Goal: Task Accomplishment & Management: Manage account settings

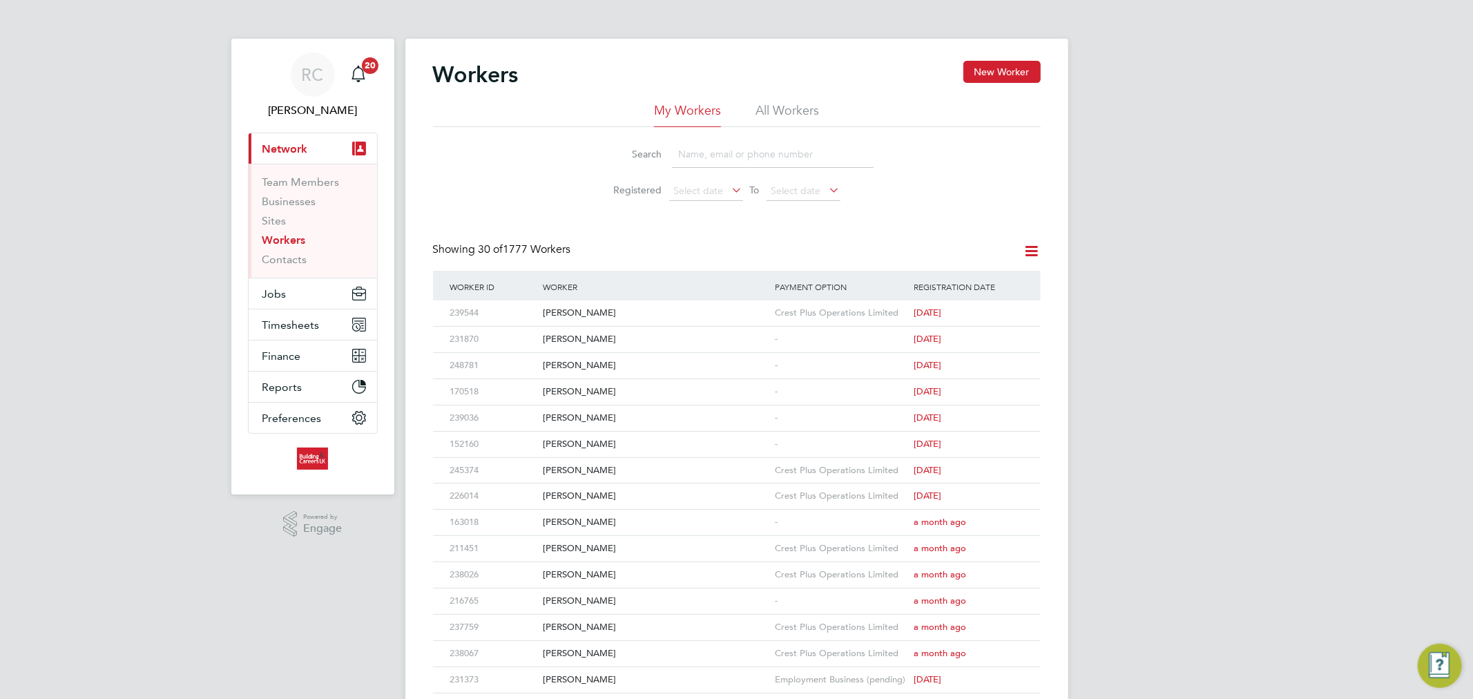
click at [795, 115] on li "All Workers" at bounding box center [787, 114] width 64 height 25
click at [774, 117] on li "All Workers" at bounding box center [787, 114] width 64 height 25
click at [311, 293] on button "Jobs" at bounding box center [313, 293] width 128 height 30
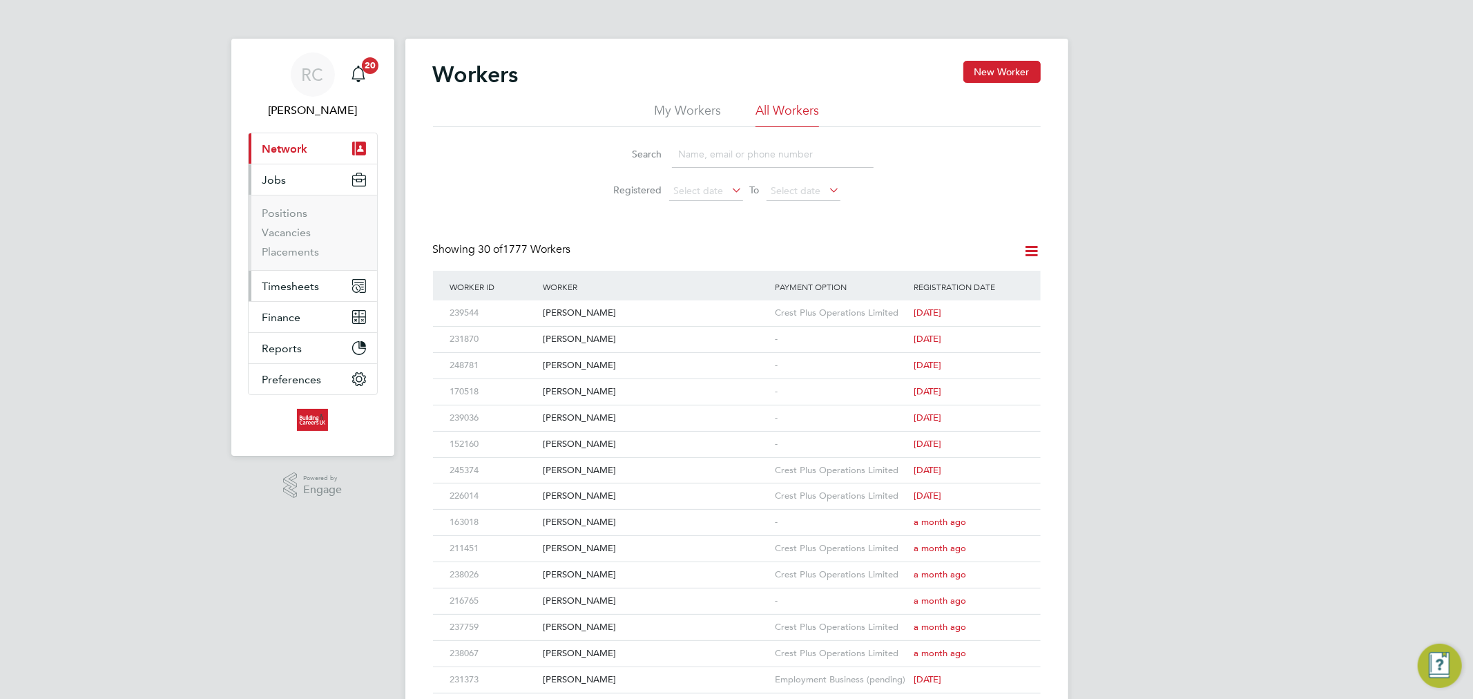
click at [291, 281] on span "Timesheets" at bounding box center [290, 286] width 57 height 13
click at [291, 243] on link "Timesheets" at bounding box center [290, 244] width 57 height 13
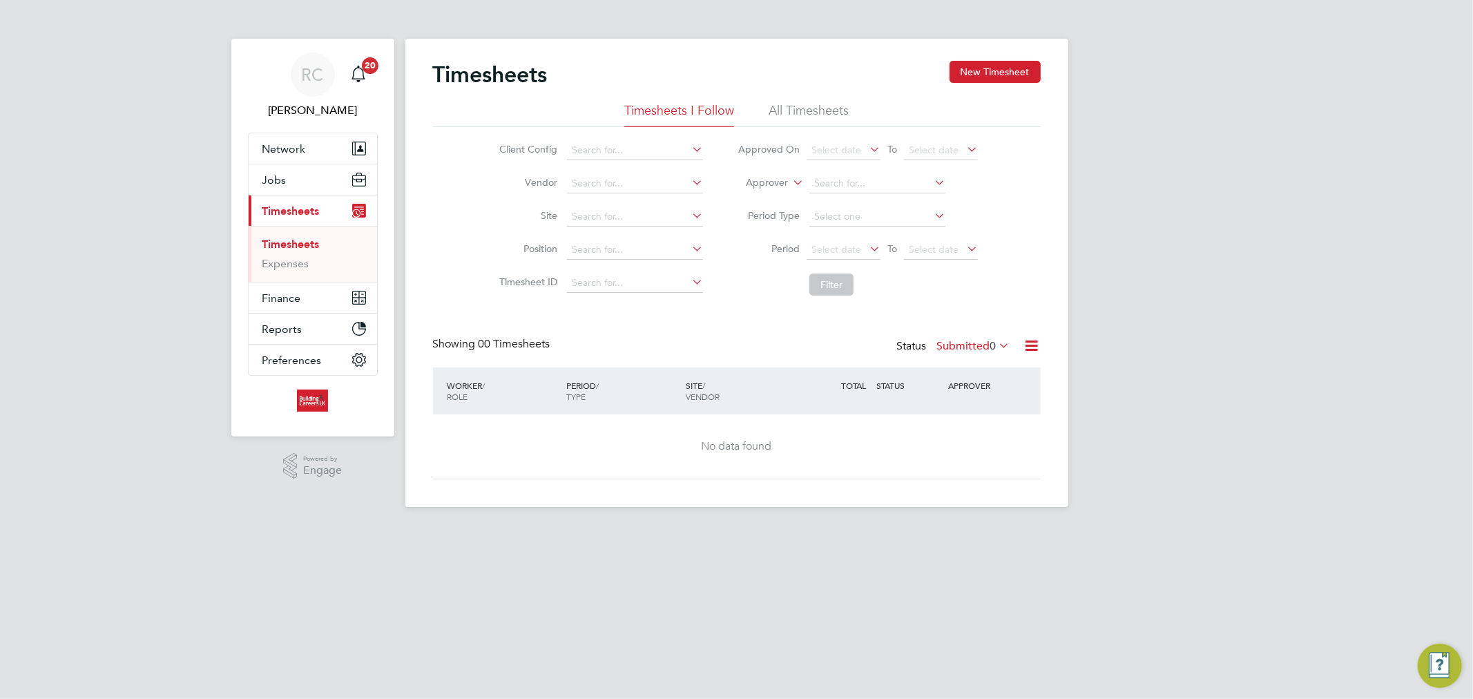
click at [823, 110] on li "All Timesheets" at bounding box center [808, 114] width 80 height 25
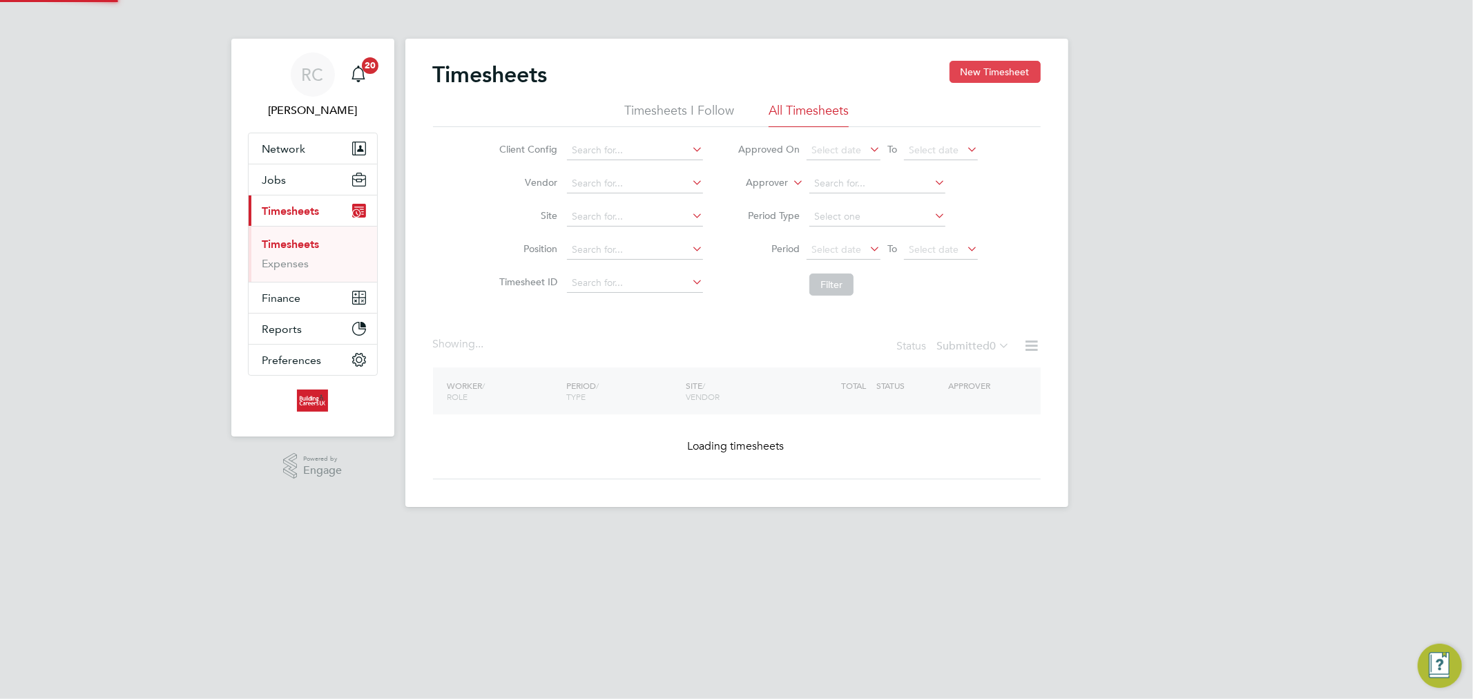
click at [974, 65] on button "New Timesheet" at bounding box center [994, 72] width 91 height 22
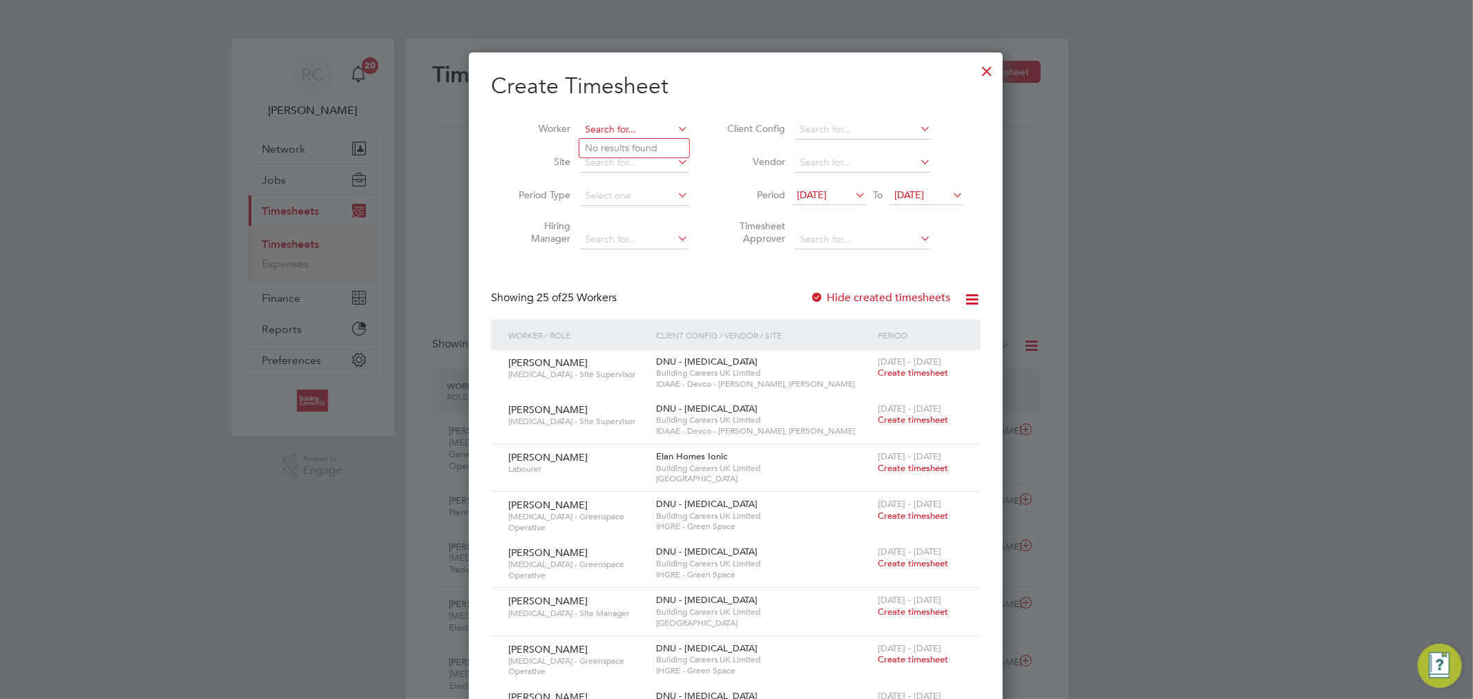
click at [630, 131] on input at bounding box center [634, 129] width 108 height 19
paste input "Paul C'ailceta"
drag, startPoint x: 650, startPoint y: 129, endPoint x: 551, endPoint y: 127, distance: 99.4
click at [551, 127] on li "Worker Paul C'ailceta" at bounding box center [598, 129] width 215 height 33
click at [627, 152] on li "Paul Cail ceta" at bounding box center [675, 148] width 193 height 19
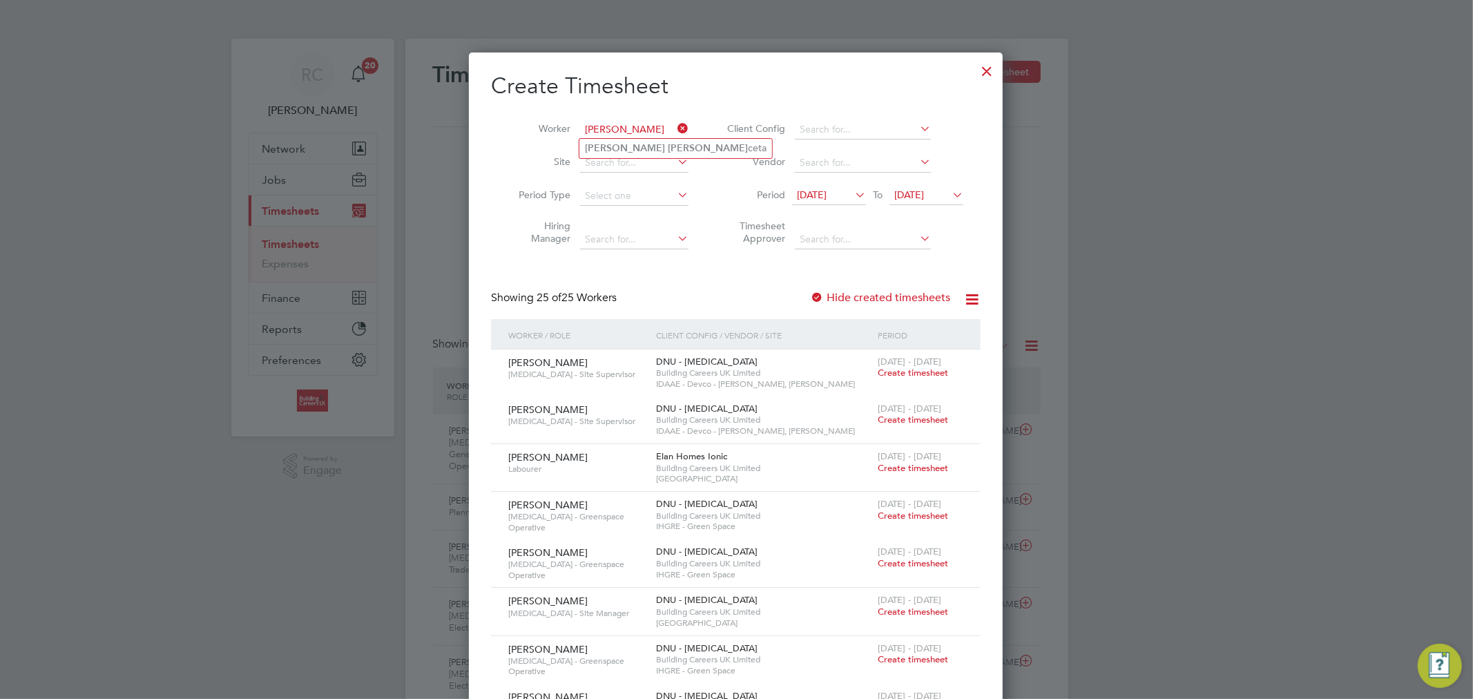
type input "Paul Cailceta"
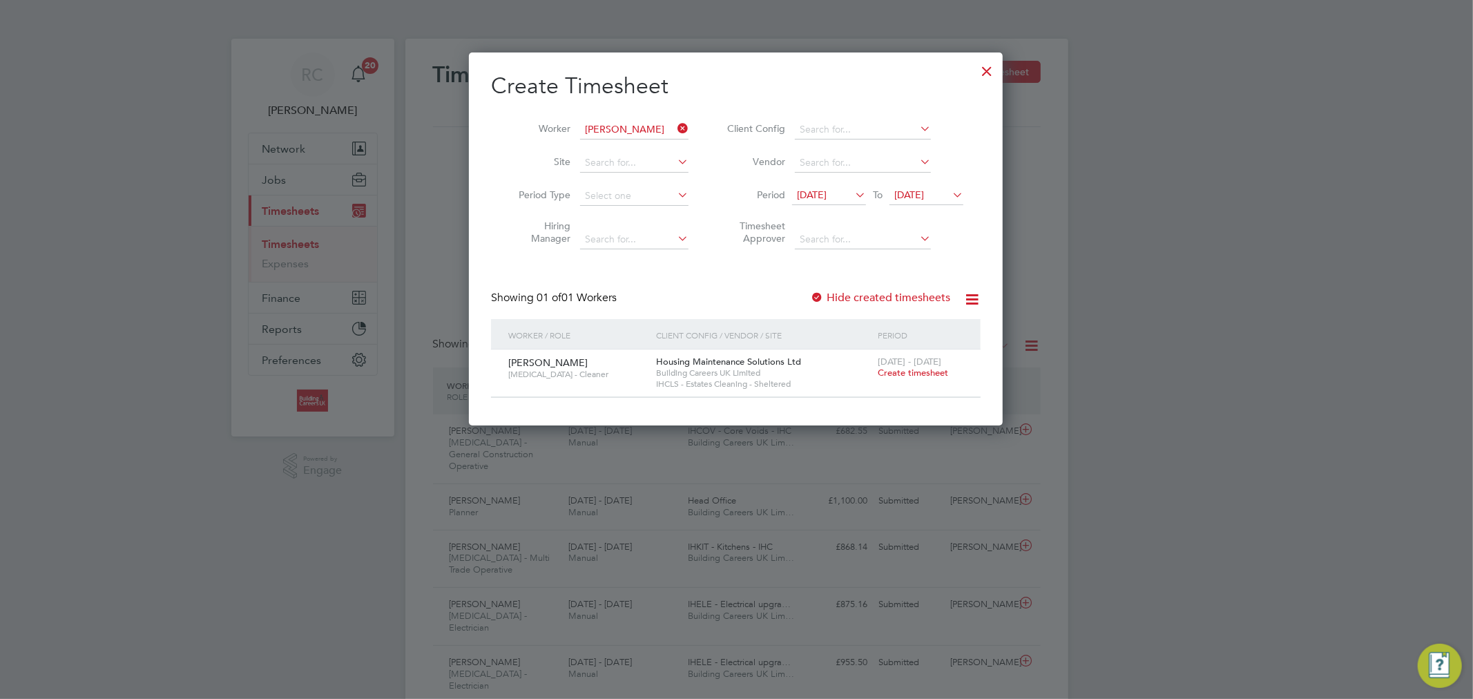
click at [826, 191] on span "12 Aug 2025" at bounding box center [812, 194] width 30 height 12
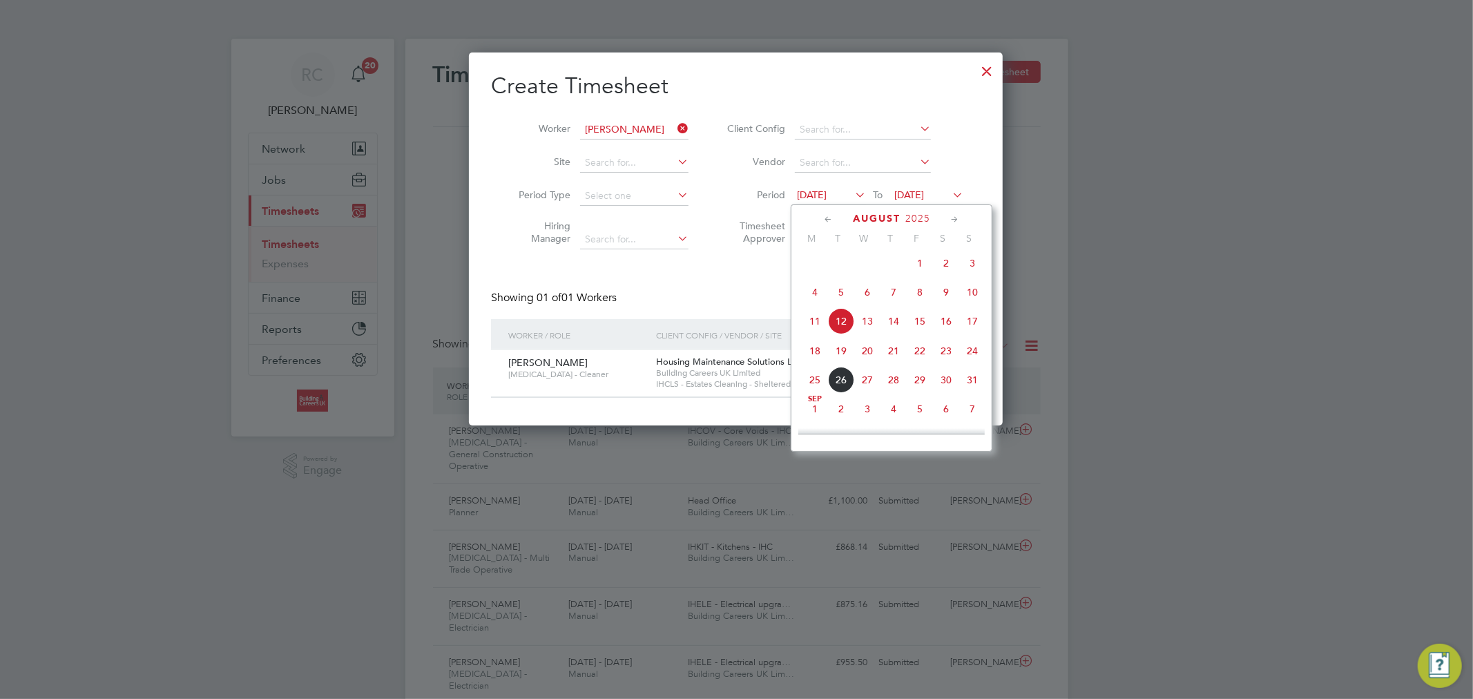
click at [817, 359] on span "18" at bounding box center [815, 351] width 26 height 26
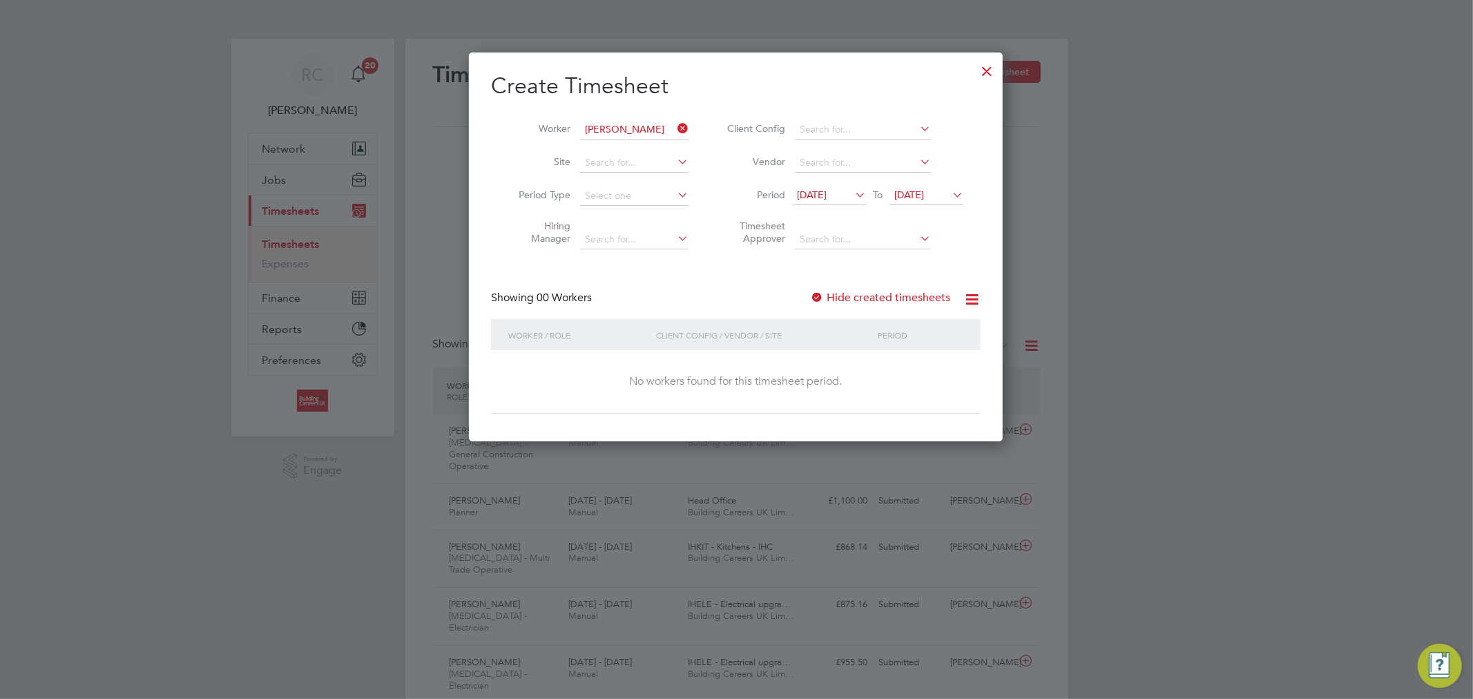
click at [912, 199] on span "19 Aug 2025" at bounding box center [909, 194] width 30 height 12
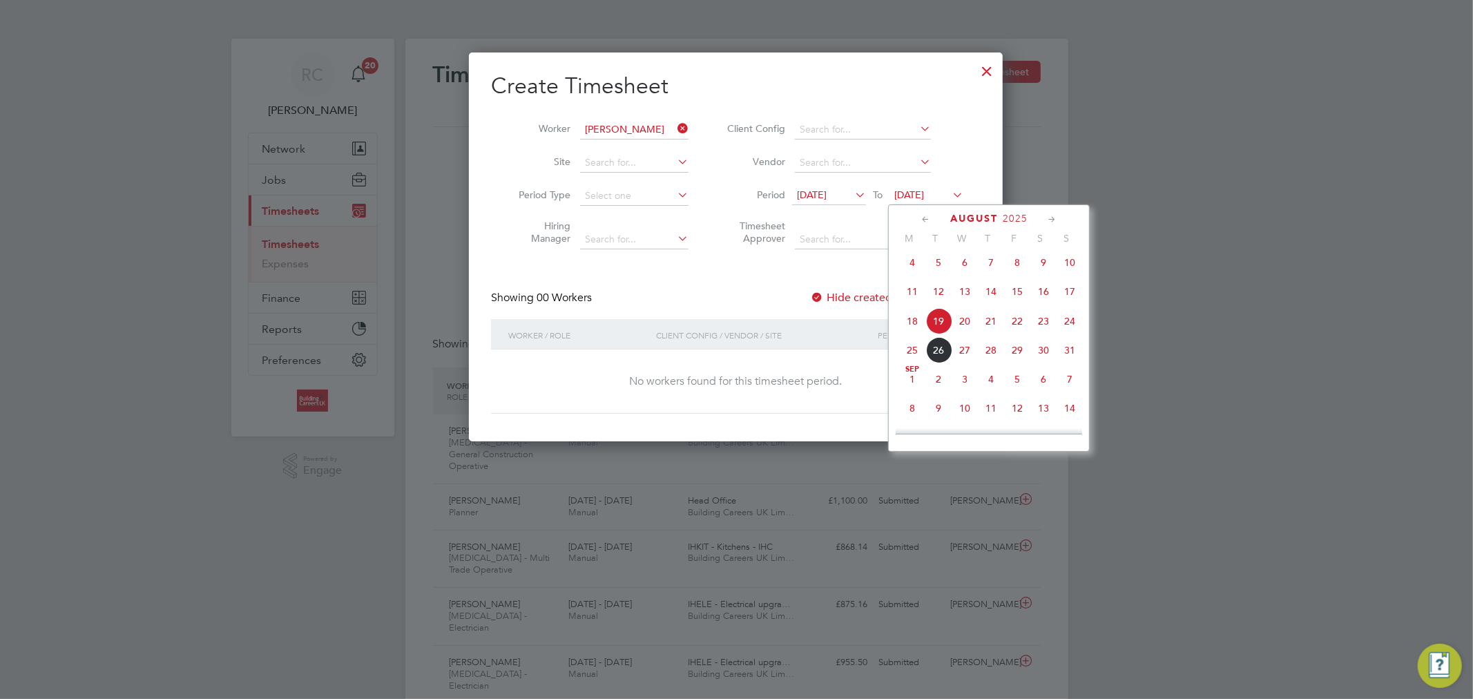
click at [1078, 326] on span "24" at bounding box center [1069, 321] width 26 height 26
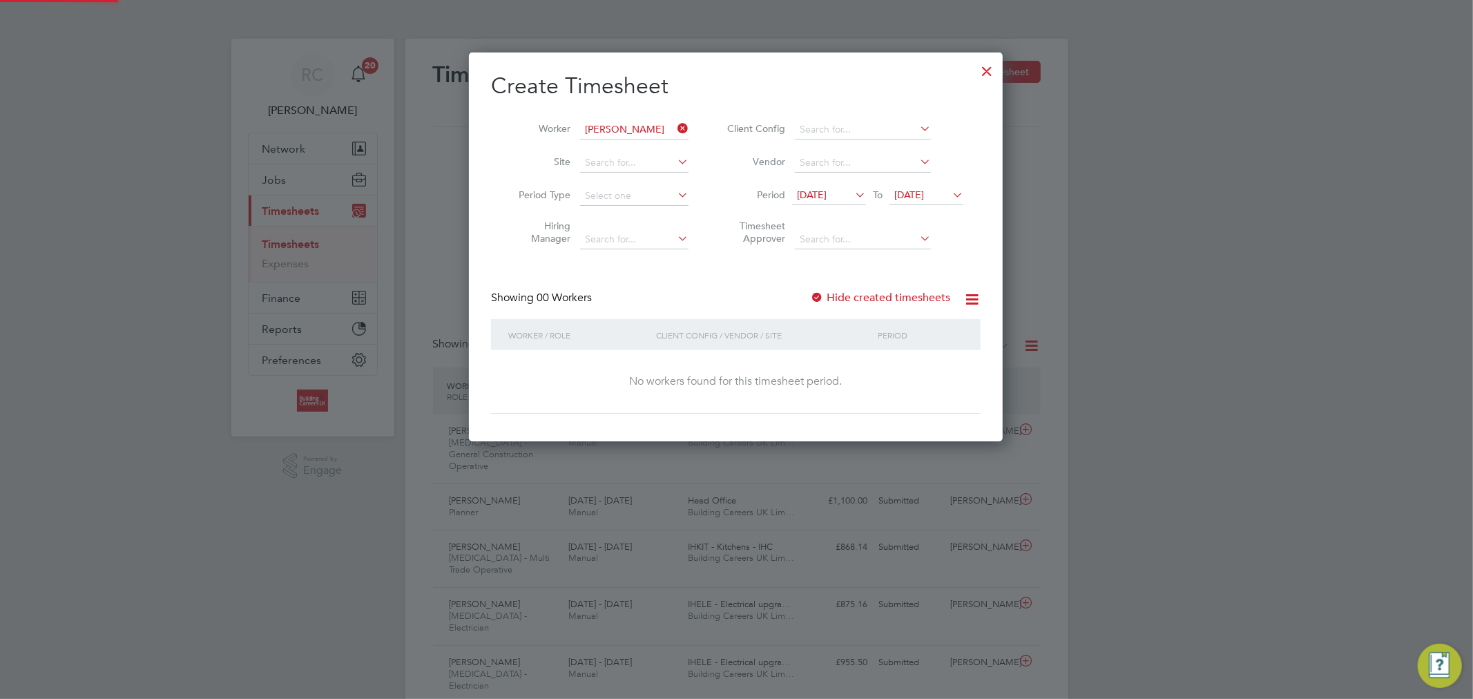
click at [895, 298] on label "Hide created timesheets" at bounding box center [880, 298] width 140 height 14
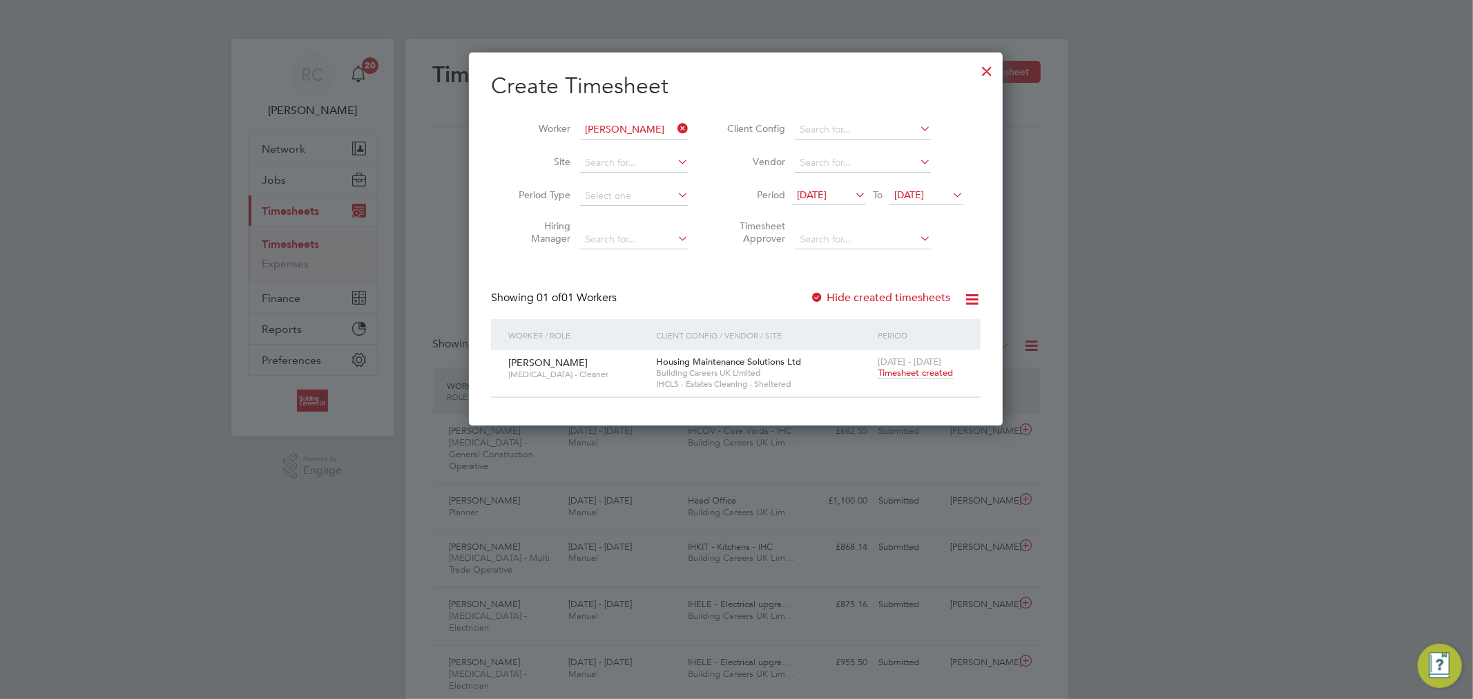
click at [900, 374] on span "Timesheet created" at bounding box center [915, 373] width 75 height 12
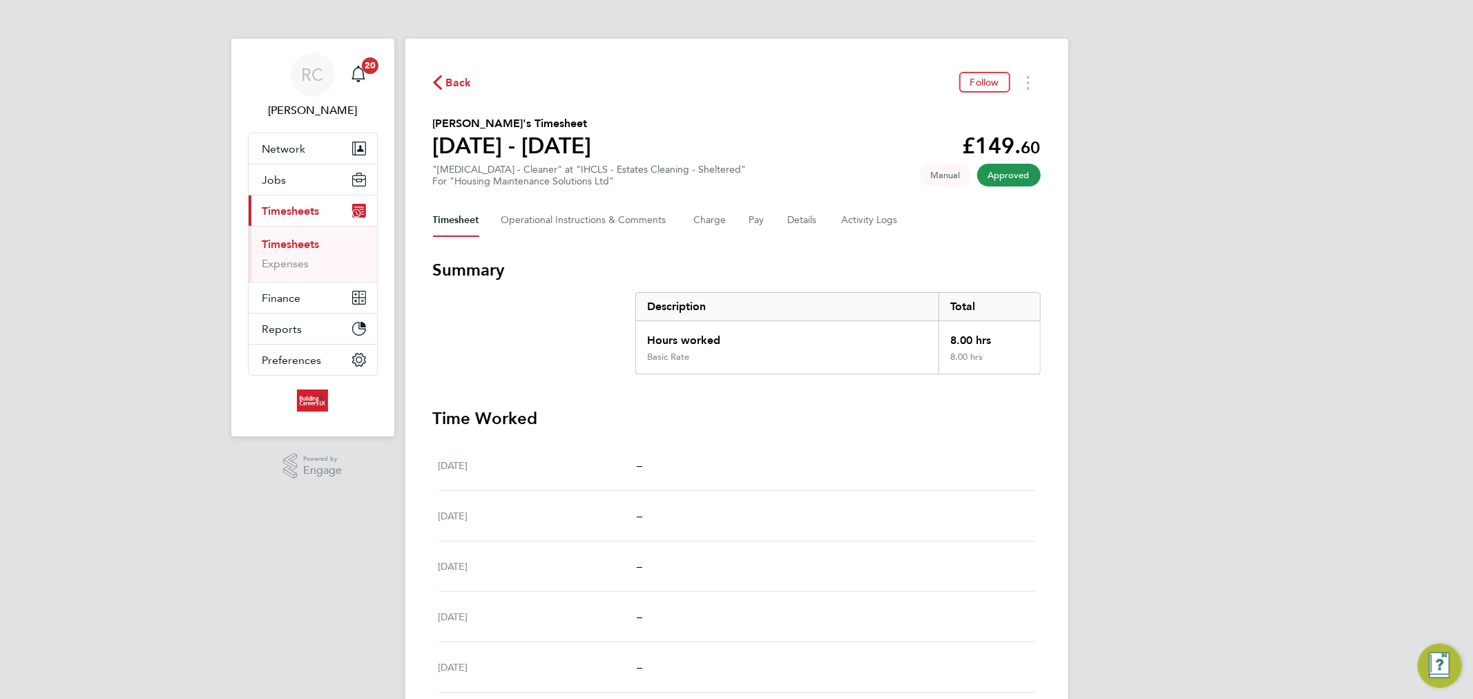
click at [311, 245] on link "Timesheets" at bounding box center [290, 244] width 57 height 13
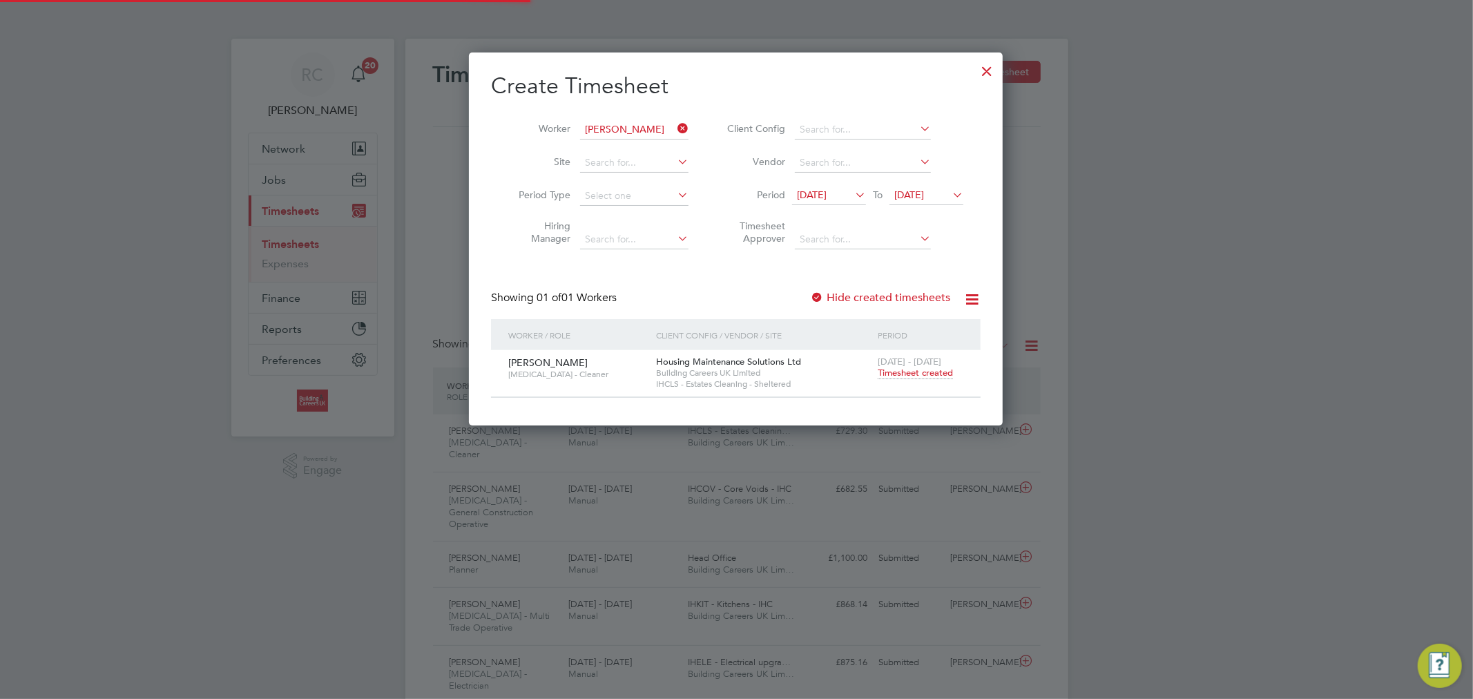
scroll to position [35, 120]
click at [623, 128] on input at bounding box center [634, 129] width 108 height 19
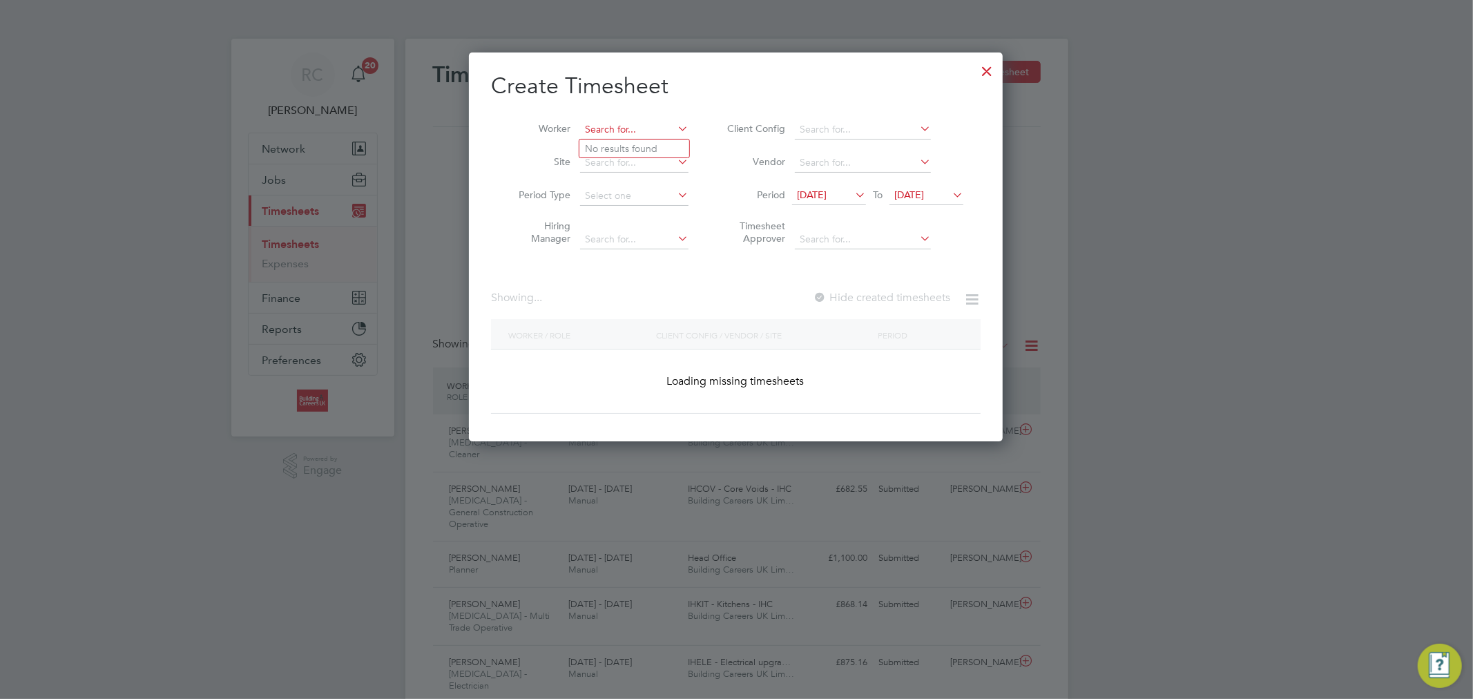
click at [623, 128] on input at bounding box center [634, 129] width 108 height 19
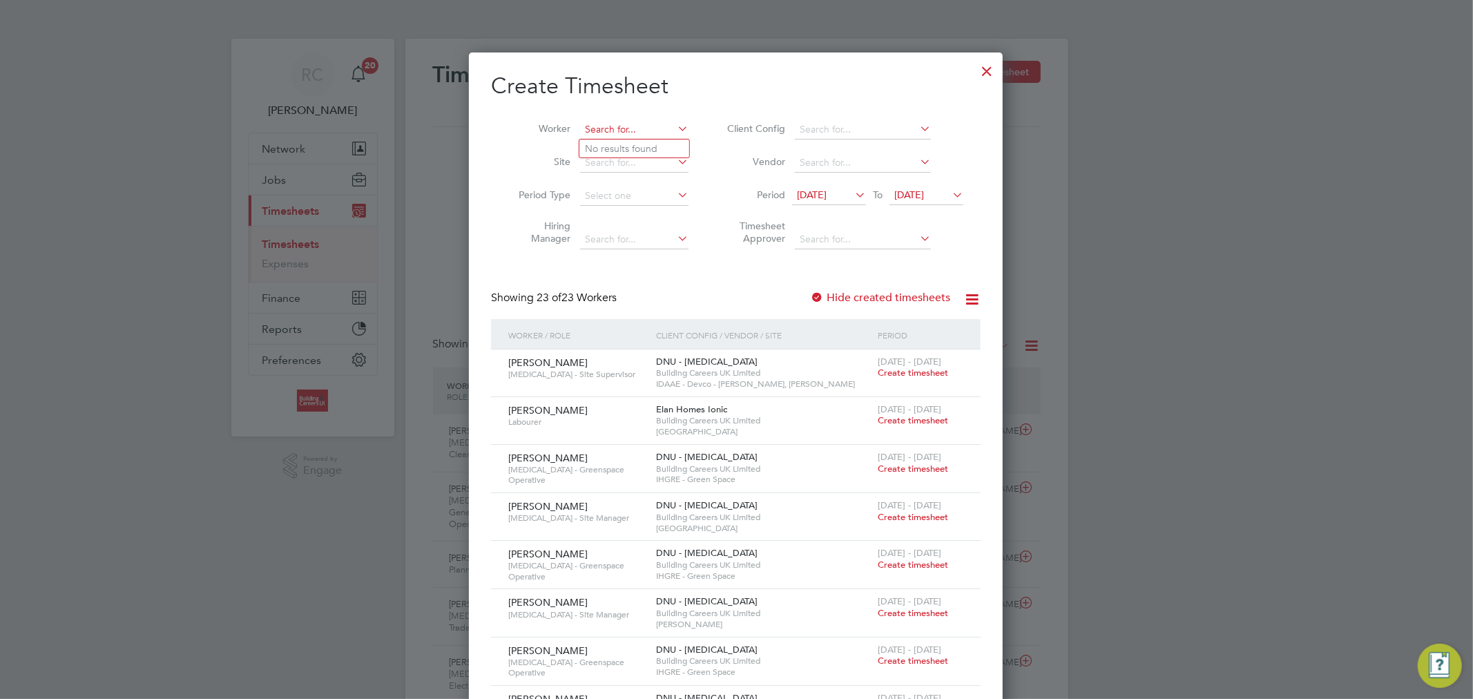
paste input "Andrew Armas Harrison"
drag, startPoint x: 623, startPoint y: 128, endPoint x: 810, endPoint y: 140, distance: 186.8
click at [810, 140] on div "Worker Andrew Armas Harrison Site Period Type Hiring Manager Client Config Vend…" at bounding box center [736, 181] width 490 height 150
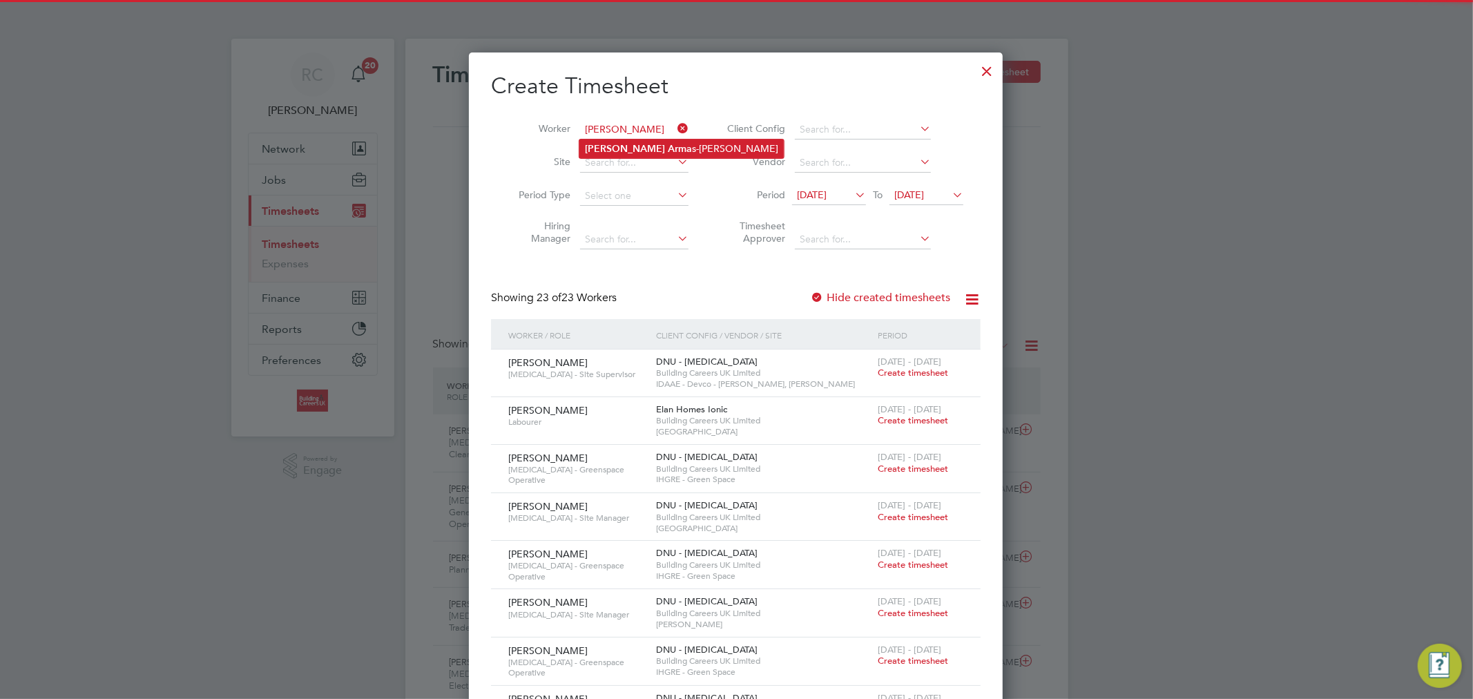
click at [670, 146] on li "Andrew Arma s-Harrison" at bounding box center [681, 148] width 204 height 19
type input "Andrew Armas-Harrison"
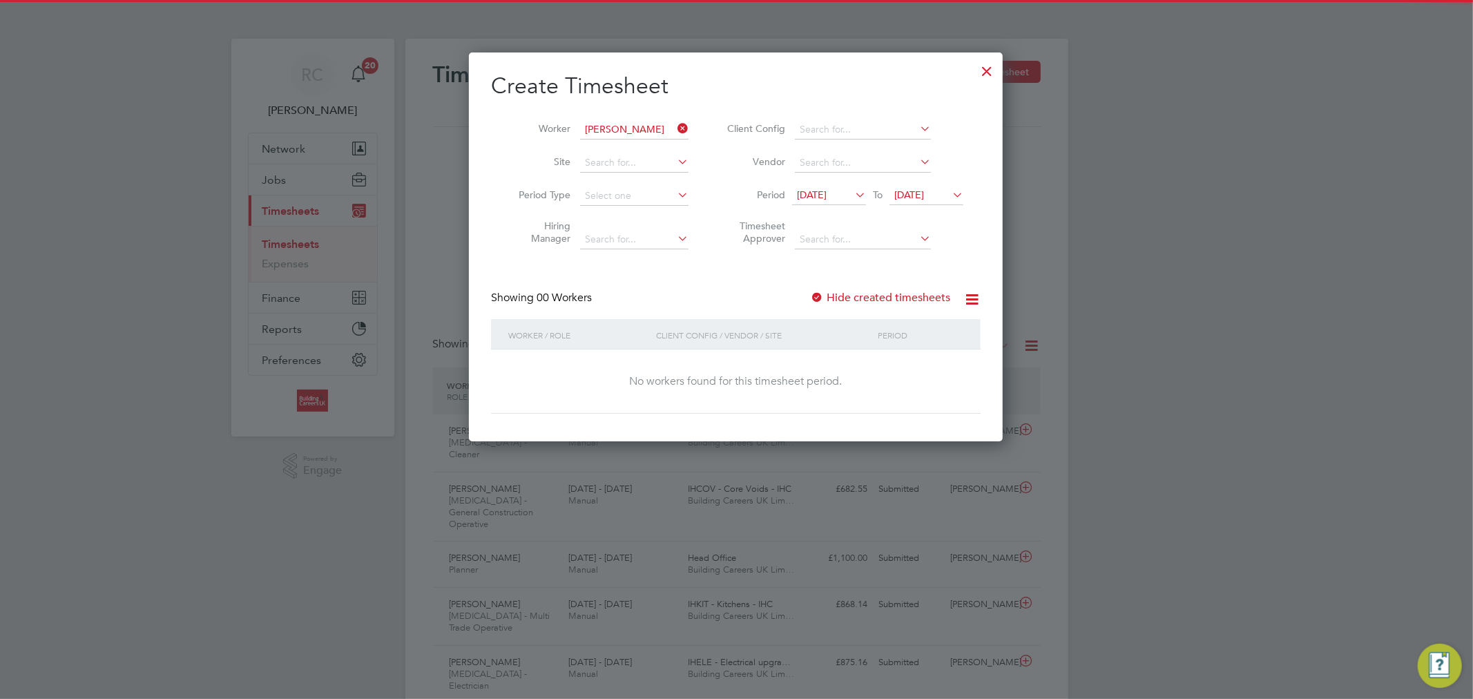
click at [860, 295] on label "Hide created timesheets" at bounding box center [880, 298] width 140 height 14
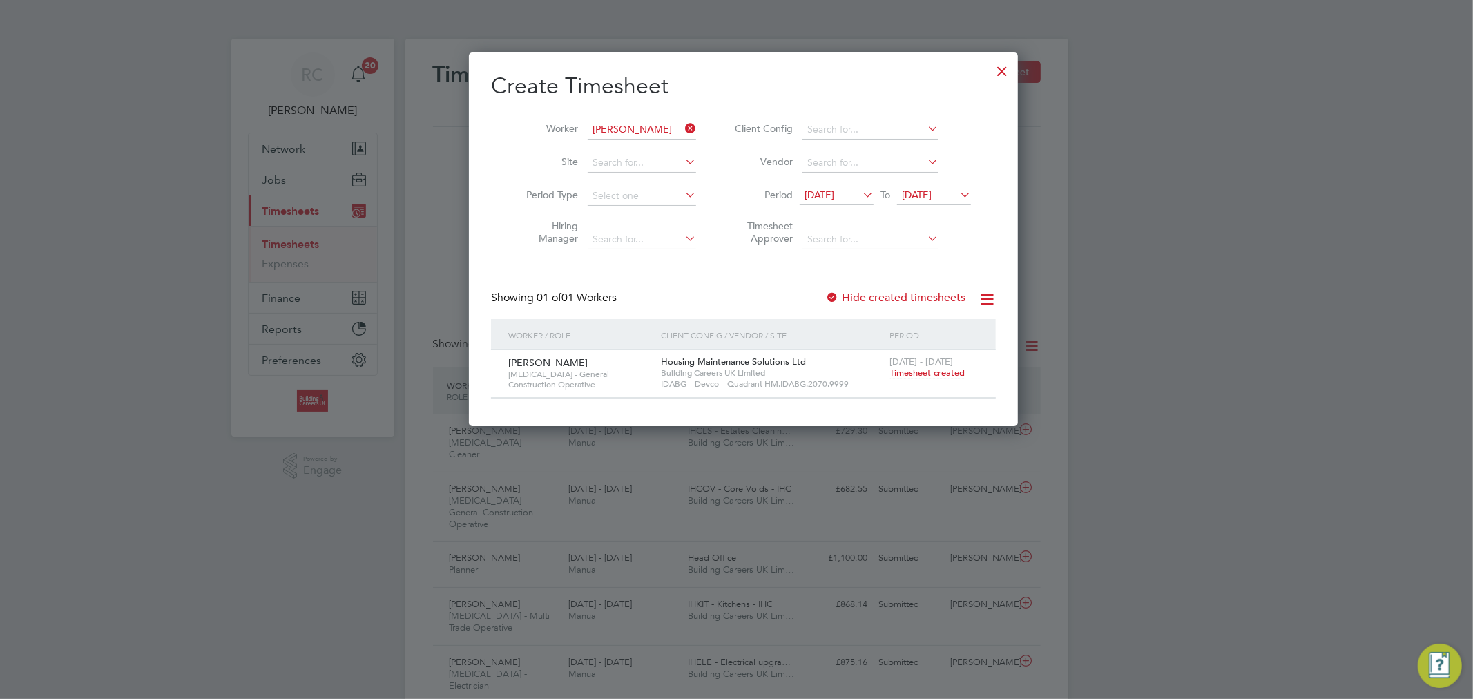
click at [902, 375] on span "Timesheet created" at bounding box center [927, 373] width 75 height 12
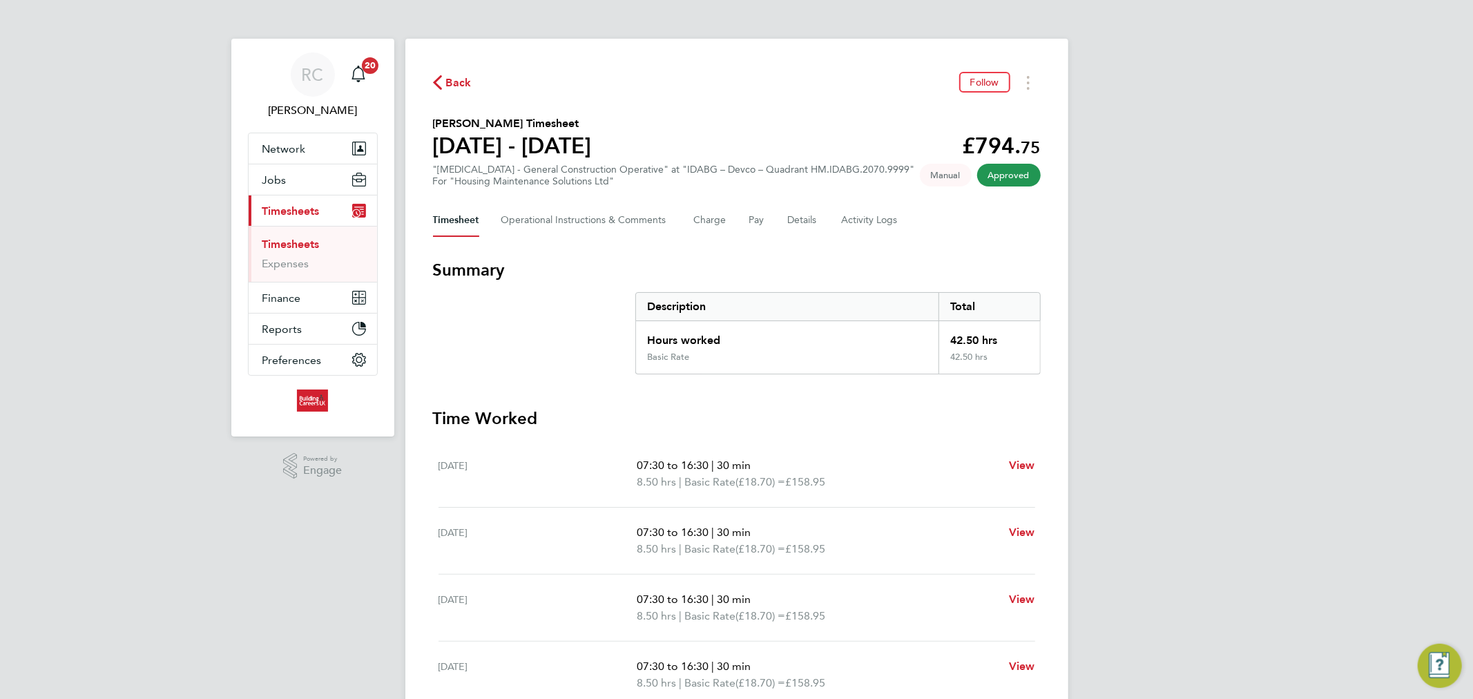
click at [315, 243] on link "Timesheets" at bounding box center [290, 244] width 57 height 13
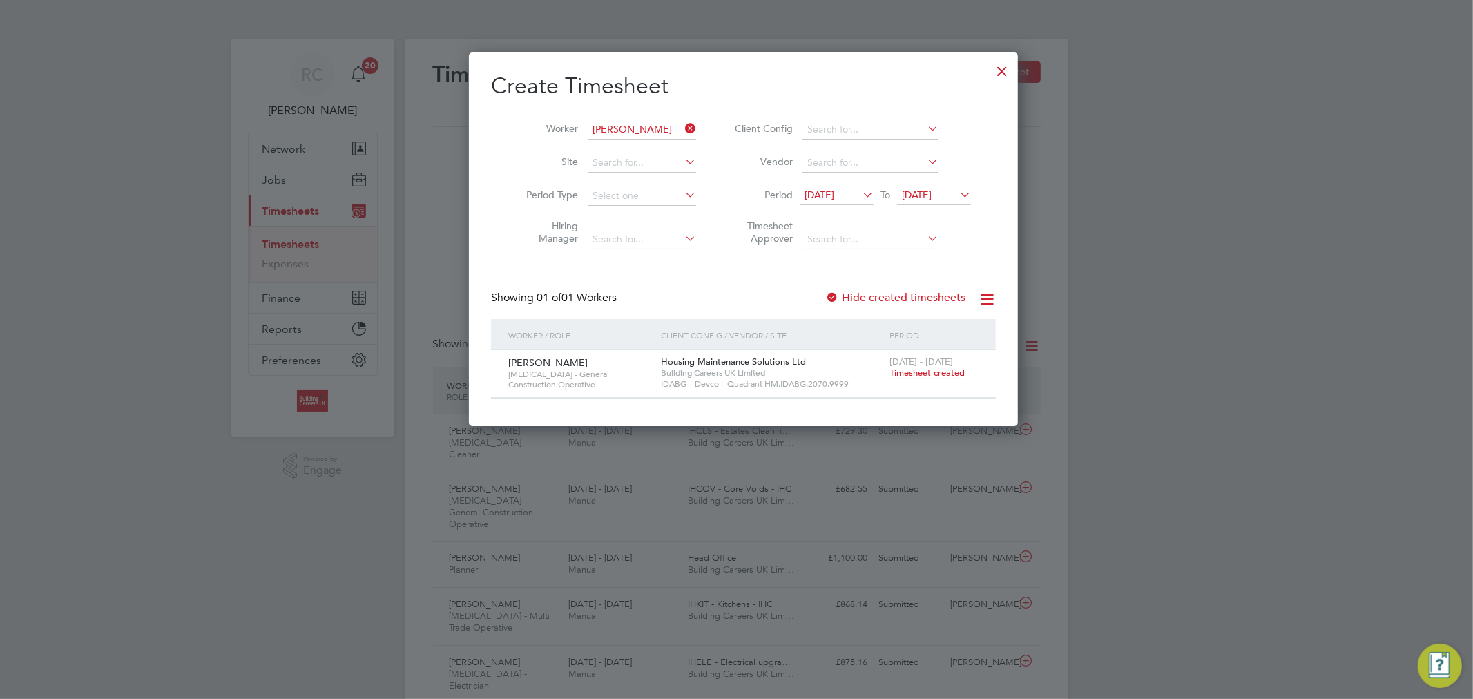
click at [682, 128] on icon at bounding box center [682, 128] width 0 height 19
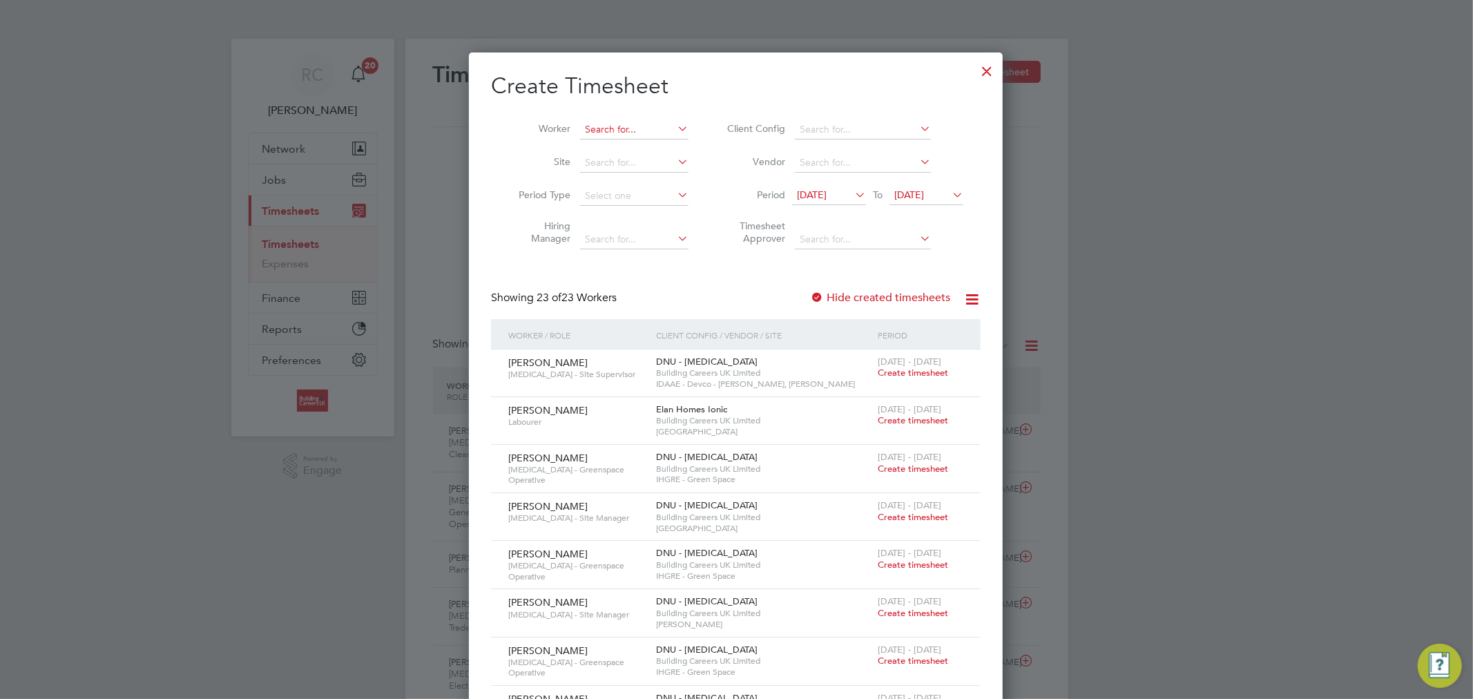
click at [666, 131] on input at bounding box center [634, 129] width 108 height 19
click at [675, 141] on li "John Buoey" at bounding box center [640, 148] width 122 height 19
type input "John Buoey"
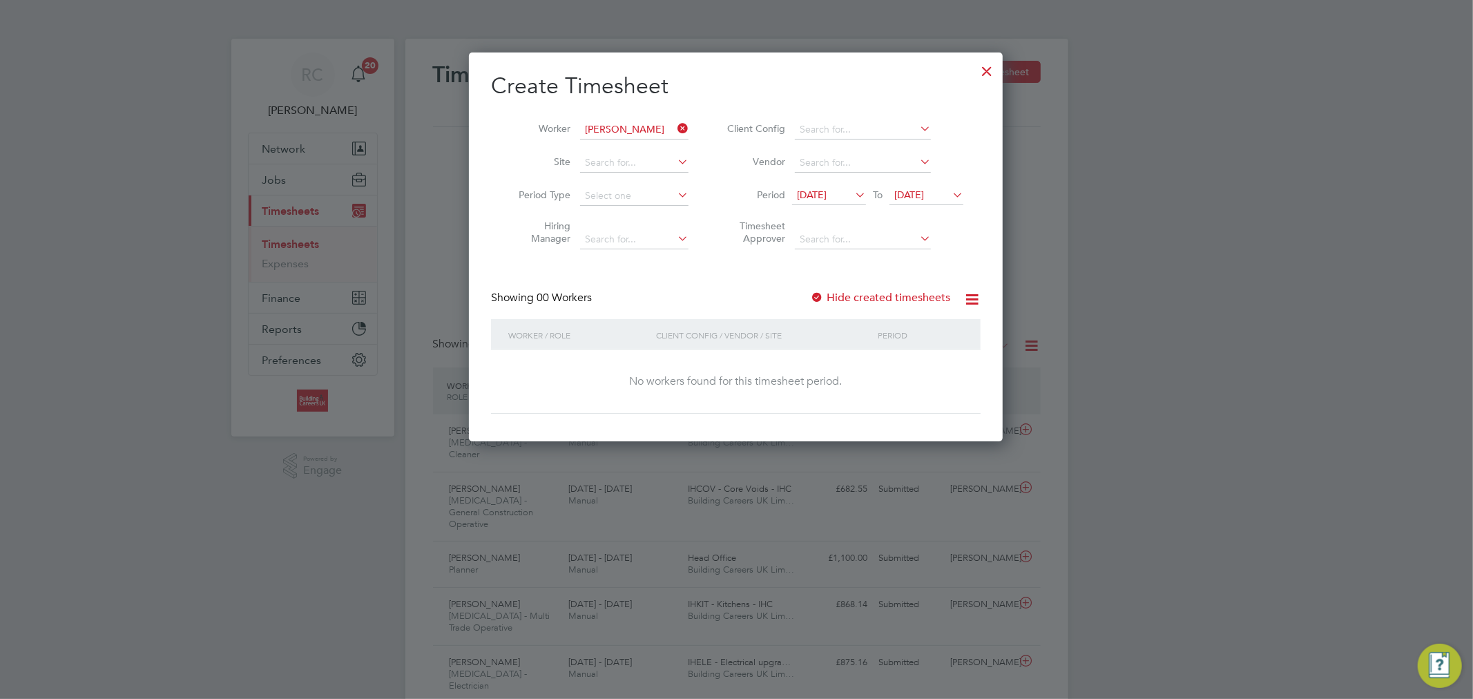
click at [877, 291] on div "Hide created timesheets" at bounding box center [881, 298] width 143 height 14
click at [875, 293] on label "Hide created timesheets" at bounding box center [880, 298] width 140 height 14
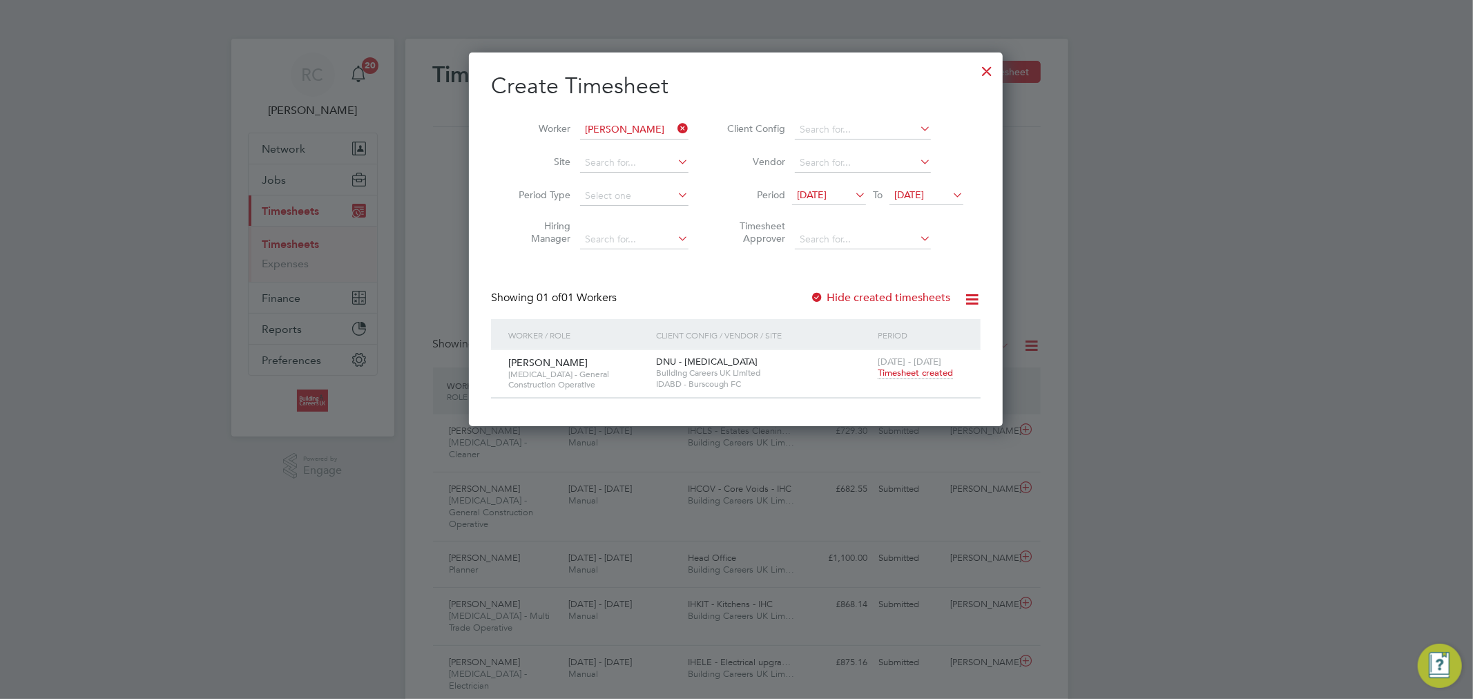
click at [907, 376] on span "Timesheet created" at bounding box center [915, 373] width 75 height 12
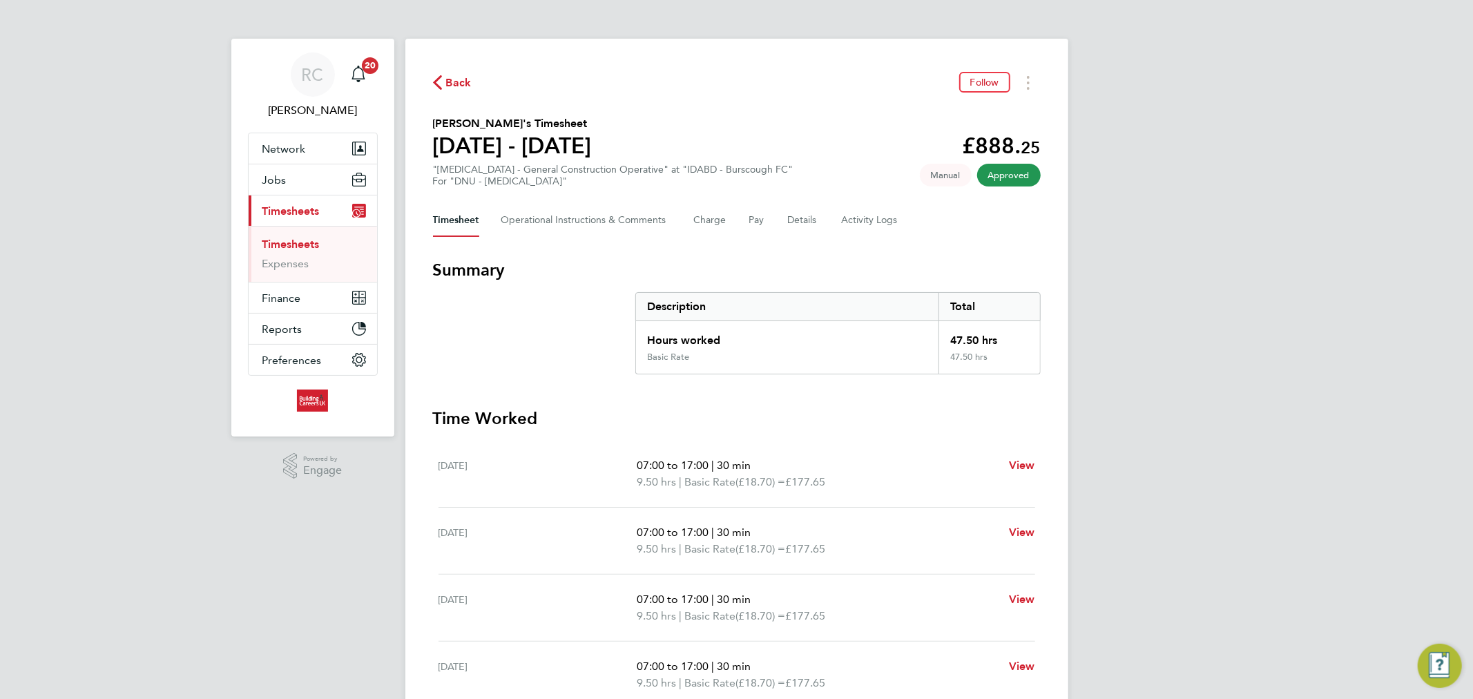
click at [314, 244] on link "Timesheets" at bounding box center [290, 244] width 57 height 13
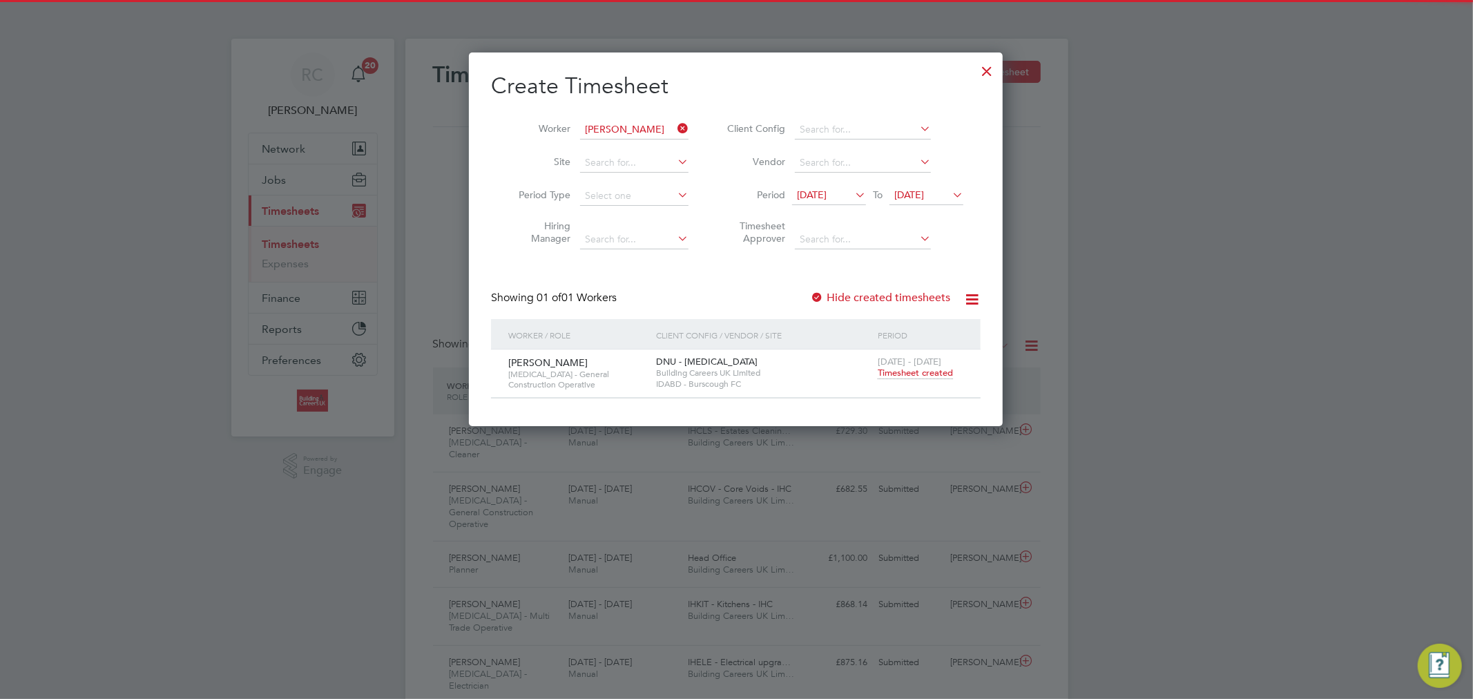
click at [675, 127] on icon at bounding box center [675, 128] width 0 height 19
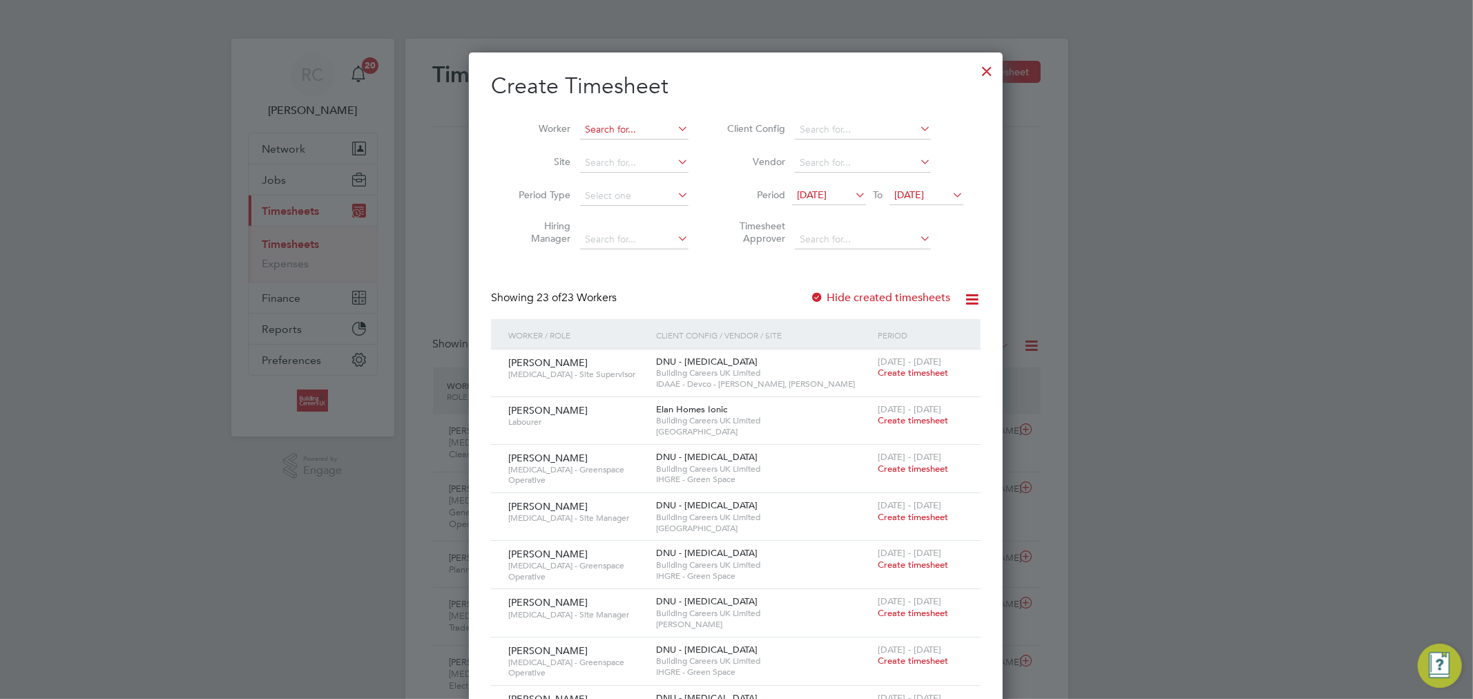
click at [645, 132] on input at bounding box center [634, 129] width 108 height 19
click at [643, 140] on li "Paul Jones" at bounding box center [666, 148] width 174 height 19
type input "Paul Jones"
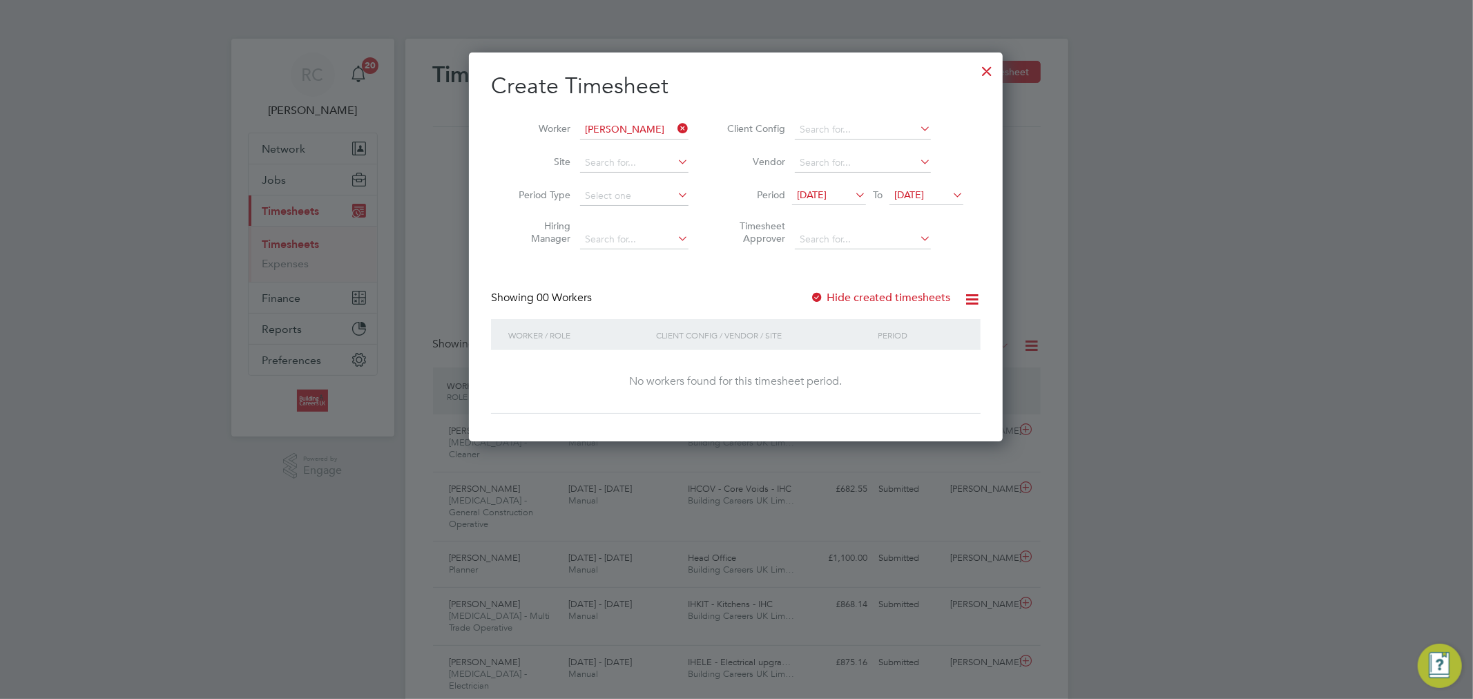
click at [852, 195] on icon at bounding box center [852, 194] width 0 height 19
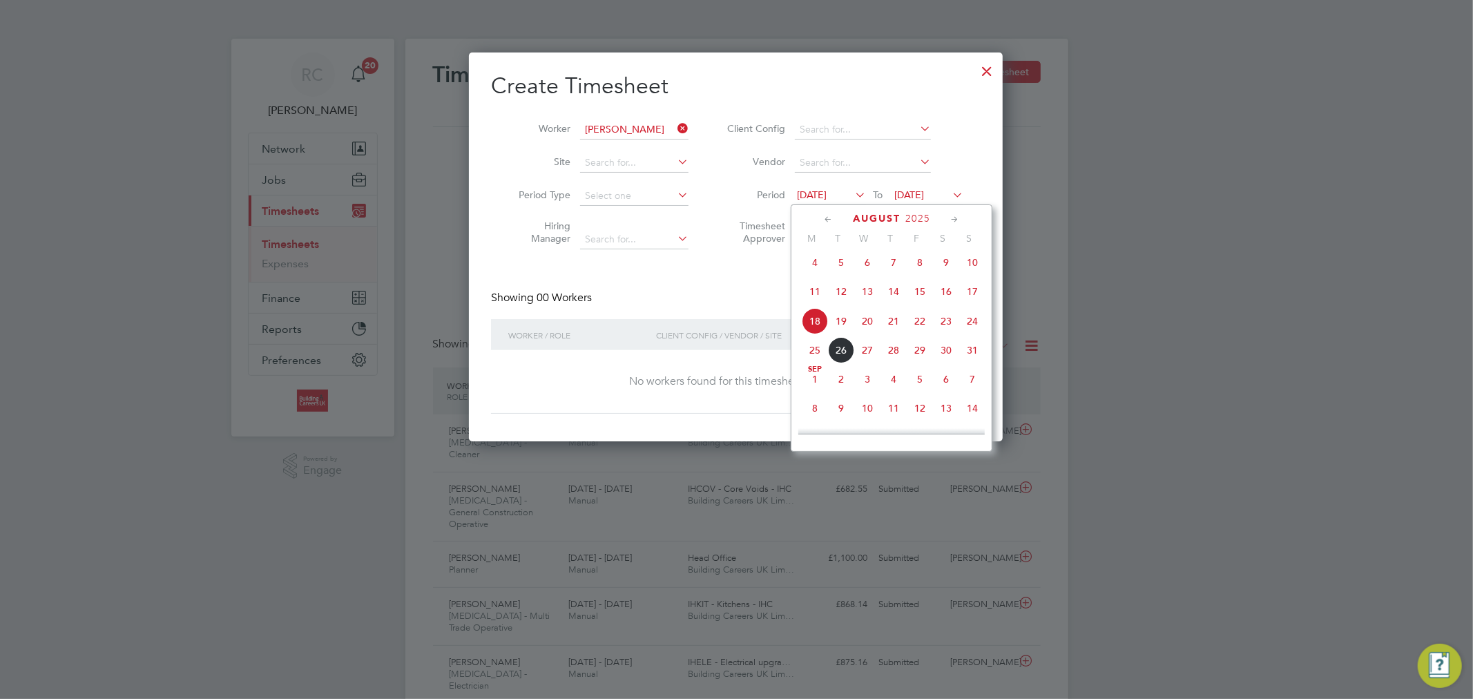
click at [809, 334] on span "18" at bounding box center [815, 321] width 26 height 26
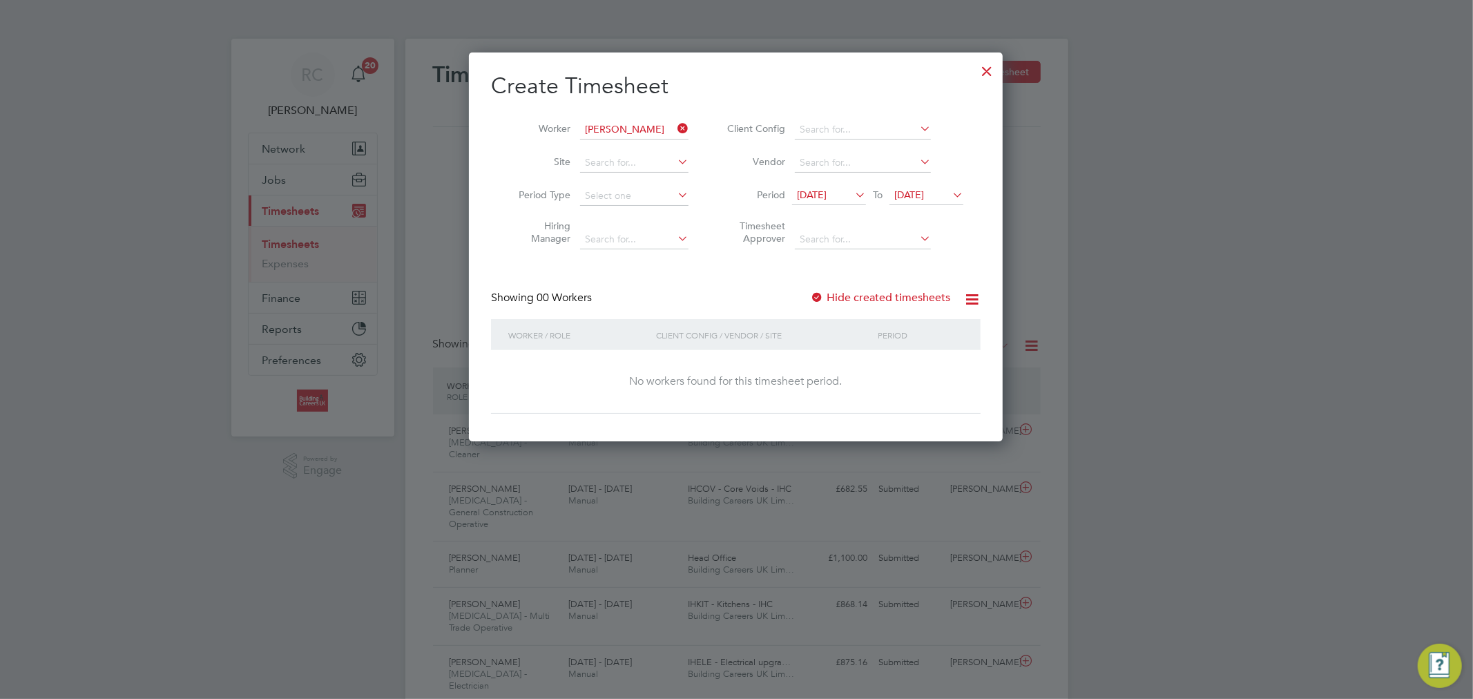
click at [922, 201] on span "24 Aug 2025" at bounding box center [926, 195] width 74 height 19
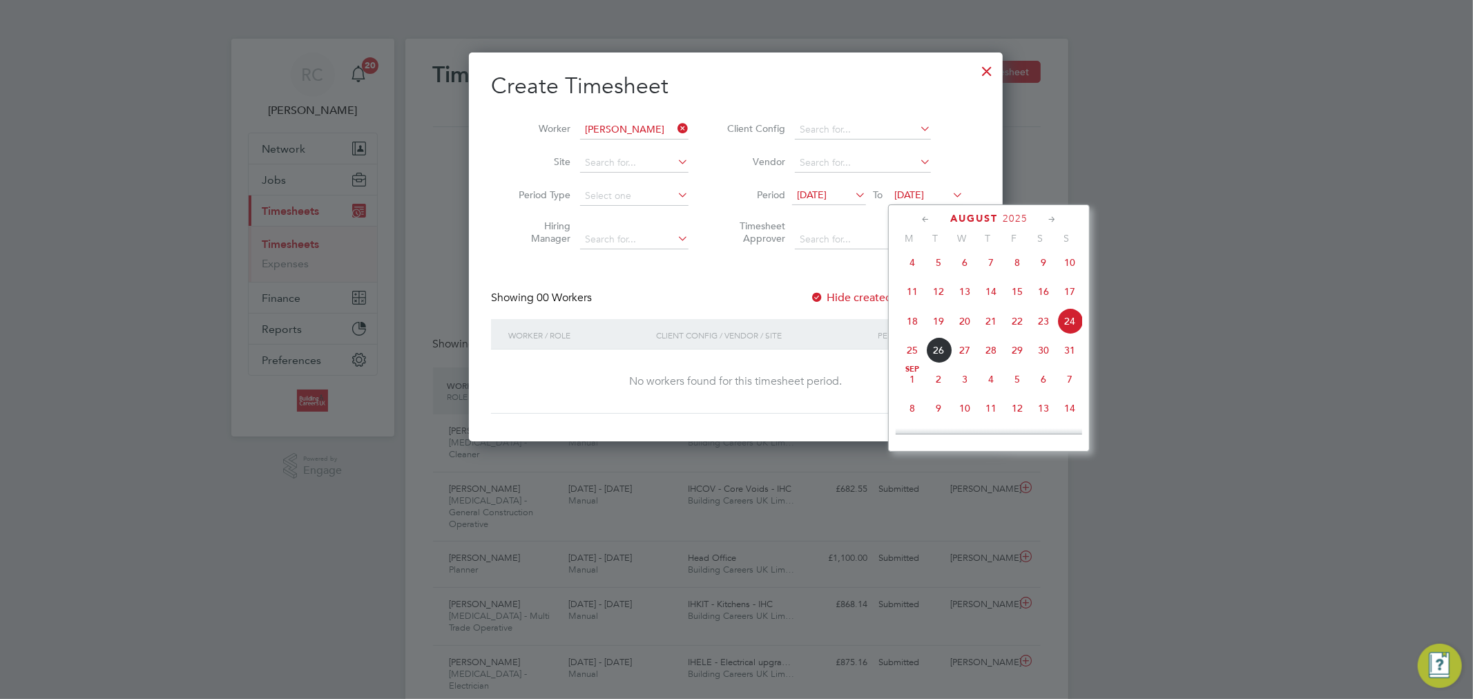
click at [708, 279] on div "Create Timesheet Worker Paul Jones Site Period Type Hiring Manager Client Confi…" at bounding box center [736, 243] width 490 height 342
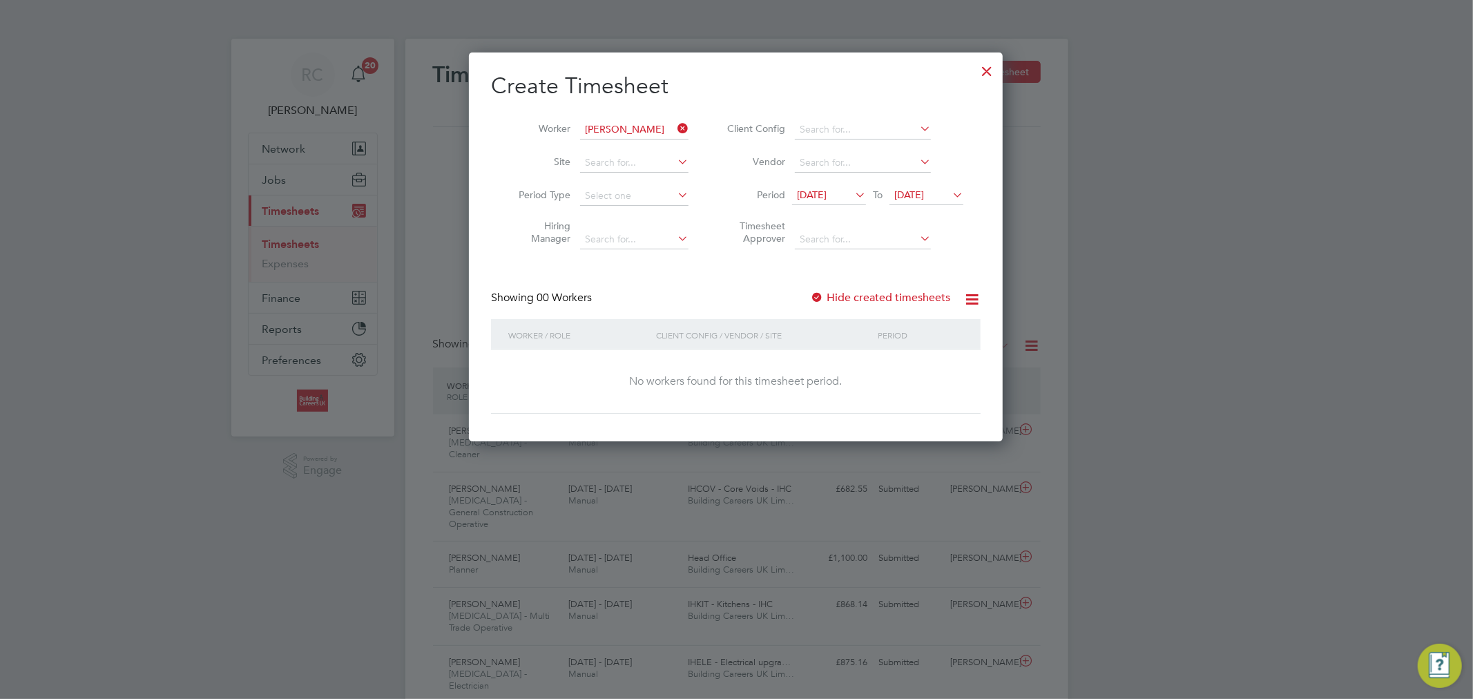
click at [830, 294] on label "Hide created timesheets" at bounding box center [880, 298] width 140 height 14
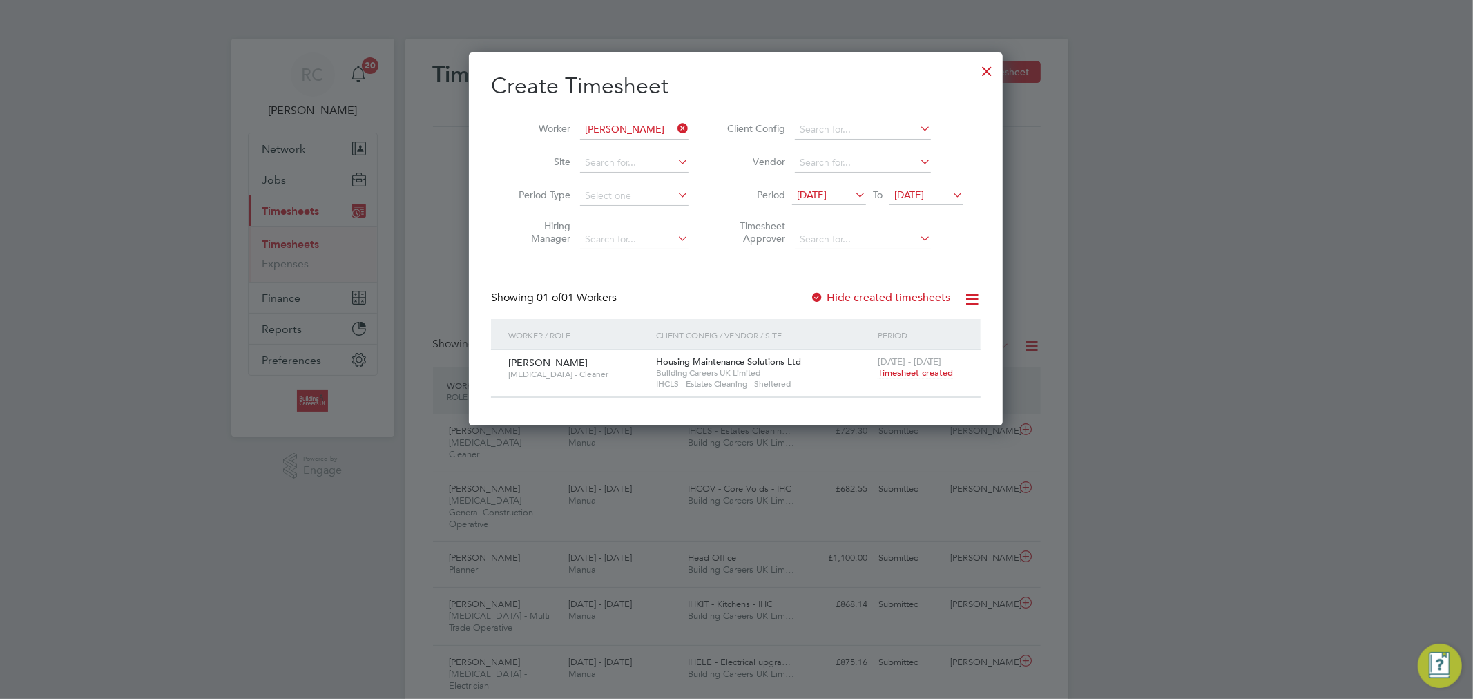
click at [887, 373] on span "Timesheet created" at bounding box center [915, 373] width 75 height 12
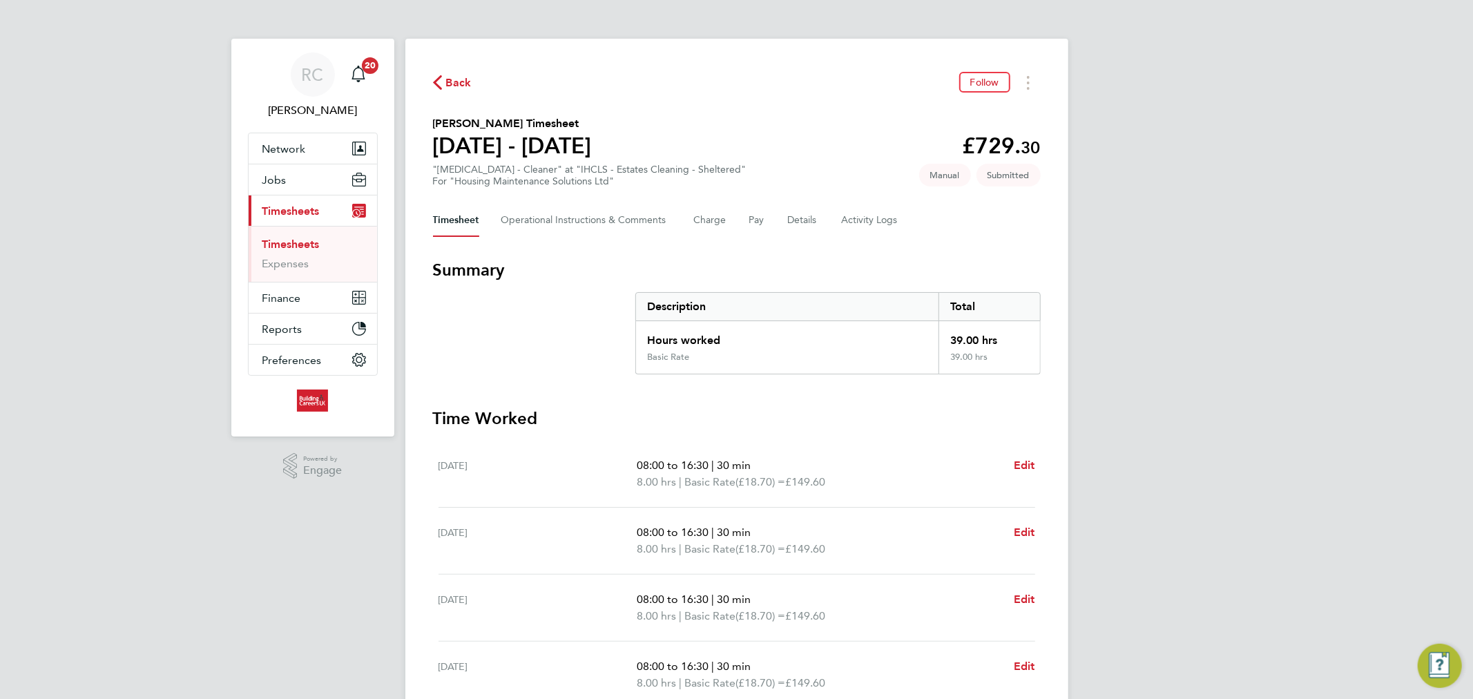
click at [309, 240] on link "Timesheets" at bounding box center [290, 244] width 57 height 13
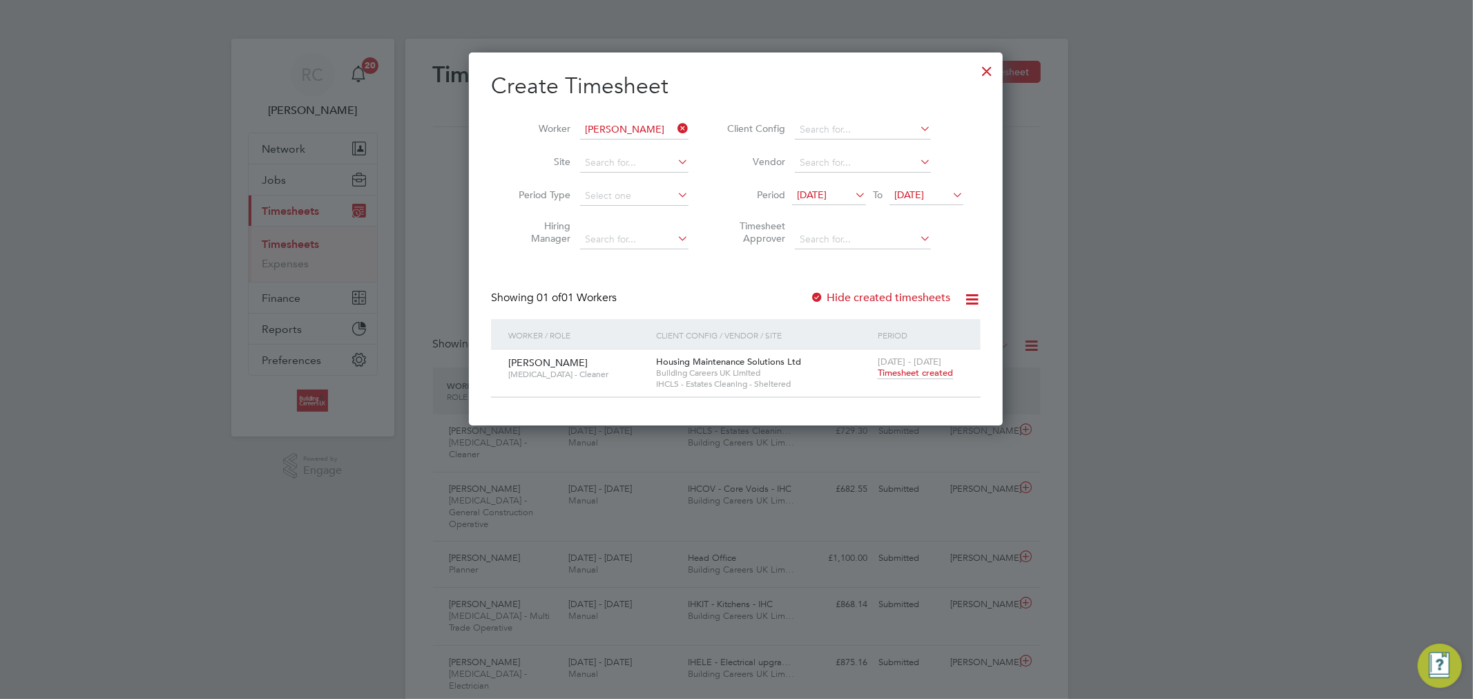
click at [675, 130] on icon at bounding box center [675, 128] width 0 height 19
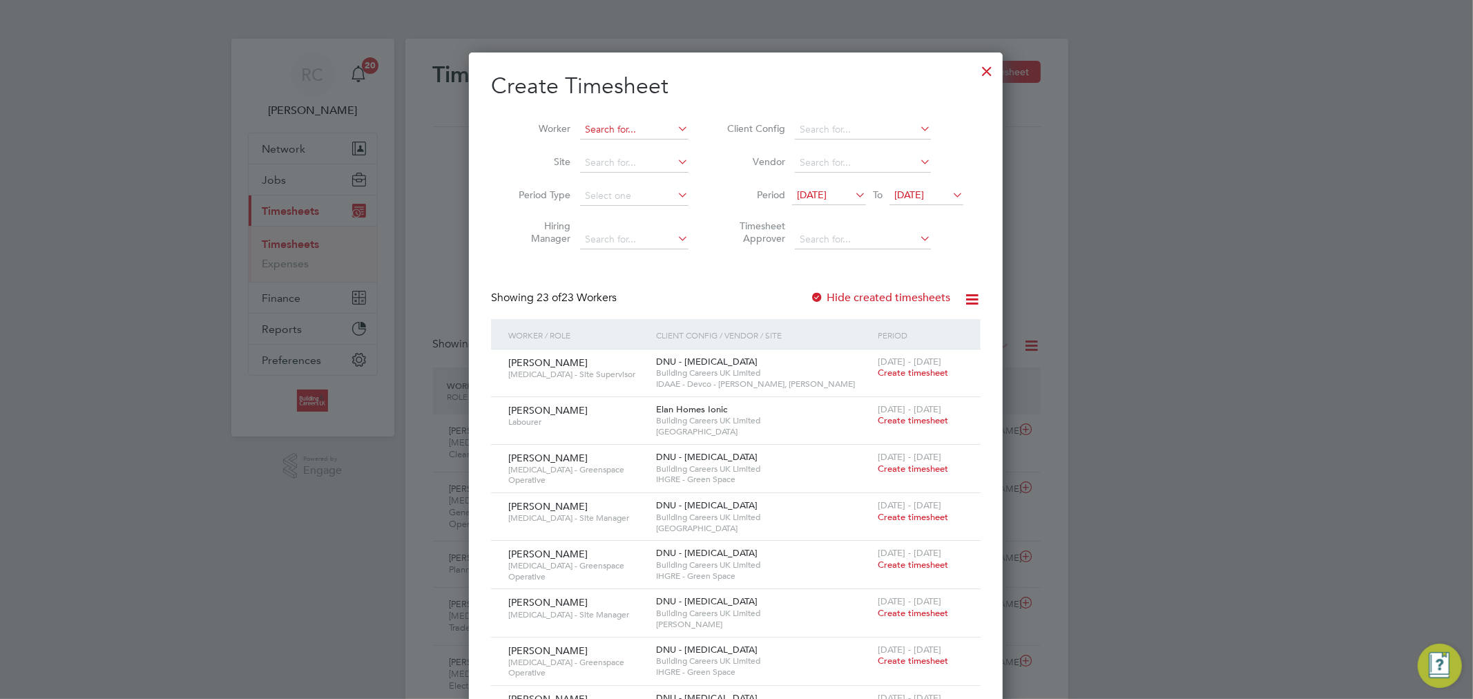
click at [664, 129] on input at bounding box center [634, 129] width 108 height 19
click at [666, 144] on li "Michael Mchugh" at bounding box center [666, 148] width 174 height 19
type input "Michael Mchugh"
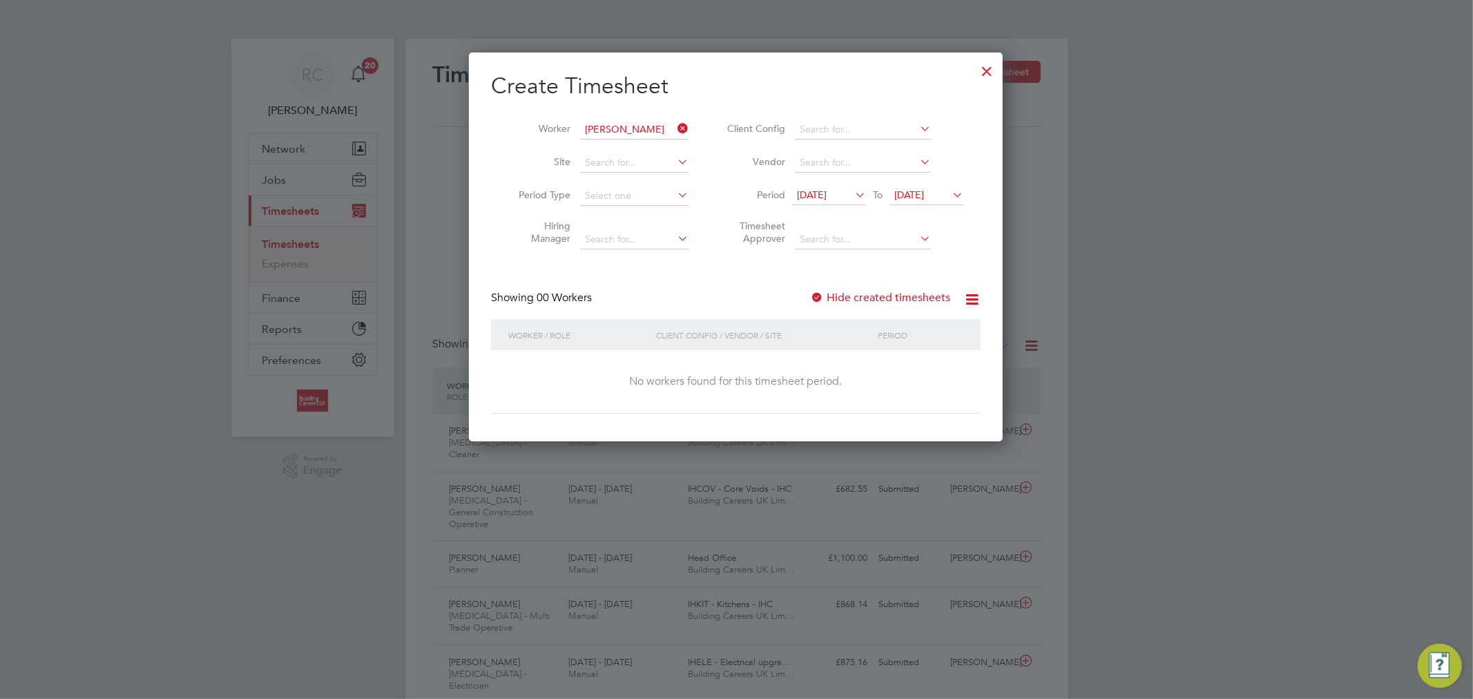
click at [873, 291] on label "Hide created timesheets" at bounding box center [880, 298] width 140 height 14
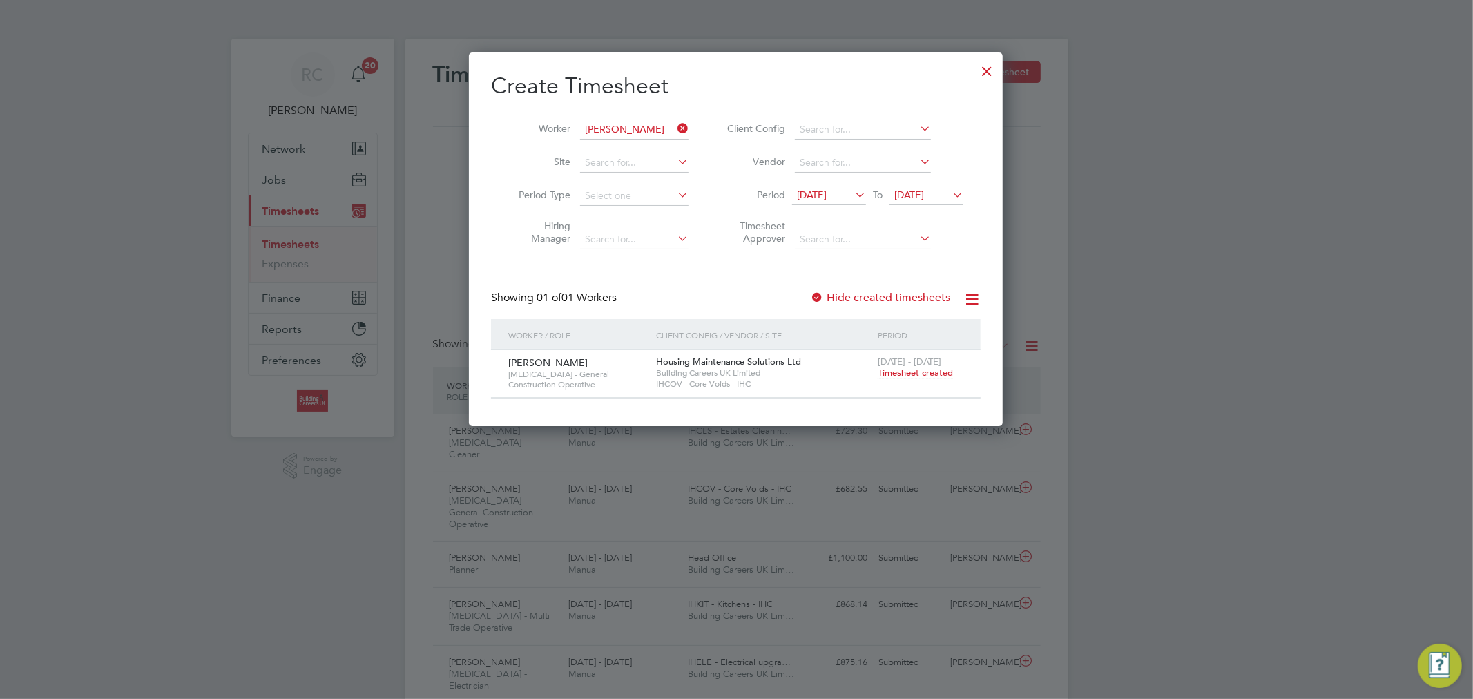
click at [896, 374] on span "Timesheet created" at bounding box center [915, 373] width 75 height 12
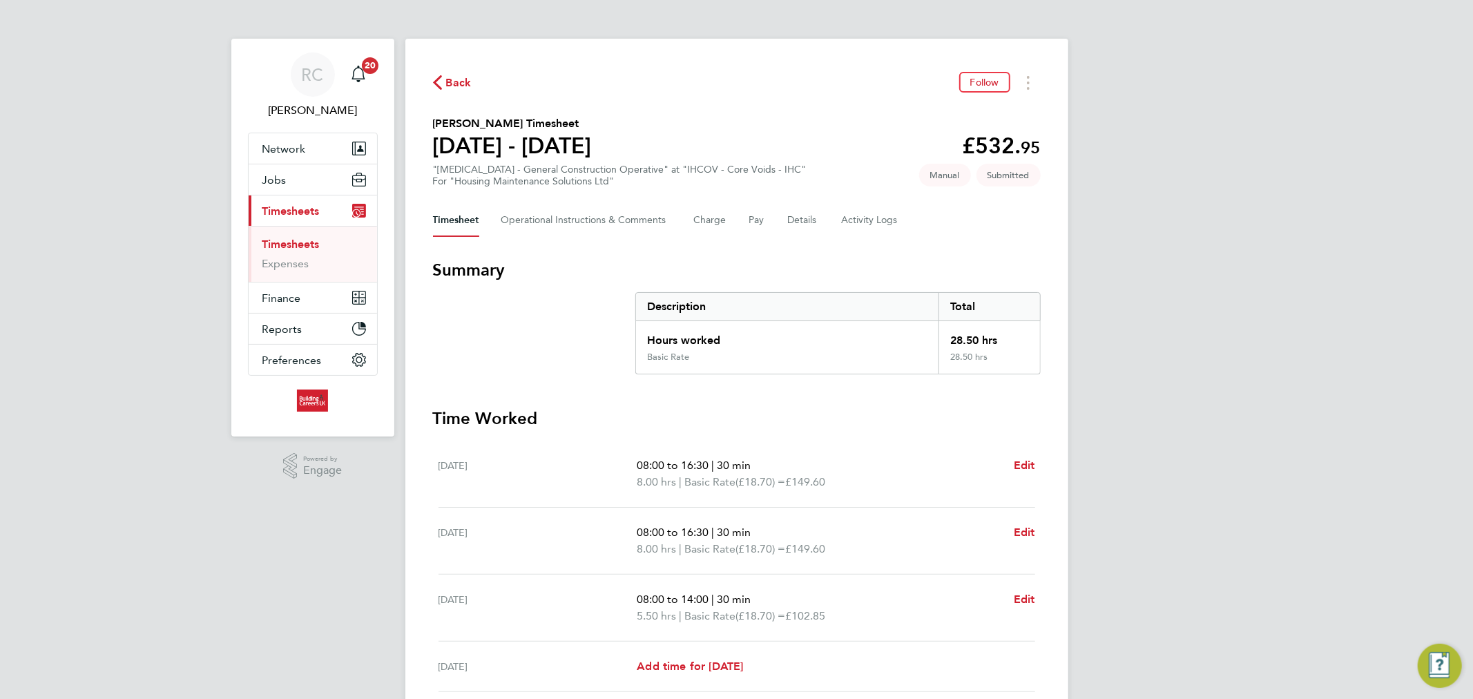
click at [288, 251] on link "Timesheets" at bounding box center [290, 244] width 57 height 13
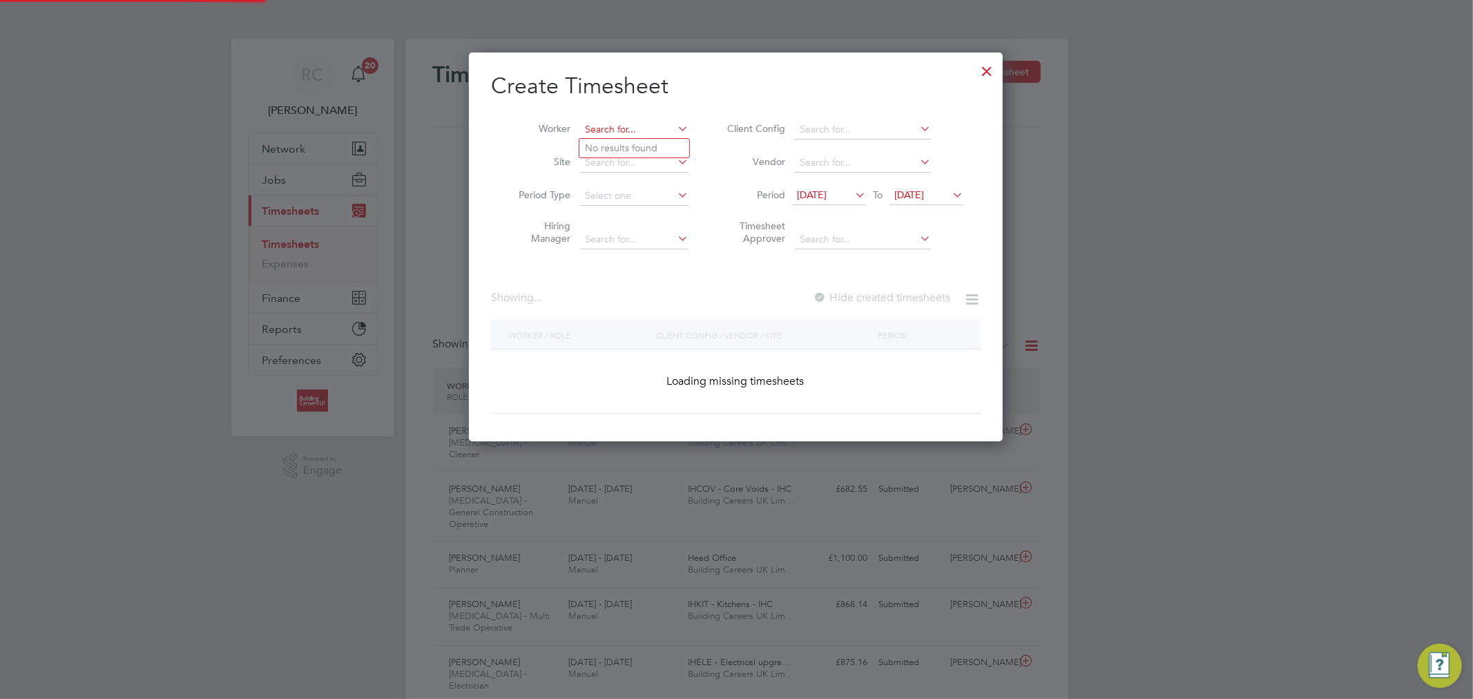
click at [673, 122] on input at bounding box center [634, 129] width 108 height 19
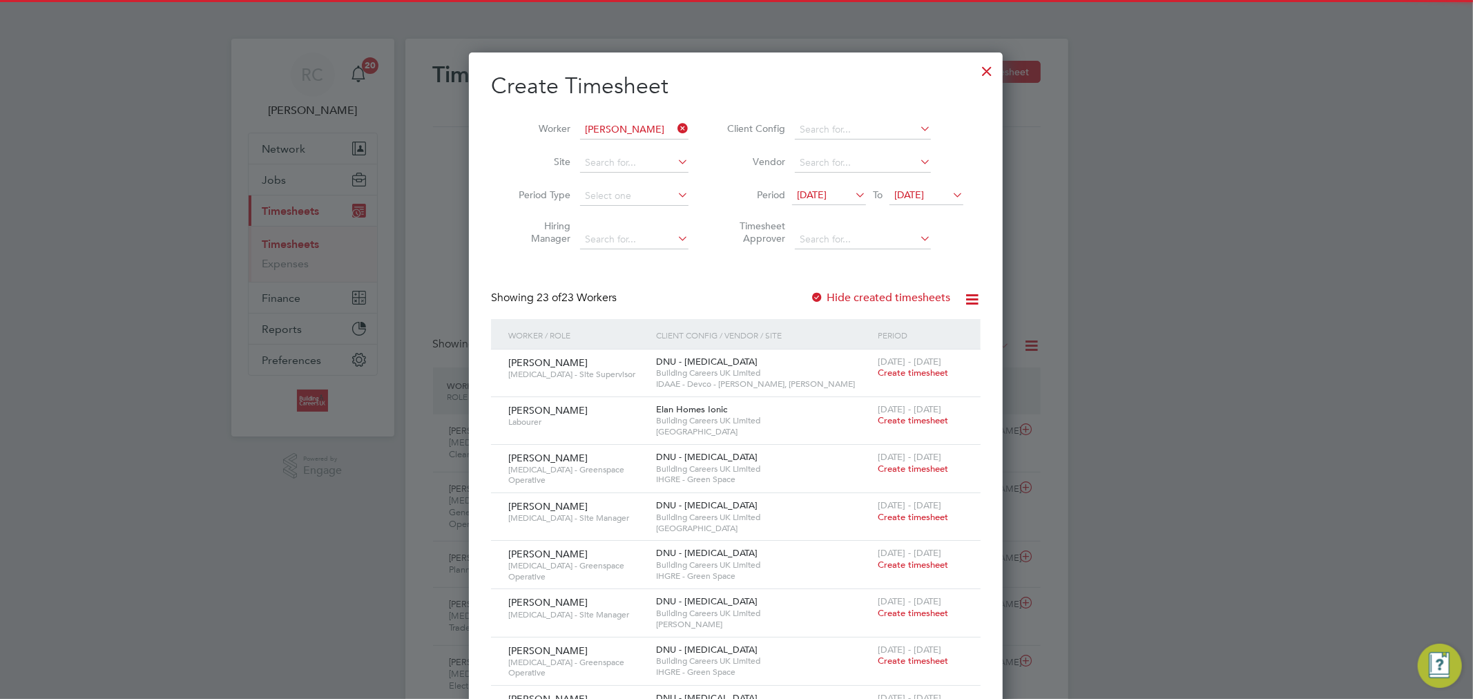
click at [666, 142] on li "Mark Gleave" at bounding box center [637, 148] width 117 height 19
type input "Mark Gleave"
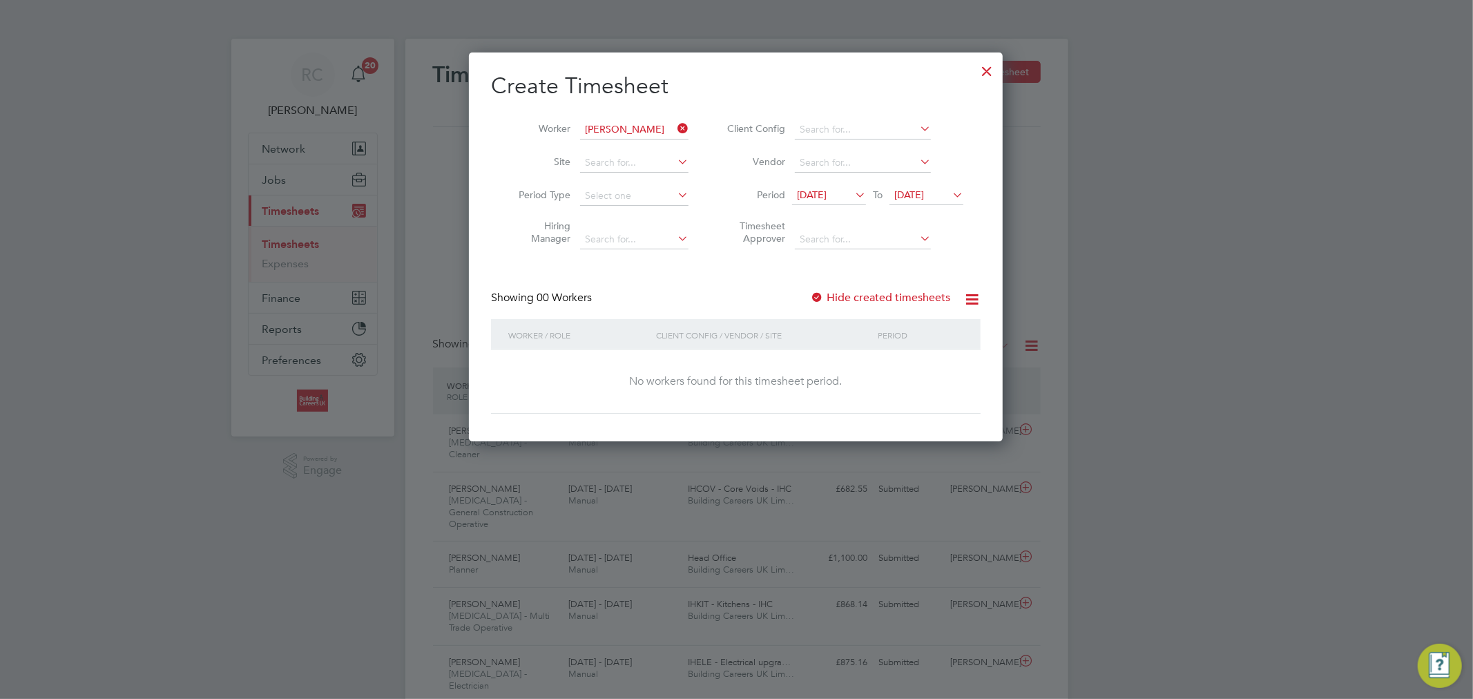
click at [826, 292] on label "Hide created timesheets" at bounding box center [880, 298] width 140 height 14
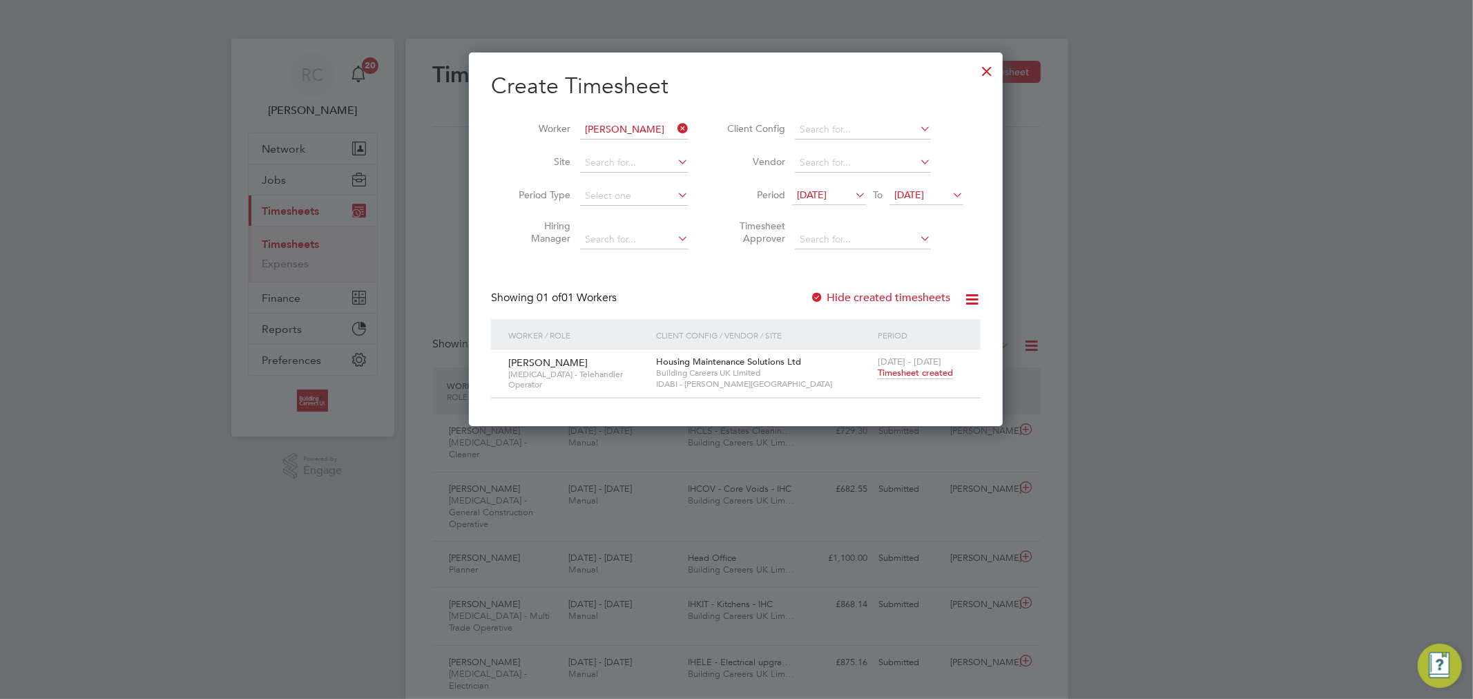
click at [902, 378] on span "Timesheet created" at bounding box center [915, 373] width 75 height 12
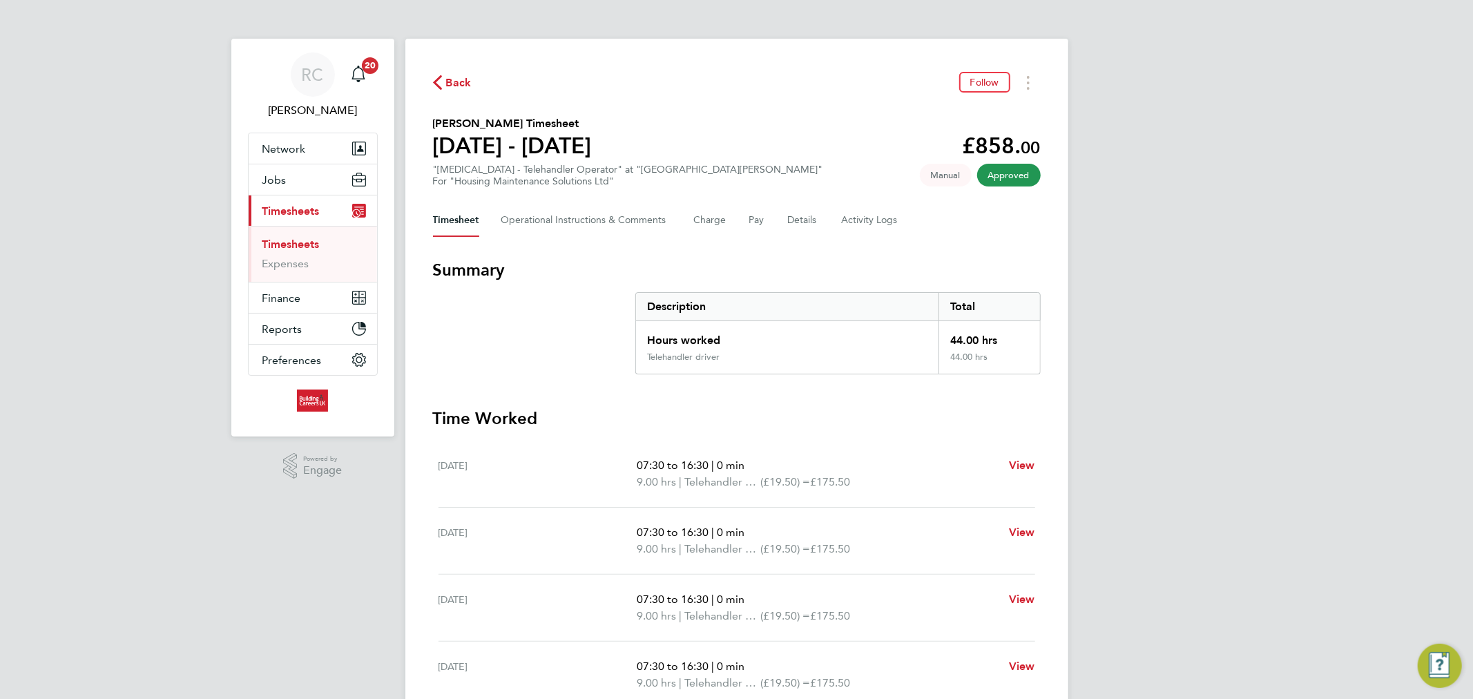
click at [282, 242] on link "Timesheets" at bounding box center [290, 244] width 57 height 13
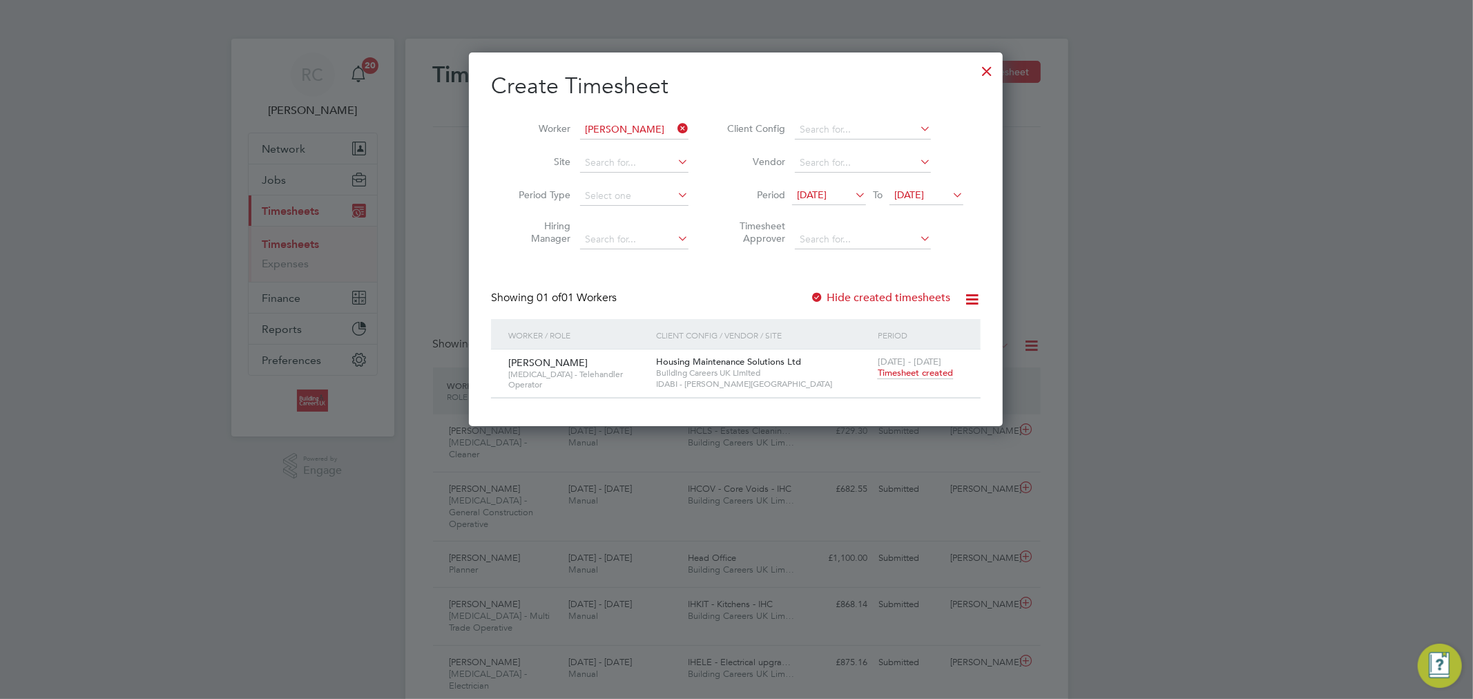
click at [675, 125] on icon at bounding box center [675, 128] width 0 height 19
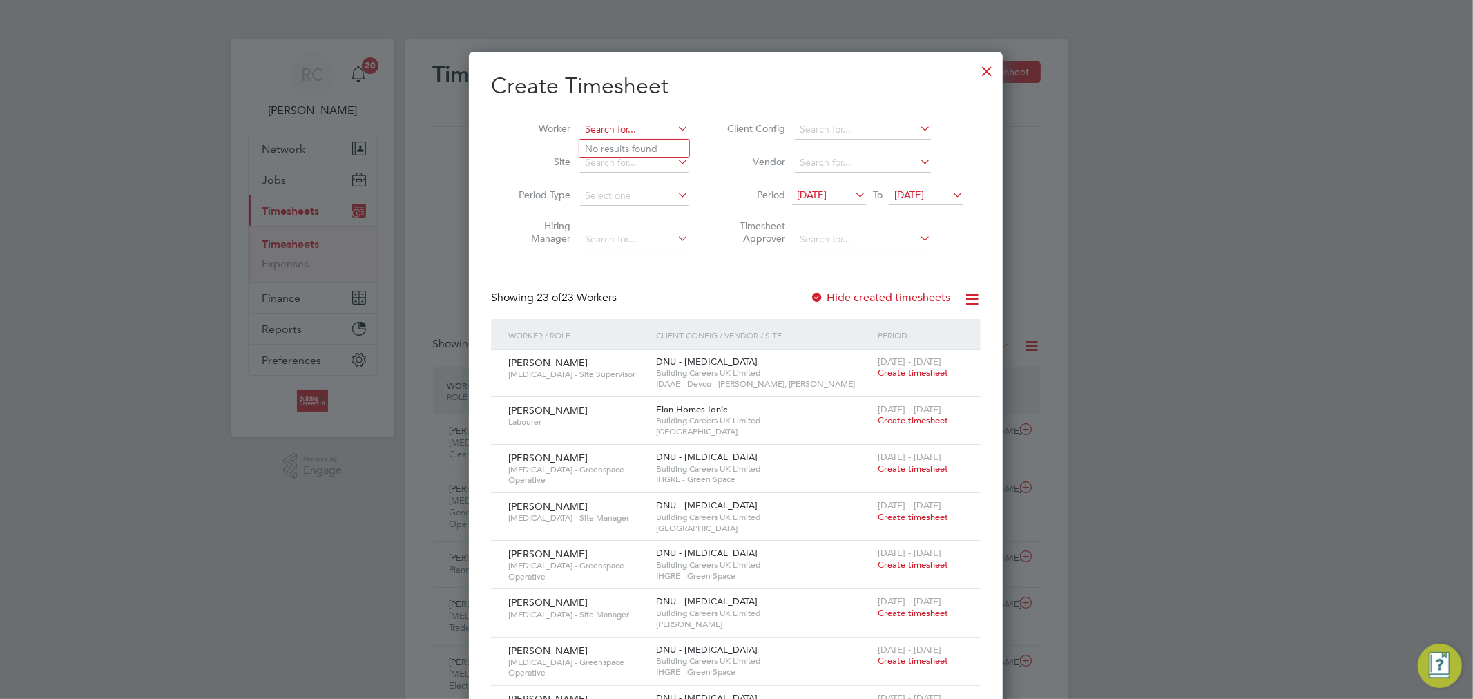
click at [601, 129] on input at bounding box center [634, 129] width 108 height 19
type input "j"
click at [668, 144] on b "Dunn" at bounding box center [708, 149] width 80 height 12
type input "Kerry Dunning"
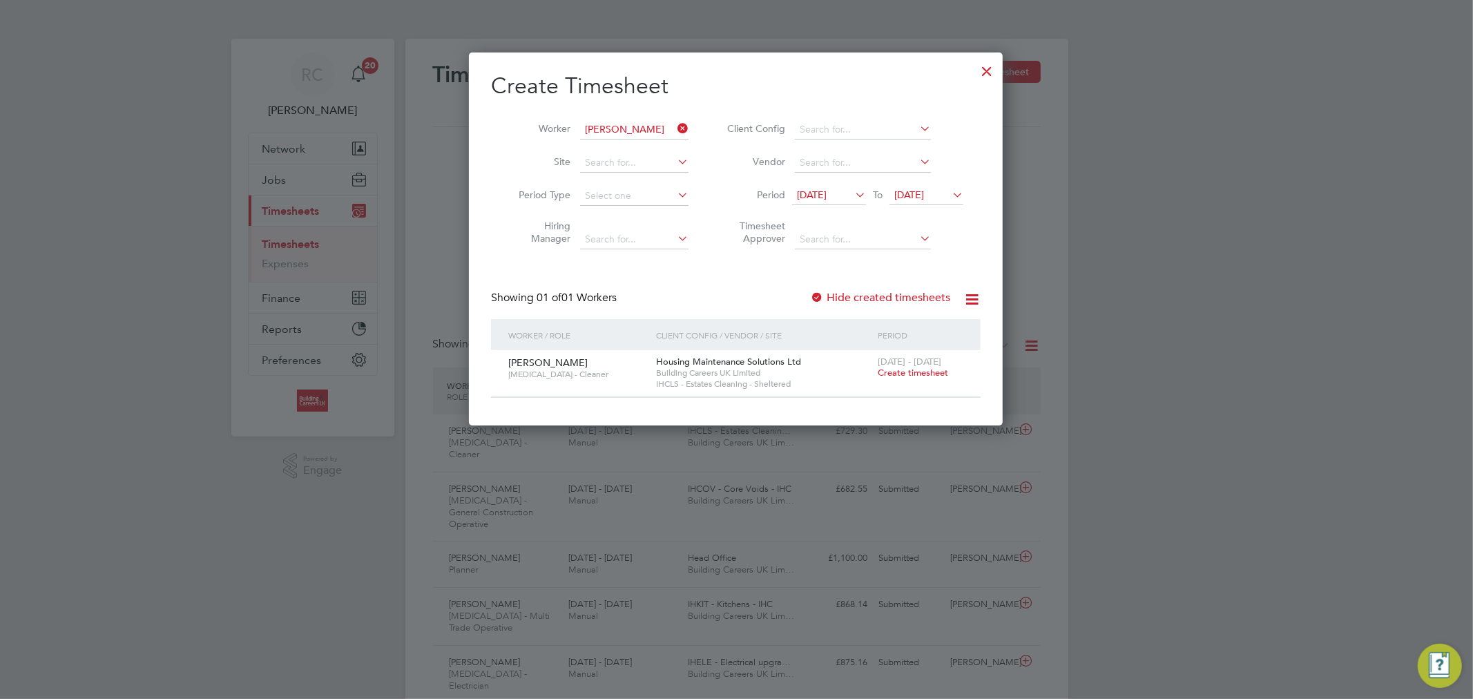
click at [931, 374] on span "Create timesheet" at bounding box center [913, 373] width 70 height 12
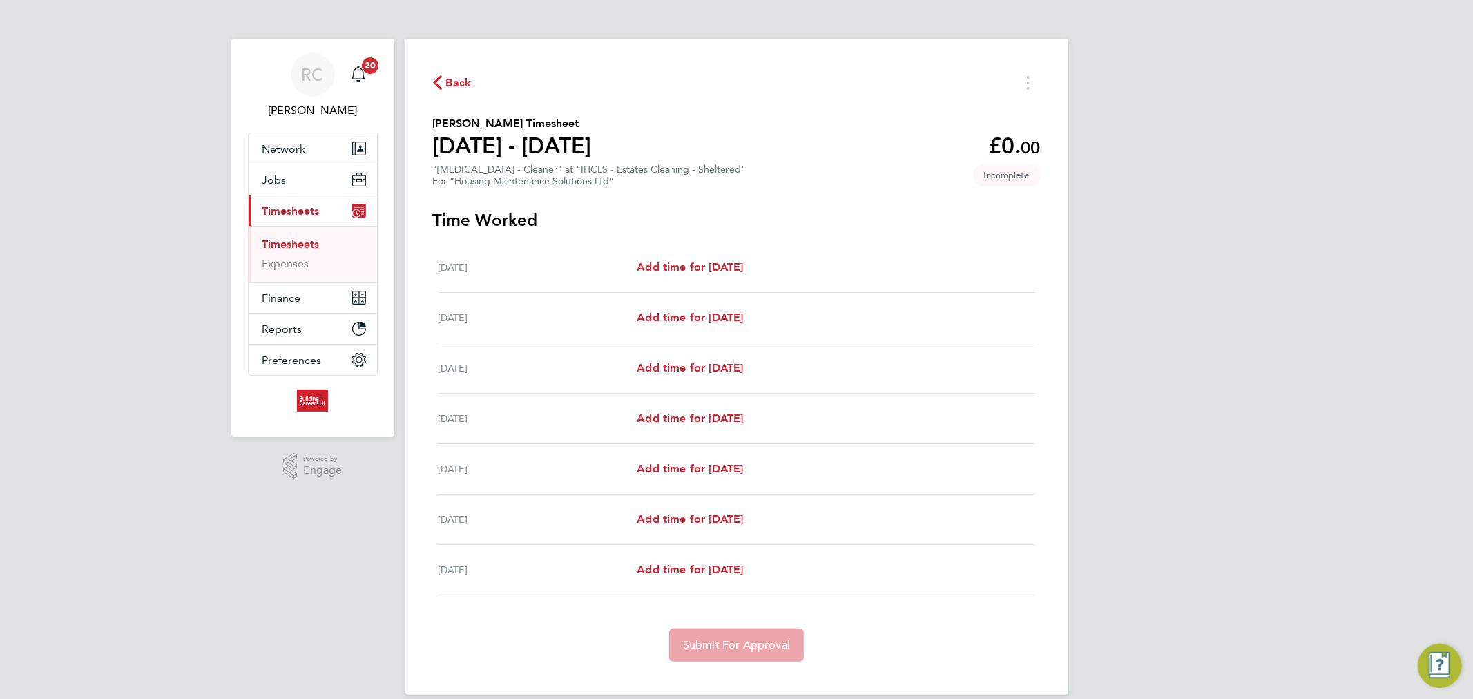
click at [465, 86] on span "Back" at bounding box center [459, 83] width 26 height 17
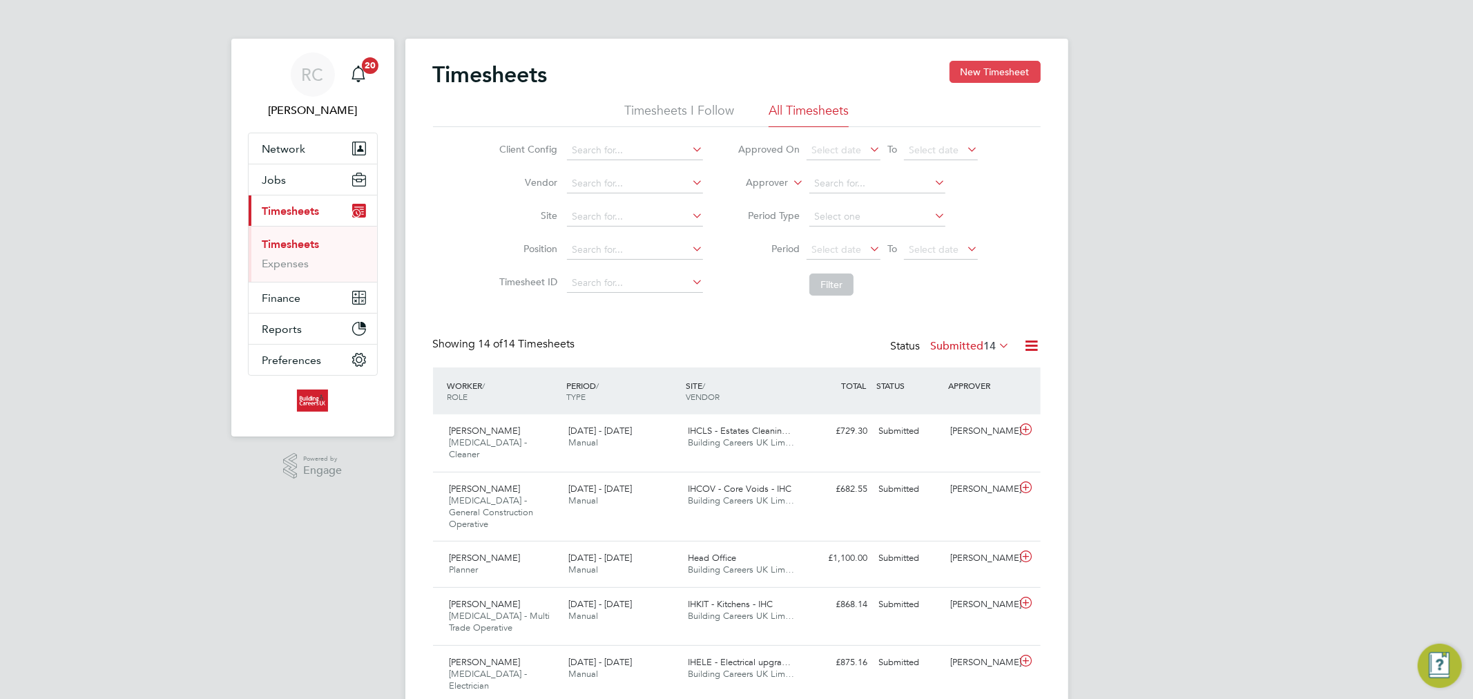
click at [968, 74] on button "New Timesheet" at bounding box center [994, 72] width 91 height 22
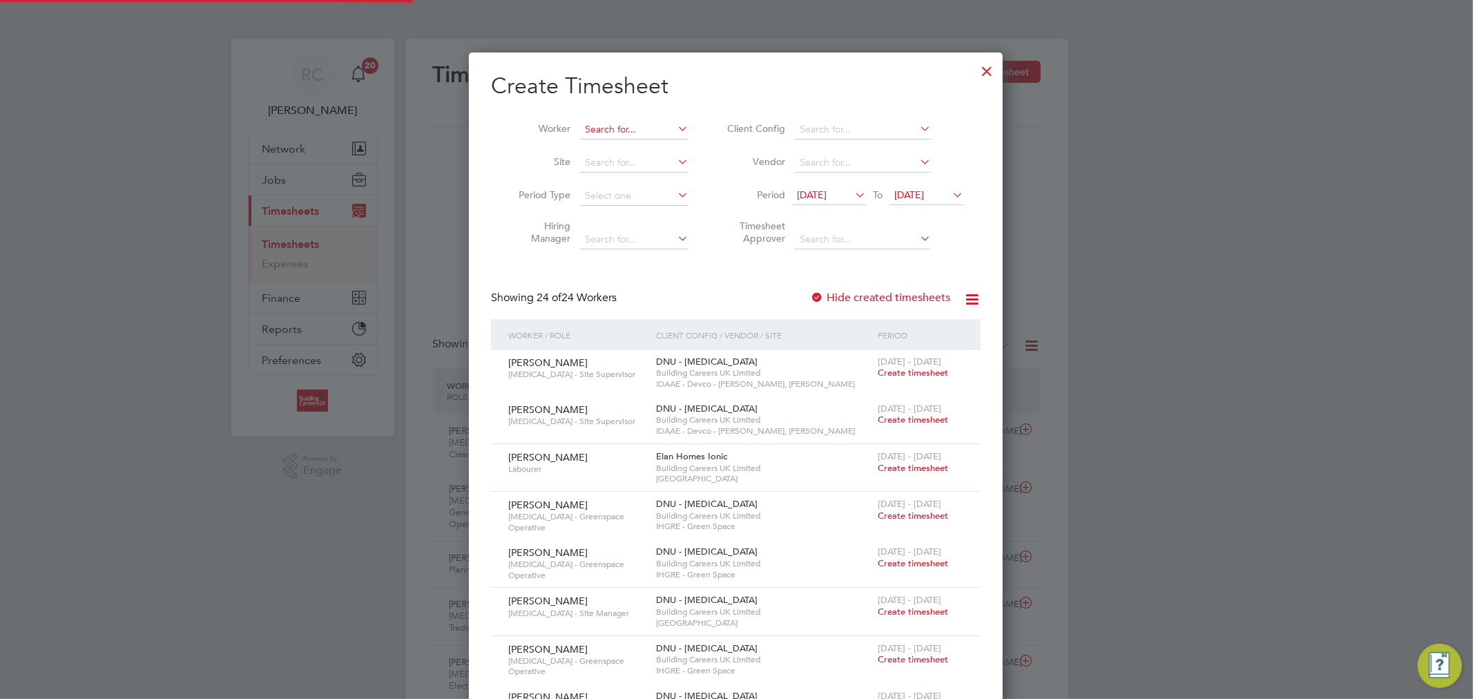
click at [637, 126] on input at bounding box center [634, 129] width 108 height 19
paste input "Feeley"
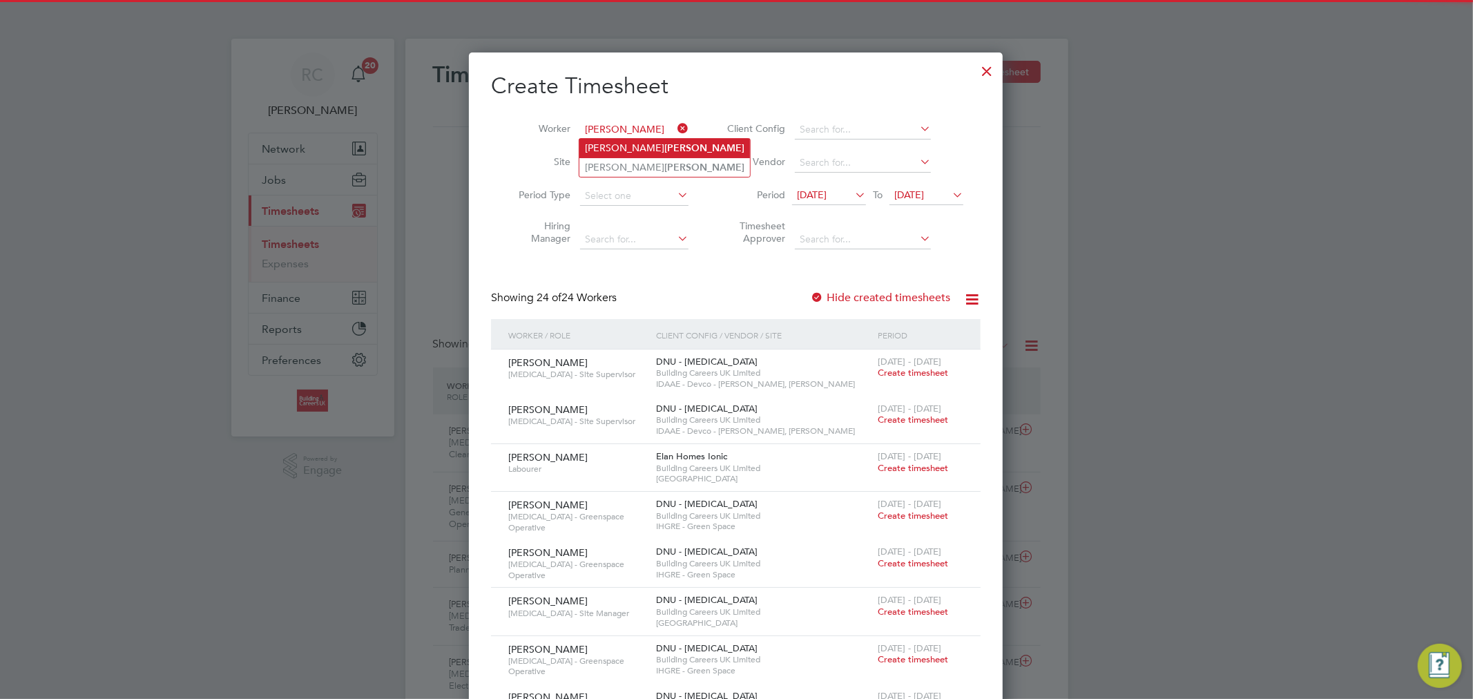
click at [664, 148] on b "Feeley" at bounding box center [704, 148] width 80 height 12
type input "Adam Feeley"
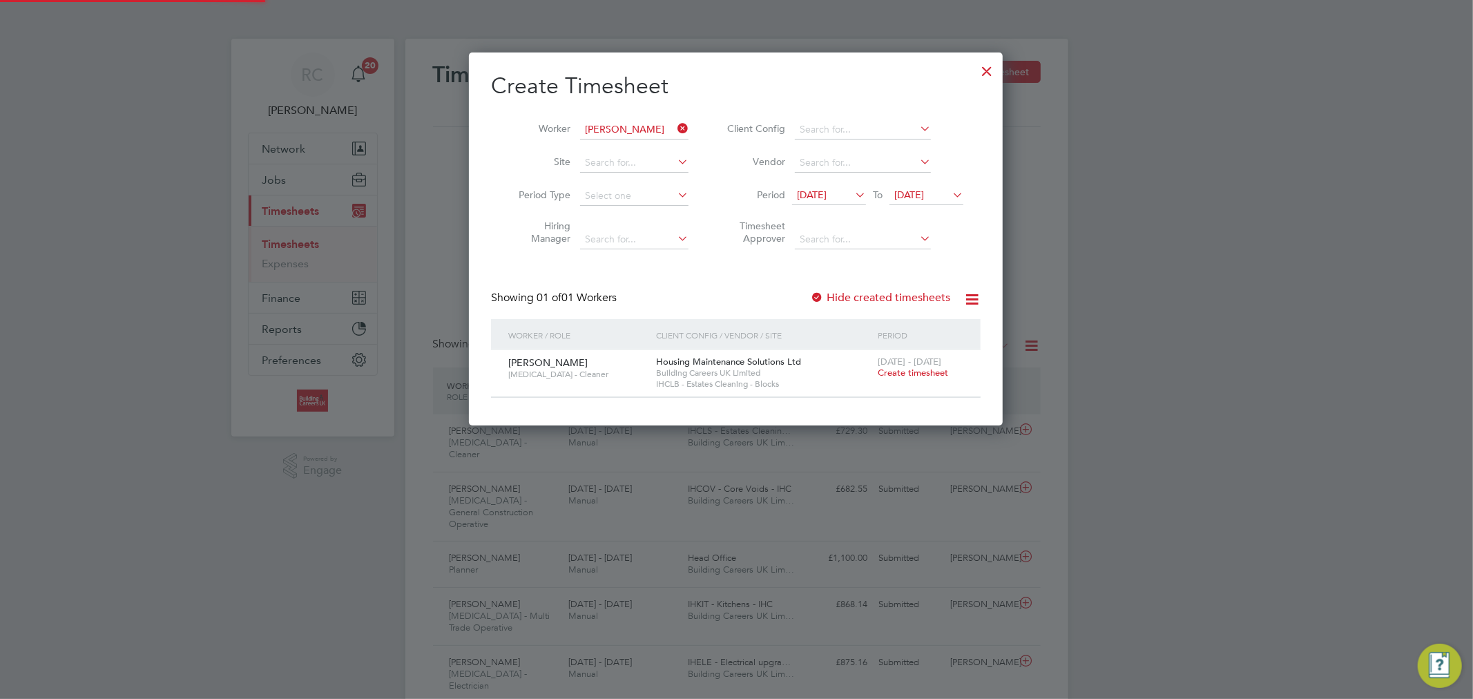
click at [826, 189] on span "12 Aug 2025" at bounding box center [812, 194] width 30 height 12
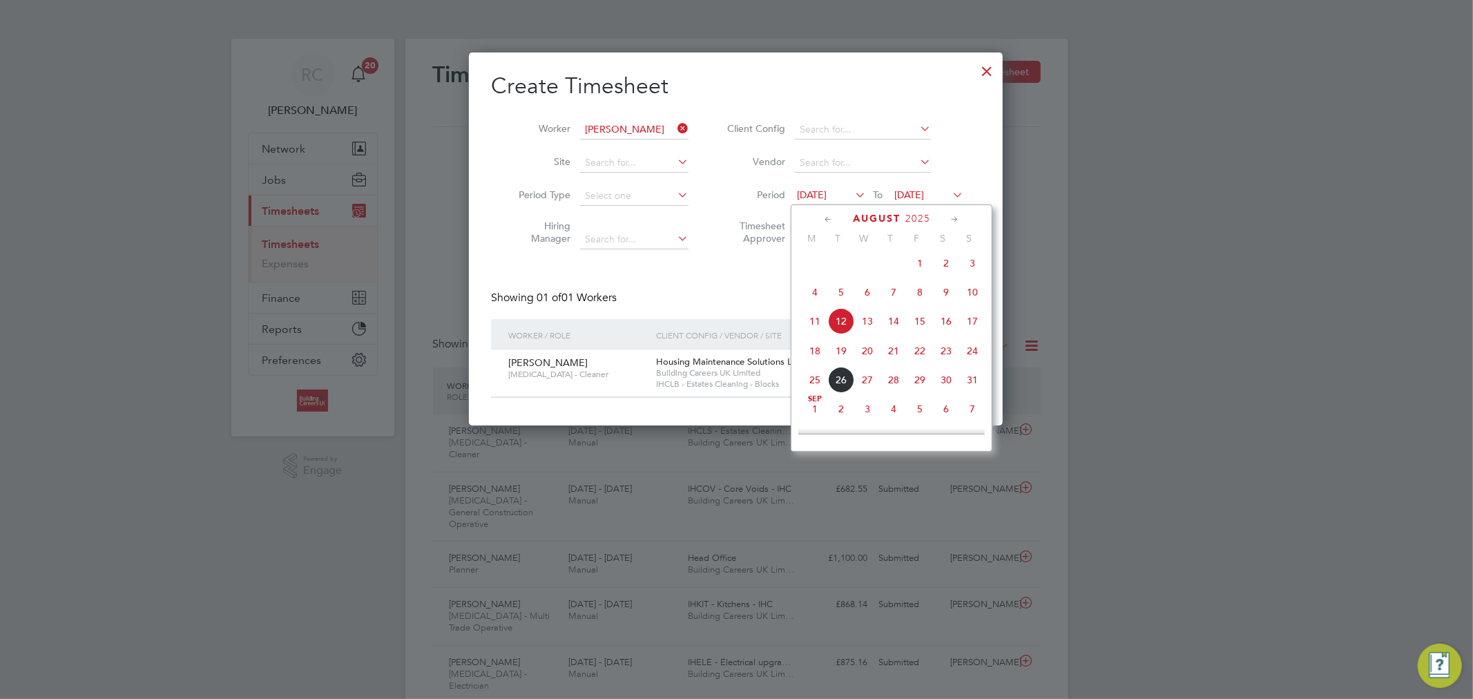
click at [816, 363] on span "18" at bounding box center [815, 351] width 26 height 26
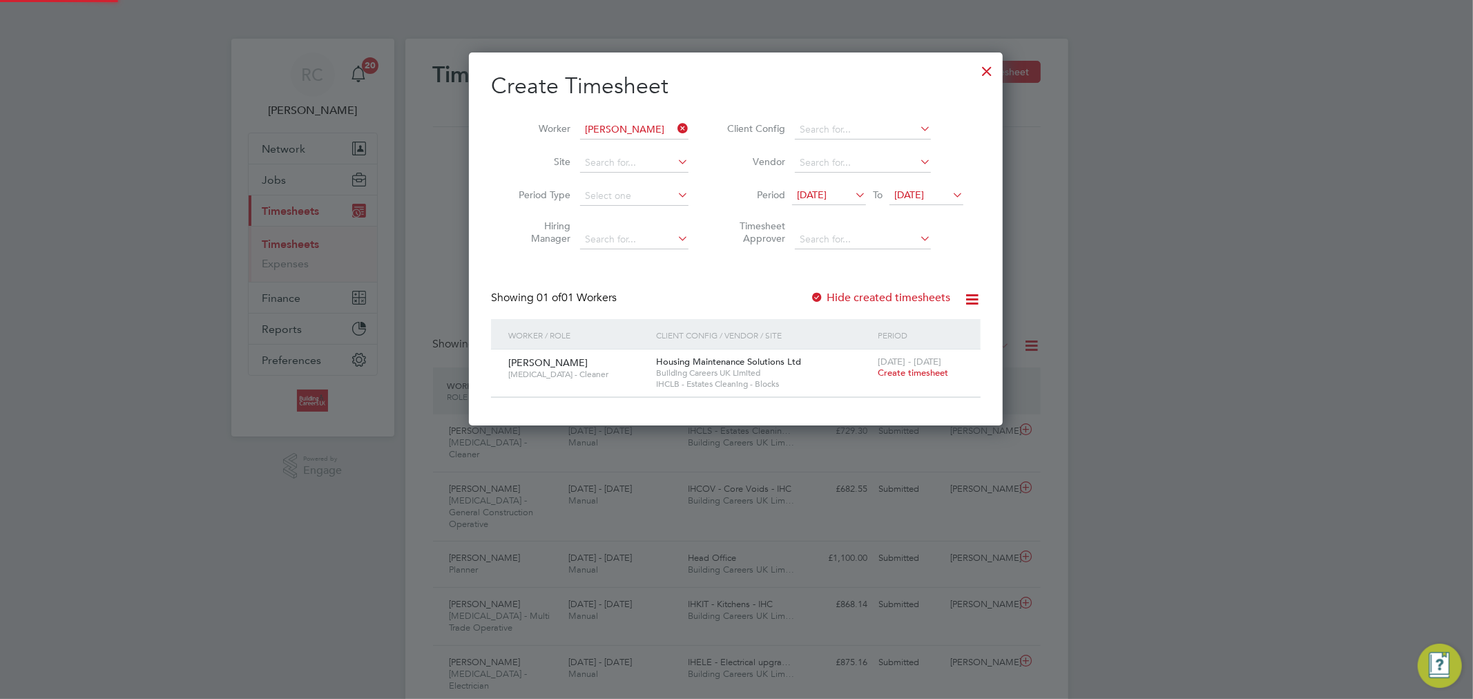
click at [909, 199] on span "19 Aug 2025" at bounding box center [909, 194] width 30 height 12
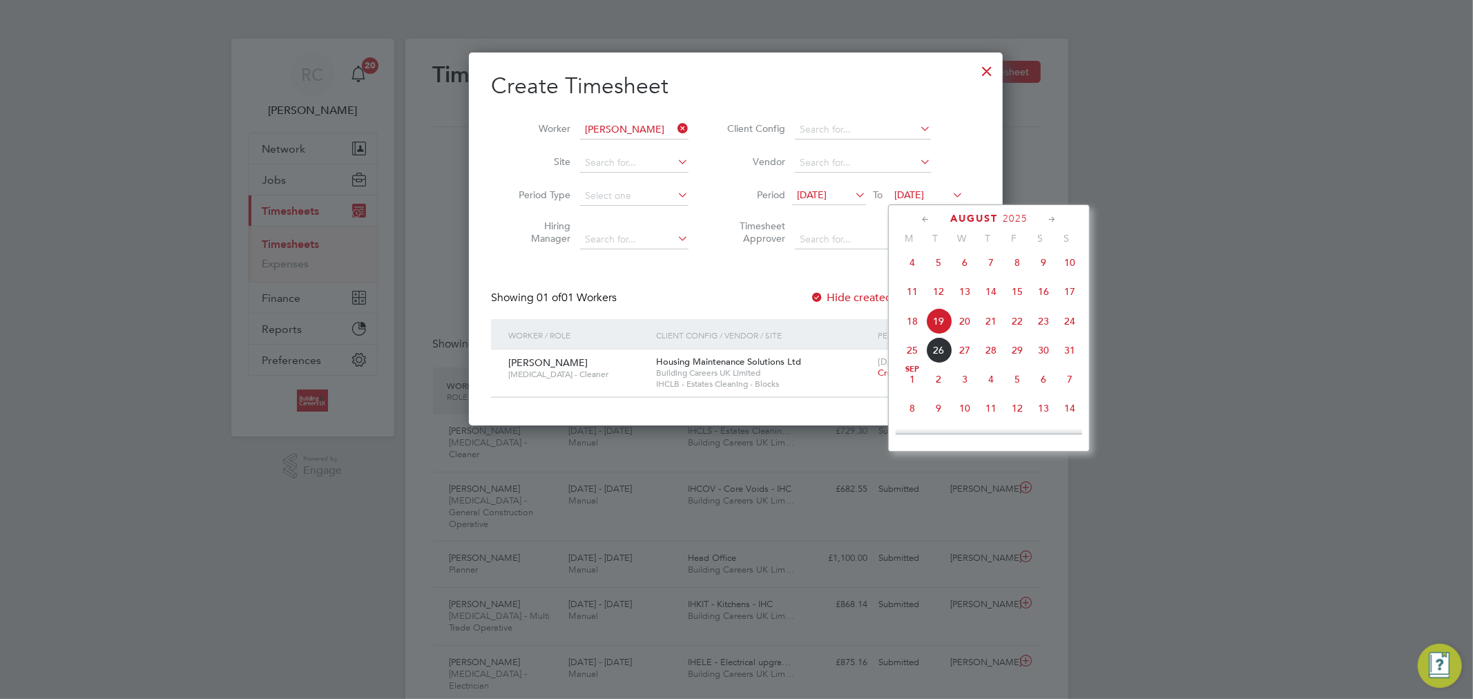
click at [1071, 328] on span "24" at bounding box center [1069, 321] width 26 height 26
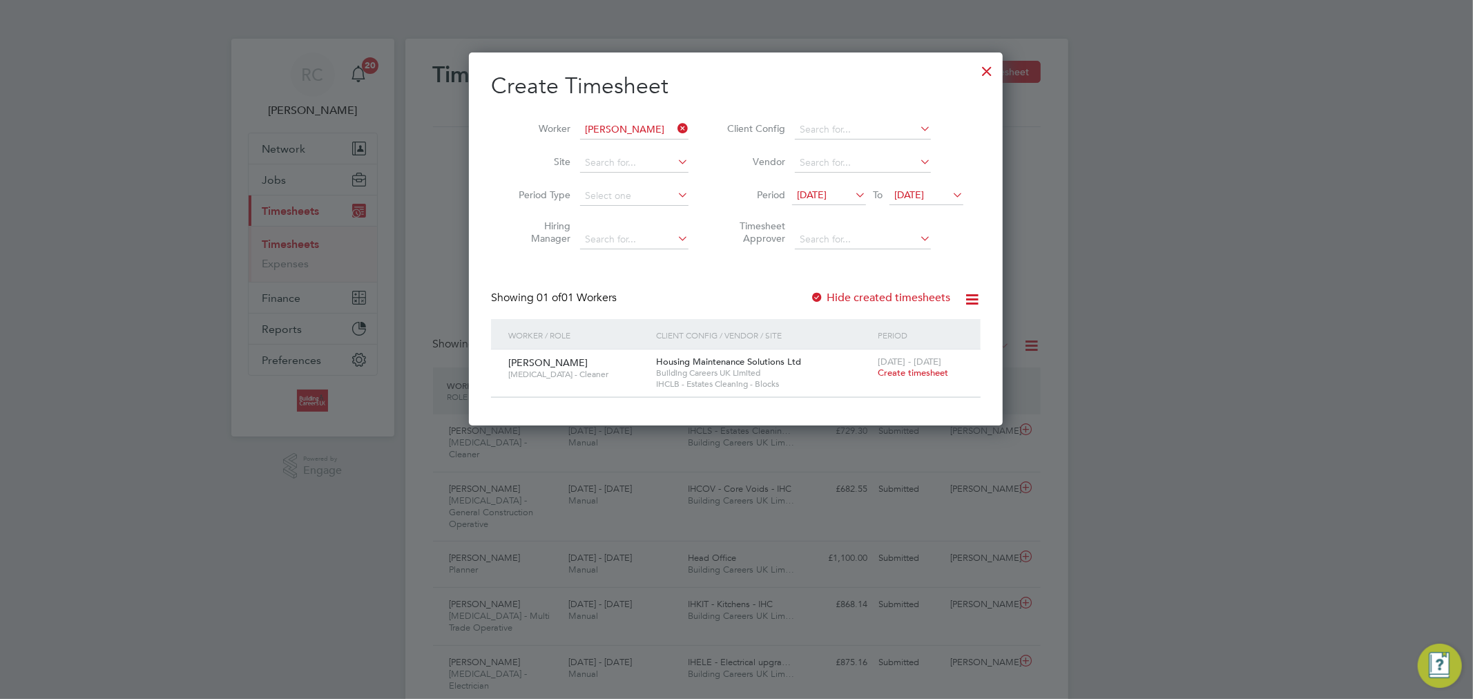
click at [880, 295] on label "Hide created timesheets" at bounding box center [880, 298] width 140 height 14
click at [675, 128] on icon at bounding box center [675, 128] width 0 height 19
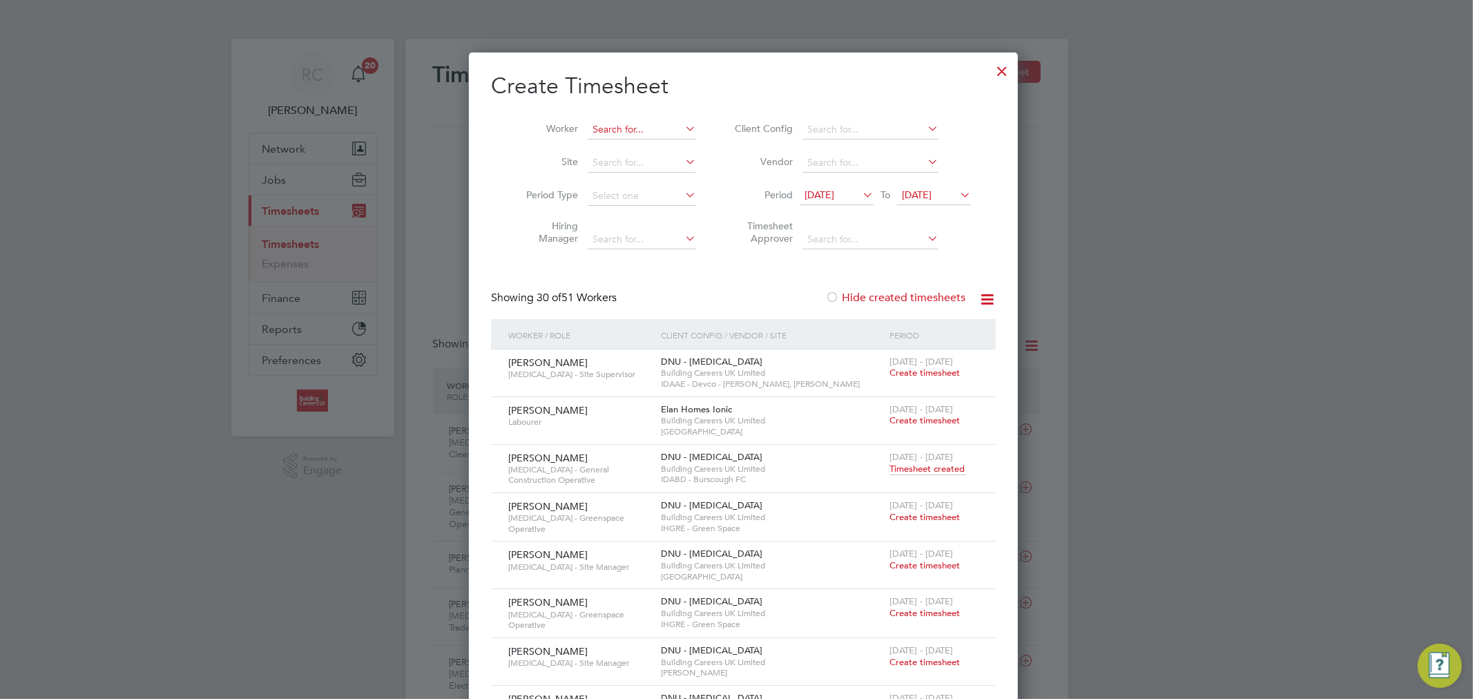
click at [645, 131] on input at bounding box center [642, 129] width 108 height 19
click at [668, 139] on li "David B oardman" at bounding box center [646, 148] width 135 height 19
type input "David Boardman"
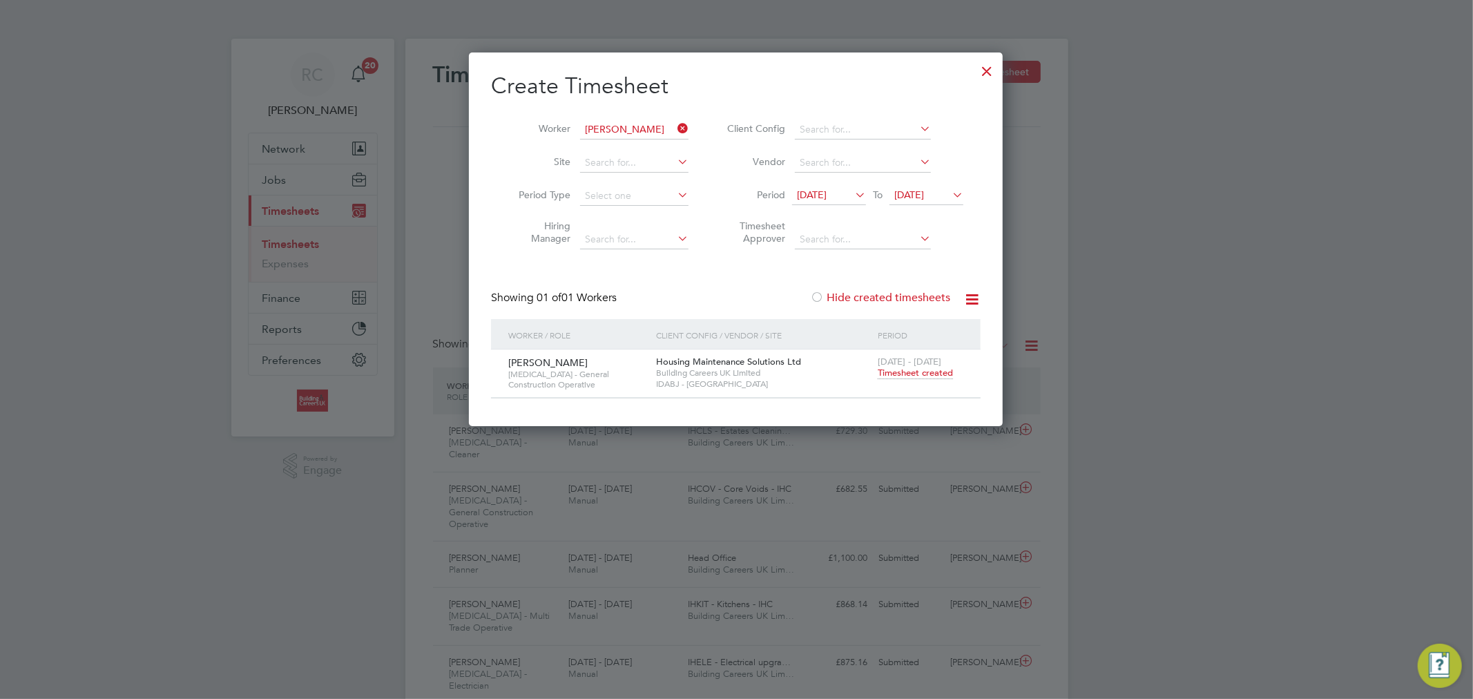
click at [916, 371] on span "Timesheet created" at bounding box center [915, 373] width 75 height 12
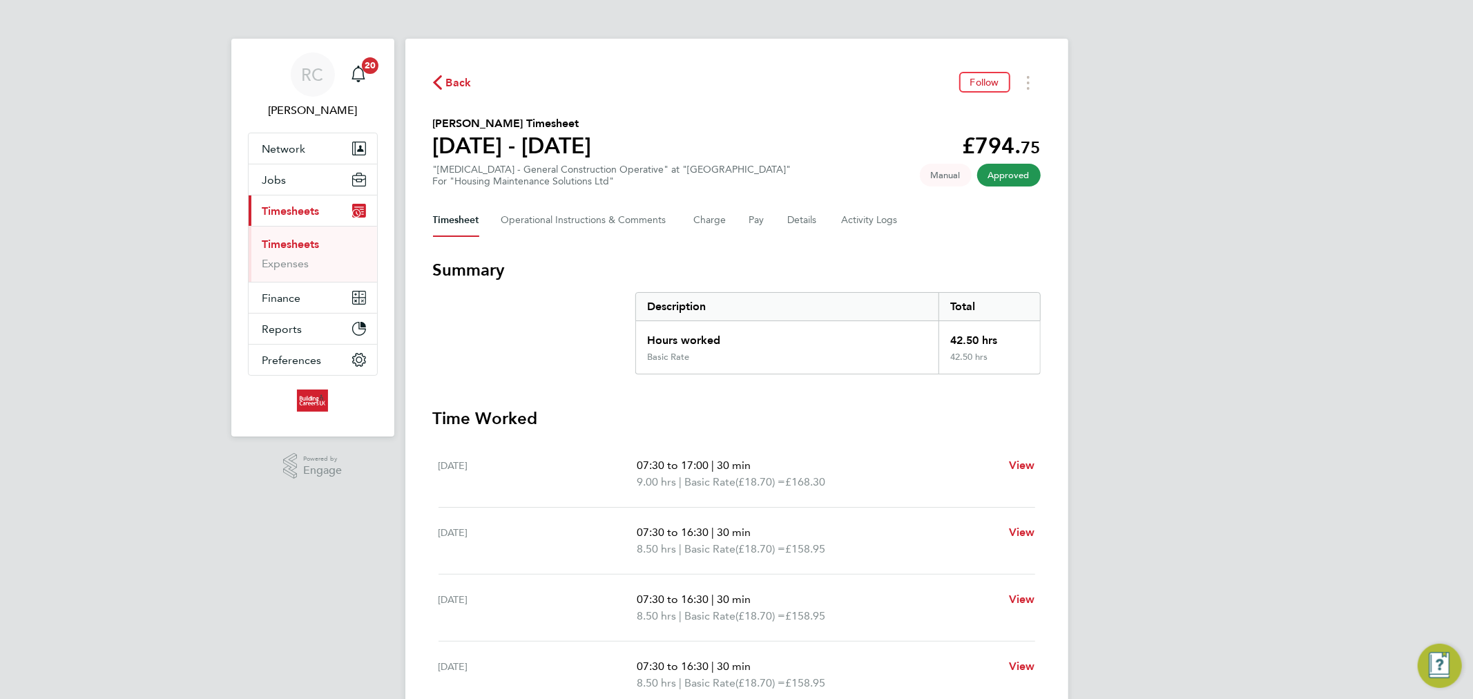
click at [302, 242] on link "Timesheets" at bounding box center [290, 244] width 57 height 13
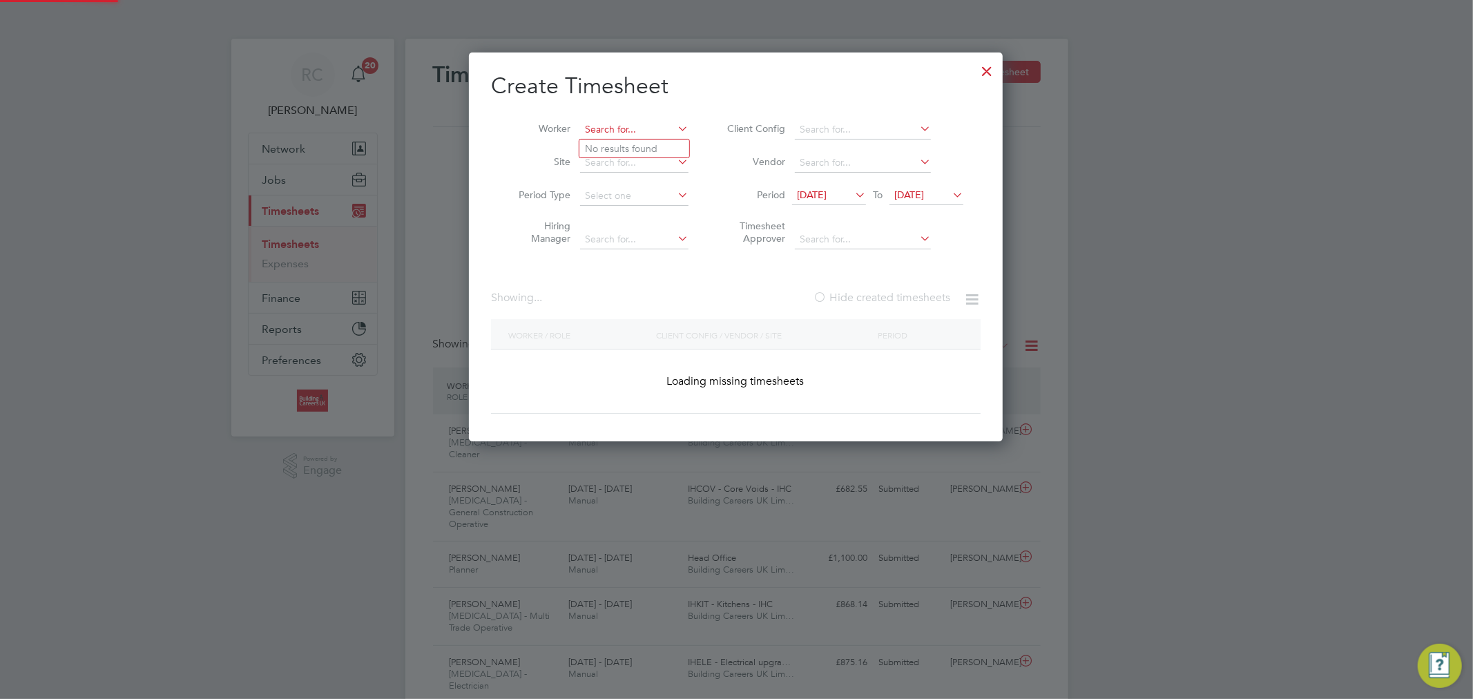
click at [667, 127] on input at bounding box center [634, 129] width 108 height 19
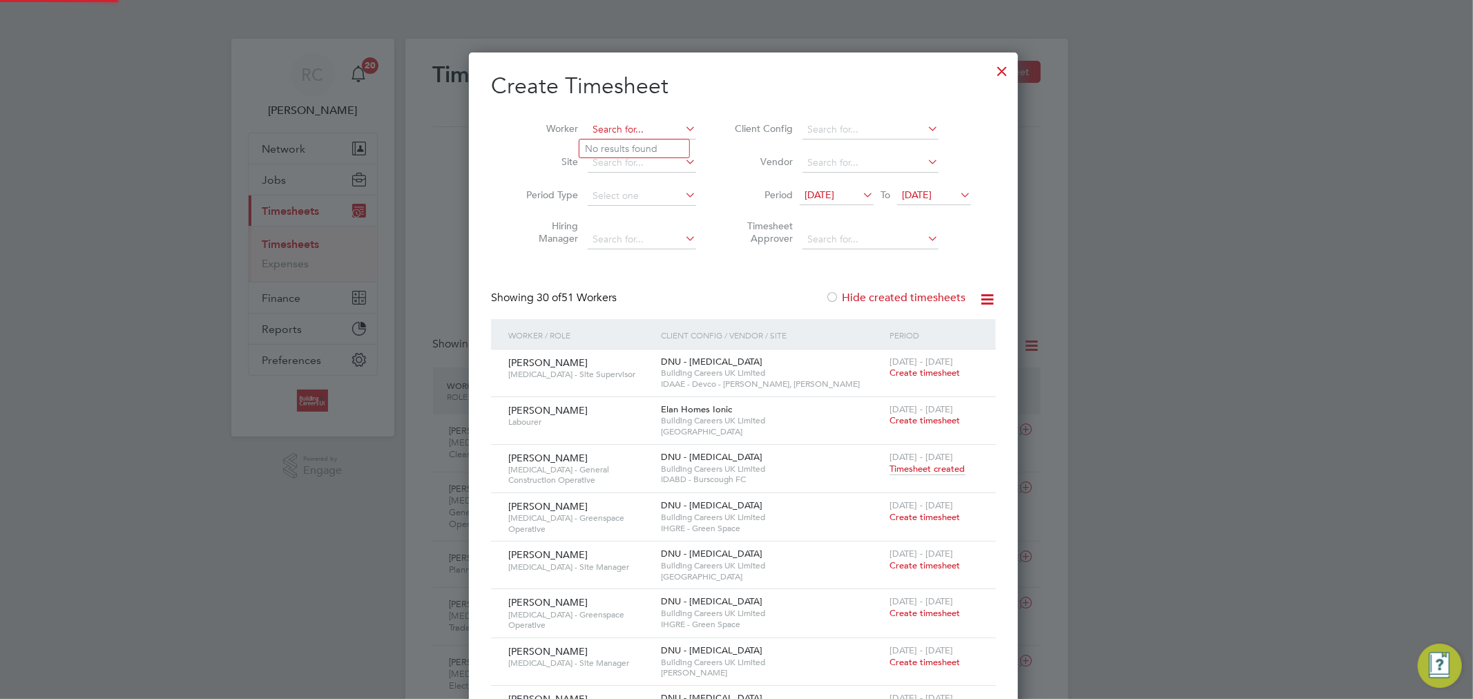
paste input "Brian Halpin"
type input "Brian Halpin"
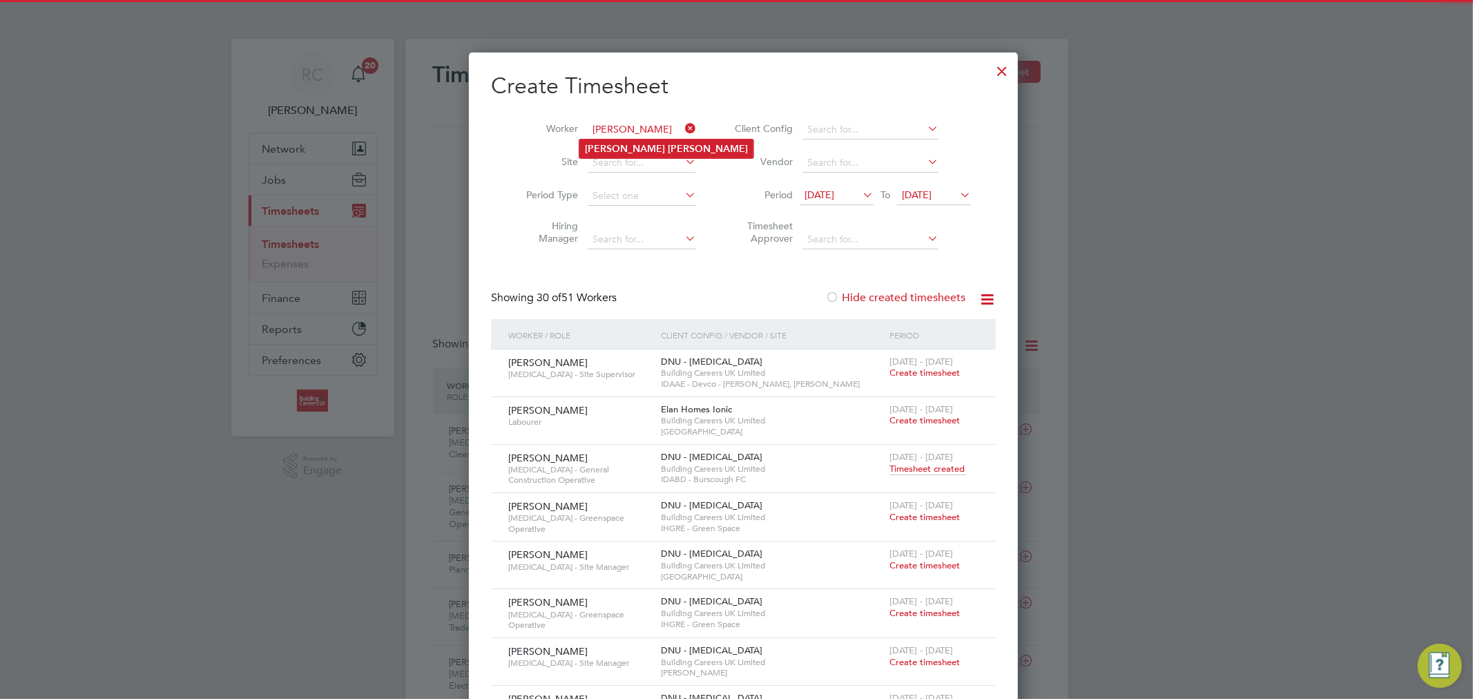
click at [660, 139] on li "Brian Halpin" at bounding box center [666, 148] width 174 height 19
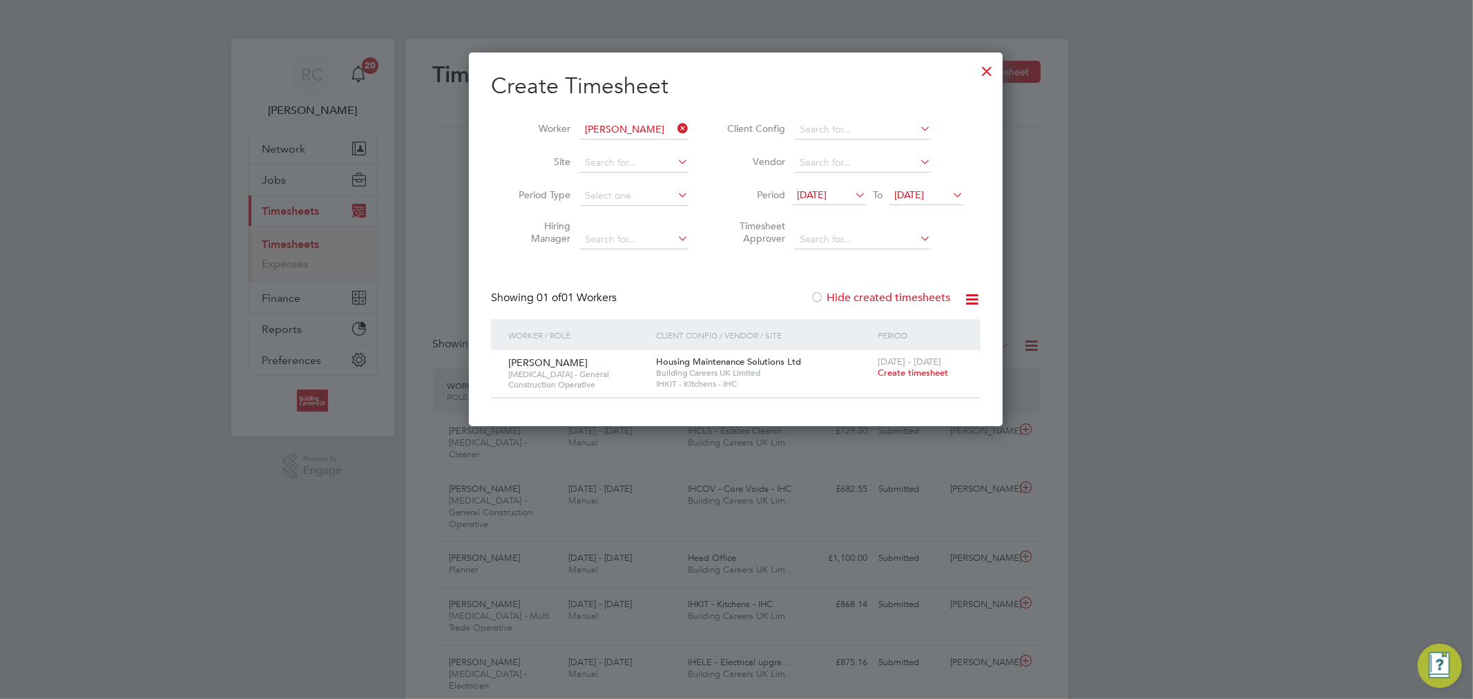
click at [926, 376] on span "Create timesheet" at bounding box center [913, 373] width 70 height 12
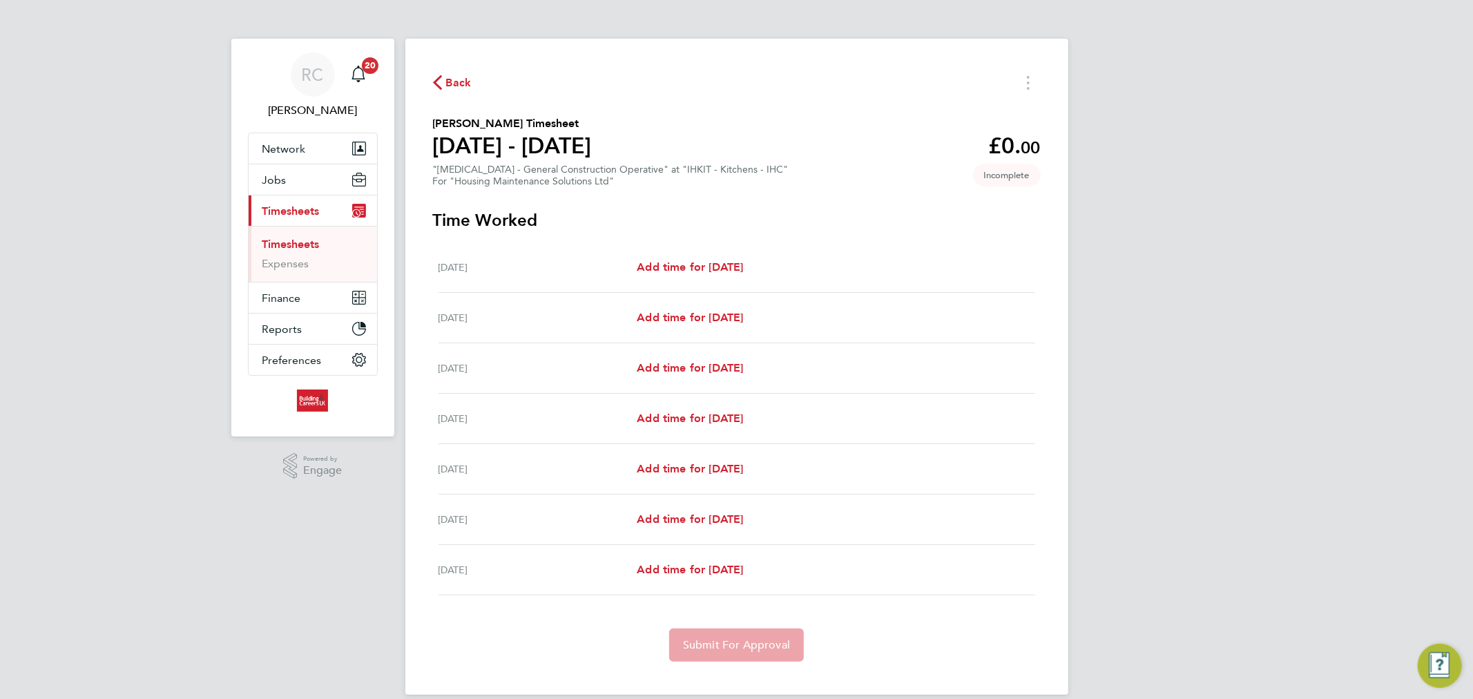
click at [457, 79] on span "Back" at bounding box center [459, 83] width 26 height 17
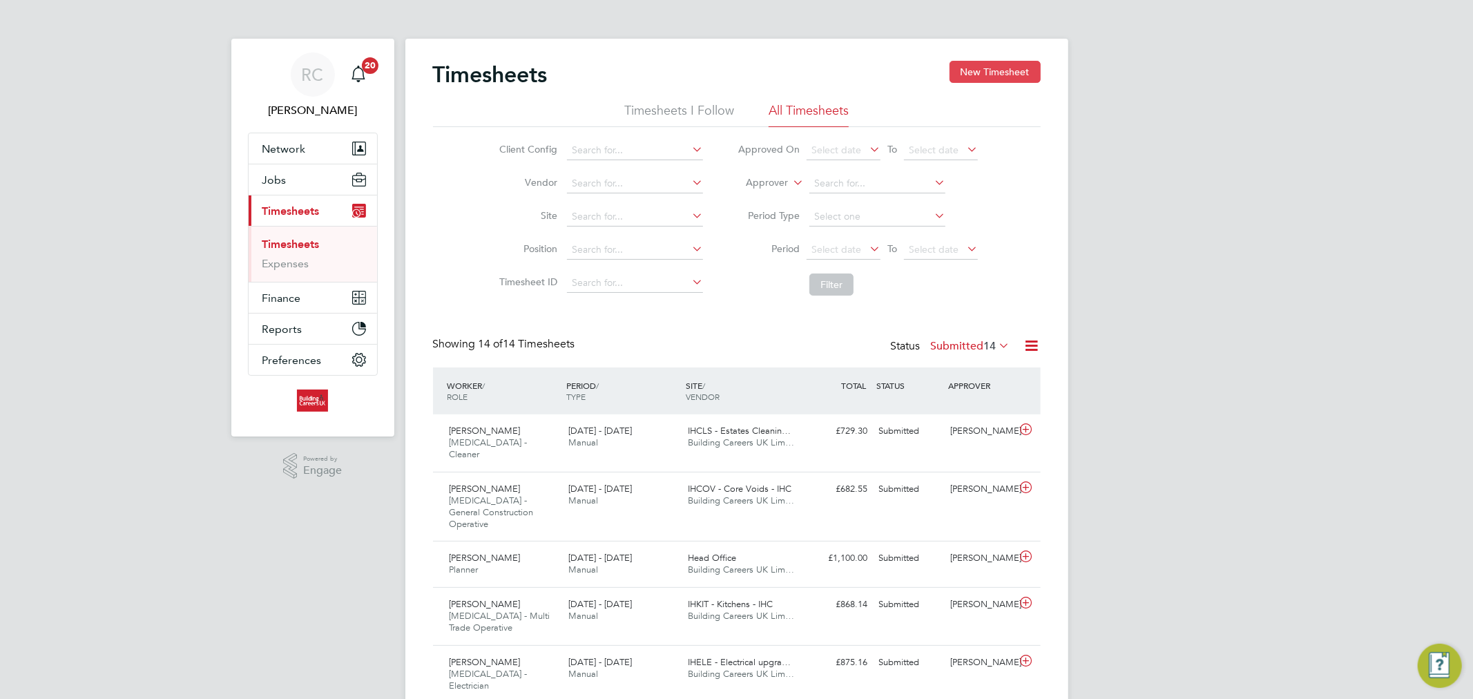
click at [984, 77] on button "New Timesheet" at bounding box center [994, 72] width 91 height 22
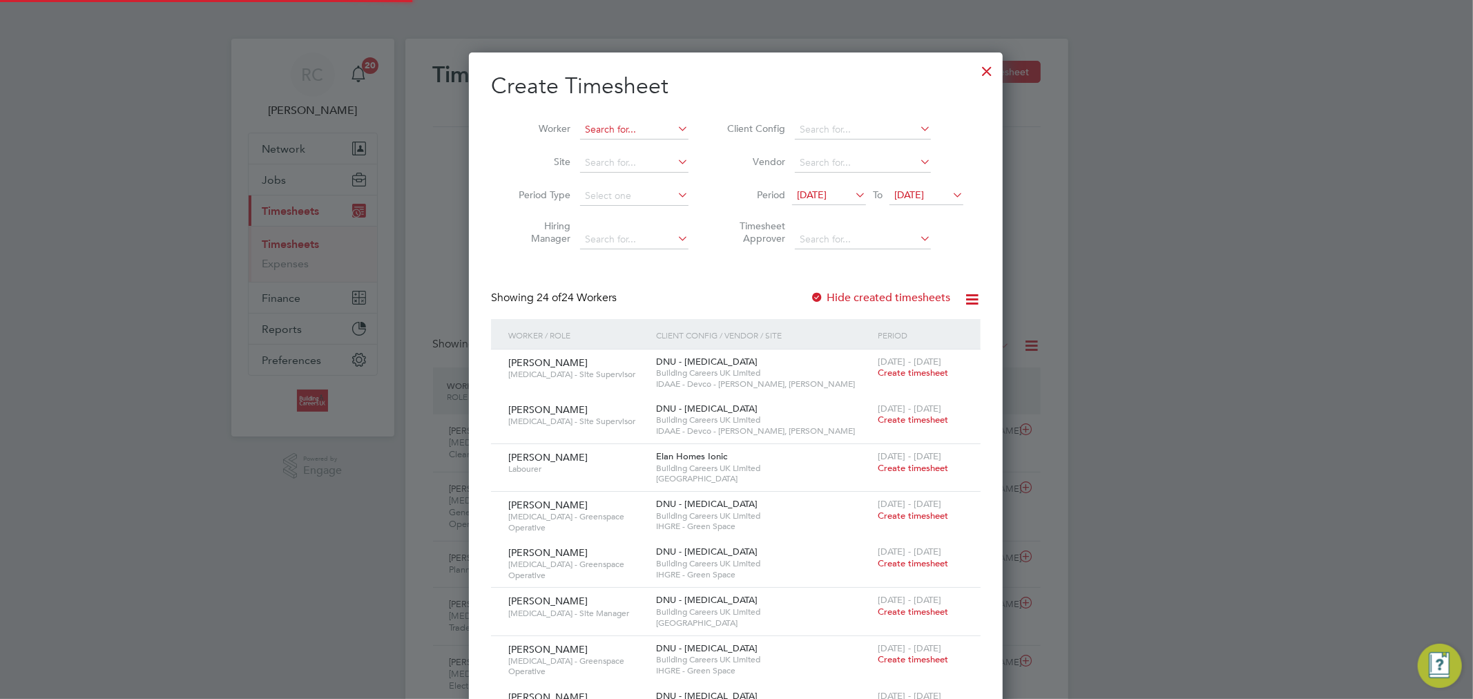
click at [652, 130] on input at bounding box center [634, 129] width 108 height 19
click at [640, 140] on li "Garry Trig g" at bounding box center [637, 148] width 117 height 19
type input "Garry Trigg"
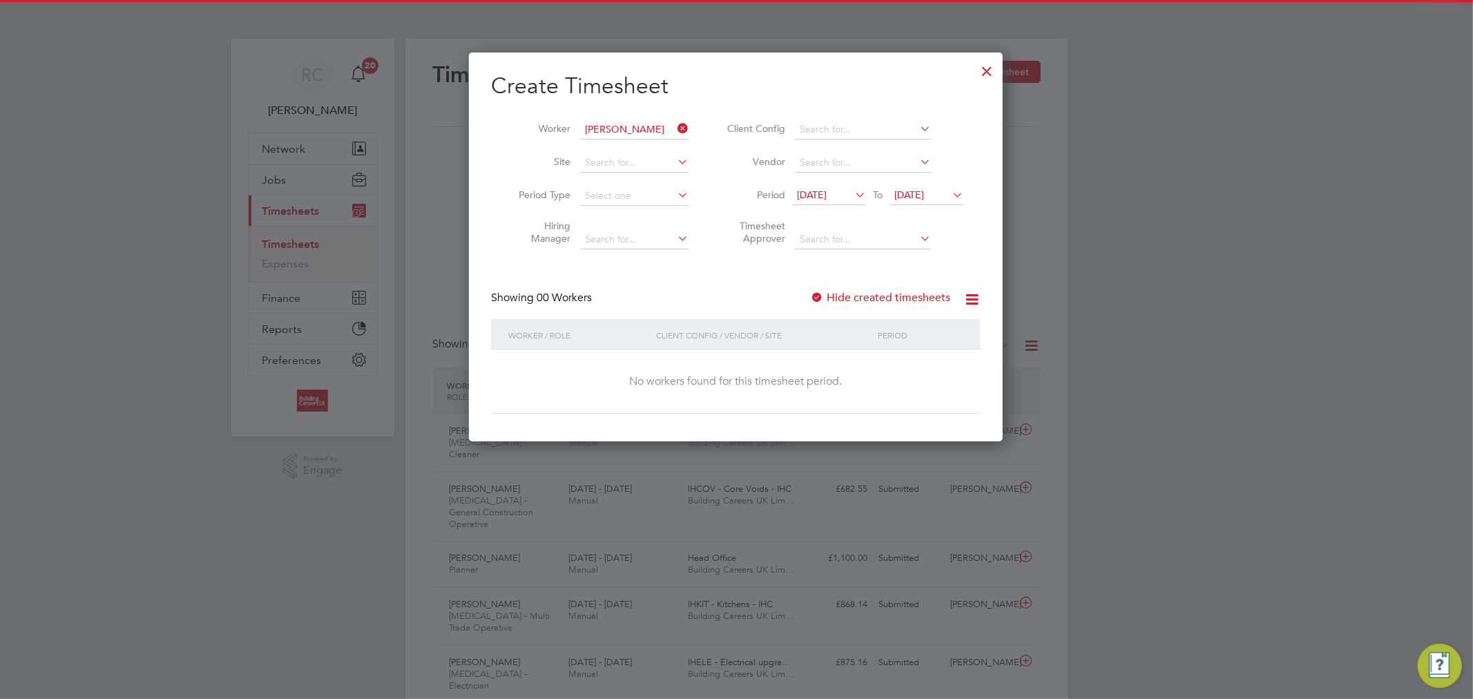
click at [852, 192] on icon at bounding box center [852, 194] width 0 height 19
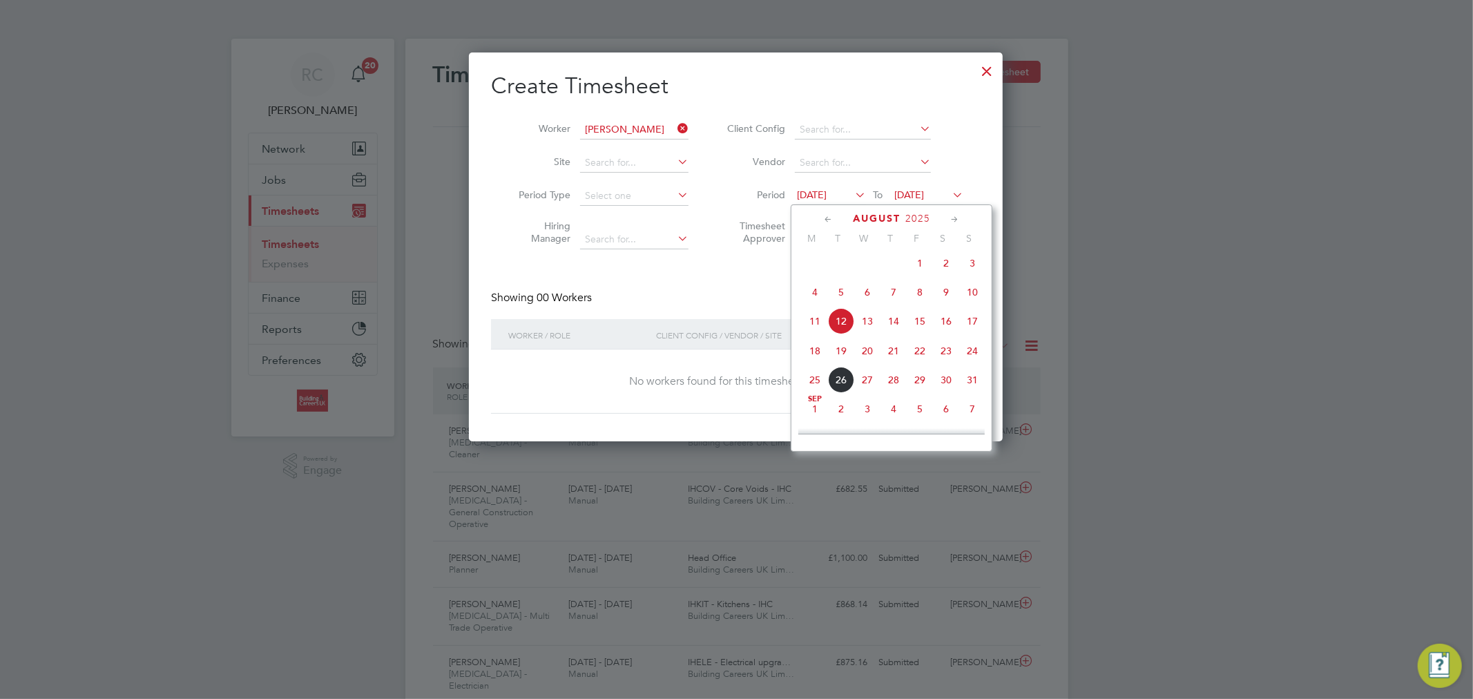
click at [815, 359] on span "18" at bounding box center [815, 351] width 26 height 26
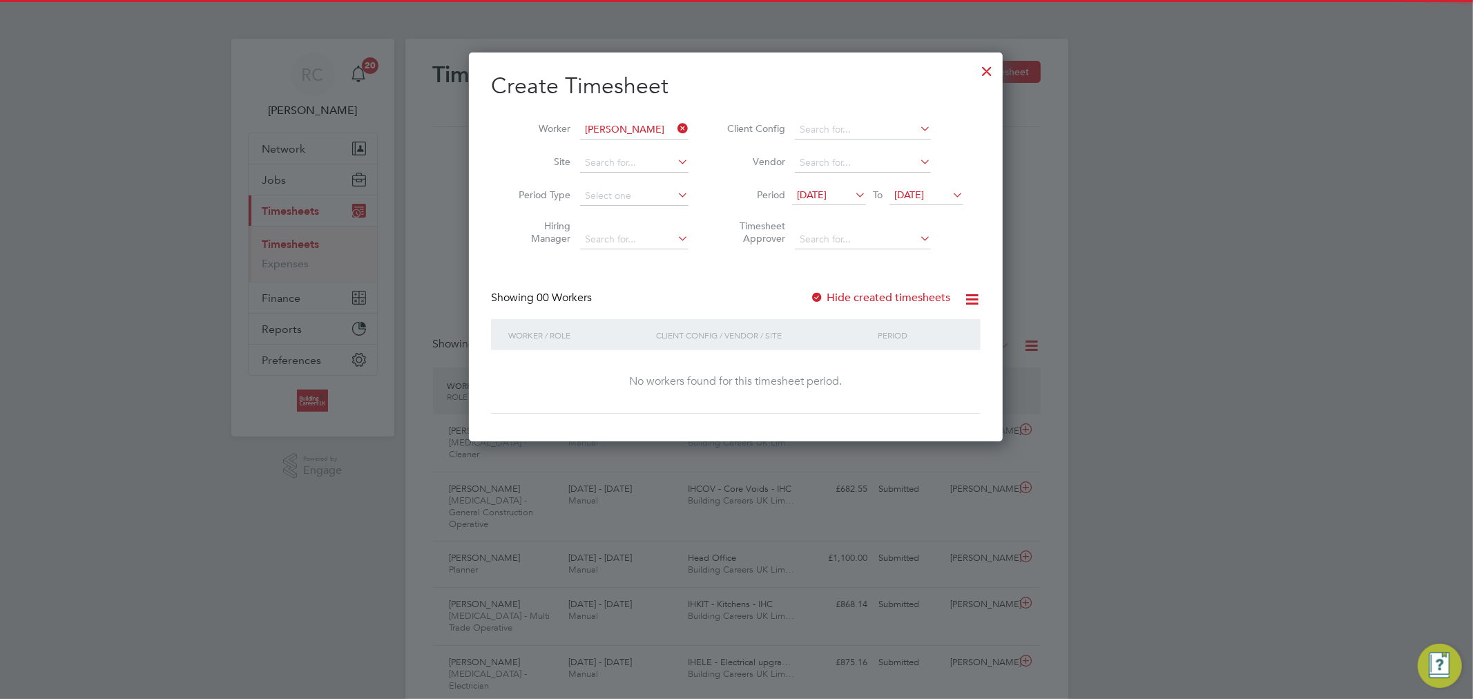
click at [912, 201] on span "19 Aug 2025" at bounding box center [926, 195] width 74 height 19
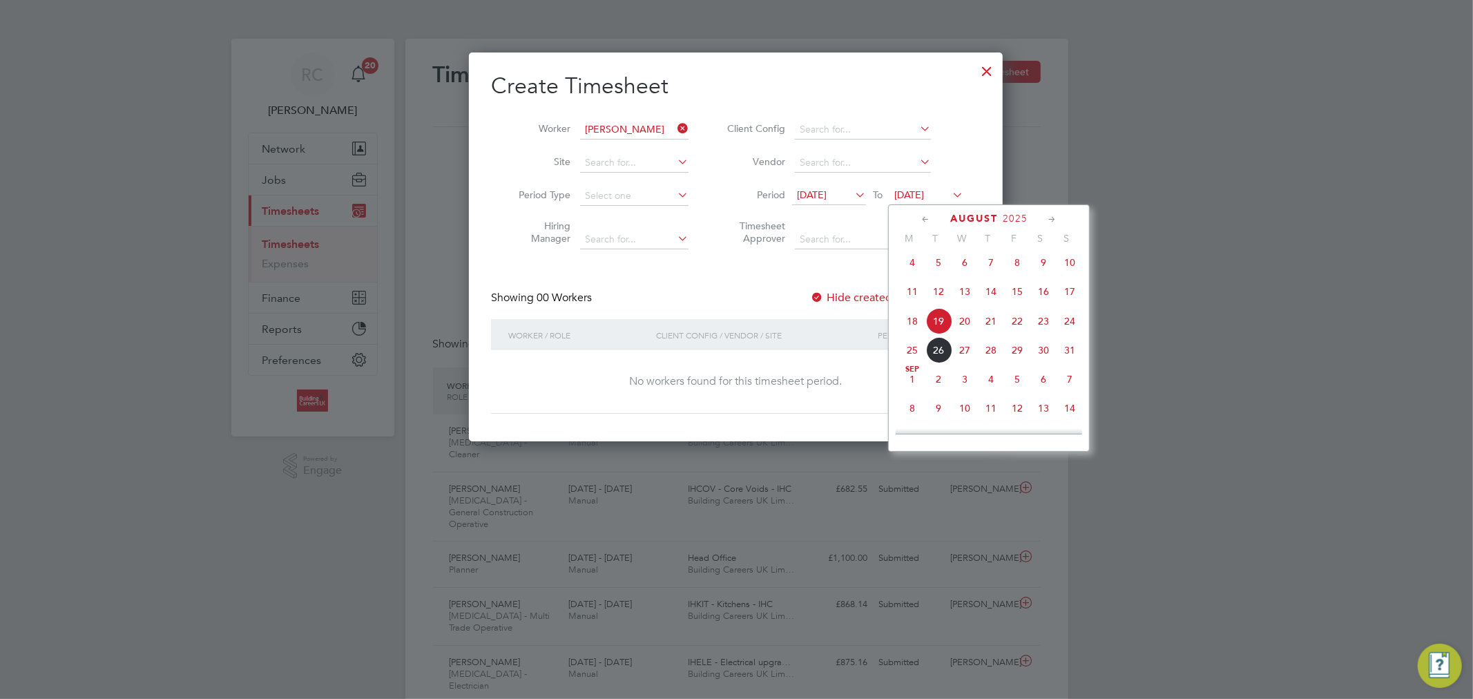
click at [1074, 332] on span "24" at bounding box center [1069, 321] width 26 height 26
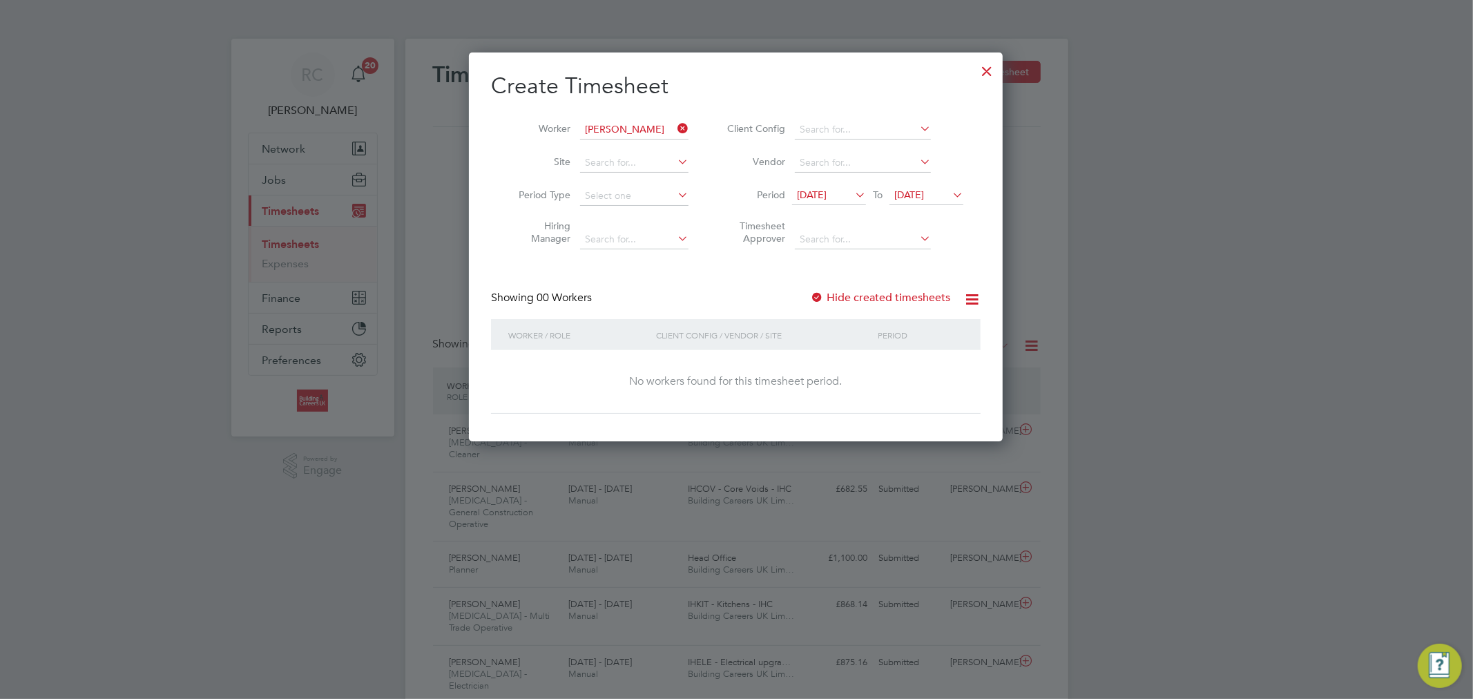
click at [891, 291] on label "Hide created timesheets" at bounding box center [880, 298] width 140 height 14
click at [891, 295] on label "Hide created timesheets" at bounding box center [880, 298] width 140 height 14
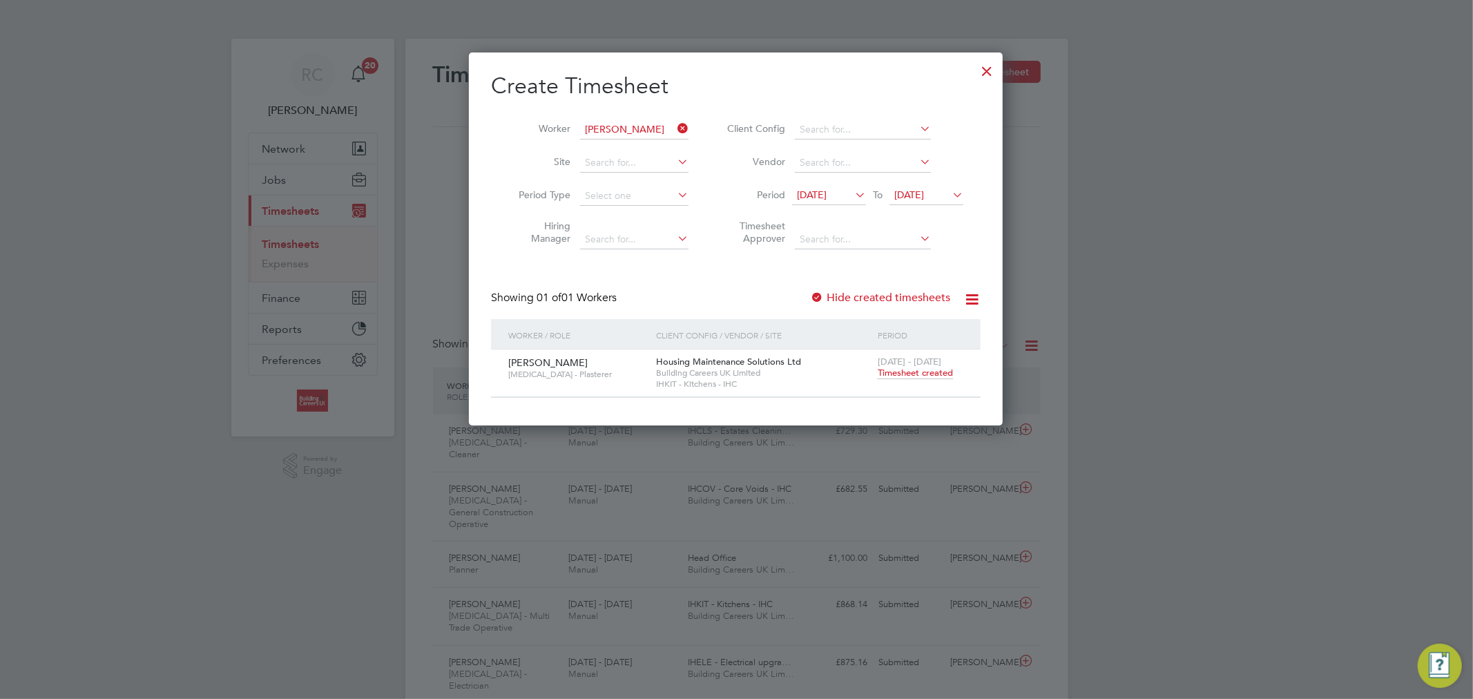
click at [929, 375] on span "Timesheet created" at bounding box center [915, 373] width 75 height 12
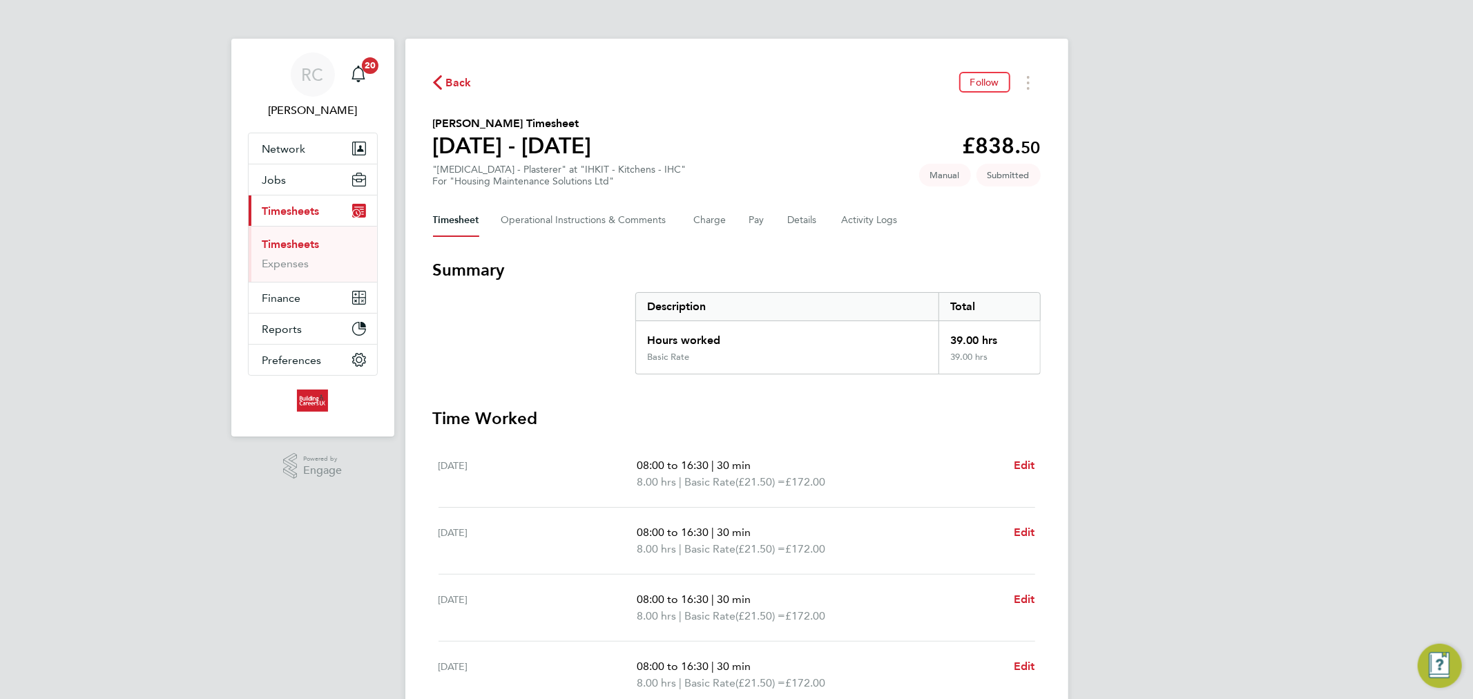
click at [311, 244] on link "Timesheets" at bounding box center [290, 244] width 57 height 13
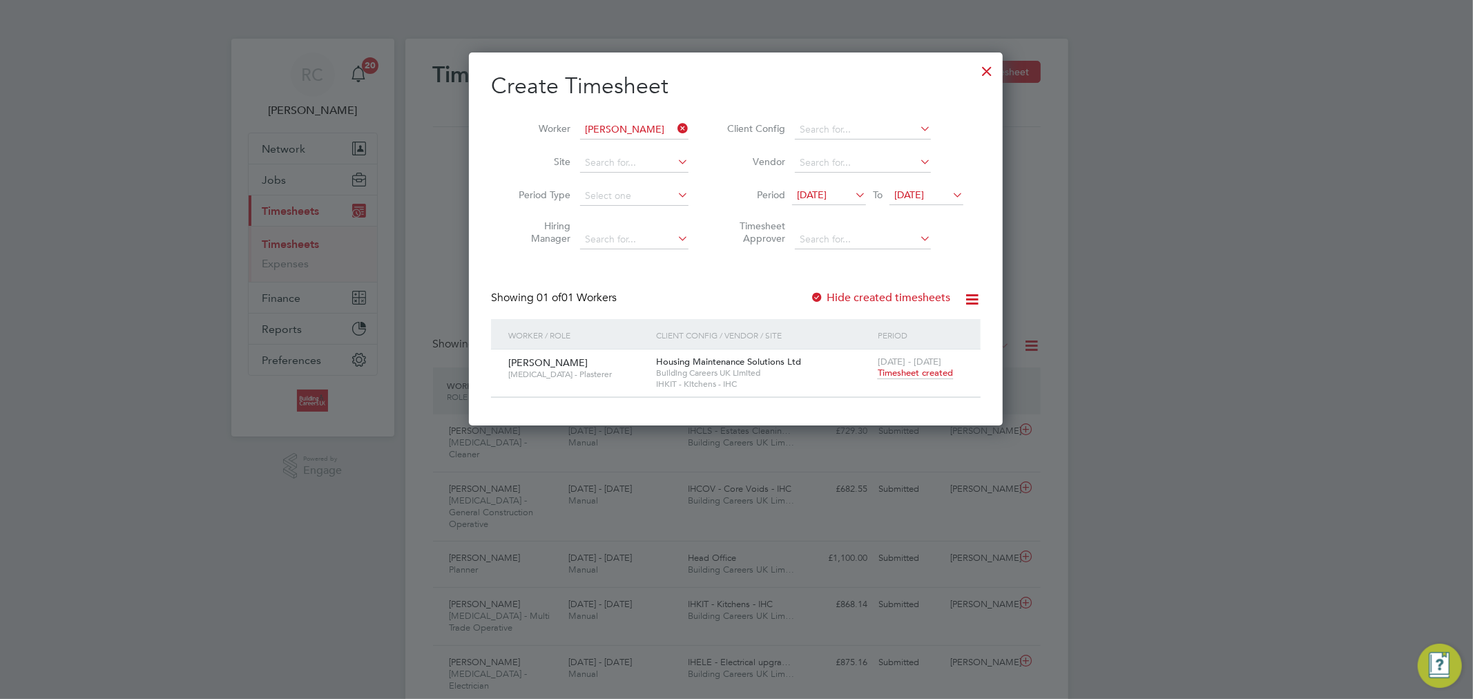
click at [675, 125] on icon at bounding box center [675, 128] width 0 height 19
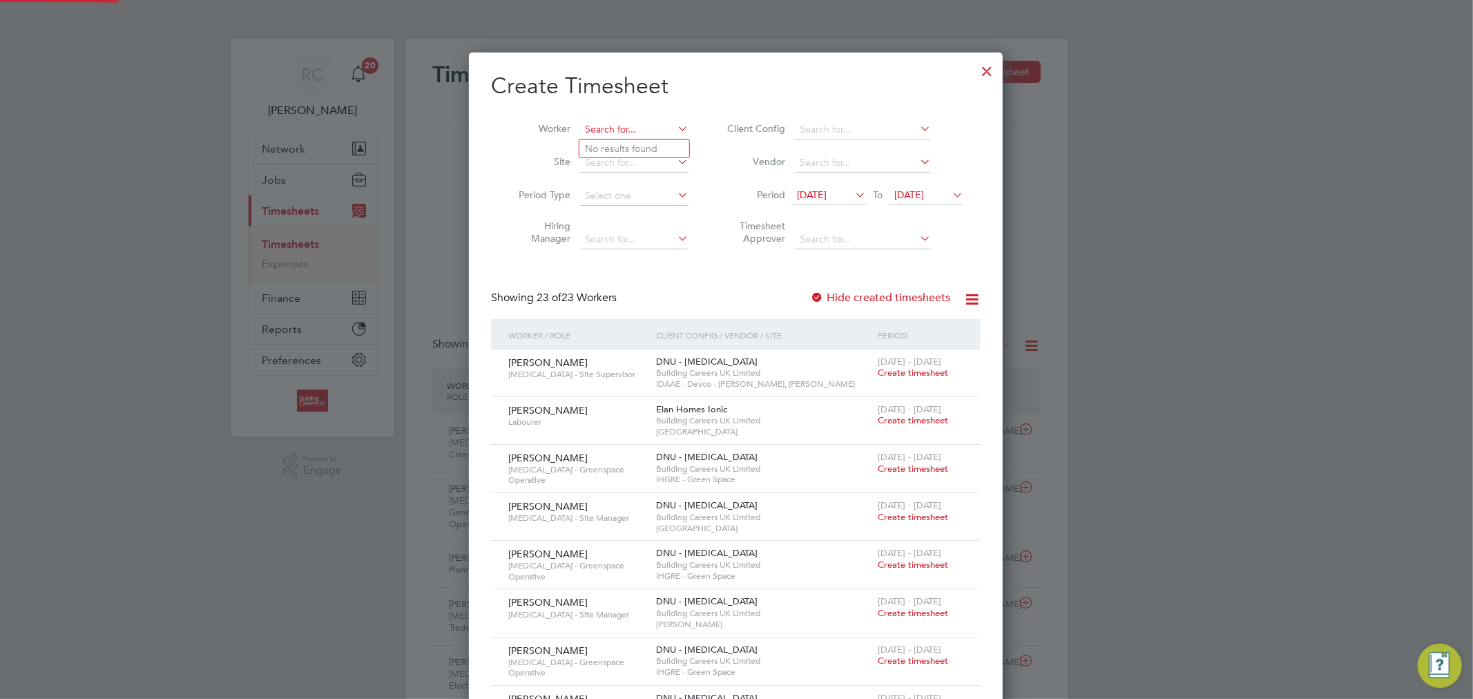
click at [665, 128] on input at bounding box center [634, 129] width 108 height 19
paste input "Barry Foster"
type input "Barry Foster"
click at [658, 139] on li "Barry Foster" at bounding box center [666, 148] width 174 height 19
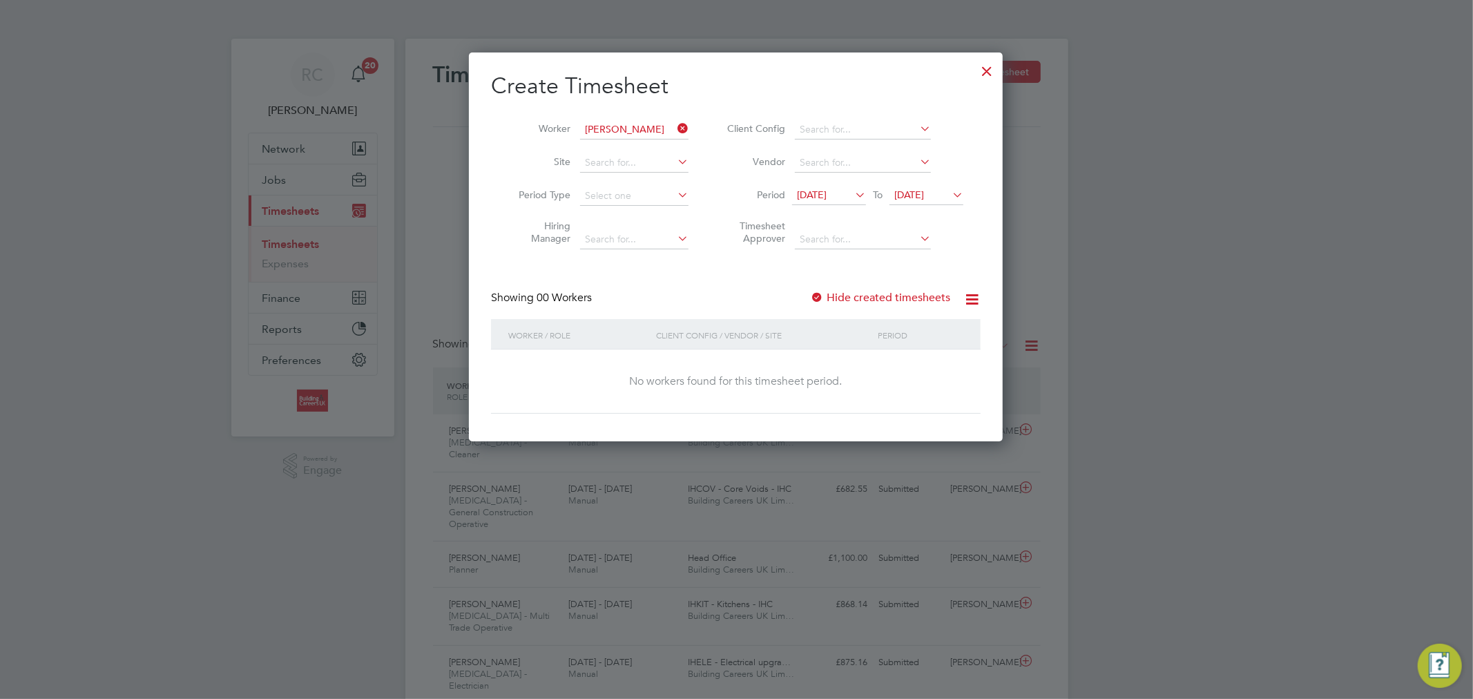
click at [877, 294] on label "Hide created timesheets" at bounding box center [880, 298] width 140 height 14
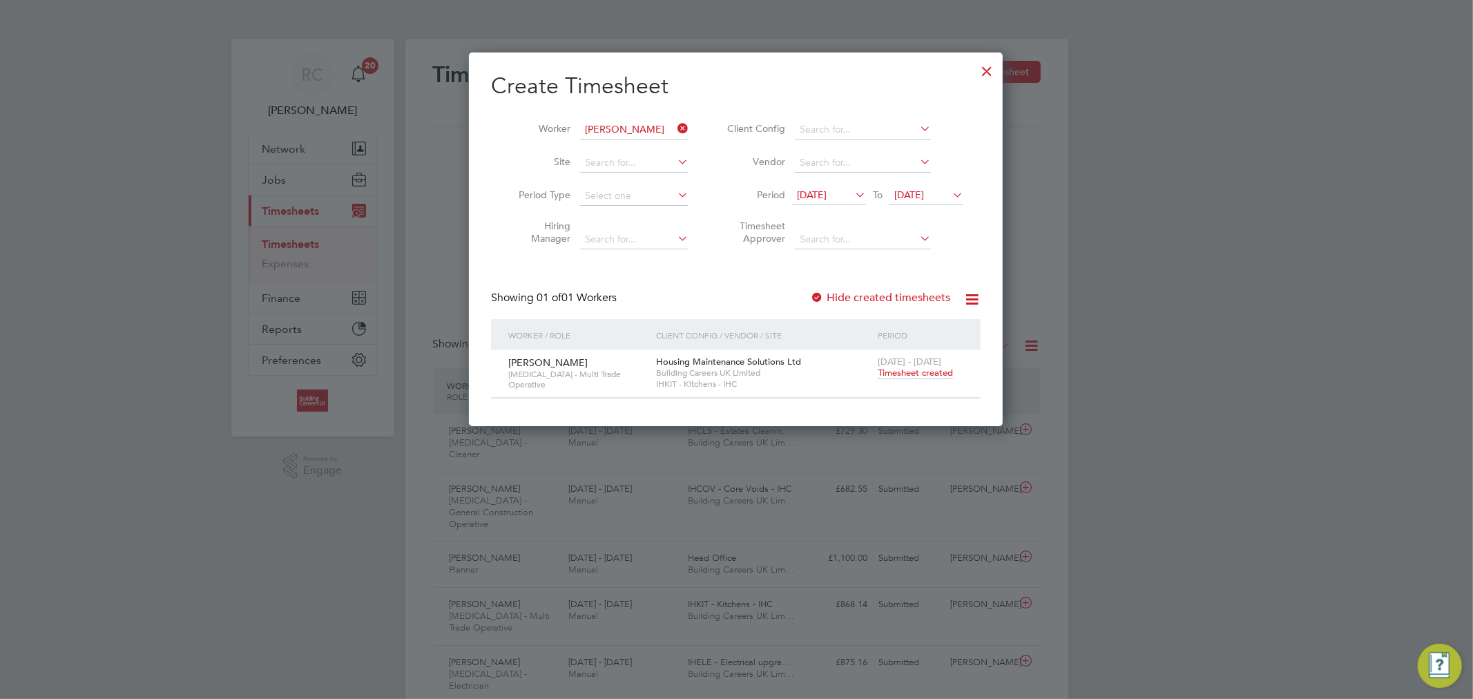
click at [915, 377] on span "Timesheet created" at bounding box center [915, 373] width 75 height 12
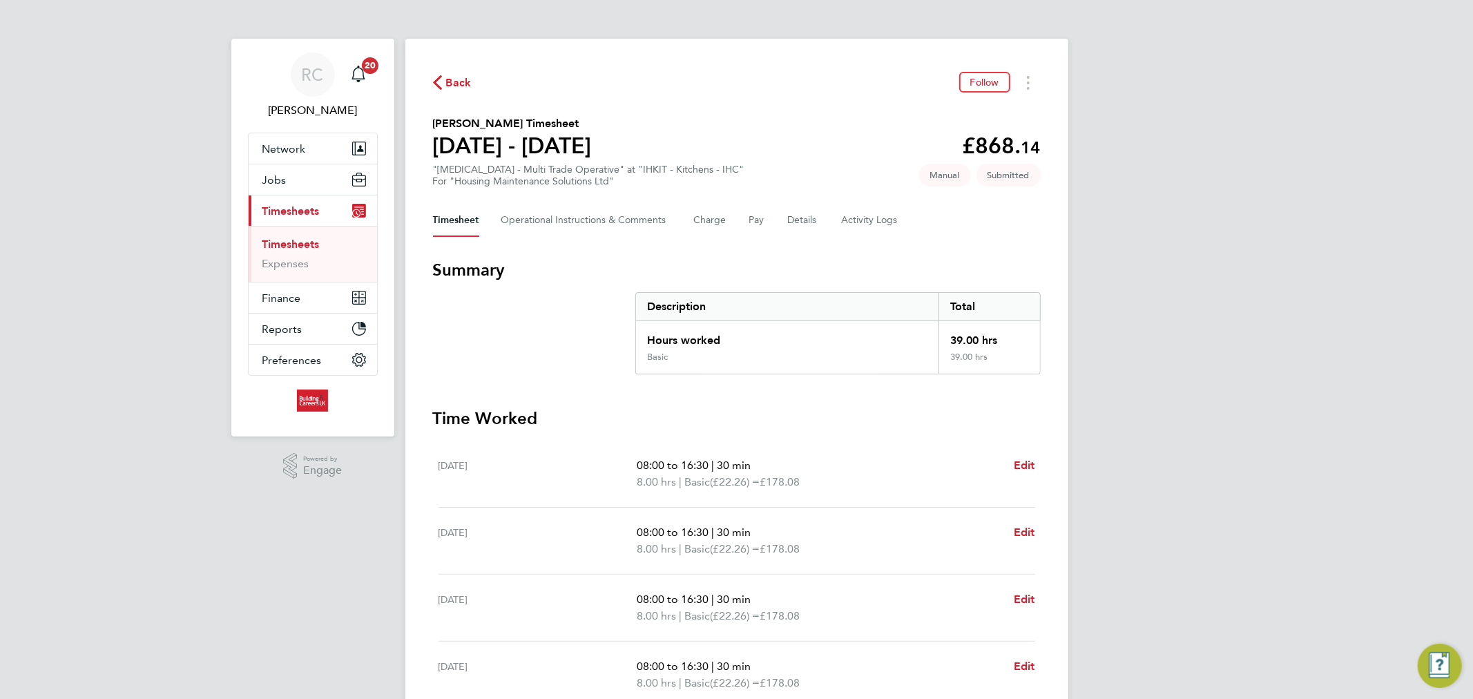
click at [305, 243] on link "Timesheets" at bounding box center [290, 244] width 57 height 13
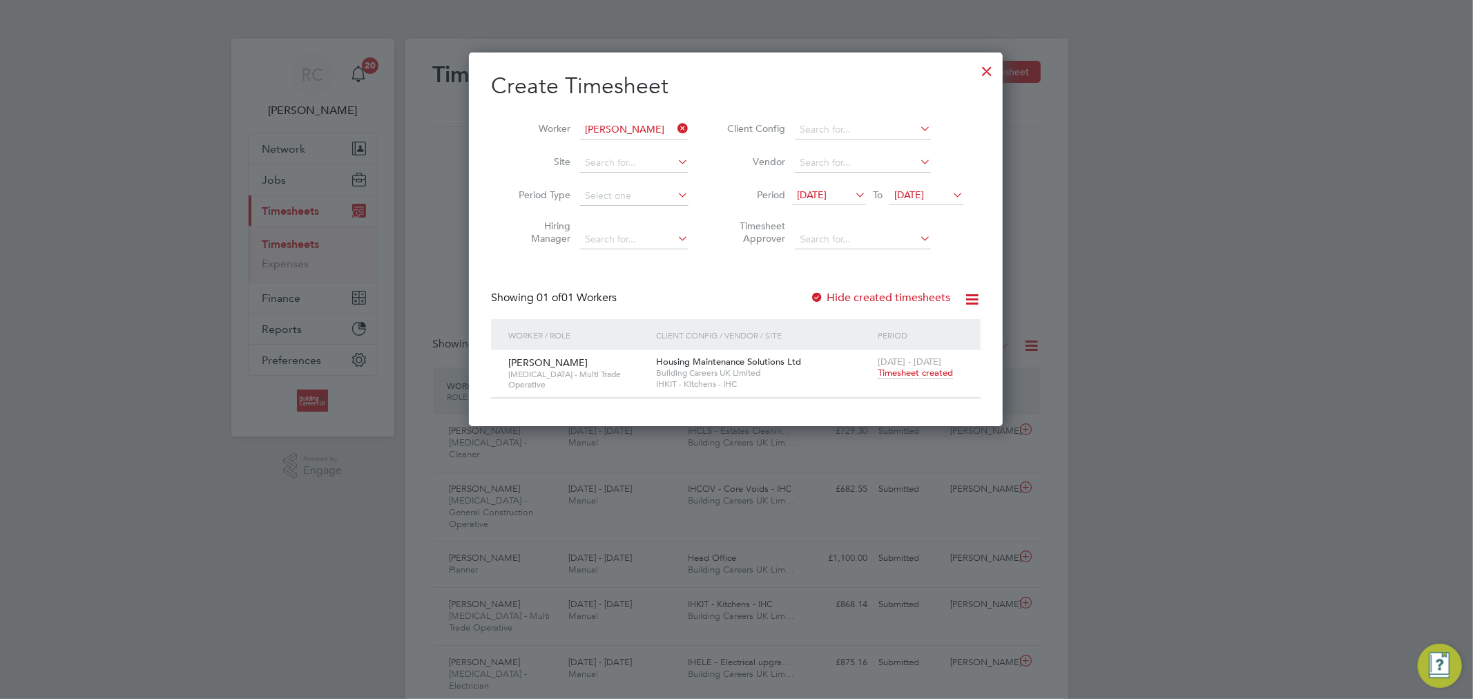
click at [675, 127] on icon at bounding box center [675, 128] width 0 height 19
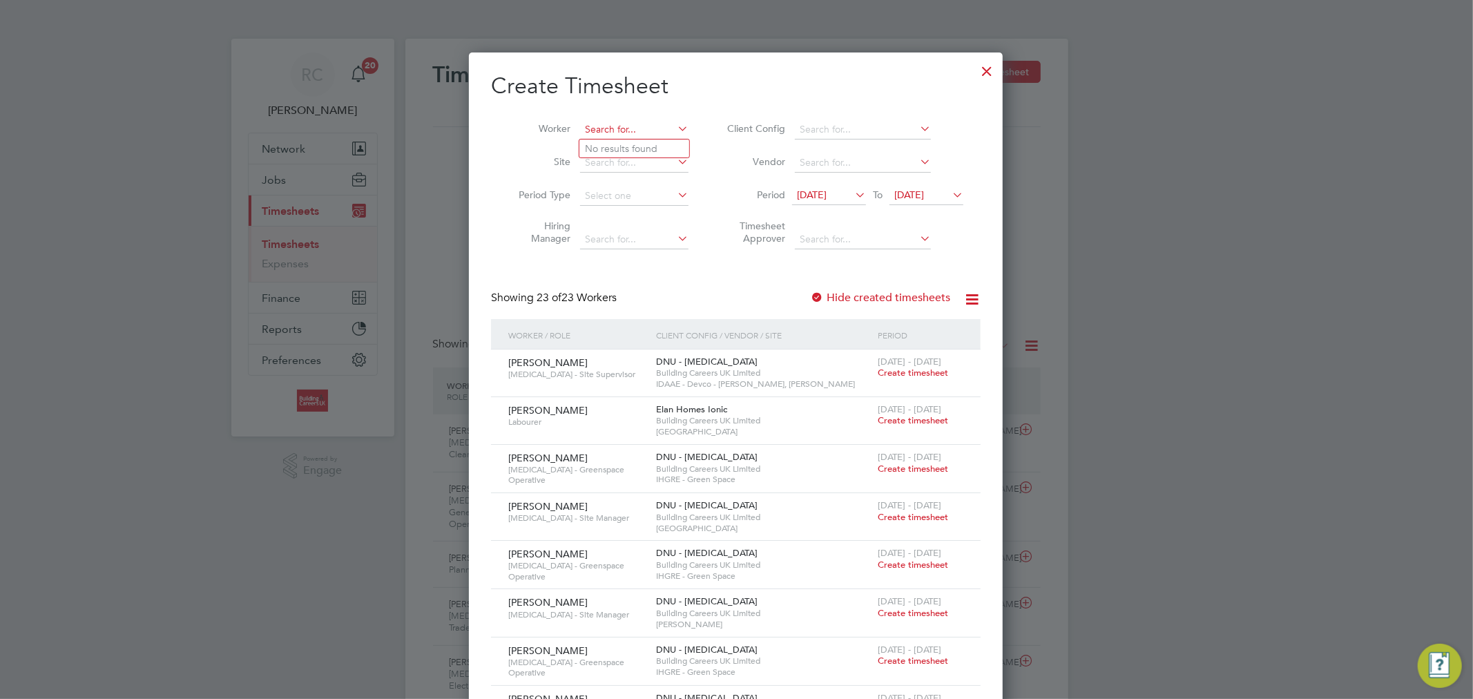
click at [642, 128] on input at bounding box center [634, 129] width 108 height 19
paste input "Callum Cottington"
type input "Callum Cottington"
click at [636, 143] on b "Cottington" at bounding box center [669, 149] width 101 height 12
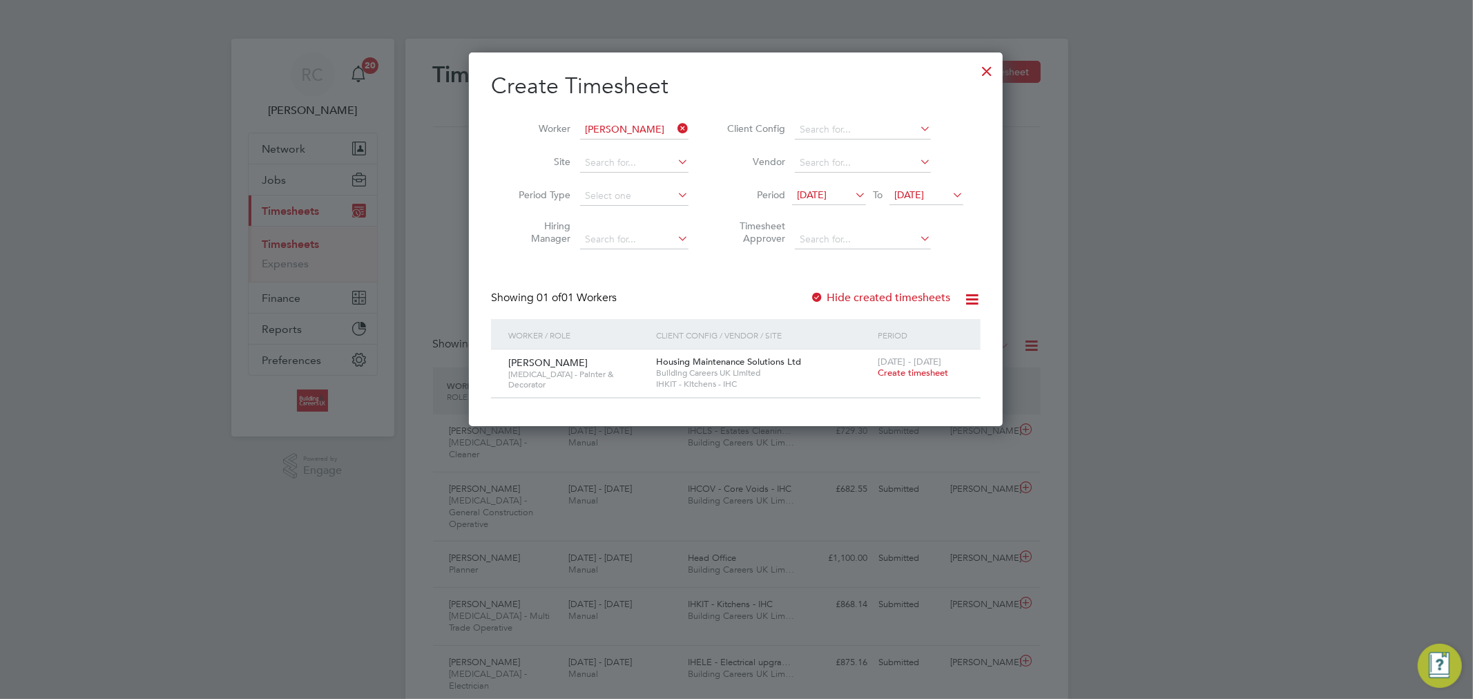
click at [884, 298] on label "Hide created timesheets" at bounding box center [880, 298] width 140 height 14
click at [920, 369] on span "Create timesheet" at bounding box center [913, 373] width 70 height 12
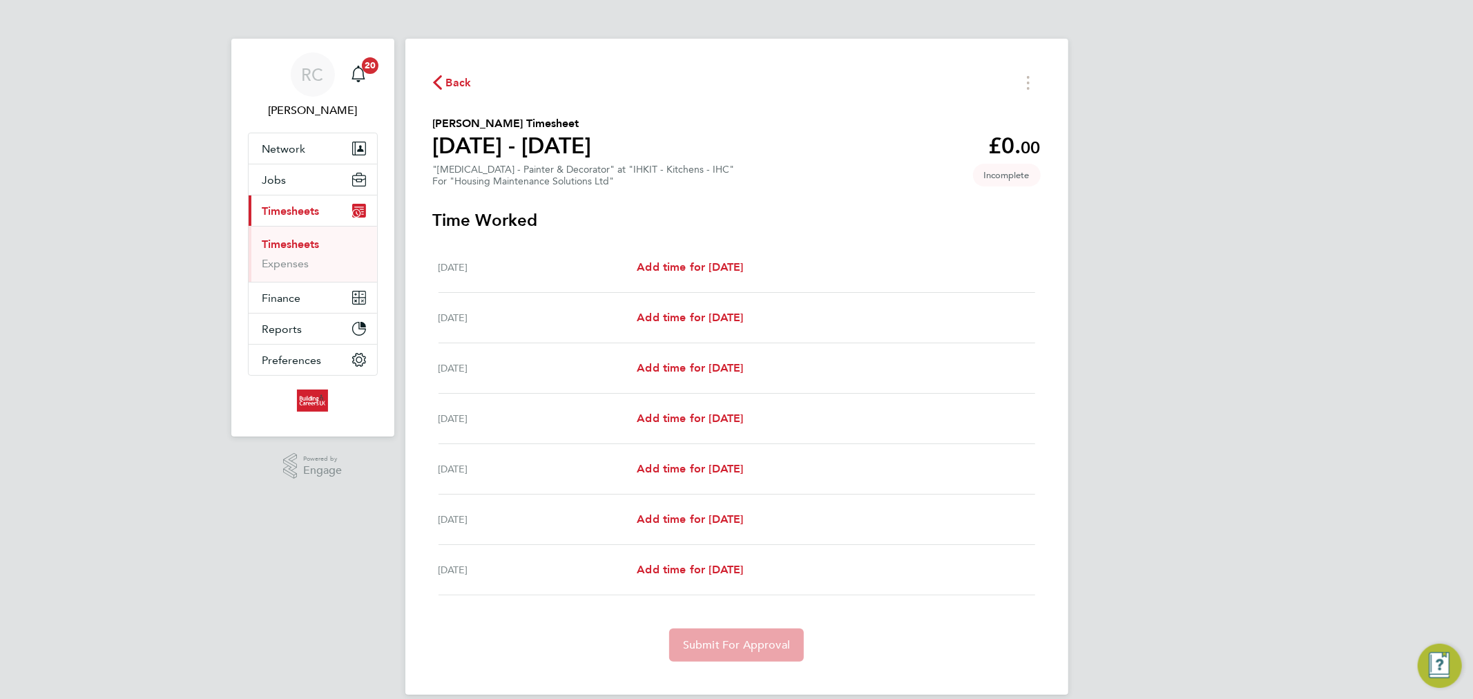
click at [453, 84] on span "Back" at bounding box center [459, 83] width 26 height 17
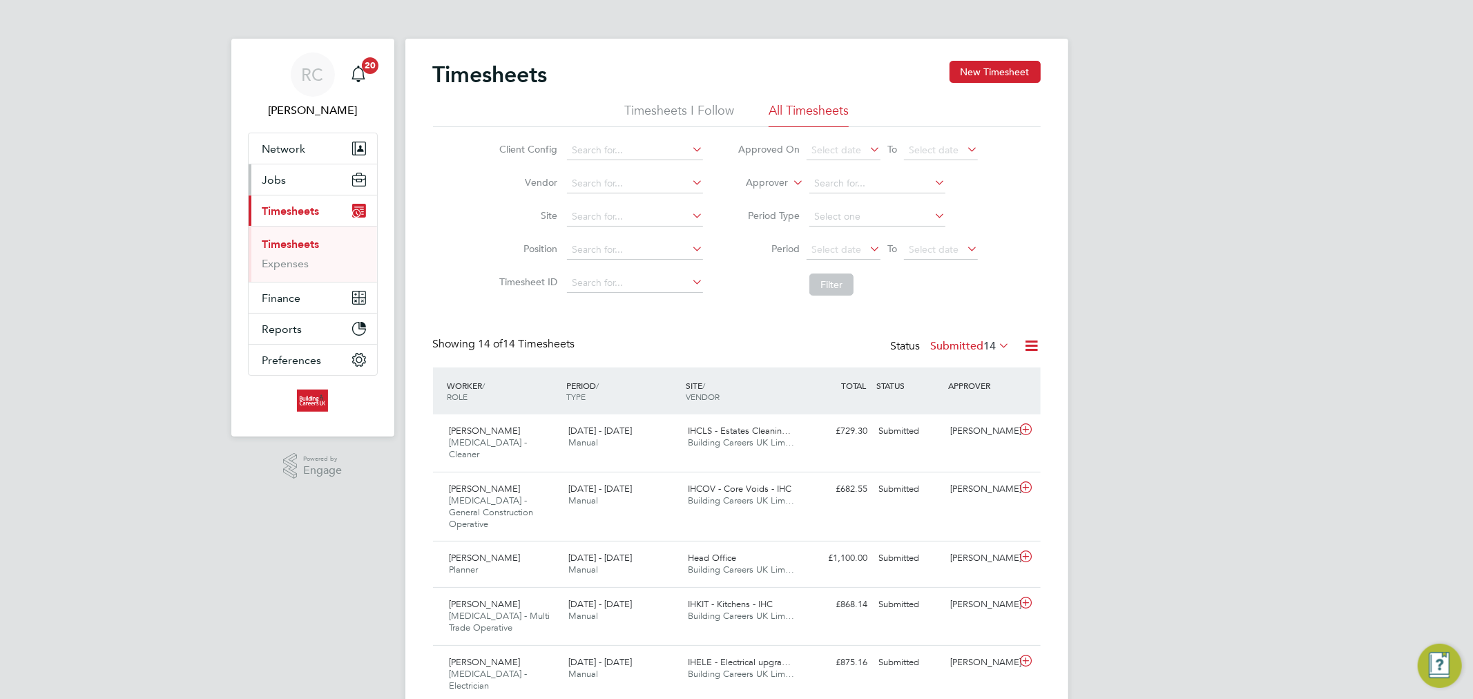
click at [308, 182] on button "Jobs" at bounding box center [313, 179] width 128 height 30
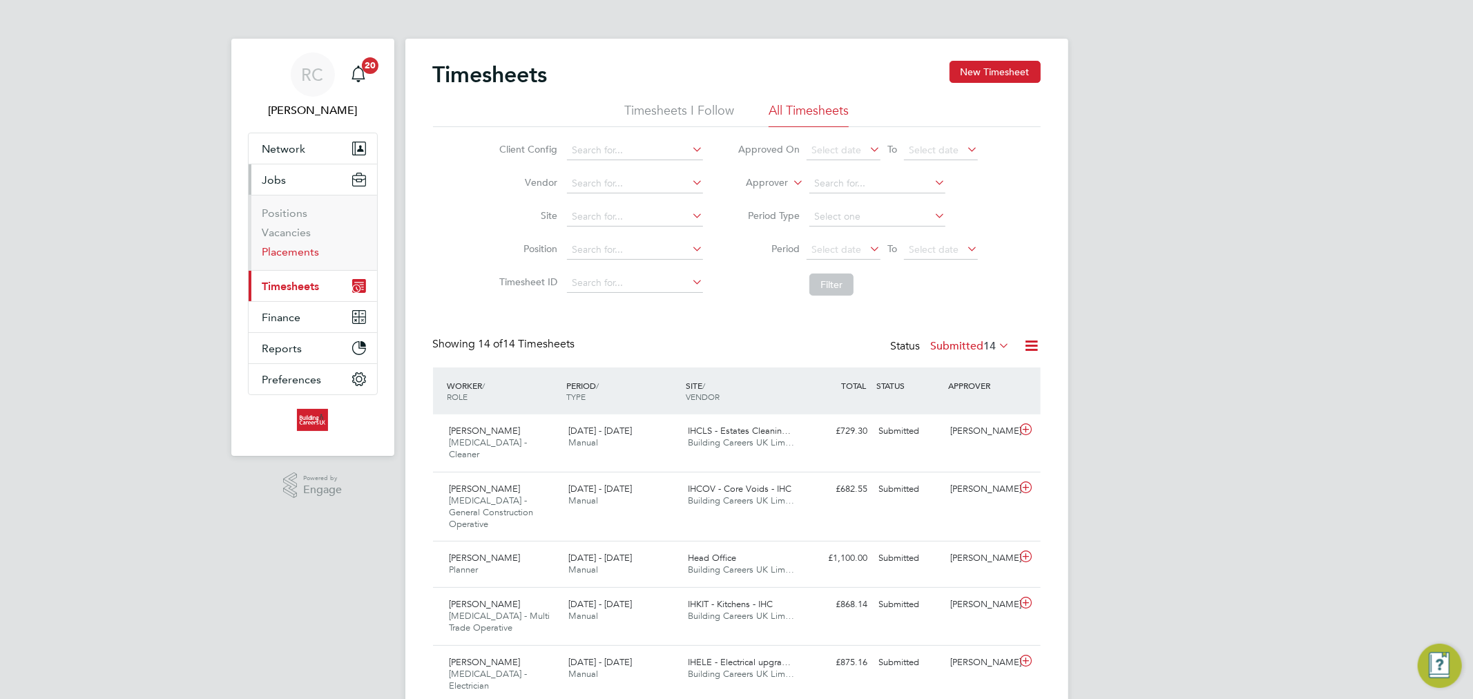
click at [301, 254] on link "Placements" at bounding box center [290, 251] width 57 height 13
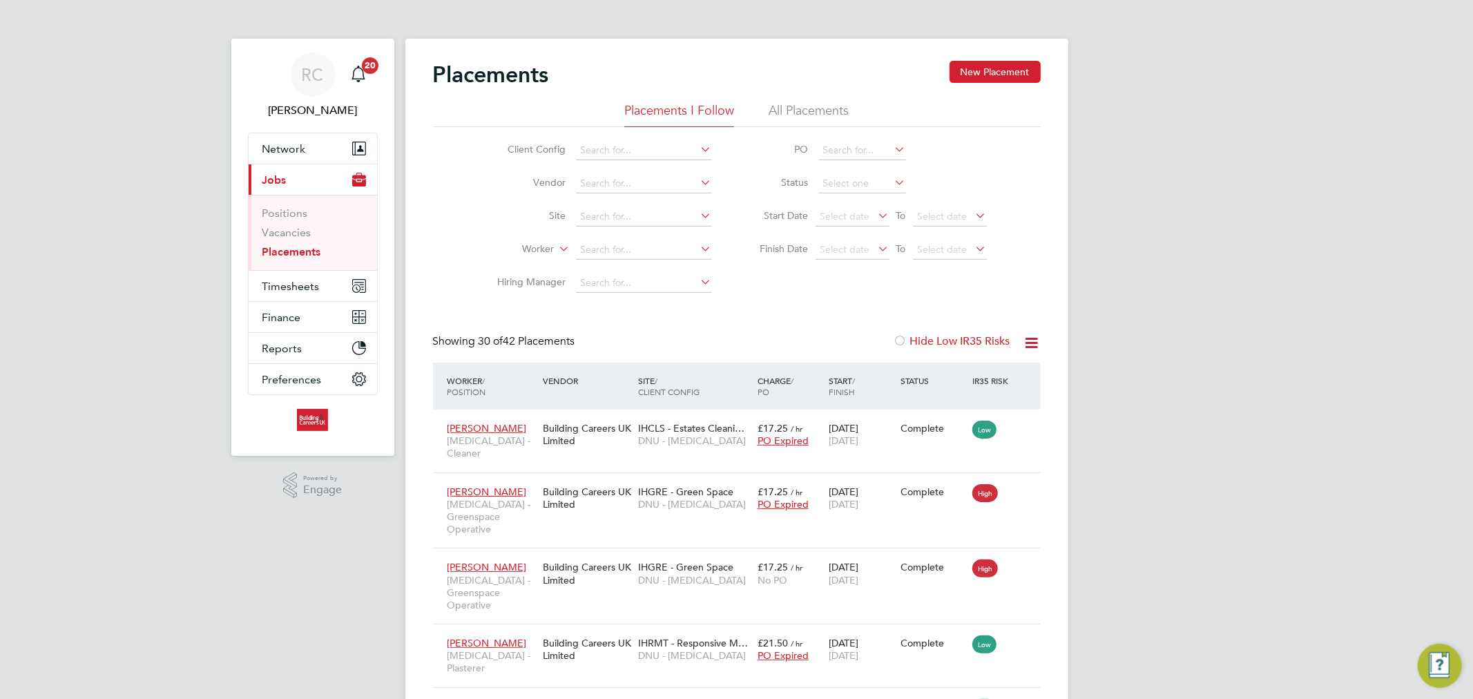
click at [781, 113] on li "All Placements" at bounding box center [808, 114] width 80 height 25
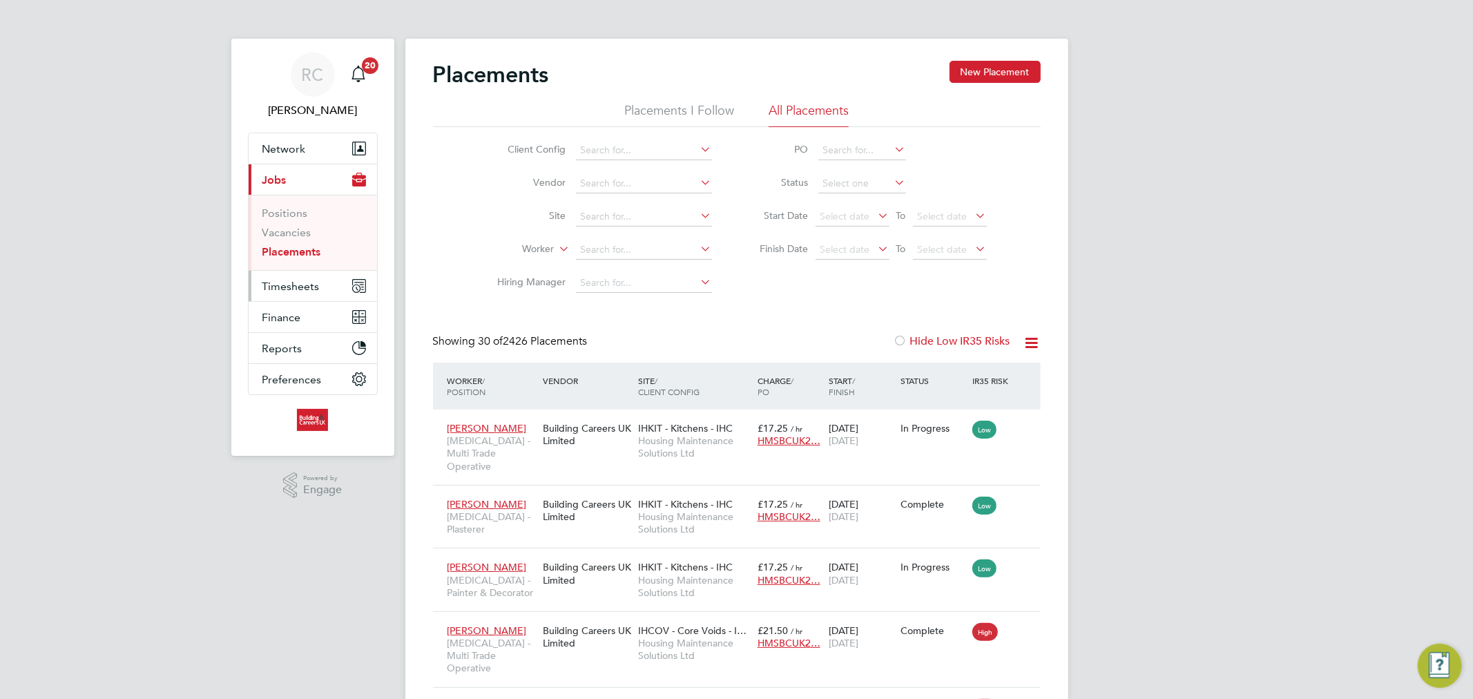
click at [302, 280] on span "Timesheets" at bounding box center [290, 286] width 57 height 13
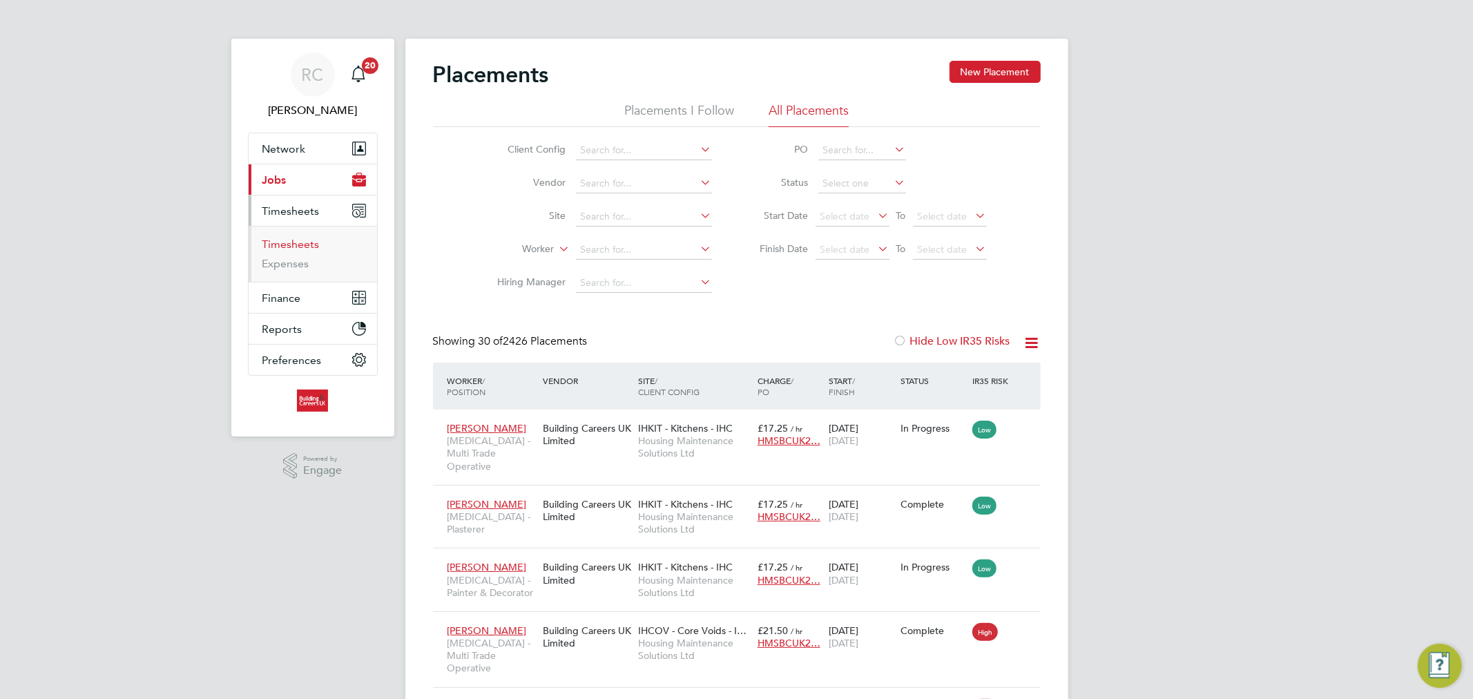
click at [302, 247] on link "Timesheets" at bounding box center [290, 244] width 57 height 13
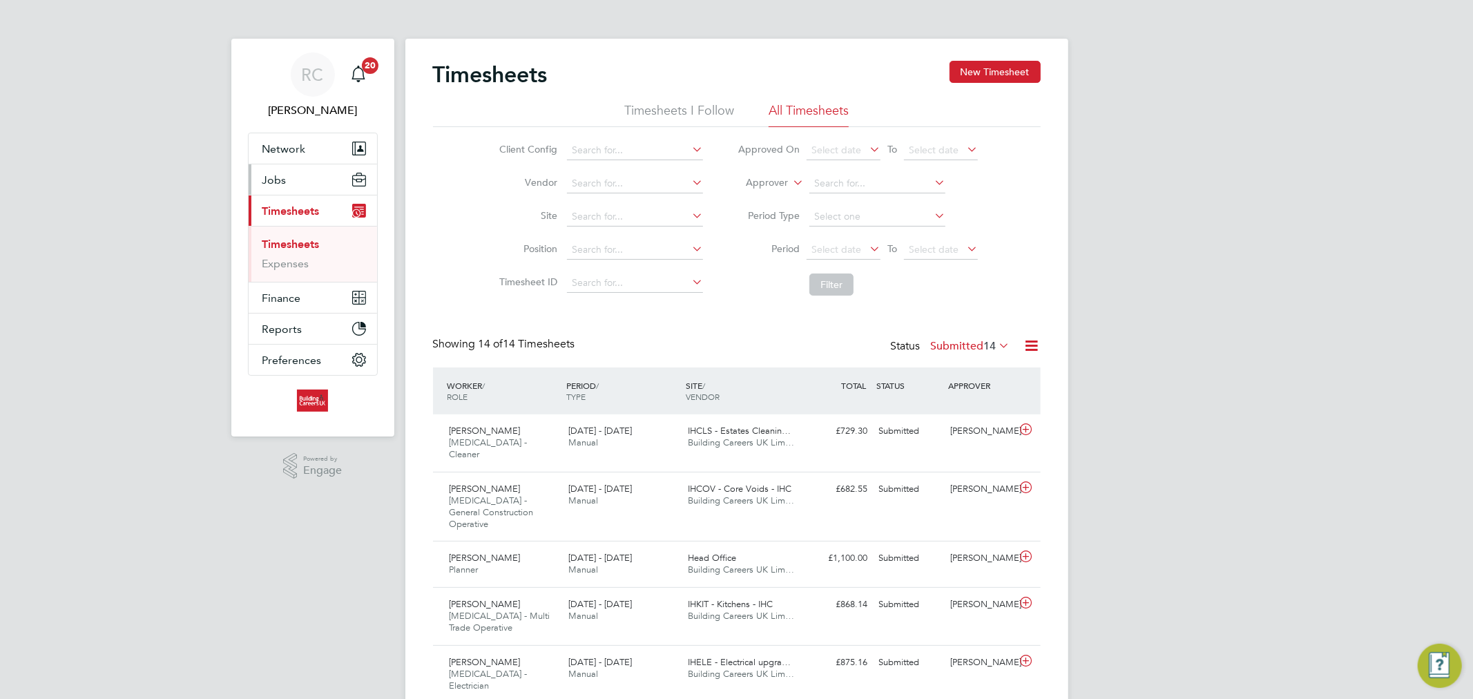
click at [298, 191] on button "Jobs" at bounding box center [313, 179] width 128 height 30
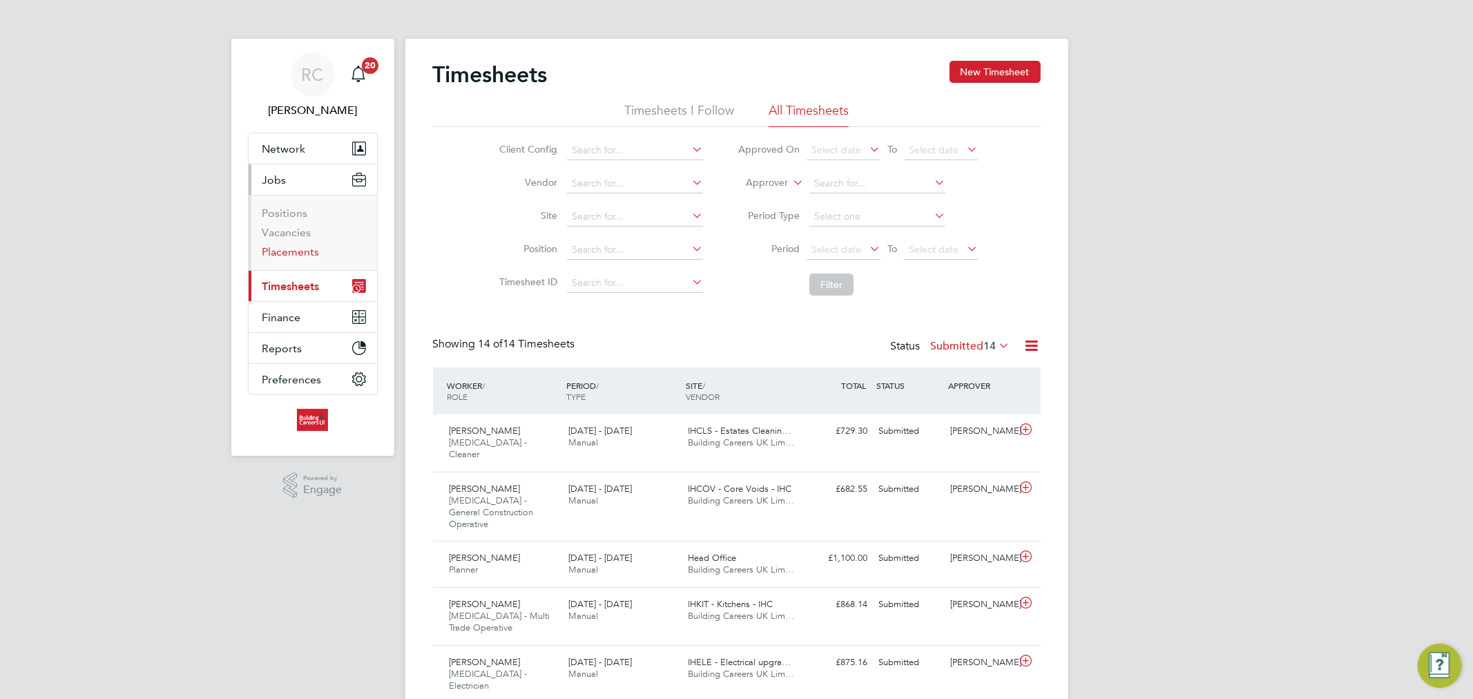
click at [297, 245] on link "Placements" at bounding box center [290, 251] width 57 height 13
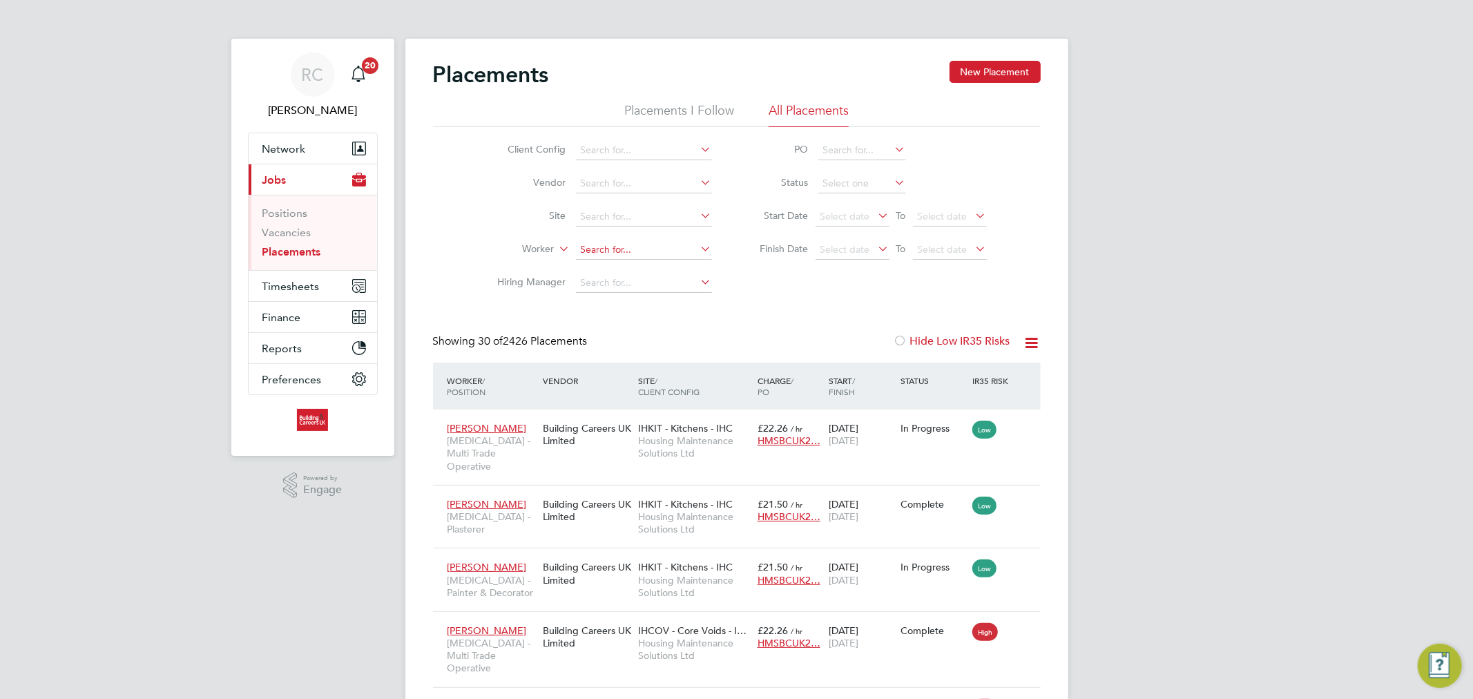
click at [599, 251] on input at bounding box center [644, 249] width 136 height 19
click at [617, 264] on b "Cott" at bounding box center [624, 269] width 20 height 12
type input "Callum Cottington"
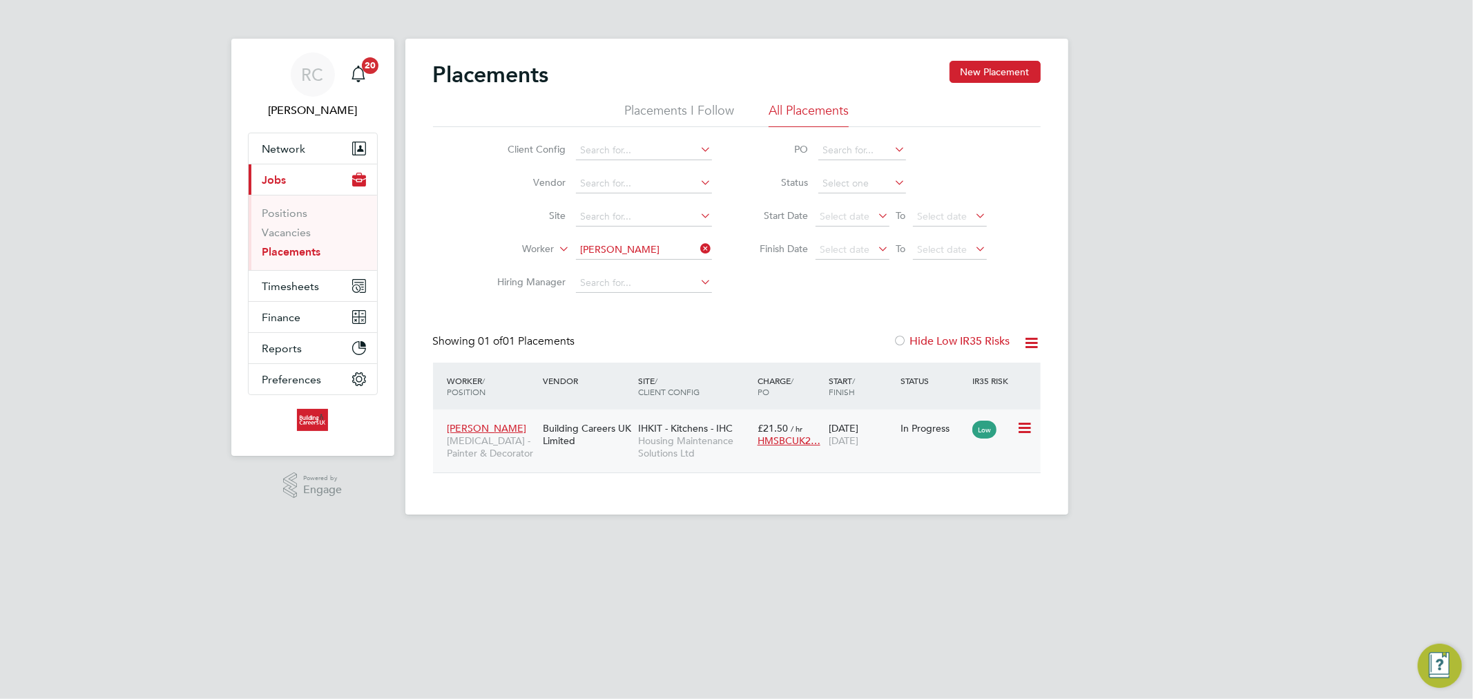
click at [1016, 424] on icon at bounding box center [1023, 428] width 14 height 17
click at [858, 445] on span "17 Oct 2025" at bounding box center [844, 440] width 30 height 12
click at [1030, 424] on icon at bounding box center [1023, 428] width 14 height 17
click at [957, 554] on li "Abandon" at bounding box center [981, 552] width 98 height 19
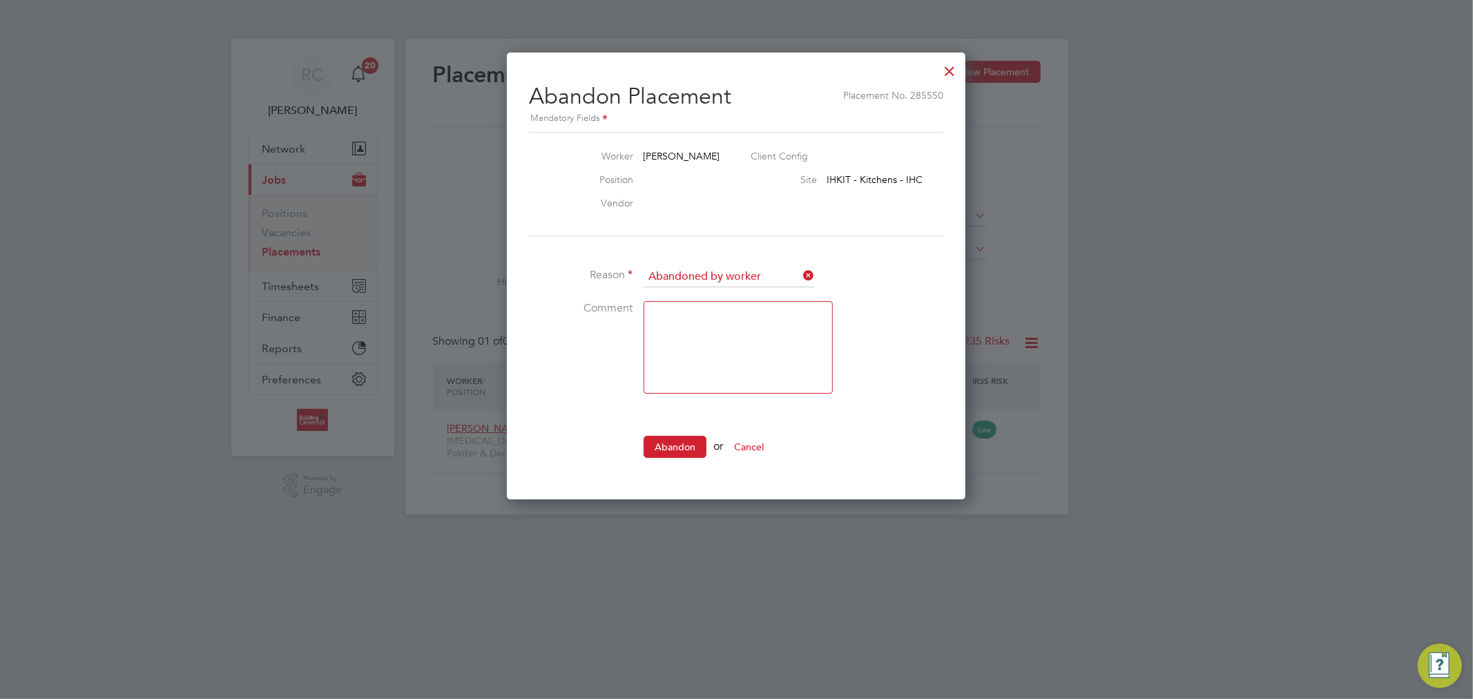
click at [945, 71] on div at bounding box center [949, 67] width 25 height 25
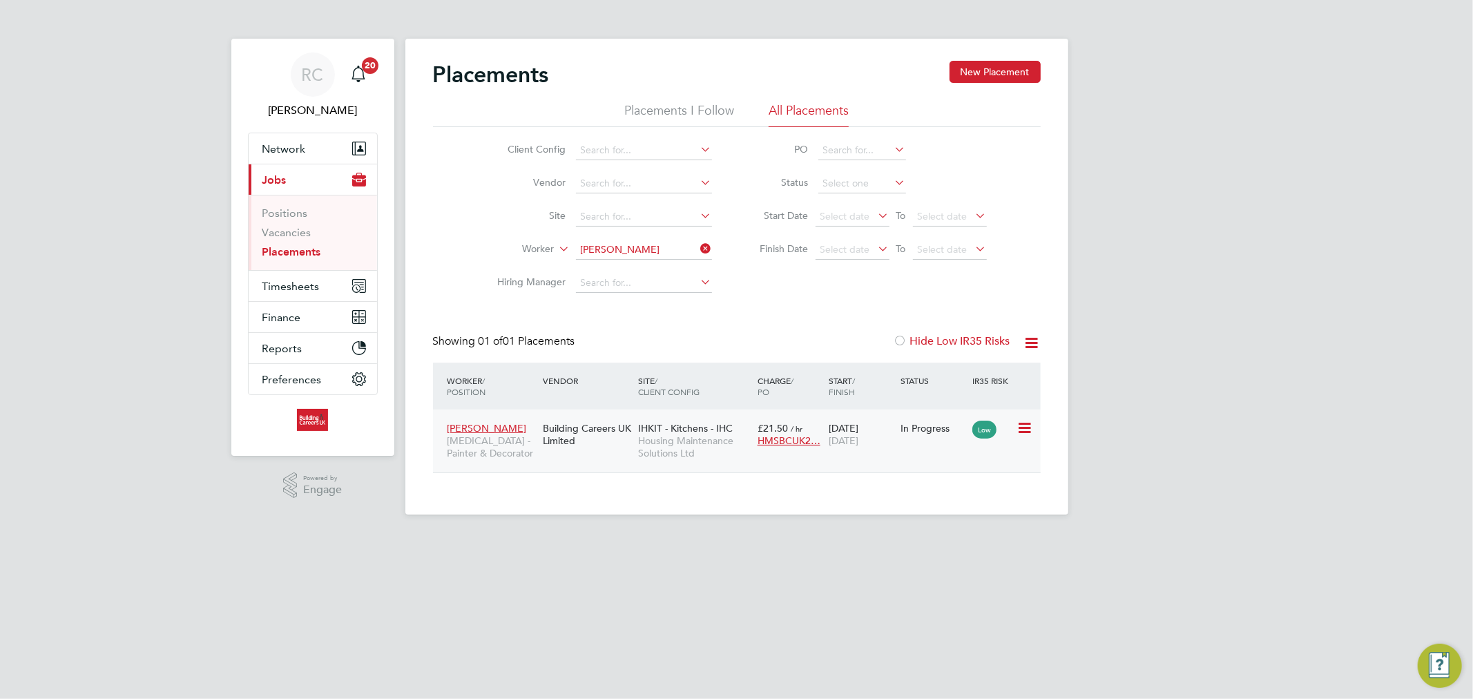
click at [663, 419] on div "IHKIT - Kitchens - IHC Housing Maintenance Solutions Ltd" at bounding box center [694, 441] width 119 height 52
click at [953, 73] on button "New Placement" at bounding box center [994, 72] width 91 height 22
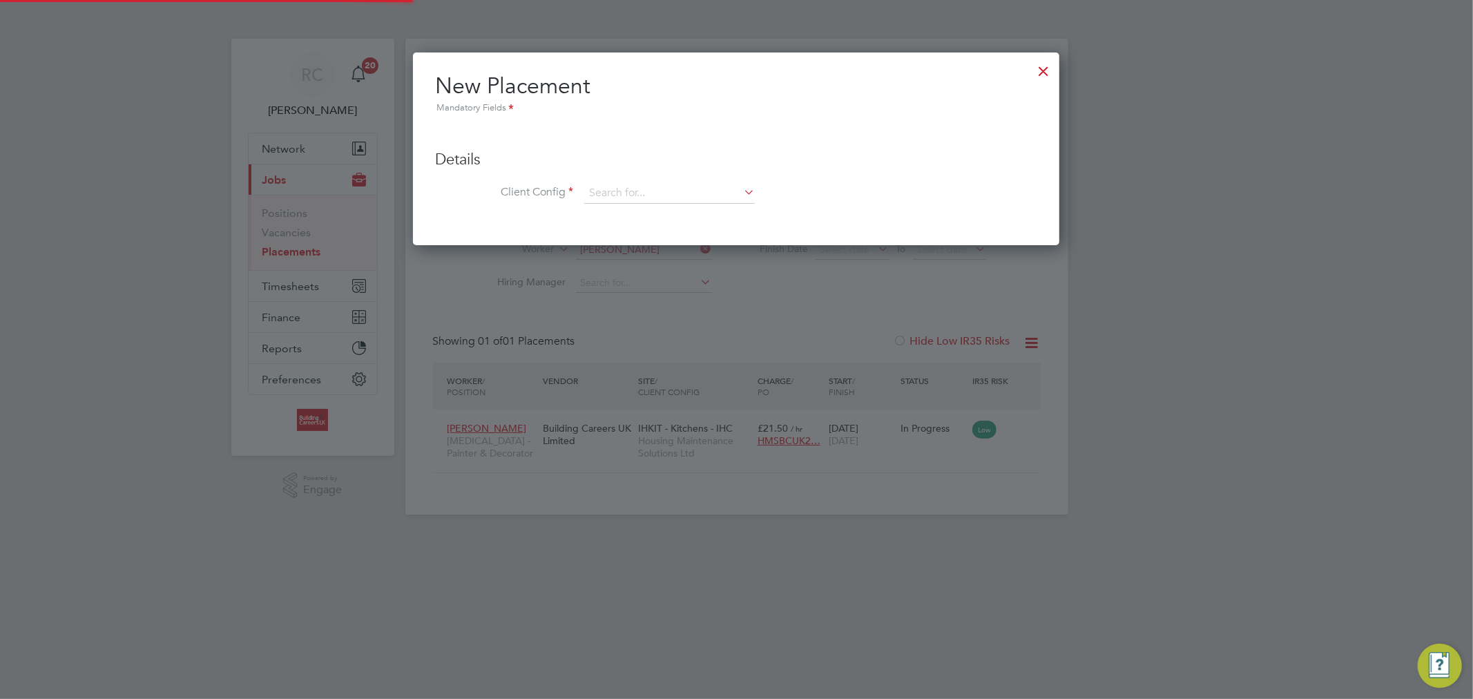
scroll to position [193, 647]
click at [1048, 70] on div at bounding box center [1043, 67] width 25 height 25
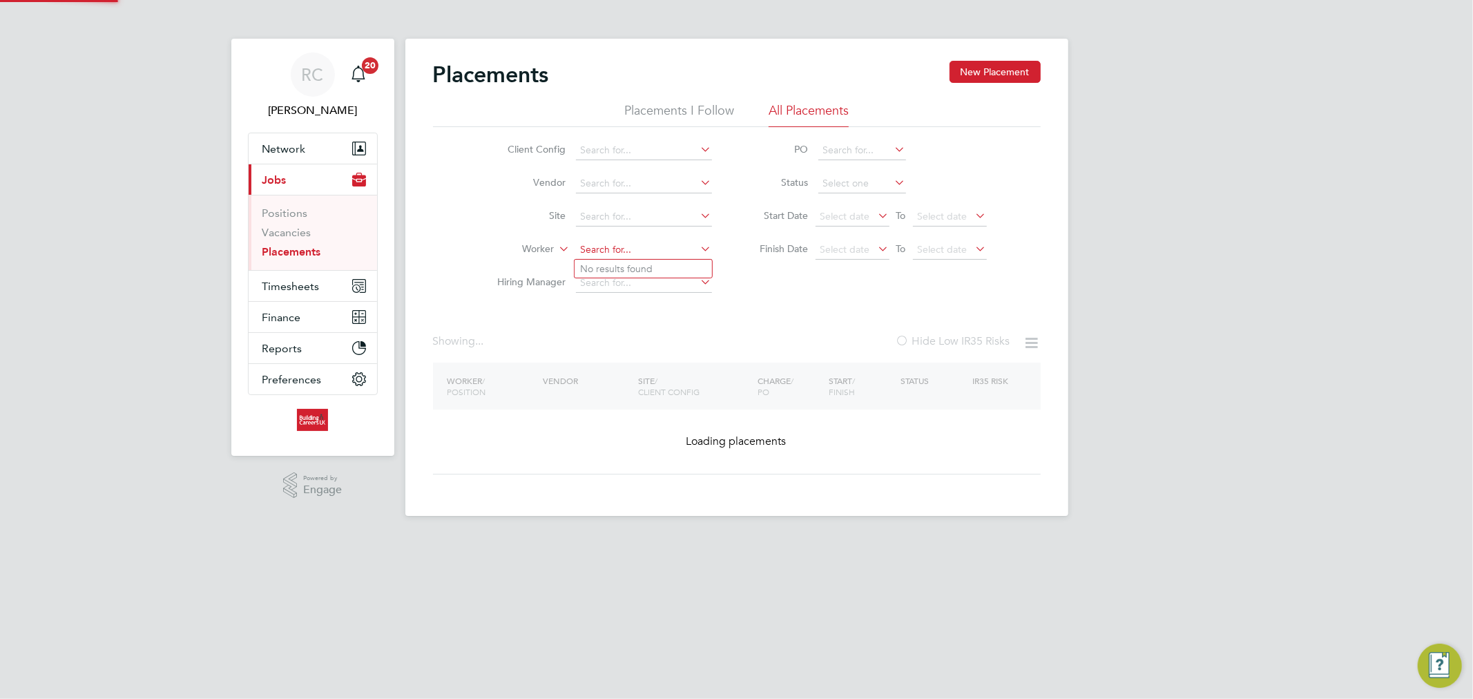
drag, startPoint x: 680, startPoint y: 246, endPoint x: 575, endPoint y: 246, distance: 104.9
click at [576, 246] on input at bounding box center [644, 249] width 136 height 19
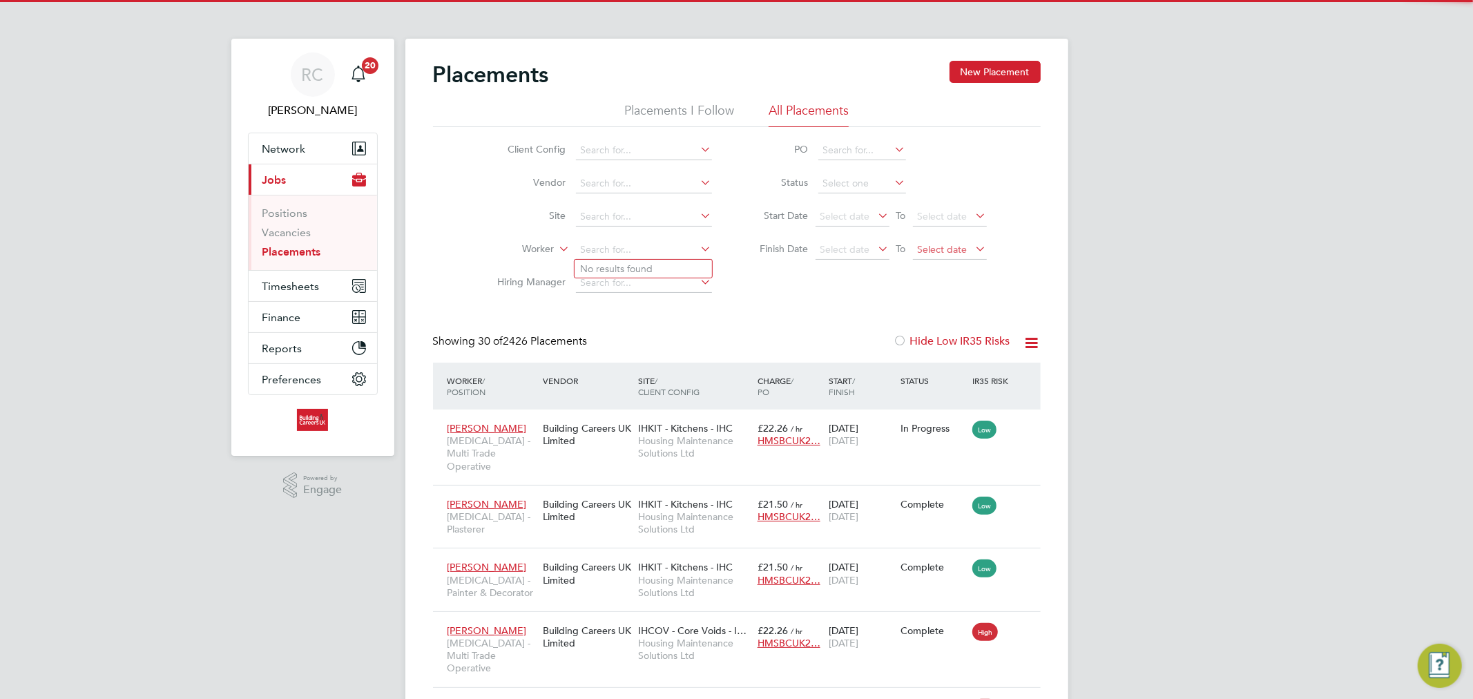
scroll to position [52, 120]
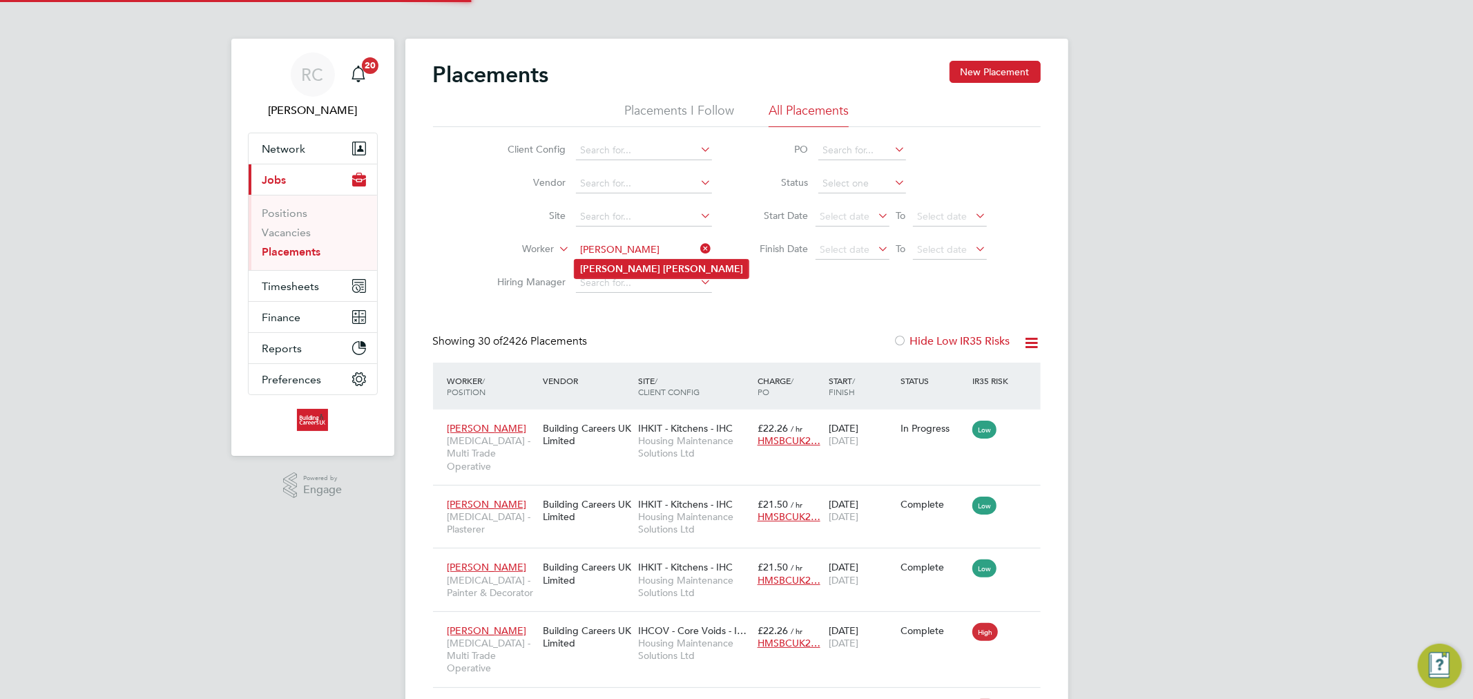
click at [663, 271] on b "Reid" at bounding box center [703, 269] width 80 height 12
type input "[PERSON_NAME]"
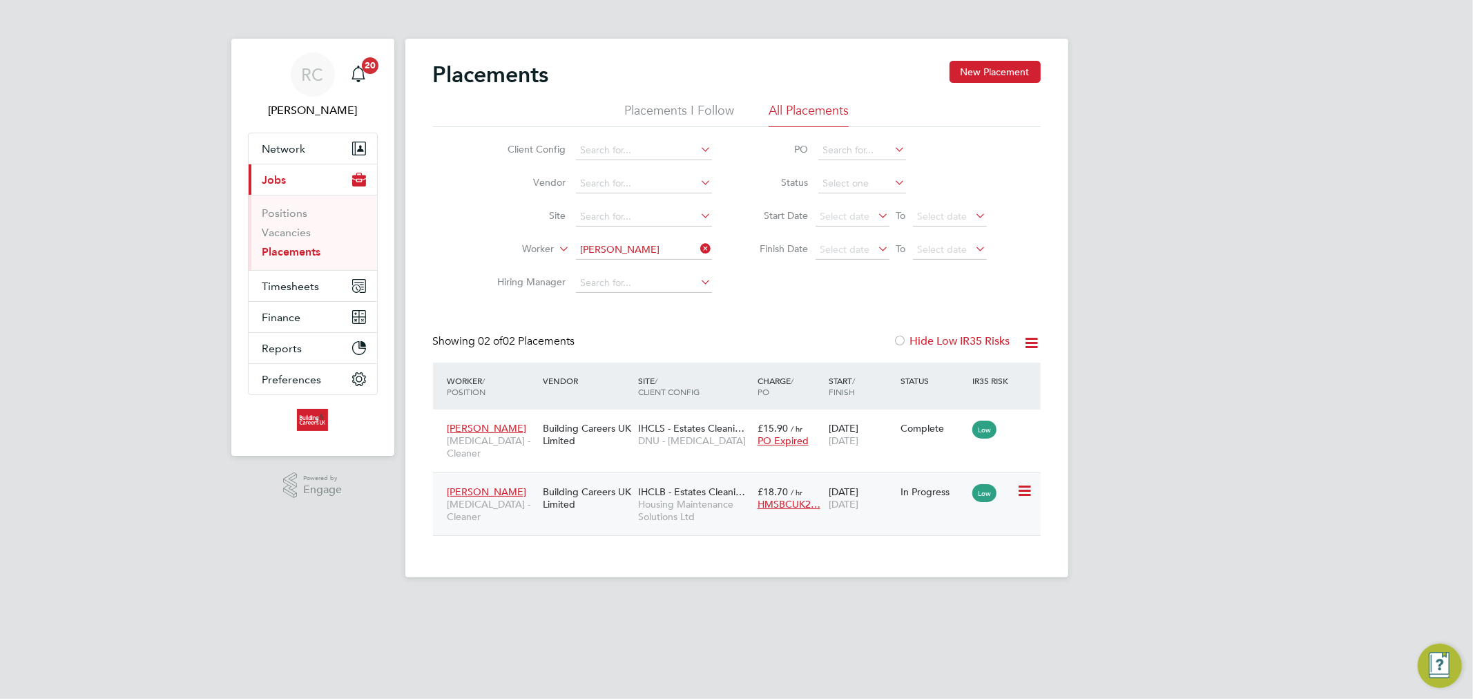
click at [1030, 483] on icon at bounding box center [1023, 491] width 14 height 17
click at [846, 498] on span "13 Oct 2025" at bounding box center [844, 504] width 30 height 12
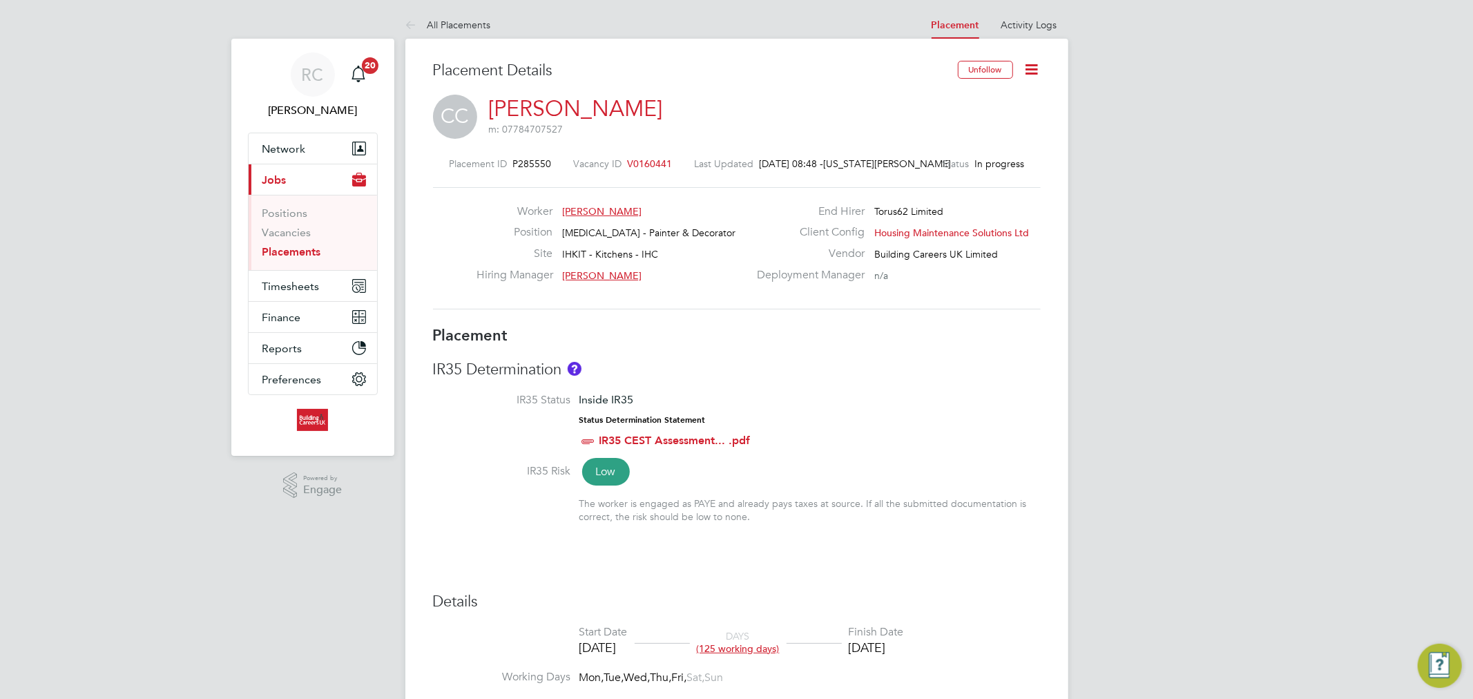
click at [1033, 72] on icon at bounding box center [1031, 69] width 17 height 17
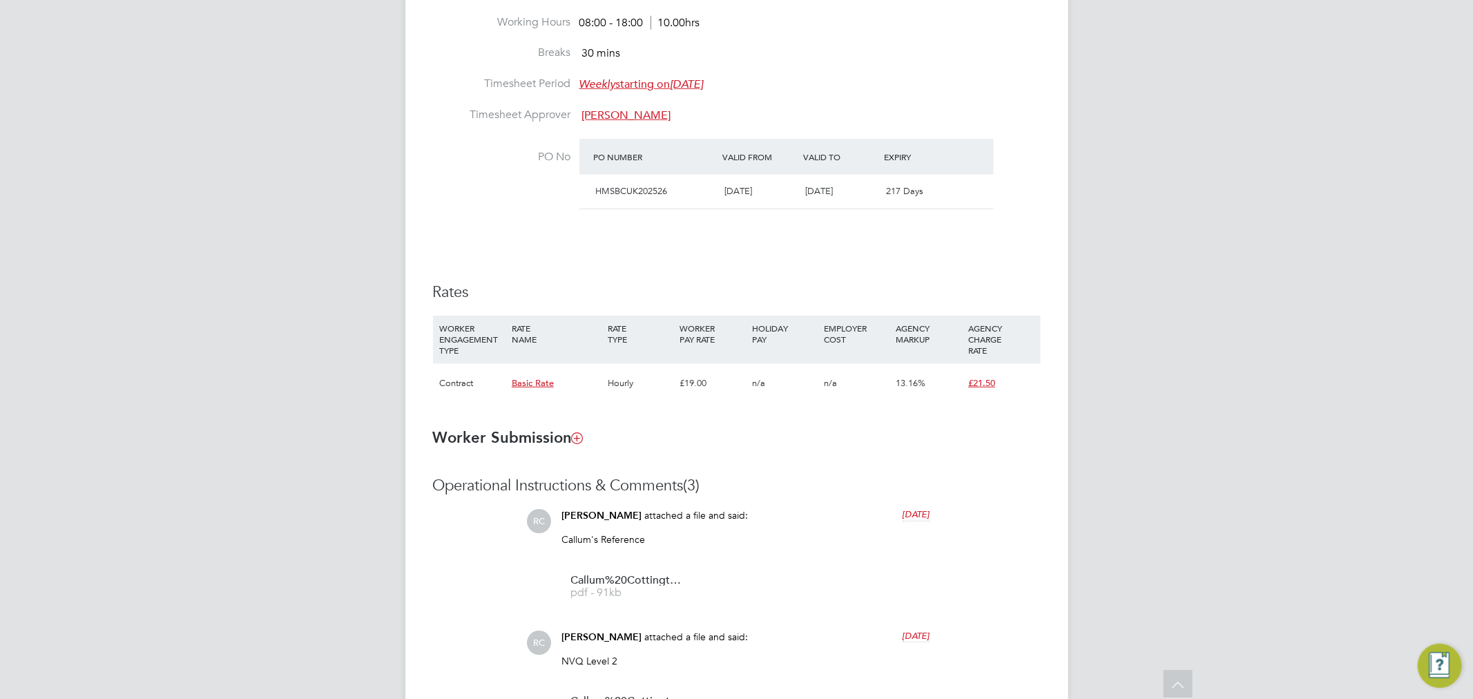
scroll to position [383, 0]
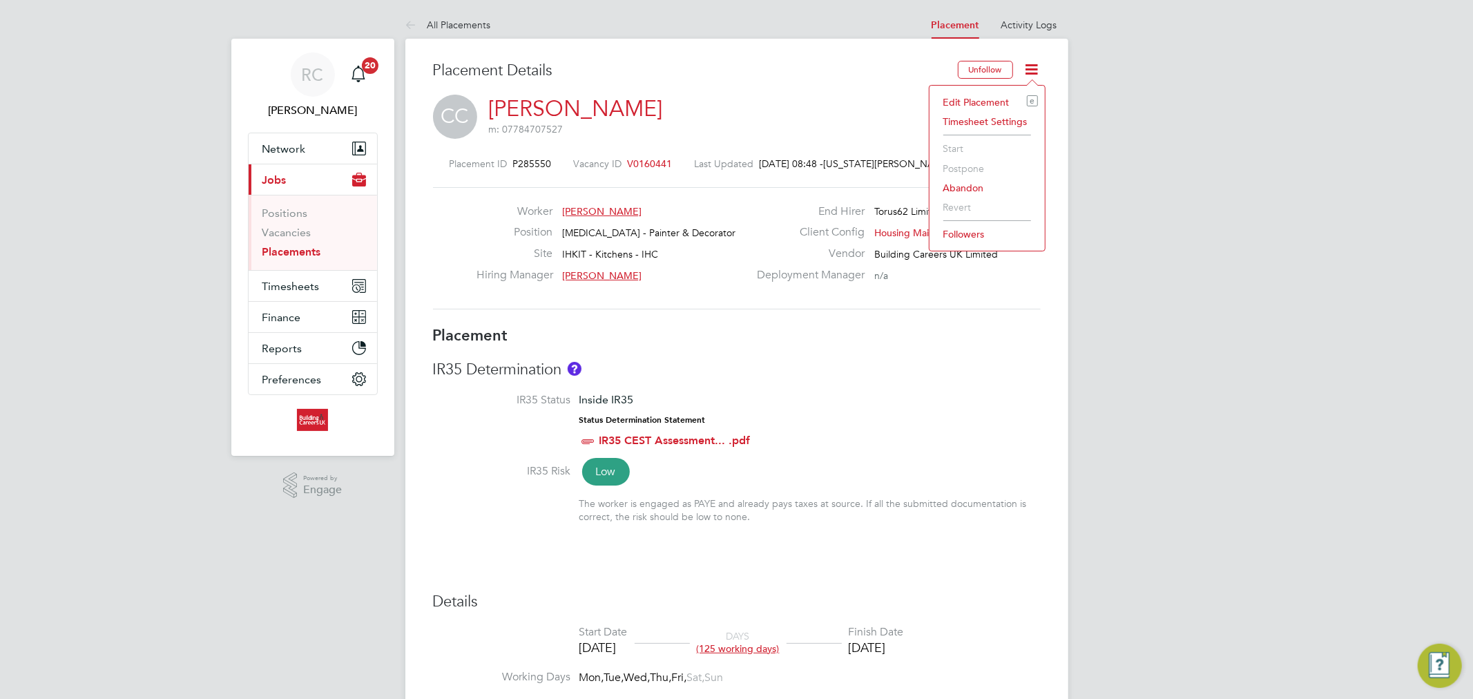
click at [989, 104] on li "Edit Placement e" at bounding box center [986, 102] width 101 height 19
type input "[PERSON_NAME]"
type input "[DATE]"
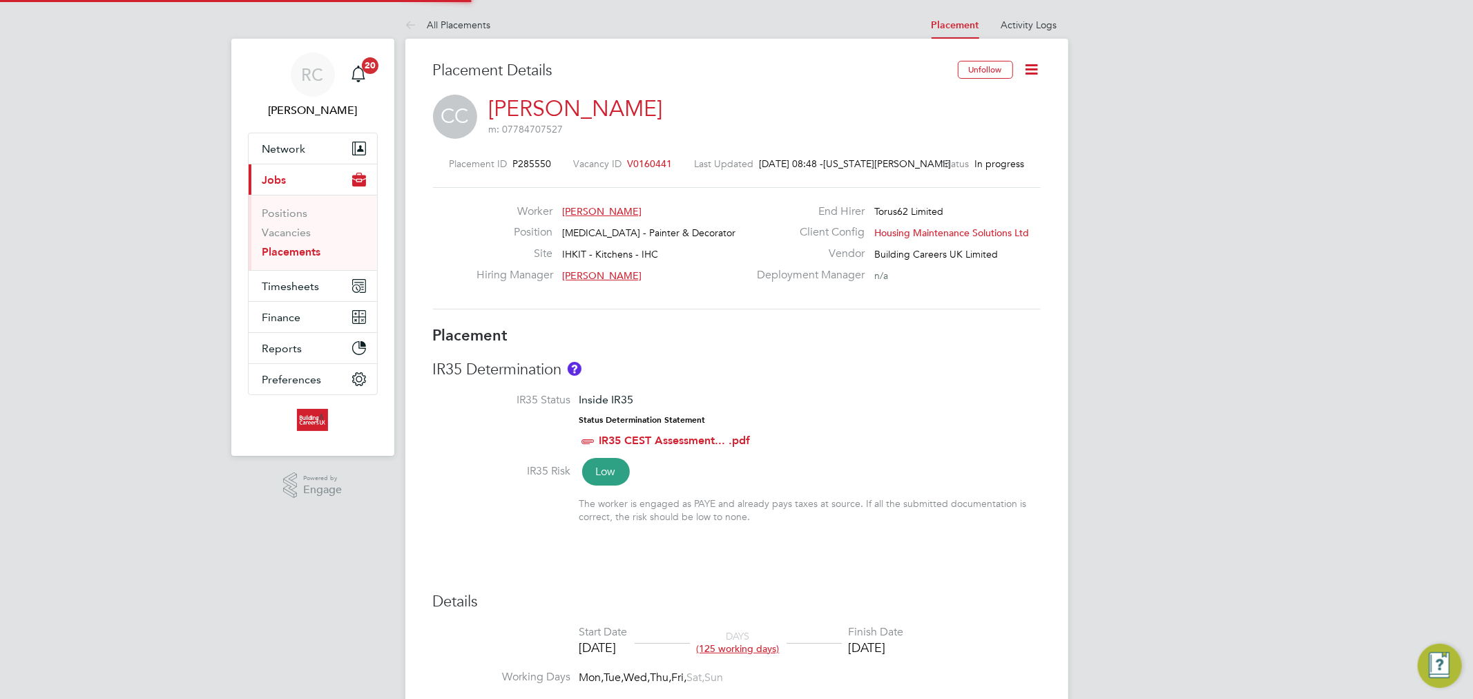
type input "08:00"
type input "18:00"
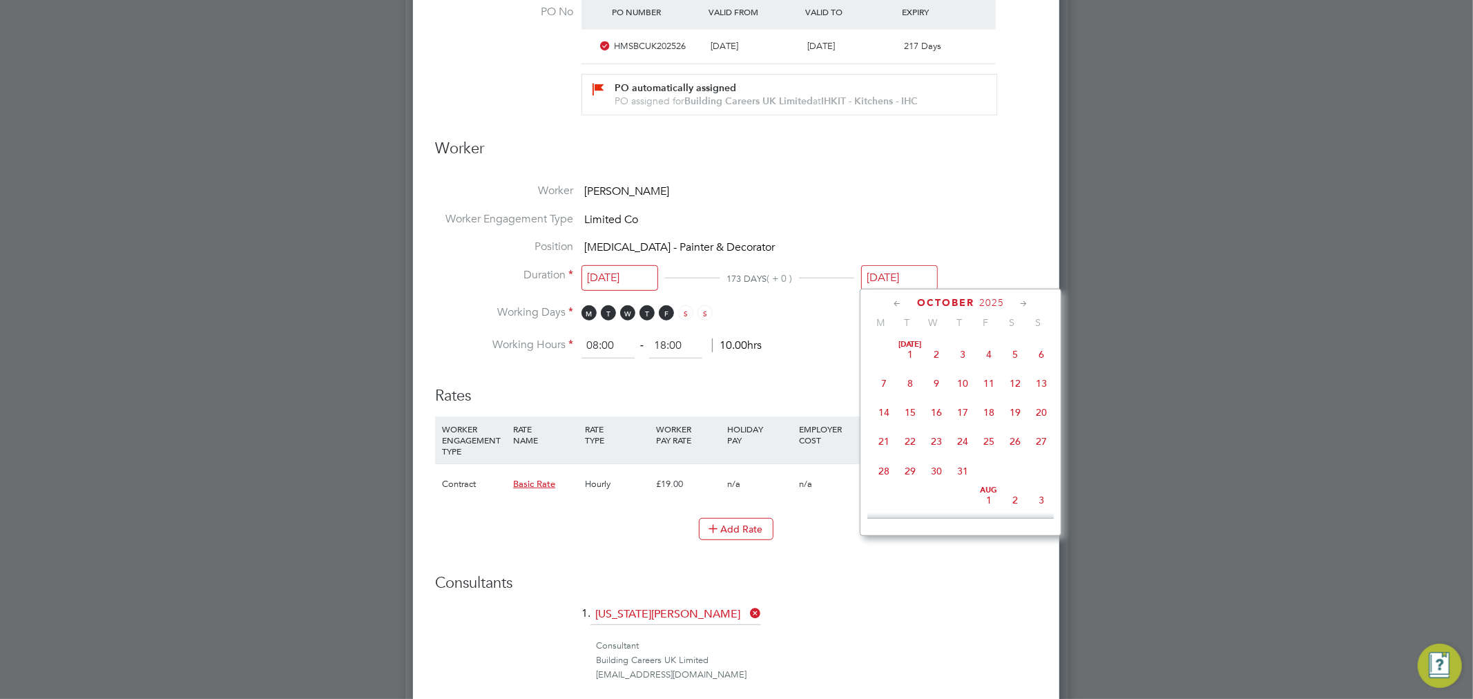
click at [900, 273] on input "[DATE]" at bounding box center [899, 278] width 77 height 26
click at [884, 478] on span "25" at bounding box center [884, 477] width 26 height 26
type input "25 Aug 2025"
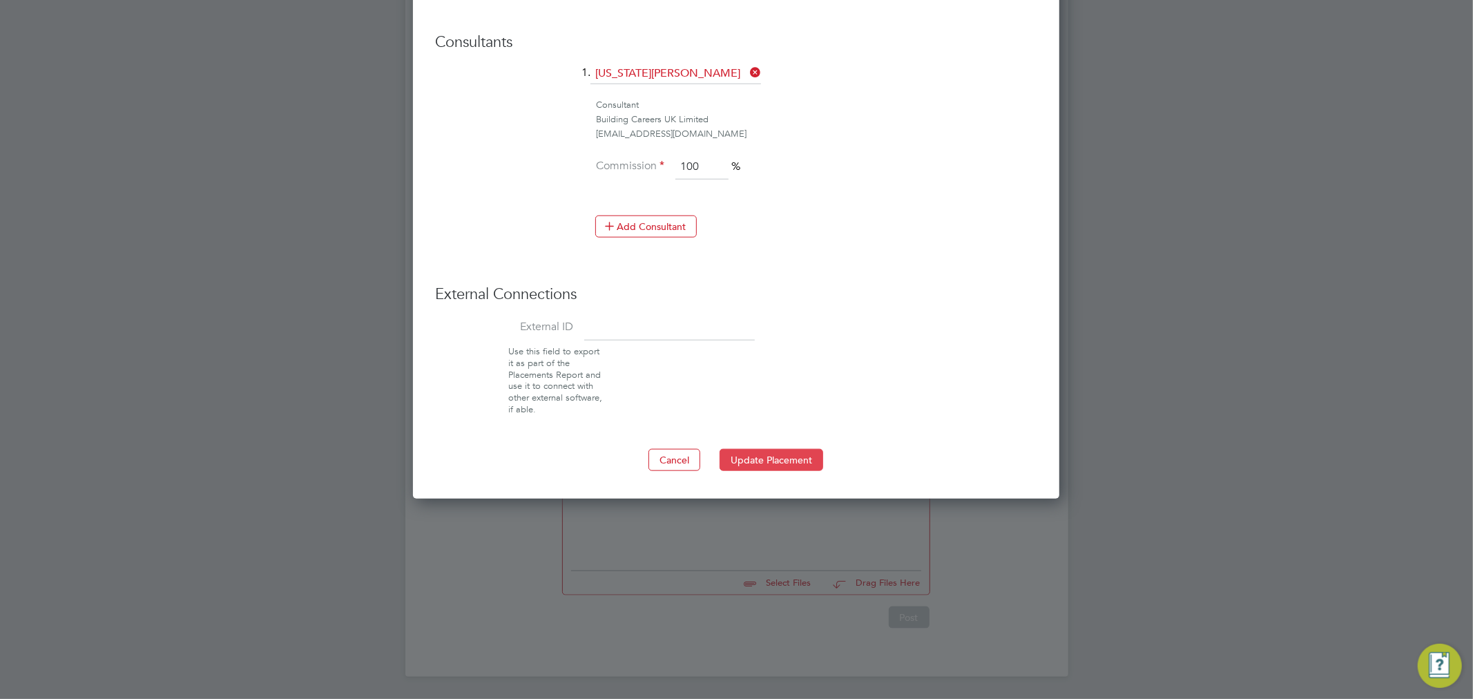
click at [768, 449] on button "Update Placement" at bounding box center [771, 460] width 104 height 22
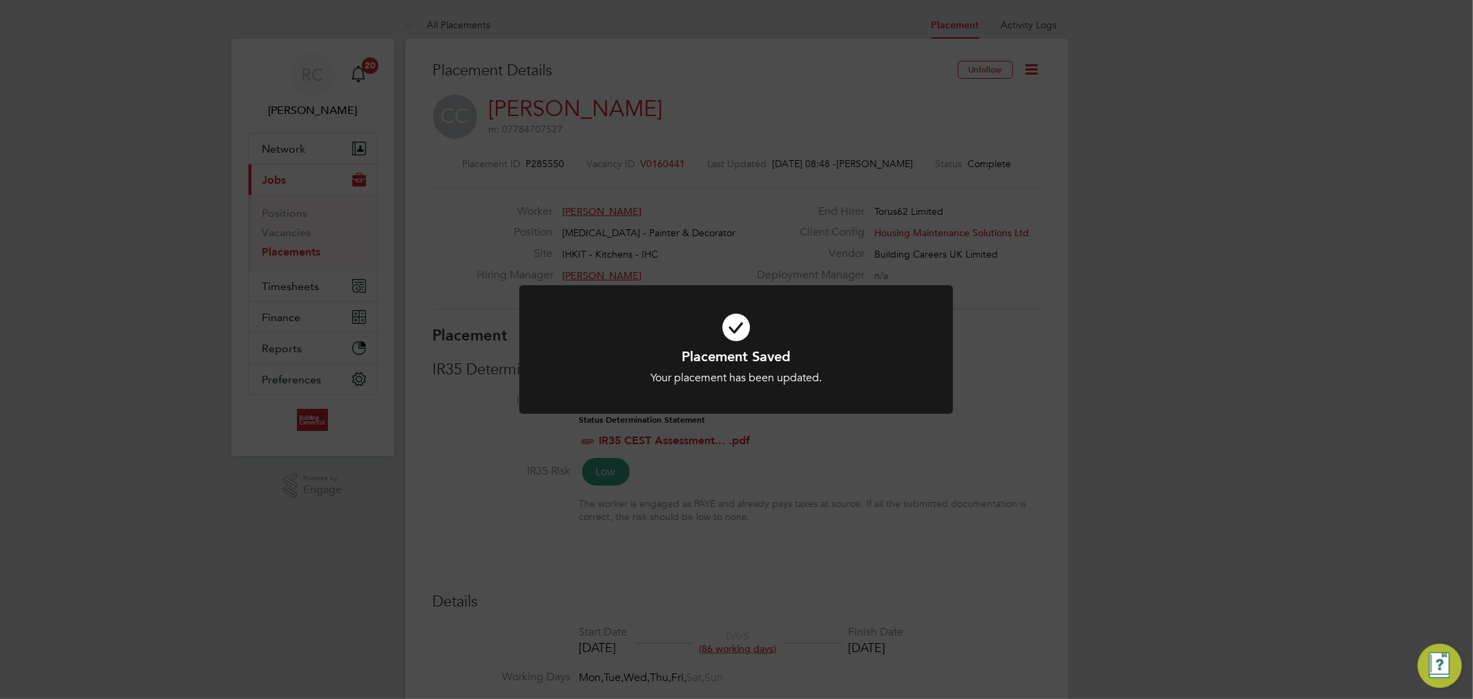
click at [739, 326] on icon at bounding box center [735, 327] width 359 height 54
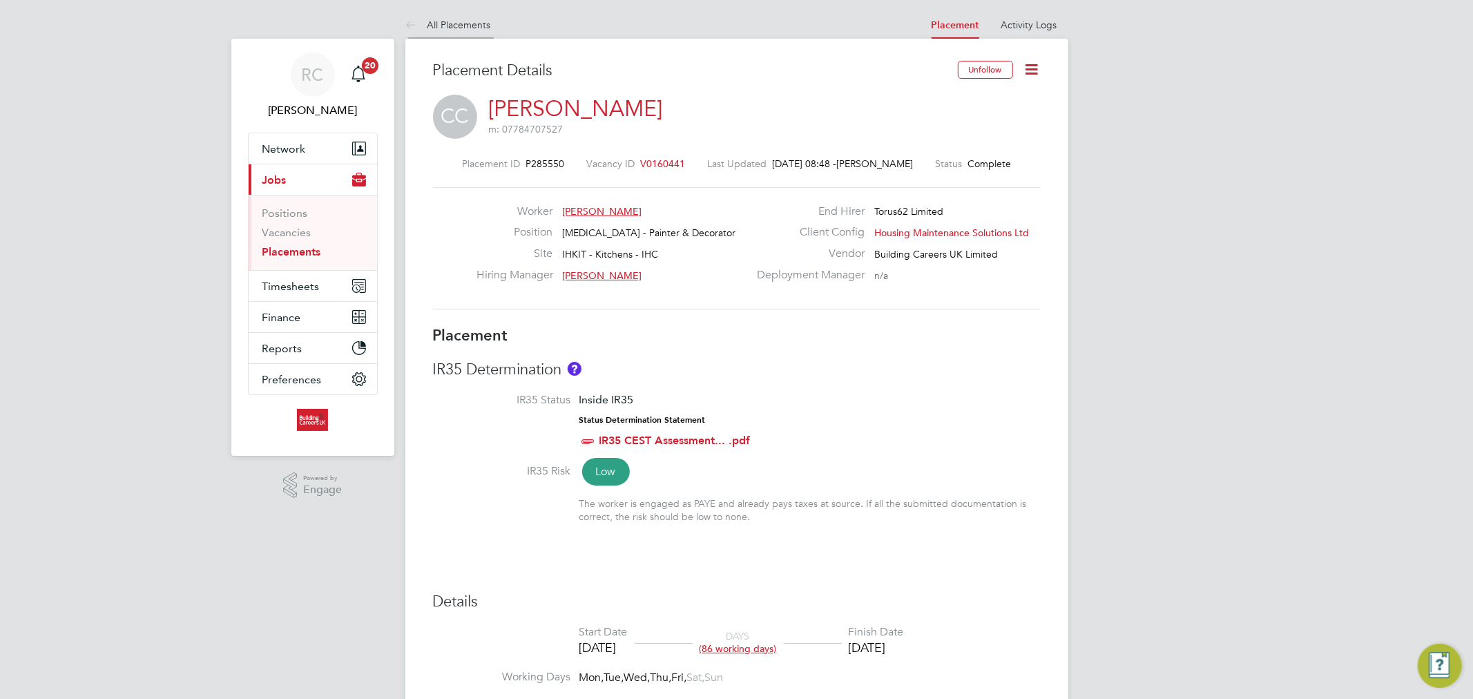
click at [470, 25] on link "All Placements" at bounding box center [448, 25] width 86 height 12
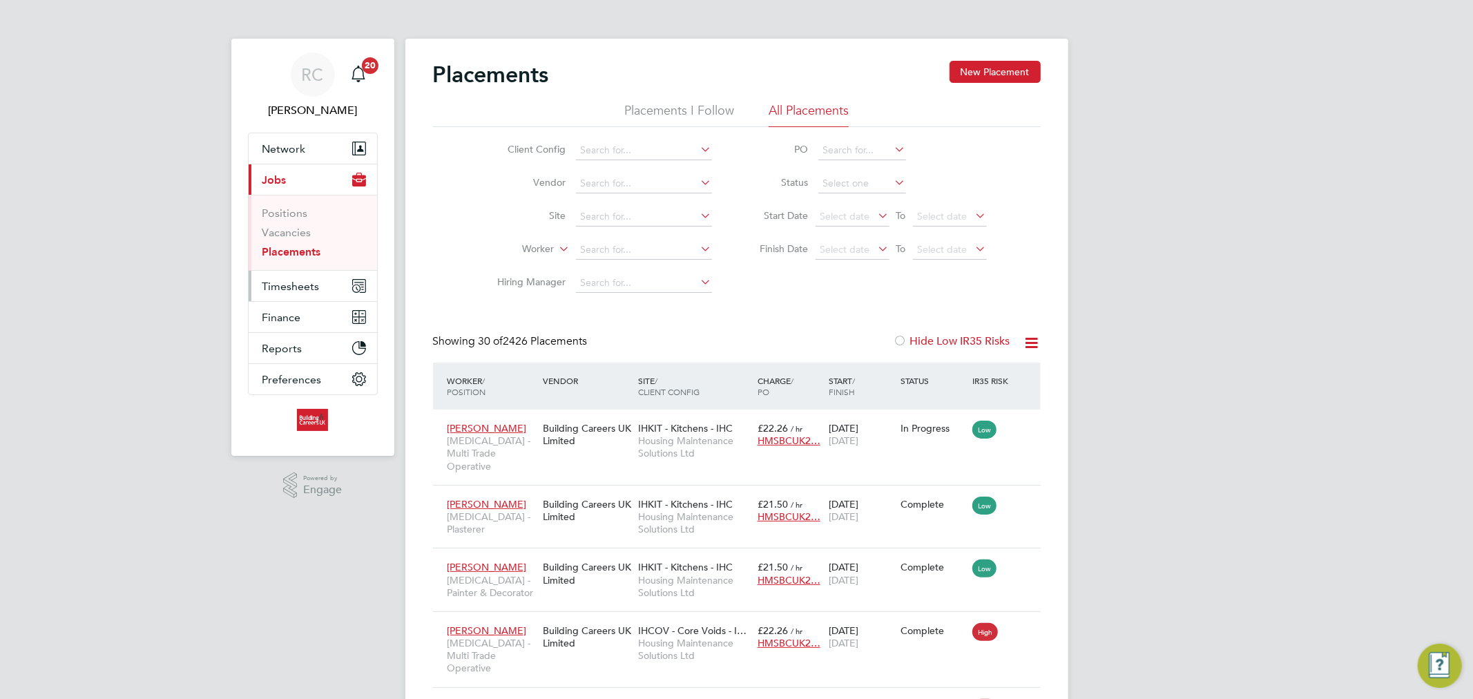
click at [313, 284] on span "Timesheets" at bounding box center [290, 286] width 57 height 13
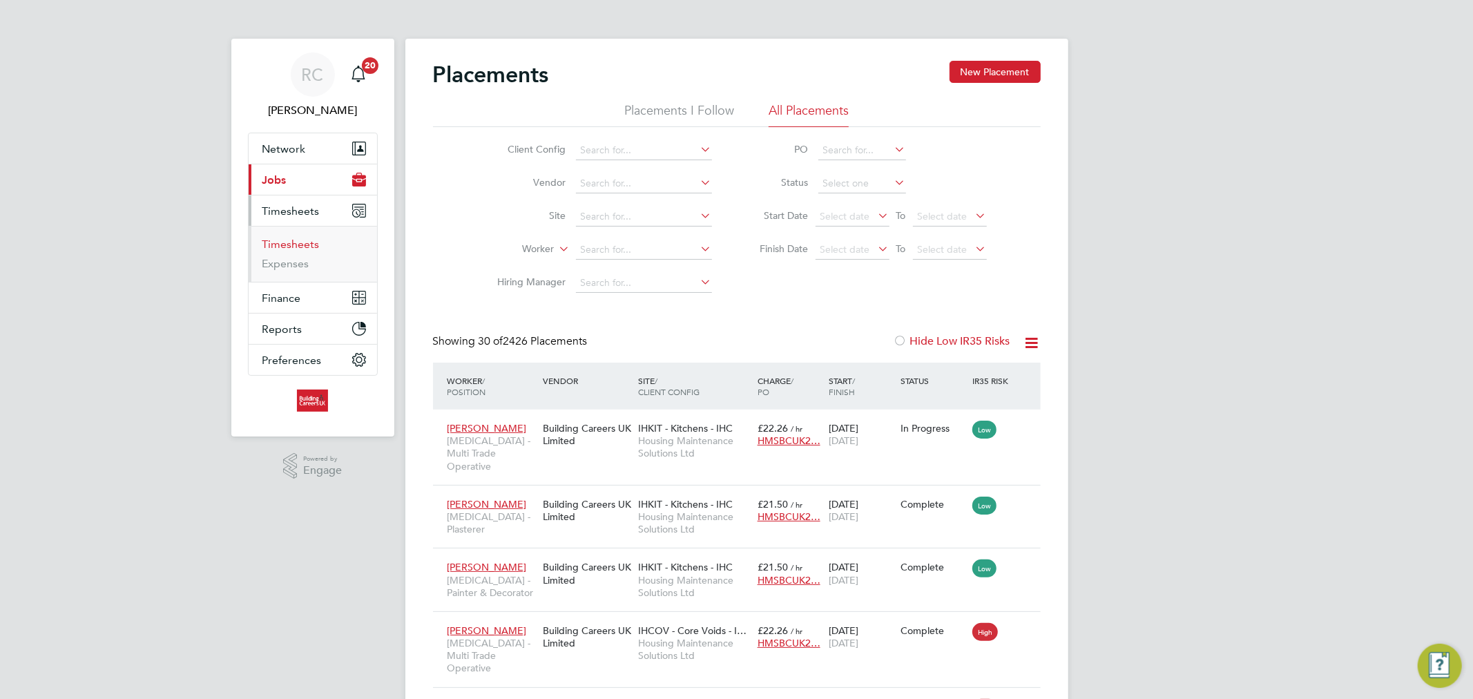
click at [305, 244] on link "Timesheets" at bounding box center [290, 244] width 57 height 13
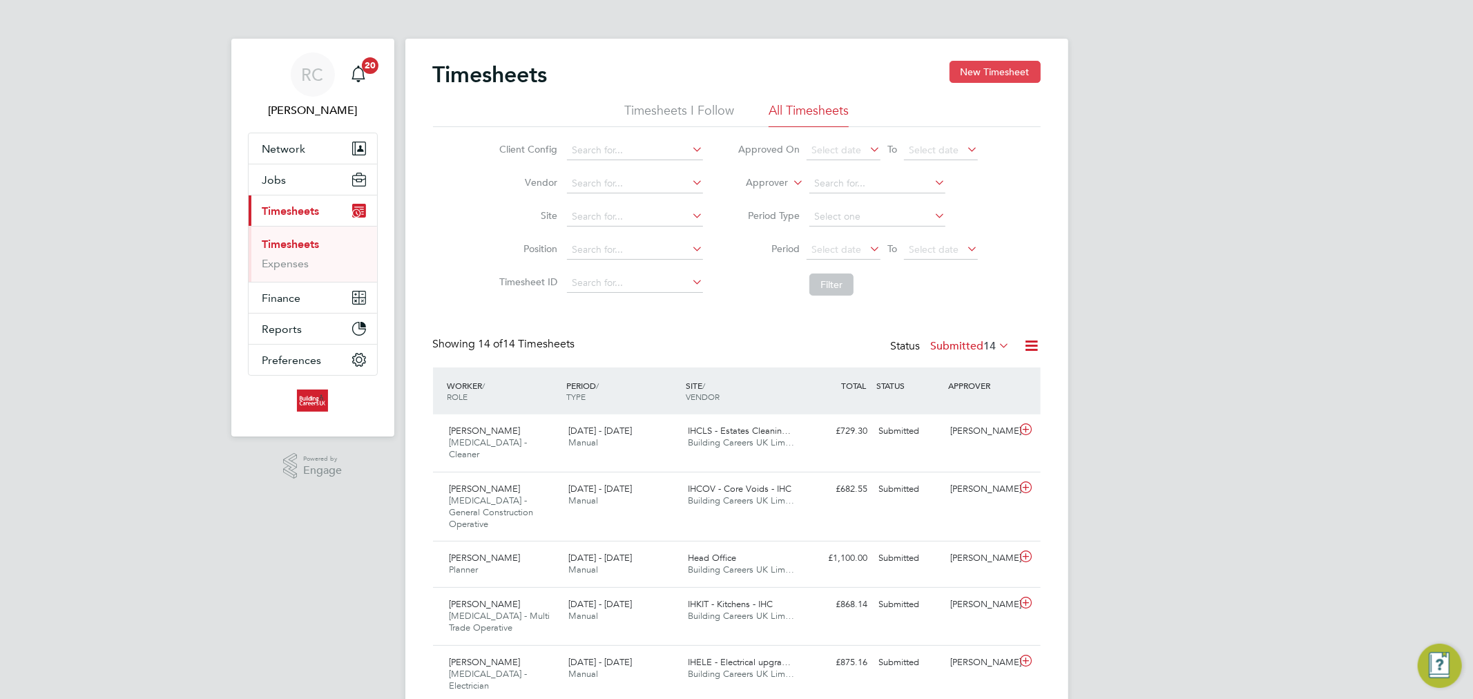
click at [1002, 70] on button "New Timesheet" at bounding box center [994, 72] width 91 height 22
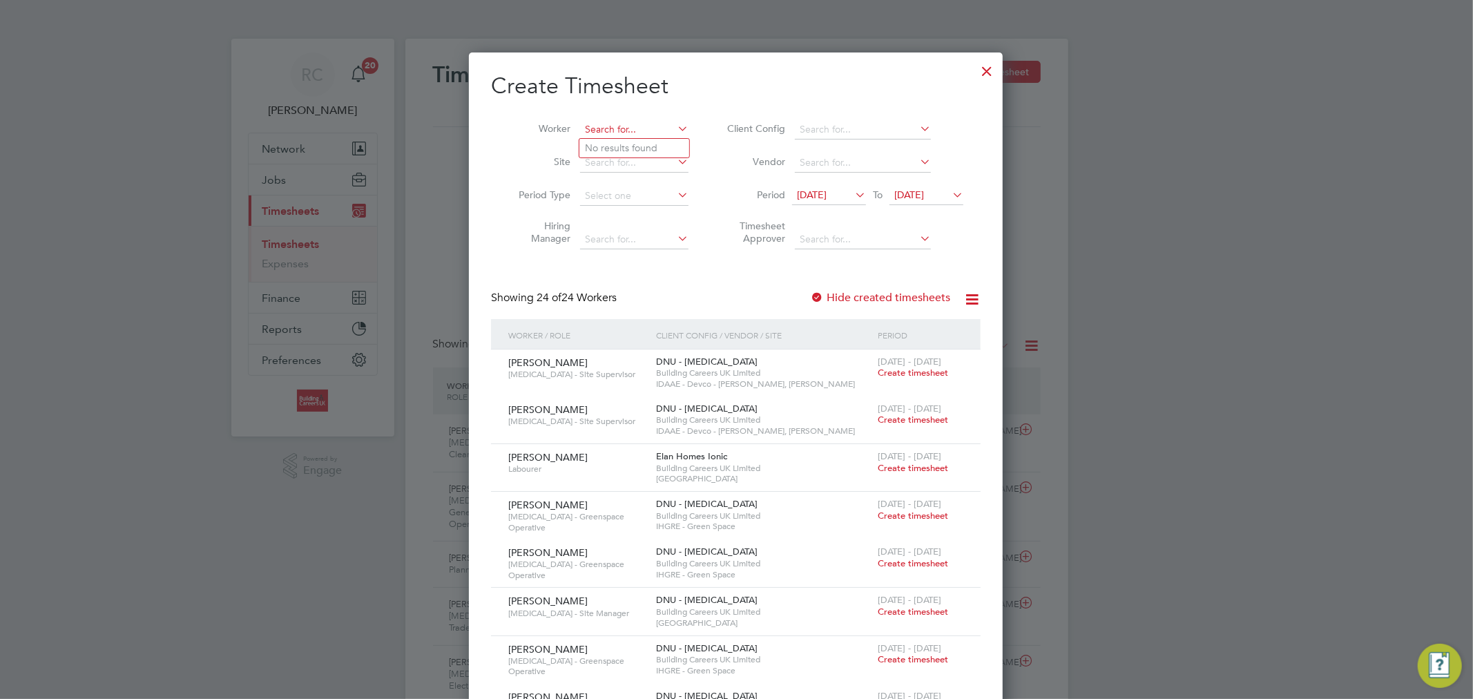
click at [619, 126] on input at bounding box center [634, 129] width 108 height 19
click at [668, 142] on b "Tay" at bounding box center [675, 148] width 14 height 12
type input "[PERSON_NAME]"
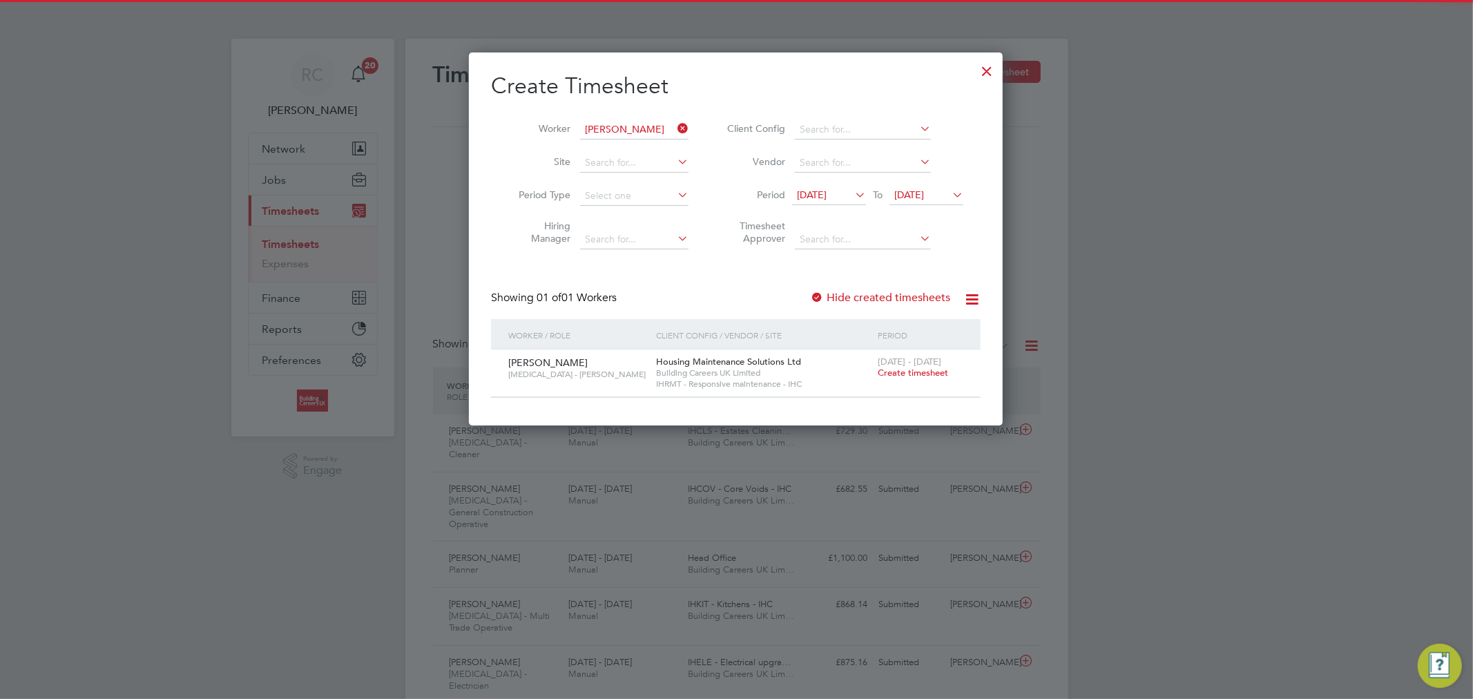
click at [817, 195] on span "12 Aug 2025" at bounding box center [812, 194] width 30 height 12
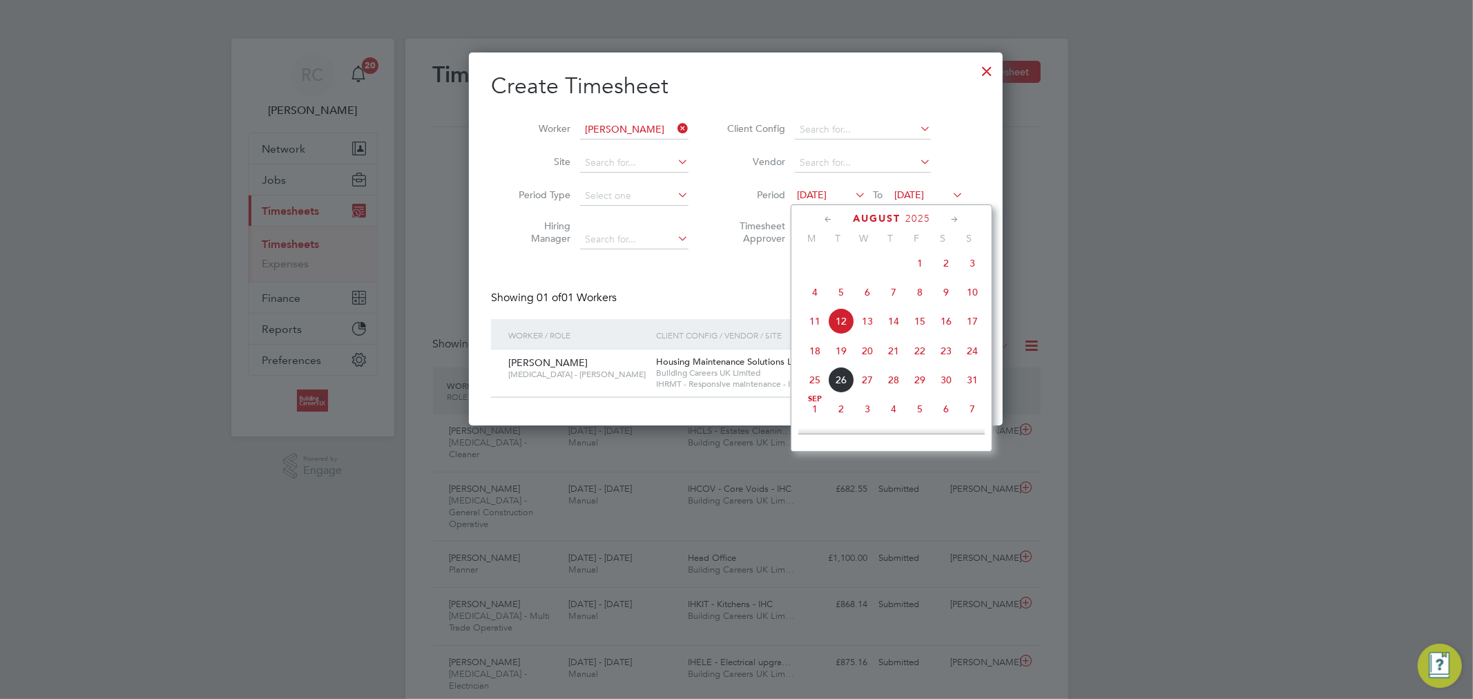
click at [818, 359] on span "18" at bounding box center [815, 351] width 26 height 26
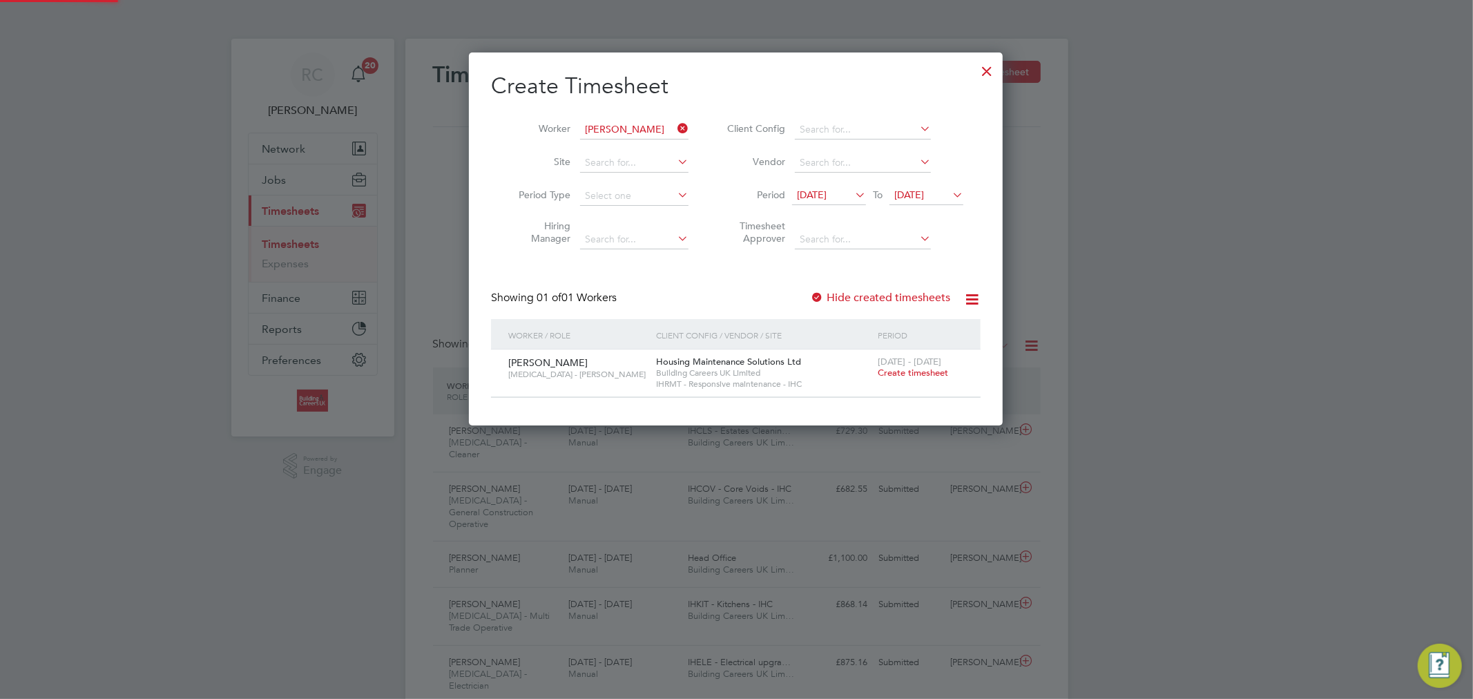
click at [909, 198] on span "19 Aug 2025" at bounding box center [909, 194] width 30 height 12
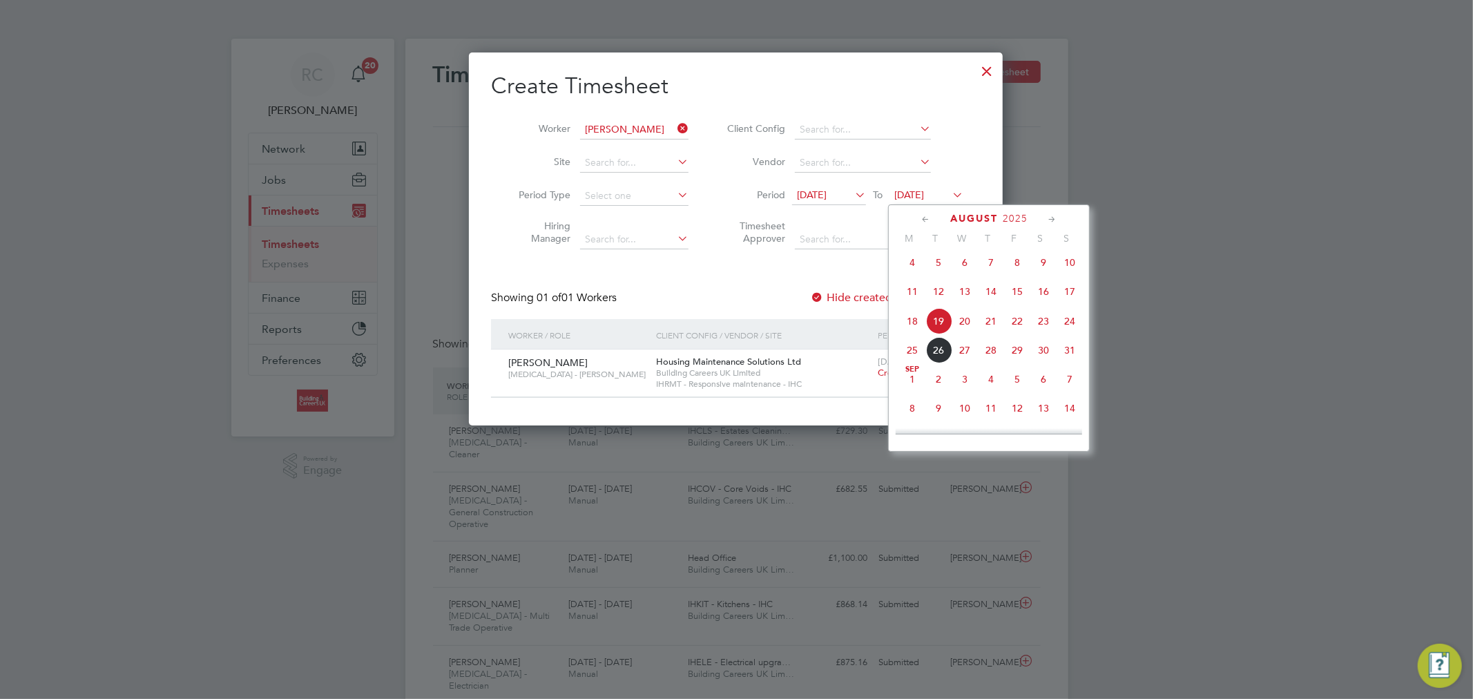
click at [1078, 325] on span "24" at bounding box center [1069, 321] width 26 height 26
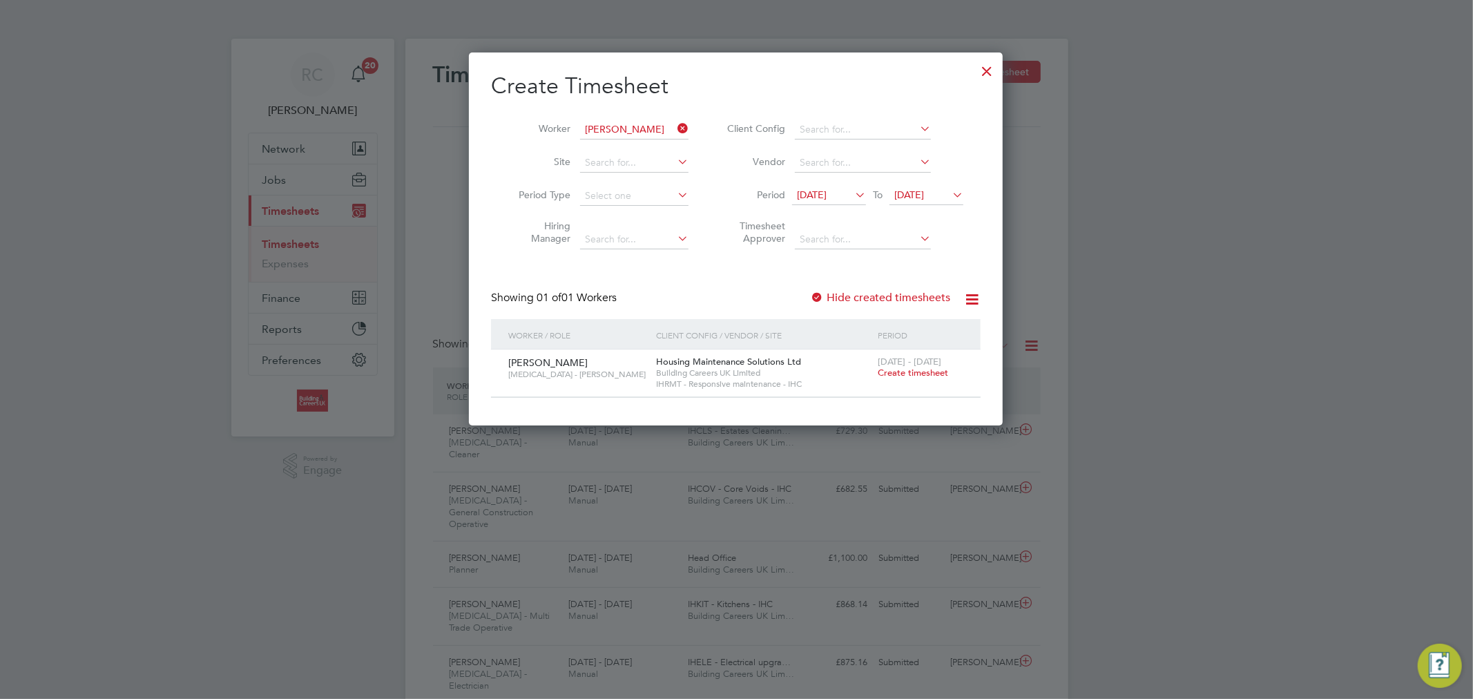
click at [934, 376] on span "Create timesheet" at bounding box center [913, 373] width 70 height 12
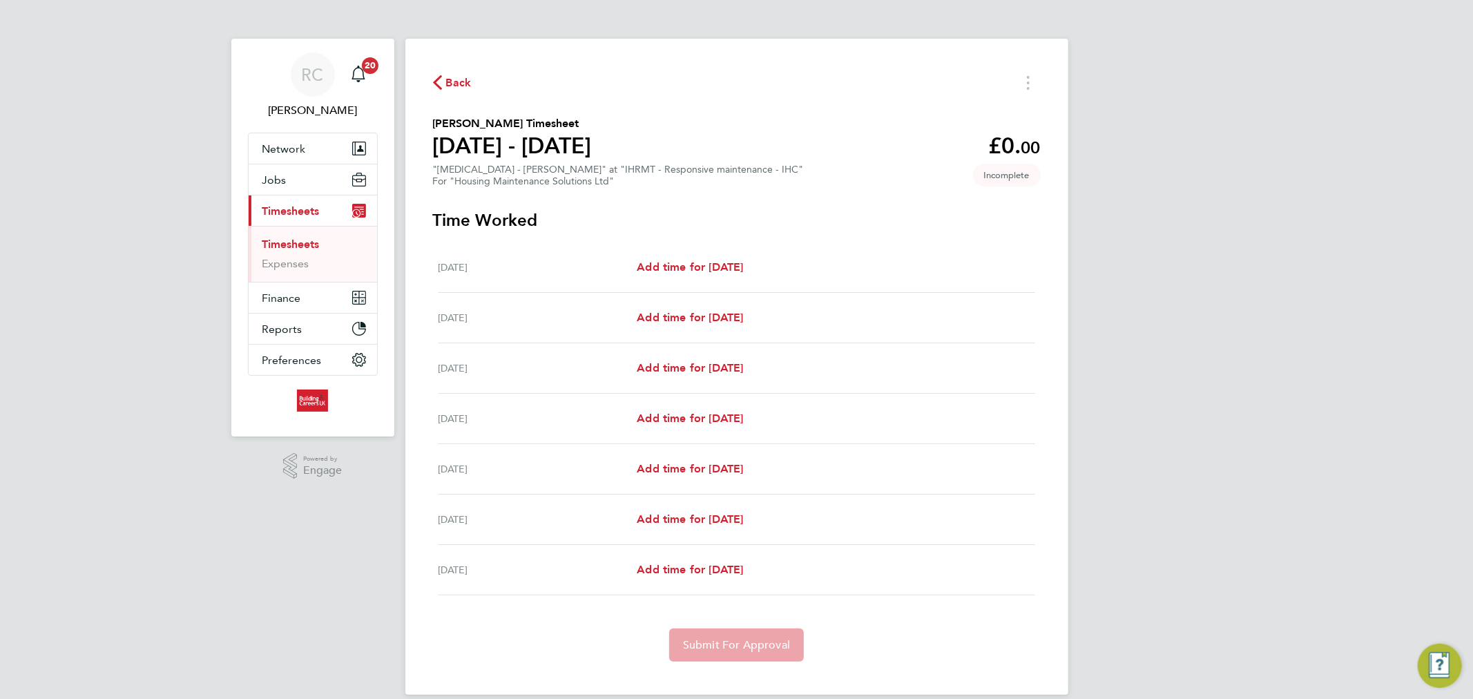
click at [452, 88] on span "Back" at bounding box center [459, 83] width 26 height 17
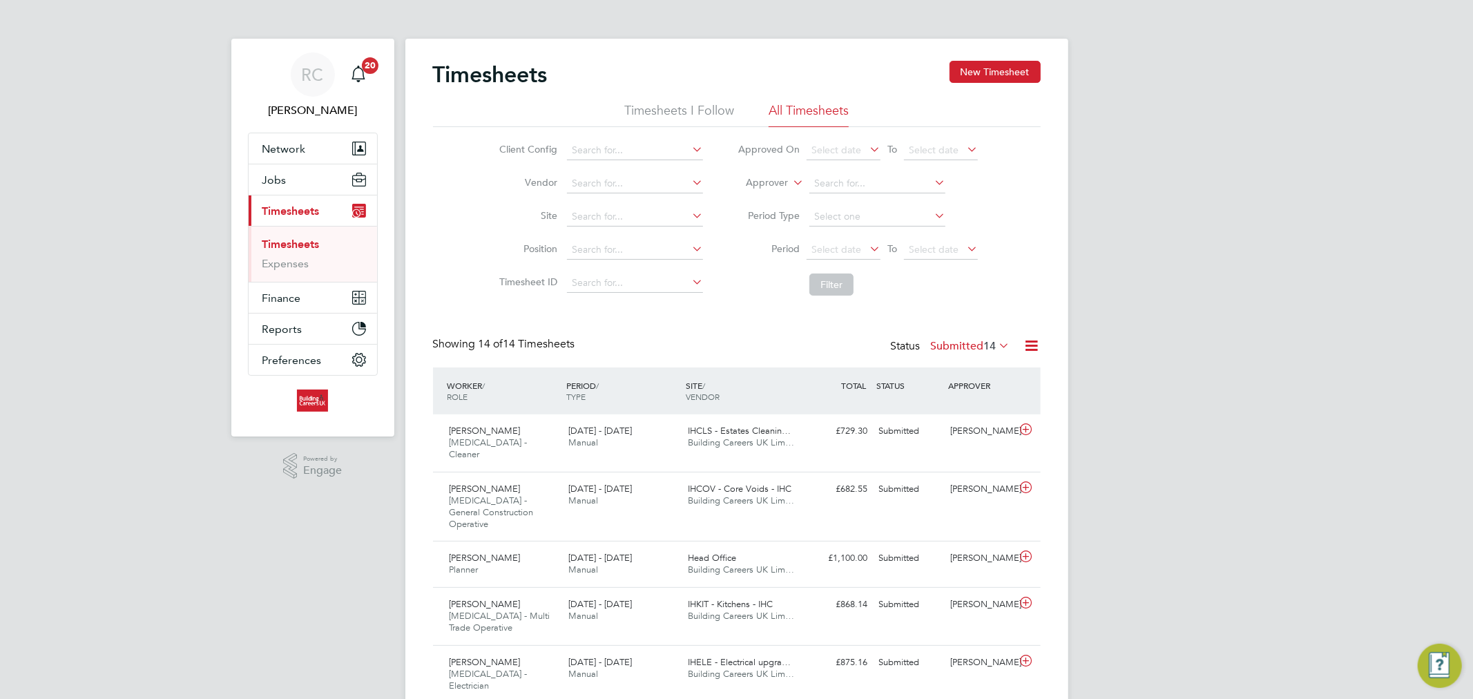
click at [287, 243] on link "Timesheets" at bounding box center [290, 244] width 57 height 13
click at [985, 77] on button "New Timesheet" at bounding box center [994, 72] width 91 height 22
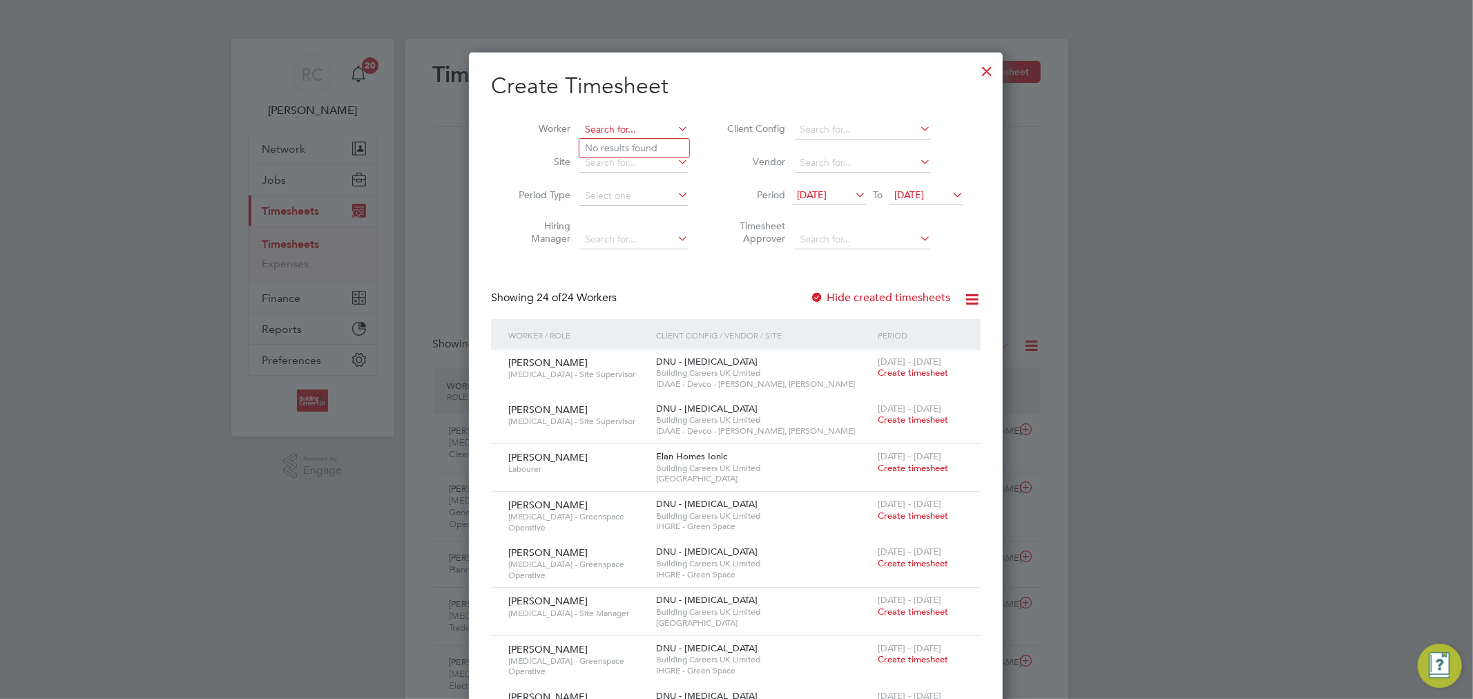
click at [632, 125] on input at bounding box center [634, 129] width 108 height 19
paste input "[PERSON_NAME]"
type input "[PERSON_NAME]"
click at [668, 148] on b "Taylor" at bounding box center [708, 148] width 80 height 12
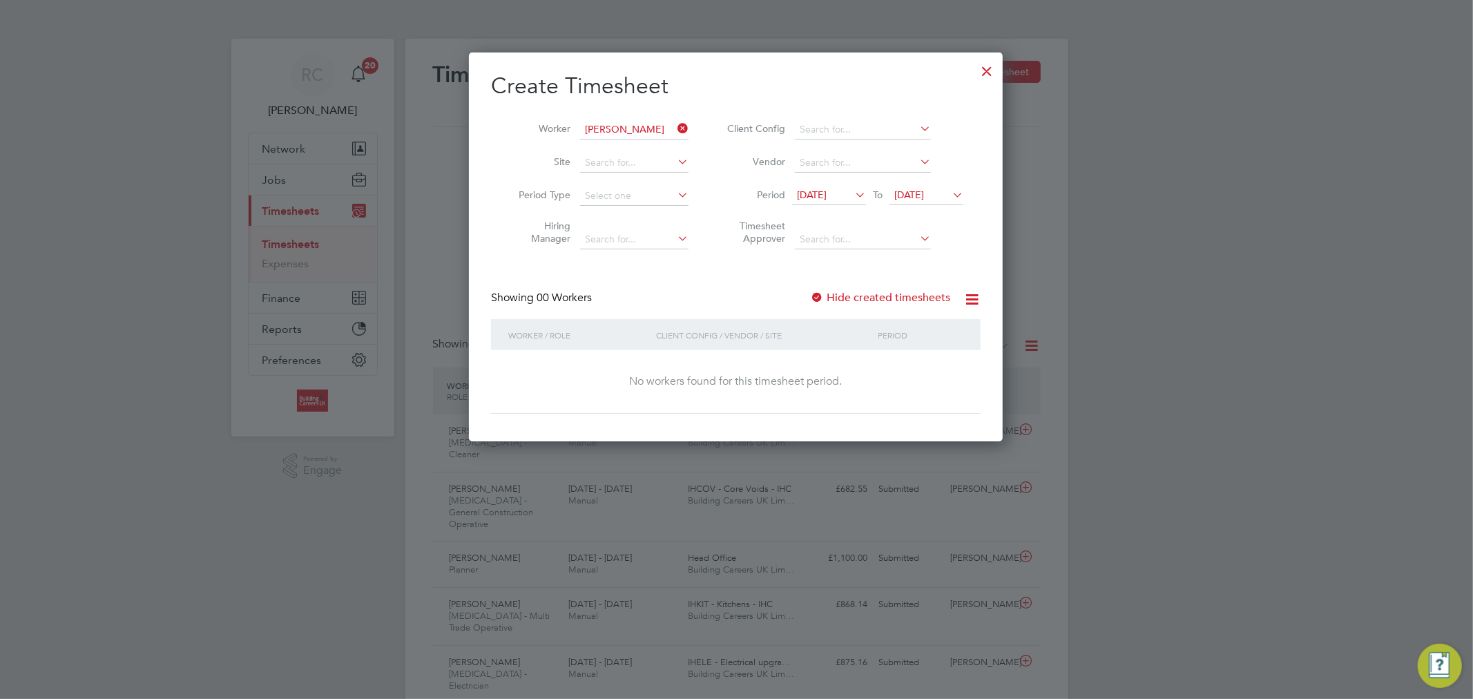
click at [813, 192] on span "12 Aug 2025" at bounding box center [812, 194] width 30 height 12
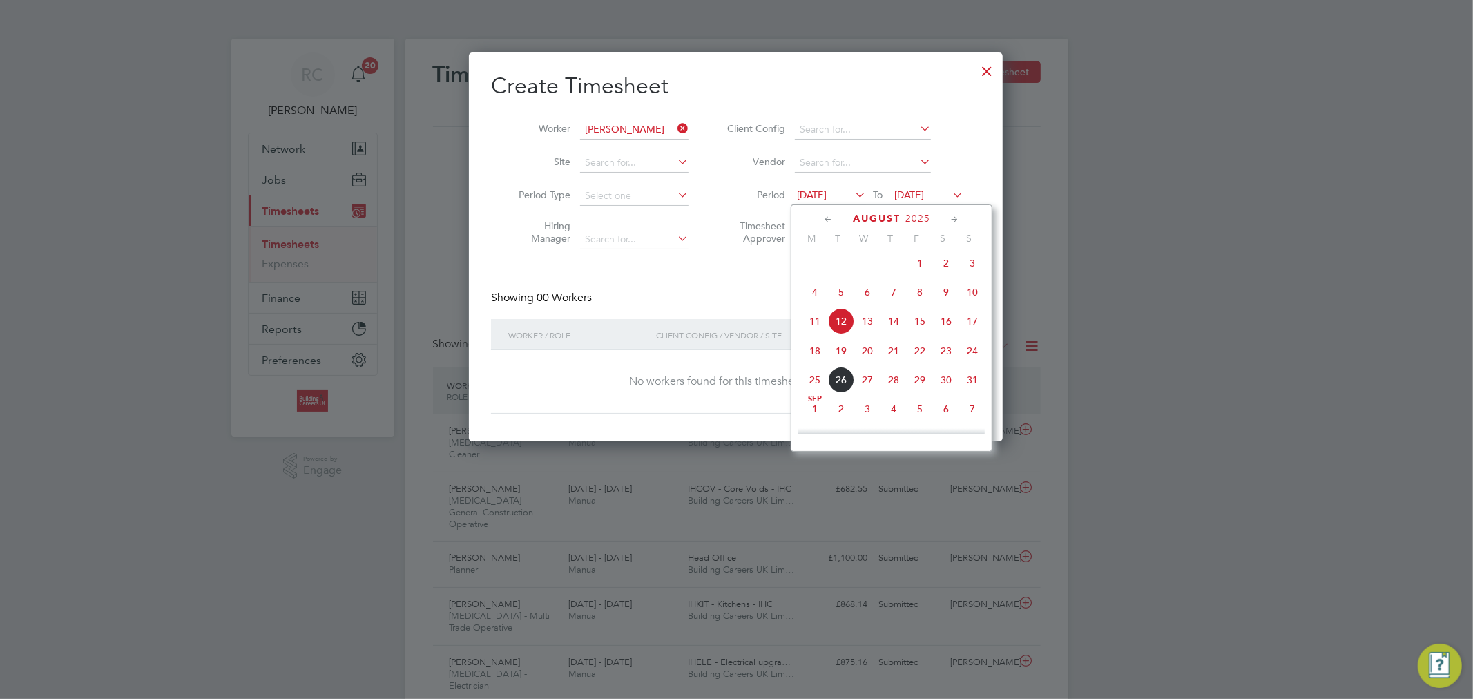
click at [813, 352] on span "18" at bounding box center [815, 351] width 26 height 26
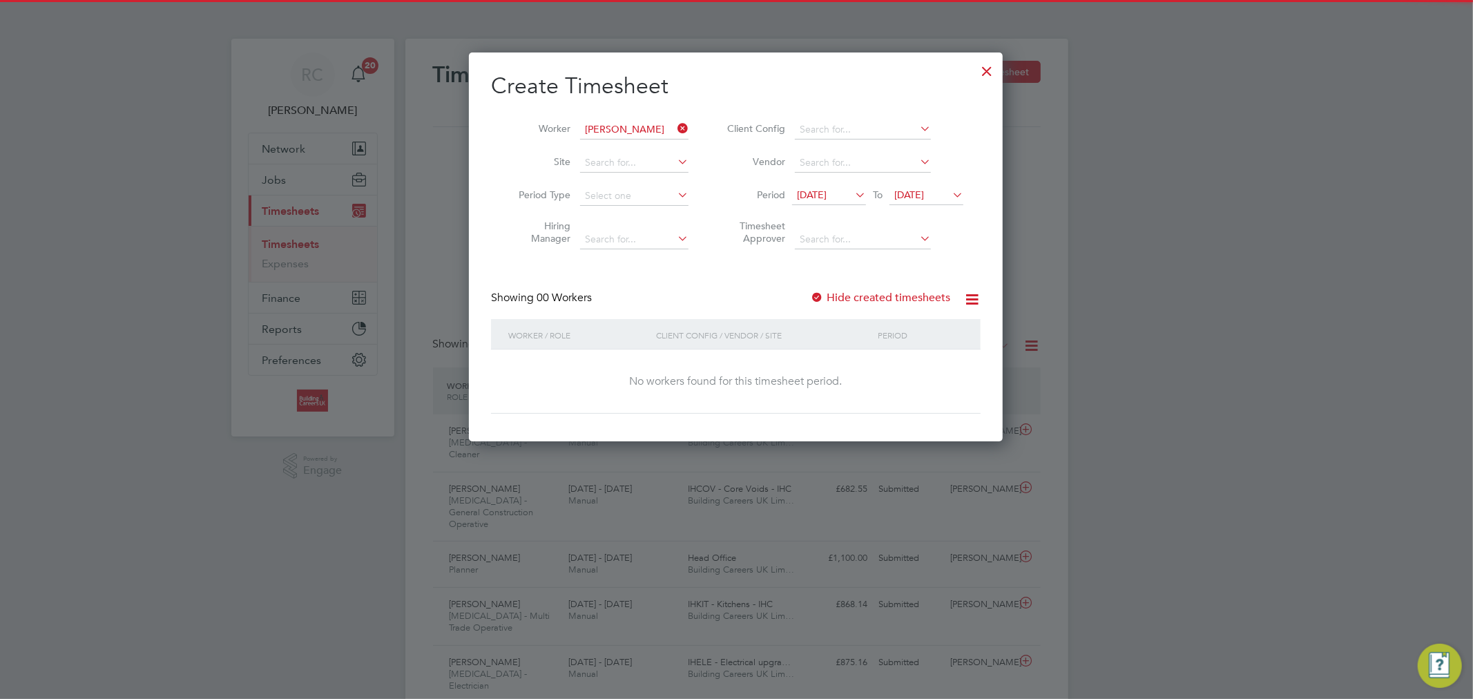
click at [947, 204] on span "19 Aug 2025" at bounding box center [926, 195] width 74 height 19
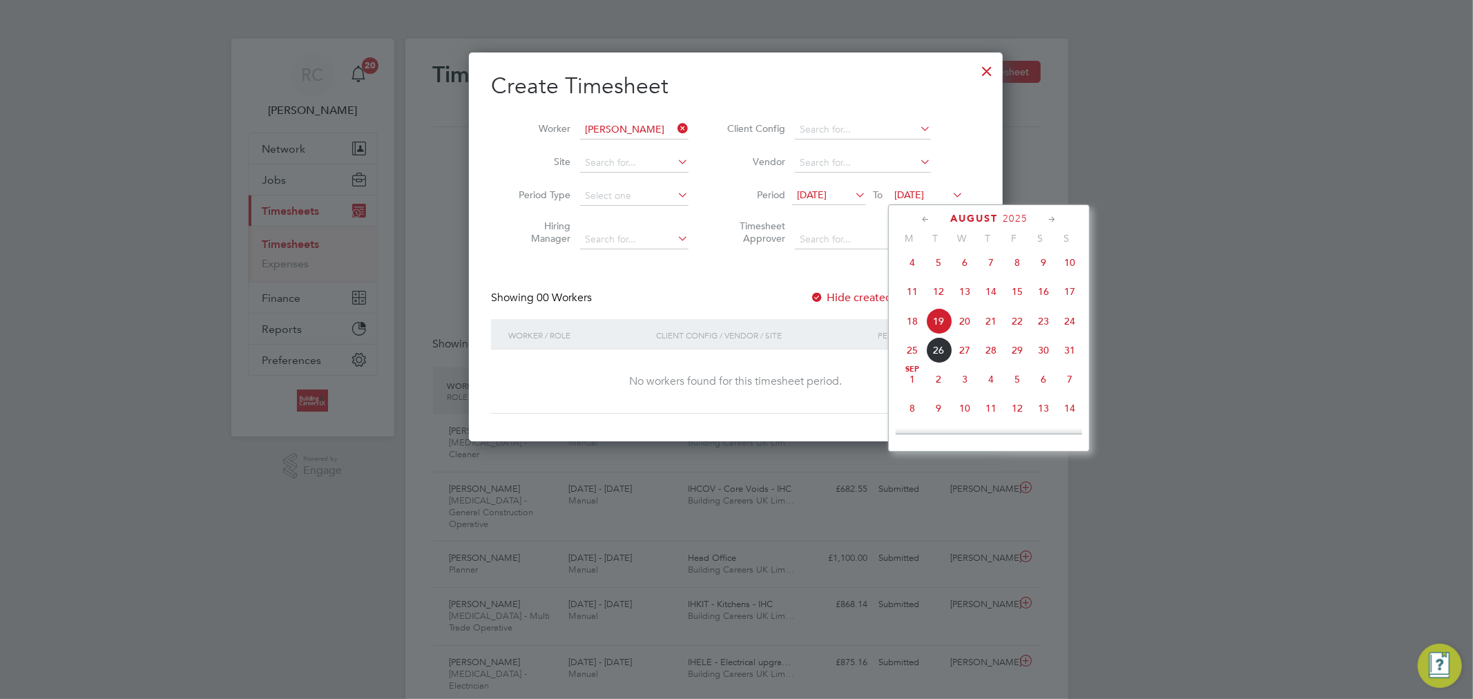
click at [1066, 327] on span "24" at bounding box center [1069, 321] width 26 height 26
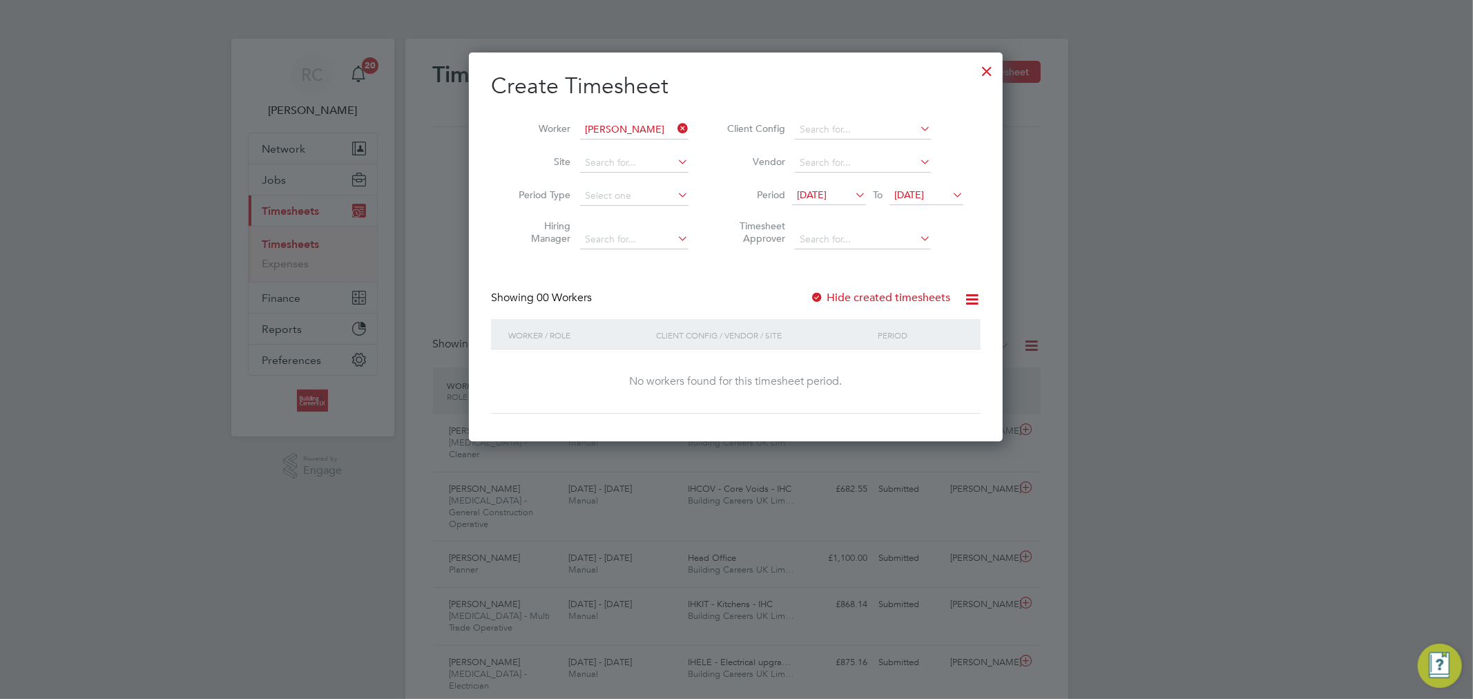
click at [858, 298] on label "Hide created timesheets" at bounding box center [880, 298] width 140 height 14
click at [853, 295] on label "Hide created timesheets" at bounding box center [880, 298] width 140 height 14
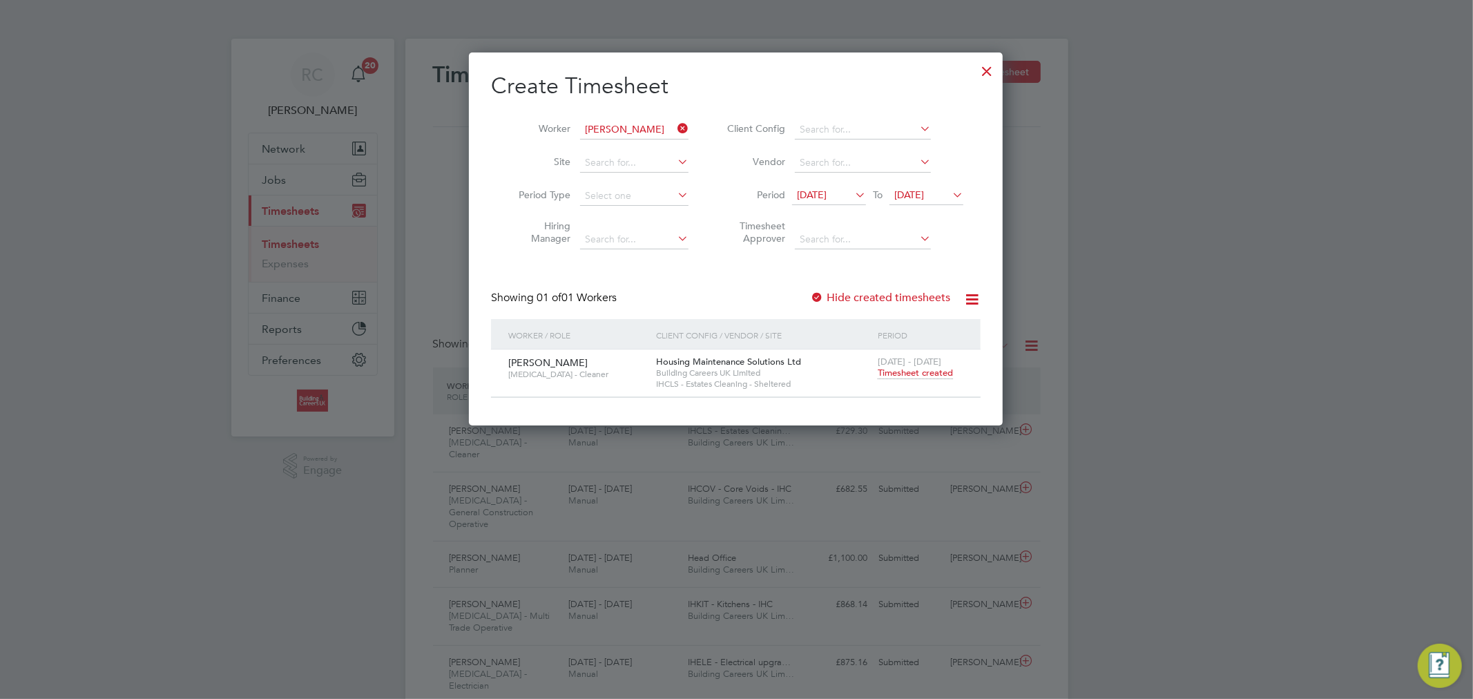
click at [913, 374] on span "Timesheet created" at bounding box center [915, 373] width 75 height 12
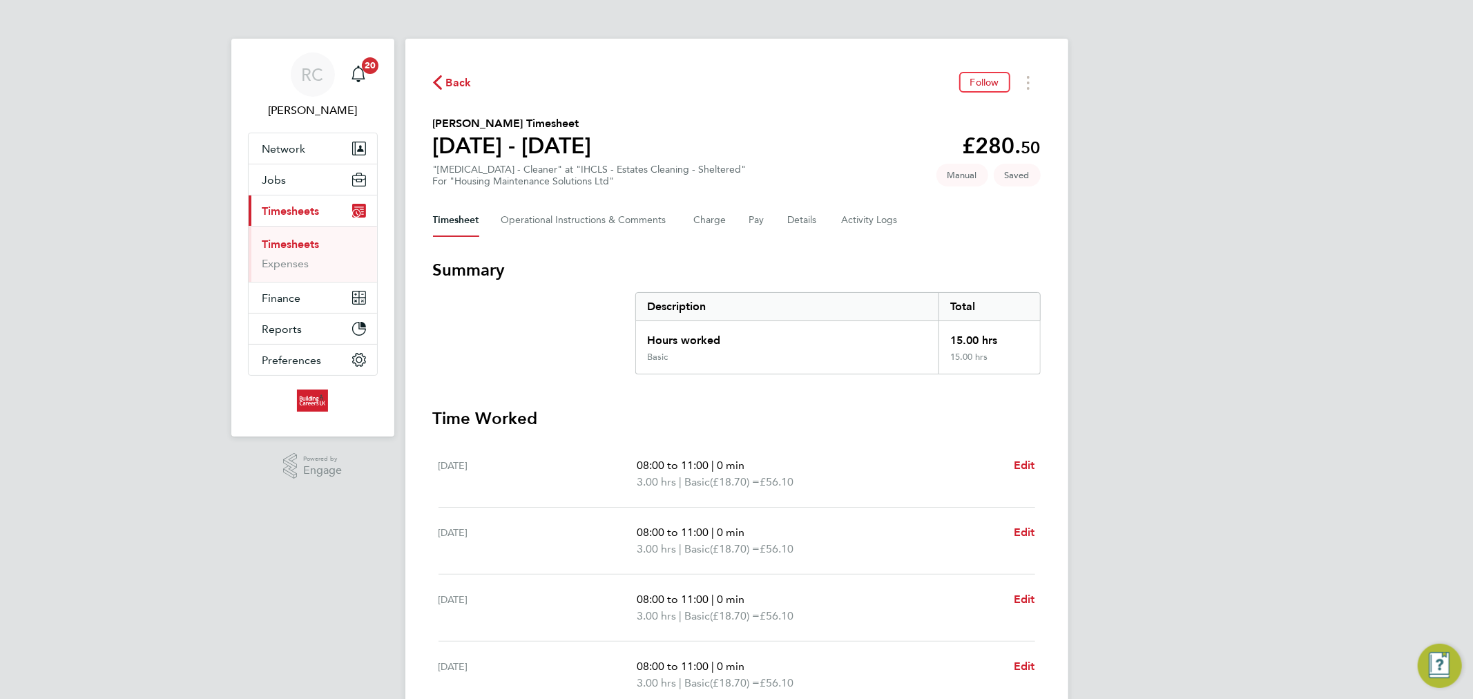
click at [313, 245] on link "Timesheets" at bounding box center [290, 244] width 57 height 13
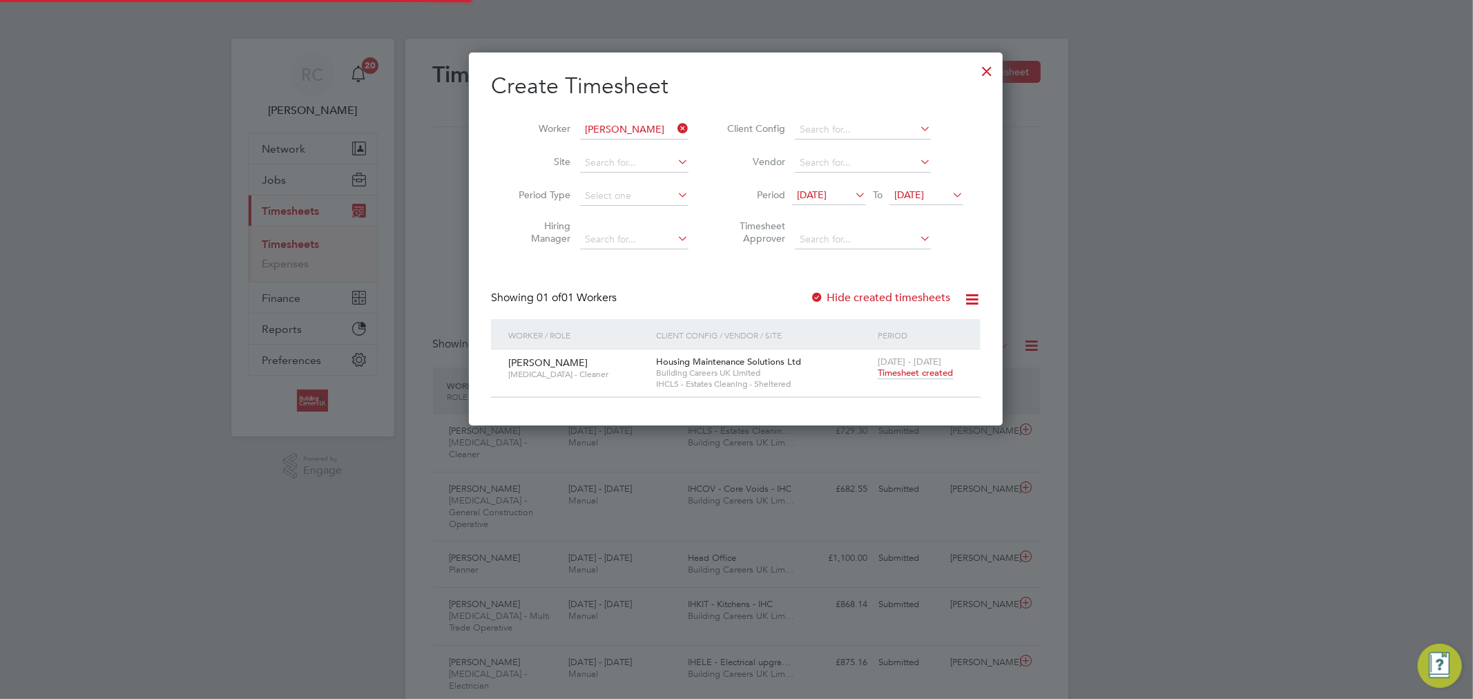
scroll to position [35, 120]
click at [675, 128] on icon at bounding box center [675, 128] width 0 height 19
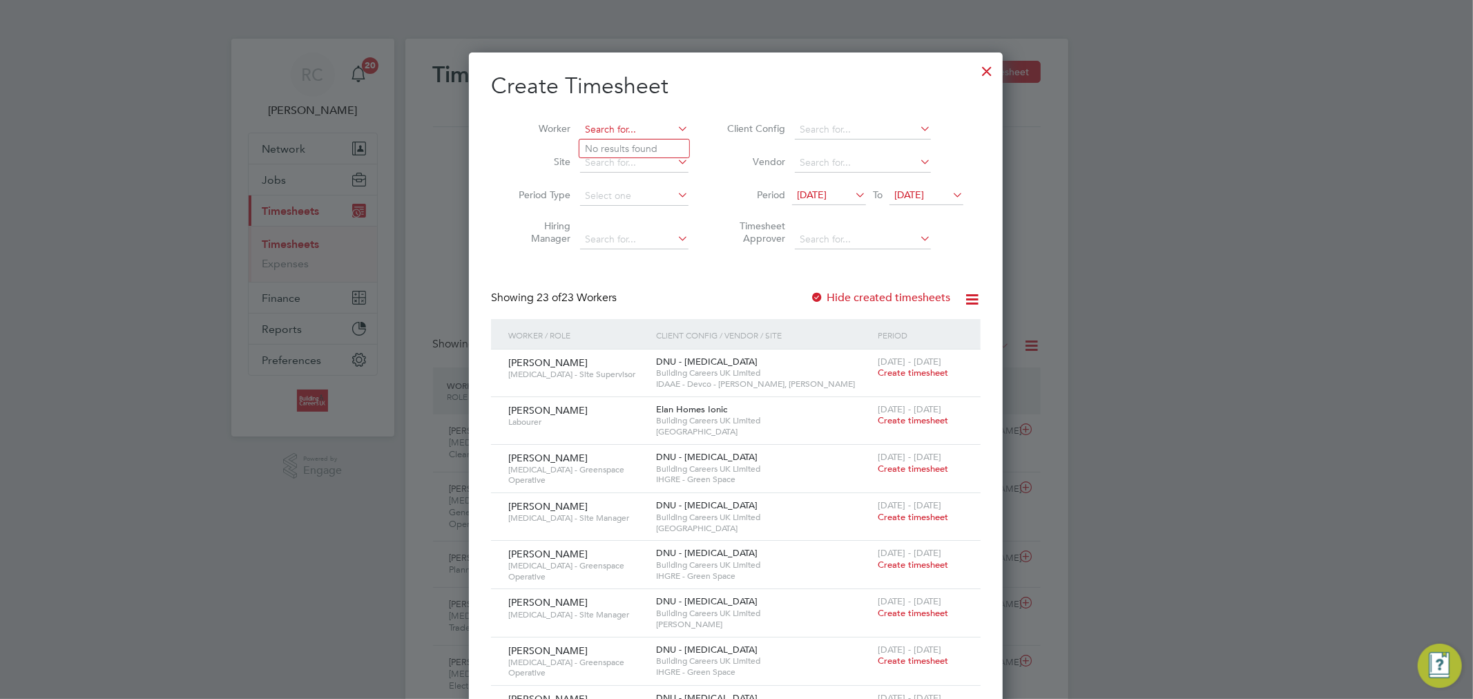
click at [656, 124] on input at bounding box center [634, 129] width 108 height 19
paste input "Neal Daintith"
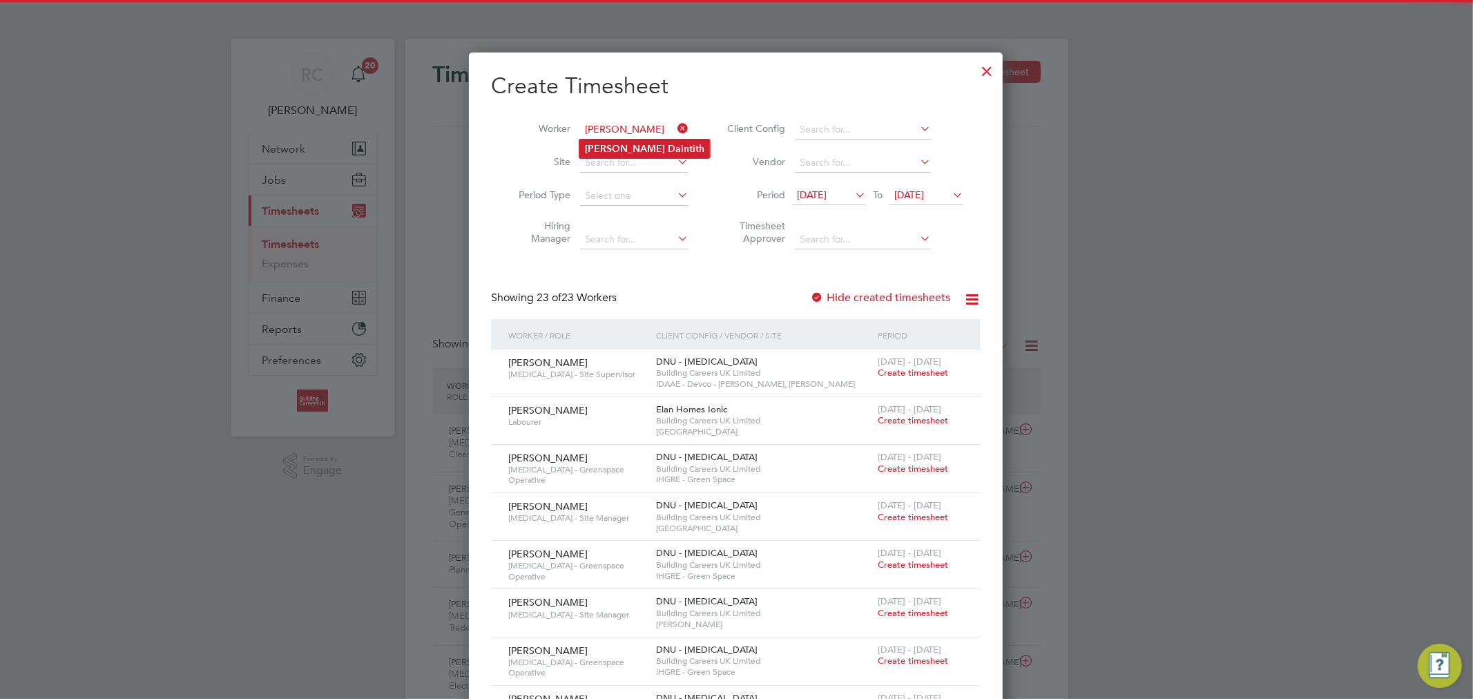
type input "Neal Daintith"
click at [659, 142] on li "Neal Daintith" at bounding box center [644, 148] width 130 height 19
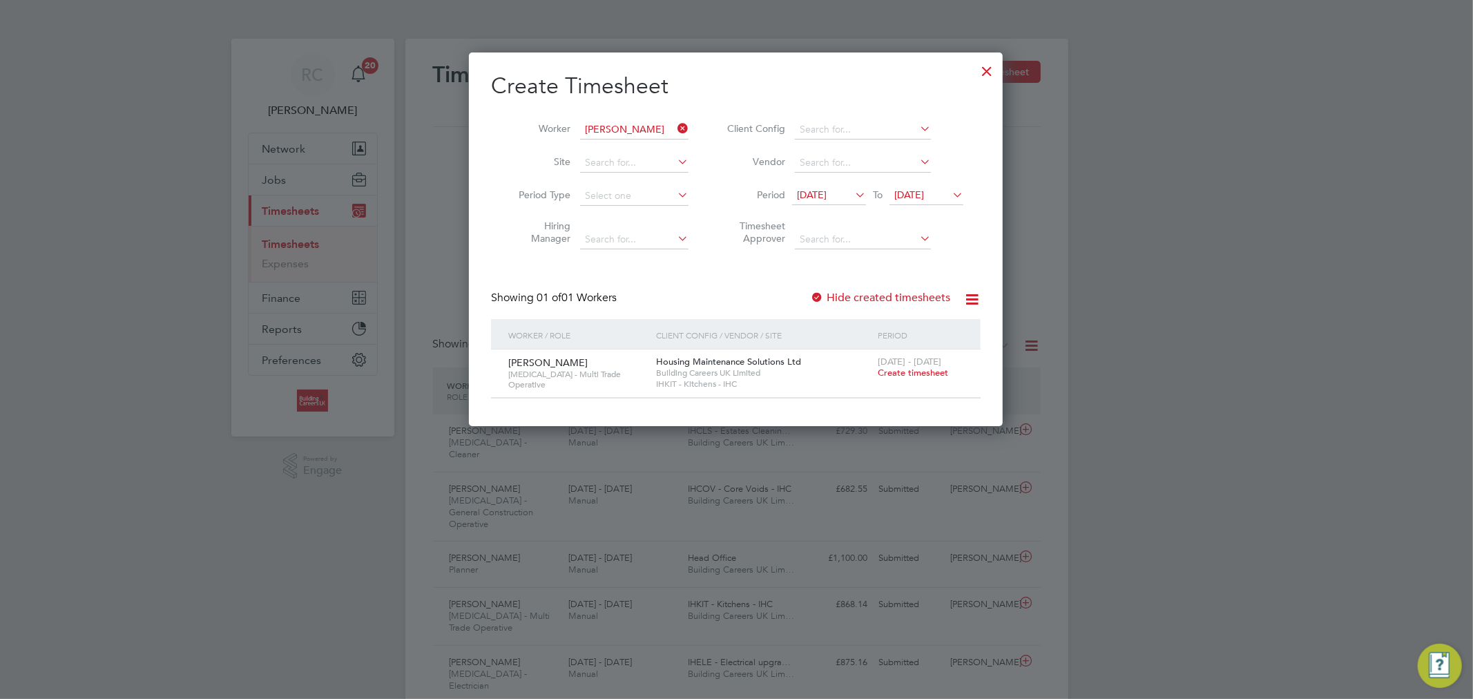
click at [923, 376] on span "Create timesheet" at bounding box center [913, 373] width 70 height 12
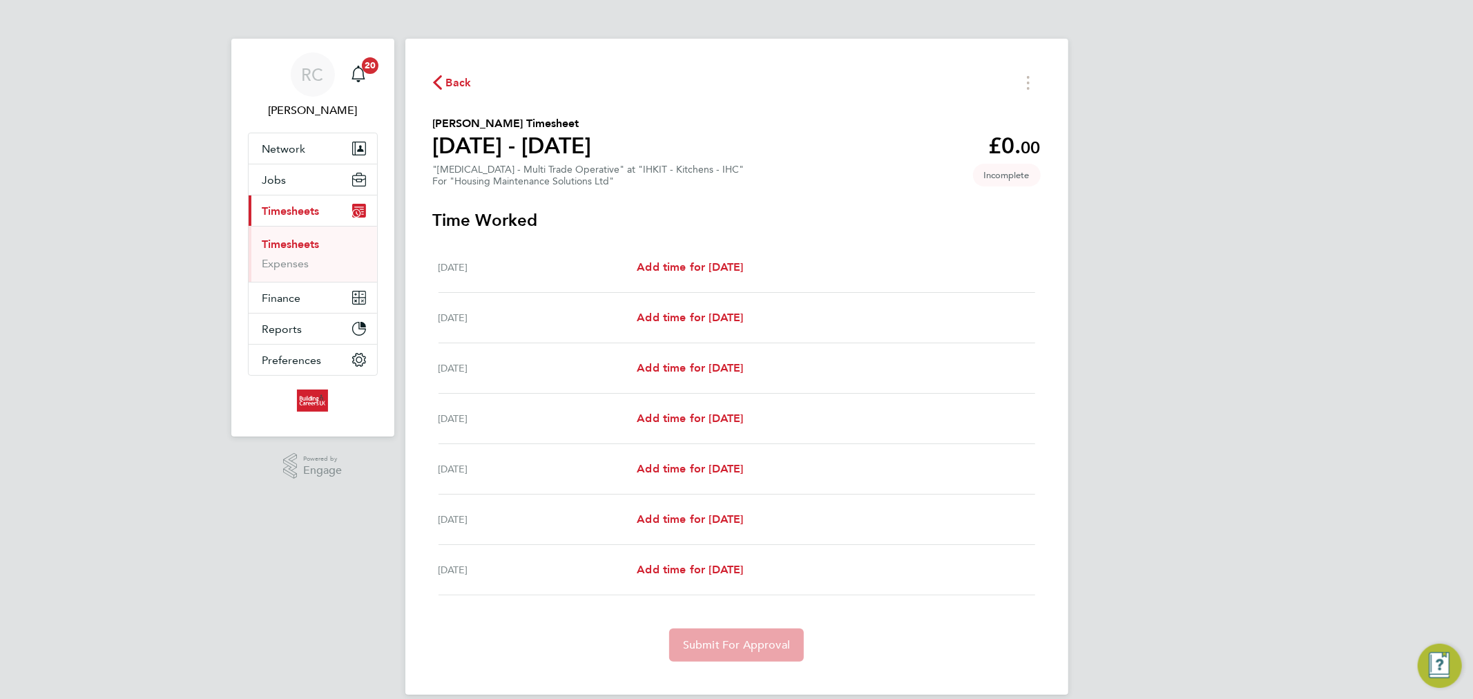
click at [464, 81] on span "Back" at bounding box center [459, 83] width 26 height 17
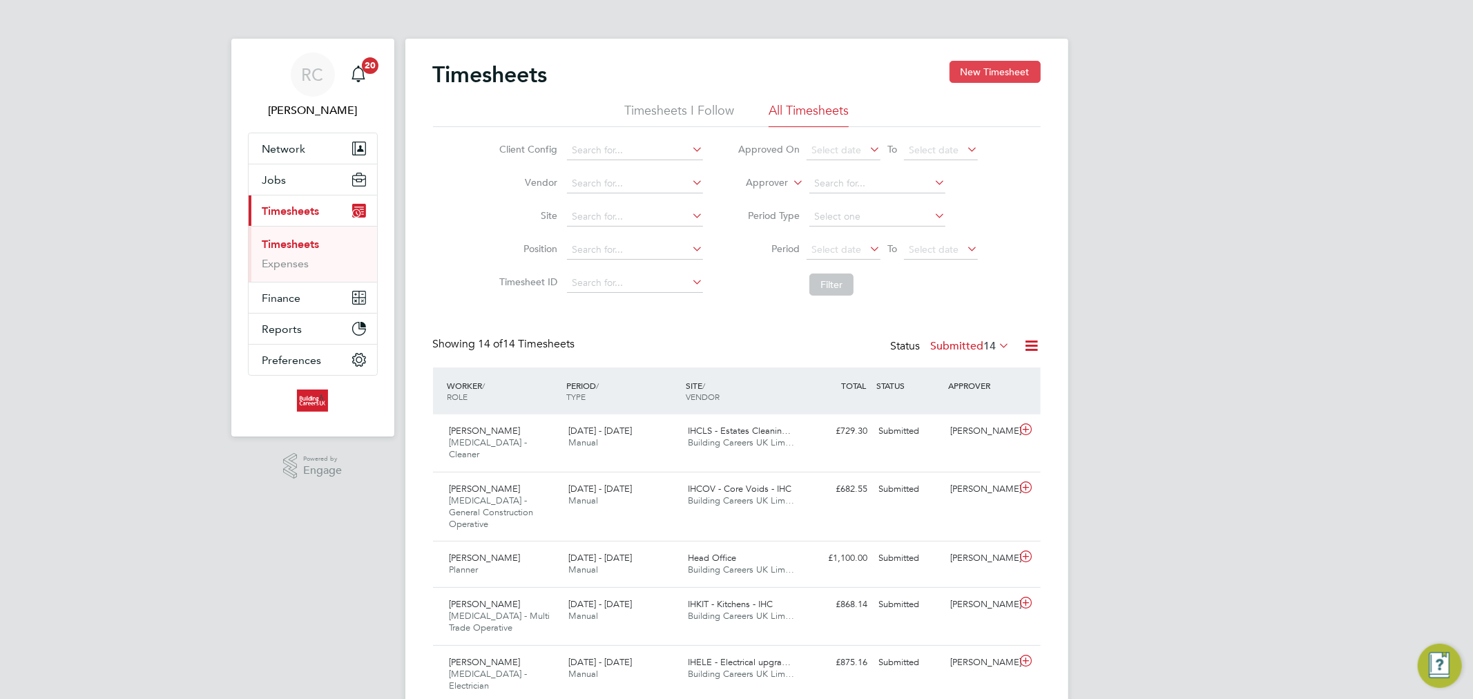
click at [971, 72] on button "New Timesheet" at bounding box center [994, 72] width 91 height 22
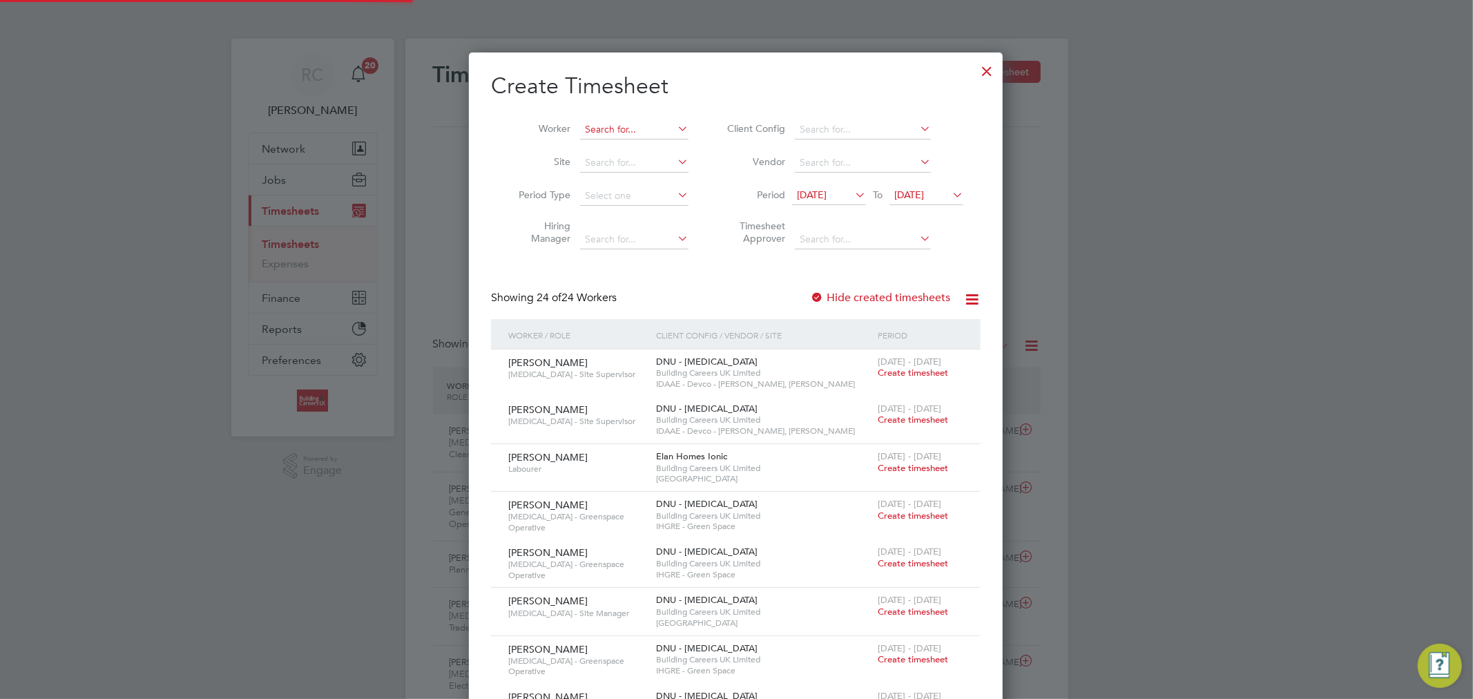
click at [648, 134] on input at bounding box center [634, 129] width 108 height 19
paste input "Jak Cottington"
type input "Jak Cottington"
click at [649, 145] on b "Cottington" at bounding box center [653, 148] width 101 height 12
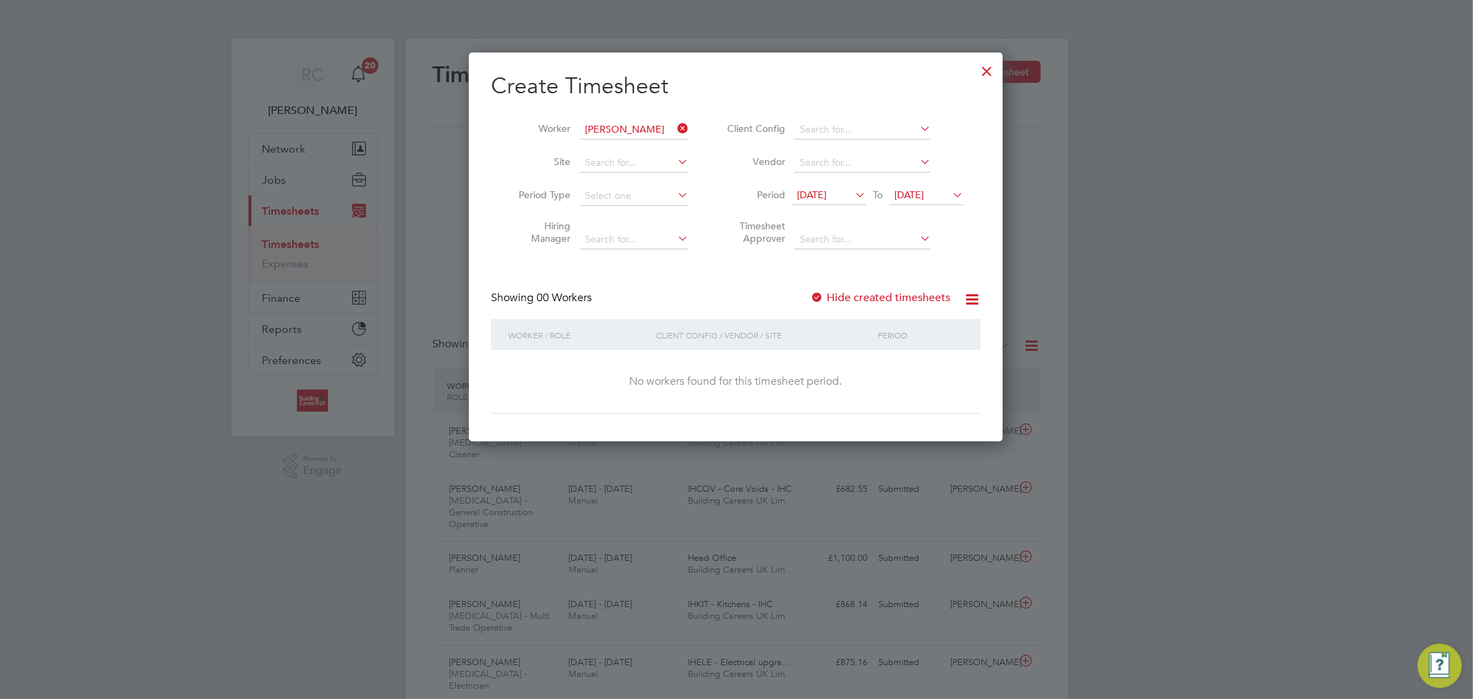
click at [826, 199] on span "12 Aug 2025" at bounding box center [812, 194] width 30 height 12
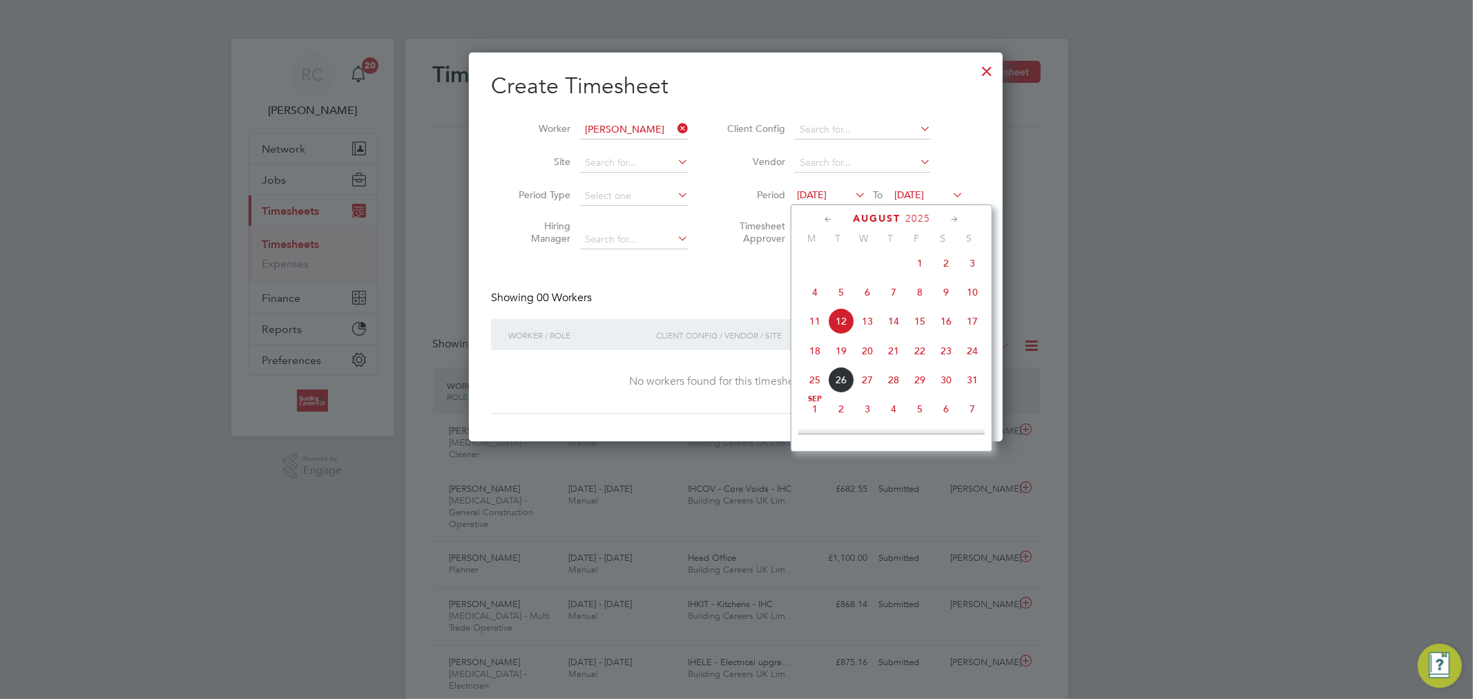
click at [815, 364] on span "18" at bounding box center [815, 351] width 26 height 26
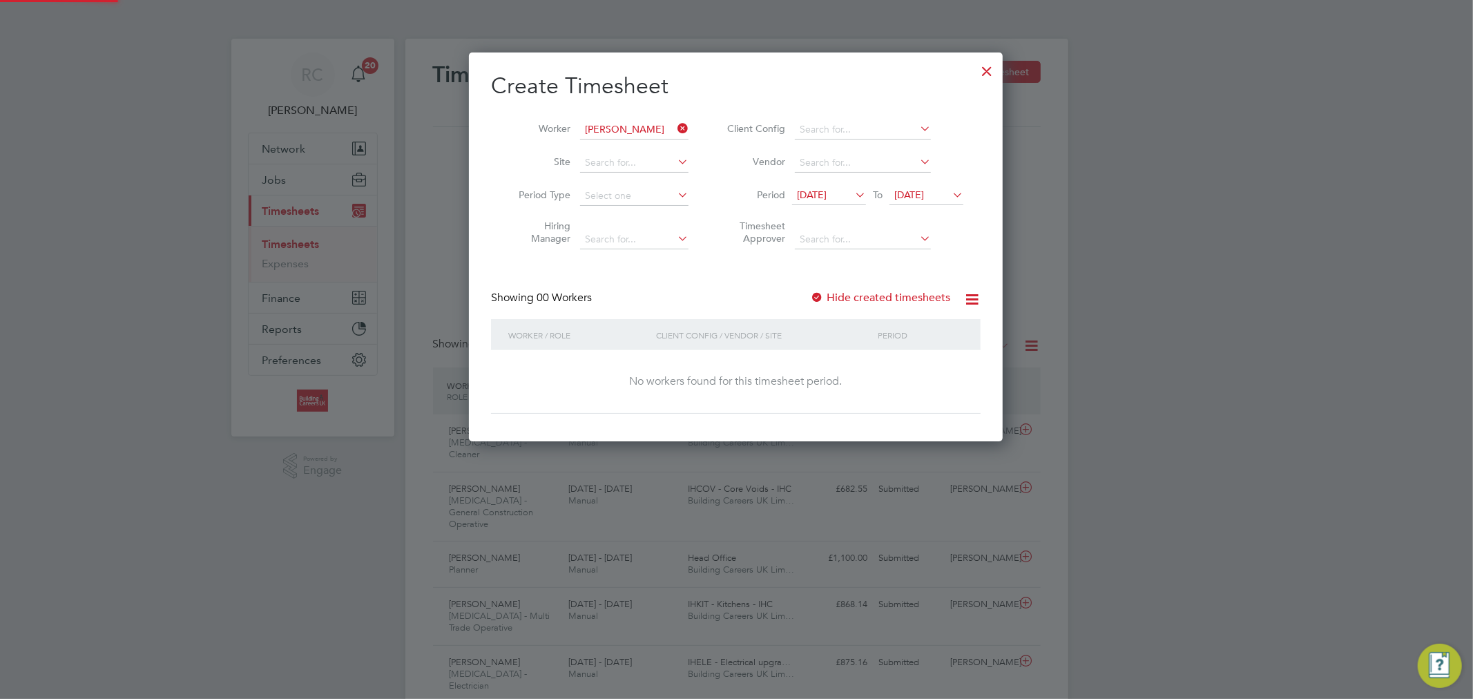
click at [915, 199] on span "19 Aug 2025" at bounding box center [909, 194] width 30 height 12
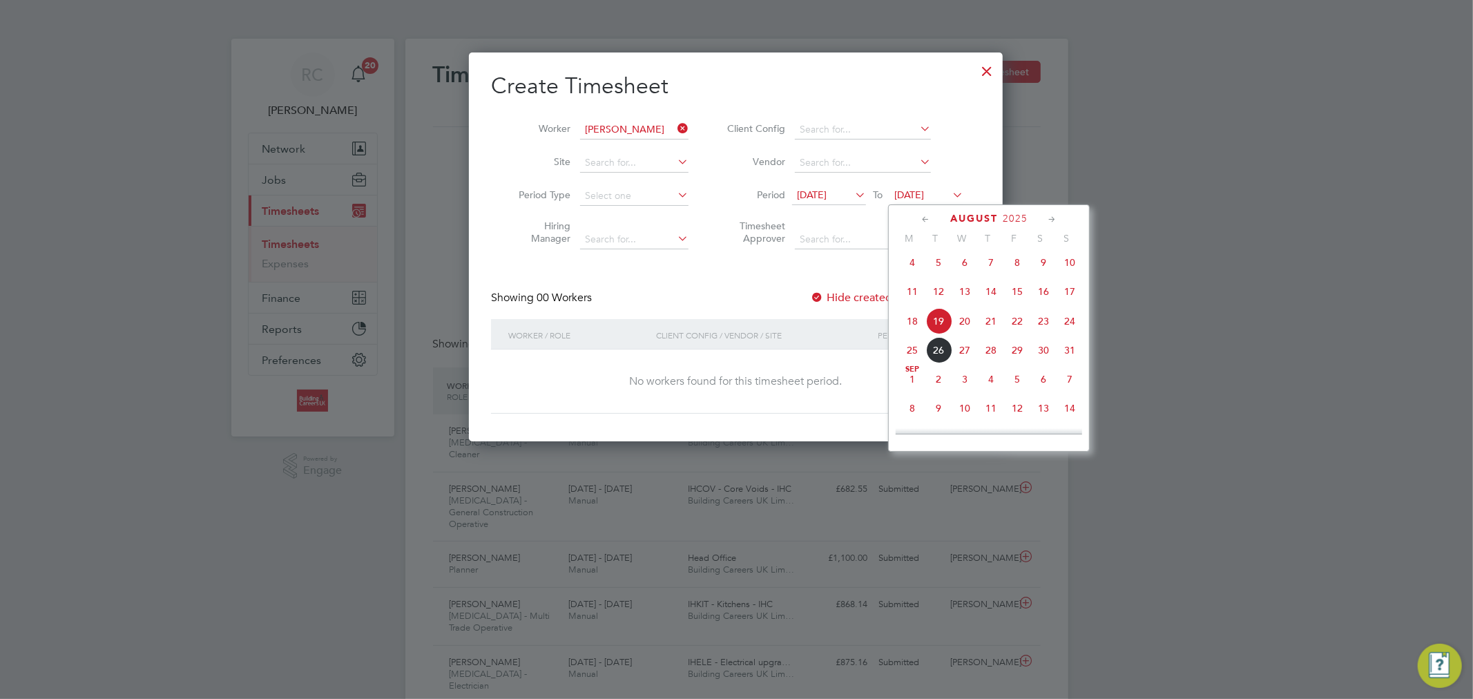
click at [1070, 326] on span "24" at bounding box center [1069, 321] width 26 height 26
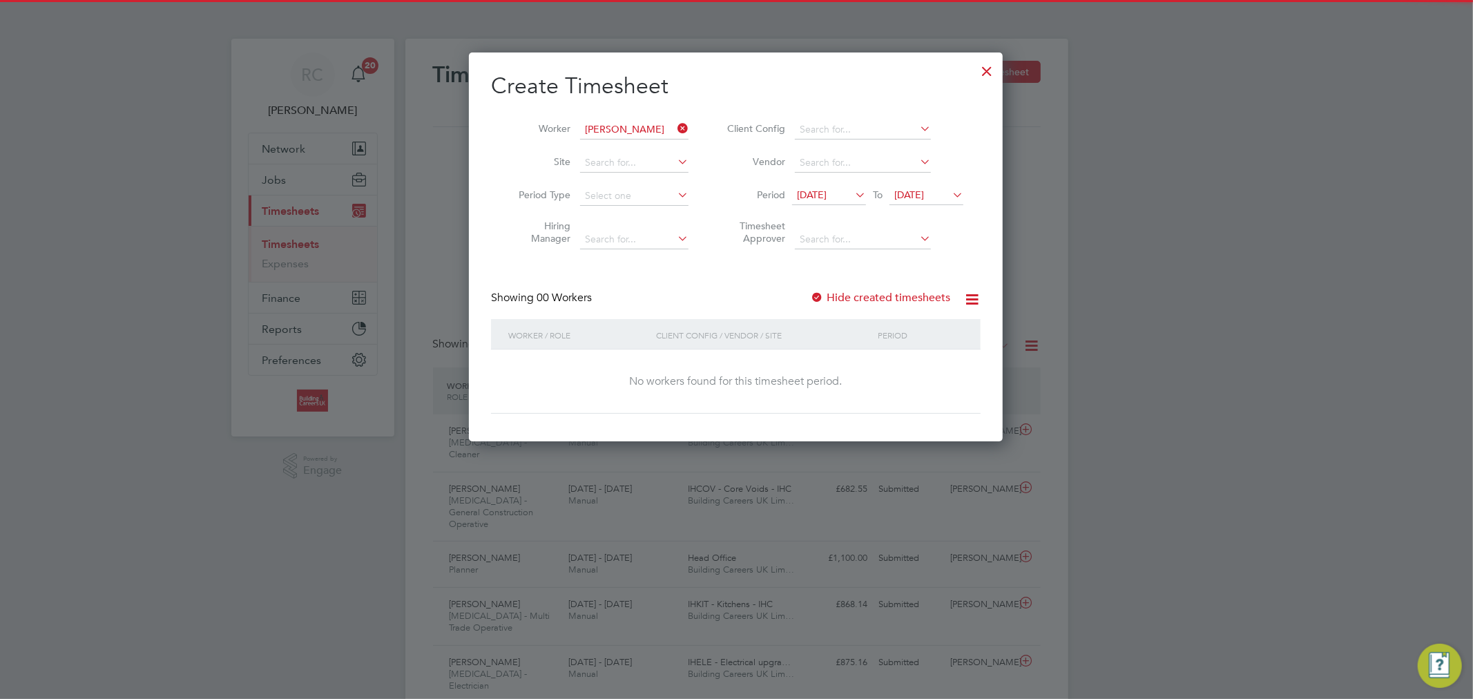
click at [886, 293] on label "Hide created timesheets" at bounding box center [880, 298] width 140 height 14
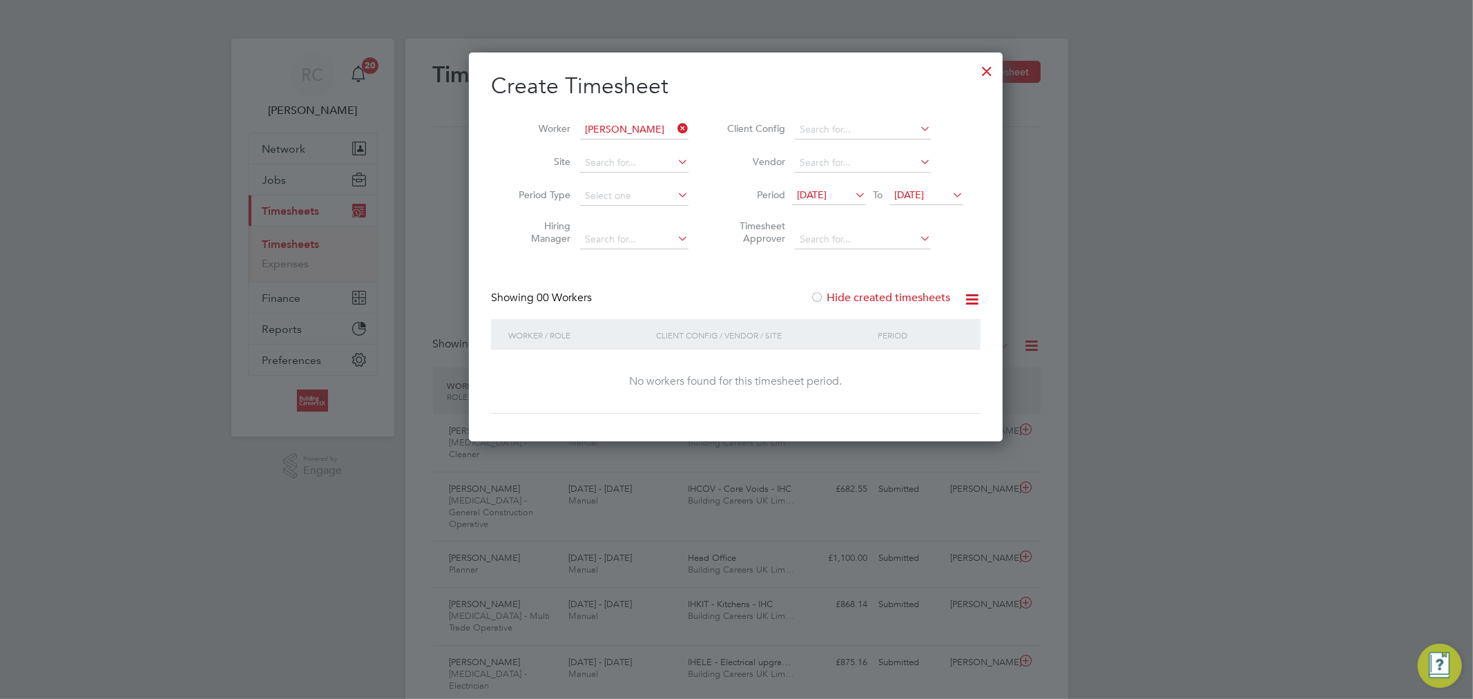
click at [898, 298] on label "Hide created timesheets" at bounding box center [880, 298] width 140 height 14
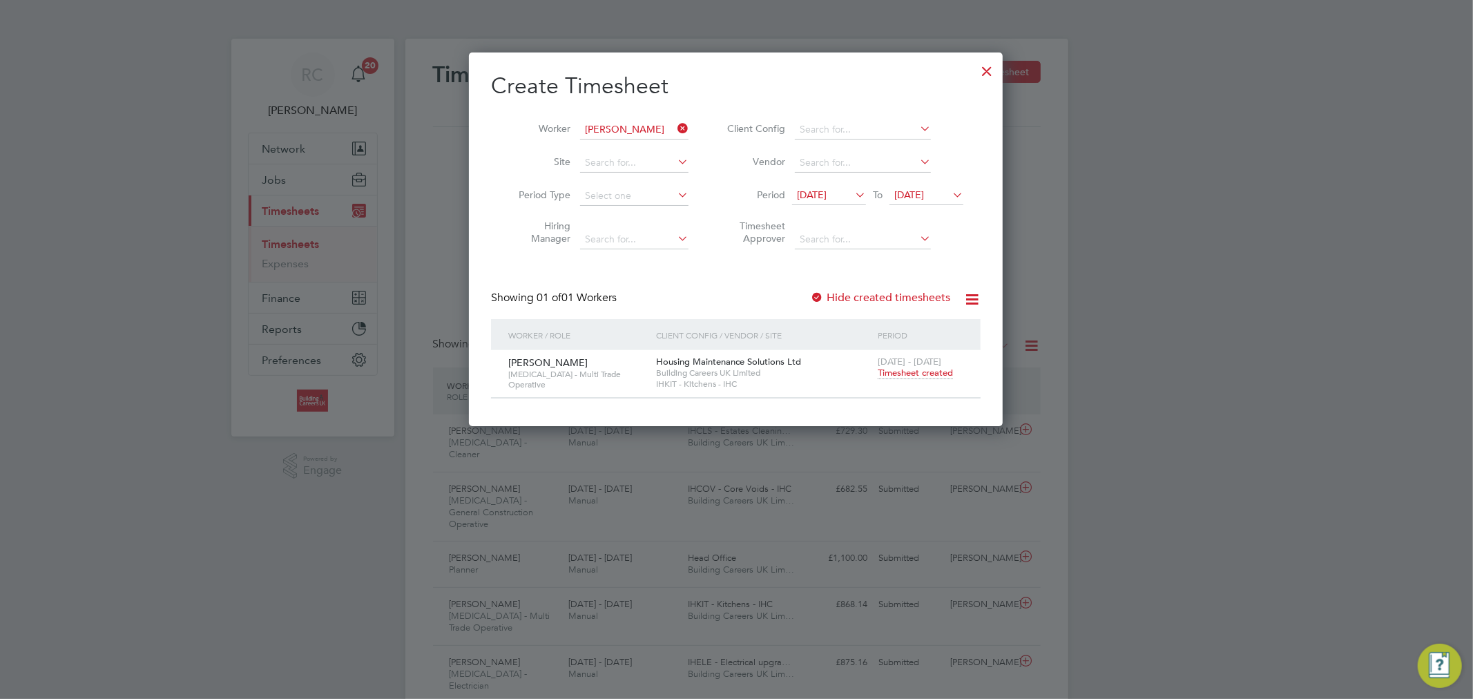
click at [930, 374] on span "Timesheet created" at bounding box center [915, 373] width 75 height 12
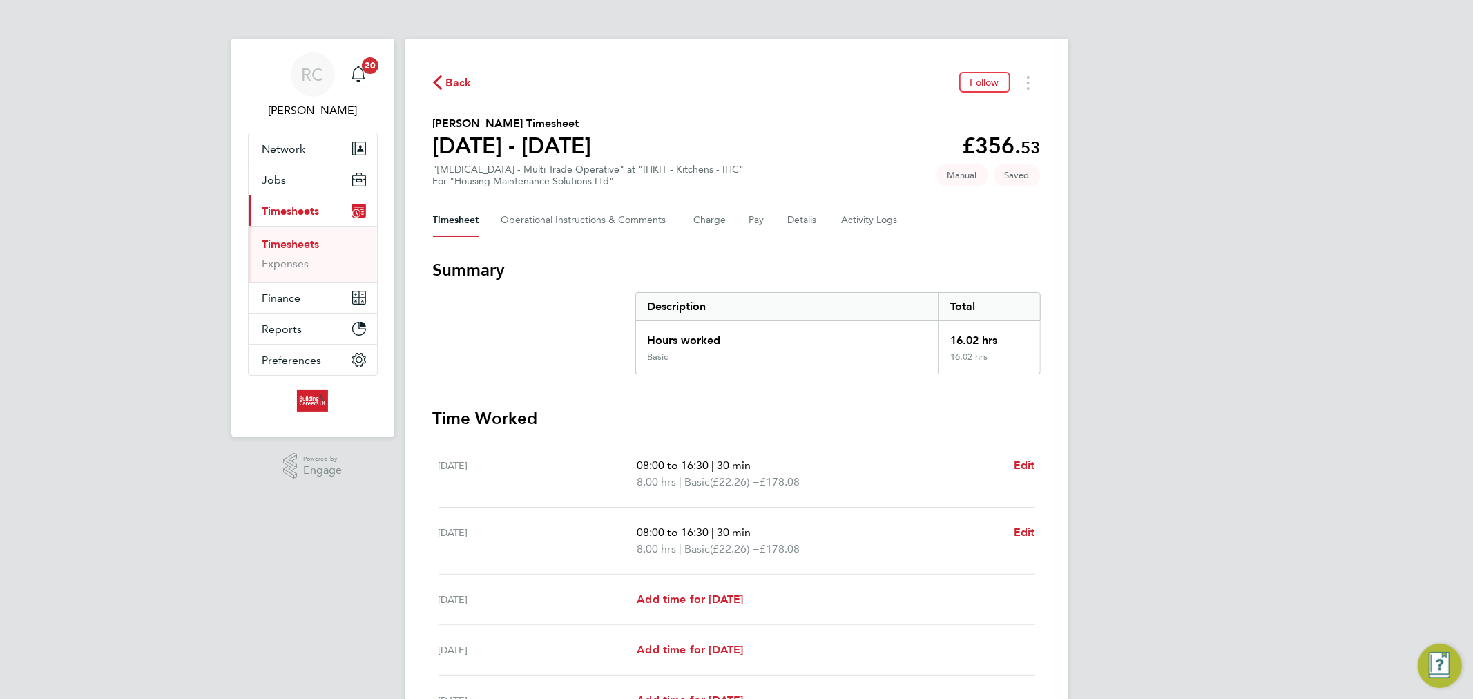
click at [304, 242] on link "Timesheets" at bounding box center [290, 244] width 57 height 13
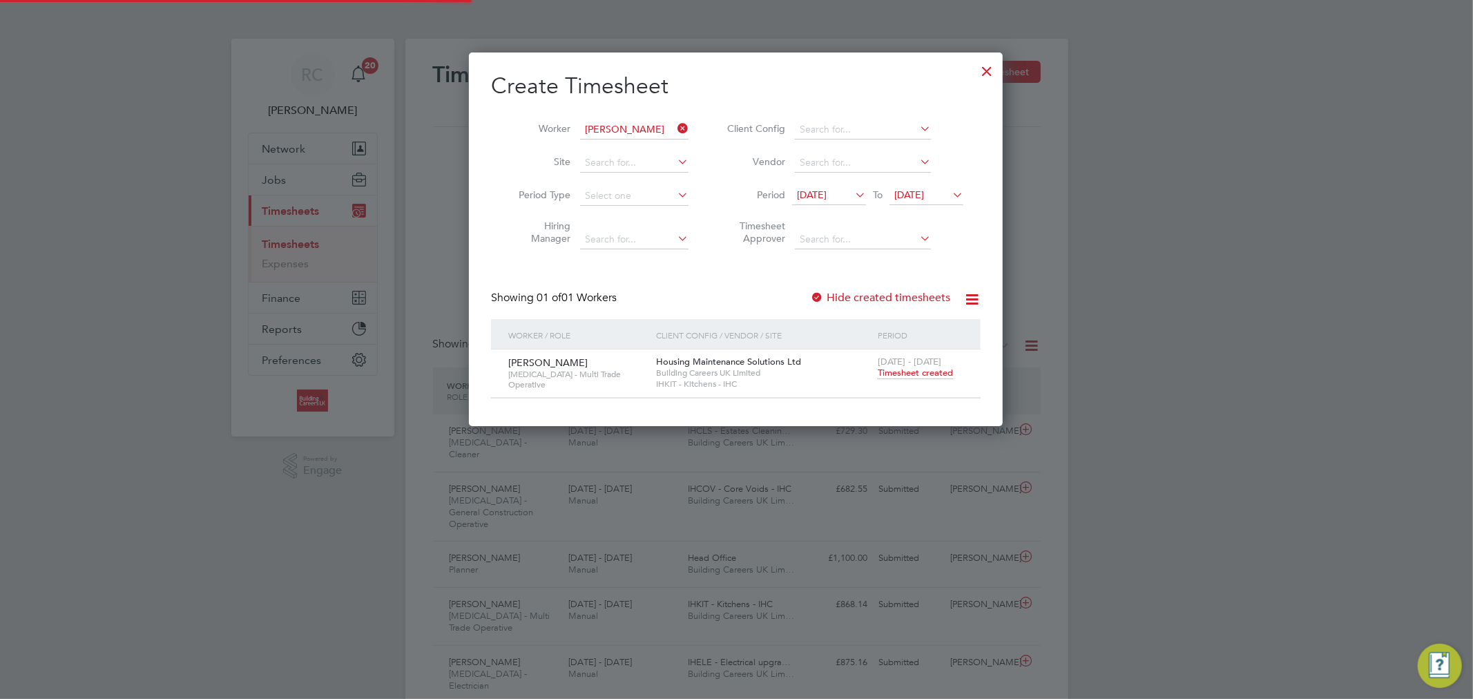
scroll to position [35, 120]
click at [675, 132] on icon at bounding box center [675, 128] width 0 height 19
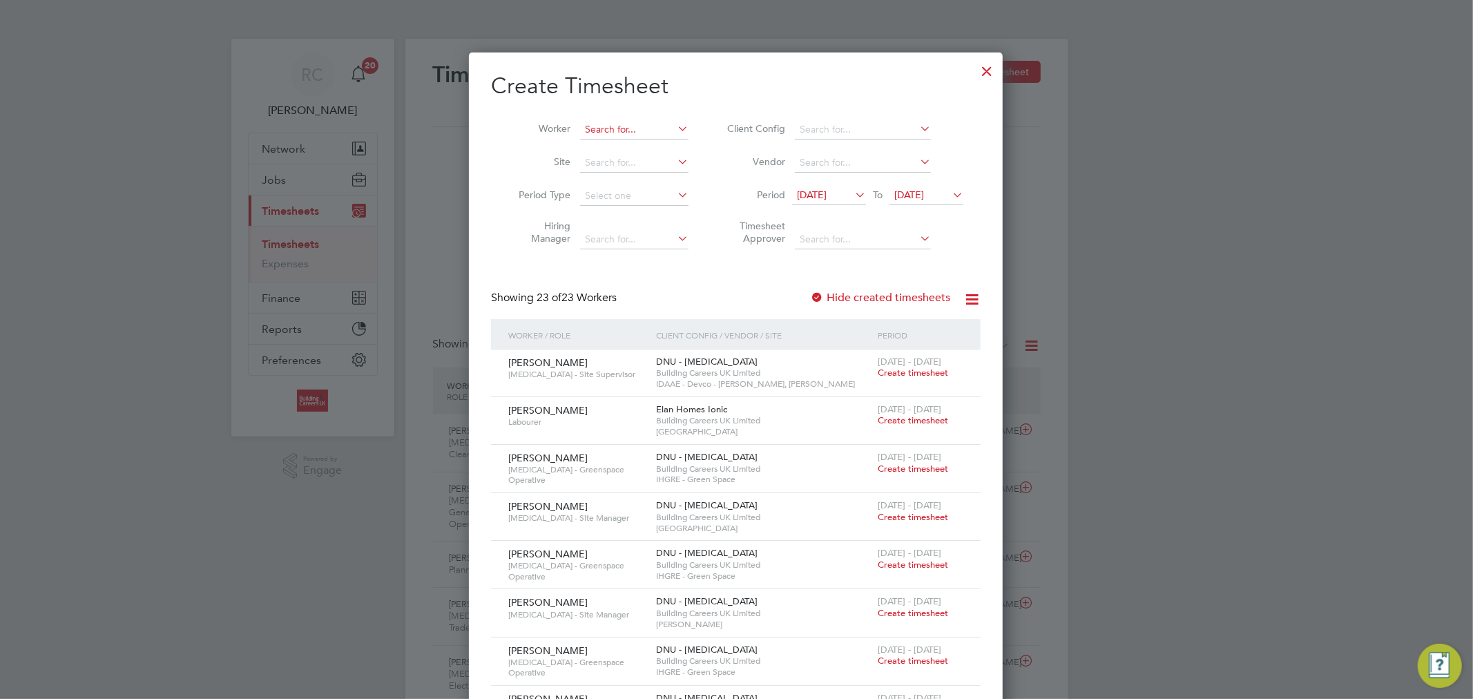
click at [668, 127] on input at bounding box center [634, 129] width 108 height 19
paste input "Zak Collinson"
type input "Zak Collinson"
click at [646, 143] on li "Zak Collinson" at bounding box center [634, 148] width 111 height 19
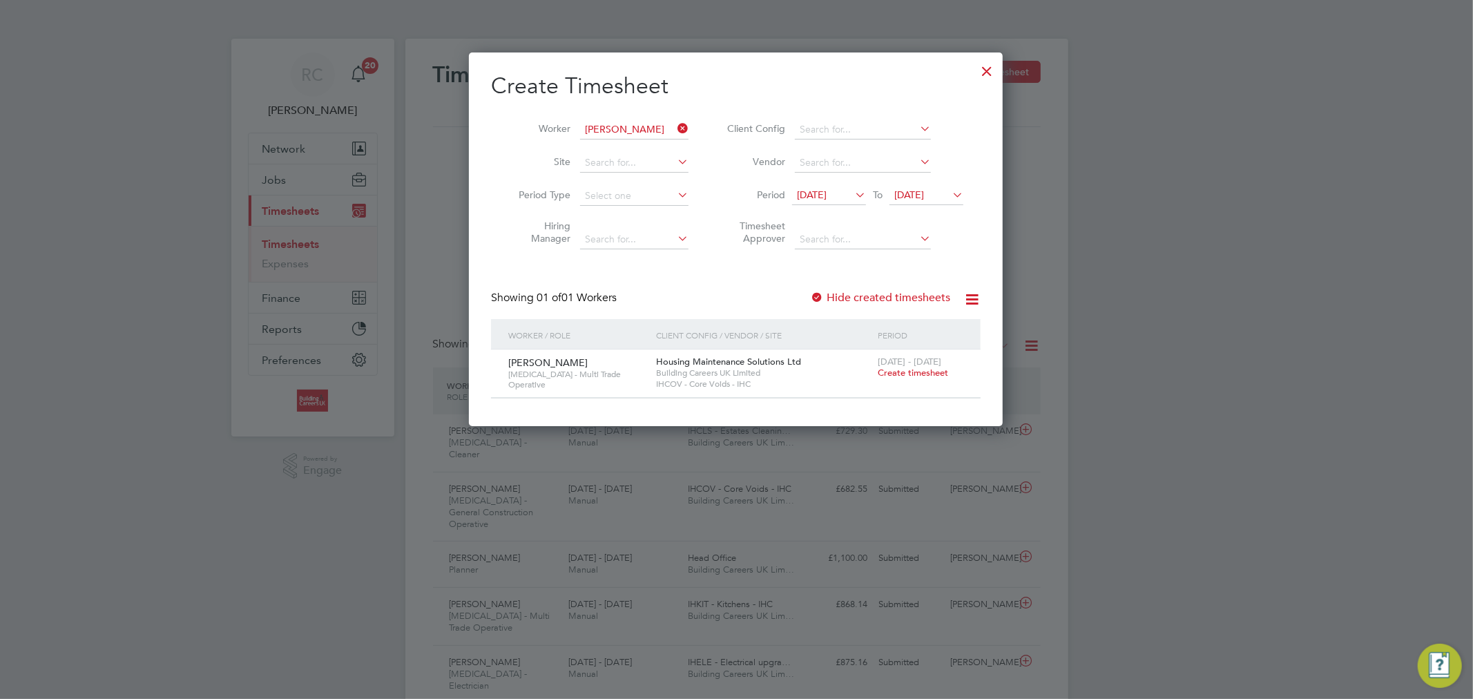
click at [820, 195] on span "[DATE]" at bounding box center [812, 194] width 30 height 12
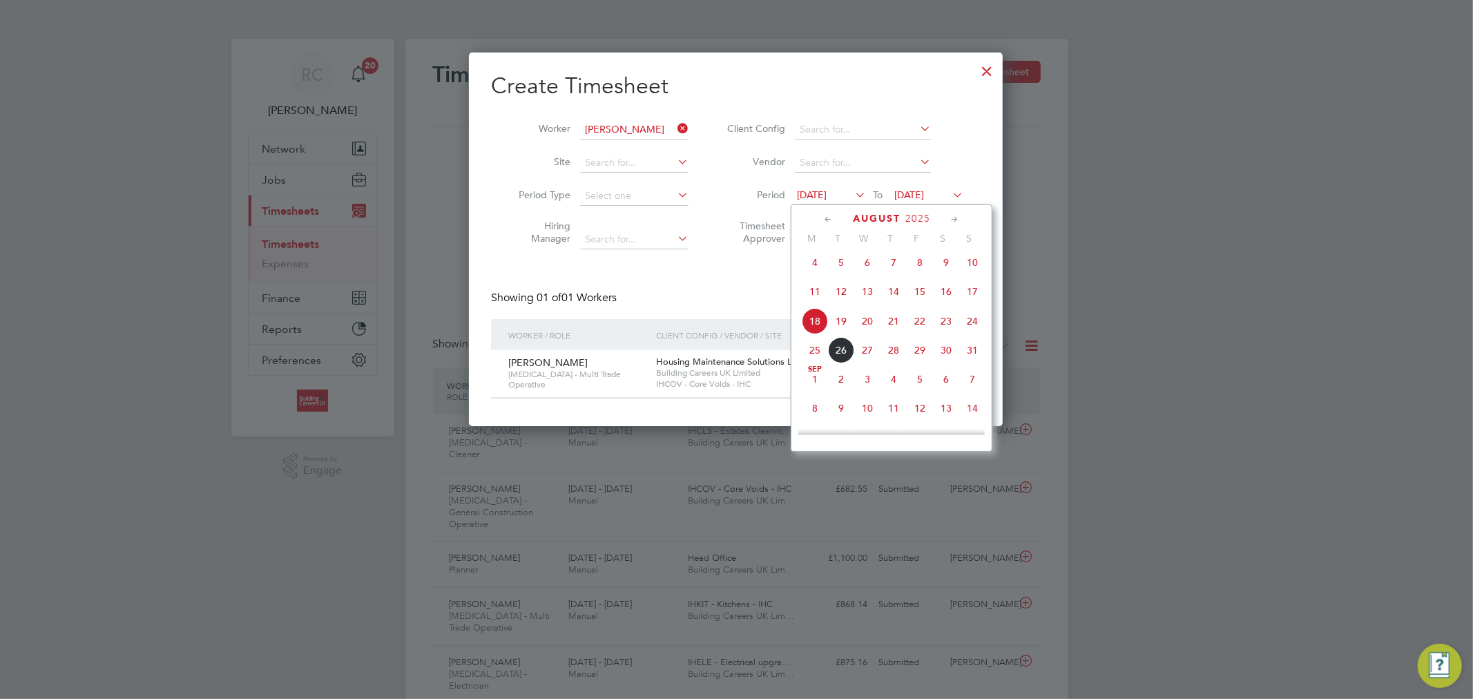
click at [811, 320] on span "18" at bounding box center [815, 321] width 26 height 26
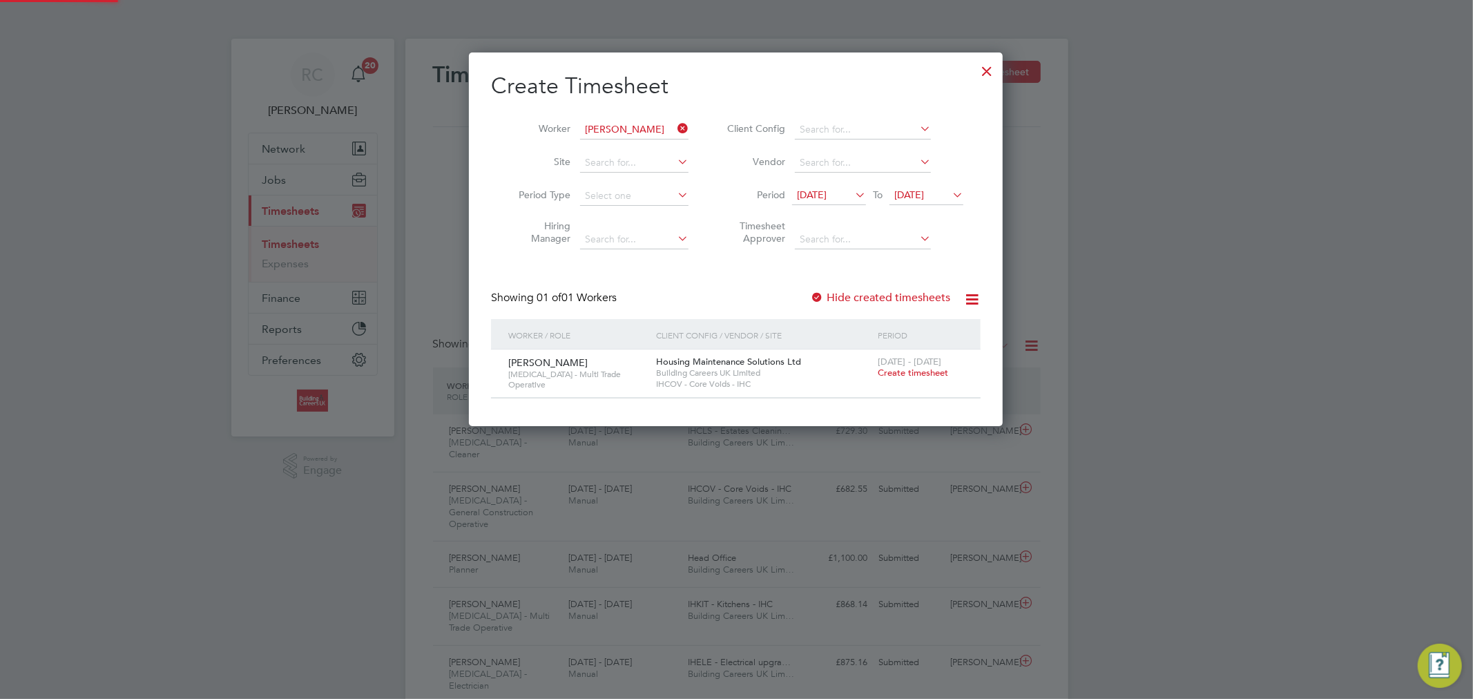
click at [916, 196] on span "24 Aug 2025" at bounding box center [909, 194] width 30 height 12
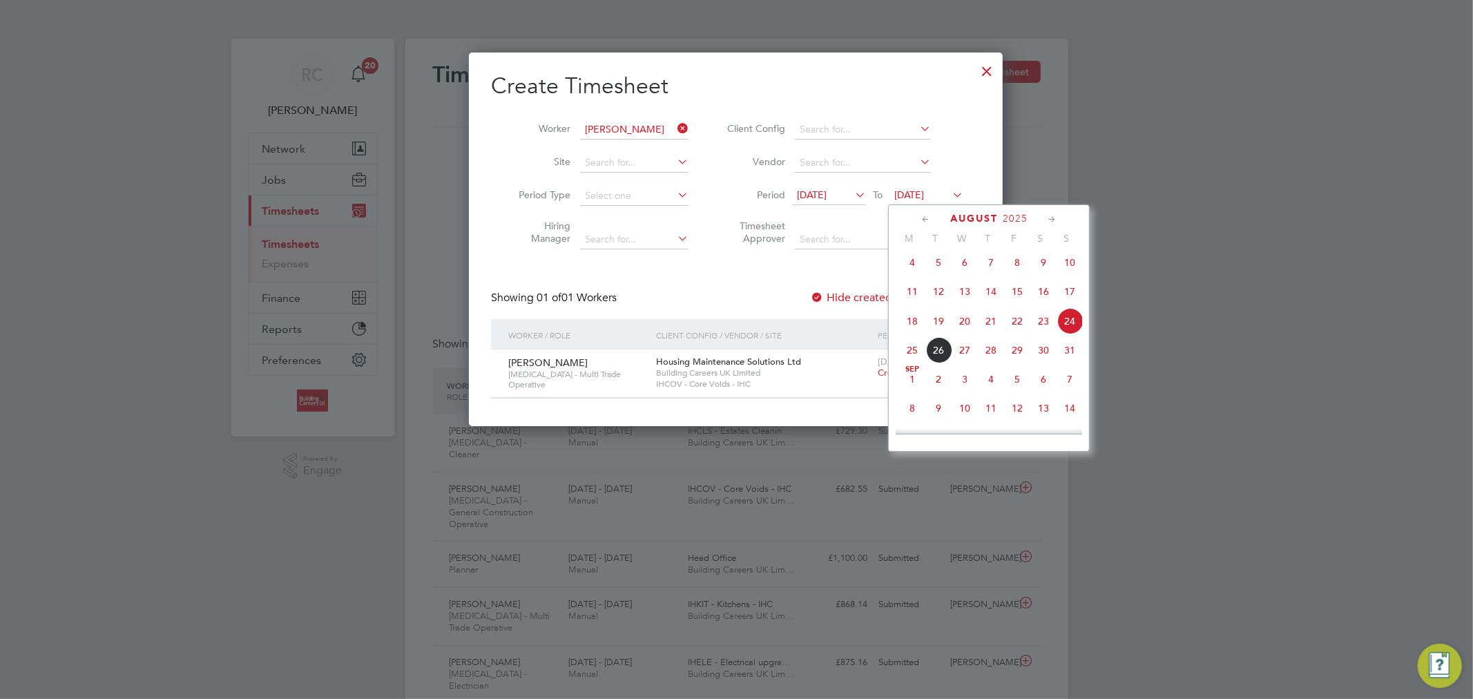
click at [1074, 320] on span "24" at bounding box center [1069, 321] width 26 height 26
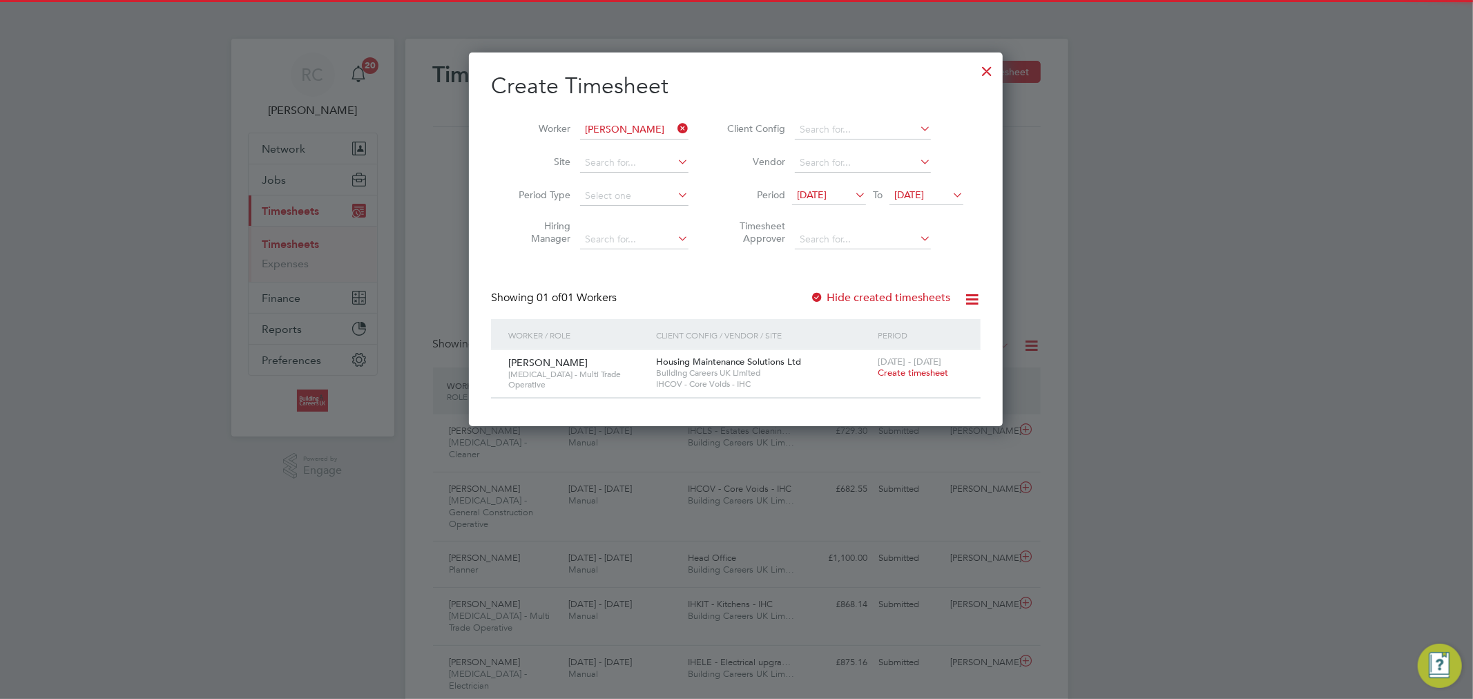
click at [898, 300] on label "Hide created timesheets" at bounding box center [880, 298] width 140 height 14
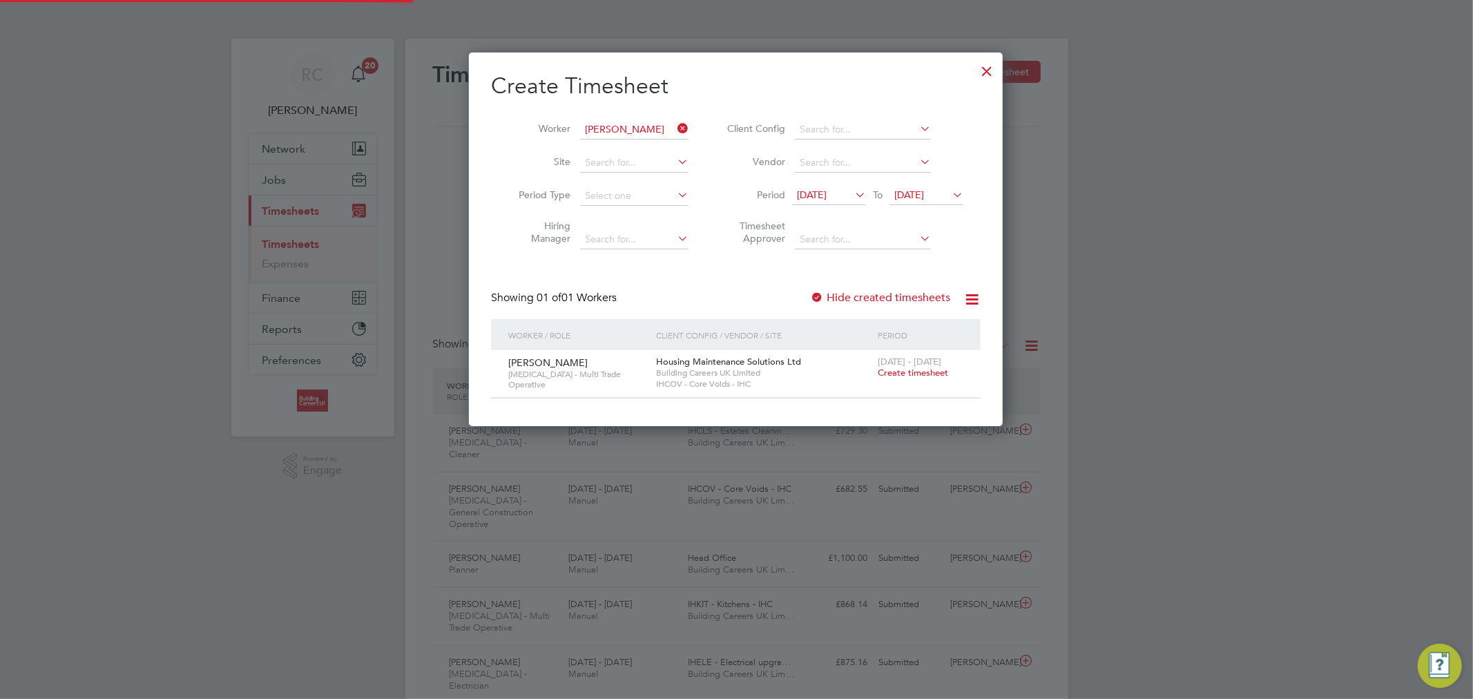
click at [898, 300] on label "Hide created timesheets" at bounding box center [880, 298] width 140 height 14
click at [909, 369] on span "Create timesheet" at bounding box center [913, 373] width 70 height 12
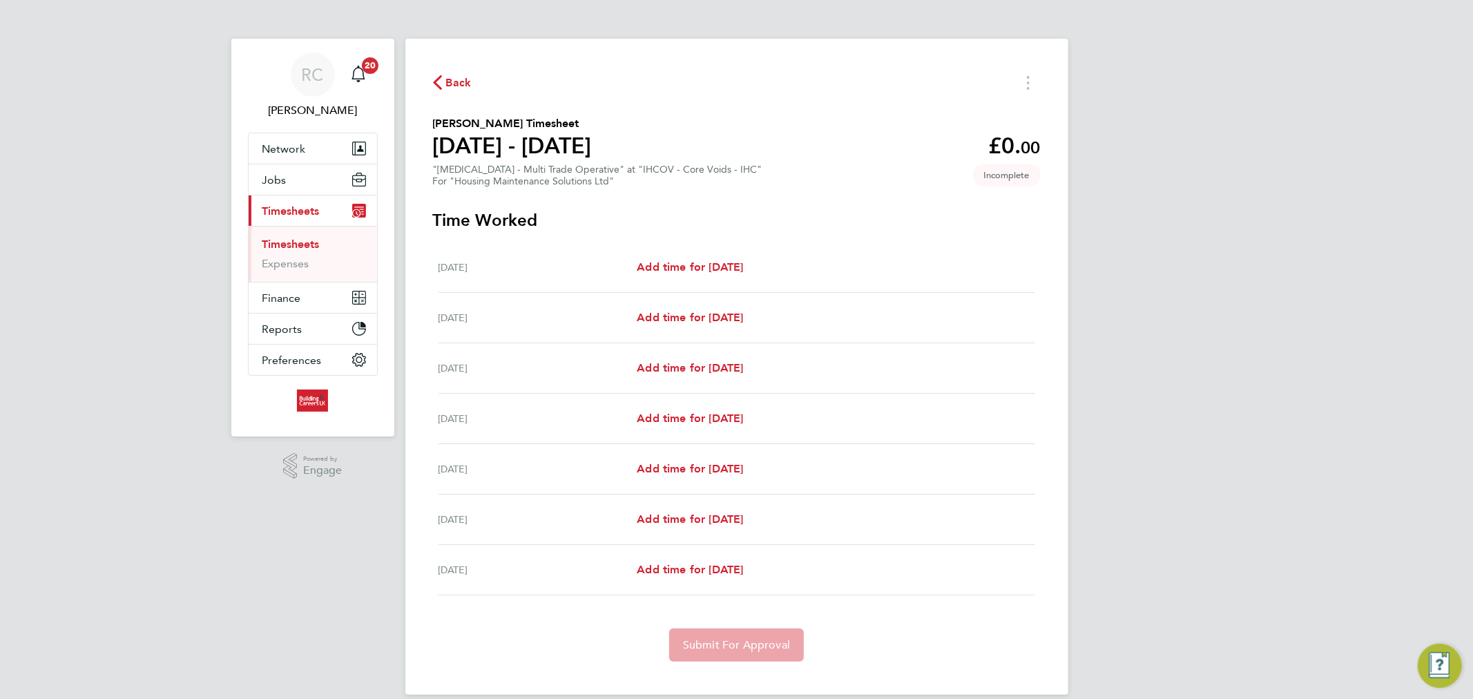
click at [312, 244] on link "Timesheets" at bounding box center [290, 244] width 57 height 13
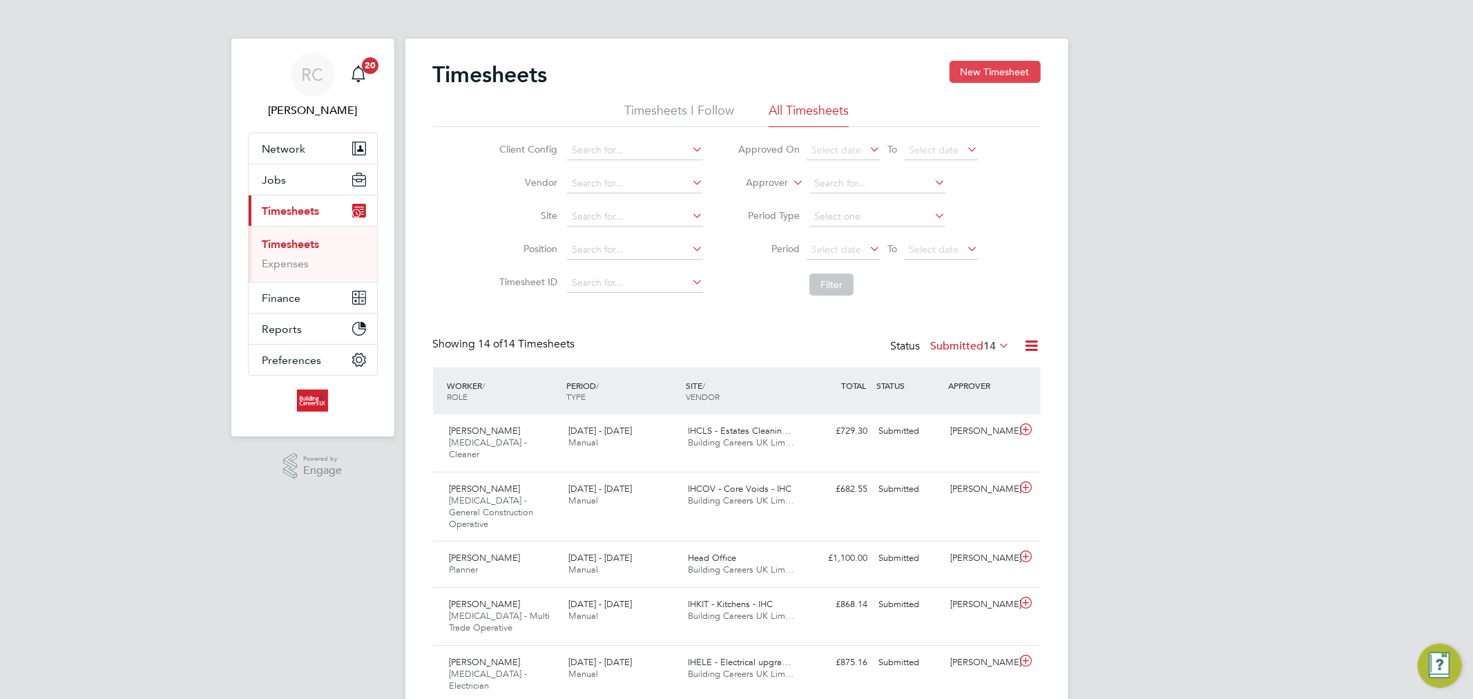
click at [969, 79] on button "New Timesheet" at bounding box center [994, 72] width 91 height 22
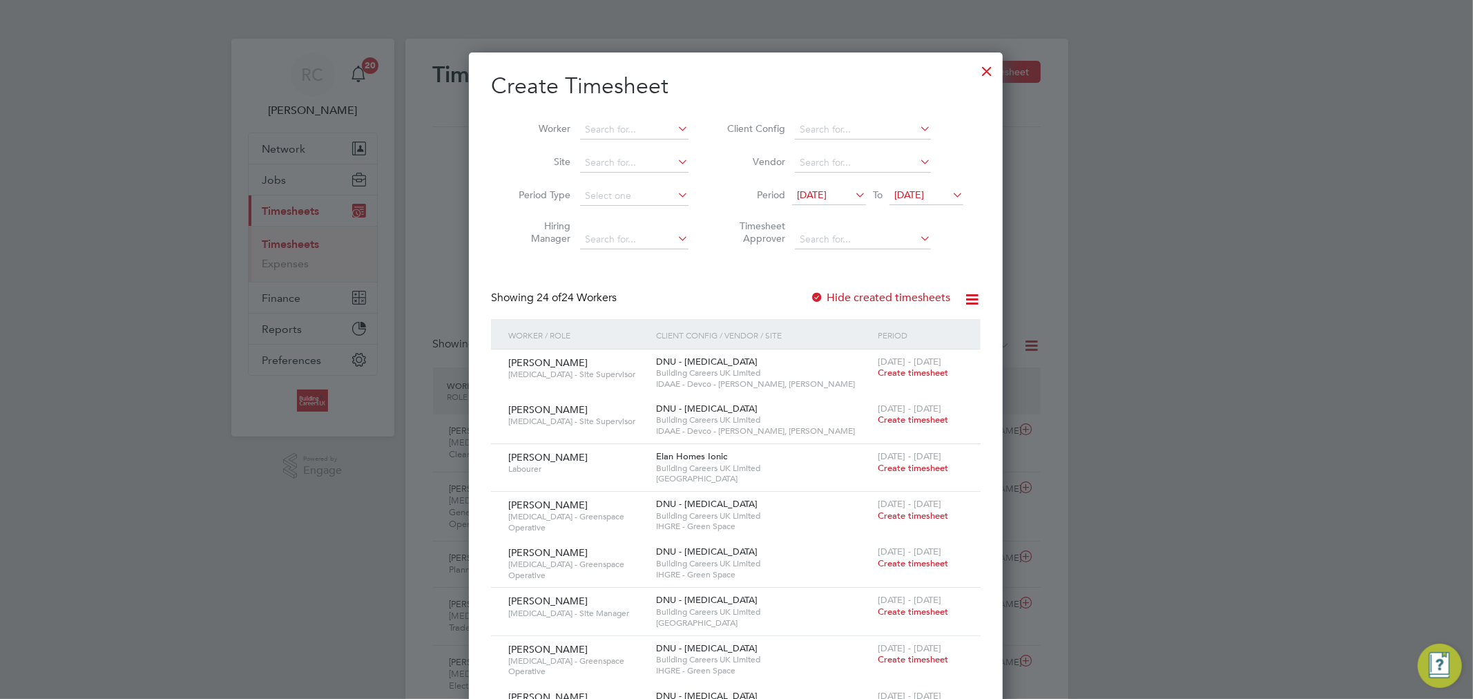
click at [826, 191] on span "12 Aug 2025" at bounding box center [812, 194] width 30 height 12
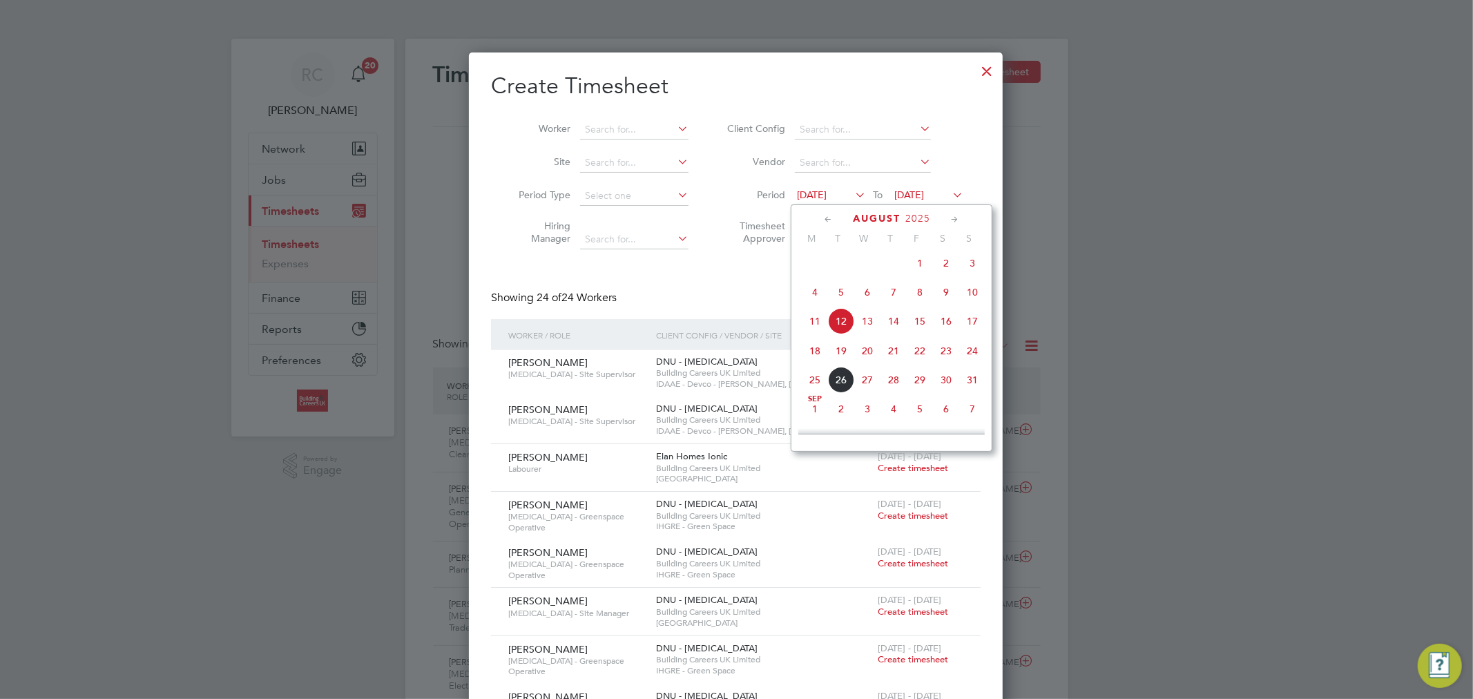
click at [817, 354] on span "18" at bounding box center [815, 351] width 26 height 26
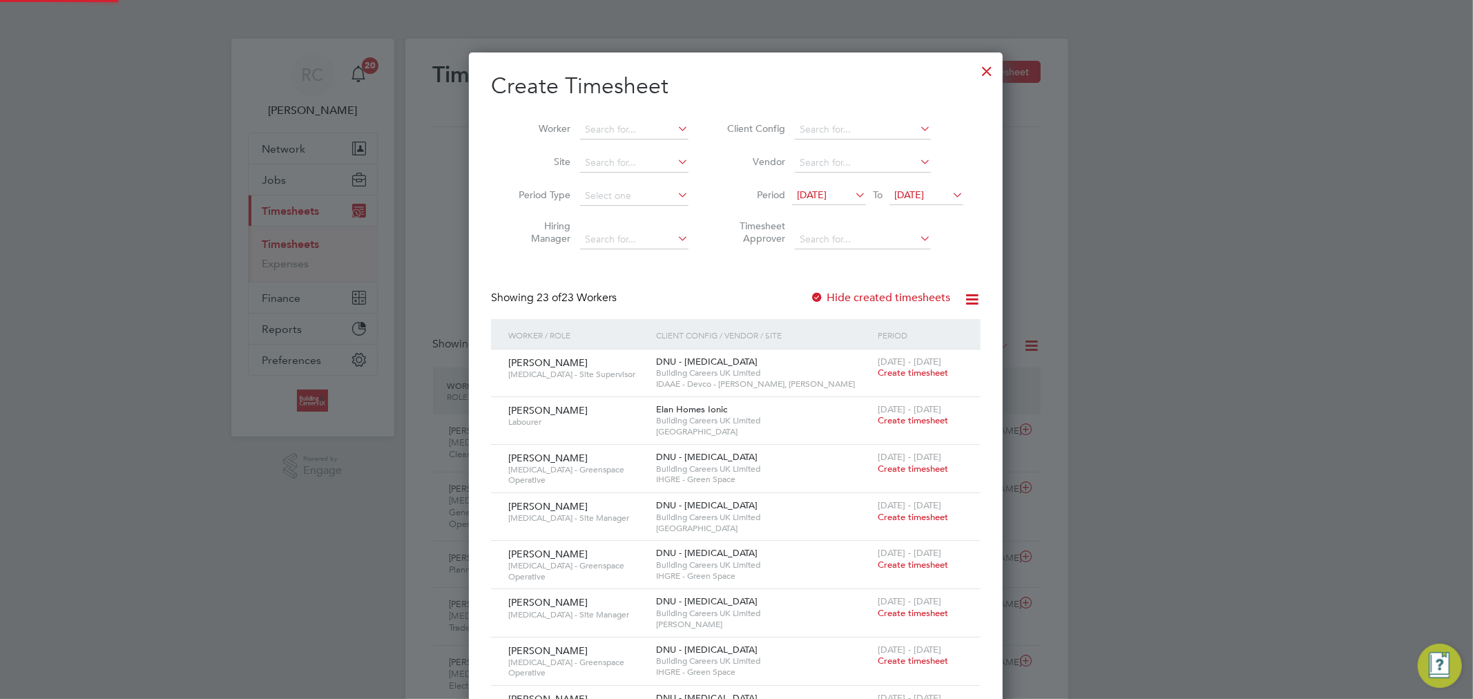
click at [924, 197] on span "19 Aug 2025" at bounding box center [909, 194] width 30 height 12
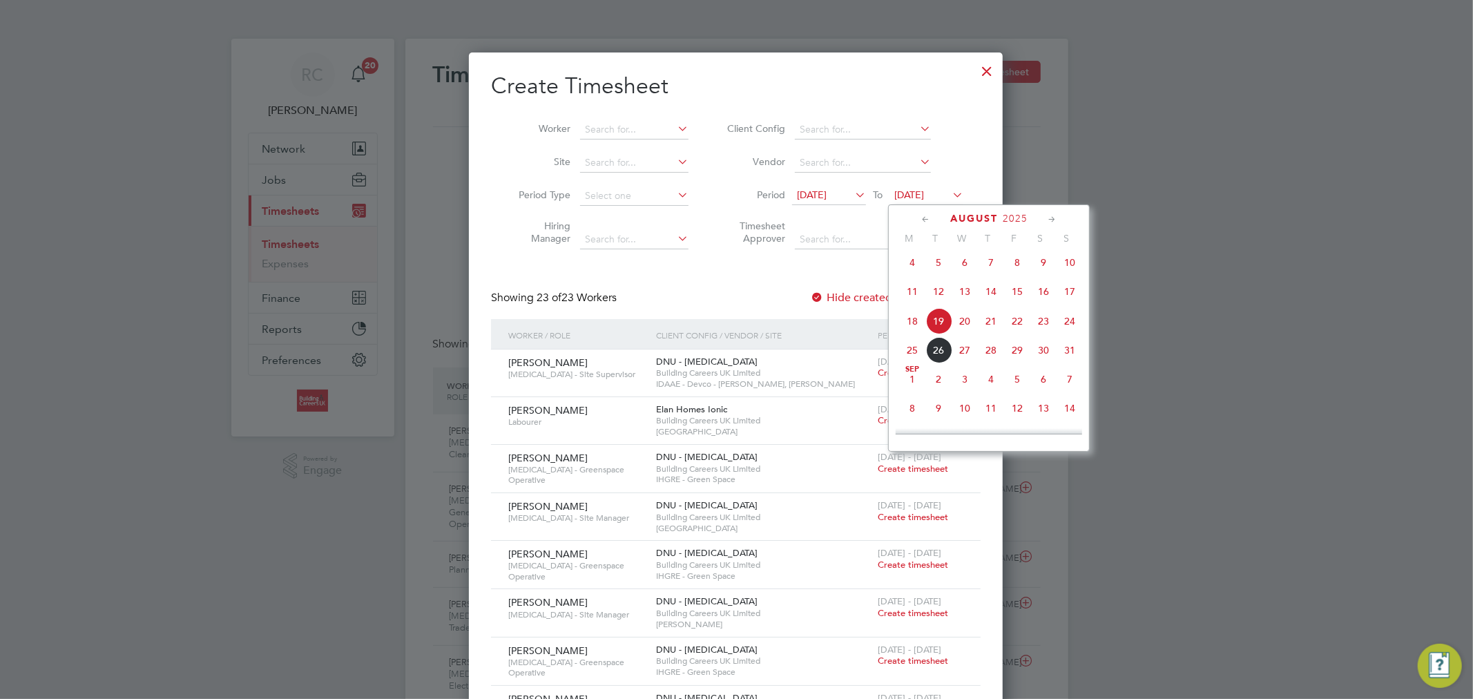
click at [1065, 326] on span "24" at bounding box center [1069, 321] width 26 height 26
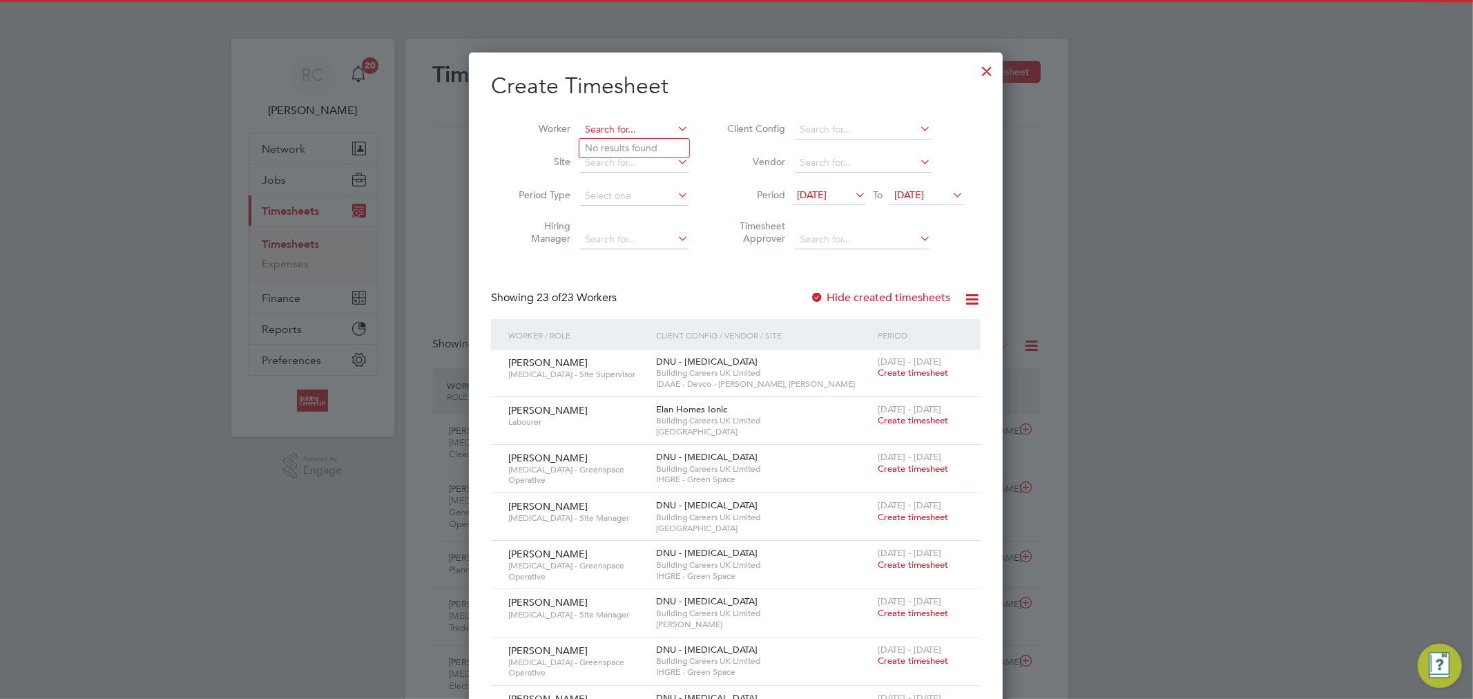
click at [599, 136] on input at bounding box center [634, 129] width 108 height 19
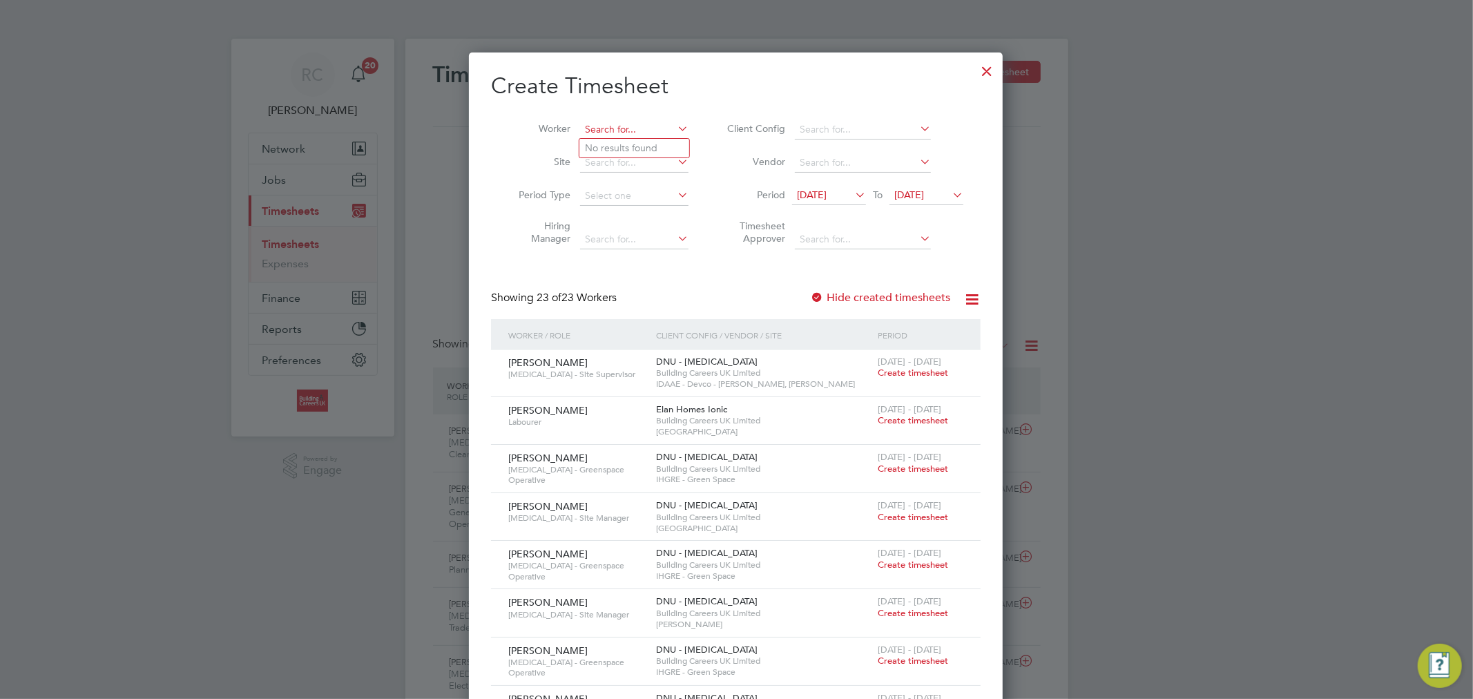
paste input "[PERSON_NAME]"
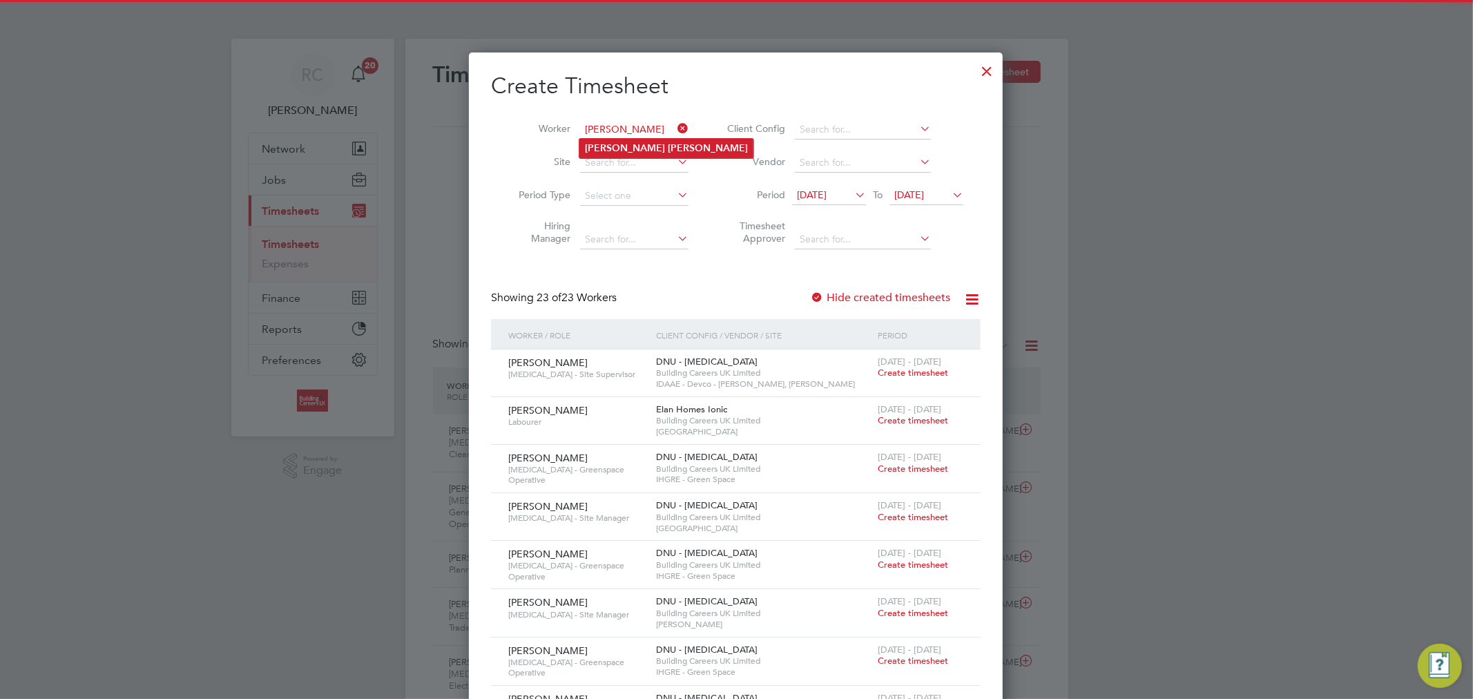
type input "[PERSON_NAME]"
click at [663, 144] on li "William Hogan" at bounding box center [666, 148] width 174 height 19
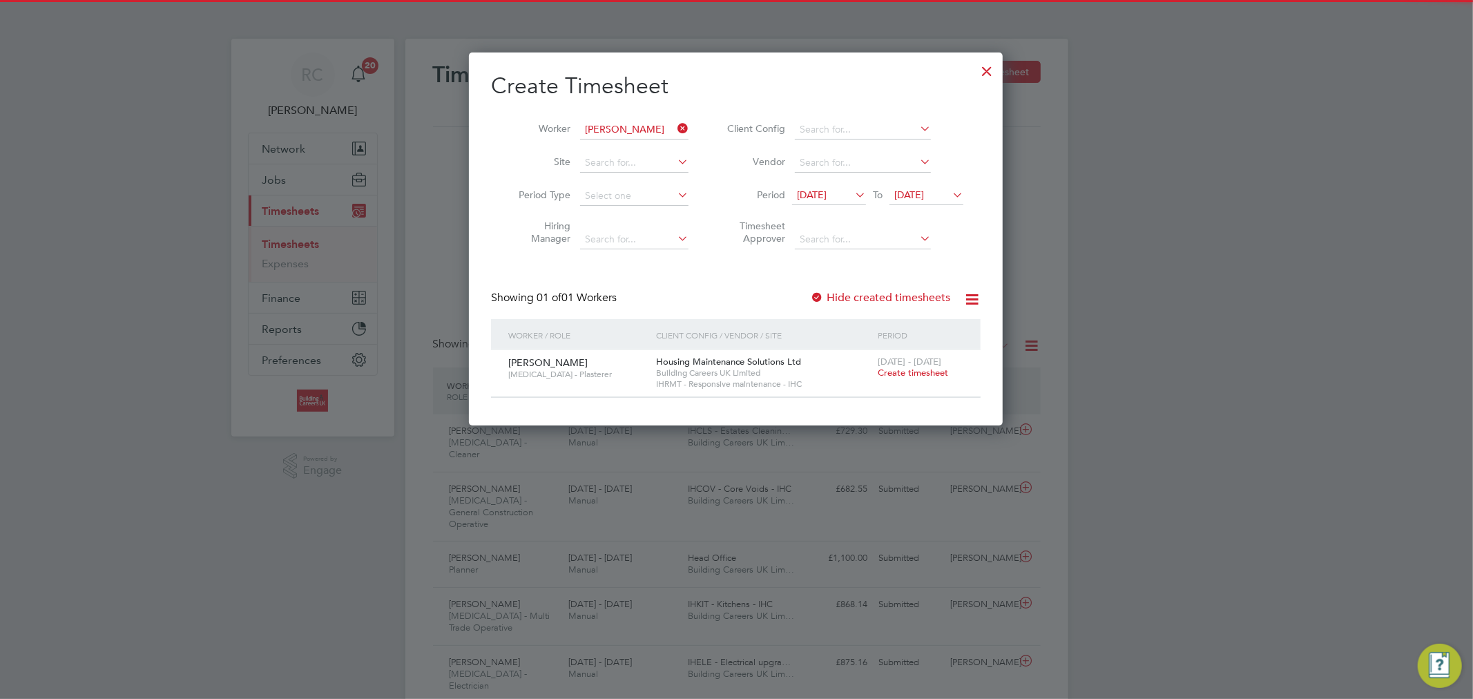
click at [864, 292] on label "Hide created timesheets" at bounding box center [880, 298] width 140 height 14
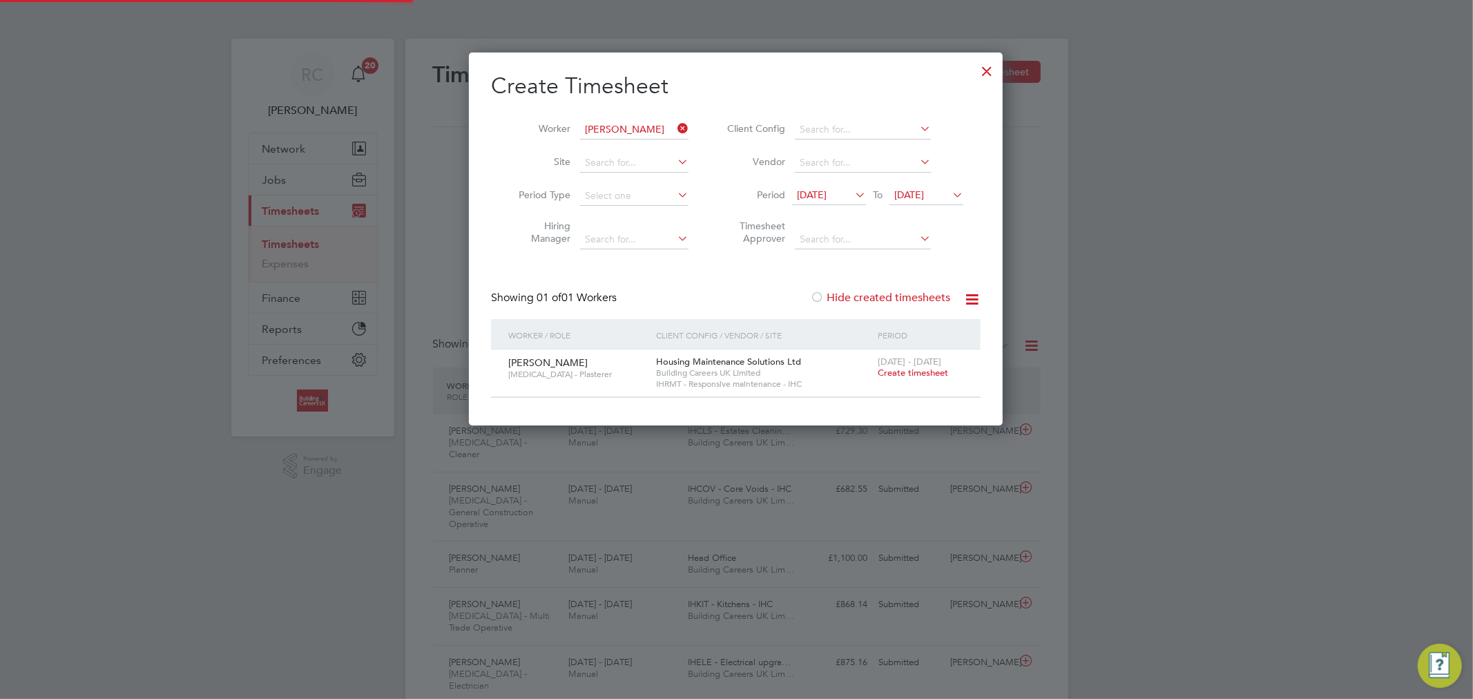
click at [916, 368] on span "Create timesheet" at bounding box center [913, 373] width 70 height 12
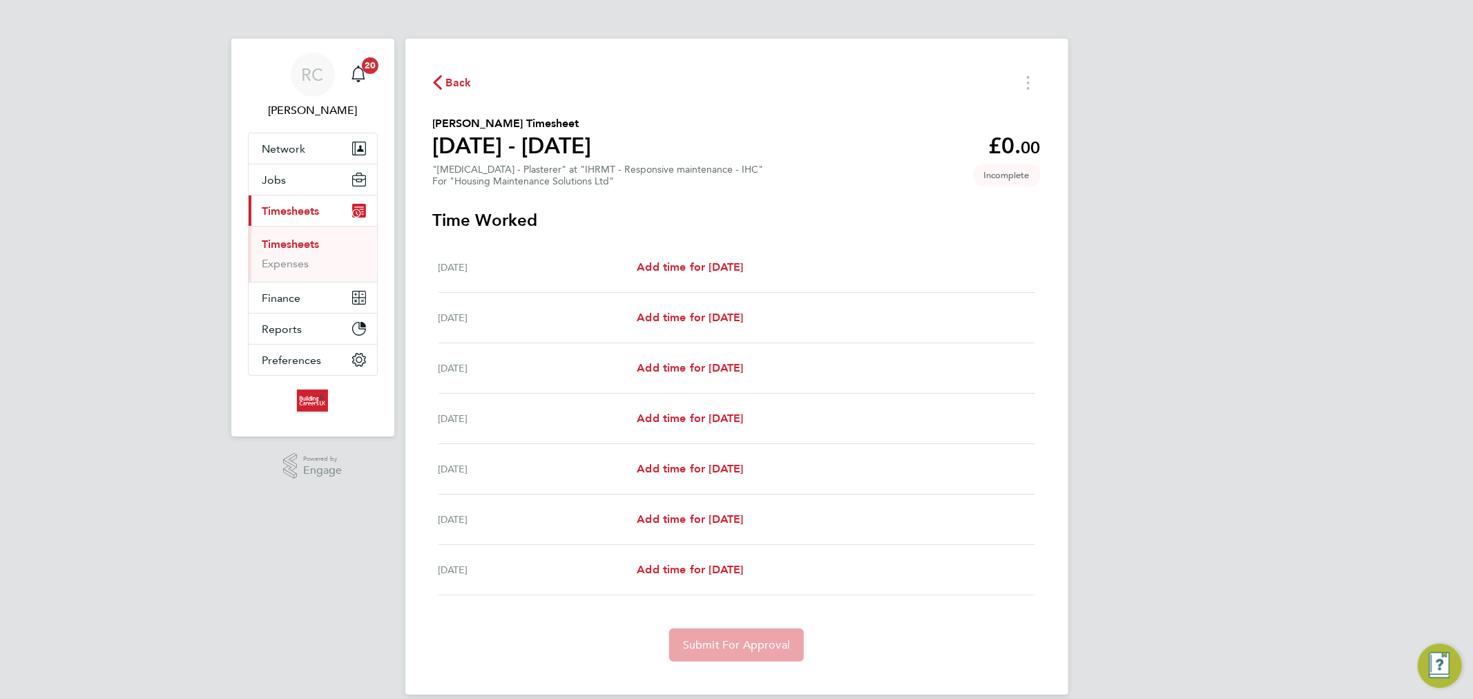
click at [459, 75] on span "Back" at bounding box center [459, 83] width 26 height 17
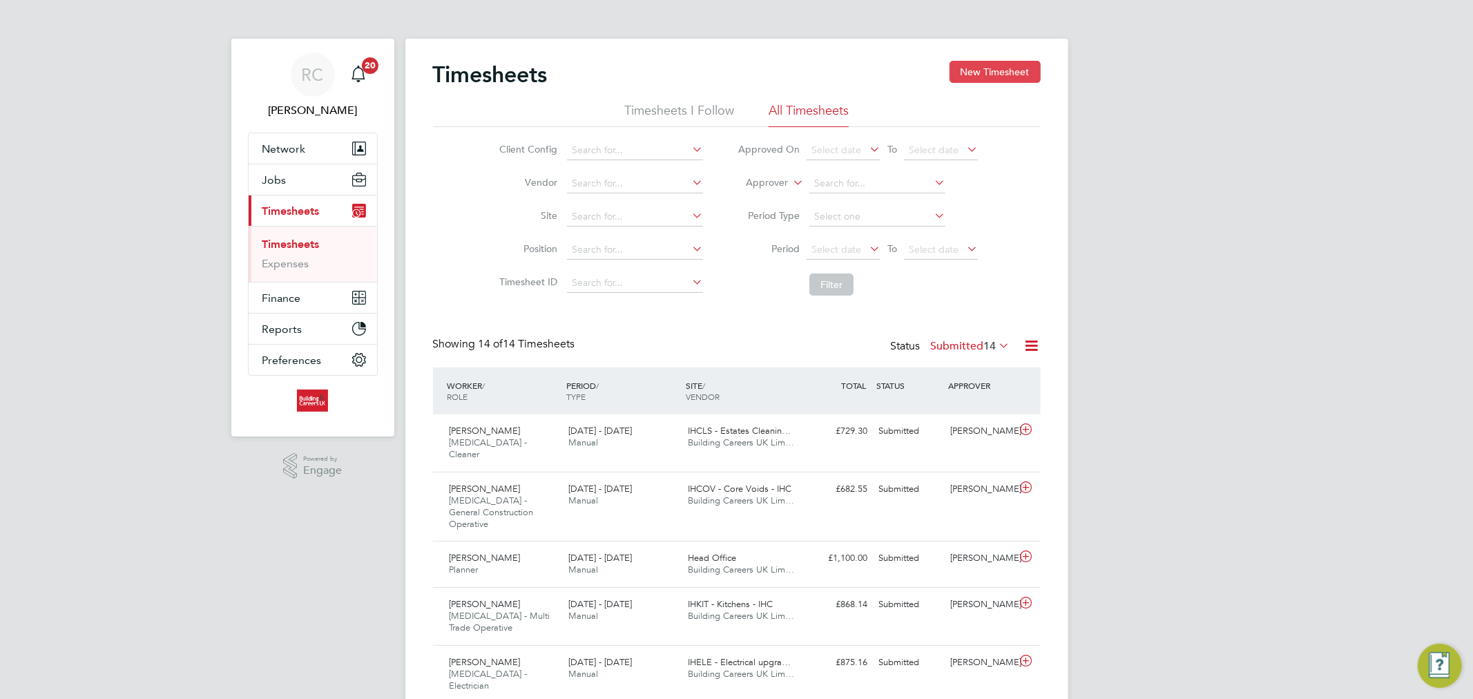
click at [974, 73] on button "New Timesheet" at bounding box center [994, 72] width 91 height 22
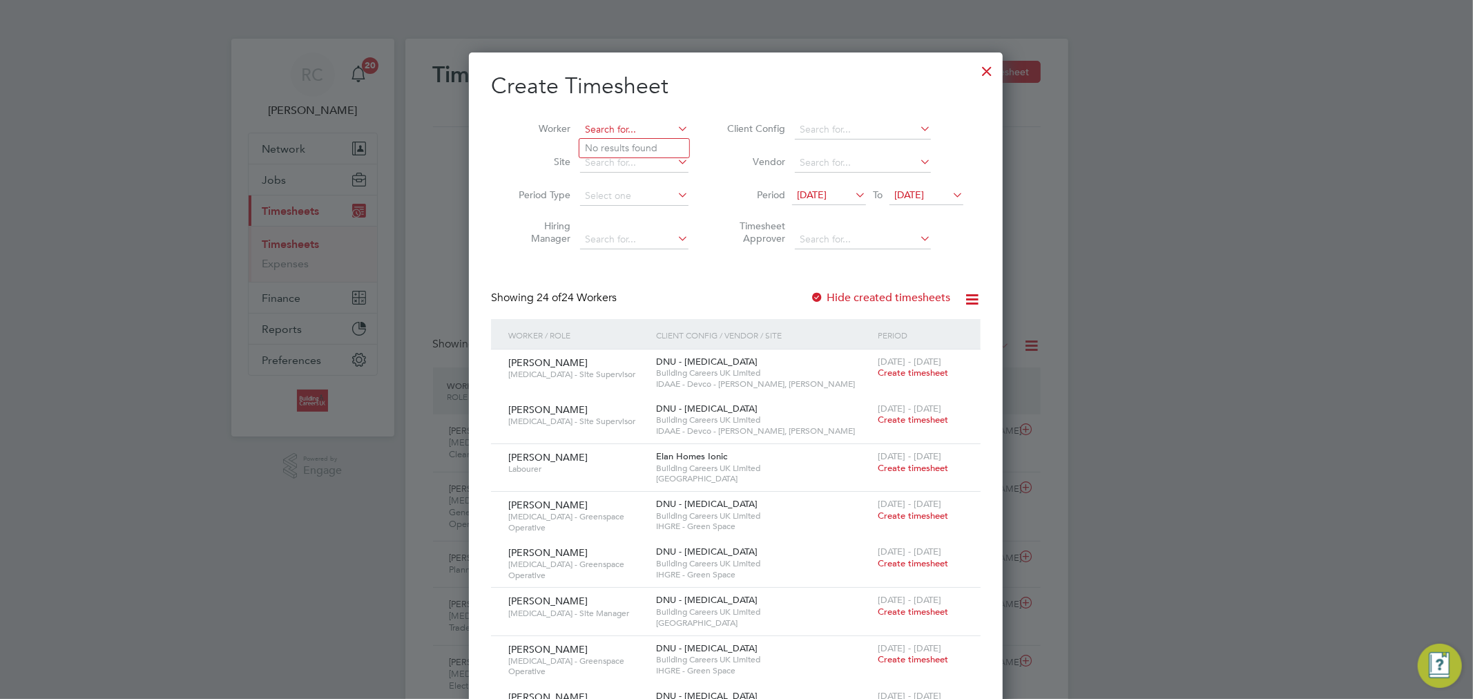
click at [594, 126] on input at bounding box center [634, 129] width 108 height 19
paste input "[PERSON_NAME]"
type input "[PERSON_NAME]"
click at [668, 146] on b "Wright" at bounding box center [708, 148] width 80 height 12
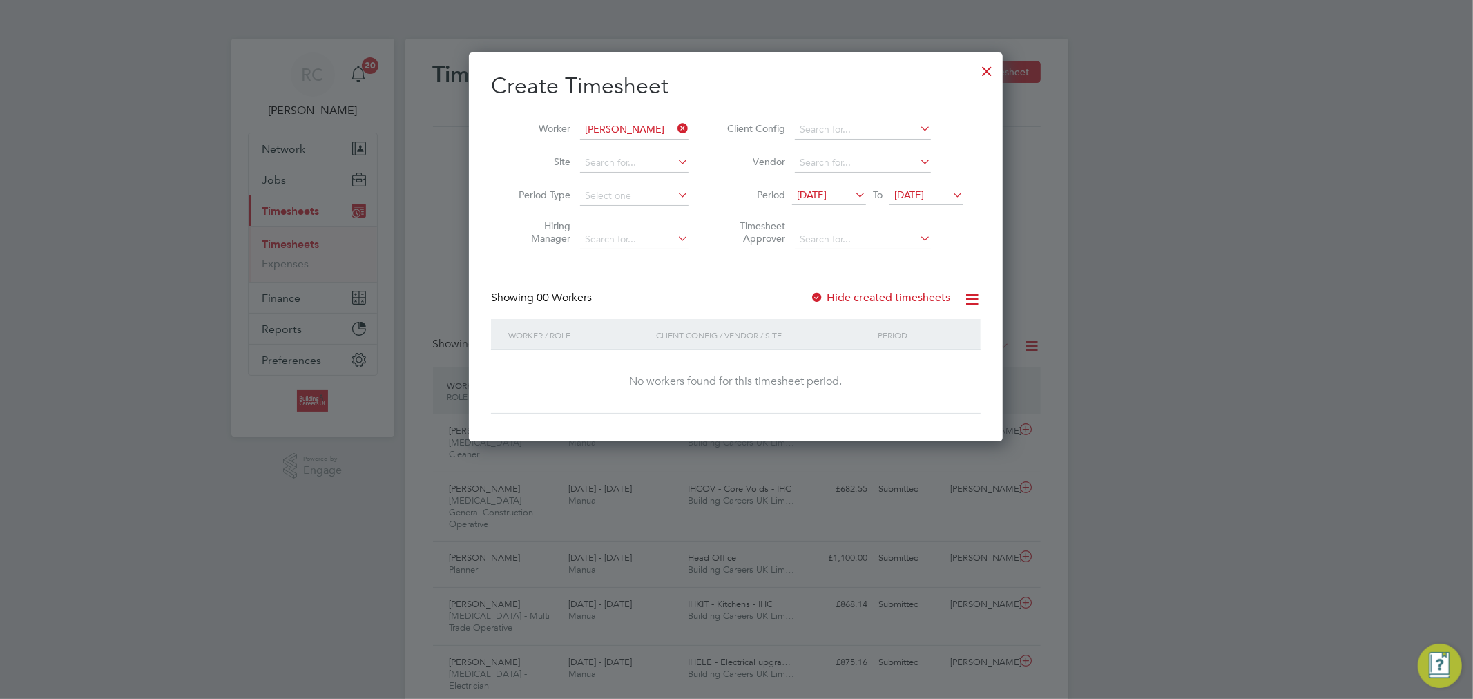
click at [822, 199] on span "12 Aug 2025" at bounding box center [812, 194] width 30 height 12
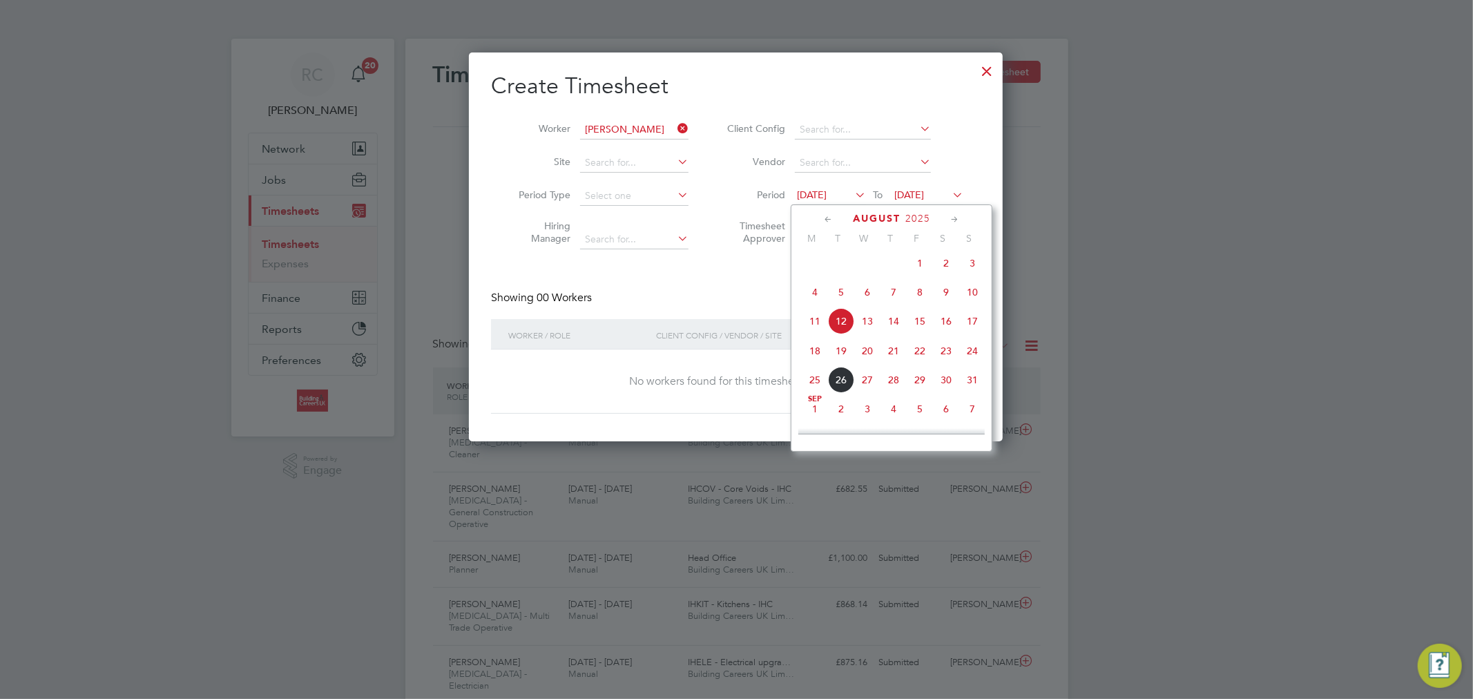
click at [819, 358] on span "18" at bounding box center [815, 351] width 26 height 26
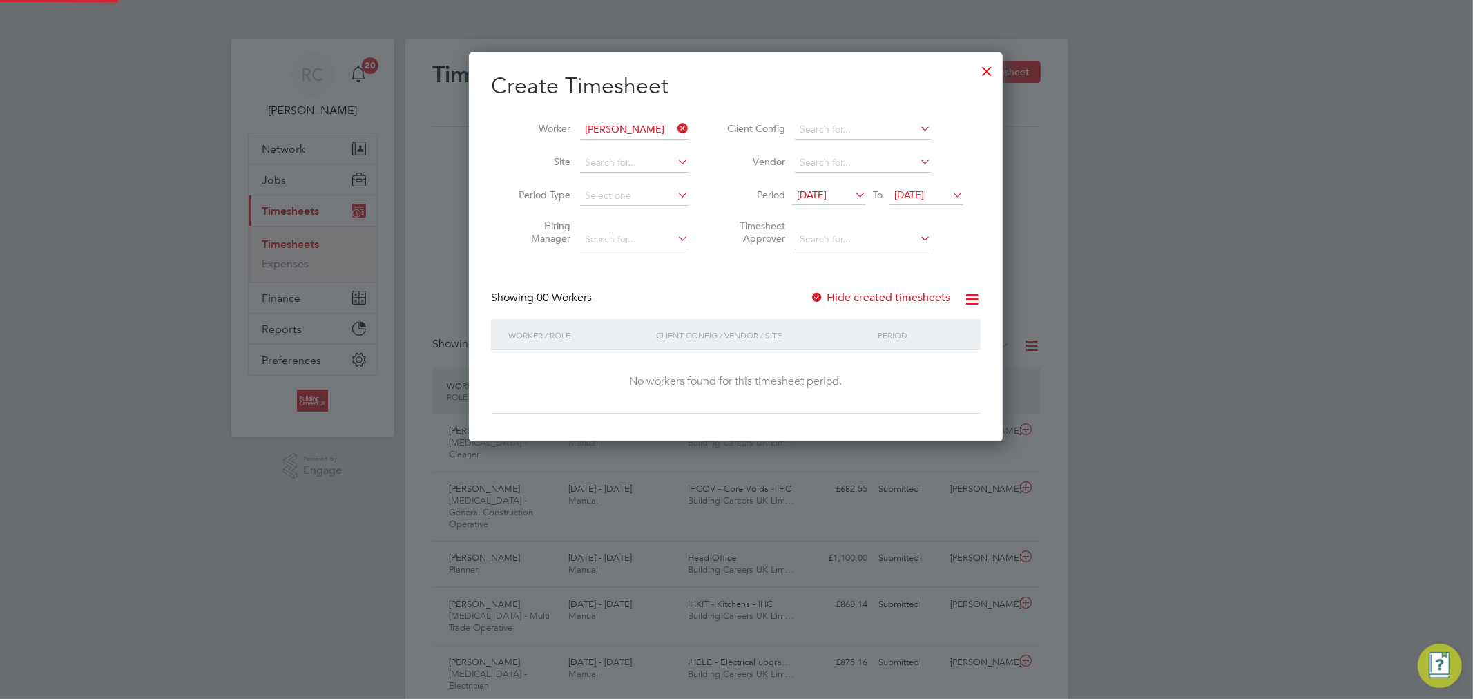
click at [917, 196] on span "19 Aug 2025" at bounding box center [909, 194] width 30 height 12
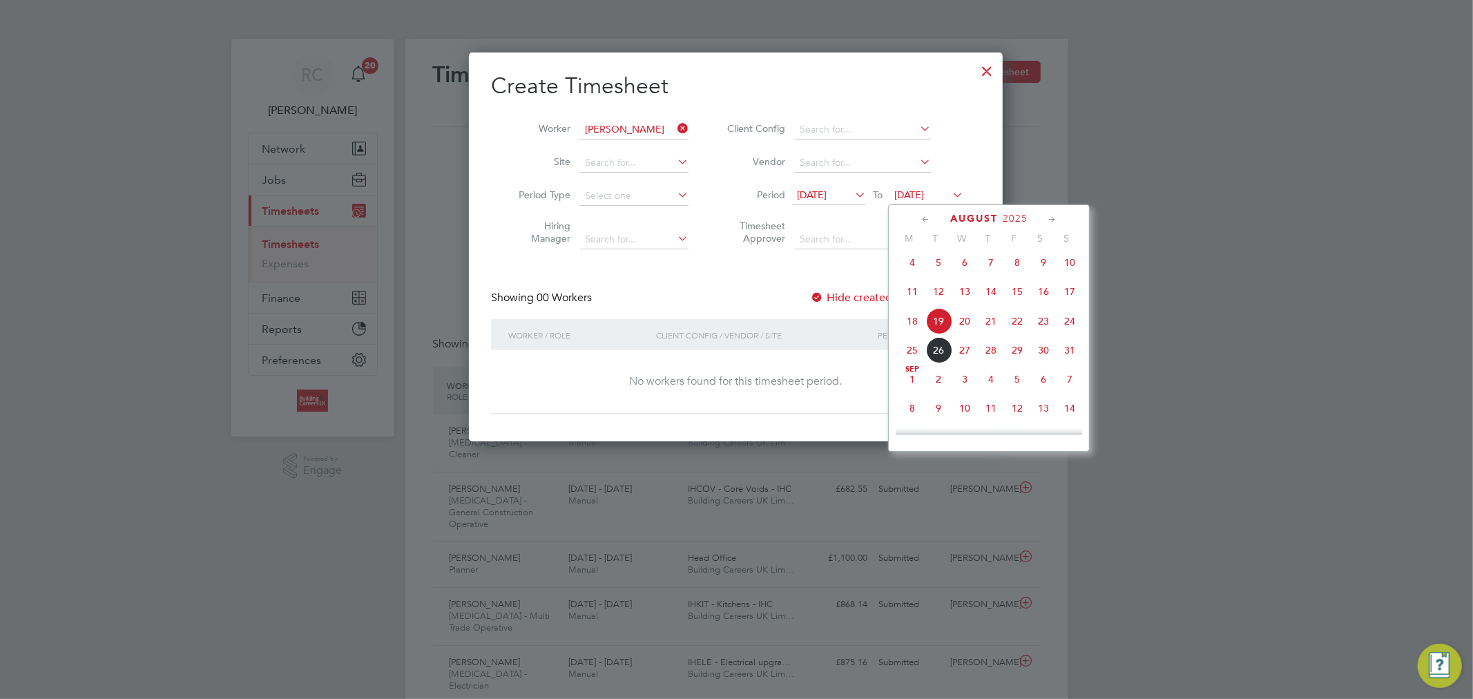
click at [1065, 322] on span "24" at bounding box center [1069, 321] width 26 height 26
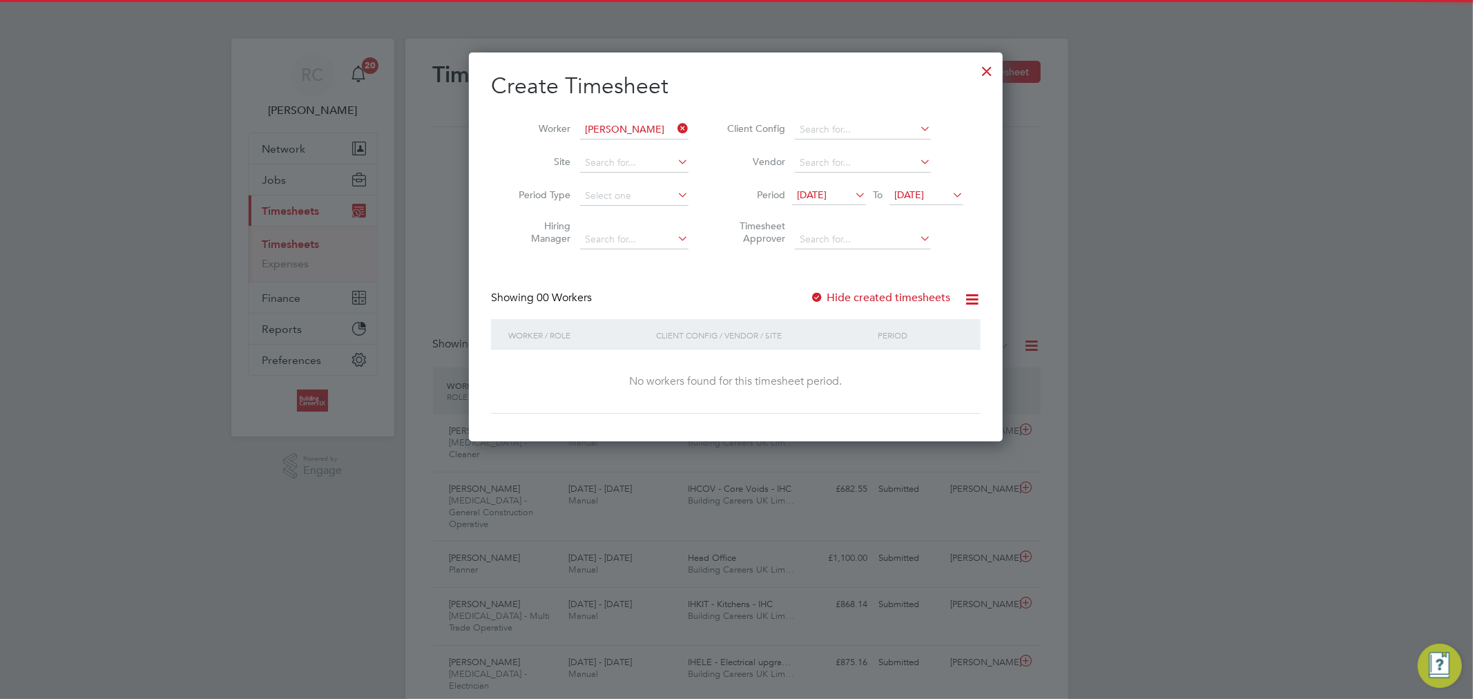
click at [891, 300] on label "Hide created timesheets" at bounding box center [880, 298] width 140 height 14
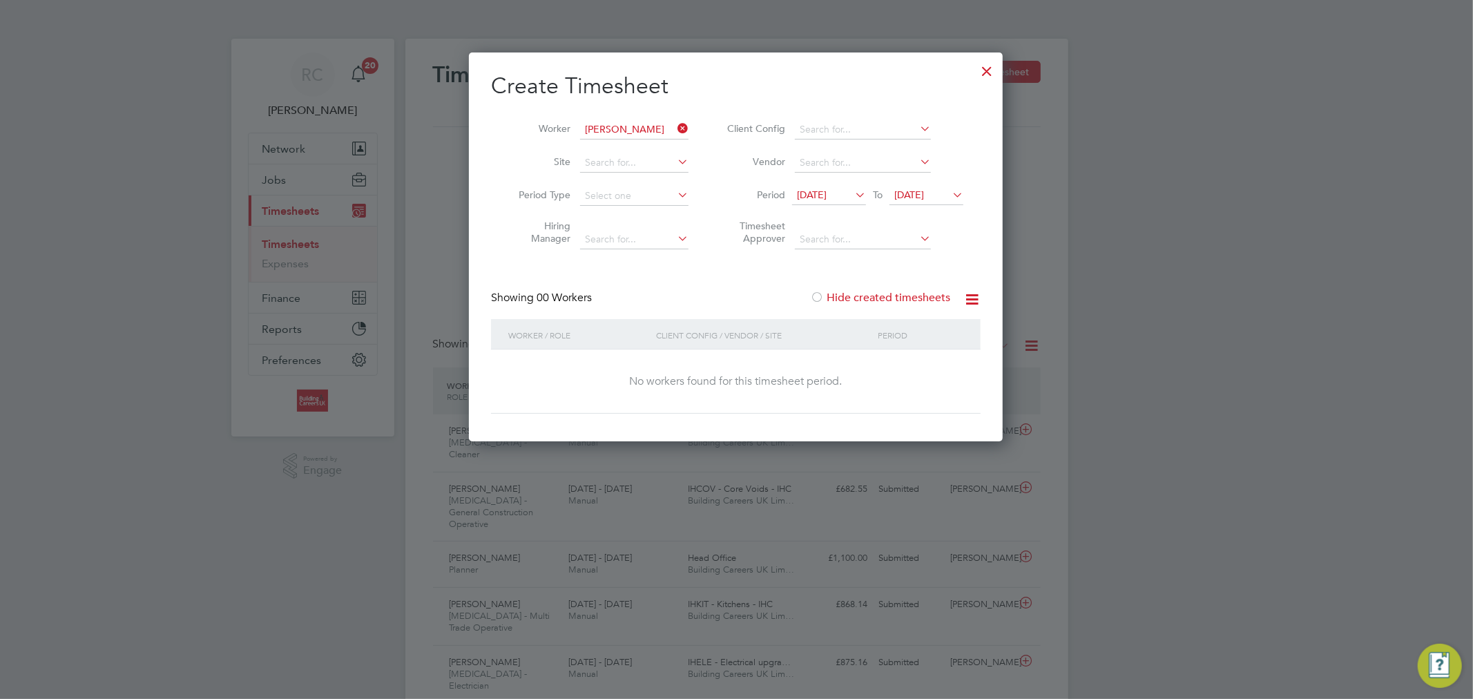
click at [891, 300] on label "Hide created timesheets" at bounding box center [880, 298] width 140 height 14
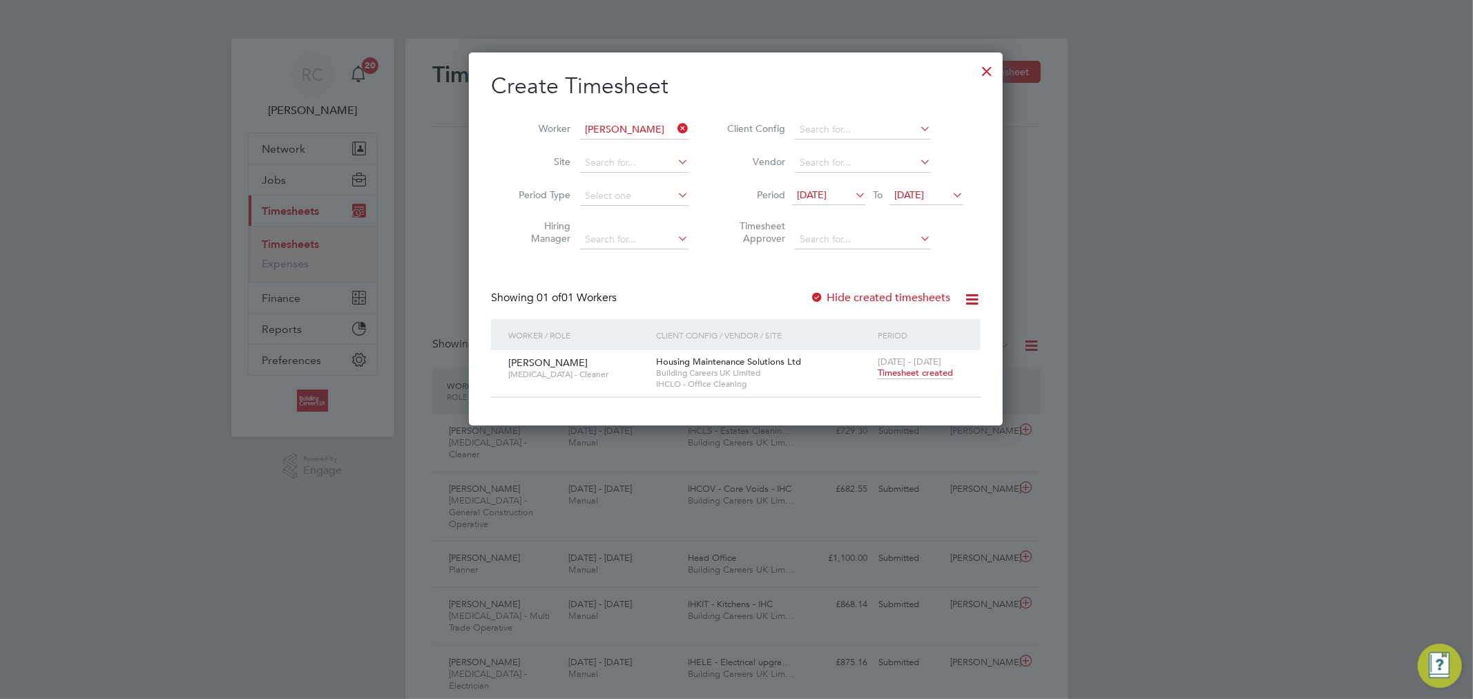
click at [891, 373] on span "Timesheet created" at bounding box center [915, 373] width 75 height 12
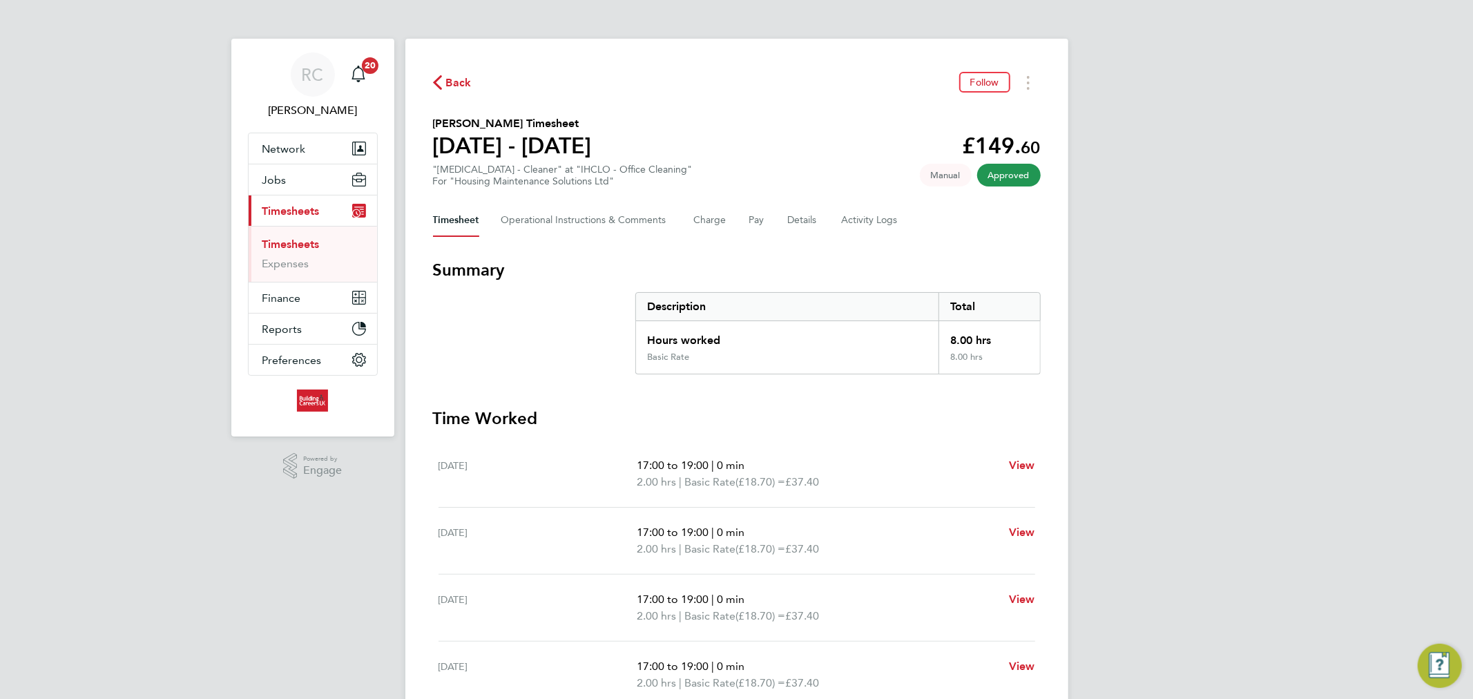
click at [306, 253] on li "Timesheets" at bounding box center [314, 247] width 104 height 19
click at [306, 244] on link "Timesheets" at bounding box center [290, 244] width 57 height 13
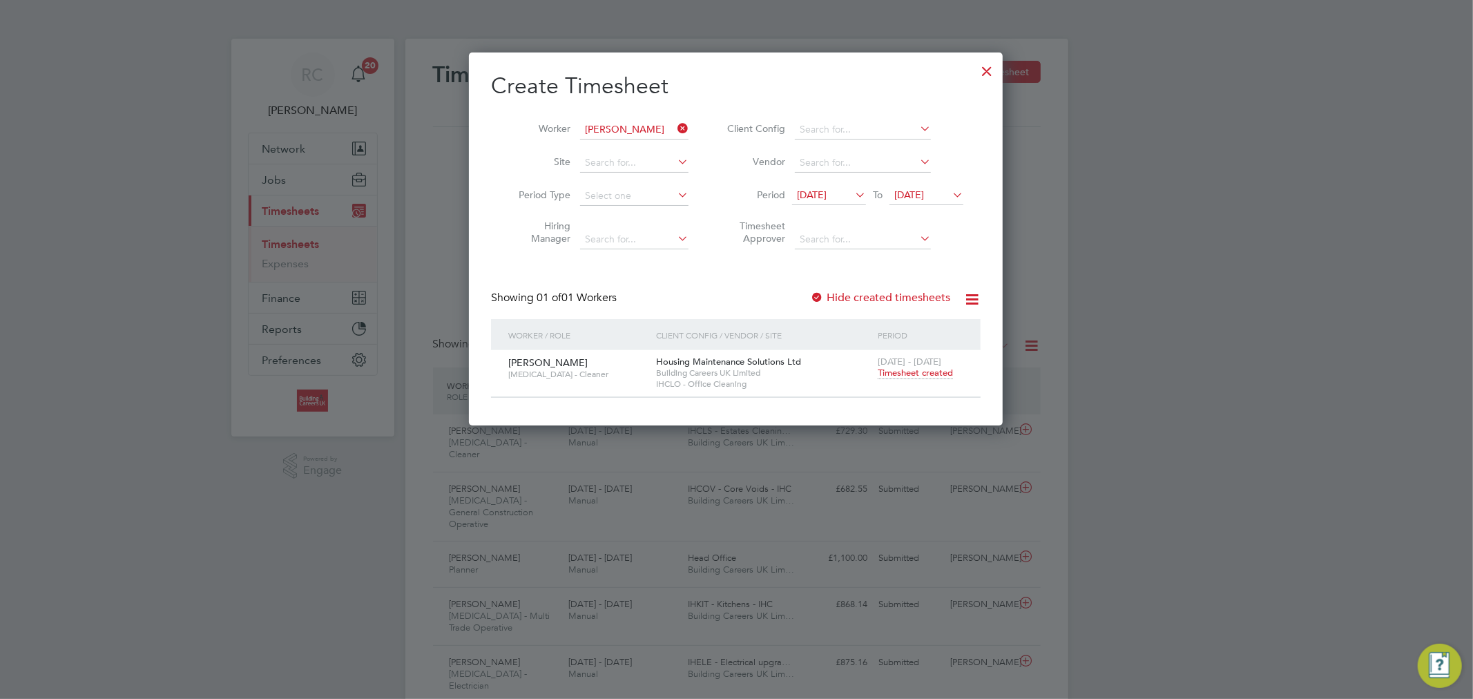
click at [675, 122] on icon at bounding box center [675, 128] width 0 height 19
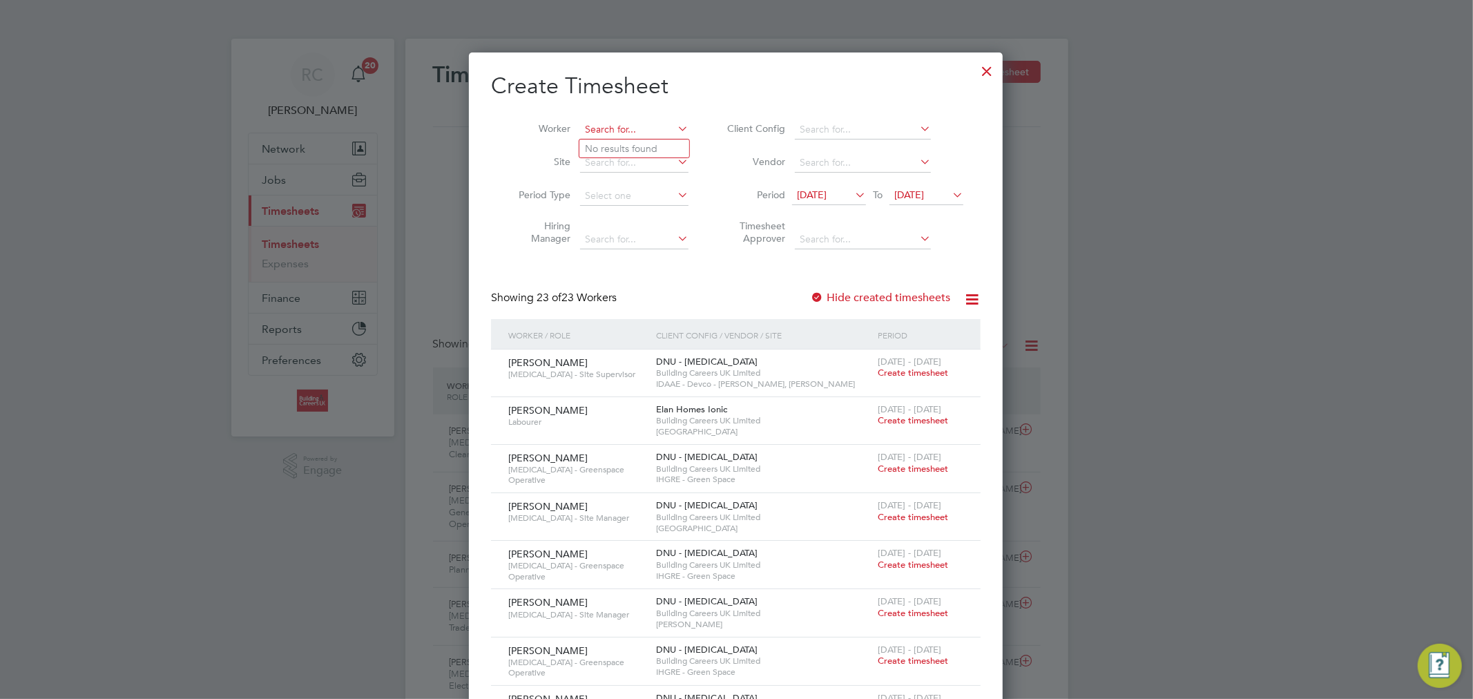
click at [661, 122] on input at bounding box center [634, 129] width 108 height 19
paste input "Adam Hulme"
type input "Adam Hulme"
click at [646, 153] on li "Adam Hulme" at bounding box center [640, 148] width 123 height 19
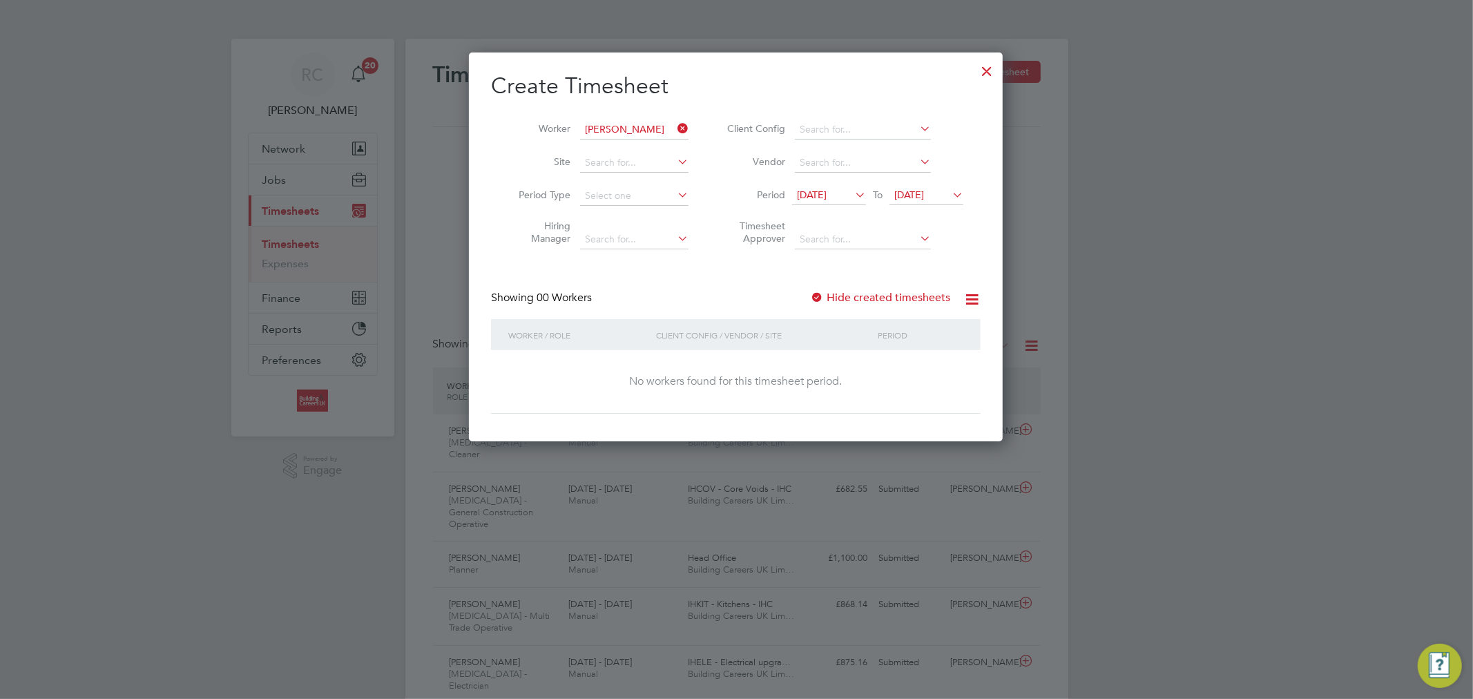
click at [864, 293] on label "Hide created timesheets" at bounding box center [880, 298] width 140 height 14
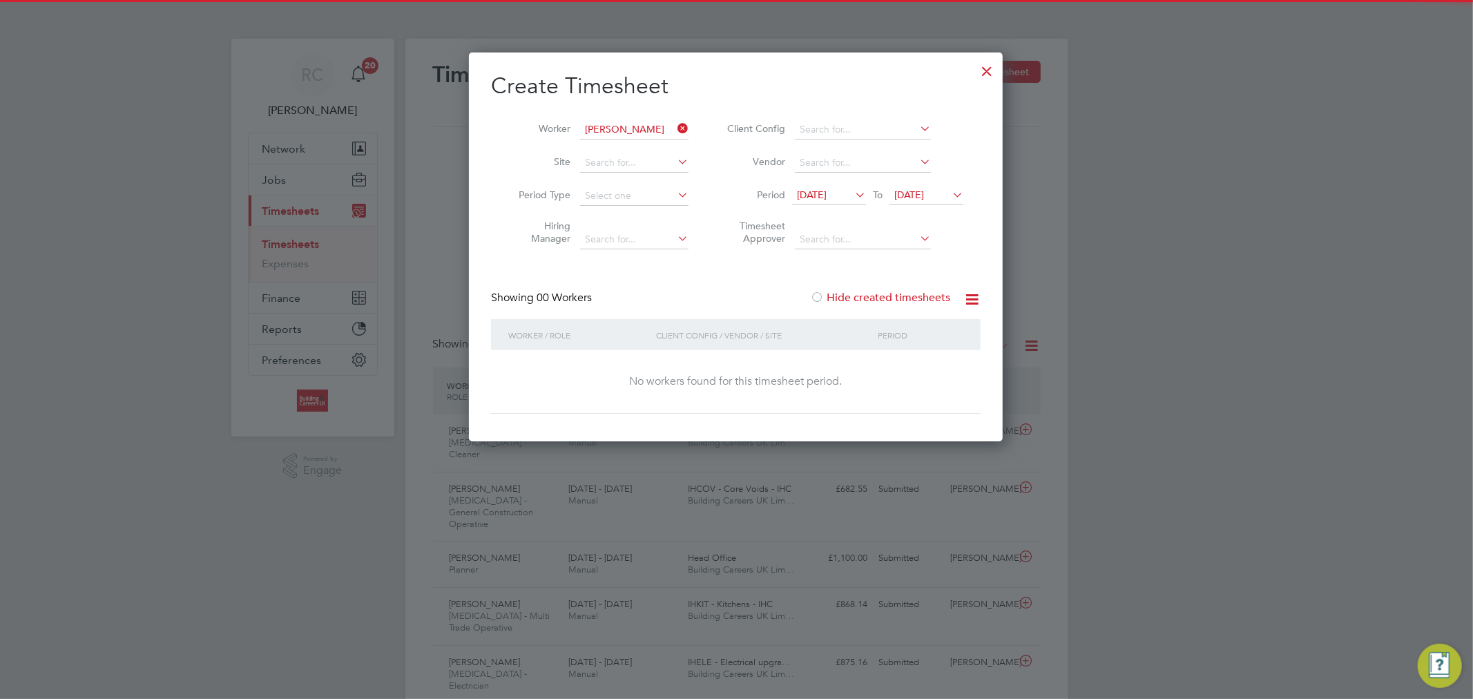
click at [864, 293] on label "Hide created timesheets" at bounding box center [880, 298] width 140 height 14
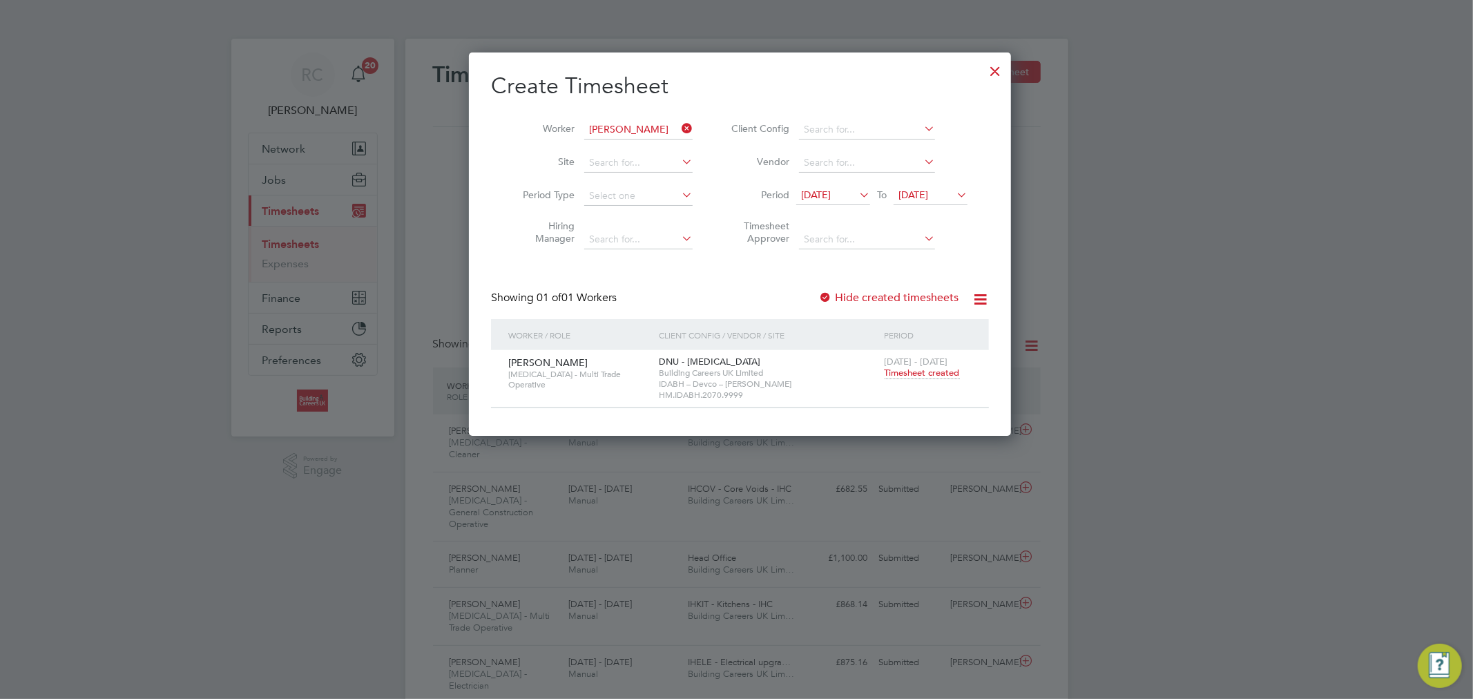
click at [911, 373] on span "Timesheet created" at bounding box center [921, 373] width 75 height 12
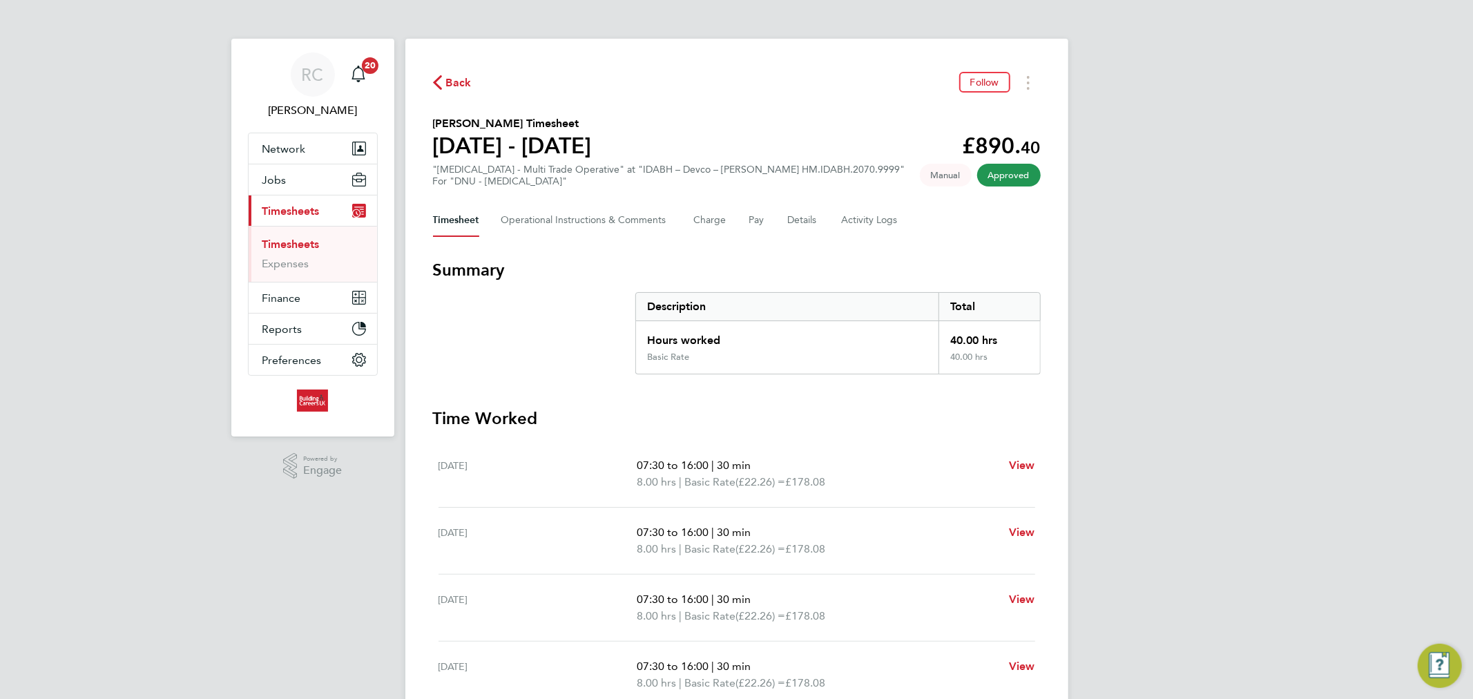
click at [314, 249] on link "Timesheets" at bounding box center [290, 244] width 57 height 13
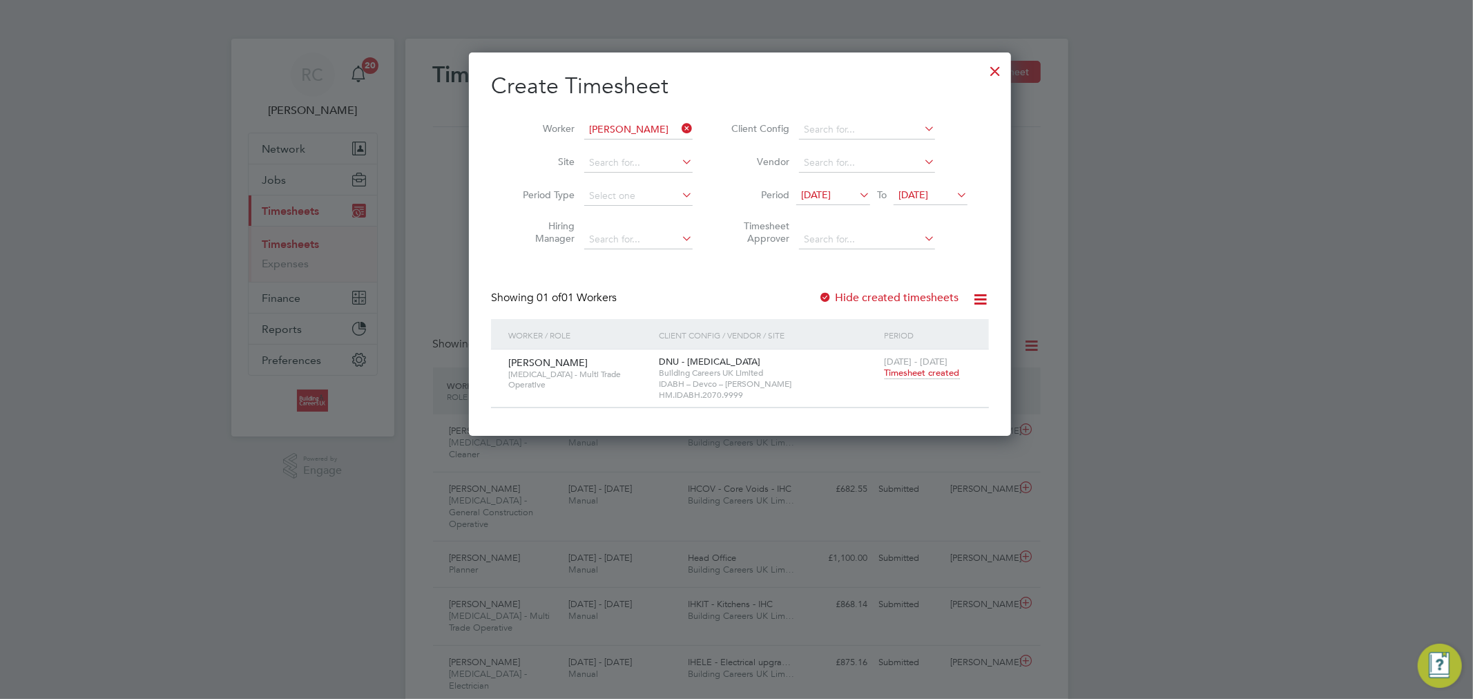
click at [679, 127] on icon at bounding box center [679, 128] width 0 height 19
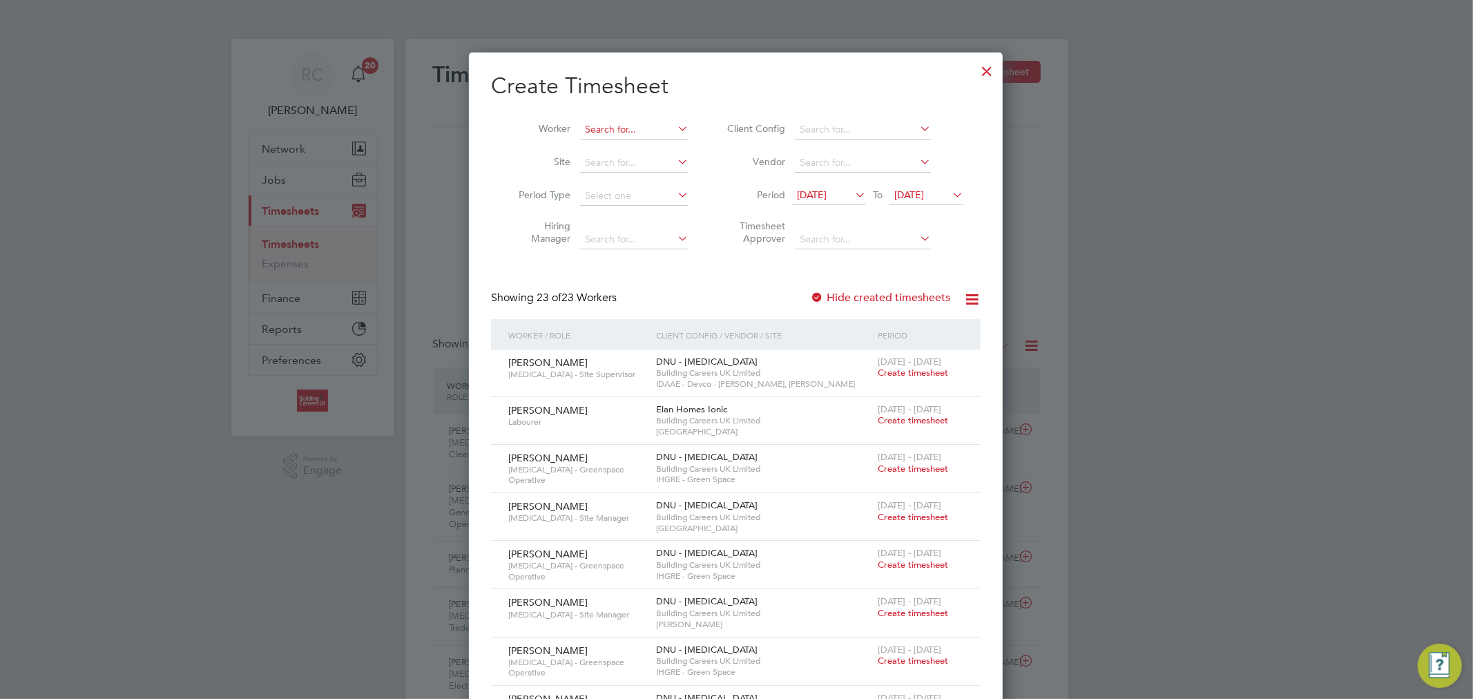
click at [644, 130] on input at bounding box center [634, 129] width 108 height 19
paste input "Samuel Mustapha"
type input "Samuel Mustapha"
click at [668, 143] on b "Mustapha" at bounding box center [690, 149] width 45 height 12
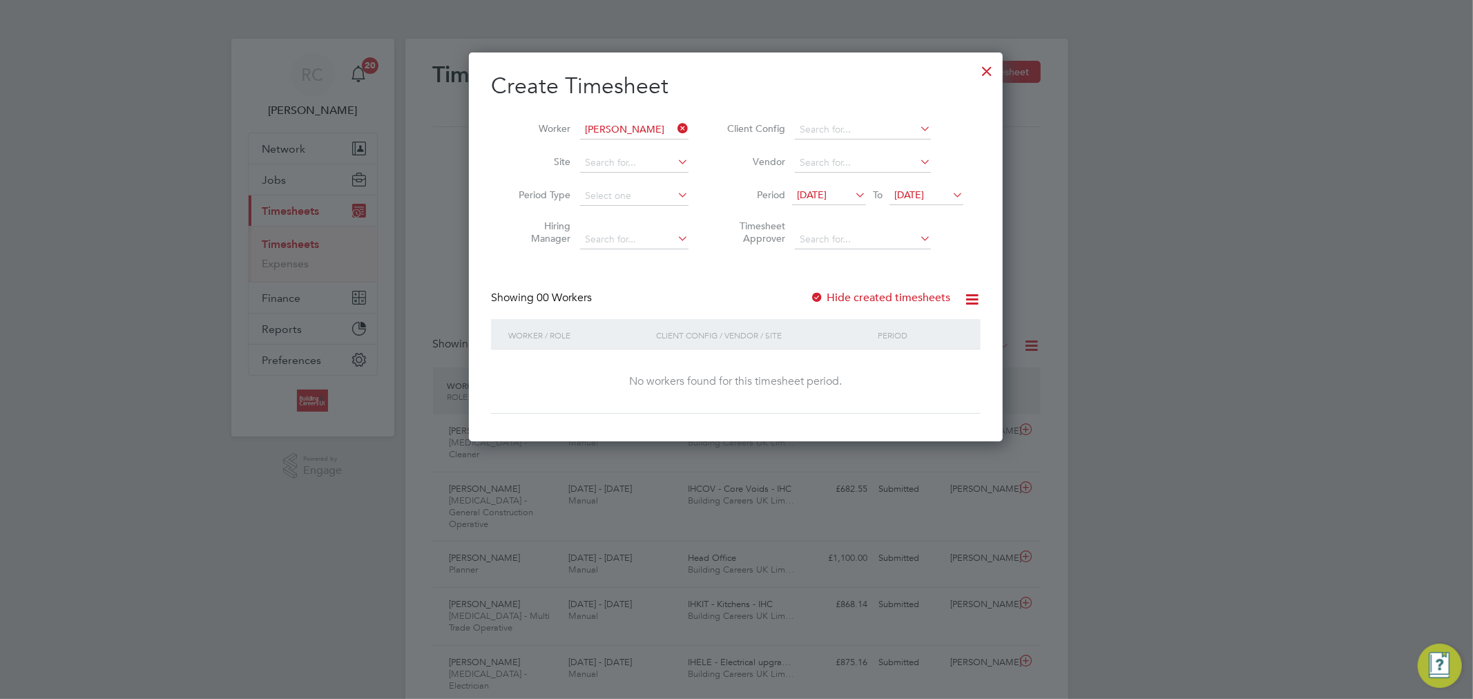
click at [867, 295] on label "Hide created timesheets" at bounding box center [880, 298] width 140 height 14
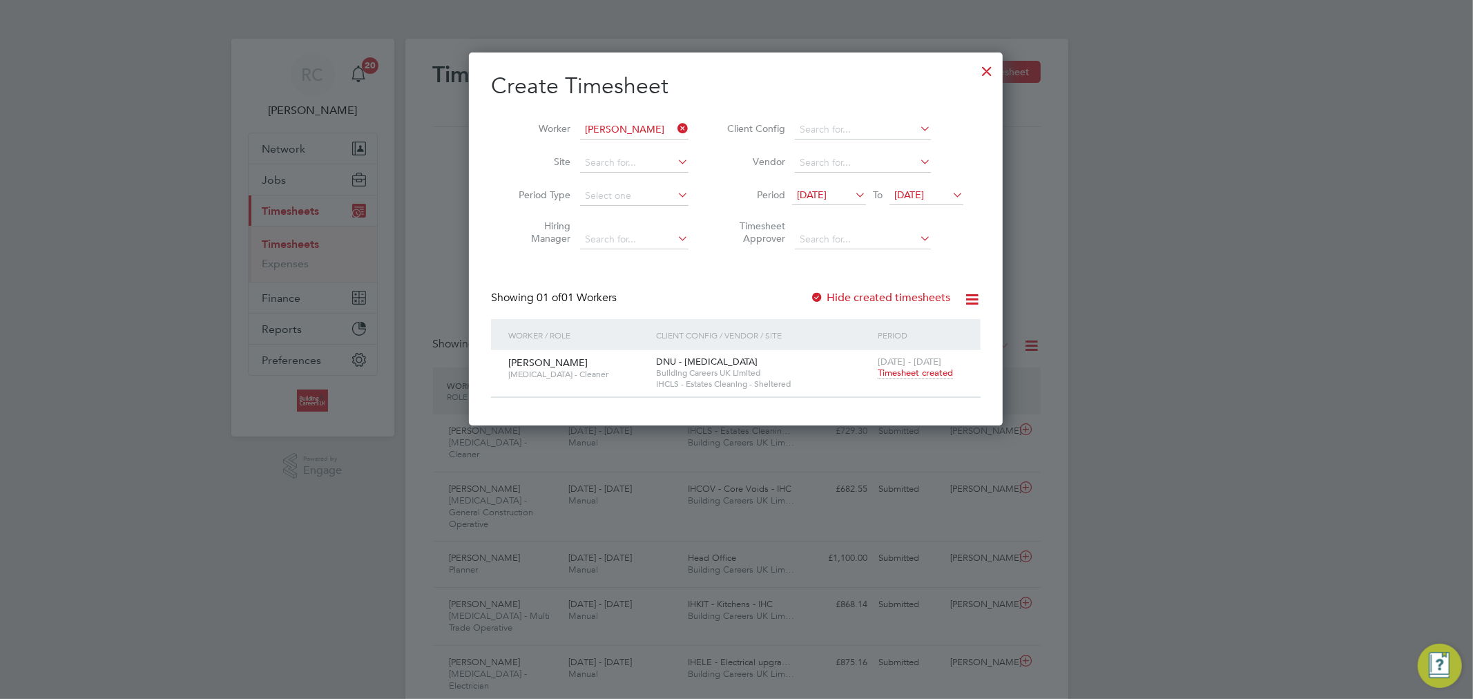
click at [902, 373] on span "Timesheet created" at bounding box center [915, 373] width 75 height 12
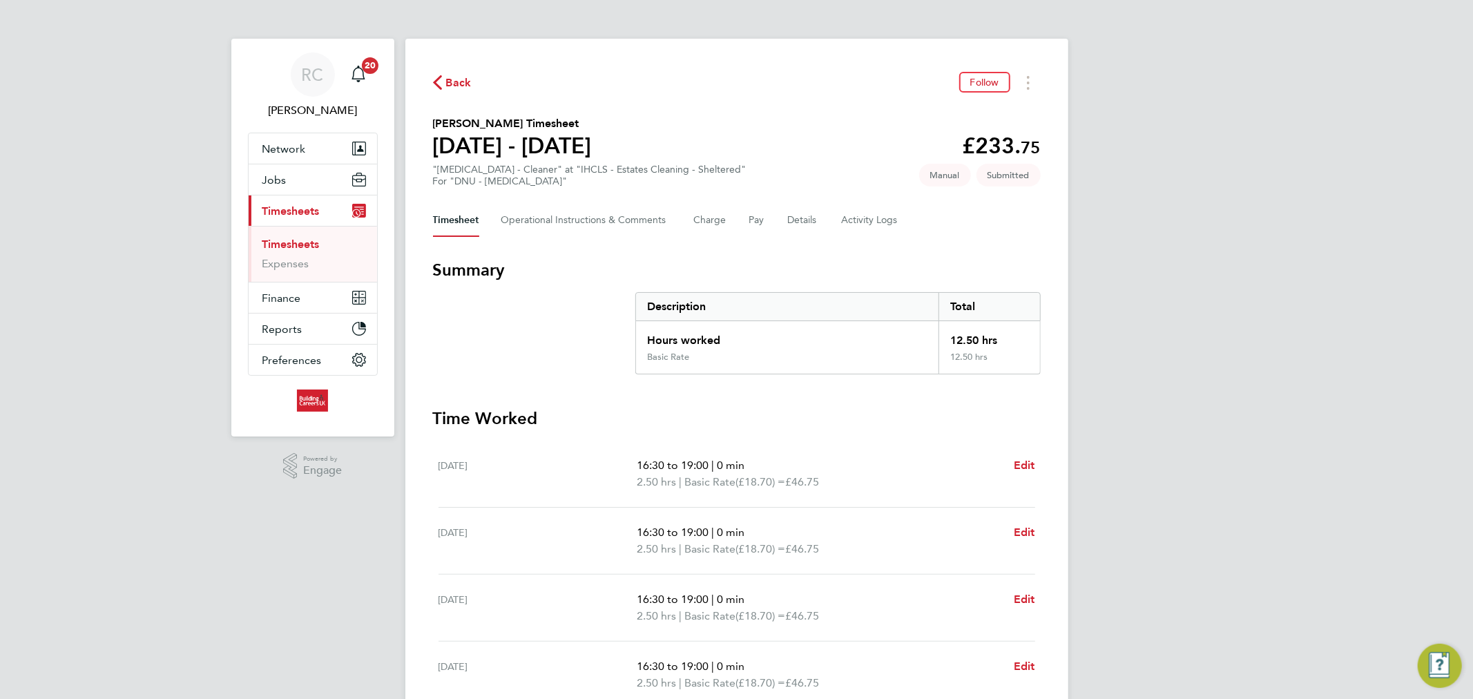
click at [300, 244] on link "Timesheets" at bounding box center [290, 244] width 57 height 13
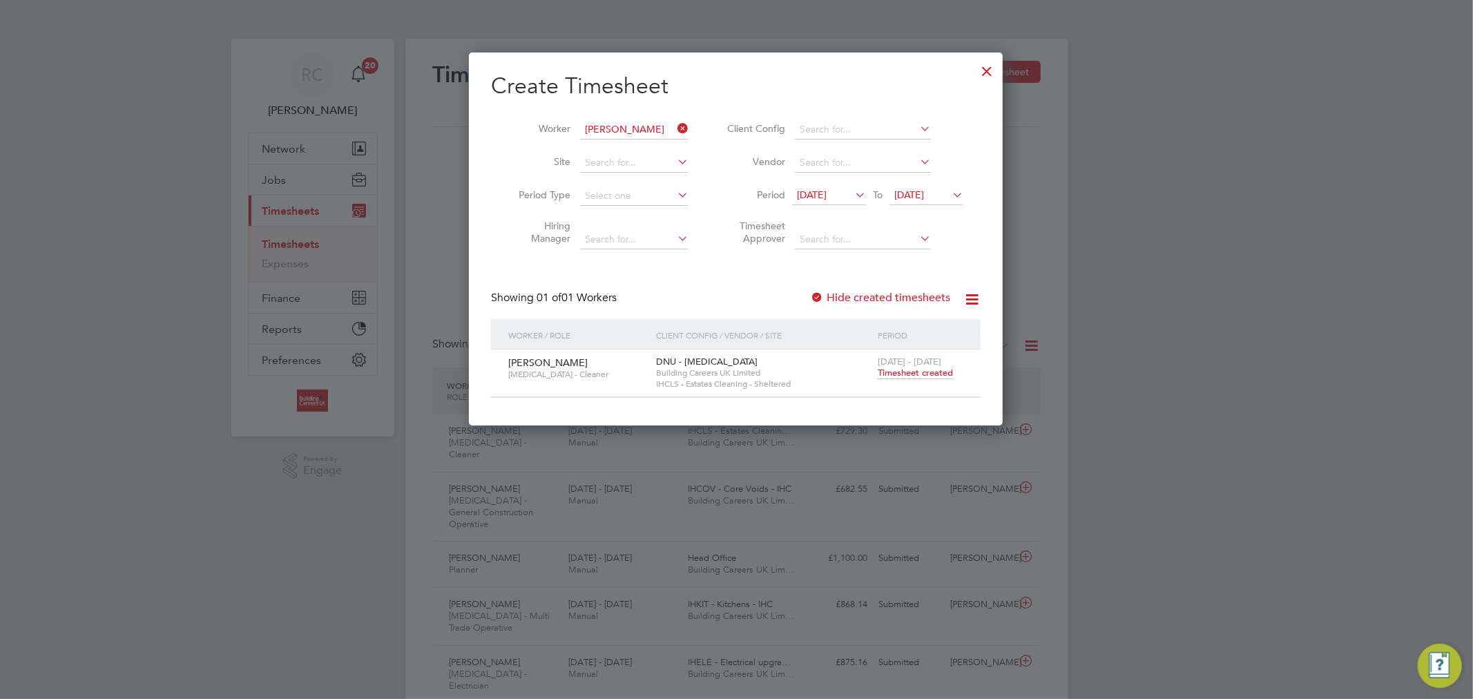
click at [675, 128] on icon at bounding box center [675, 128] width 0 height 19
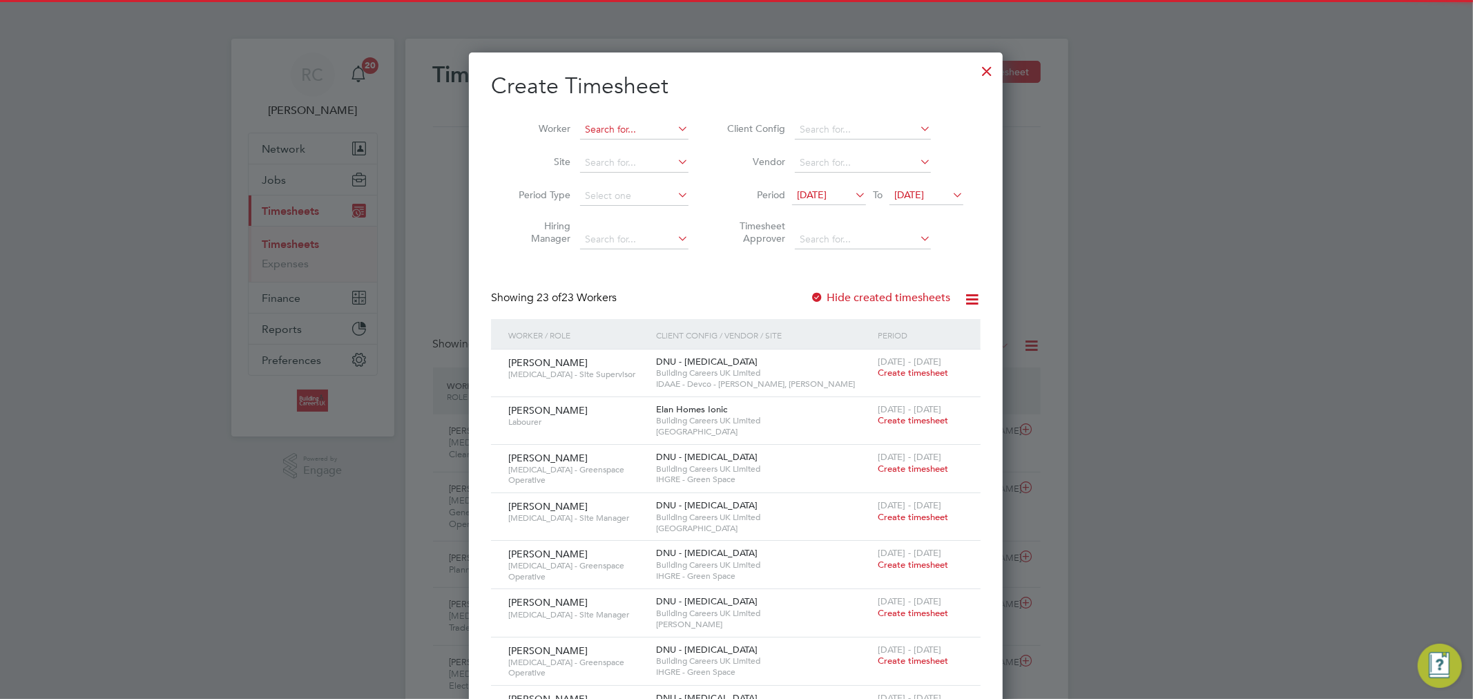
click at [636, 131] on input at bounding box center [634, 129] width 108 height 19
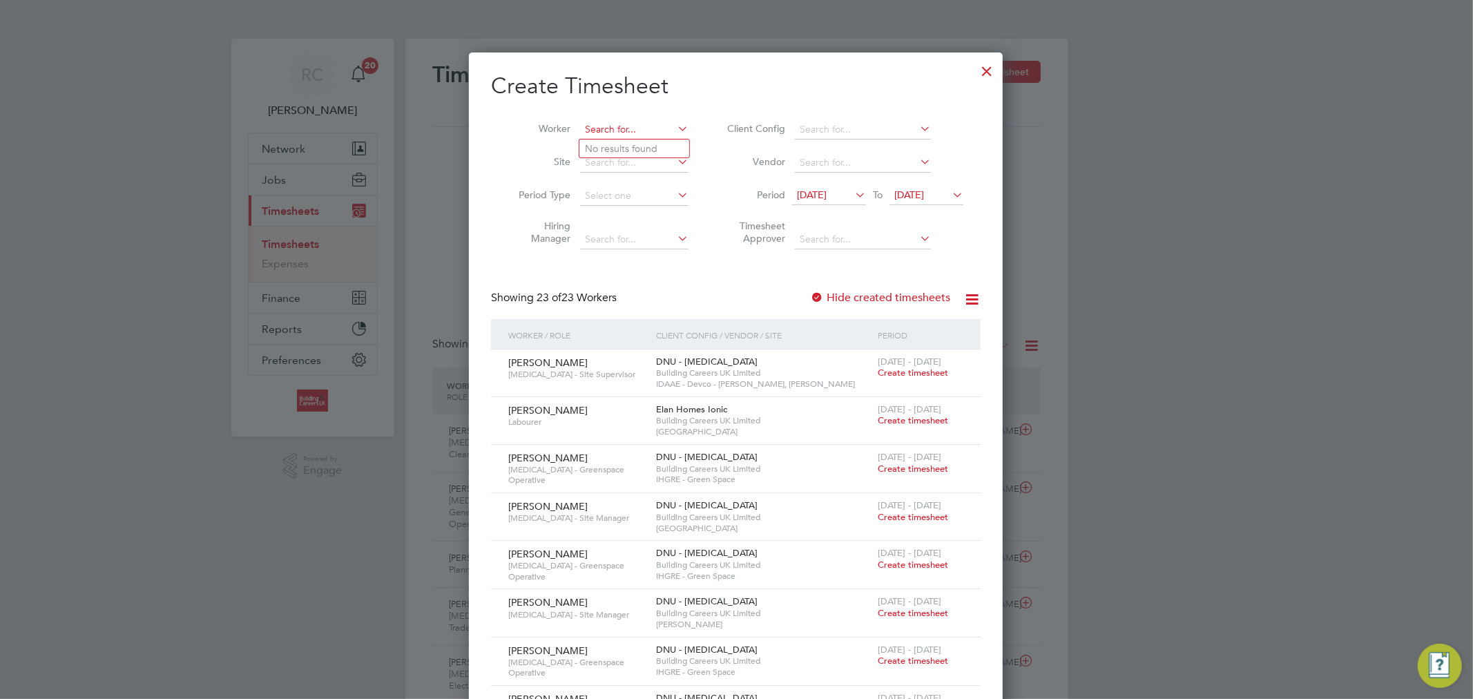
paste input "[PERSON_NAME]"
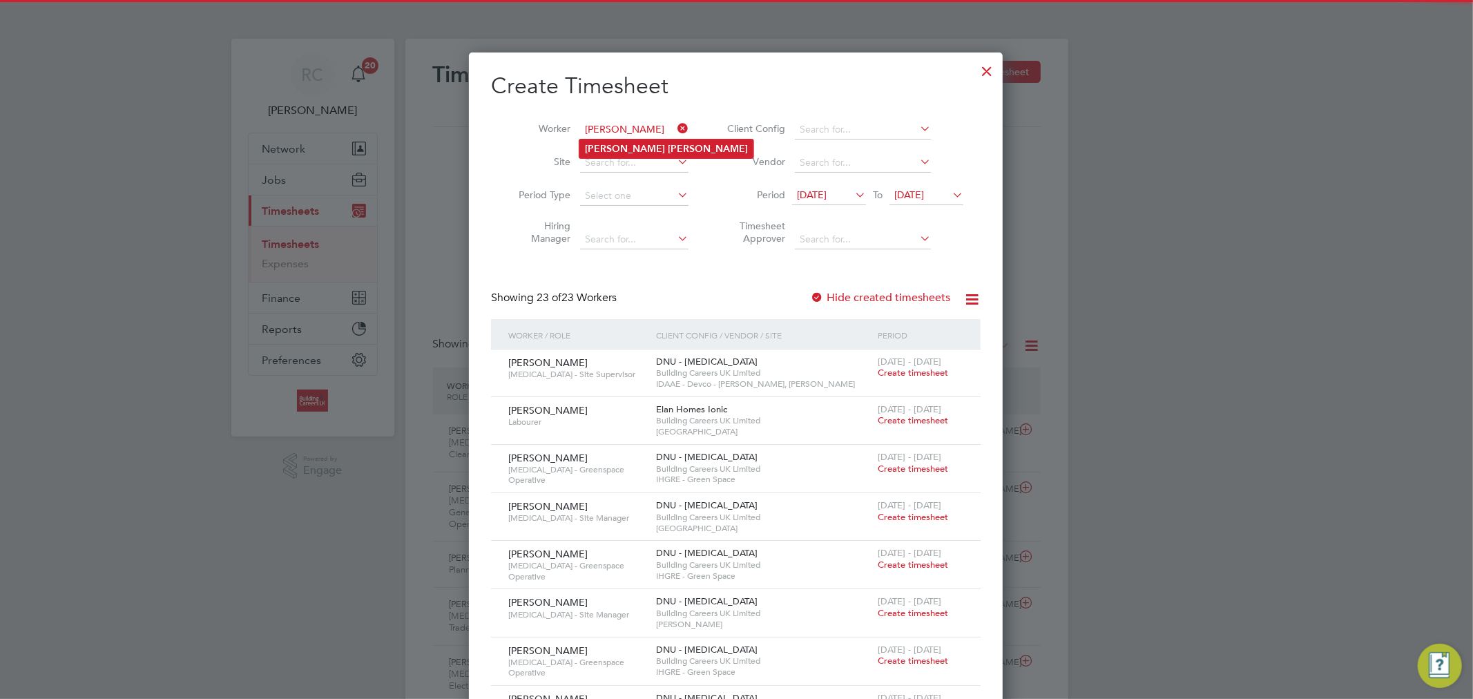
type input "[PERSON_NAME]"
click at [668, 149] on b "Morgan" at bounding box center [708, 149] width 80 height 12
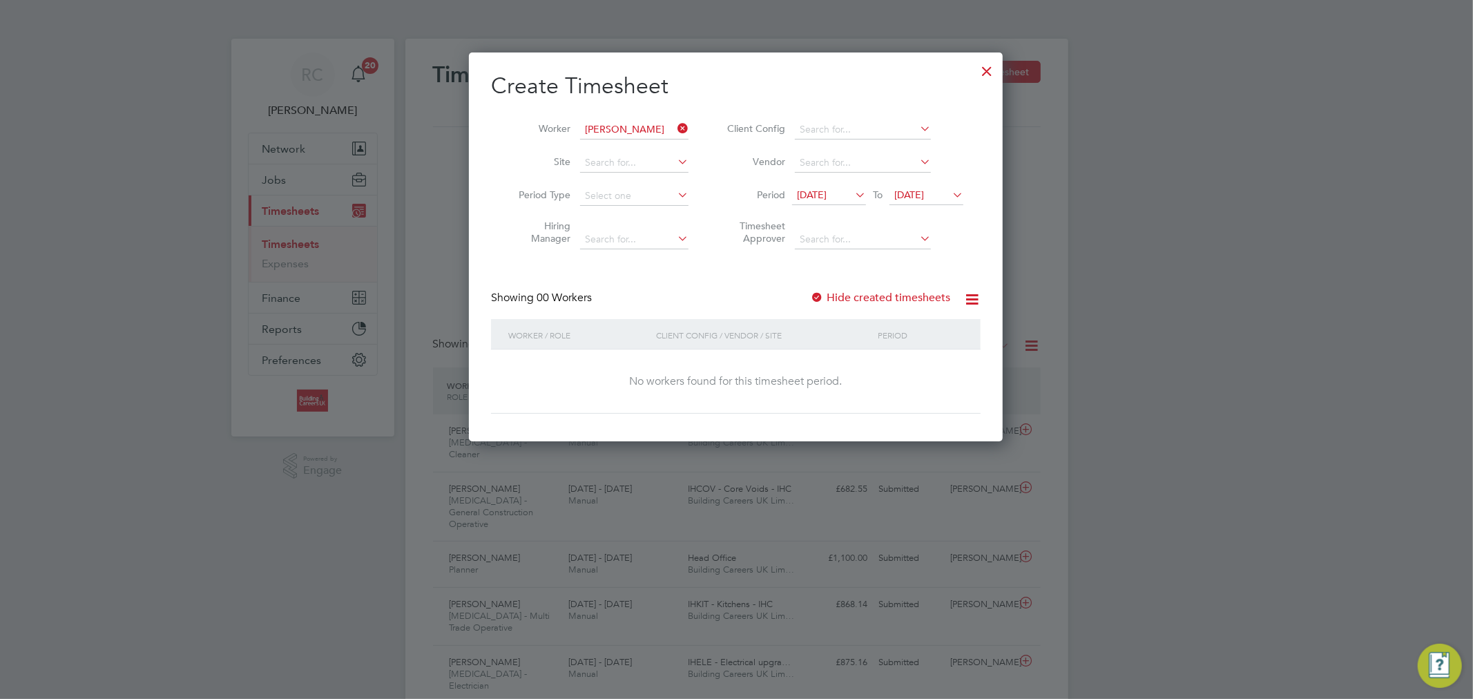
click at [824, 201] on span "[DATE]" at bounding box center [829, 195] width 74 height 19
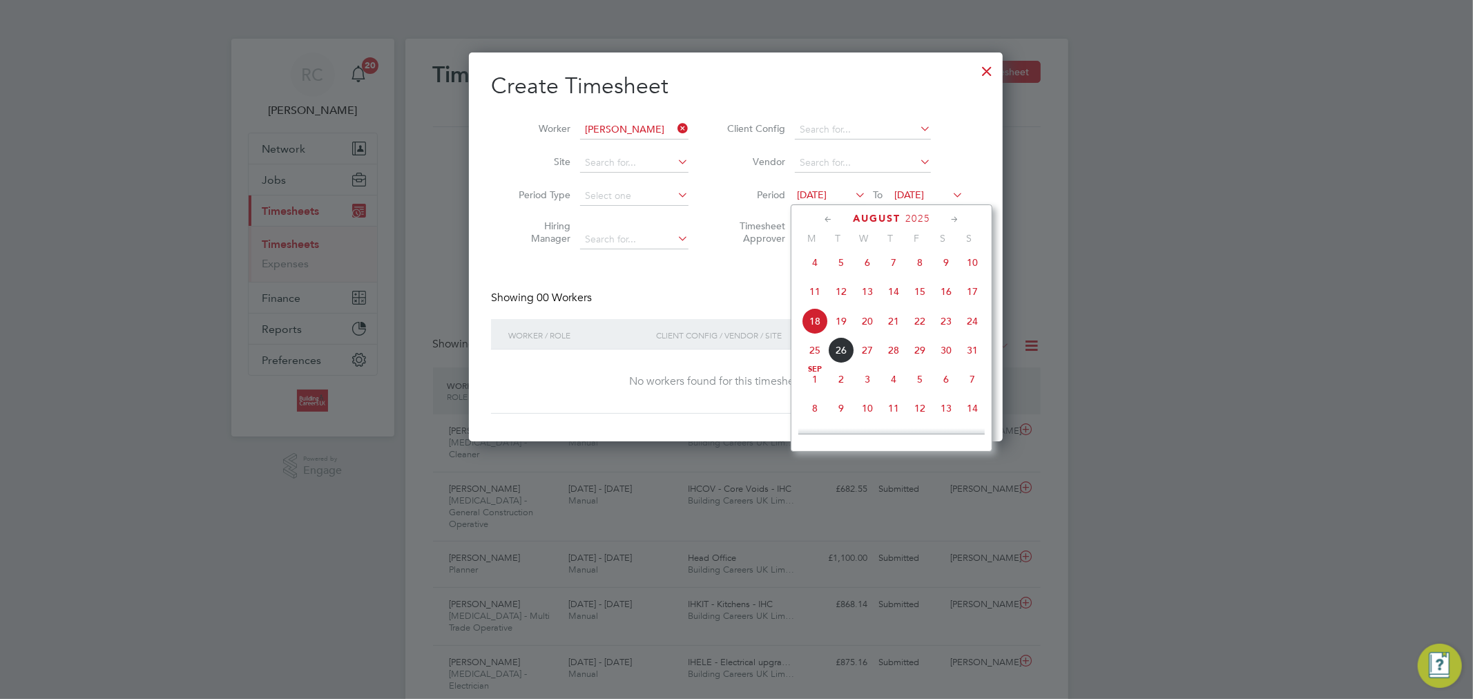
click at [811, 327] on span "18" at bounding box center [815, 321] width 26 height 26
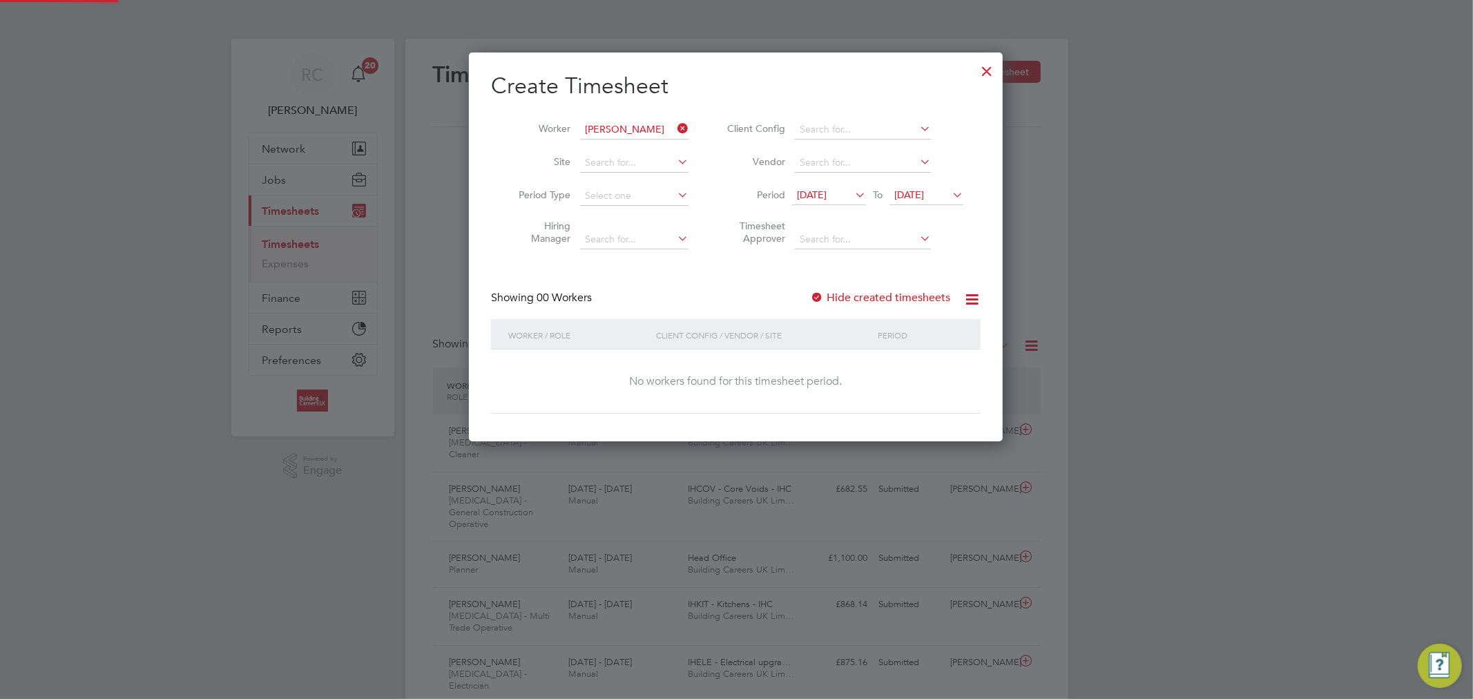
click at [922, 196] on span "24 Aug 2025" at bounding box center [909, 194] width 30 height 12
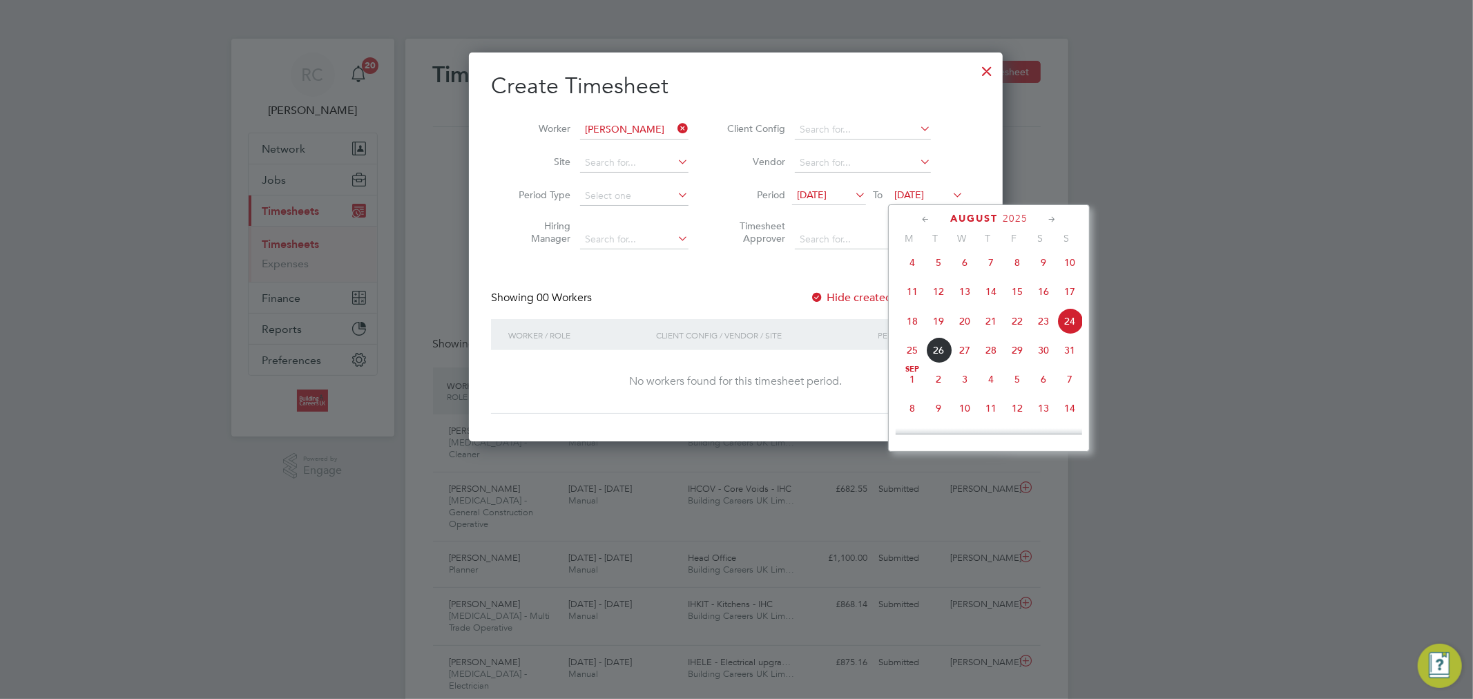
click at [1069, 327] on span "24" at bounding box center [1069, 321] width 26 height 26
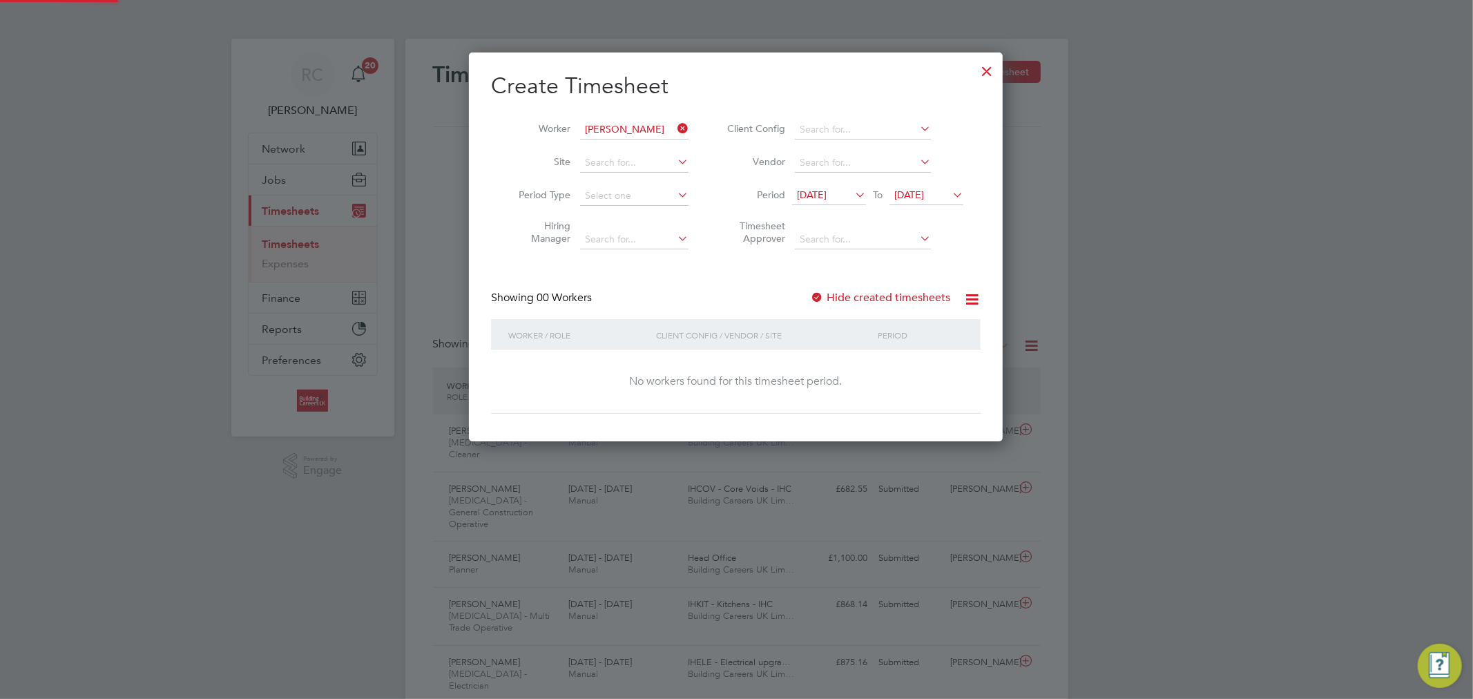
click at [899, 298] on label "Hide created timesheets" at bounding box center [880, 298] width 140 height 14
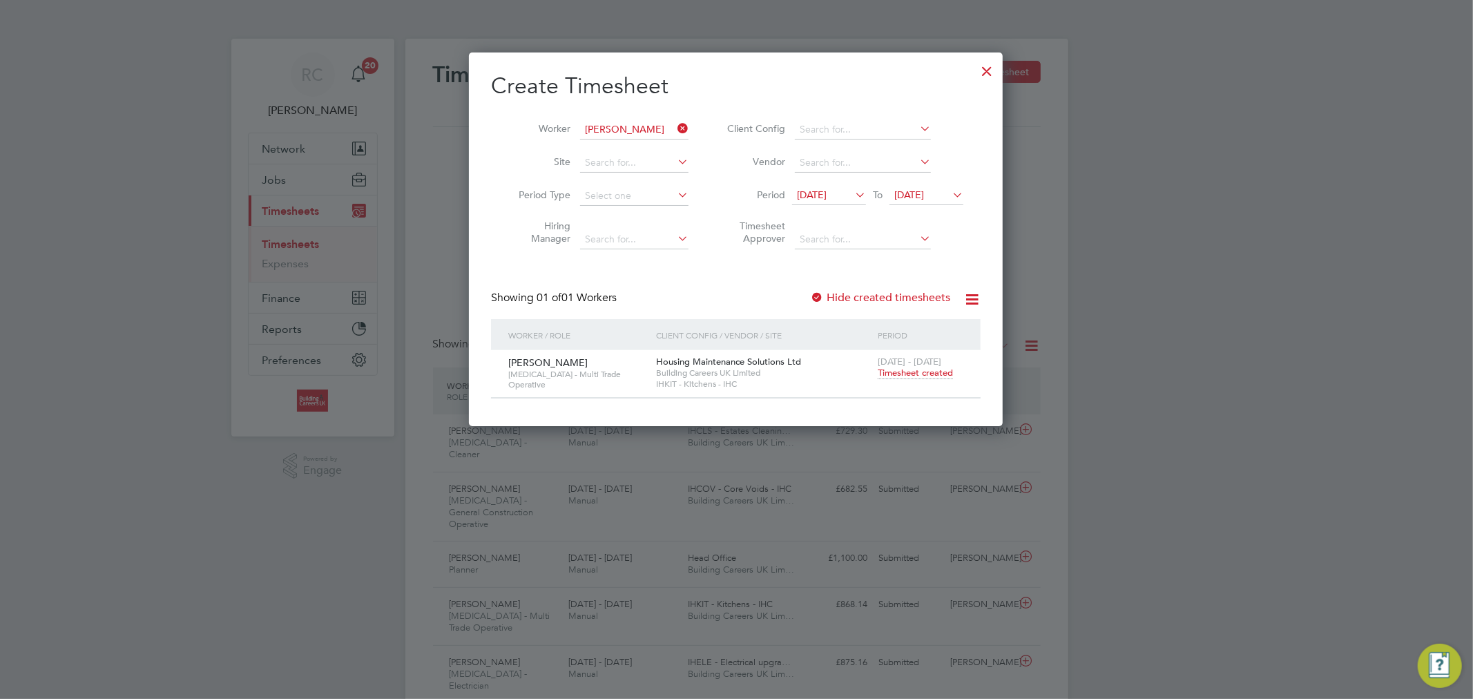
click at [922, 376] on span "Timesheet created" at bounding box center [915, 373] width 75 height 12
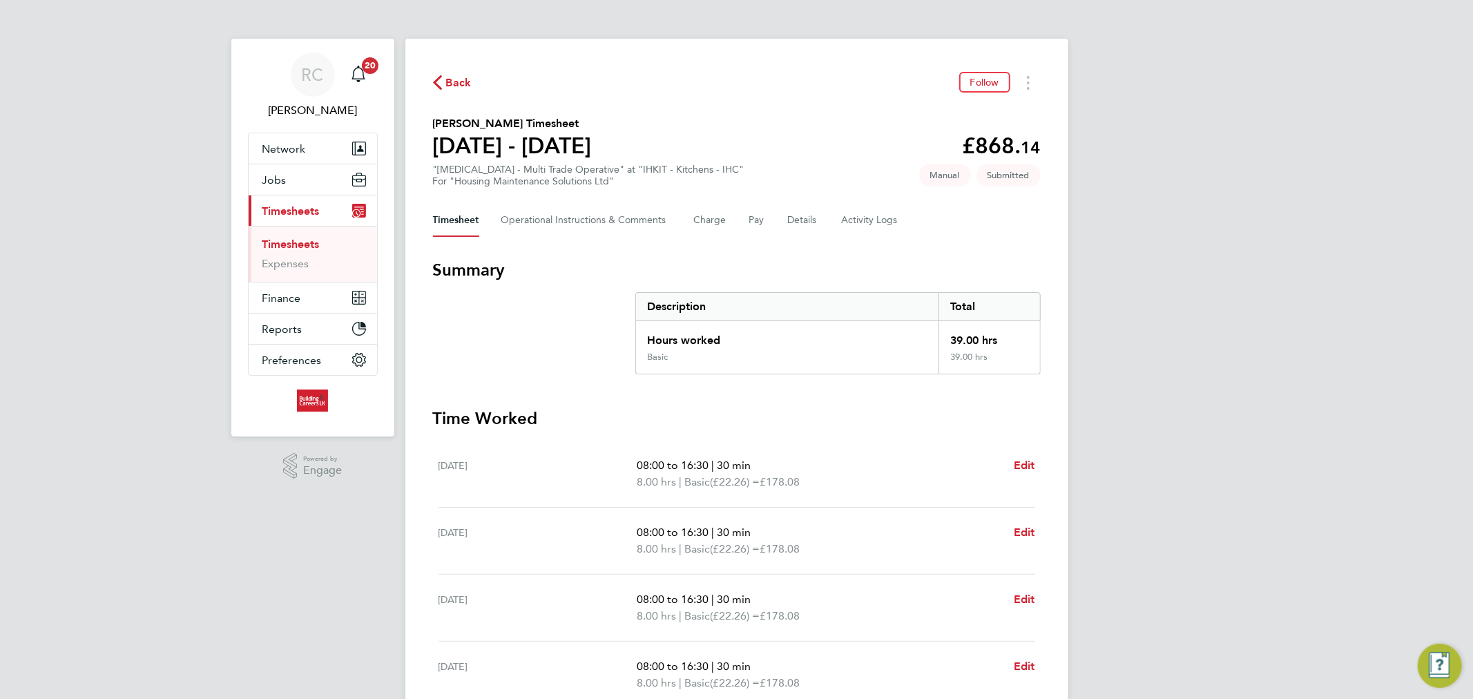
click at [453, 84] on span "Back" at bounding box center [459, 83] width 26 height 17
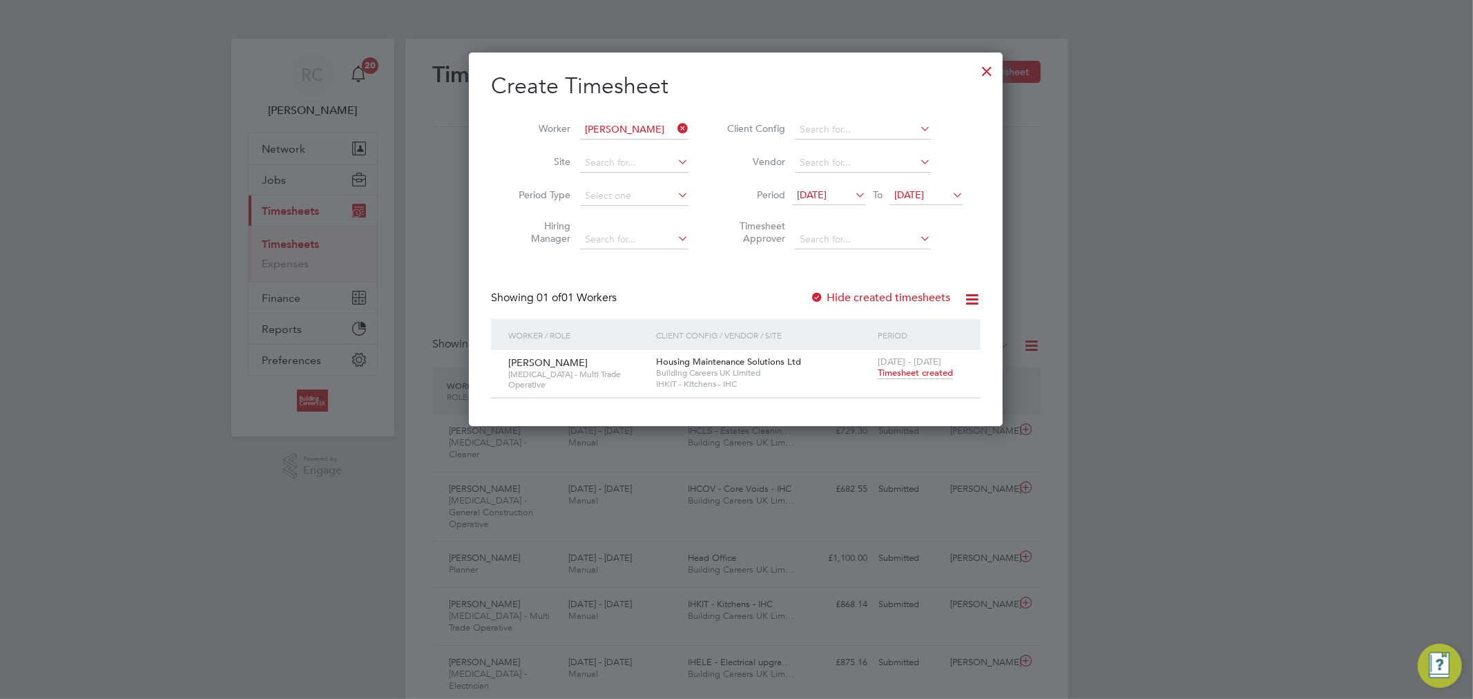
click at [675, 126] on icon at bounding box center [675, 128] width 0 height 19
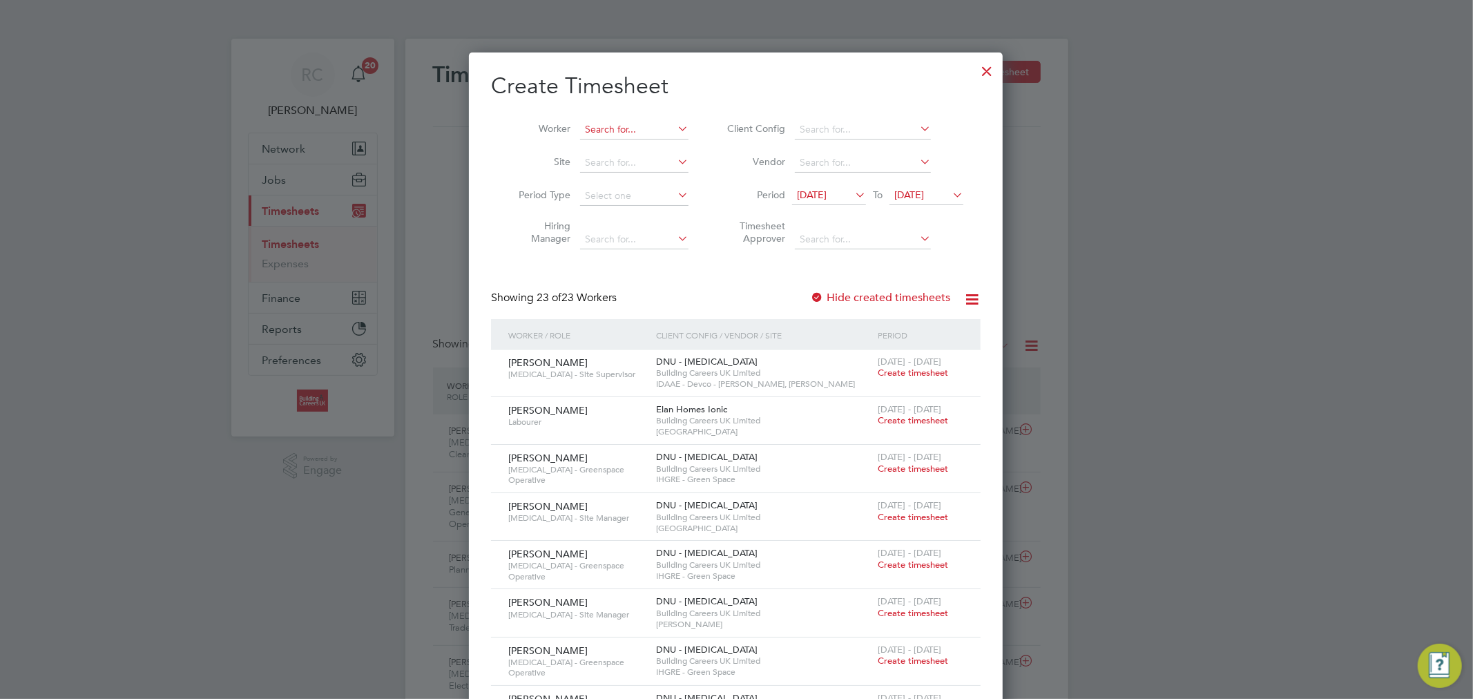
click at [656, 122] on input at bounding box center [634, 129] width 108 height 19
paste input "[PERSON_NAME]"
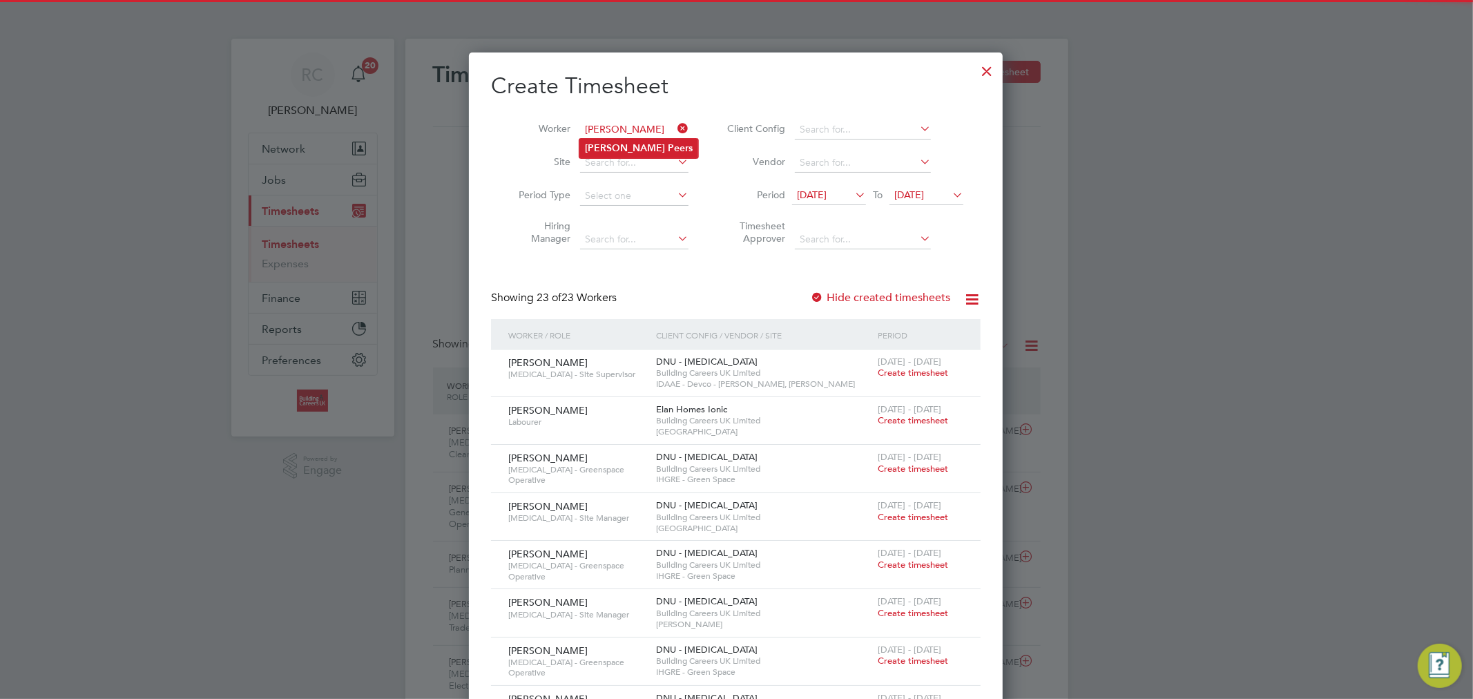
type input "[PERSON_NAME]"
click at [635, 139] on li "Luke Peers" at bounding box center [638, 148] width 119 height 19
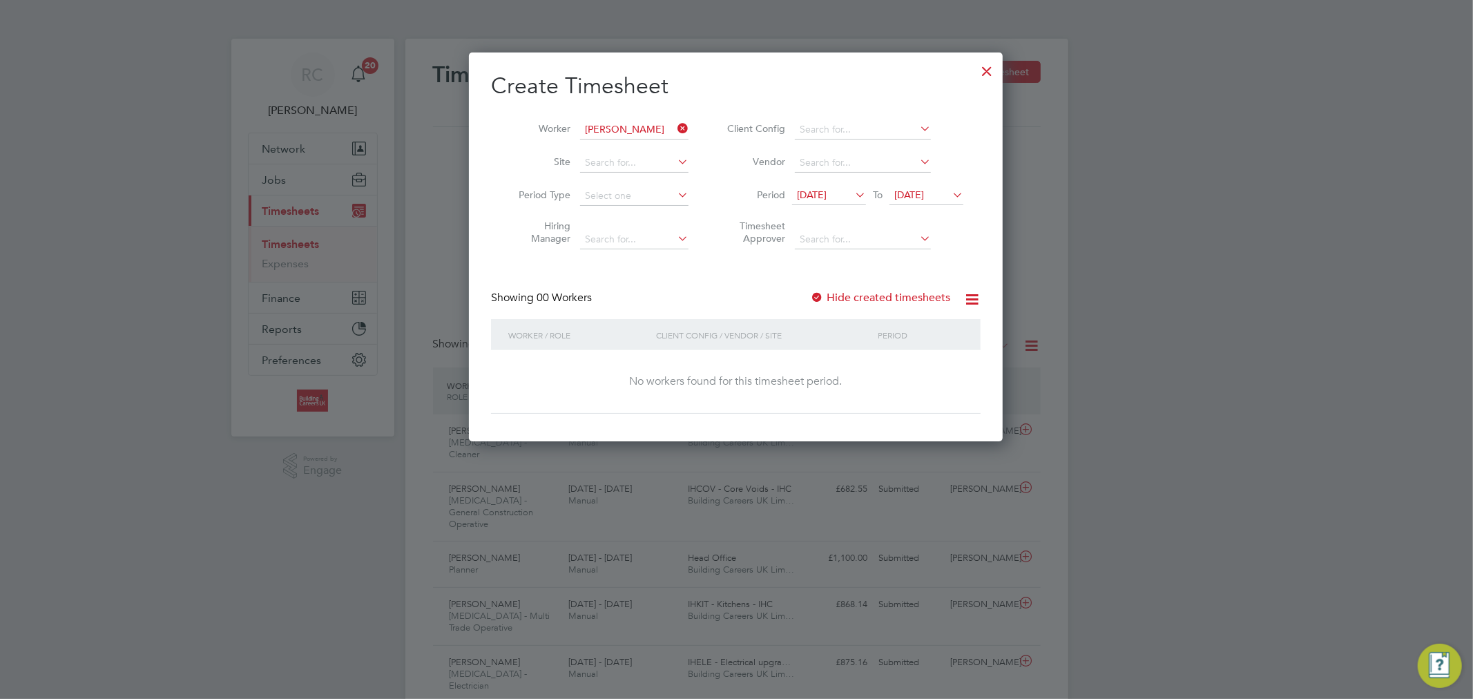
click at [826, 199] on span "[DATE]" at bounding box center [812, 194] width 30 height 12
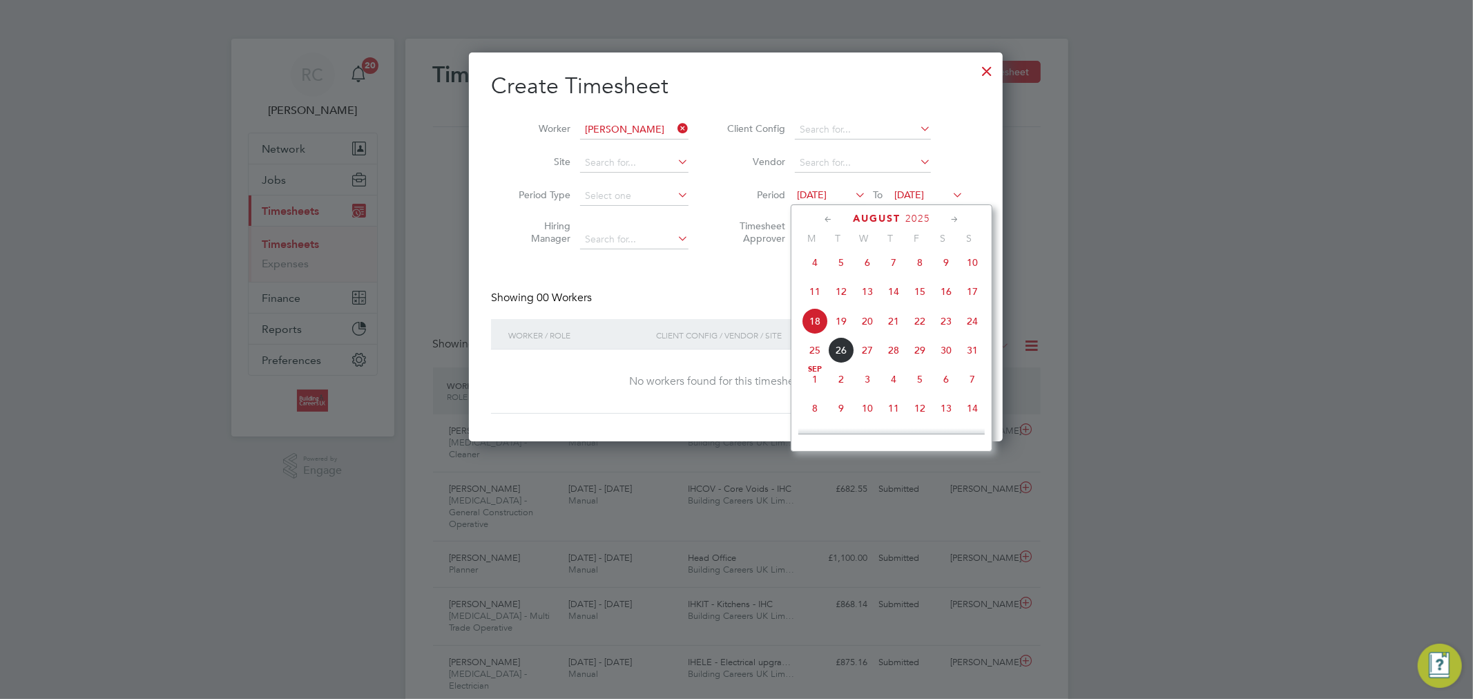
click at [819, 328] on span "18" at bounding box center [815, 321] width 26 height 26
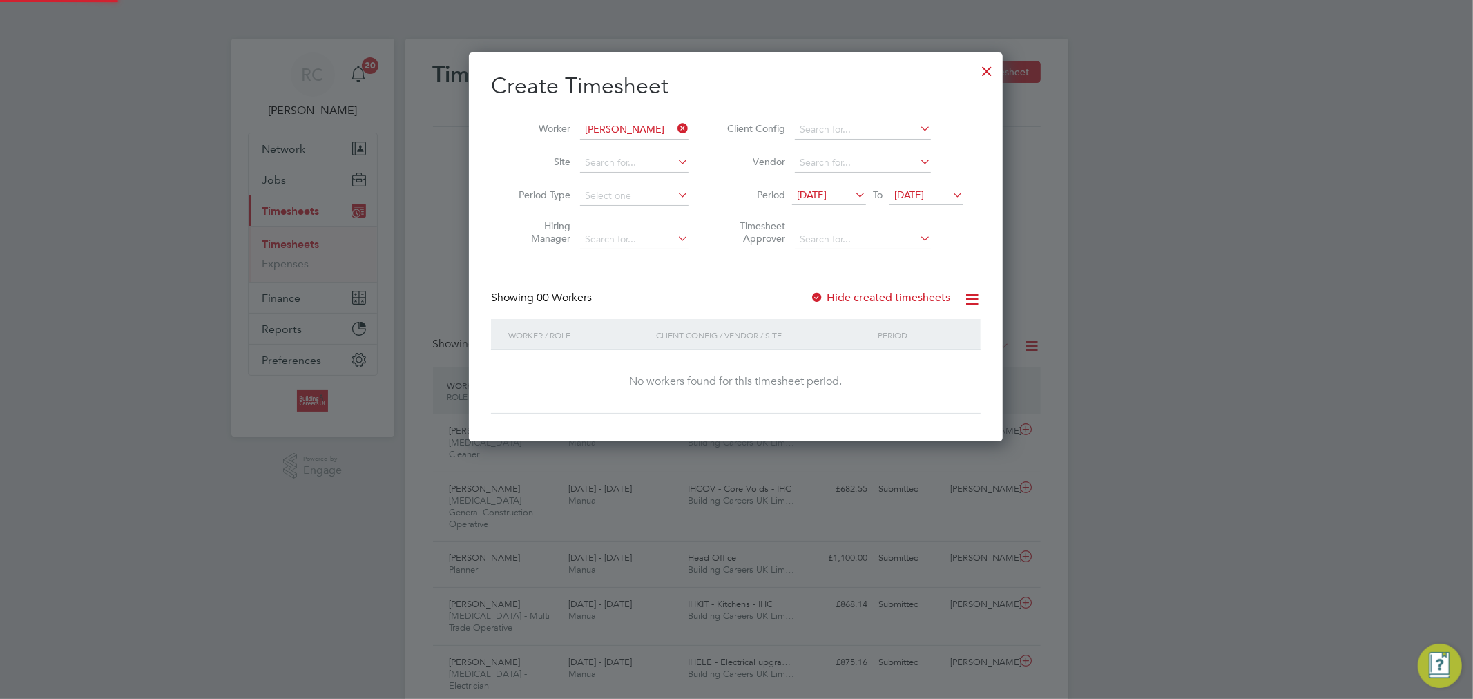
click at [950, 203] on span "24 Aug 2025" at bounding box center [926, 195] width 74 height 19
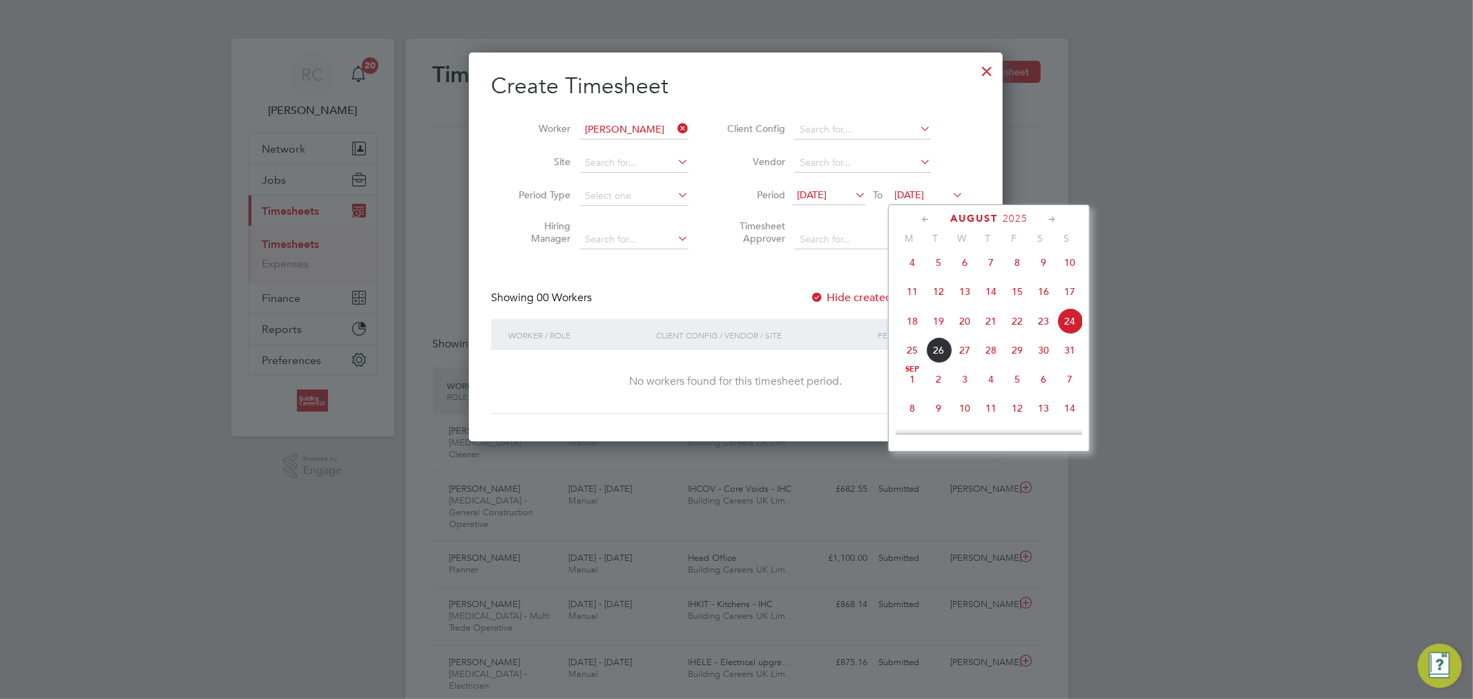
click at [1062, 325] on span "24" at bounding box center [1069, 321] width 26 height 26
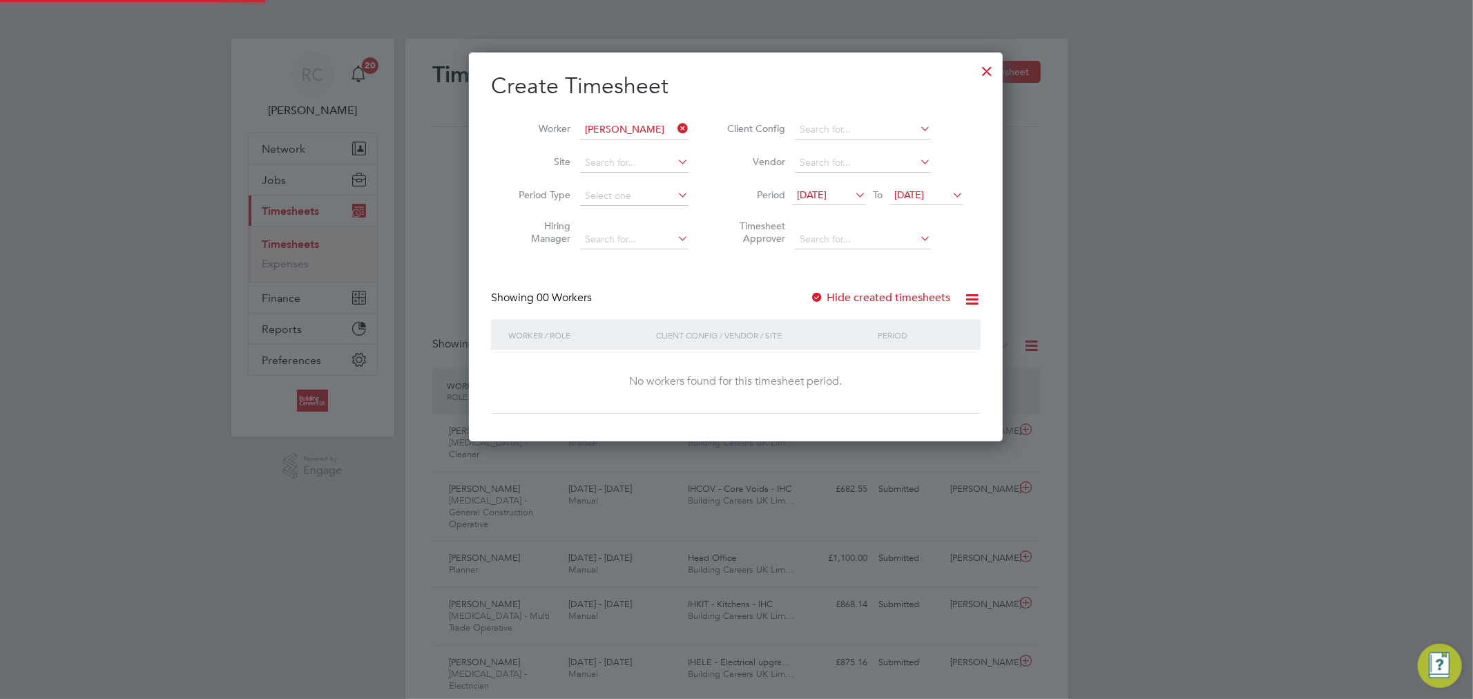
click at [857, 296] on label "Hide created timesheets" at bounding box center [880, 298] width 140 height 14
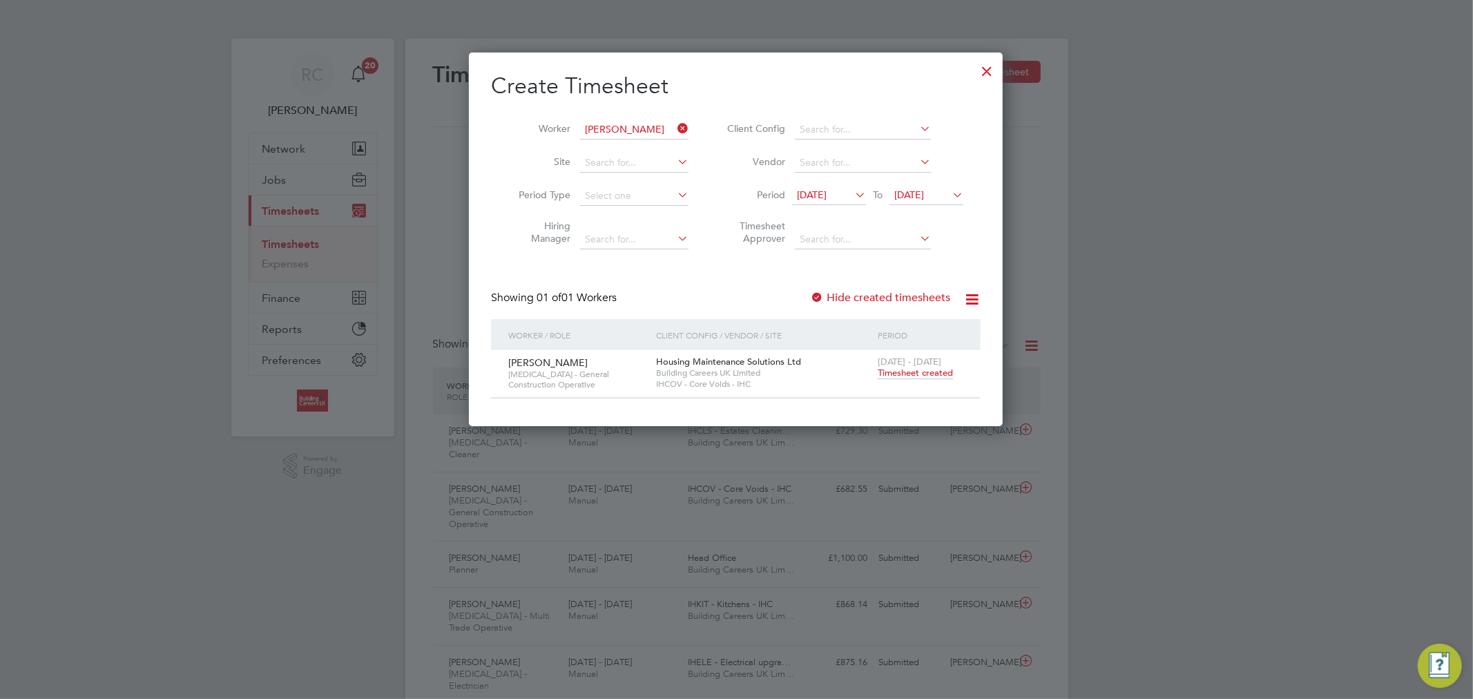
click at [921, 376] on span "Timesheet created" at bounding box center [915, 373] width 75 height 12
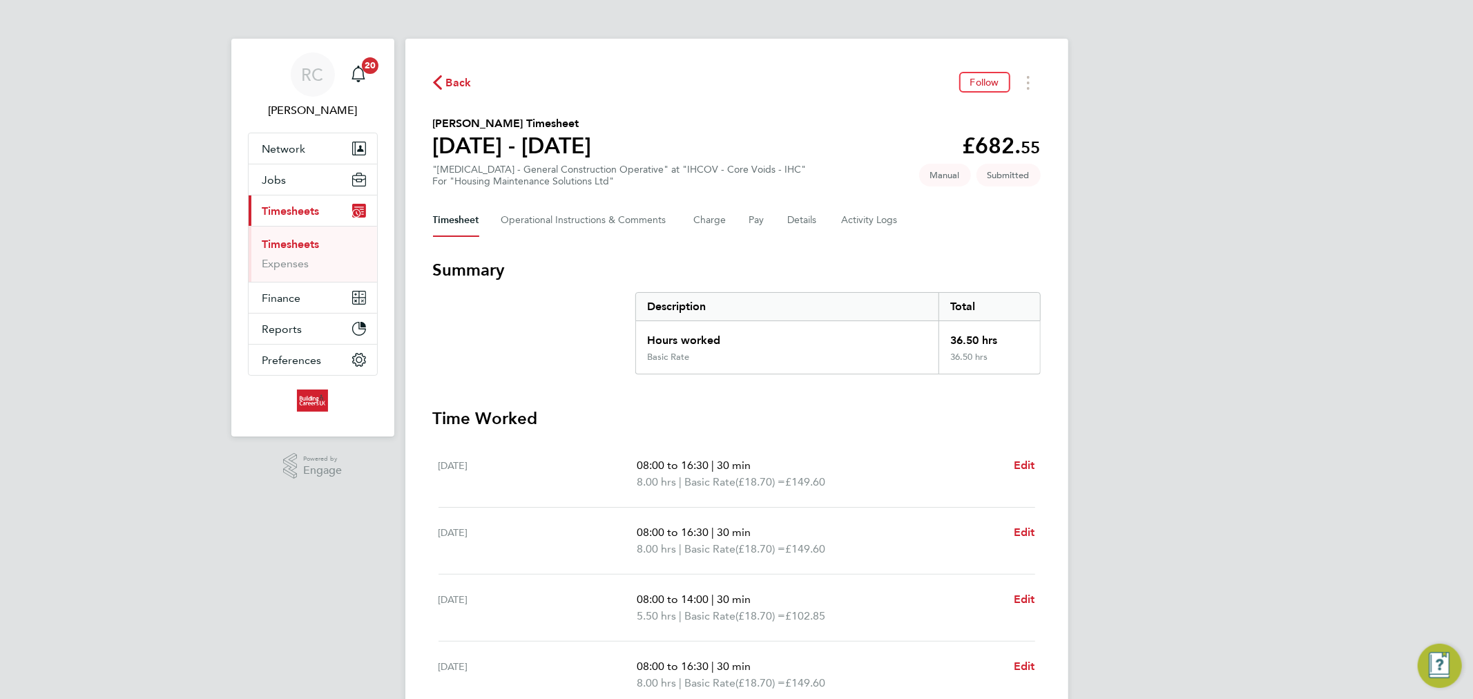
click at [300, 242] on link "Timesheets" at bounding box center [290, 244] width 57 height 13
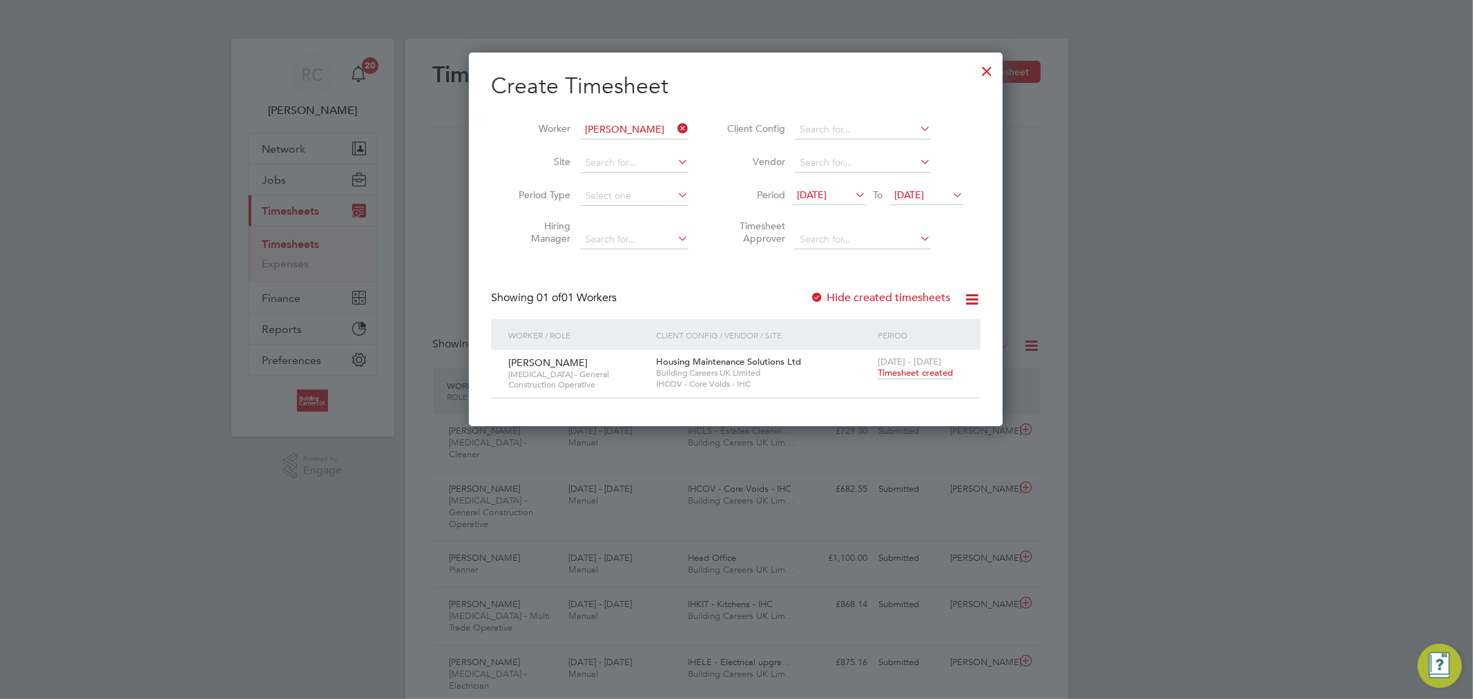
click at [675, 126] on icon at bounding box center [675, 128] width 0 height 19
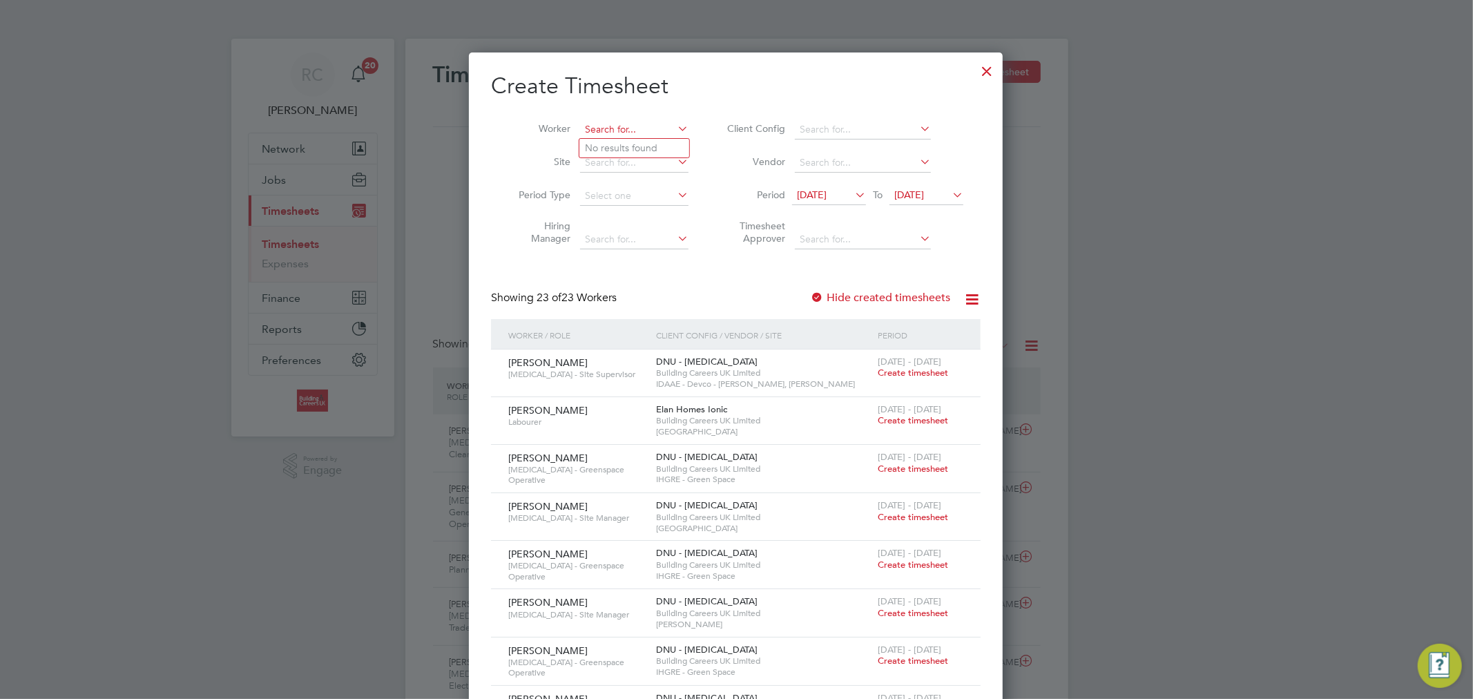
click at [665, 126] on input at bounding box center [634, 129] width 108 height 19
paste input "[PERSON_NAME]"
type input "[PERSON_NAME]"
click at [646, 141] on li "Joe Daniels" at bounding box center [666, 148] width 174 height 19
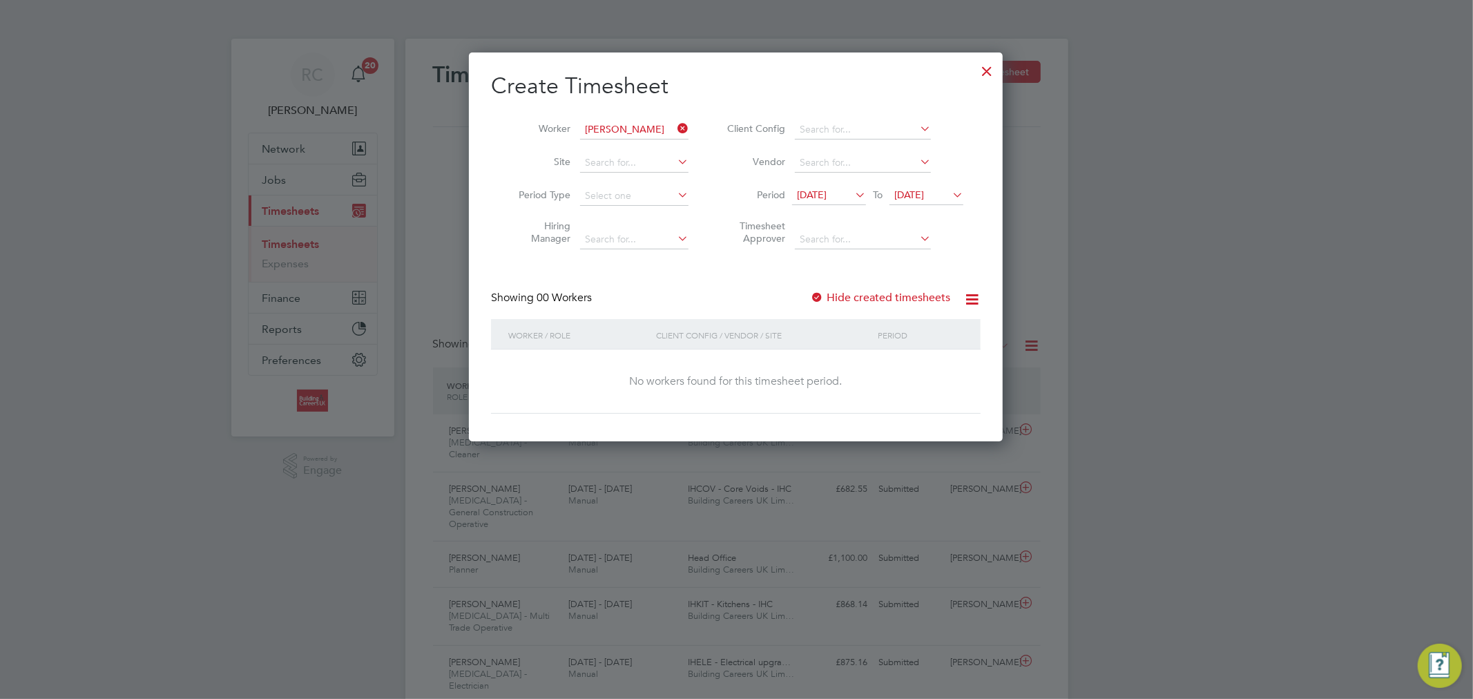
click at [867, 296] on label "Hide created timesheets" at bounding box center [880, 298] width 140 height 14
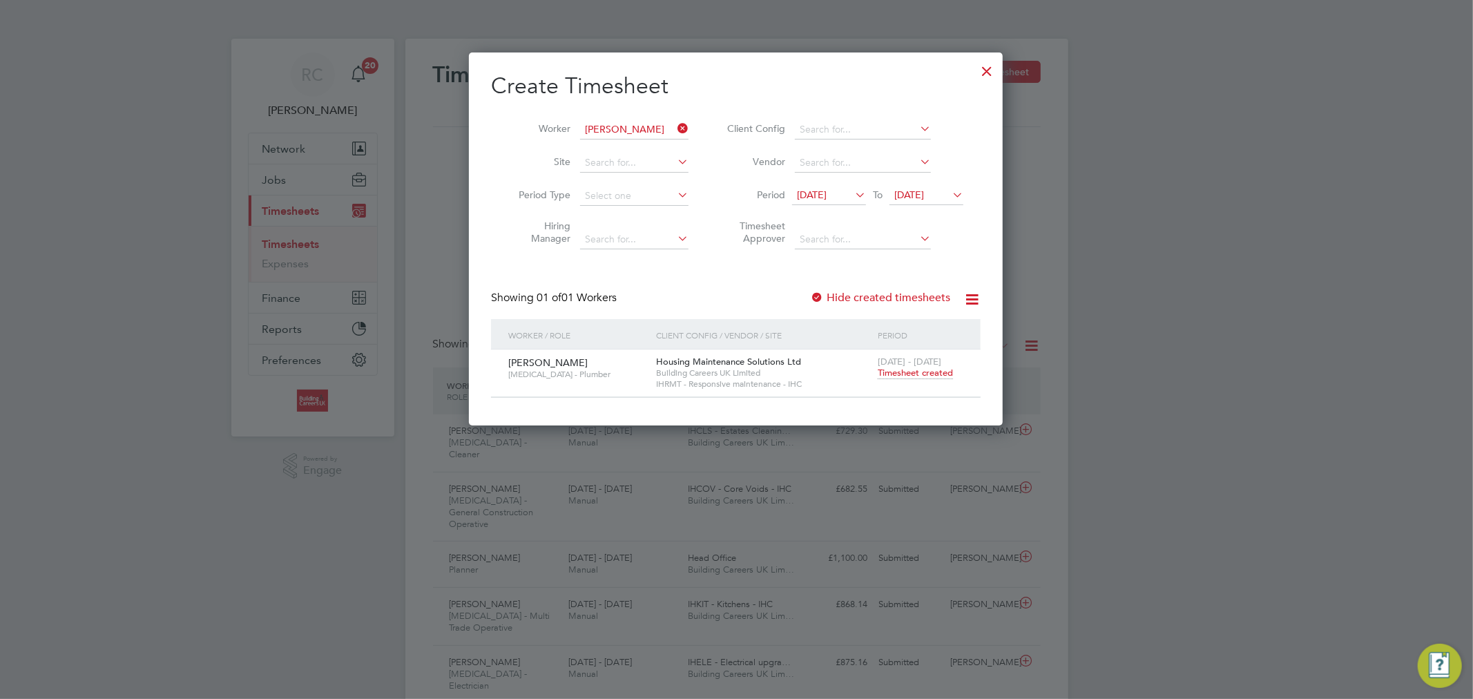
click at [888, 373] on span "Timesheet created" at bounding box center [915, 373] width 75 height 12
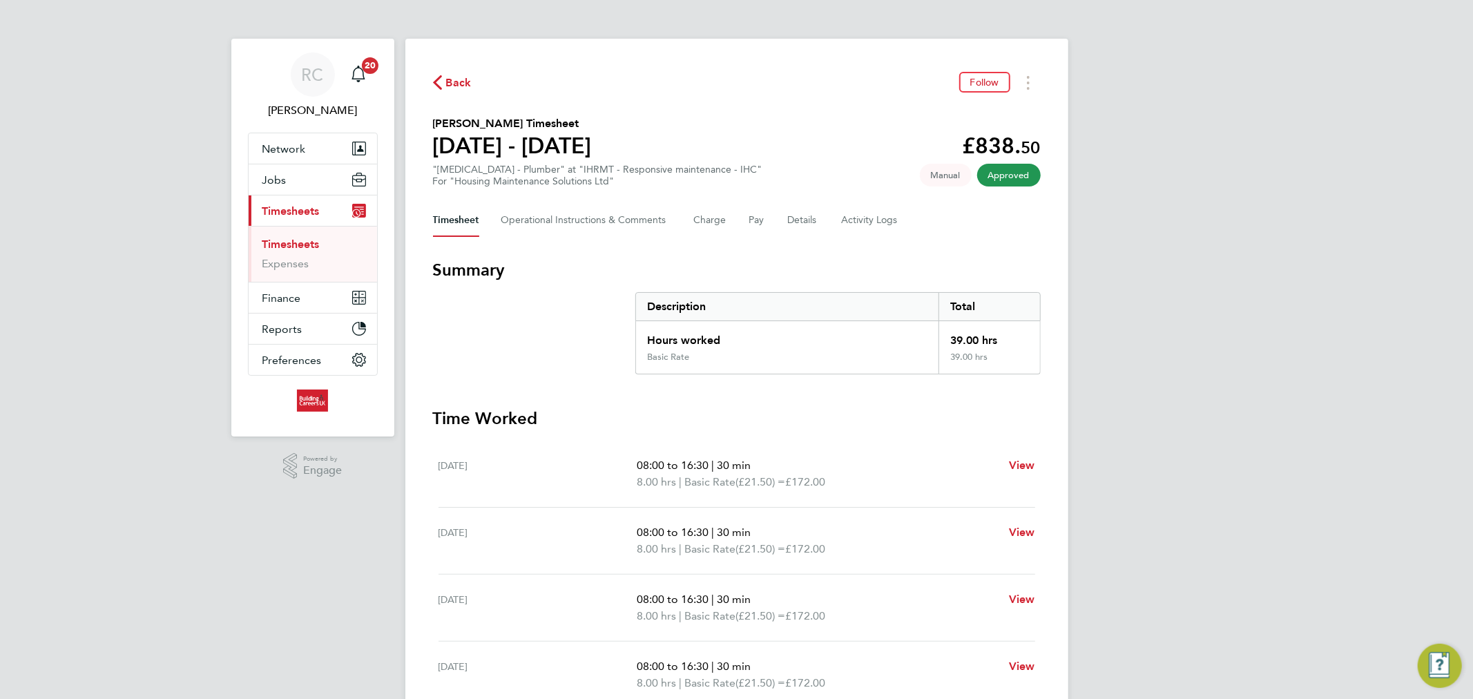
click at [284, 250] on link "Timesheets" at bounding box center [290, 244] width 57 height 13
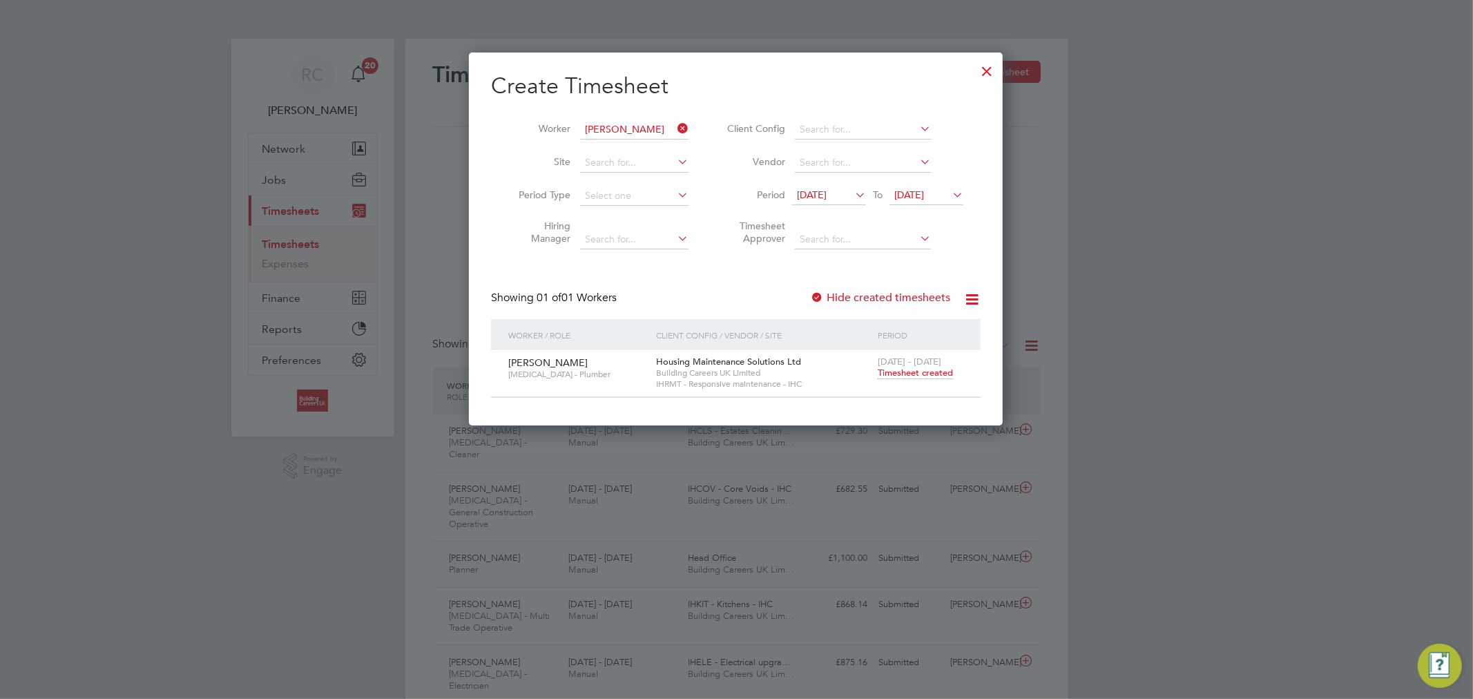
click at [675, 130] on icon at bounding box center [675, 128] width 0 height 19
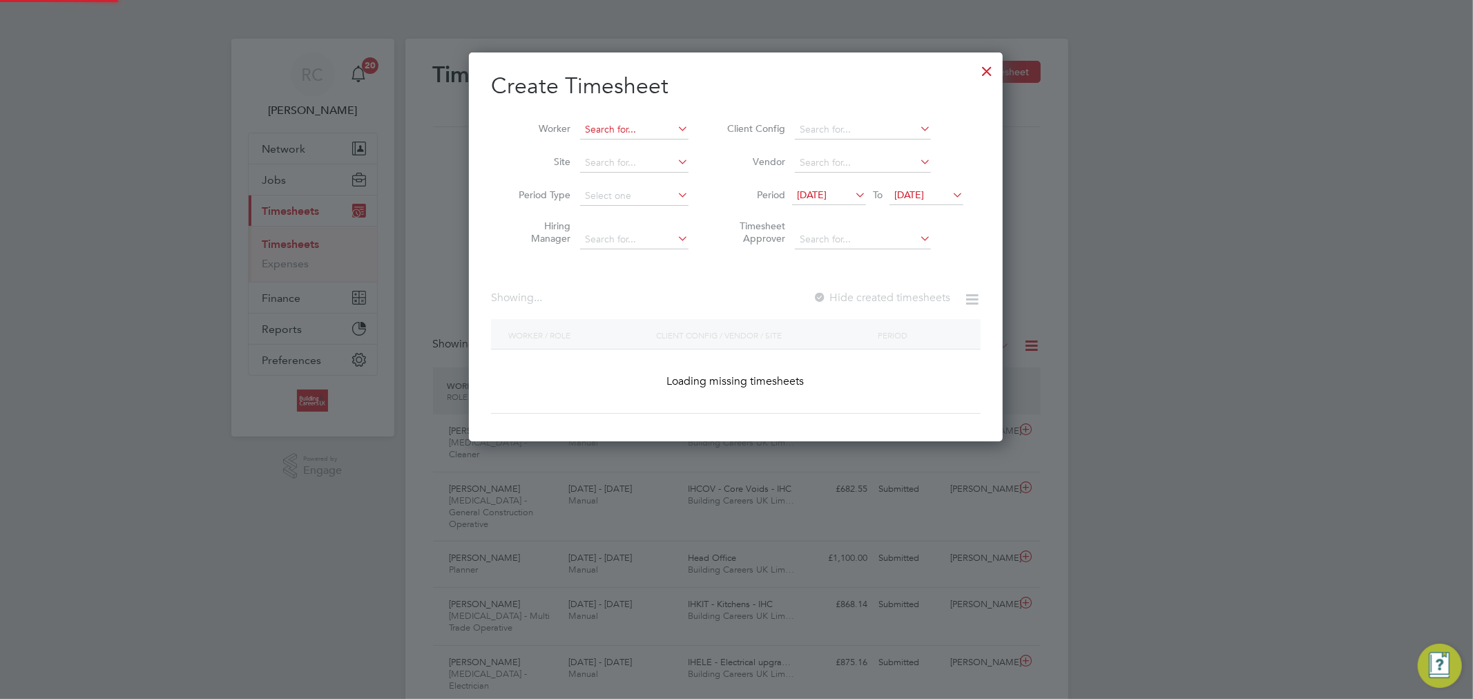
click at [661, 125] on input at bounding box center [634, 129] width 108 height 19
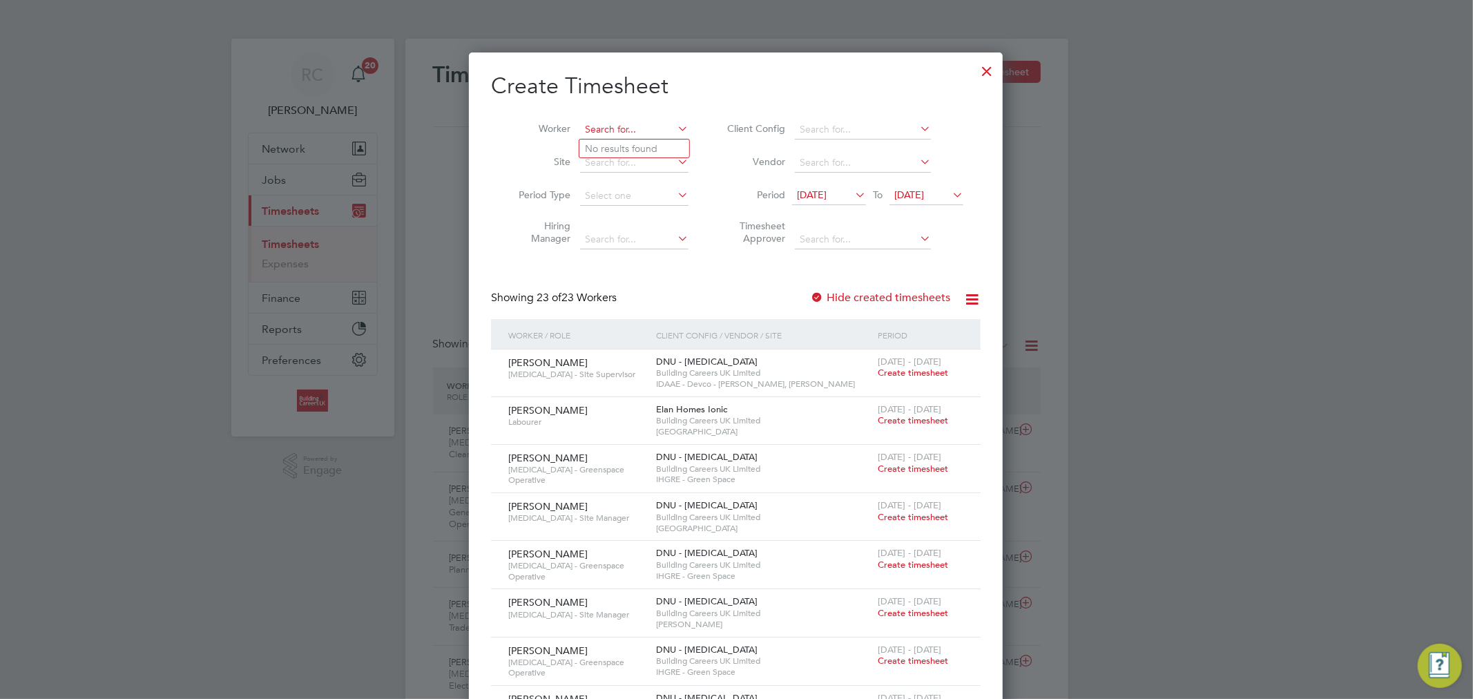
paste input "[PERSON_NAME]"
type input "[PERSON_NAME]"
click at [653, 143] on li "Stephen Reid" at bounding box center [666, 148] width 174 height 19
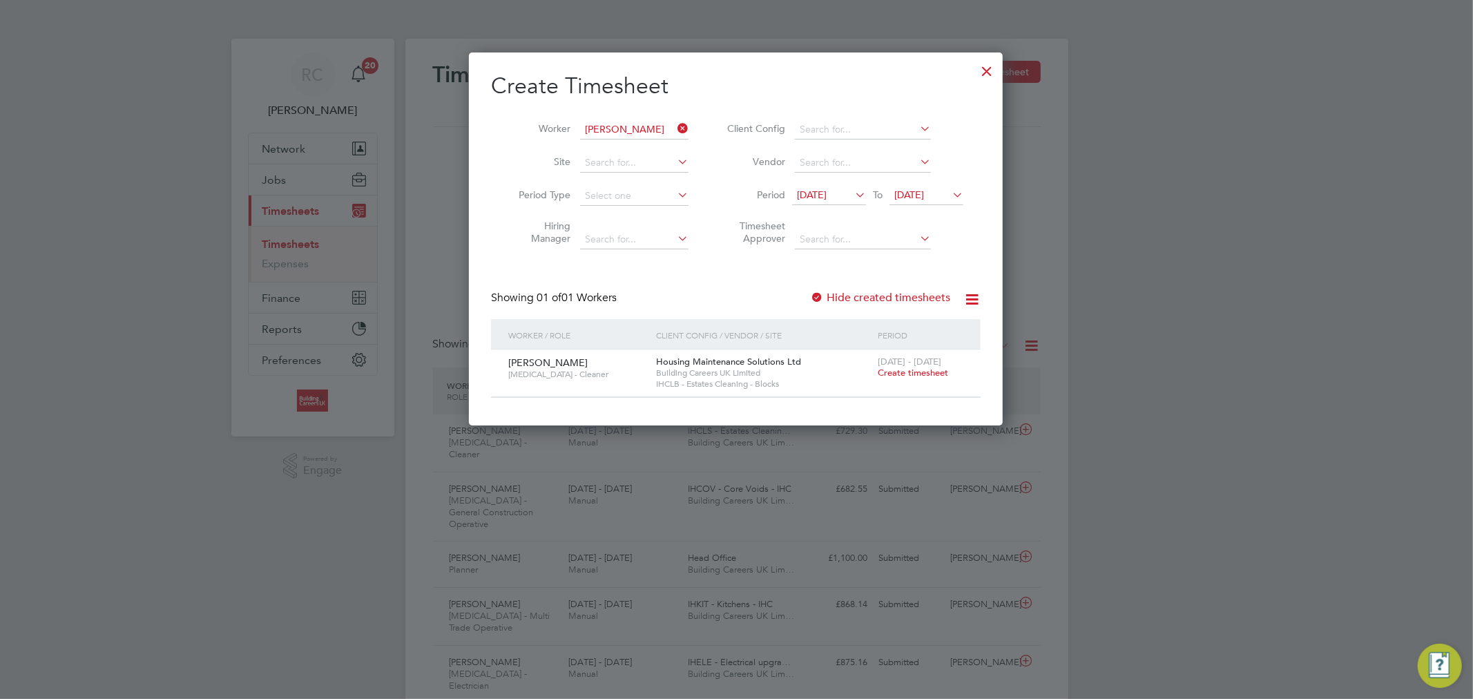
click at [908, 376] on span "Create timesheet" at bounding box center [913, 373] width 70 height 12
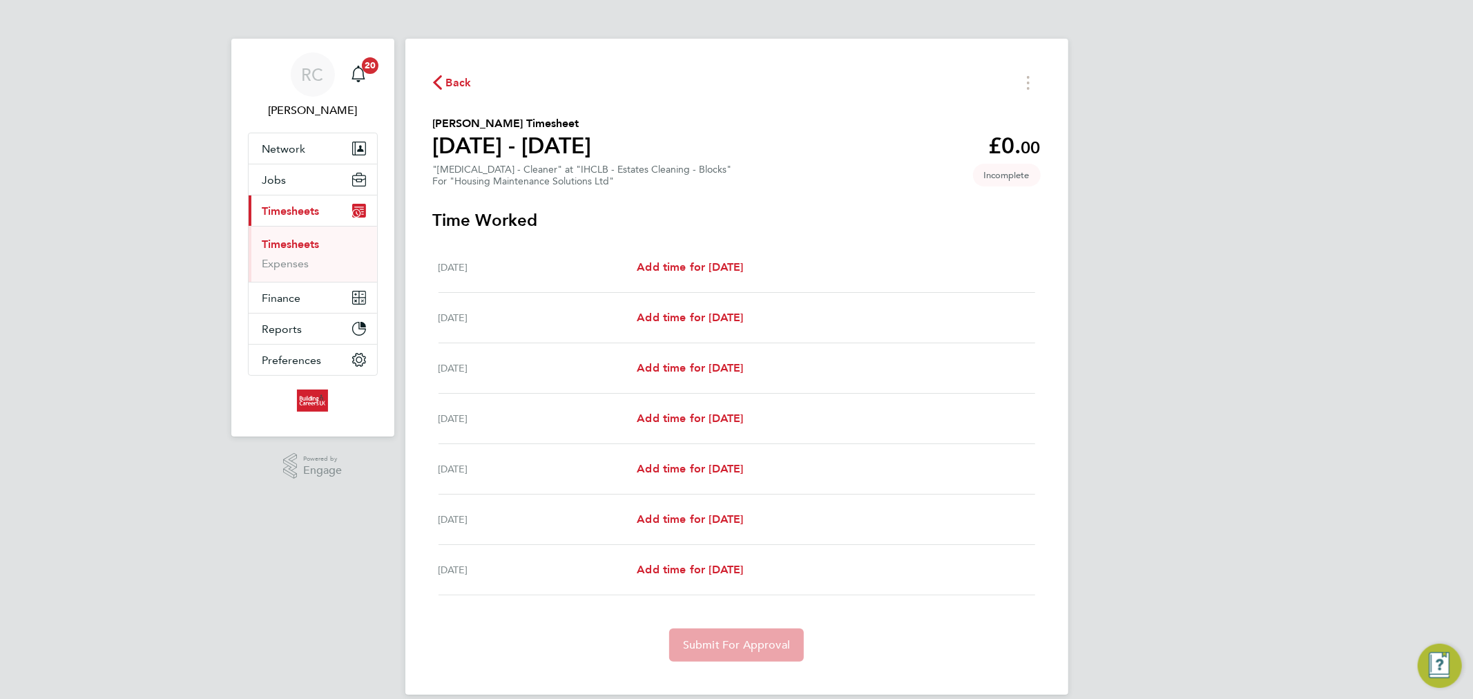
click at [454, 83] on span "Back" at bounding box center [459, 83] width 26 height 17
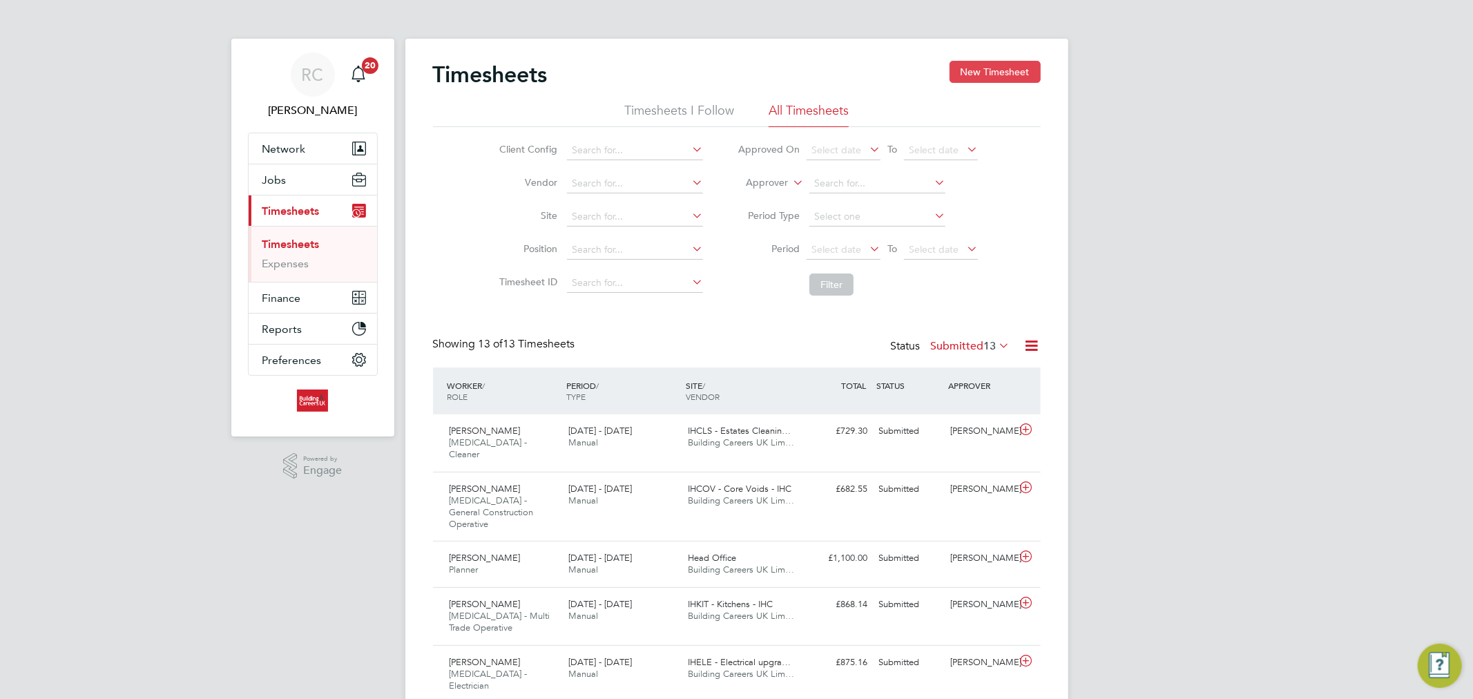
click at [958, 70] on button "New Timesheet" at bounding box center [994, 72] width 91 height 22
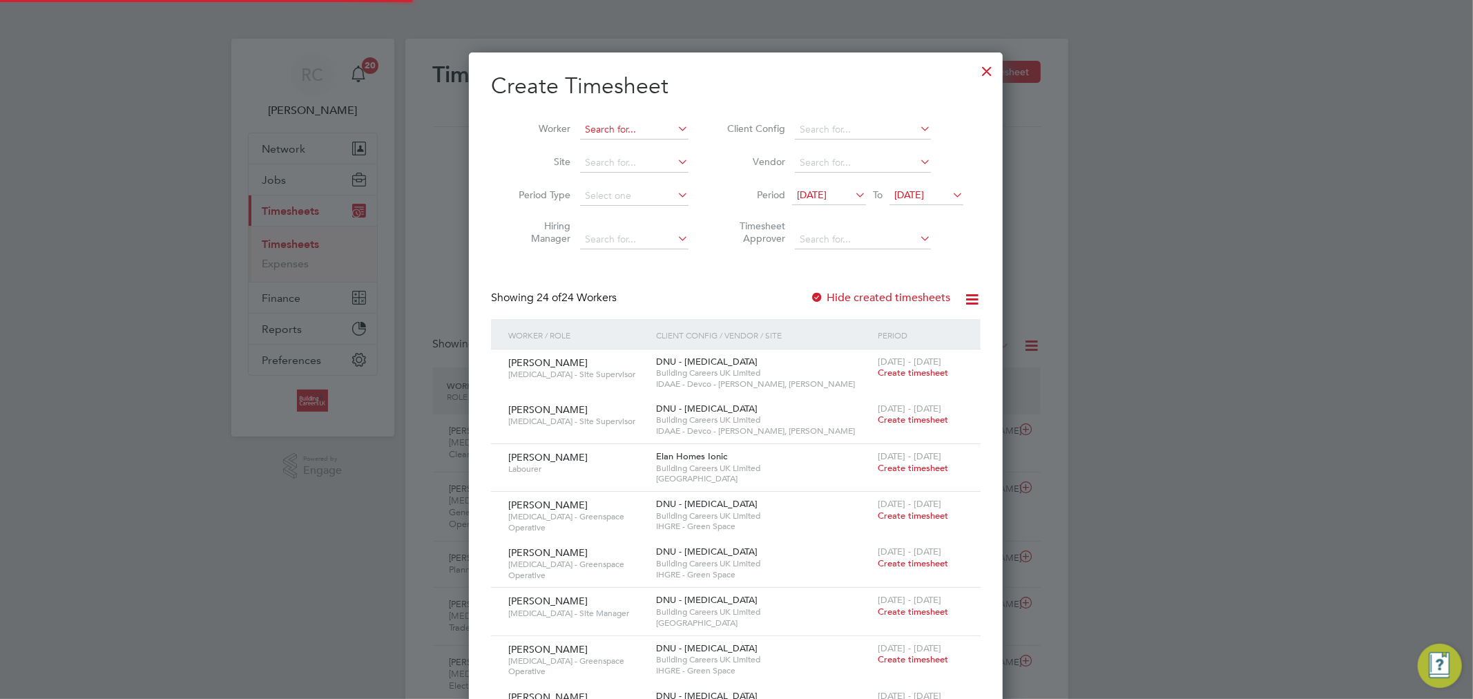
click at [592, 131] on input at bounding box center [634, 129] width 108 height 19
paste input "[PERSON_NAME]"
type input "[PERSON_NAME]"
click at [664, 145] on li "Stephen Reid" at bounding box center [666, 148] width 174 height 19
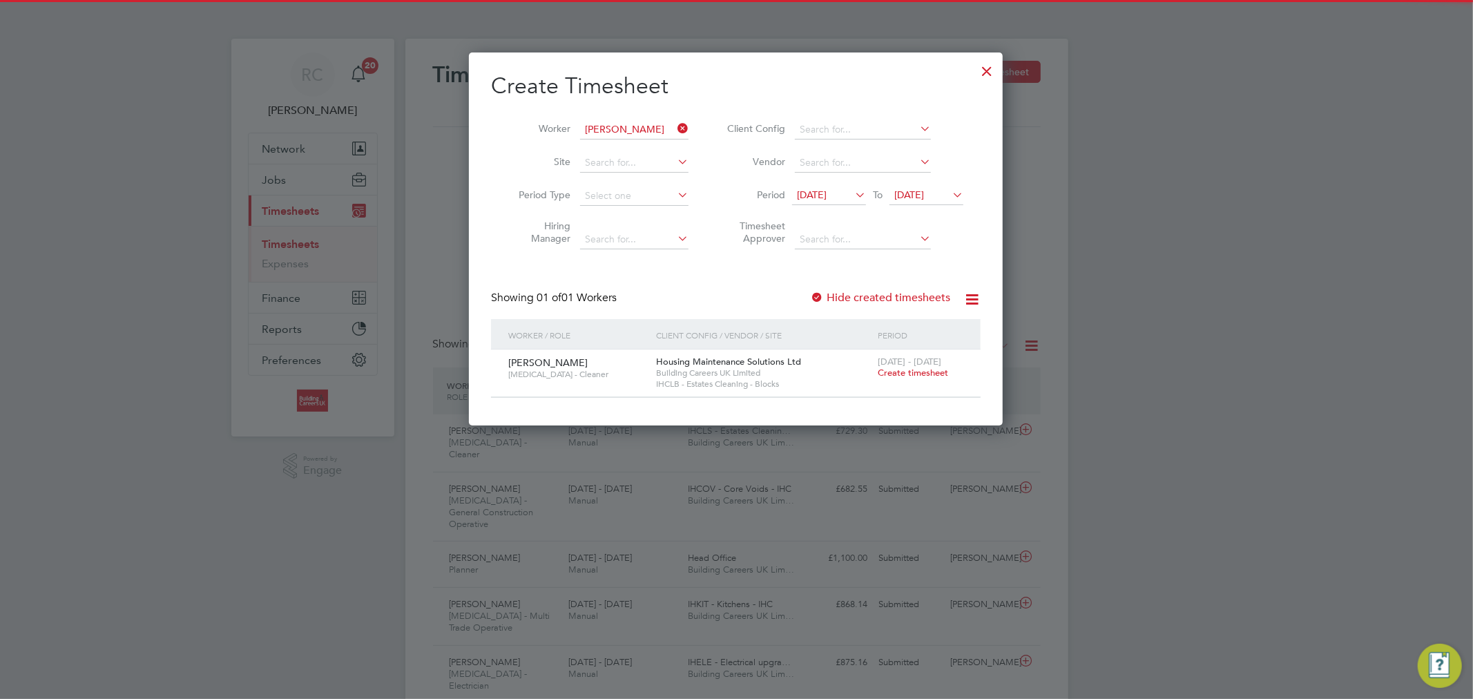
drag, startPoint x: 682, startPoint y: 120, endPoint x: 652, endPoint y: 125, distance: 30.1
click at [675, 121] on icon at bounding box center [675, 128] width 0 height 19
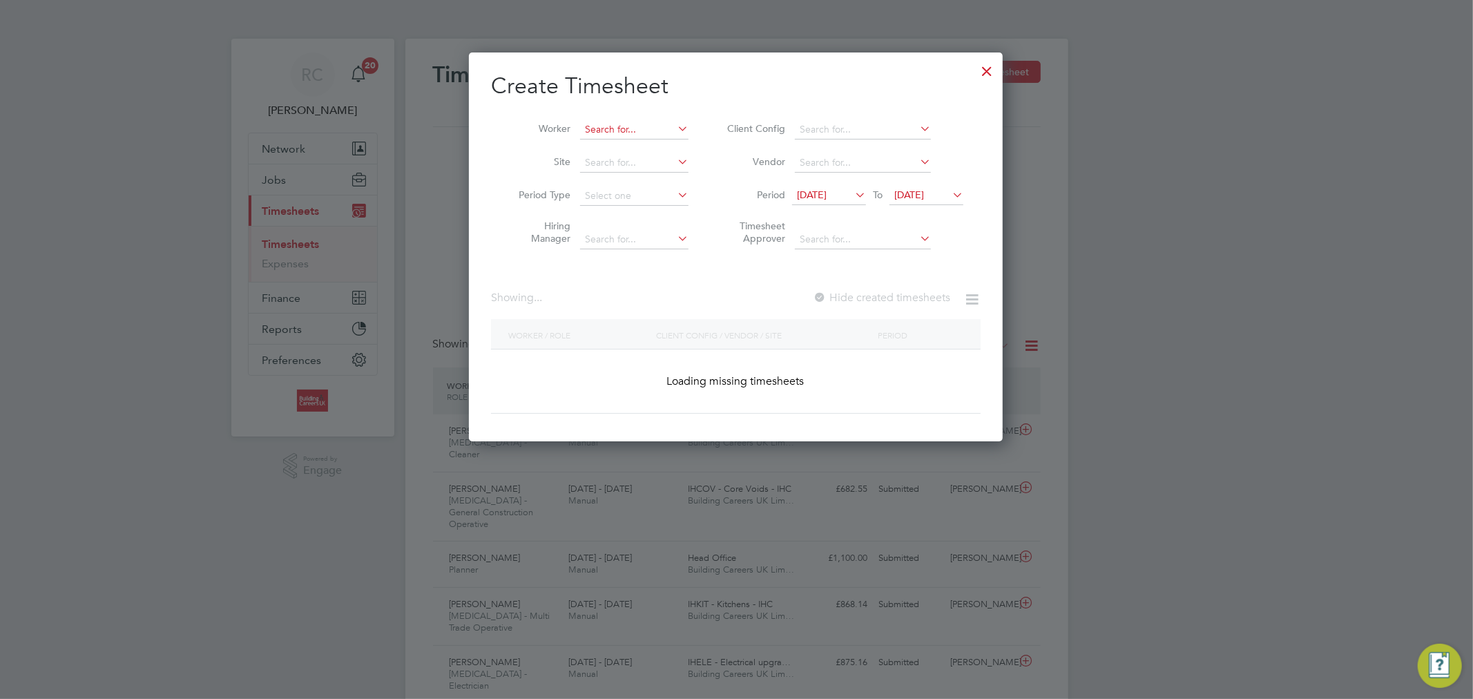
click at [650, 125] on input at bounding box center [634, 129] width 108 height 19
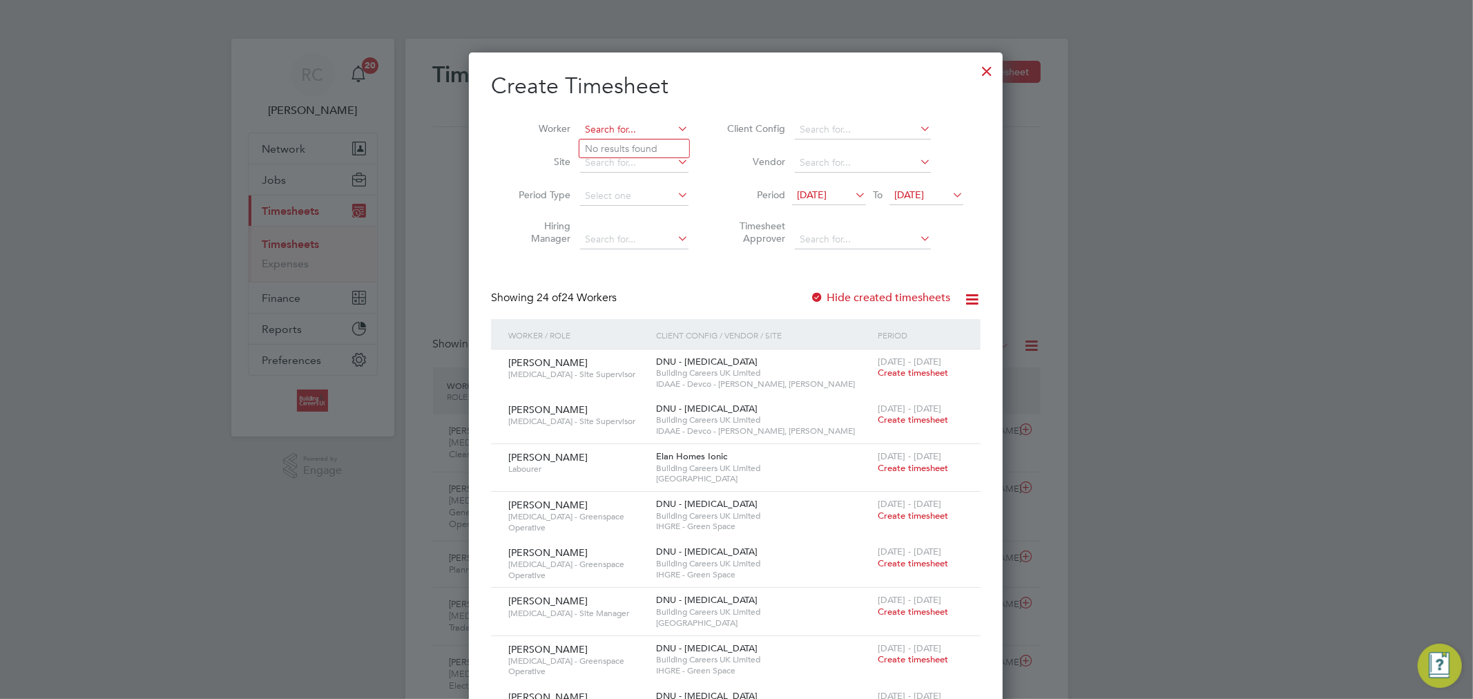
paste input "[PERSON_NAME]"
type input "[PERSON_NAME]"
click at [668, 162] on b "Reid" at bounding box center [708, 168] width 80 height 12
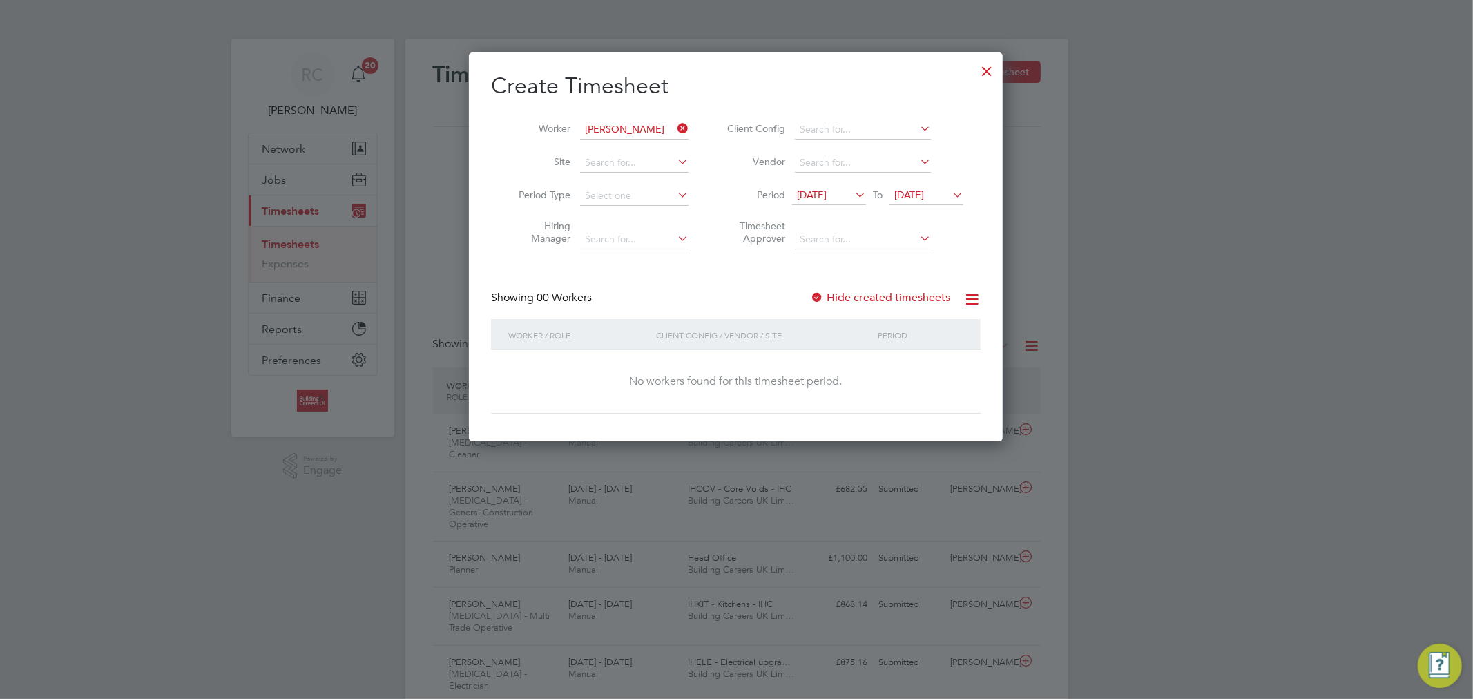
click at [865, 291] on label "Hide created timesheets" at bounding box center [880, 298] width 140 height 14
click at [826, 199] on span "12 Aug 2025" at bounding box center [812, 194] width 30 height 12
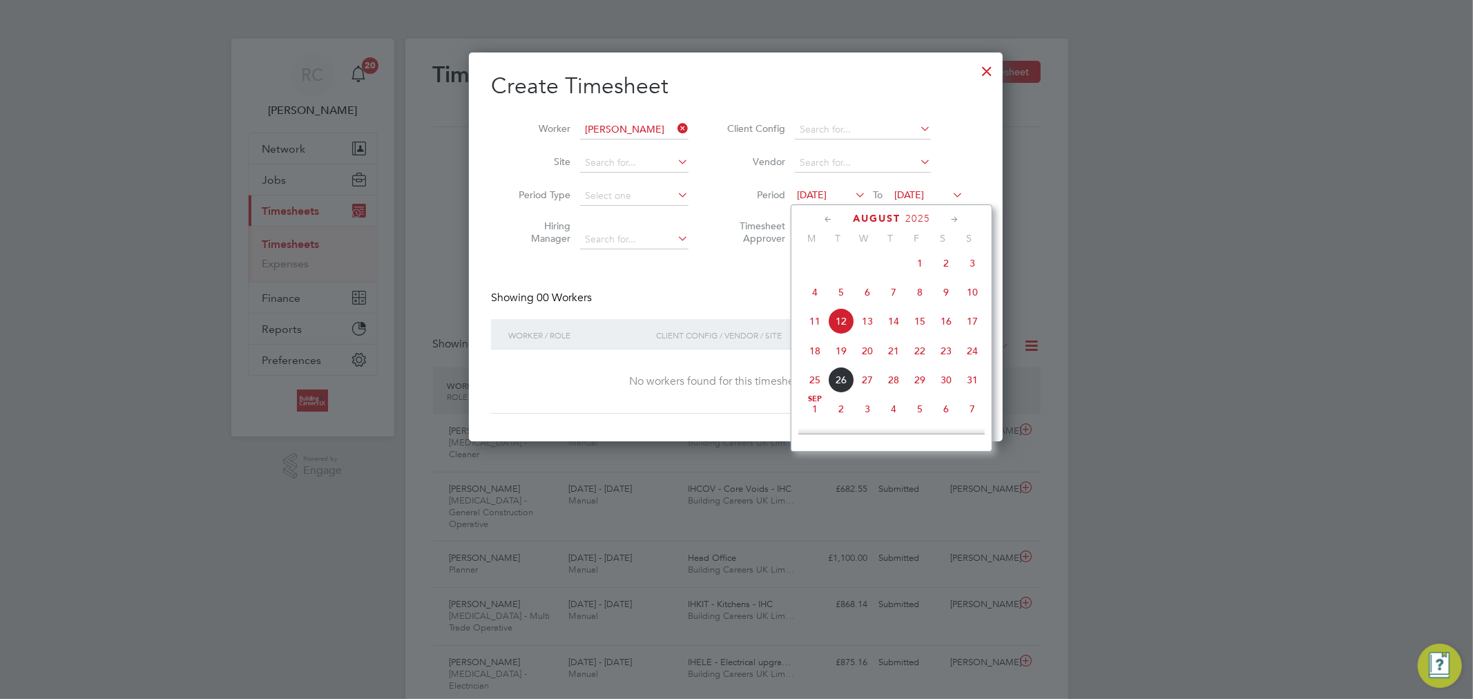
click at [822, 354] on span "18" at bounding box center [815, 351] width 26 height 26
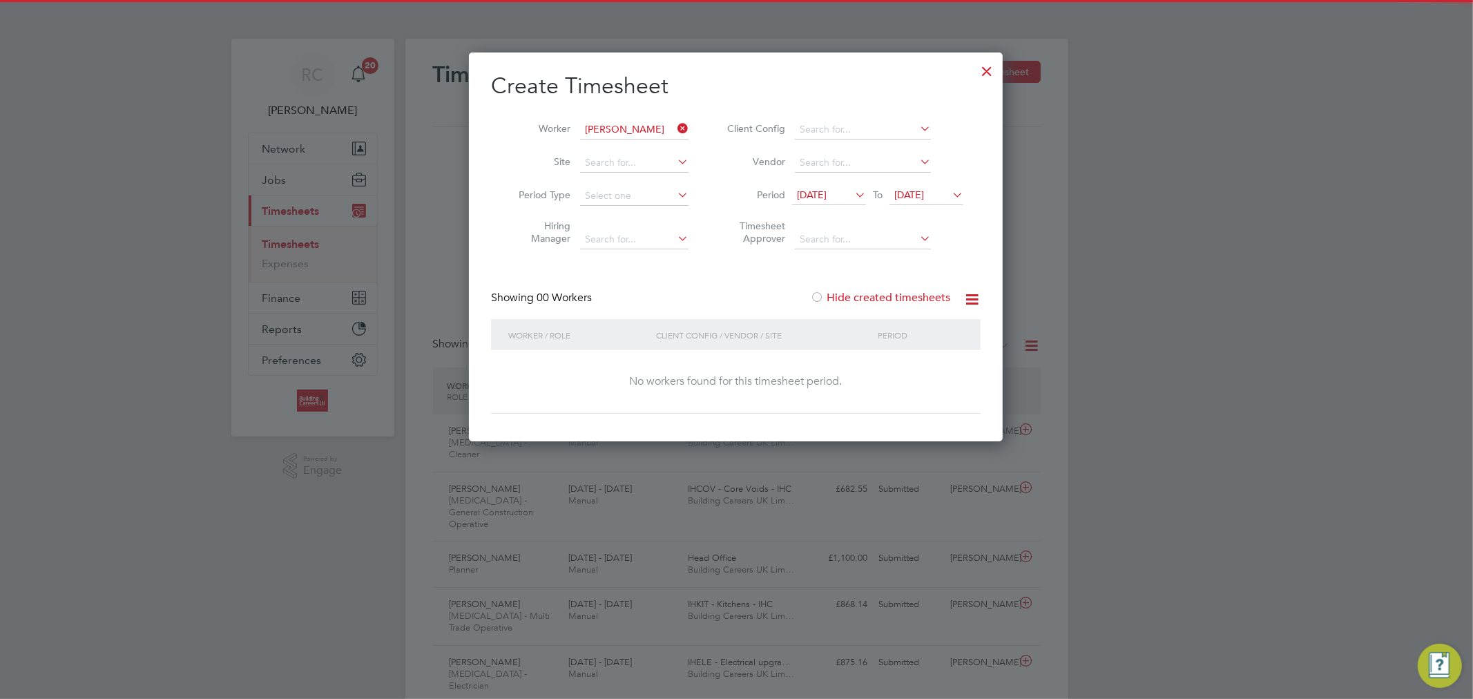
click at [924, 199] on span "19 Aug 2025" at bounding box center [909, 194] width 30 height 12
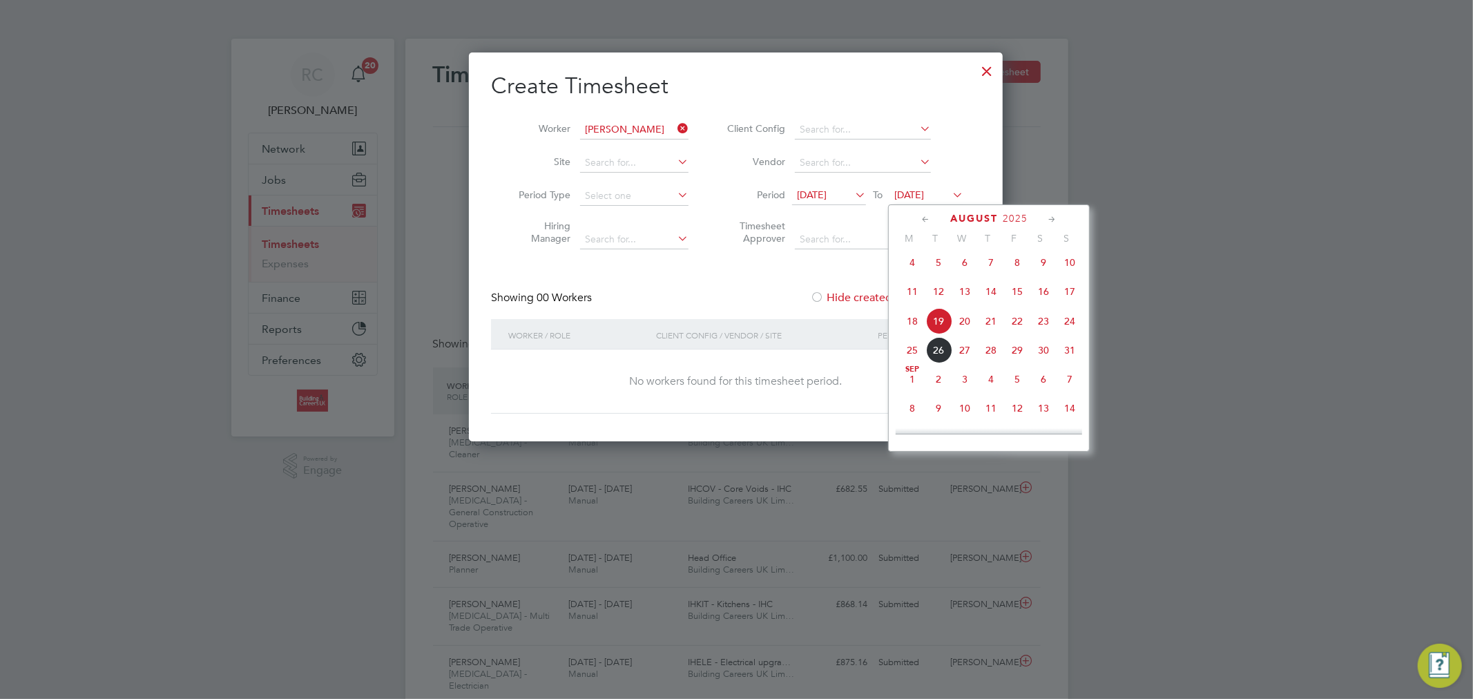
click at [1068, 327] on span "24" at bounding box center [1069, 321] width 26 height 26
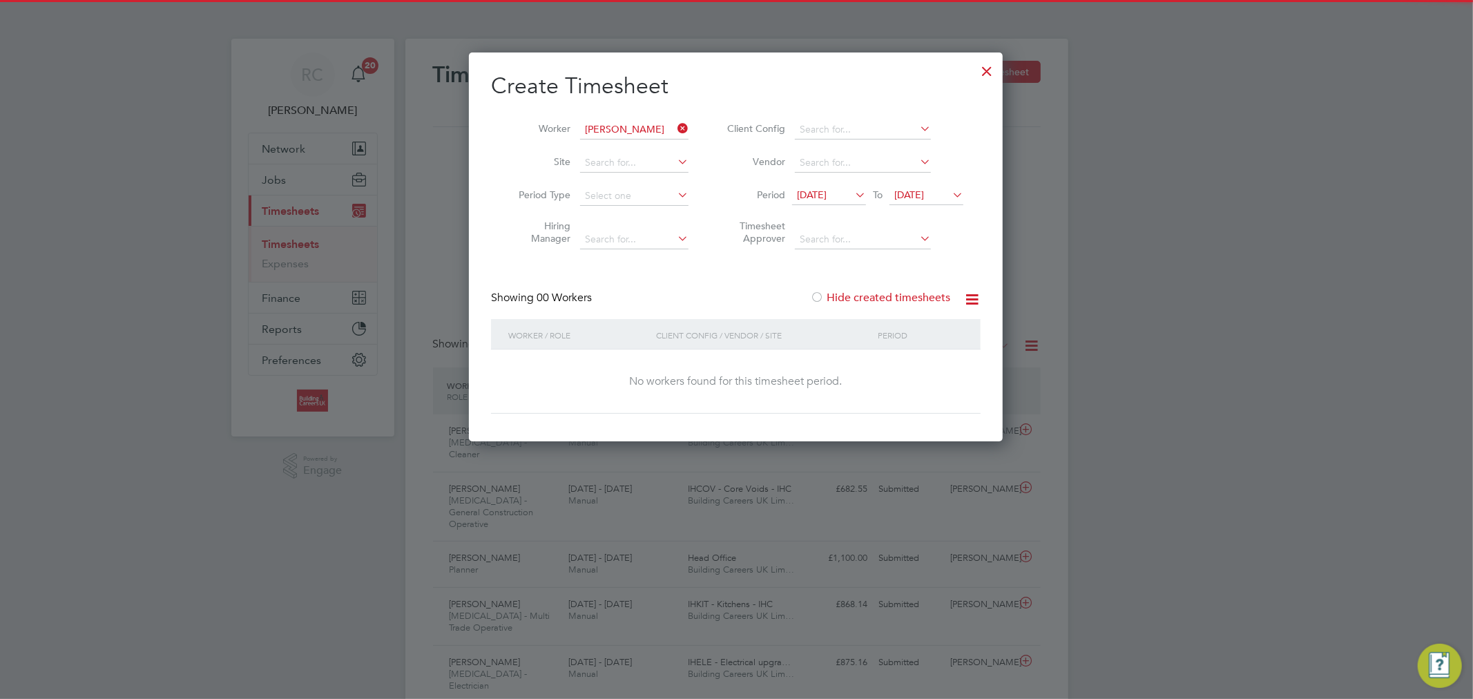
click at [866, 298] on label "Hide created timesheets" at bounding box center [880, 298] width 140 height 14
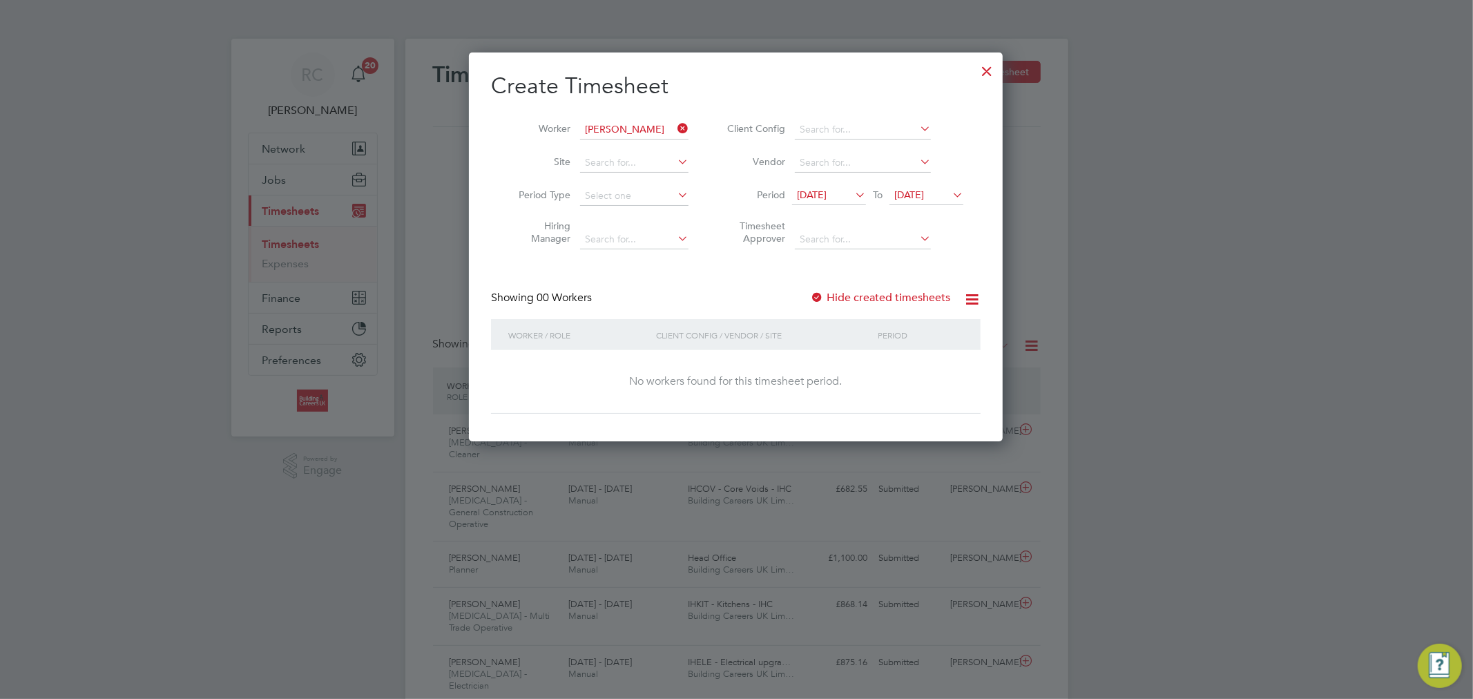
click at [866, 298] on label "Hide created timesheets" at bounding box center [880, 298] width 140 height 14
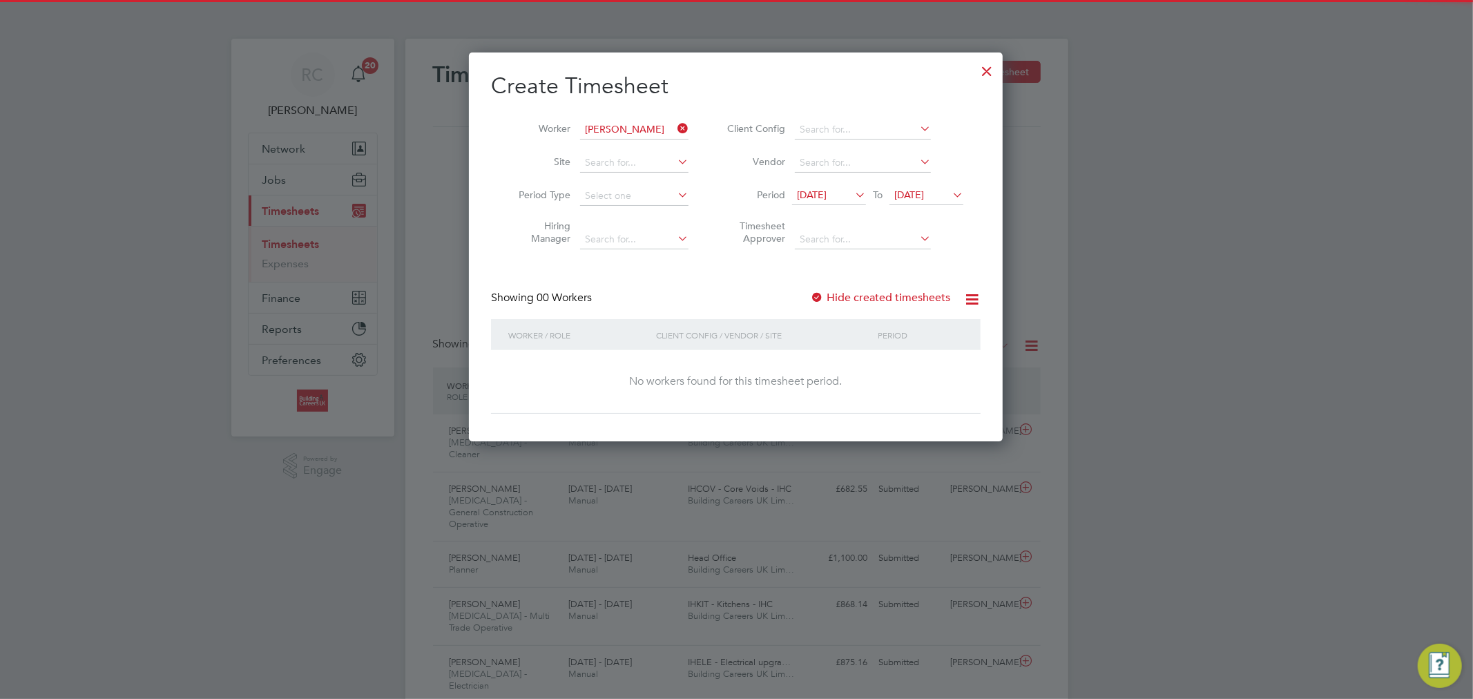
click at [675, 120] on icon at bounding box center [675, 128] width 0 height 19
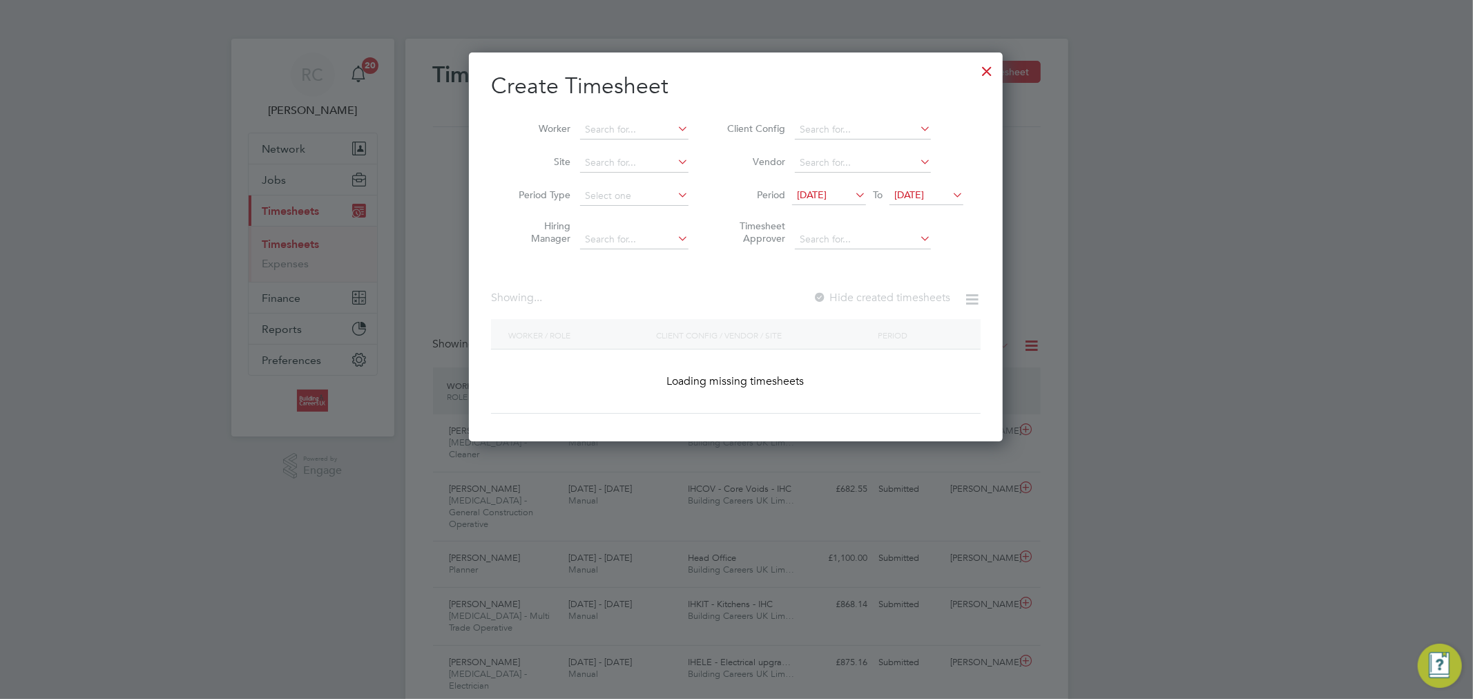
click at [675, 120] on icon at bounding box center [675, 128] width 0 height 19
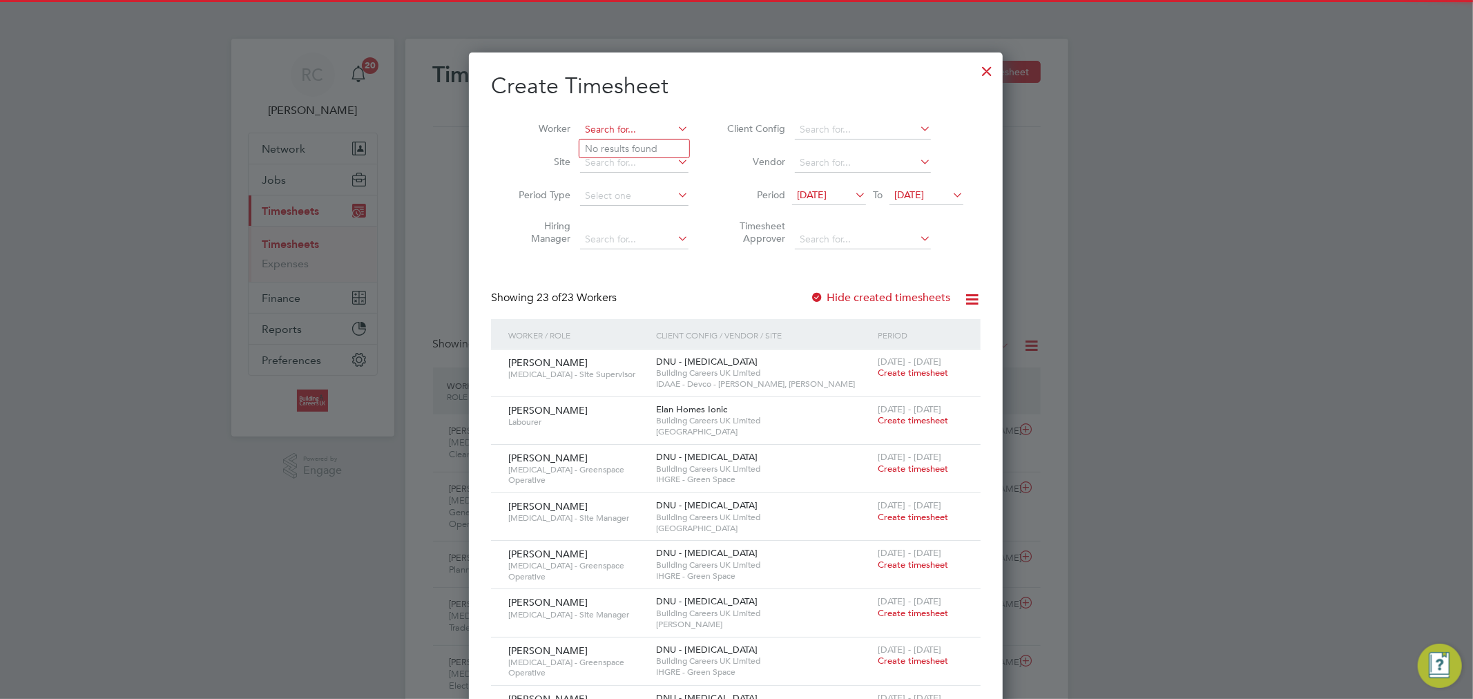
click at [636, 137] on input at bounding box center [634, 129] width 108 height 19
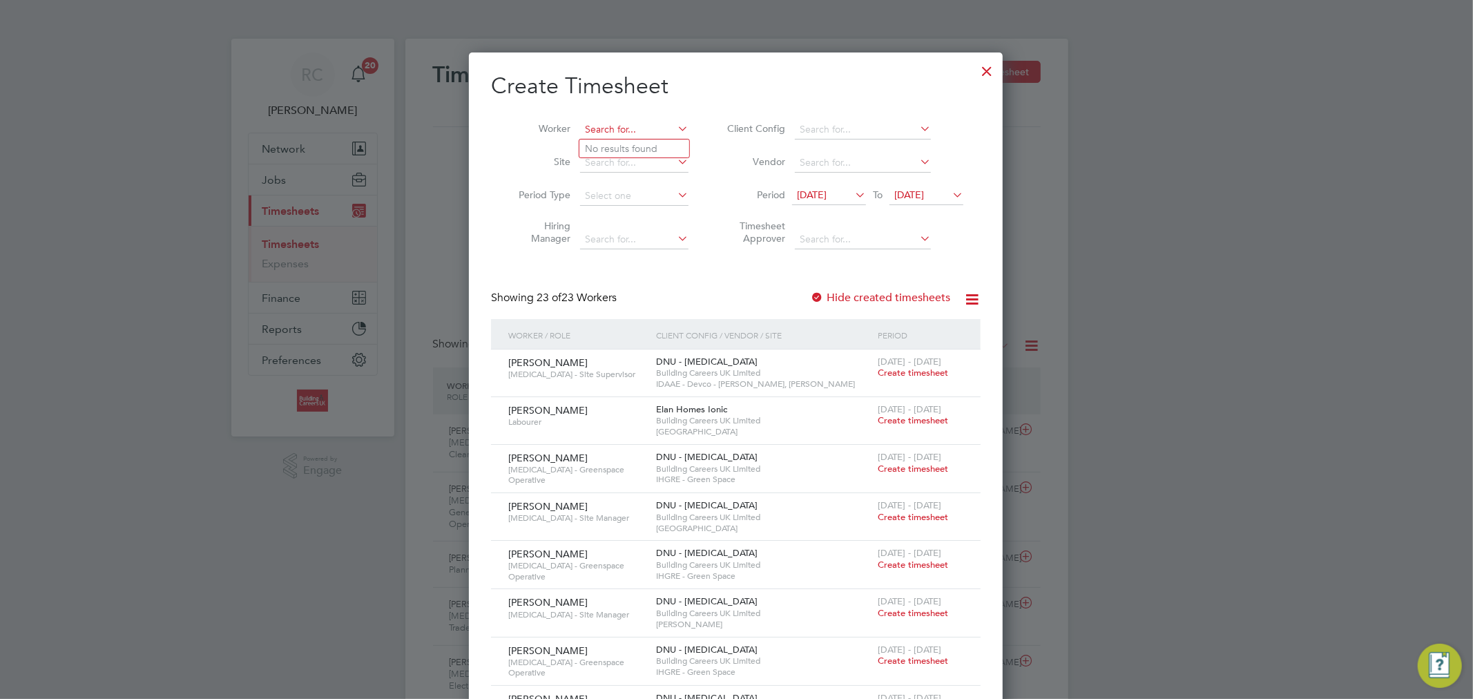
click at [635, 126] on input at bounding box center [634, 129] width 108 height 19
paste input "[PERSON_NAME]"
type input "[PERSON_NAME]"
click at [668, 142] on b "Lythgoe" at bounding box center [686, 148] width 37 height 12
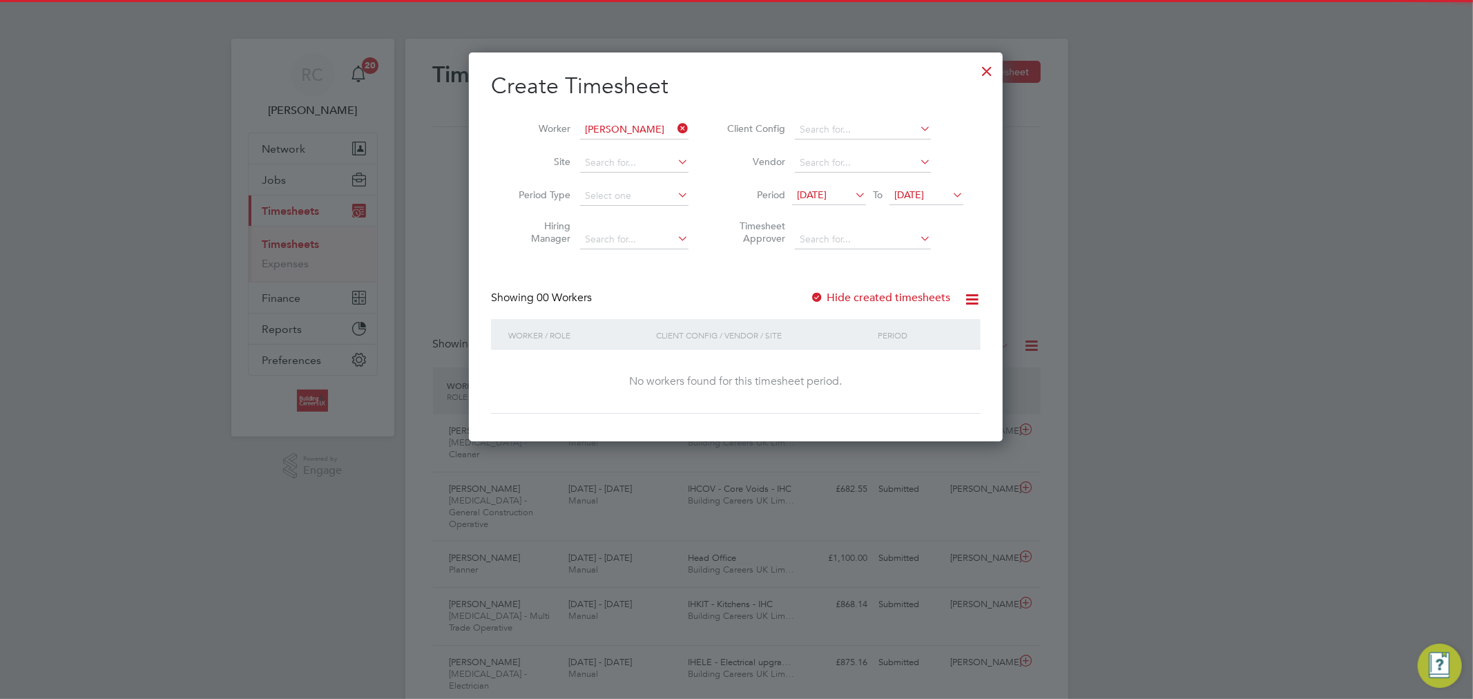
scroll to position [389, 534]
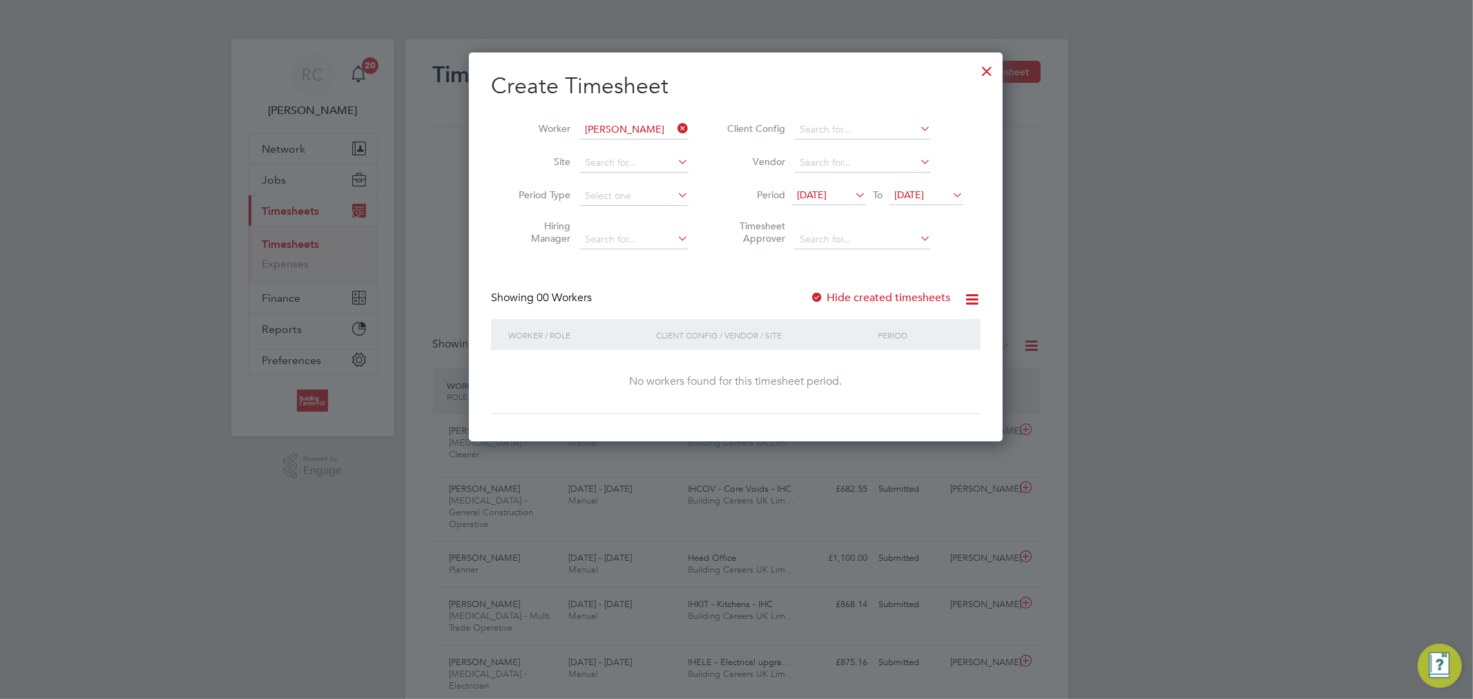
click at [852, 199] on icon at bounding box center [852, 194] width 0 height 19
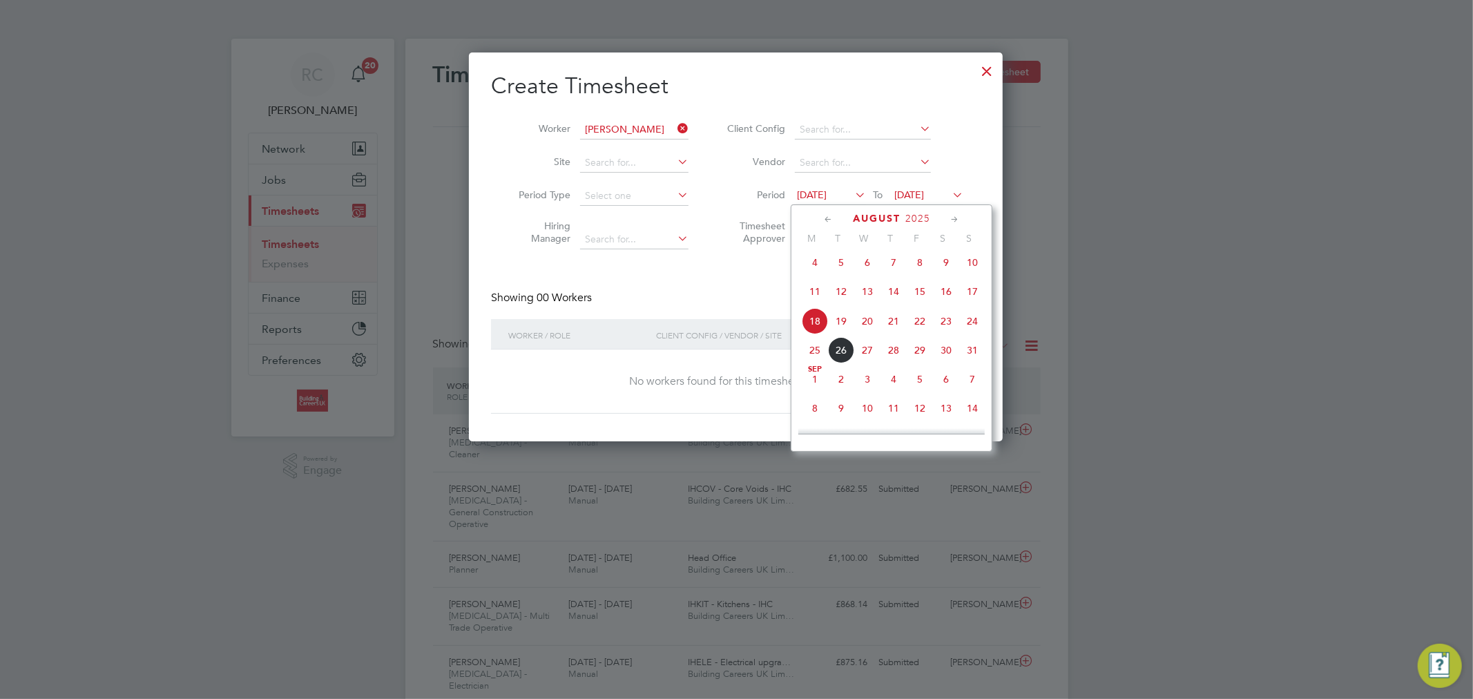
click at [816, 332] on span "18" at bounding box center [815, 321] width 26 height 26
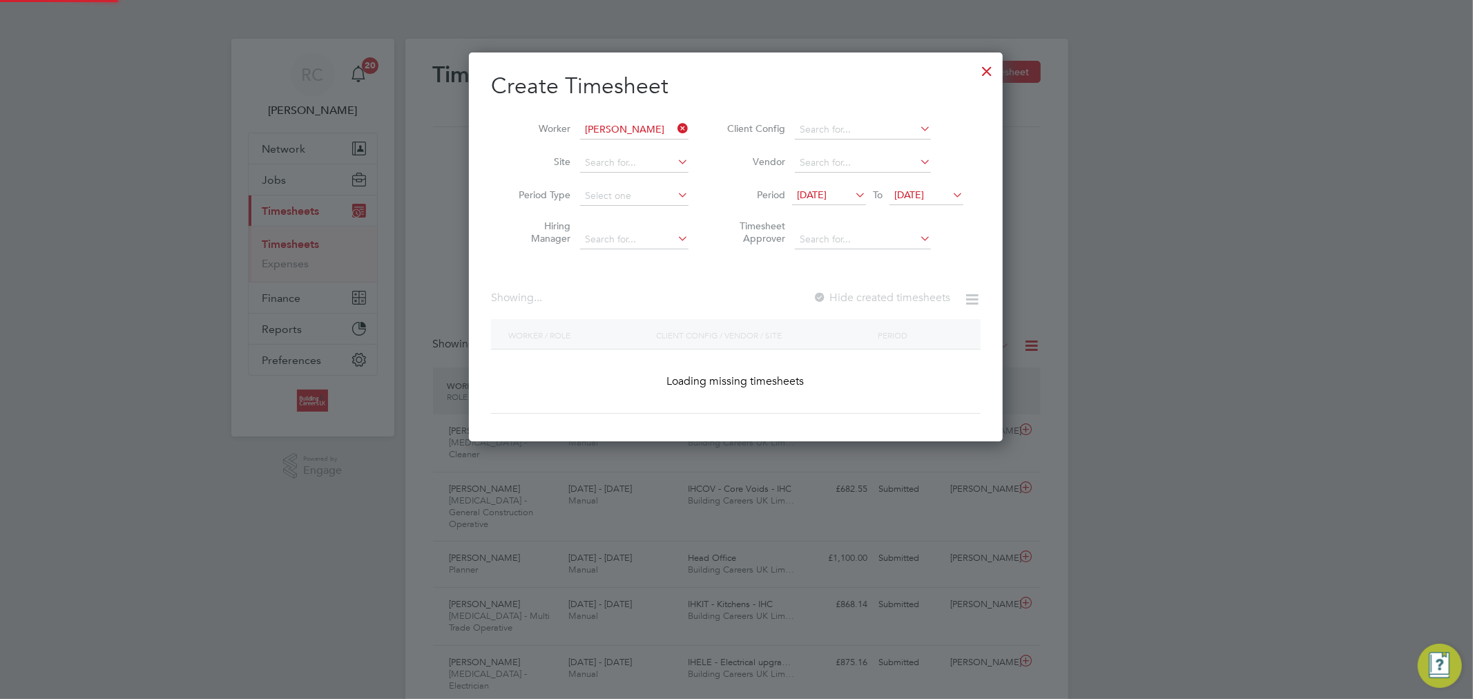
scroll to position [389, 534]
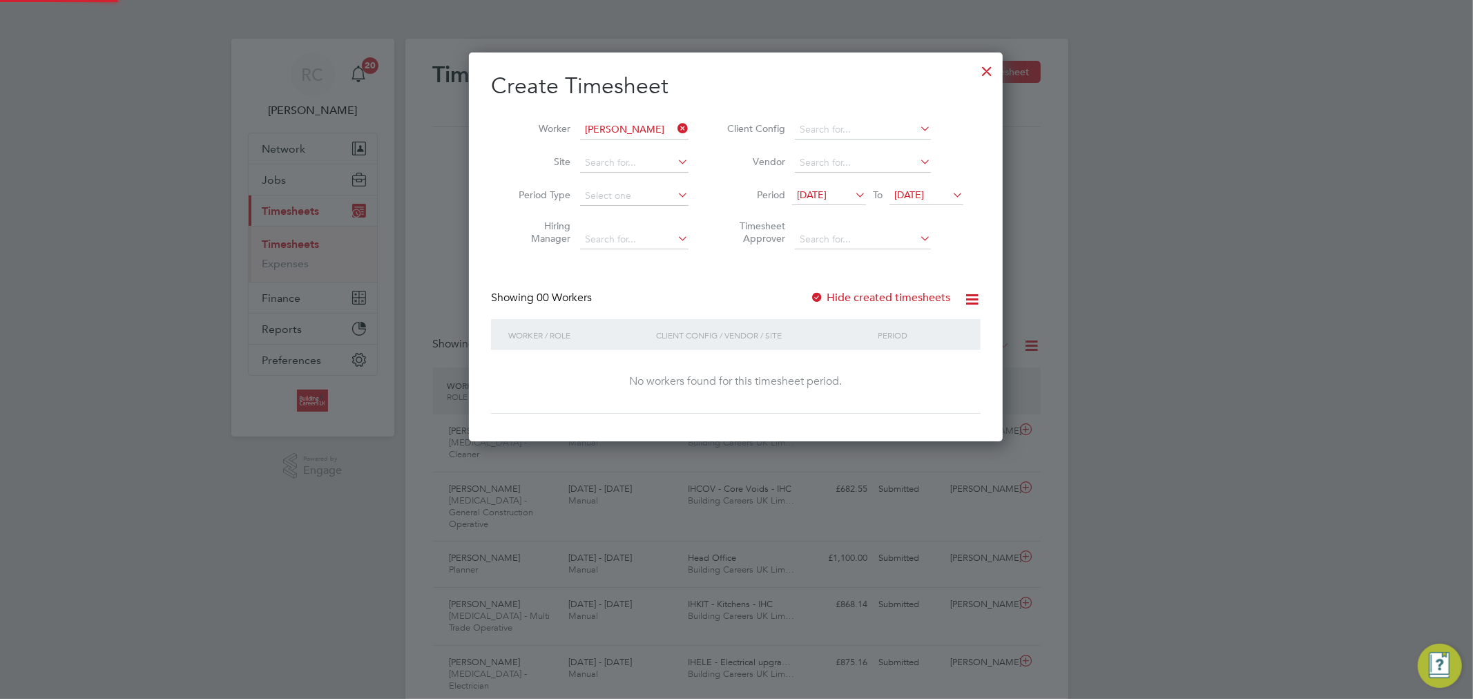
click at [907, 192] on span "24 Aug 2025" at bounding box center [909, 194] width 30 height 12
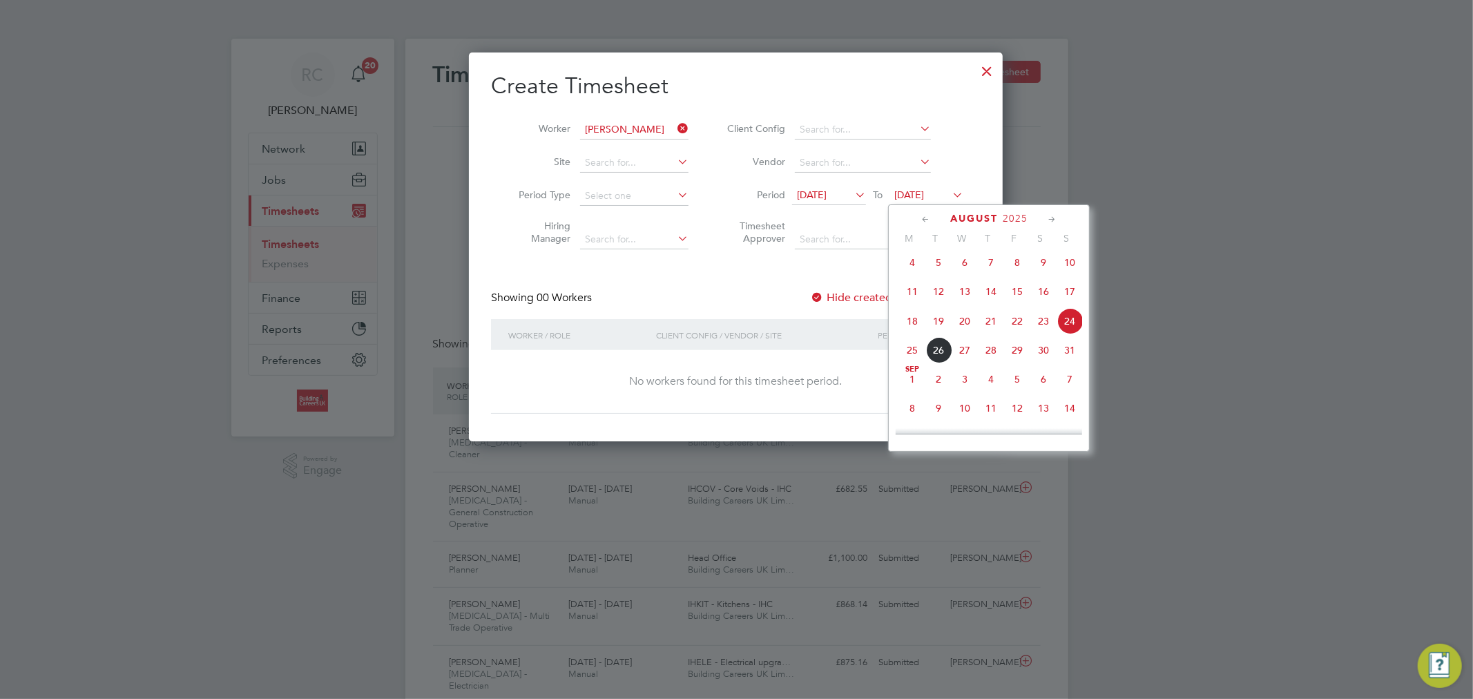
click at [1066, 326] on span "24" at bounding box center [1069, 321] width 26 height 26
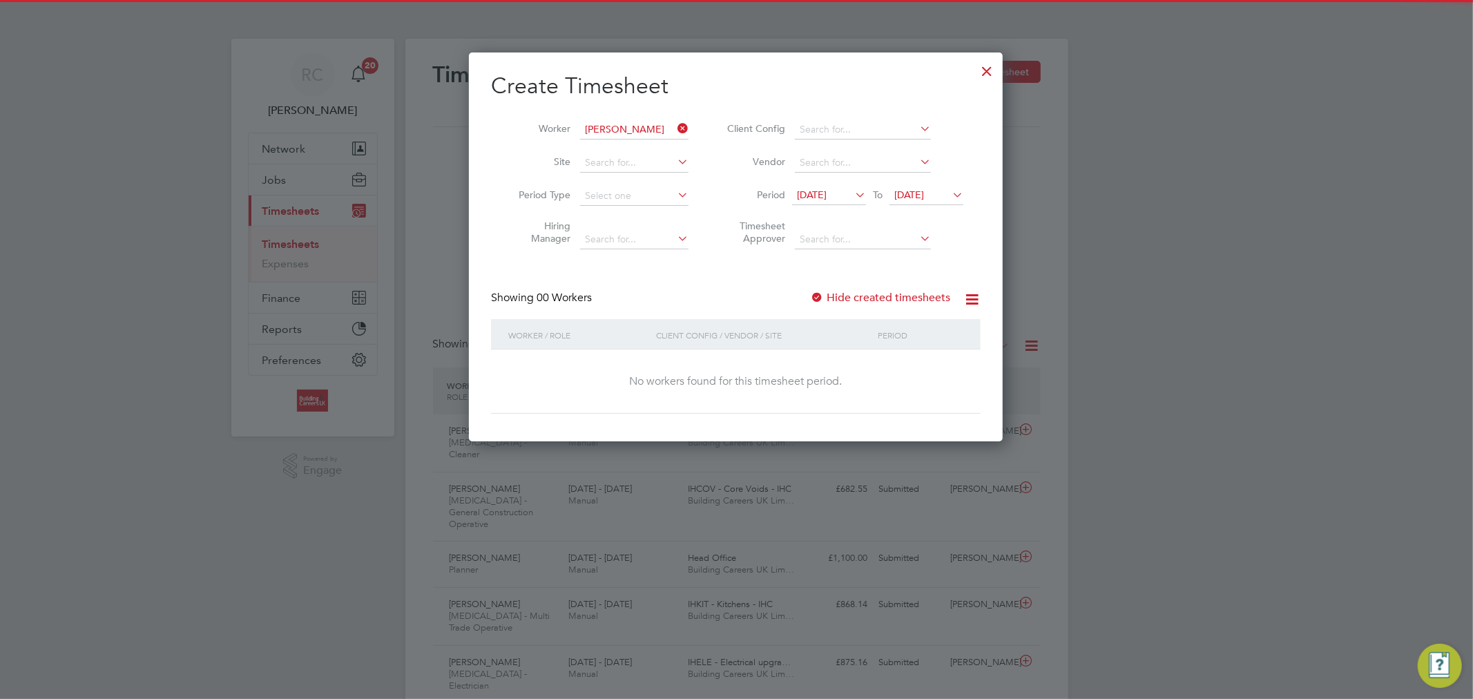
click at [894, 292] on label "Hide created timesheets" at bounding box center [880, 298] width 140 height 14
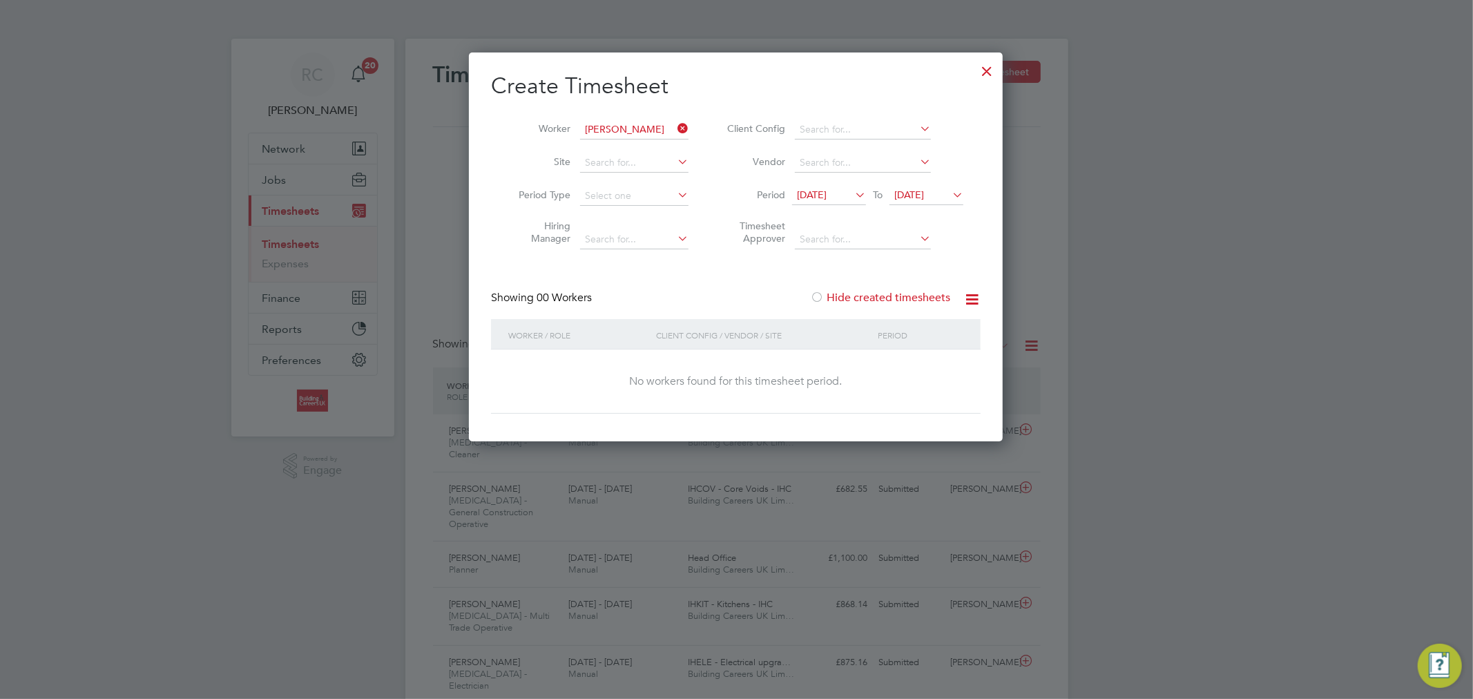
click at [894, 292] on label "Hide created timesheets" at bounding box center [880, 298] width 140 height 14
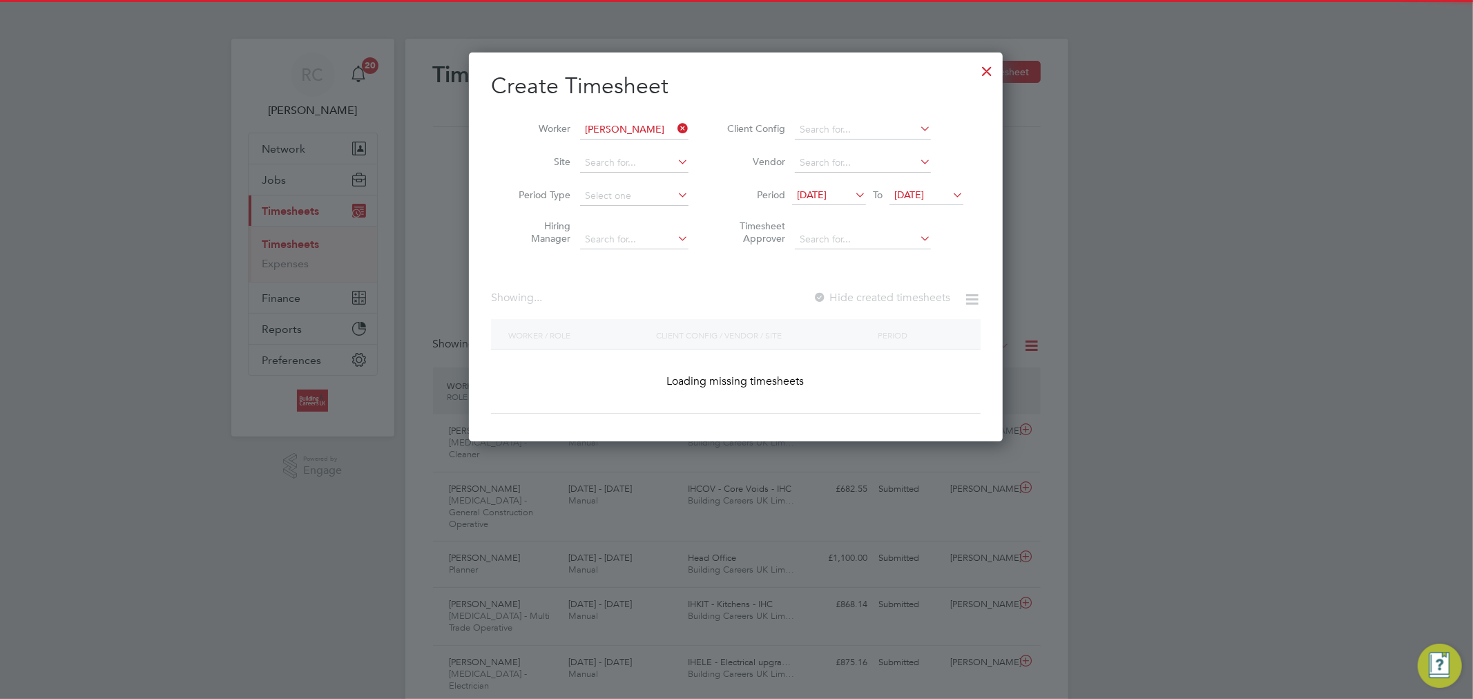
scroll to position [373, 534]
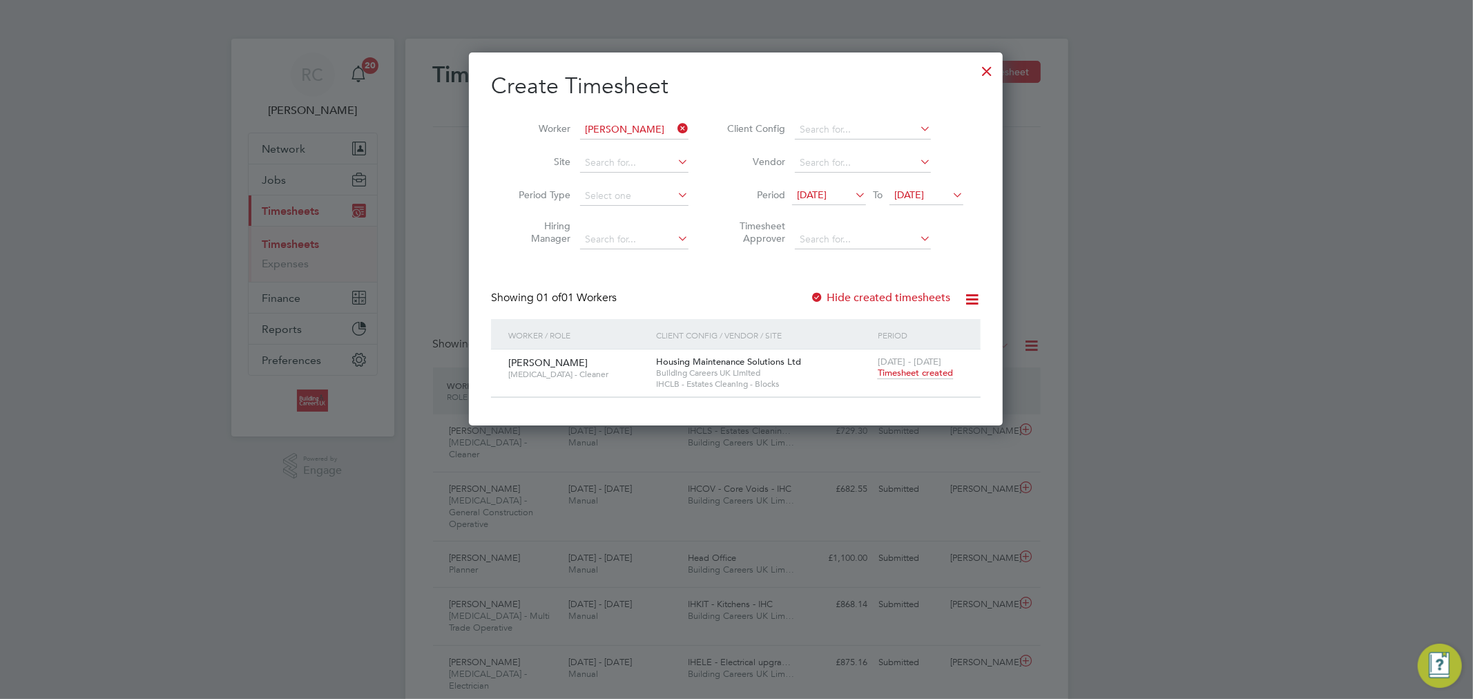
click at [907, 376] on span "Timesheet created" at bounding box center [915, 373] width 75 height 12
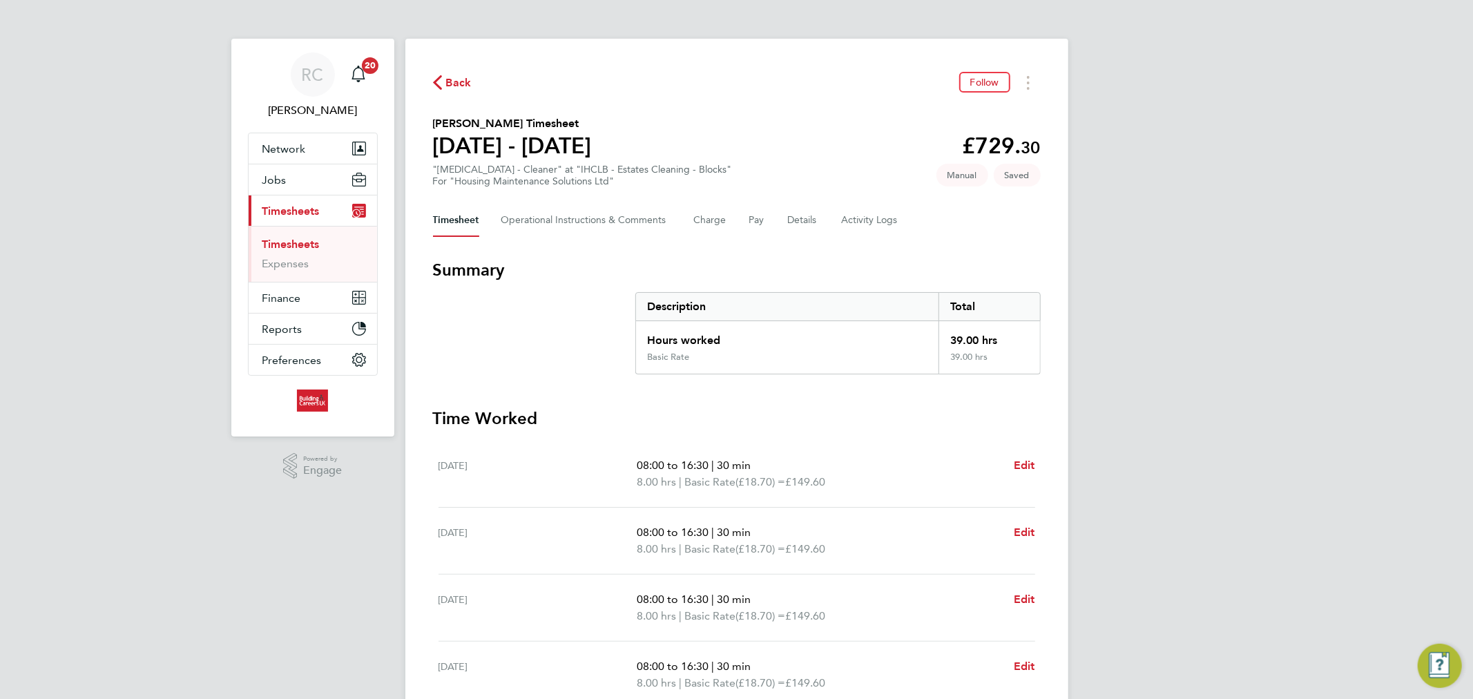
click at [464, 80] on span "Back" at bounding box center [459, 83] width 26 height 17
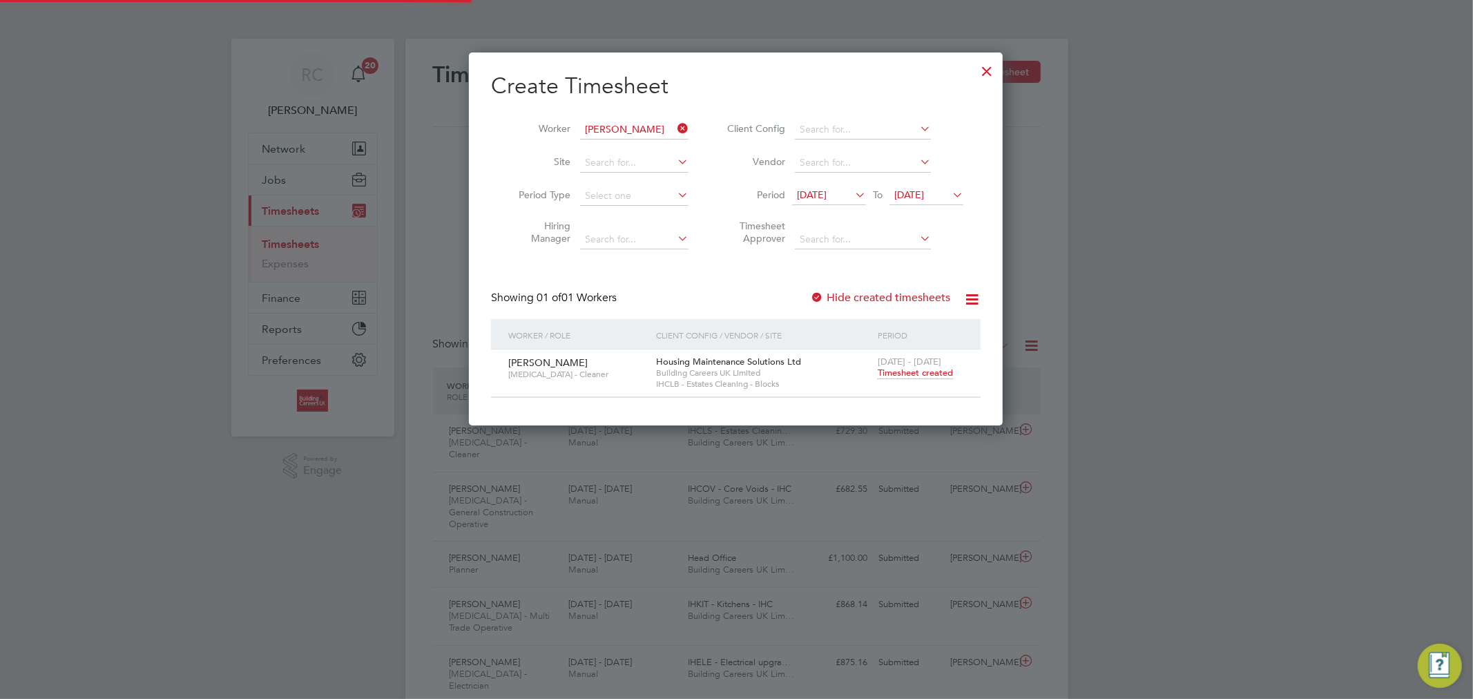
scroll to position [35, 120]
click at [675, 122] on icon at bounding box center [675, 128] width 0 height 19
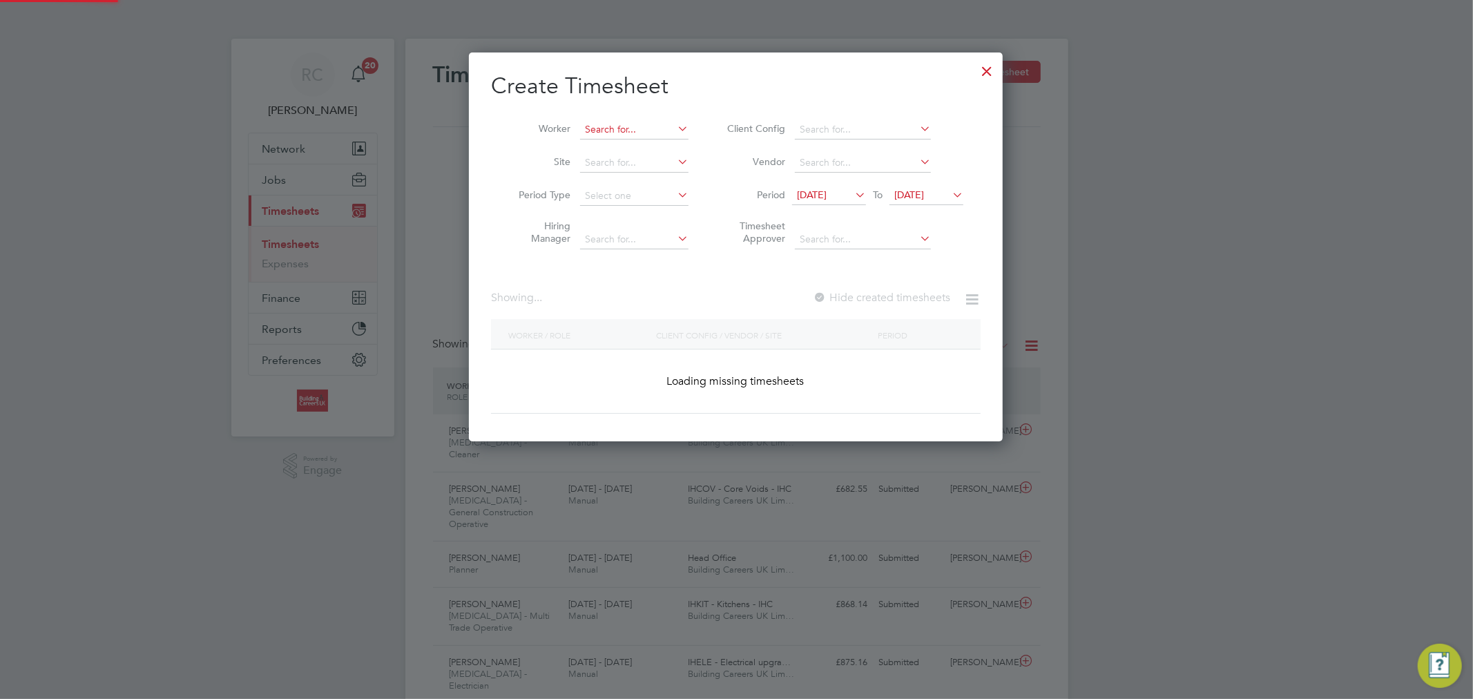
click at [664, 125] on input at bounding box center [634, 129] width 108 height 19
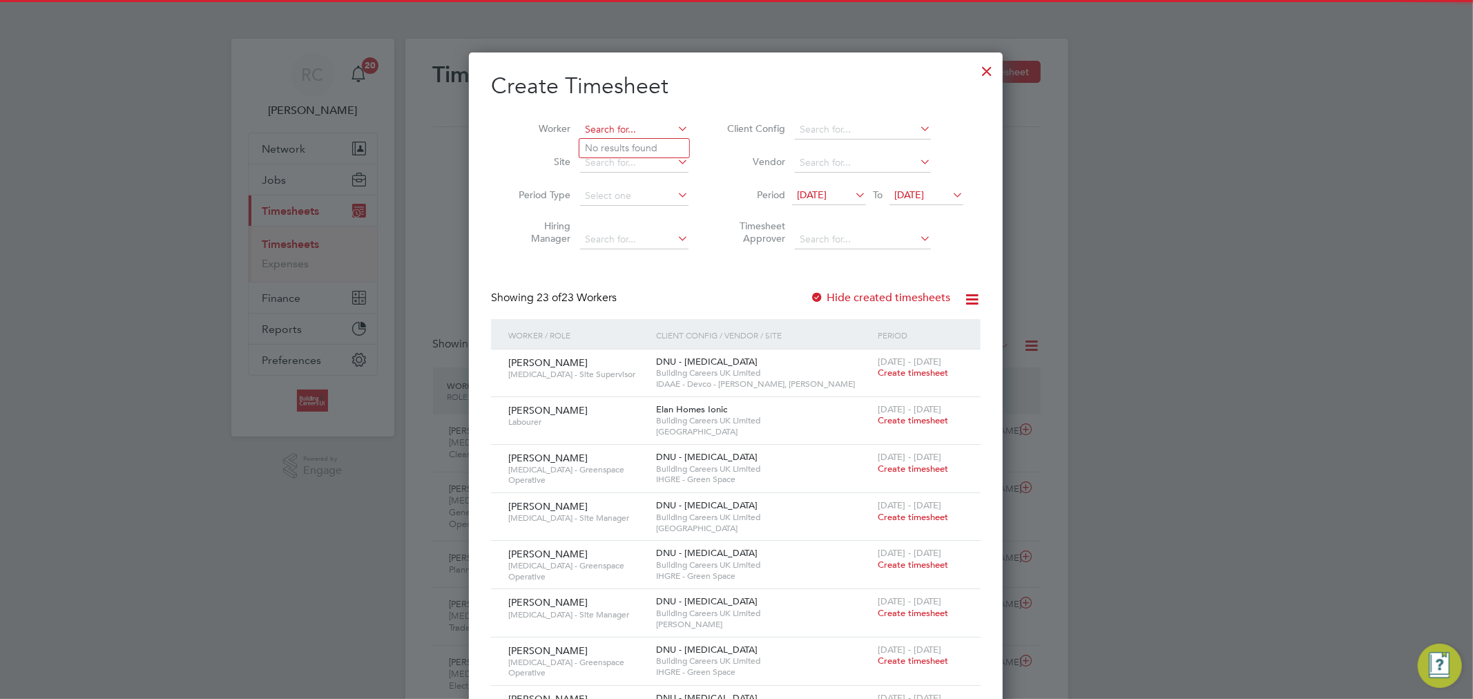
paste input "Alan Mulhall"
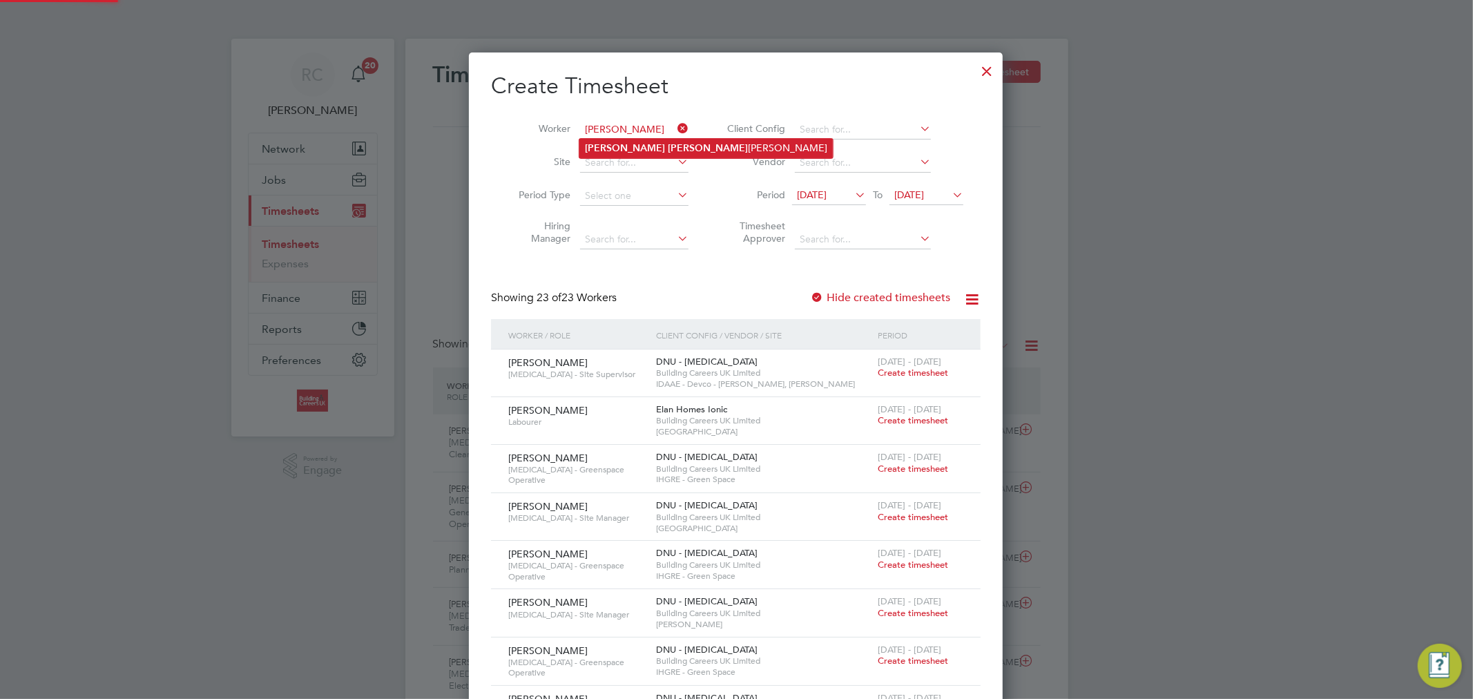
click at [653, 146] on li "Alan Mulhall Mulhall" at bounding box center [705, 148] width 253 height 19
type input "[PERSON_NAME]"
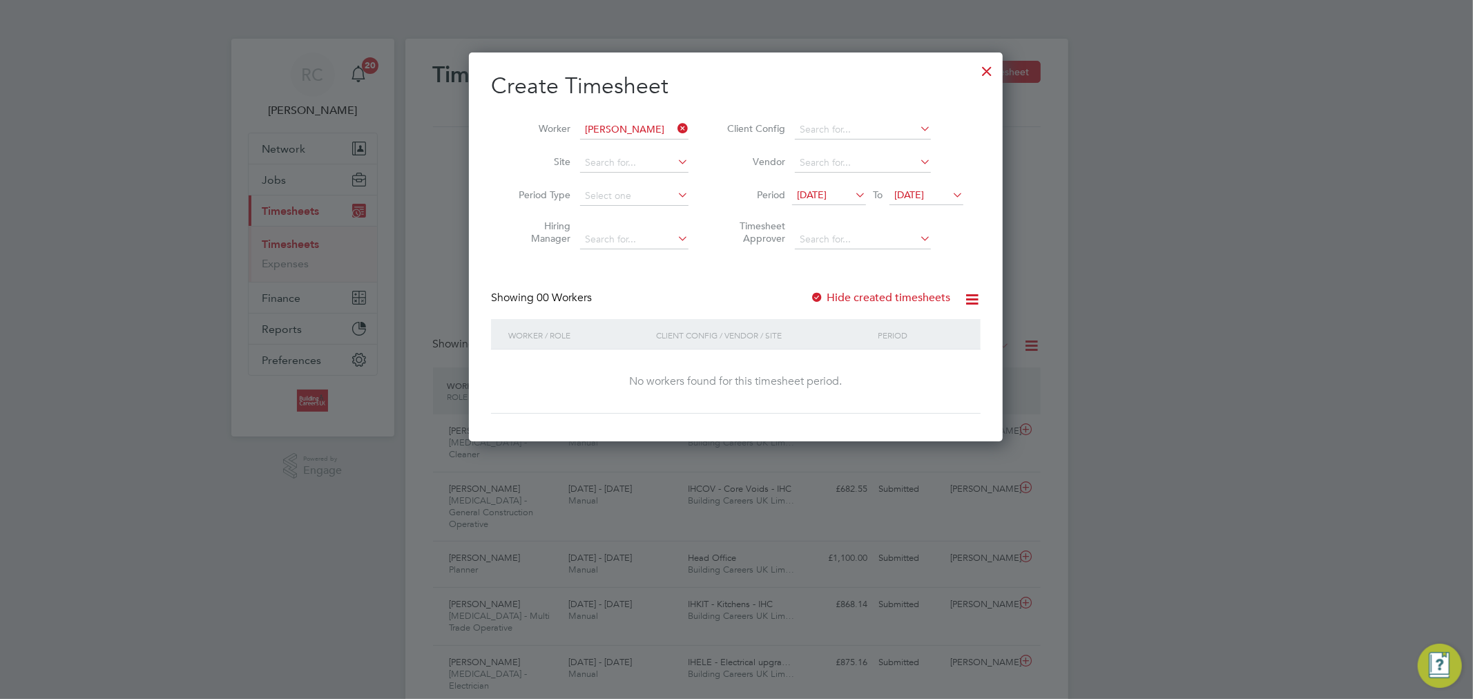
click at [870, 294] on label "Hide created timesheets" at bounding box center [880, 298] width 140 height 14
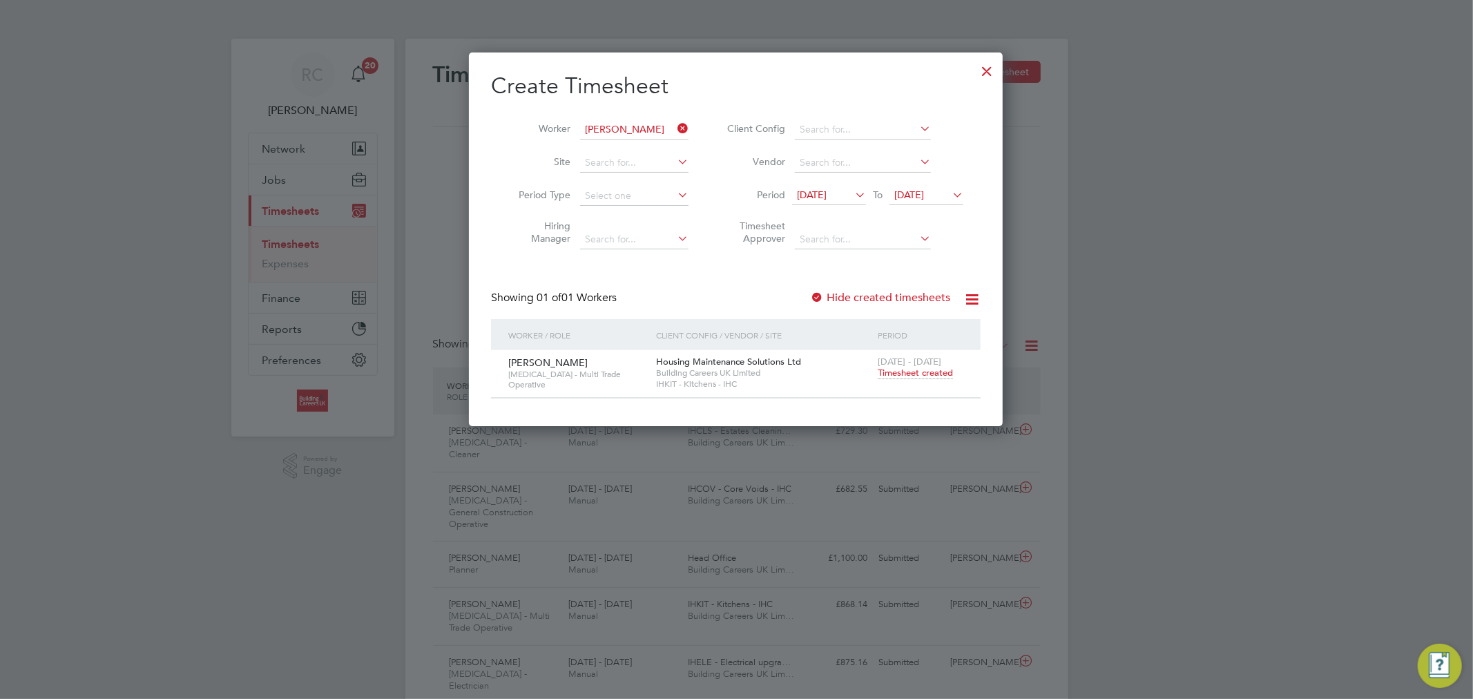
click at [908, 374] on span "Timesheet created" at bounding box center [915, 373] width 75 height 12
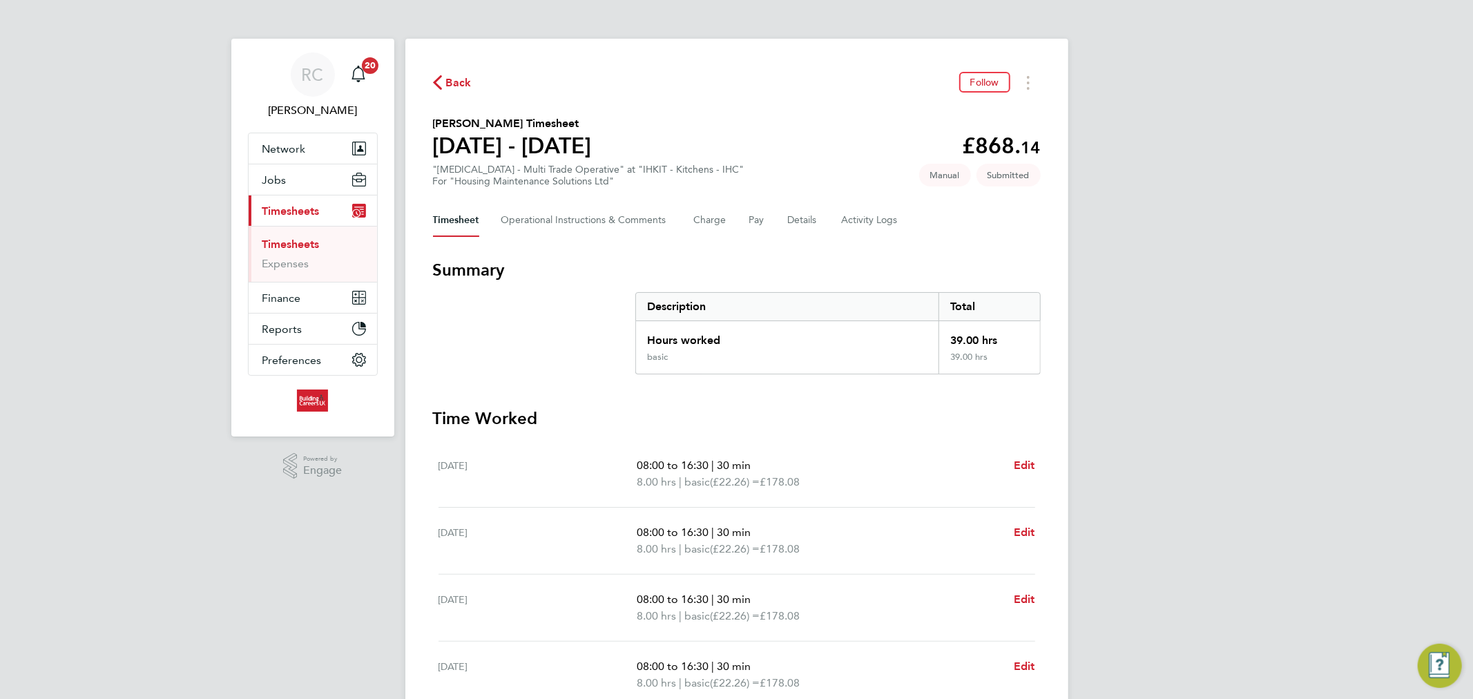
click at [454, 75] on span "Back" at bounding box center [459, 83] width 26 height 17
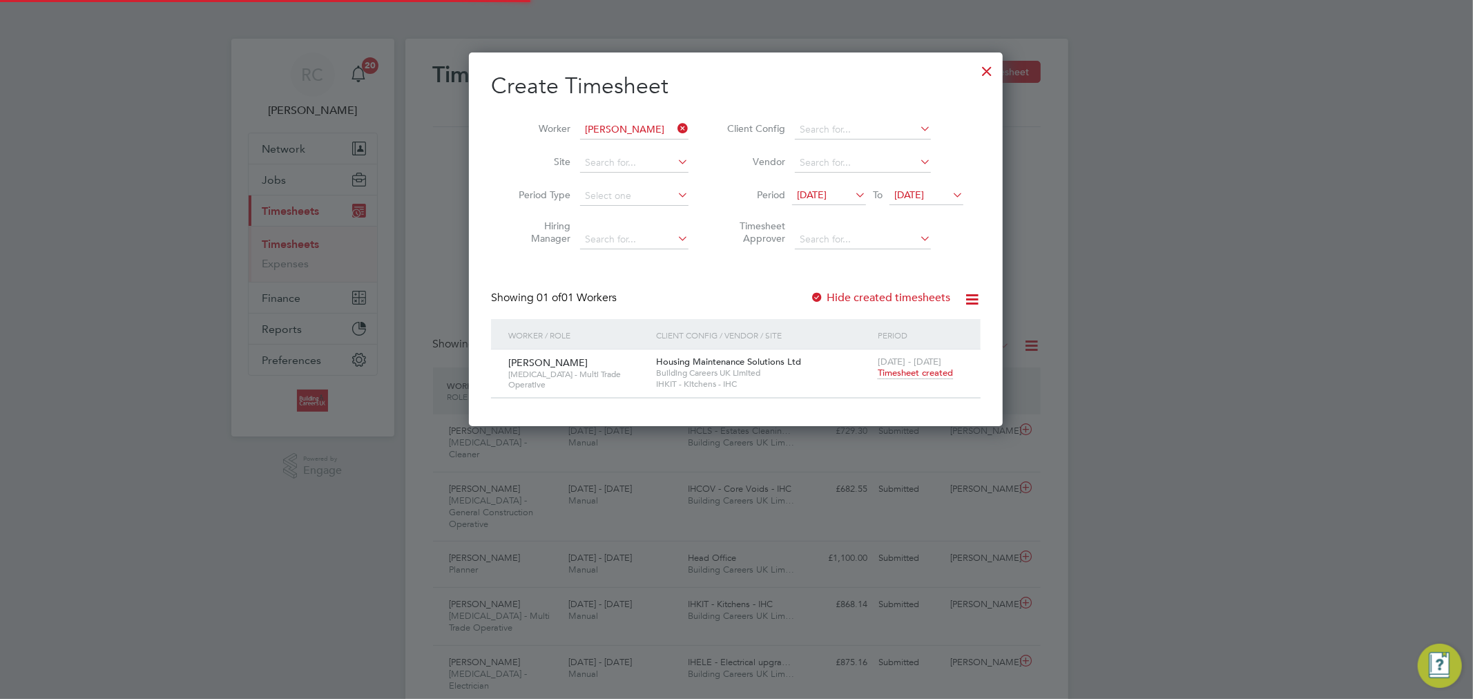
scroll to position [35, 120]
click at [675, 131] on icon at bounding box center [675, 128] width 0 height 19
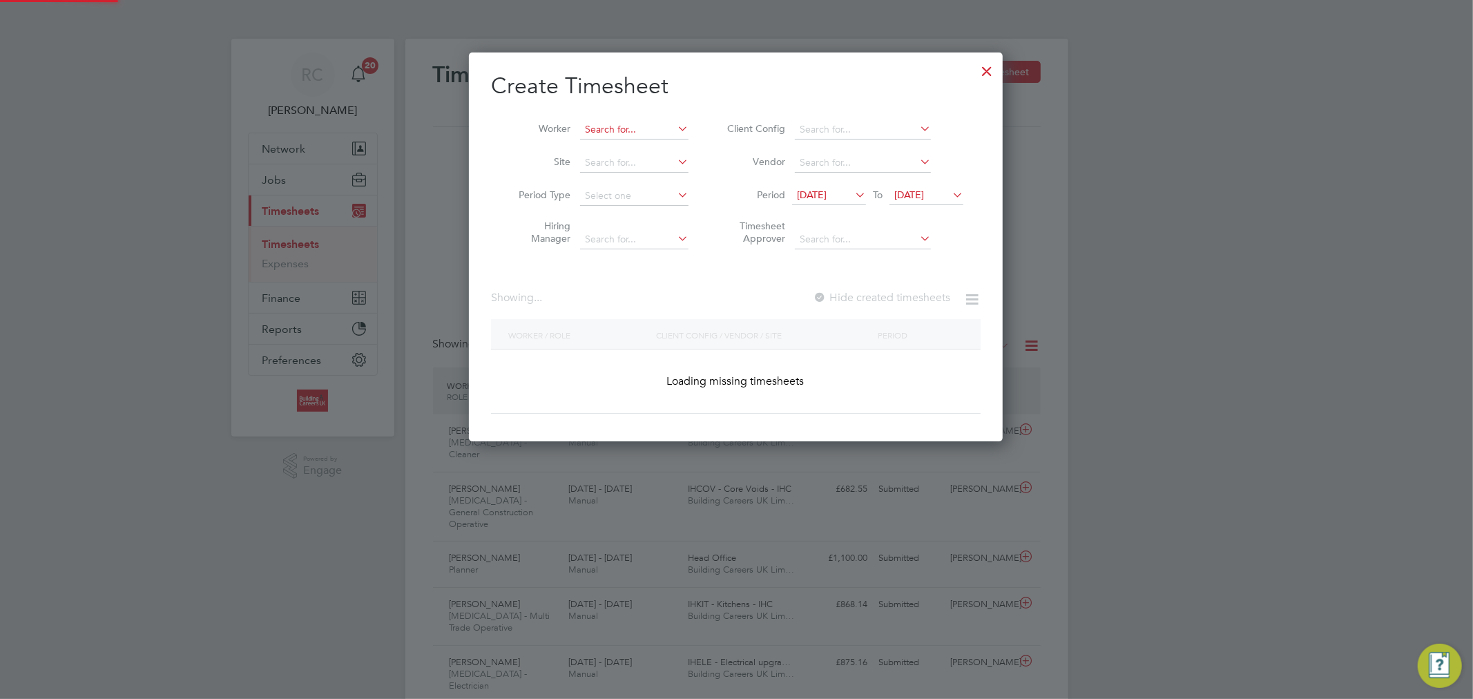
scroll to position [1424, 534]
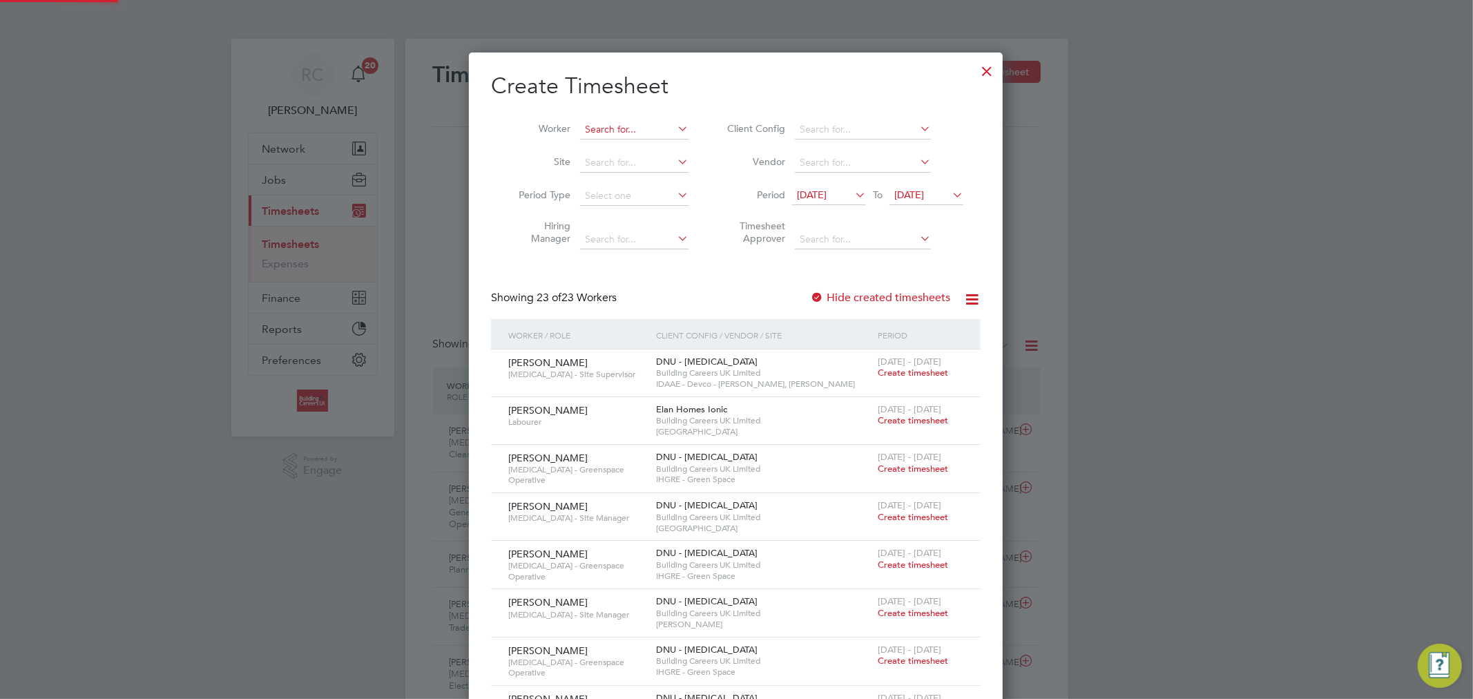
click at [655, 121] on input at bounding box center [634, 129] width 108 height 19
click at [653, 150] on li "Adam Feeley" at bounding box center [666, 148] width 174 height 19
type input "Adam Feeley"
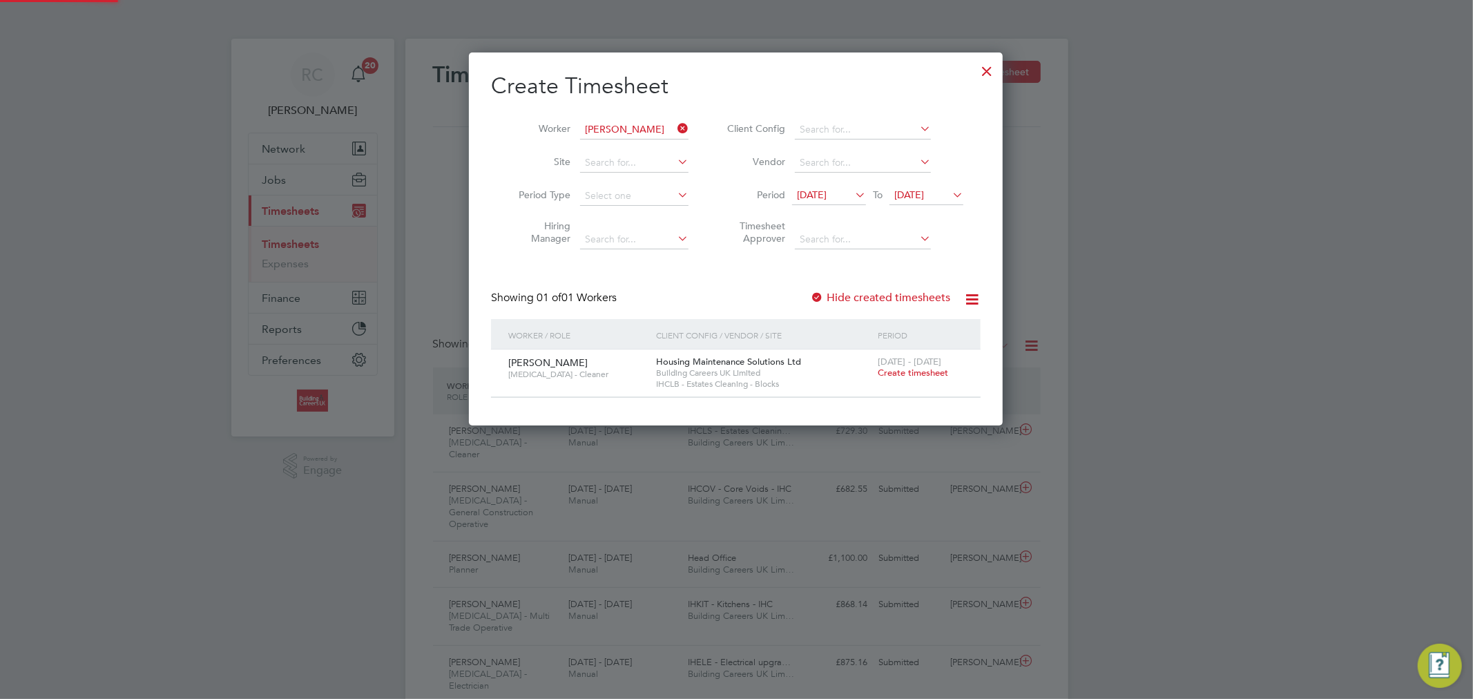
scroll to position [373, 534]
click at [898, 369] on span "Create timesheet" at bounding box center [913, 373] width 70 height 12
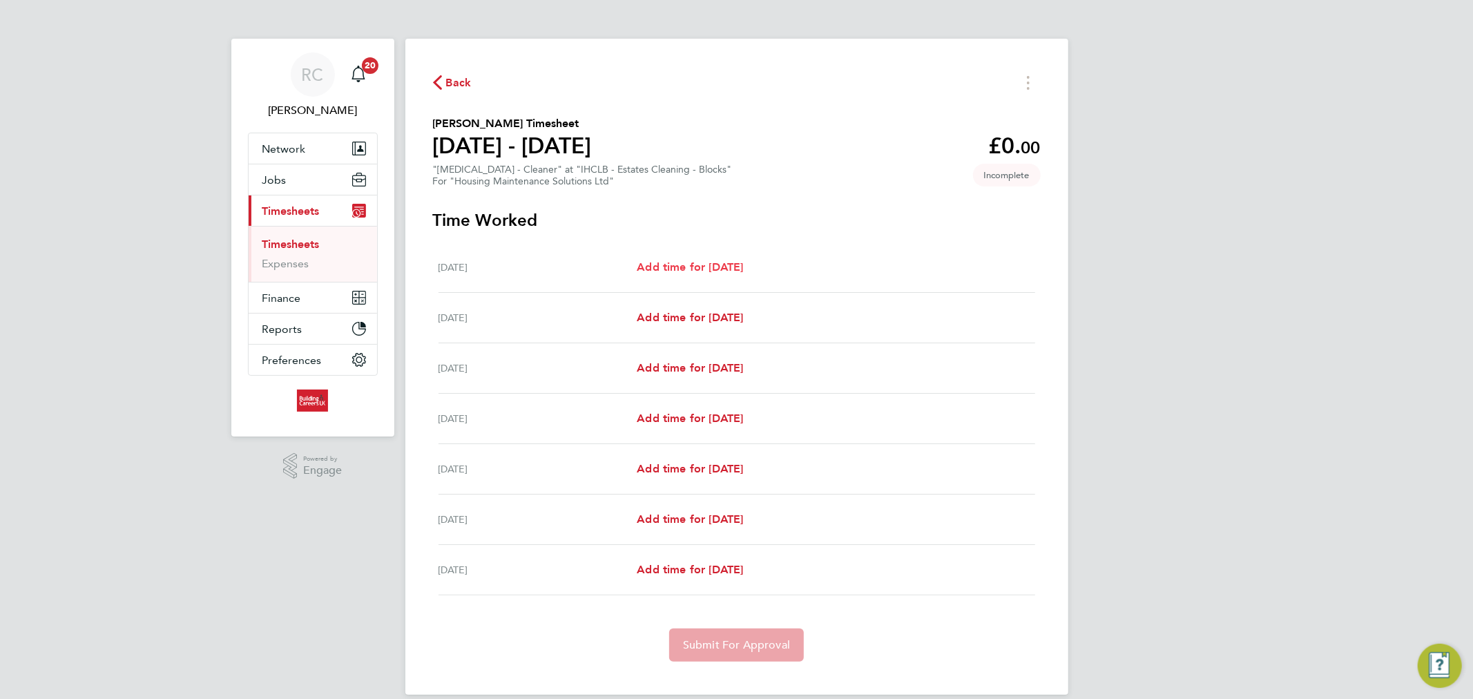
click at [701, 260] on span "Add time for Mon 18 Aug" at bounding box center [690, 266] width 106 height 13
select select "30"
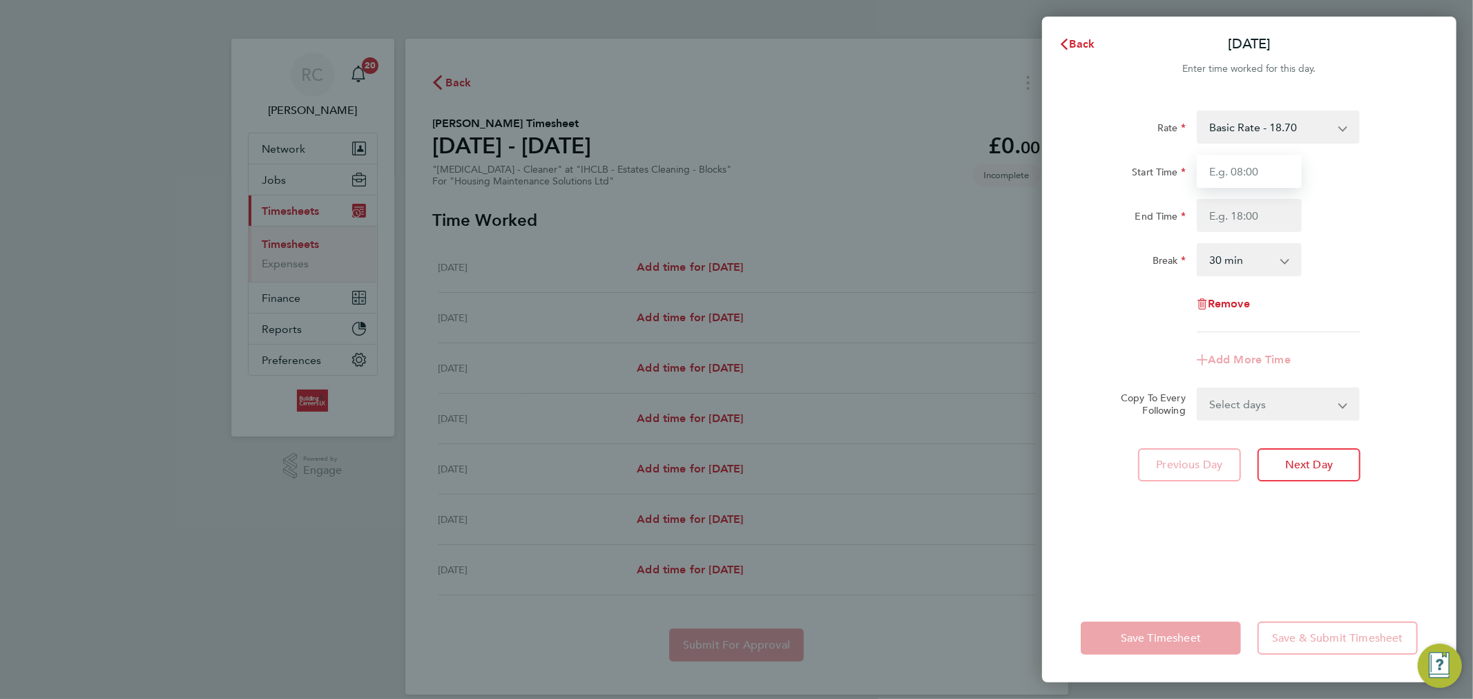
click at [1248, 168] on input "Start Time" at bounding box center [1249, 171] width 105 height 33
type input "08:00"
click at [1272, 224] on input "End Time" at bounding box center [1249, 215] width 105 height 33
type input "16:30"
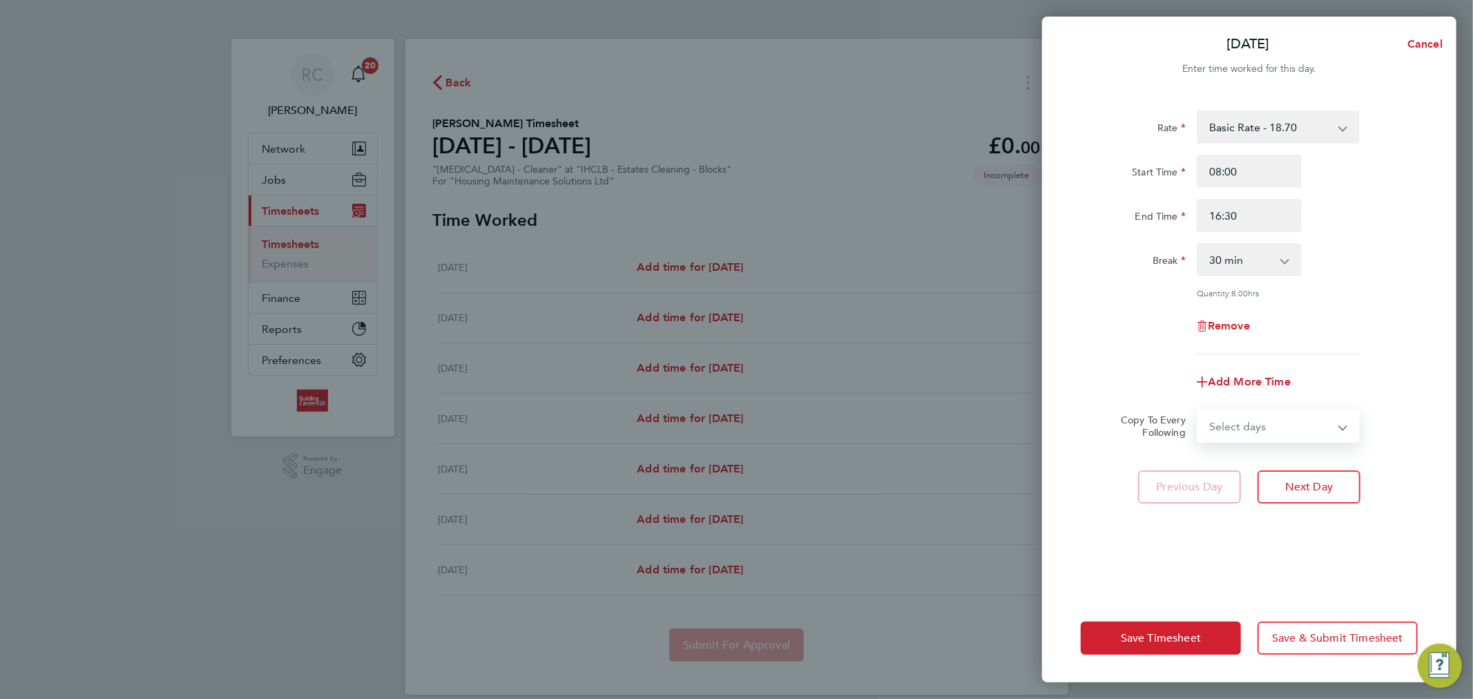
drag, startPoint x: 1310, startPoint y: 405, endPoint x: 1293, endPoint y: 406, distance: 17.3
click at [1310, 405] on form "Rate Basic Rate - 18.70 Start Time 08:00 End Time 16:30 Break 0 min 15 min 30 m…" at bounding box center [1249, 276] width 337 height 332
select select "WEEKDAY"
click at [1198, 411] on select "Select days Day Weekday (Mon-Fri) Weekend (Sat-Sun) Tuesday Wednesday Thursday …" at bounding box center [1270, 426] width 145 height 30
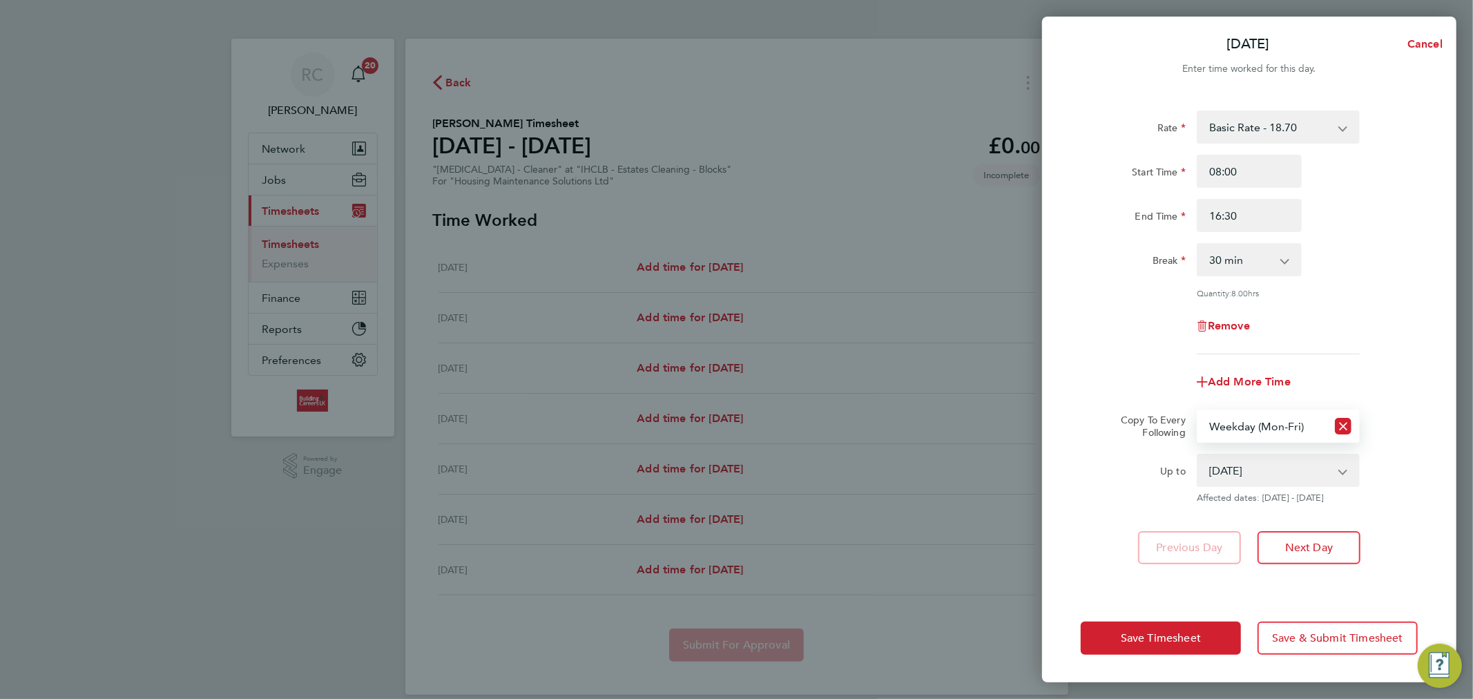
click at [1253, 470] on select "19 Aug 2025 20 Aug 2025 21 Aug 2025 22 Aug 2025 23 Aug 2025 24 Aug 2025" at bounding box center [1270, 470] width 144 height 30
select select "2025-08-22"
click at [1198, 455] on select "19 Aug 2025 20 Aug 2025 21 Aug 2025 22 Aug 2025 23 Aug 2025 24 Aug 2025" at bounding box center [1270, 470] width 144 height 30
click at [1206, 635] on button "Save Timesheet" at bounding box center [1161, 637] width 160 height 33
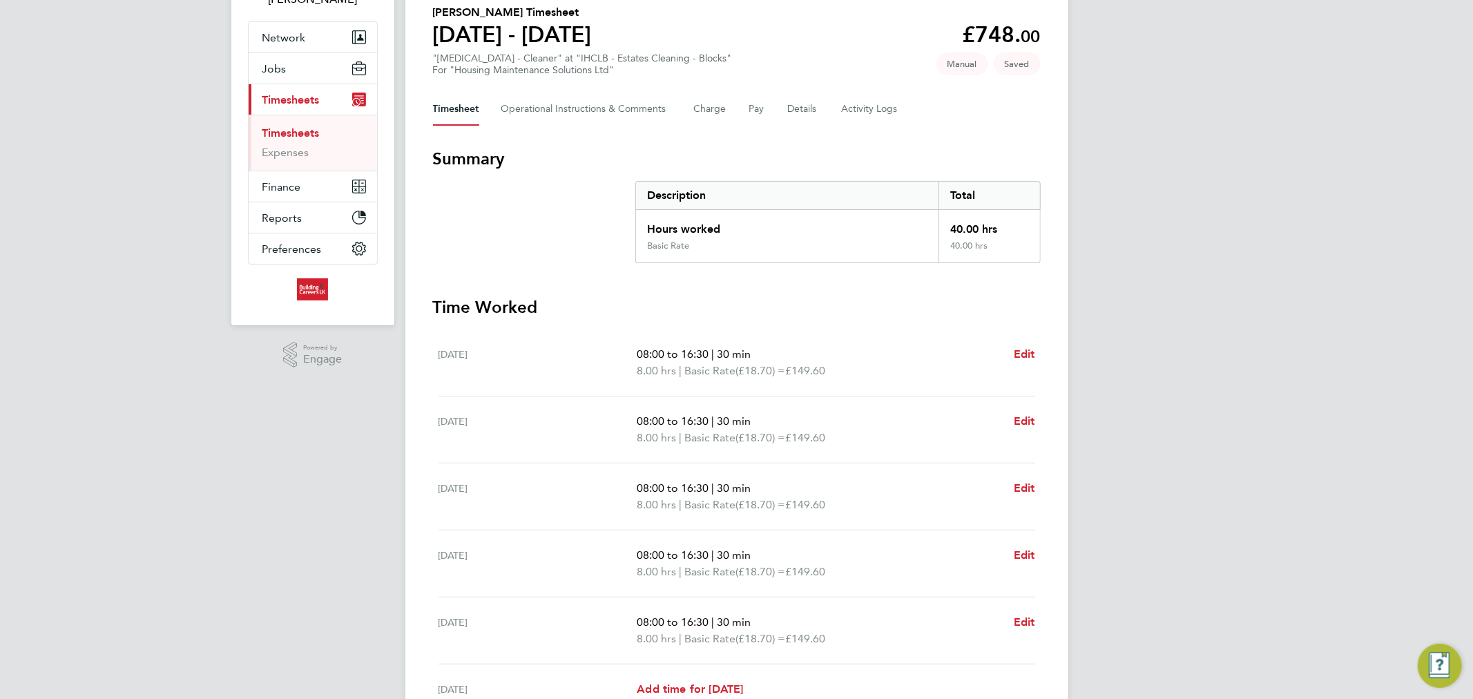
scroll to position [298, 0]
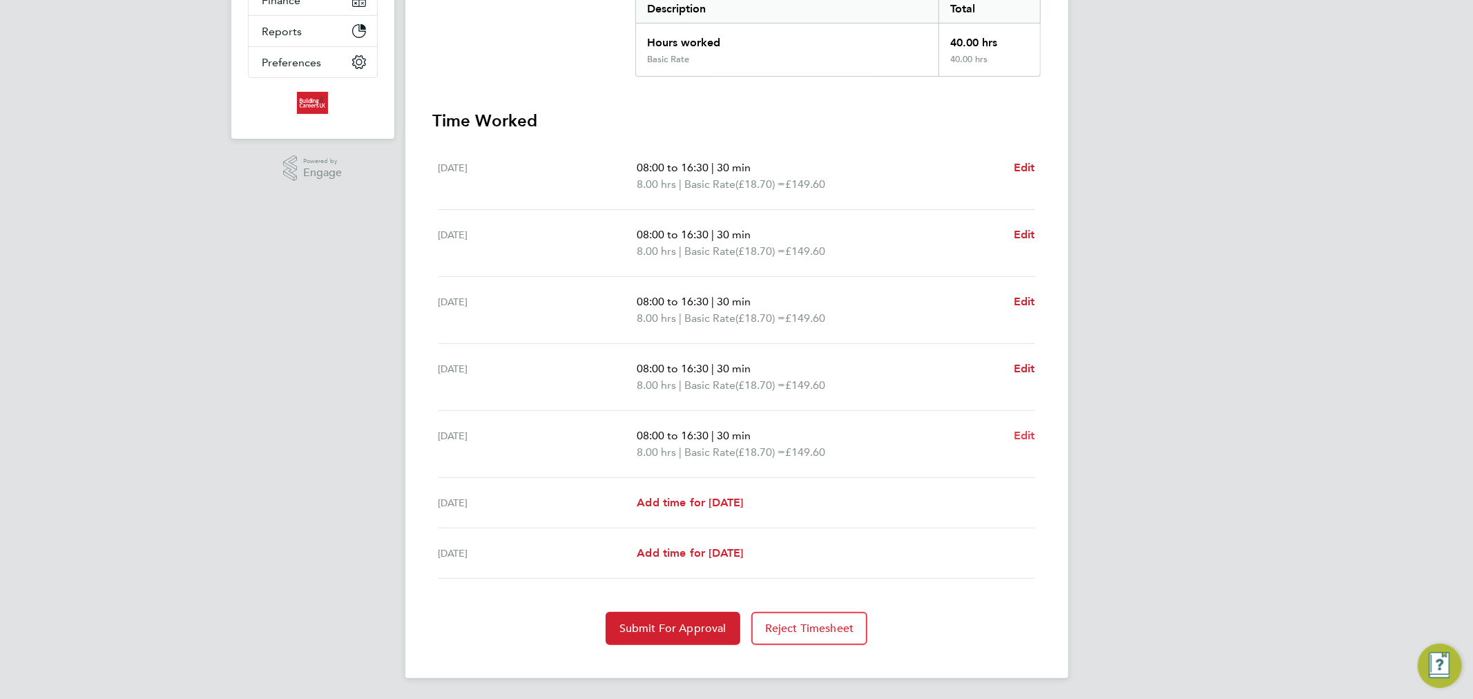
click at [1019, 430] on span "Edit" at bounding box center [1024, 435] width 21 height 13
select select "30"
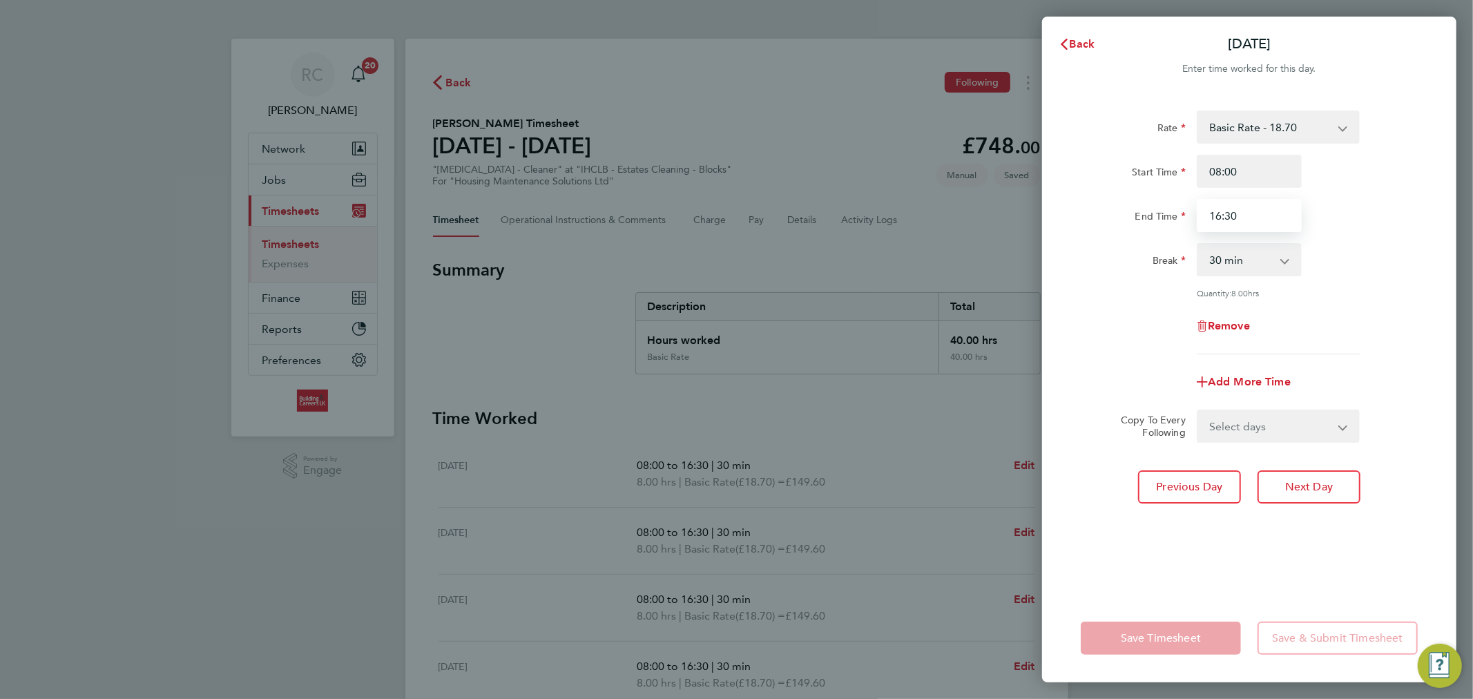
click at [1243, 217] on input "16:30" at bounding box center [1249, 215] width 105 height 33
click at [1207, 224] on input "16:30" at bounding box center [1249, 215] width 105 height 33
type input "15:30"
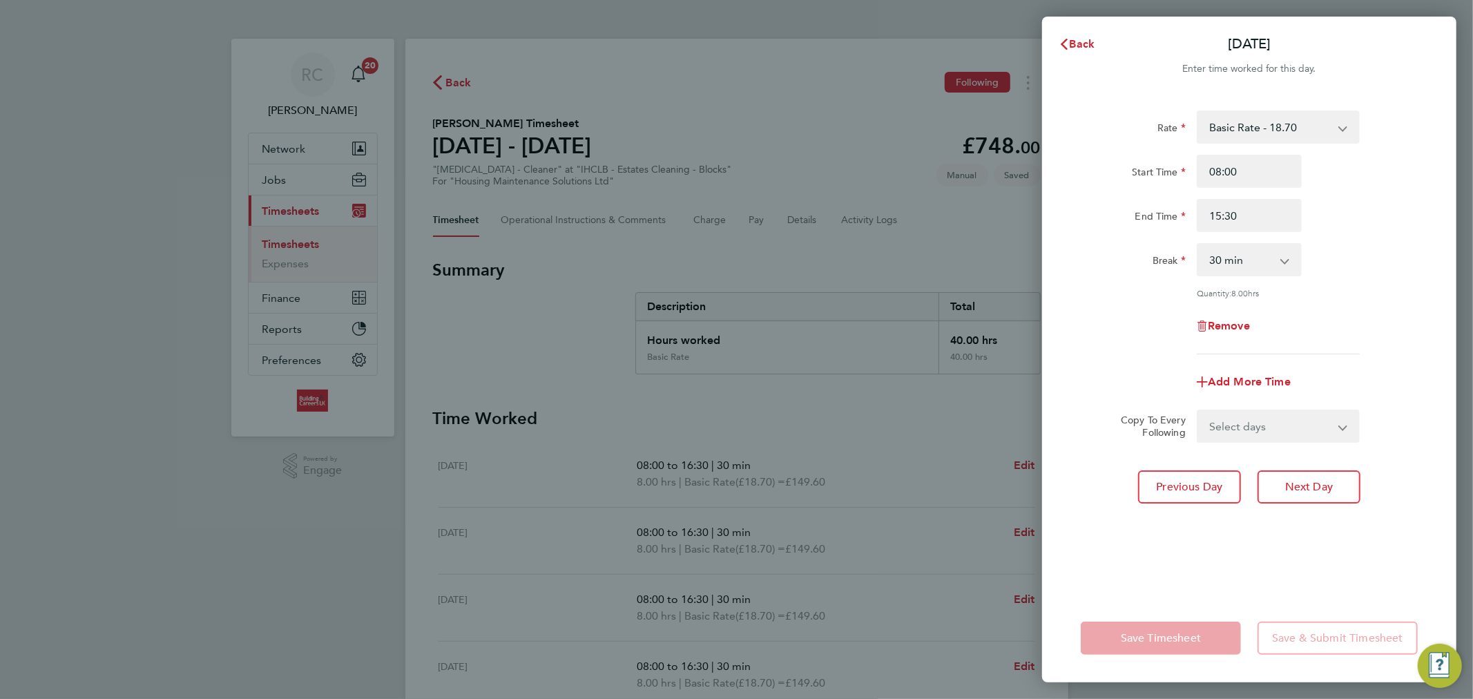
click at [1355, 287] on div "Quantity: 8.00 hrs" at bounding box center [1278, 292] width 163 height 11
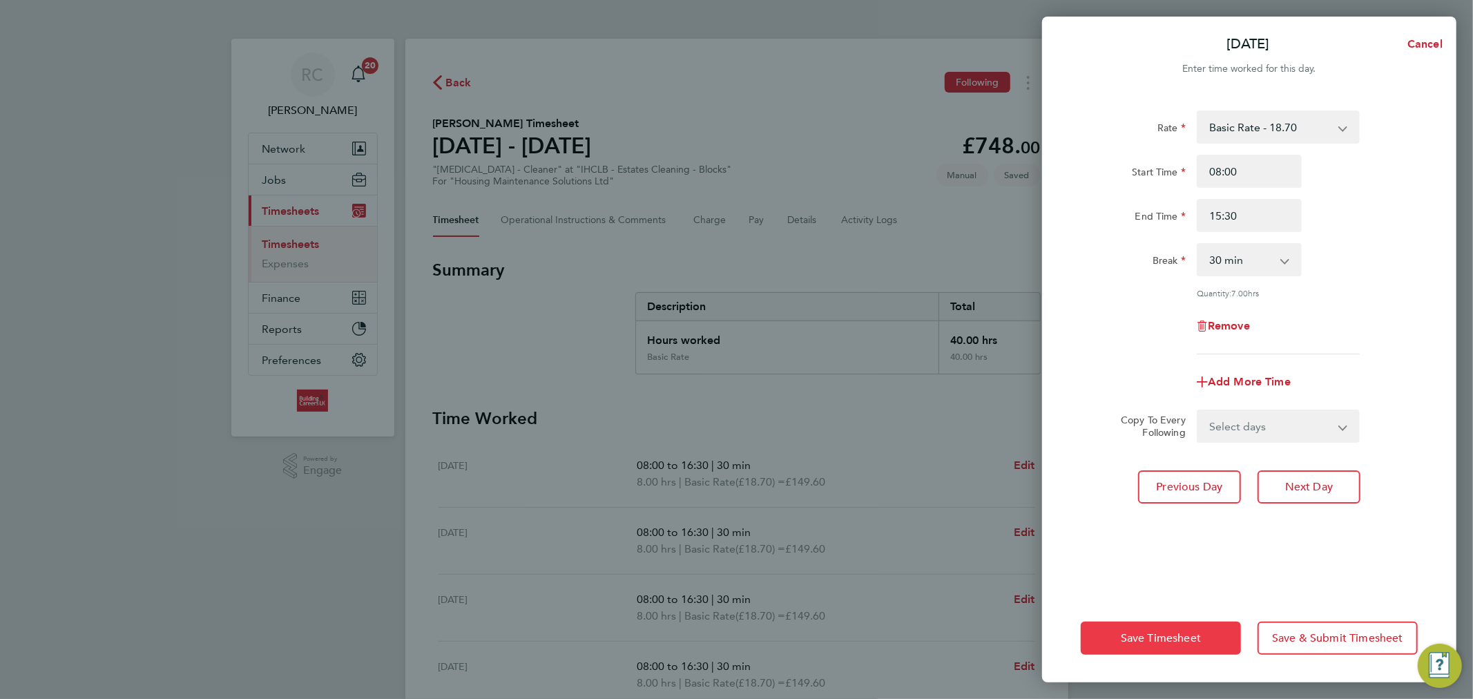
click at [1183, 637] on span "Save Timesheet" at bounding box center [1161, 638] width 80 height 14
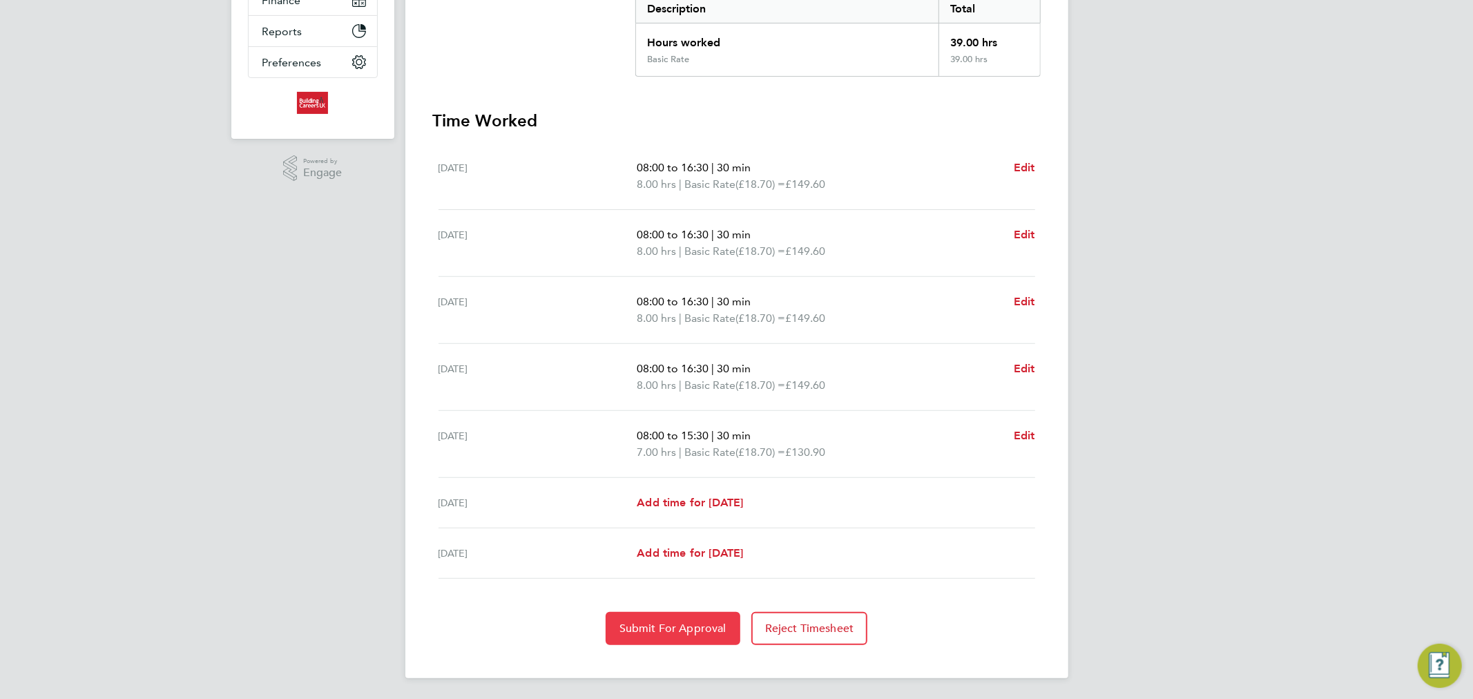
click at [657, 615] on button "Submit For Approval" at bounding box center [673, 628] width 135 height 33
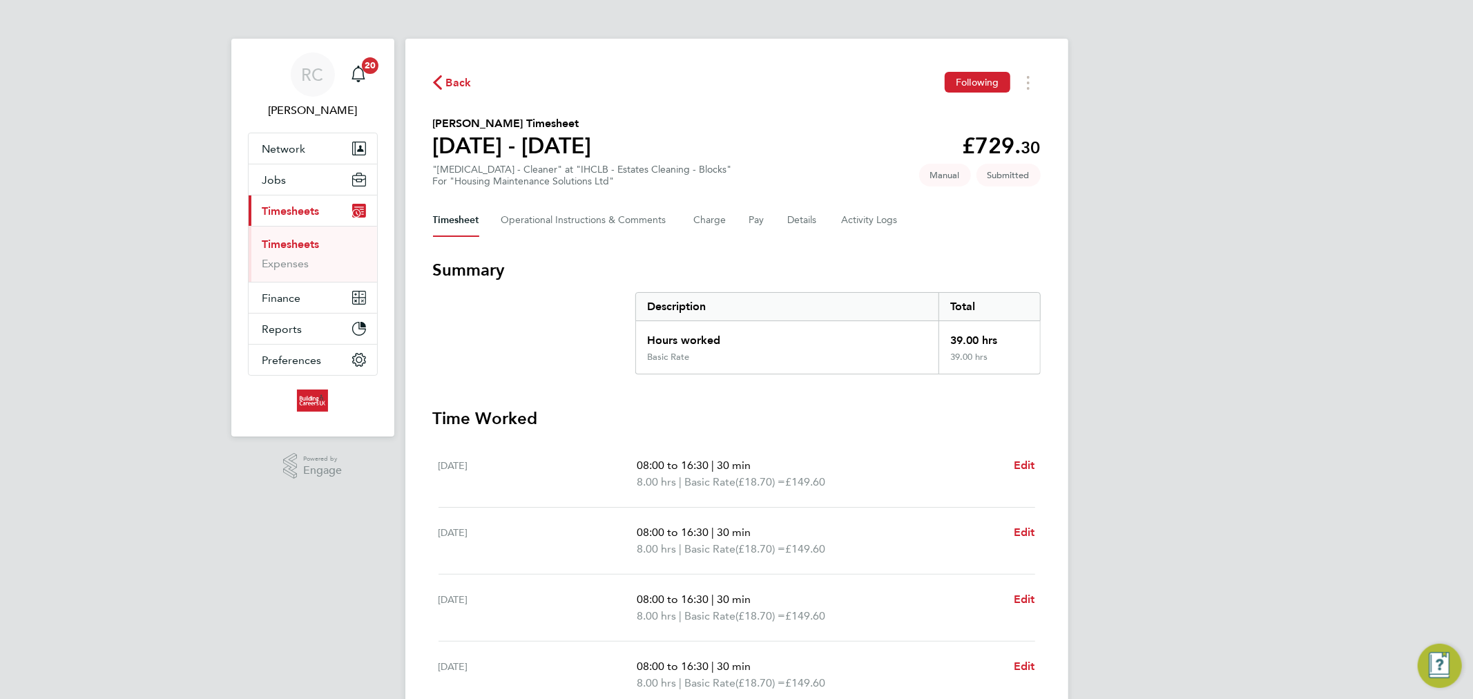
click at [453, 81] on span "Back" at bounding box center [459, 83] width 26 height 17
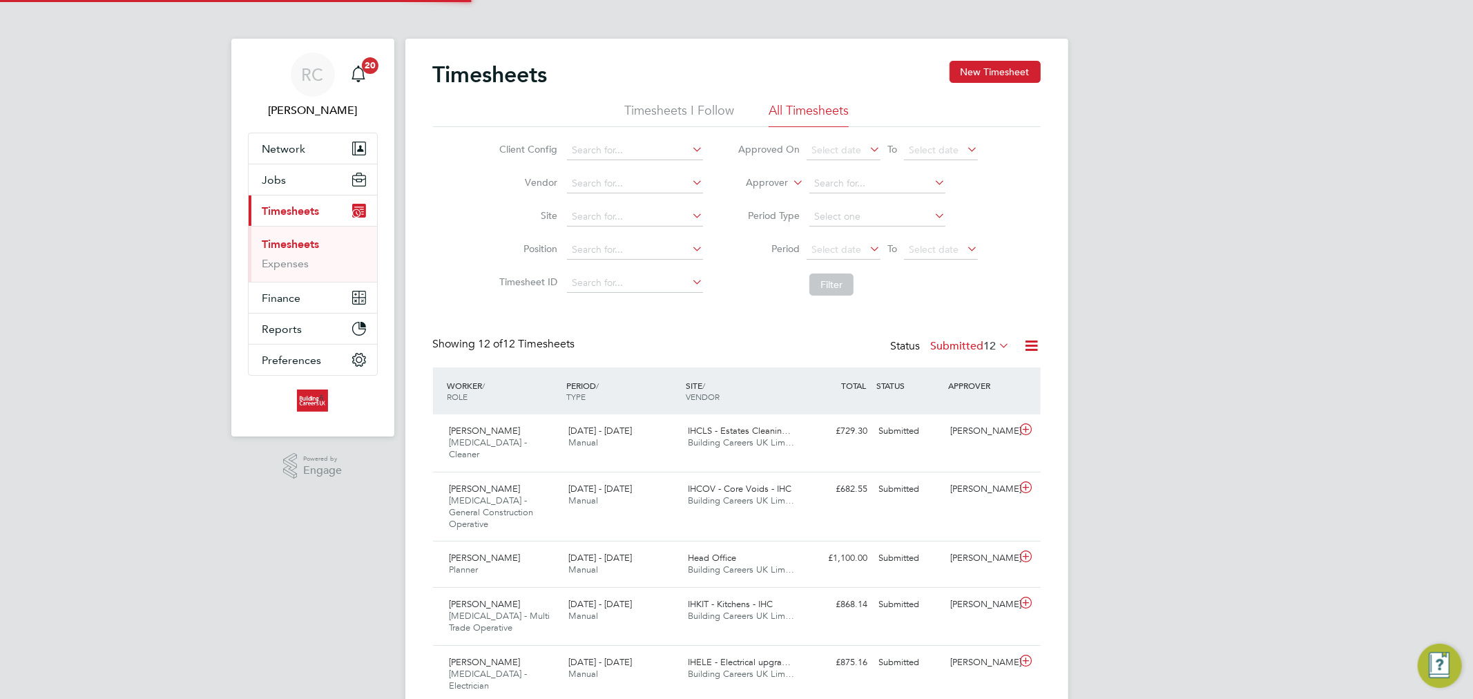
scroll to position [35, 120]
click at [998, 79] on button "New Timesheet" at bounding box center [994, 72] width 91 height 22
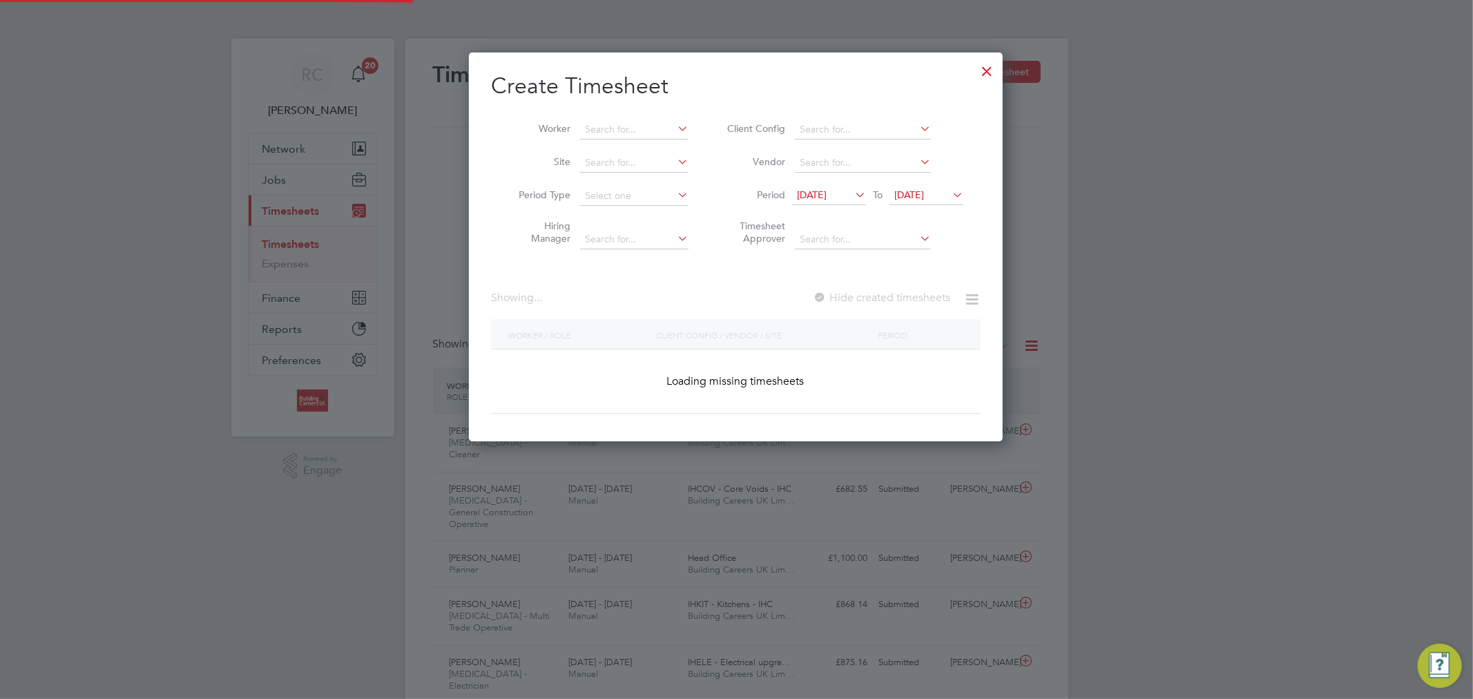
scroll to position [389, 534]
click at [994, 72] on div at bounding box center [986, 67] width 25 height 25
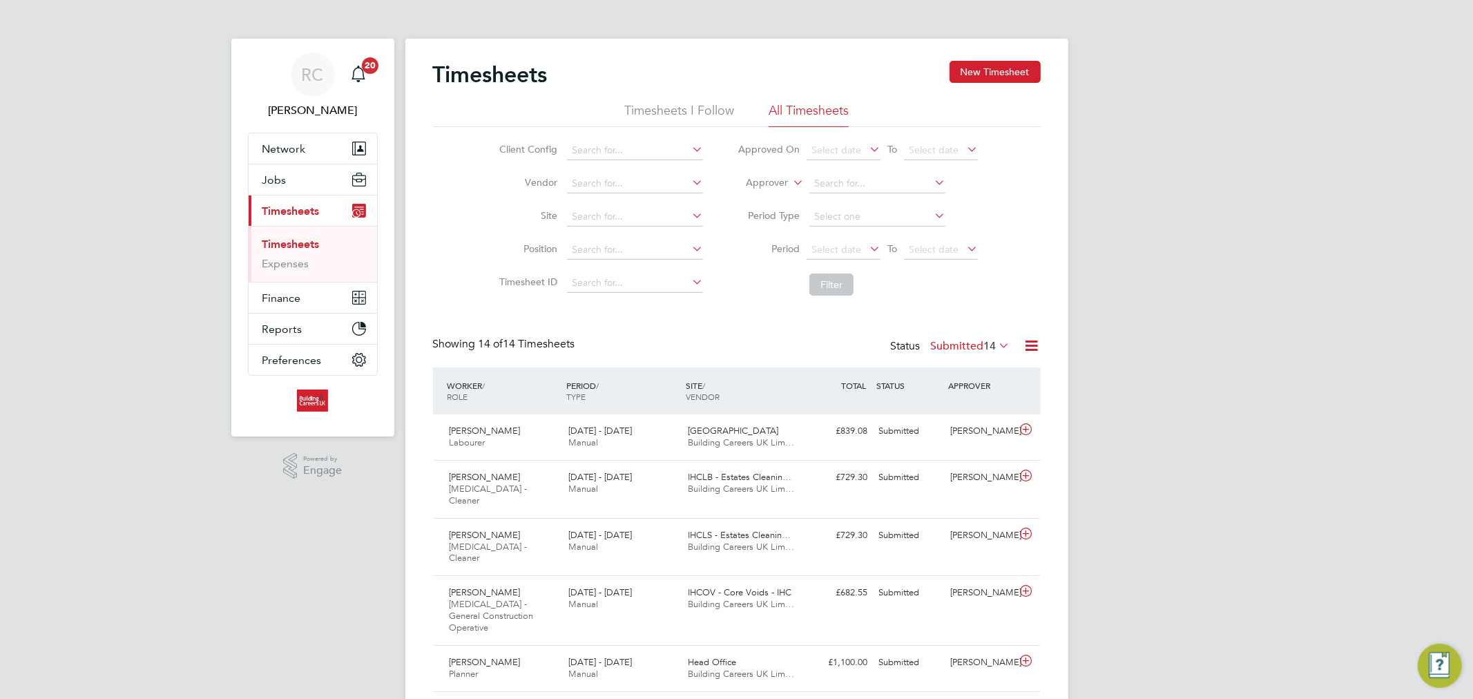
scroll to position [35, 120]
click at [975, 65] on button "New Timesheet" at bounding box center [994, 72] width 91 height 22
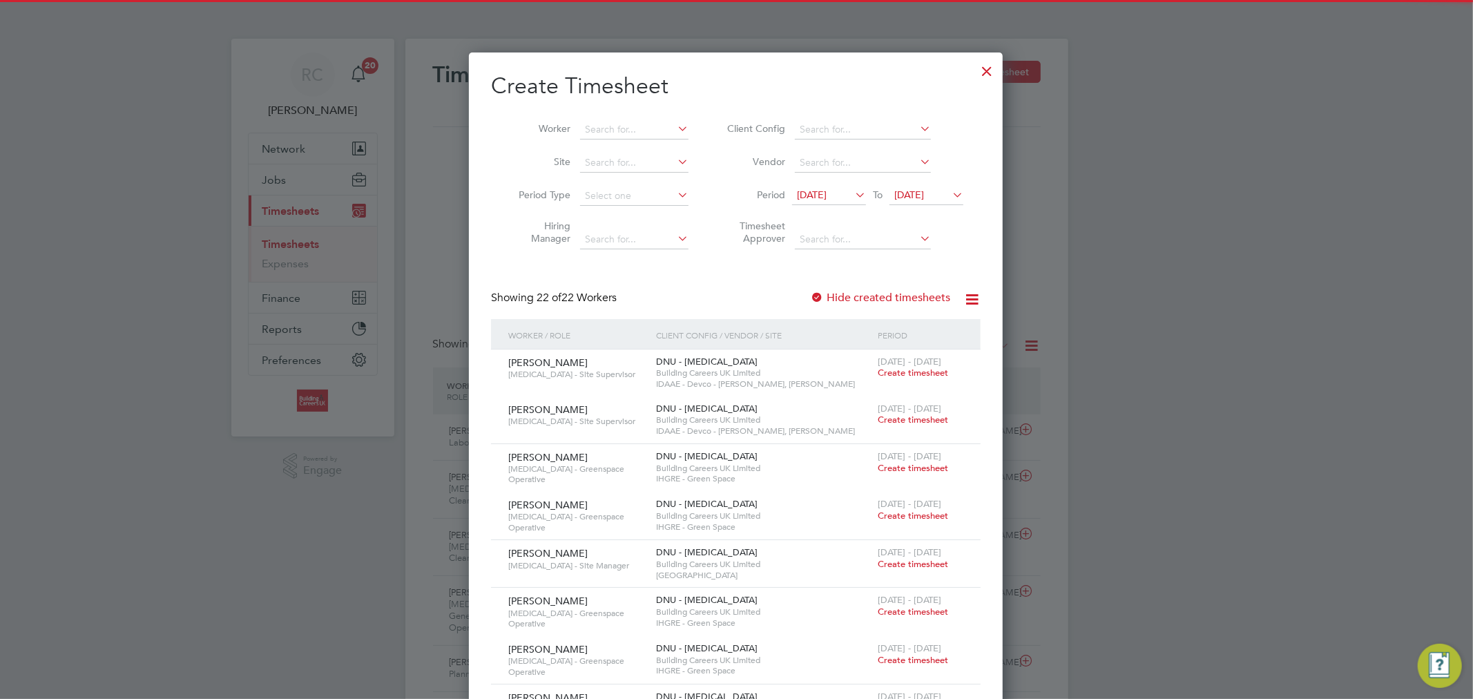
click at [826, 193] on span "12 Aug 2025" at bounding box center [812, 194] width 30 height 12
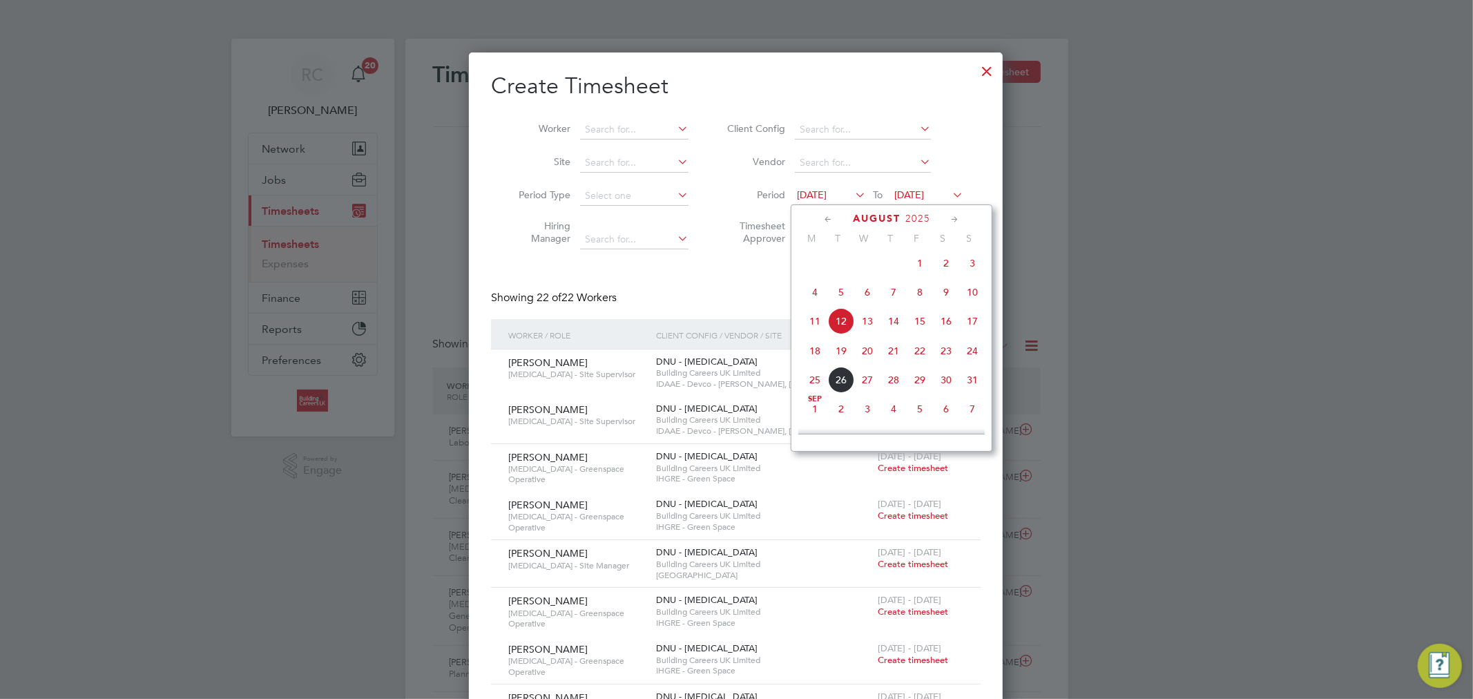
click at [818, 362] on span "18" at bounding box center [815, 351] width 26 height 26
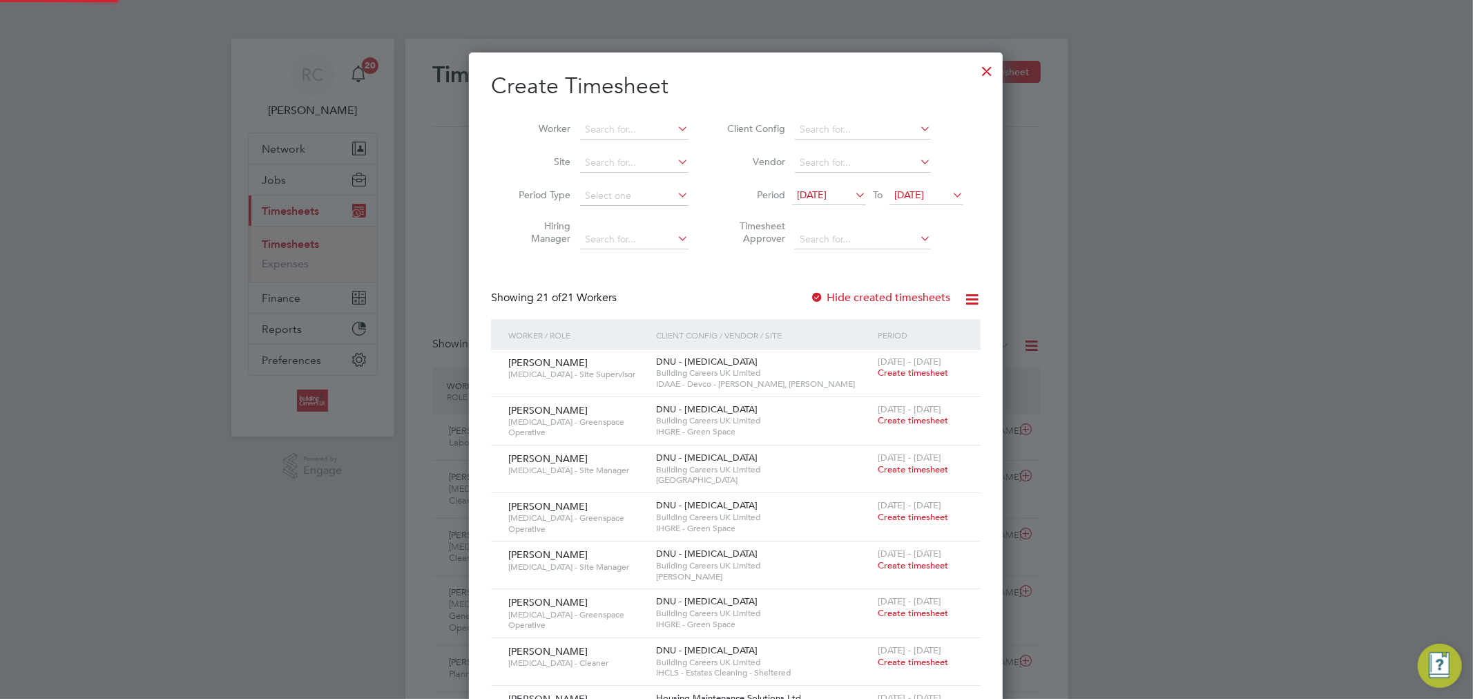
click at [916, 194] on span "19 Aug 2025" at bounding box center [909, 194] width 30 height 12
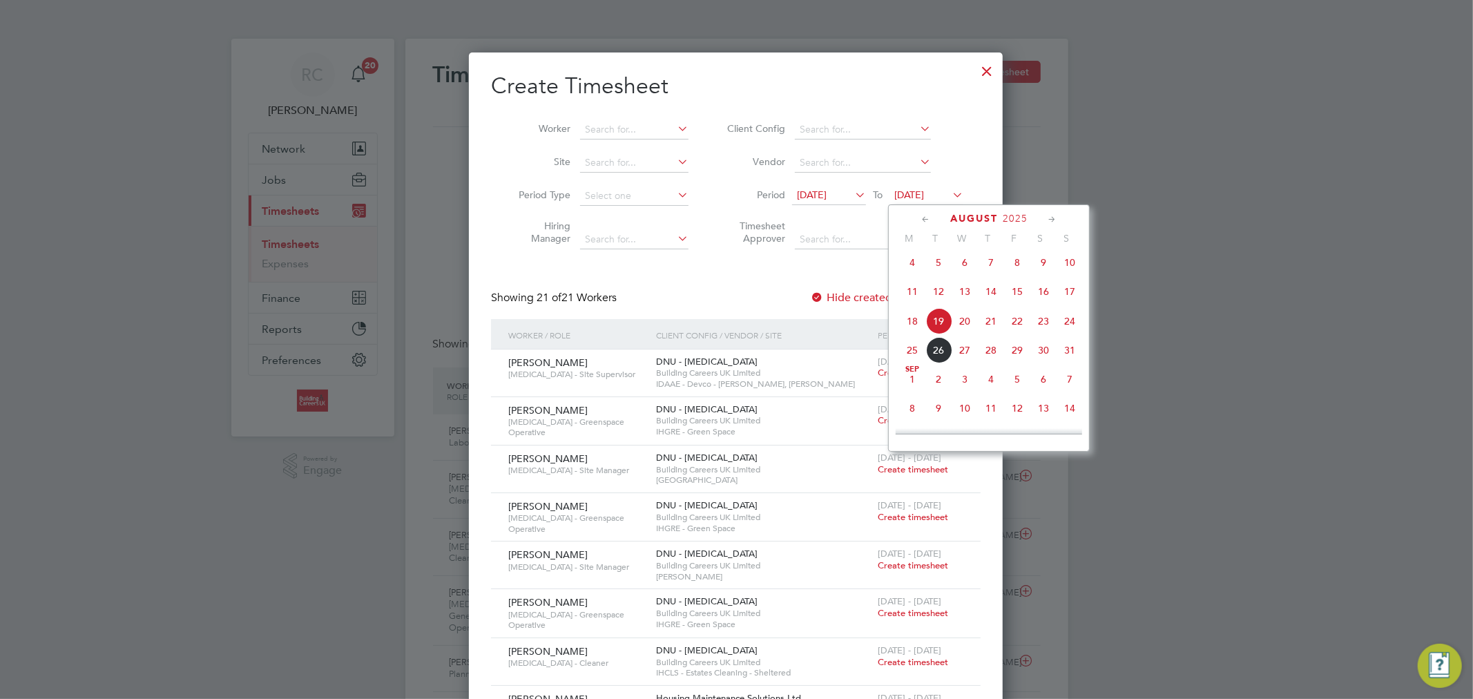
click at [1067, 325] on span "24" at bounding box center [1069, 321] width 26 height 26
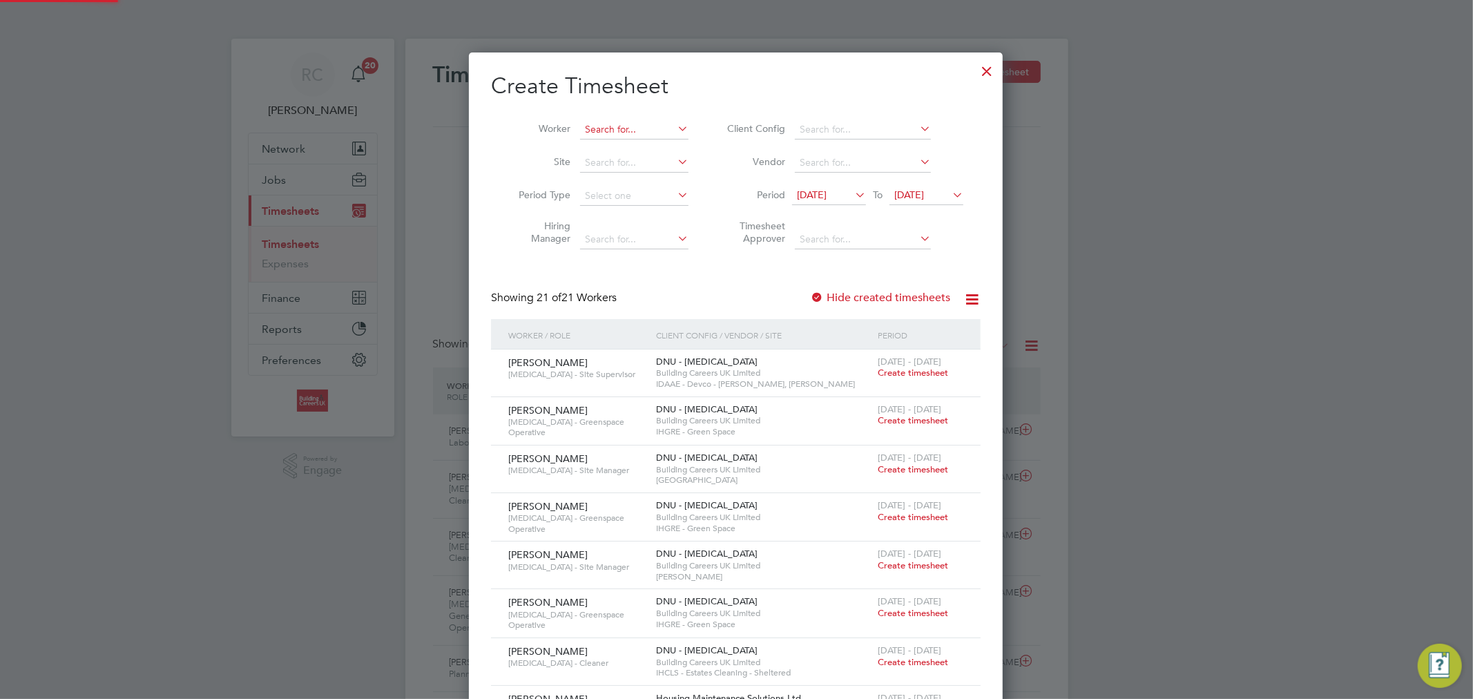
click at [613, 131] on input at bounding box center [634, 129] width 108 height 19
click at [668, 146] on b "Halpin" at bounding box center [708, 148] width 80 height 12
type input "Brian Halpin"
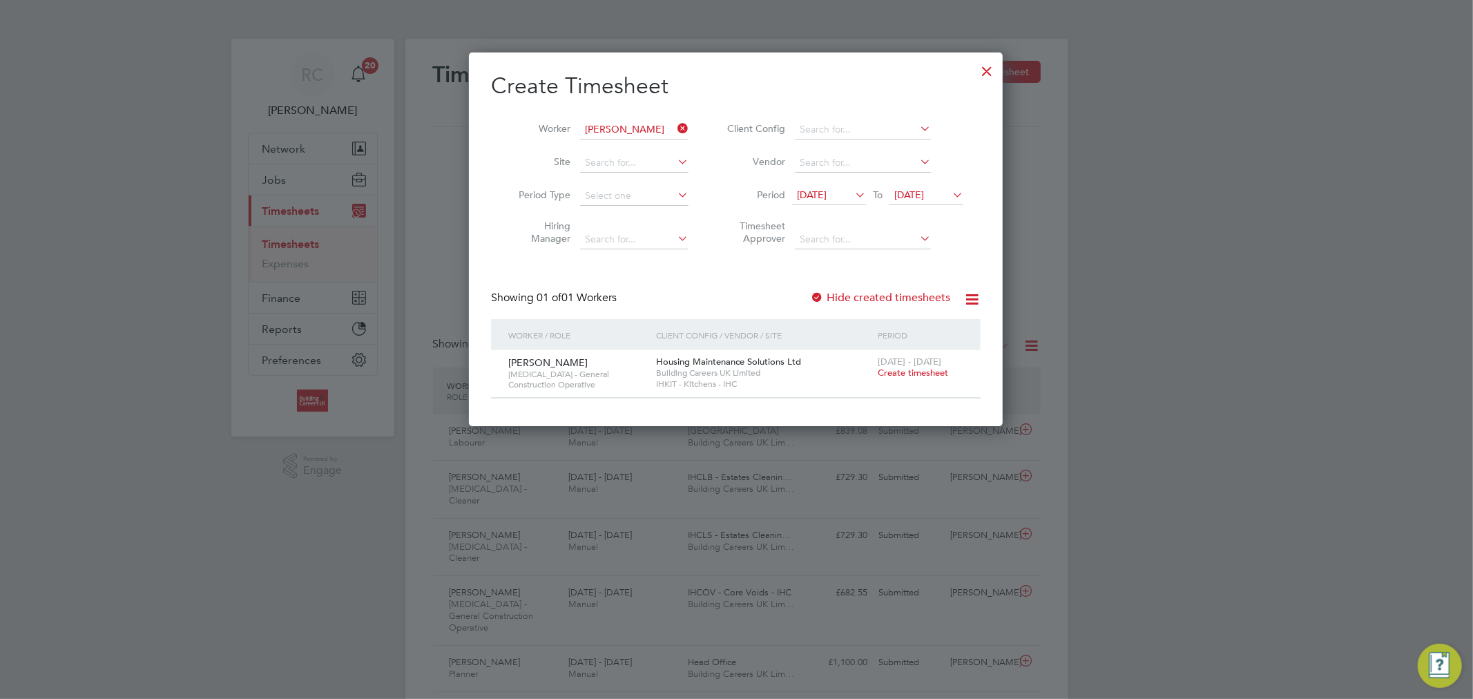
click at [675, 125] on icon at bounding box center [675, 128] width 0 height 19
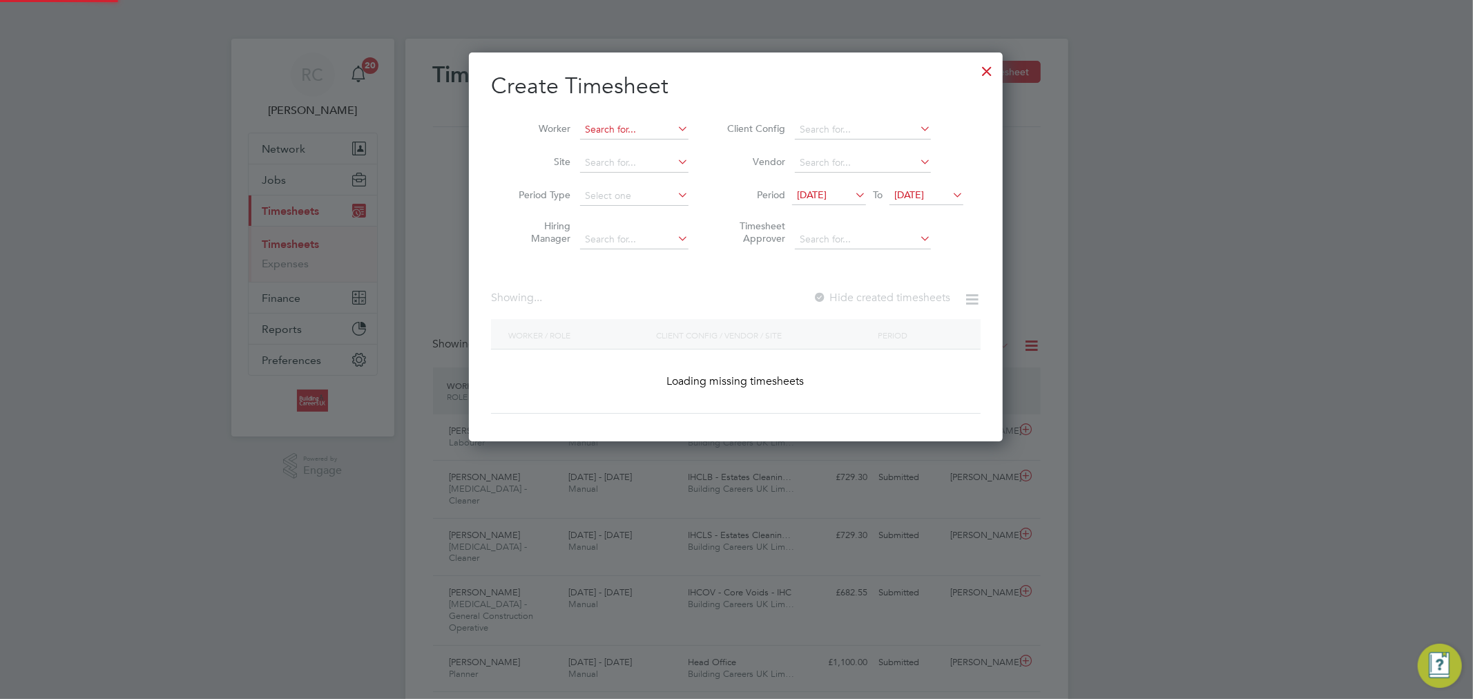
scroll to position [1328, 534]
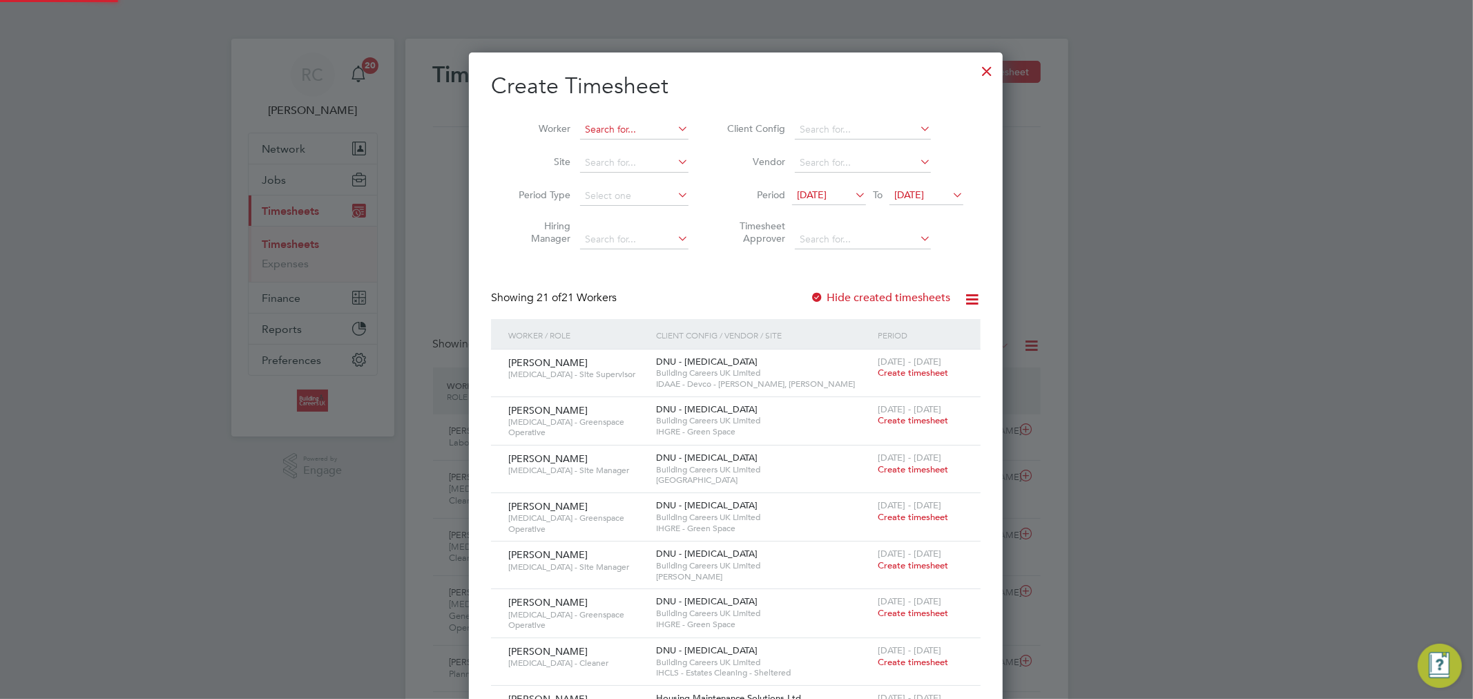
click at [658, 124] on input at bounding box center [634, 129] width 108 height 19
type input "h"
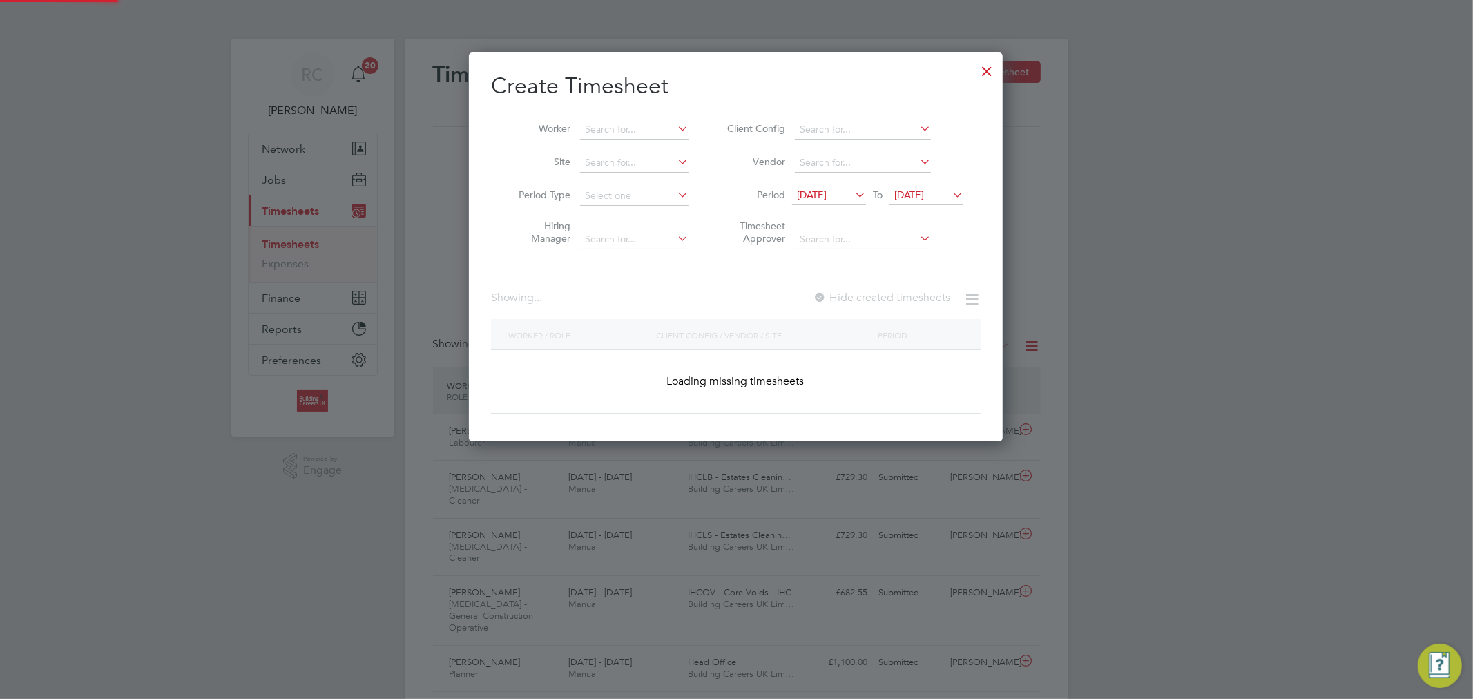
scroll to position [7, 7]
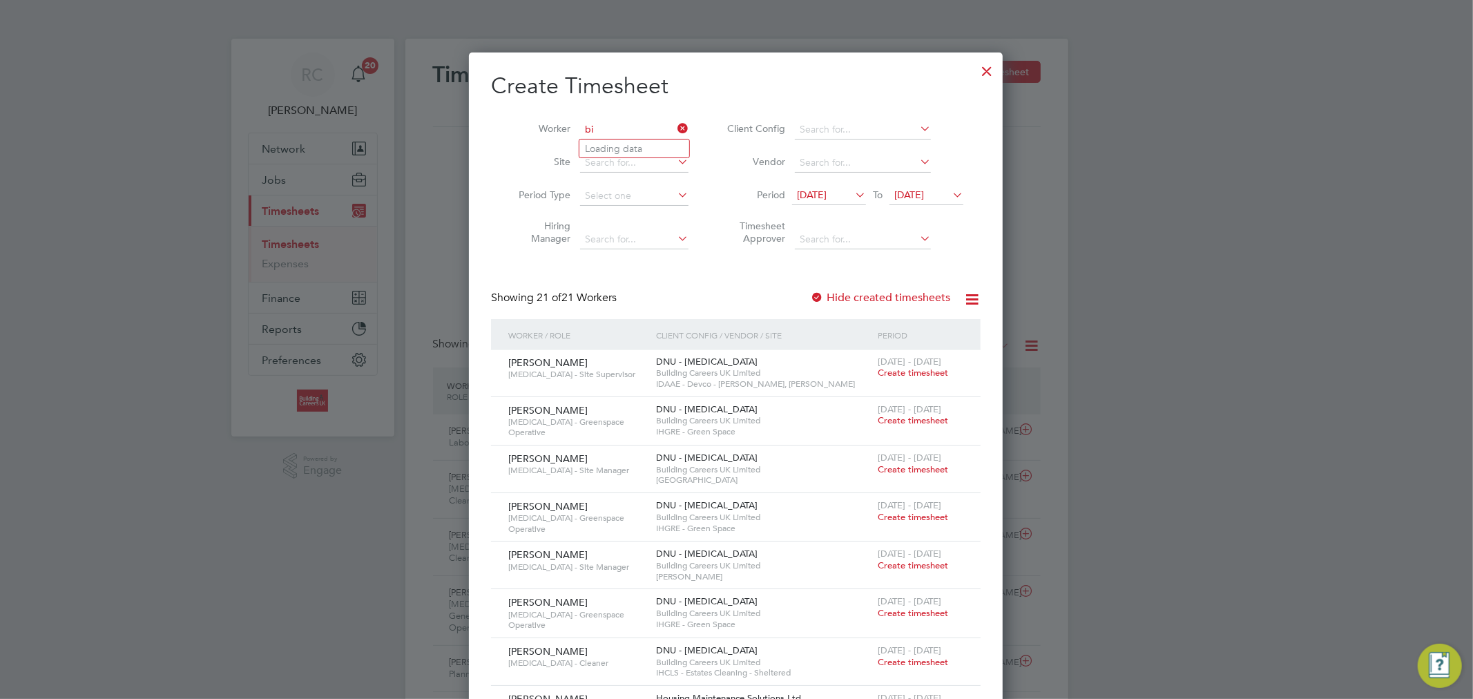
type input "b"
click at [598, 147] on b "Brian" at bounding box center [625, 149] width 80 height 12
type input "Brian Halpin"
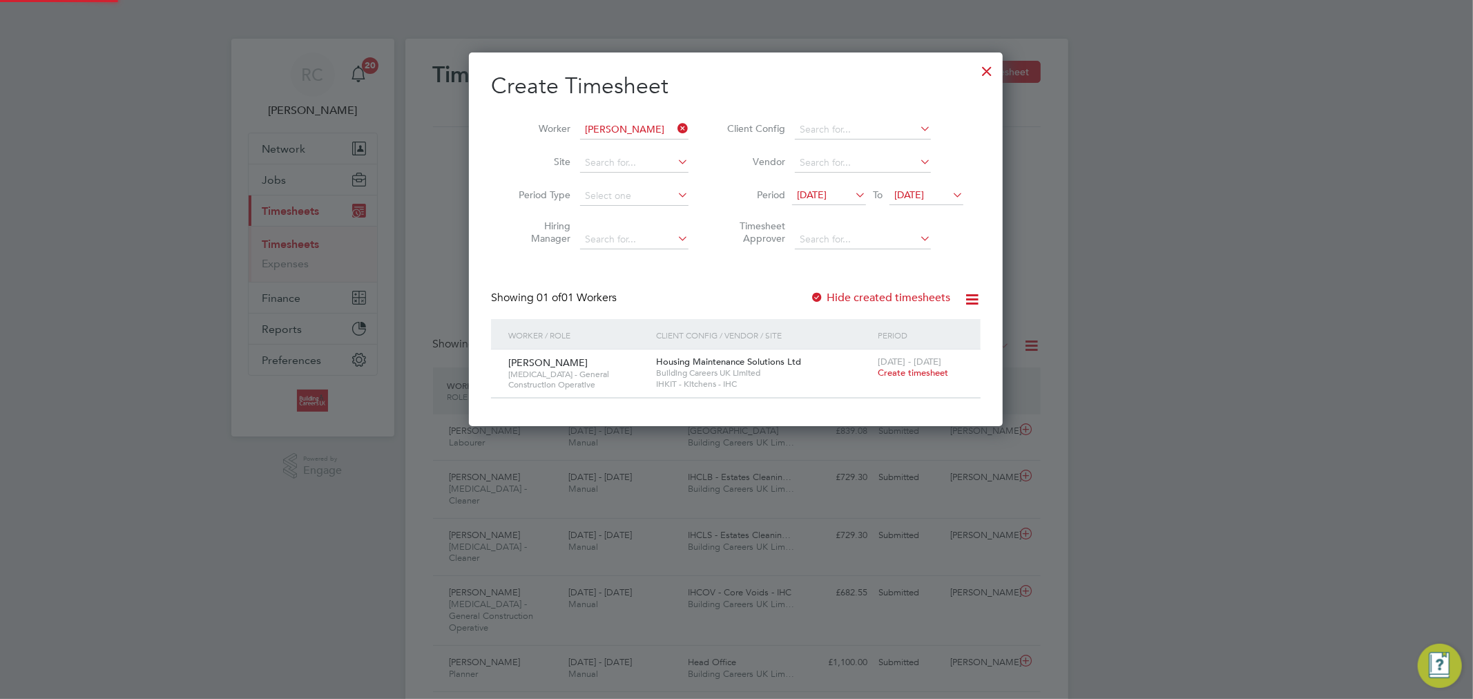
scroll to position [374, 534]
click at [924, 370] on span "Create timesheet" at bounding box center [913, 373] width 70 height 12
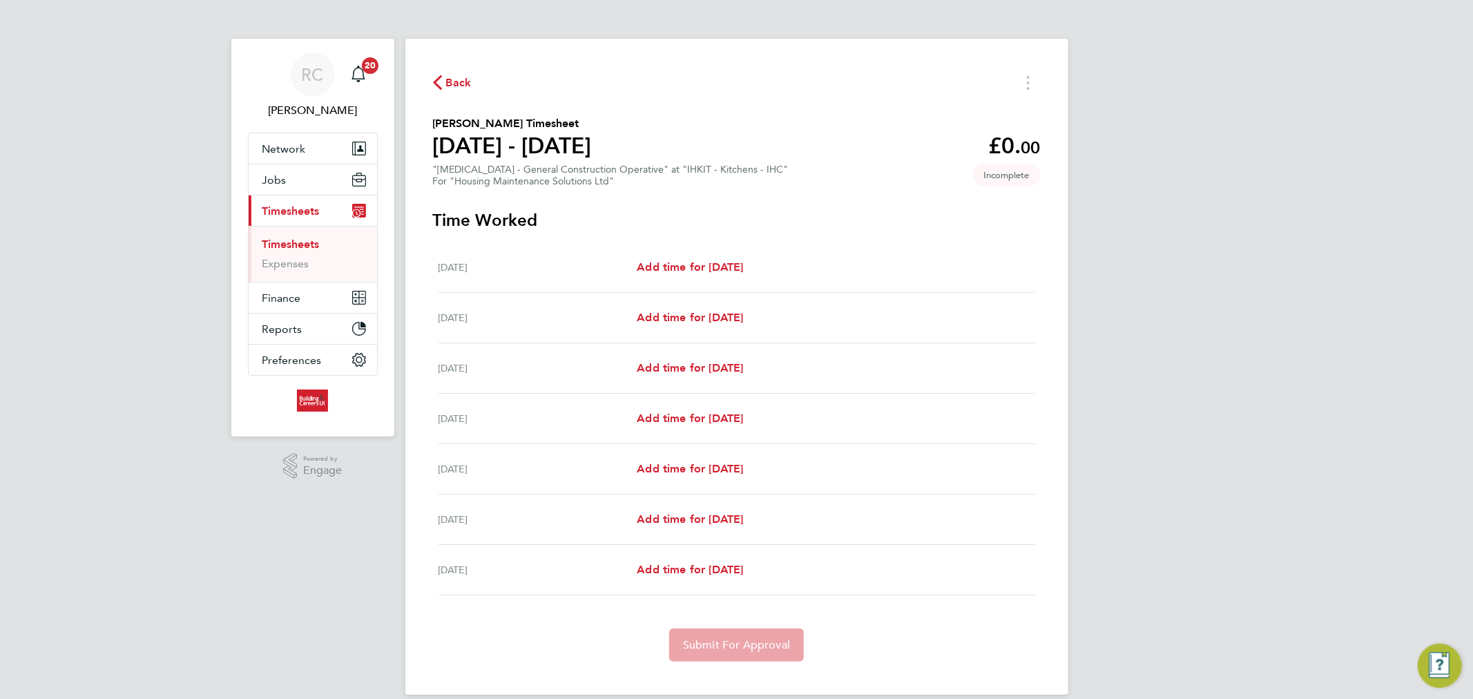
click at [454, 79] on span "Back" at bounding box center [459, 83] width 26 height 17
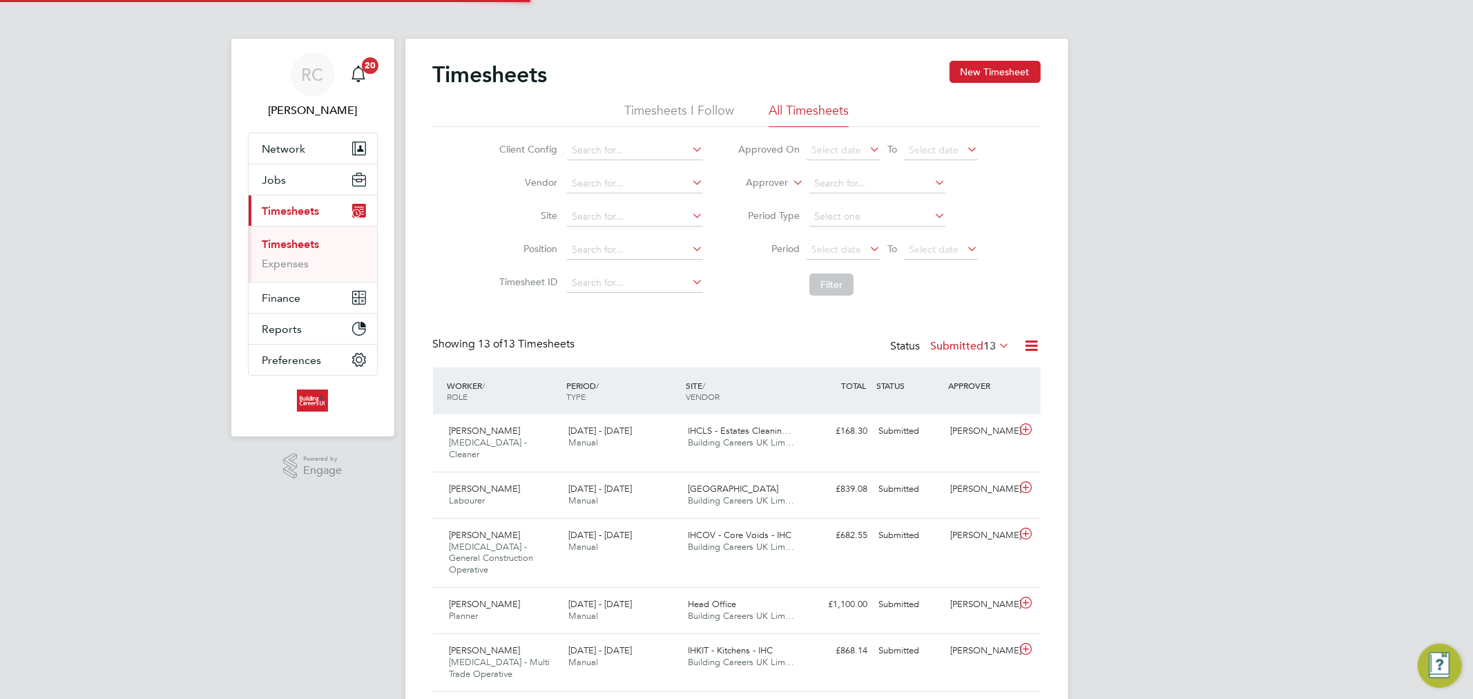
scroll to position [46, 120]
click at [974, 67] on button "New Timesheet" at bounding box center [994, 72] width 91 height 22
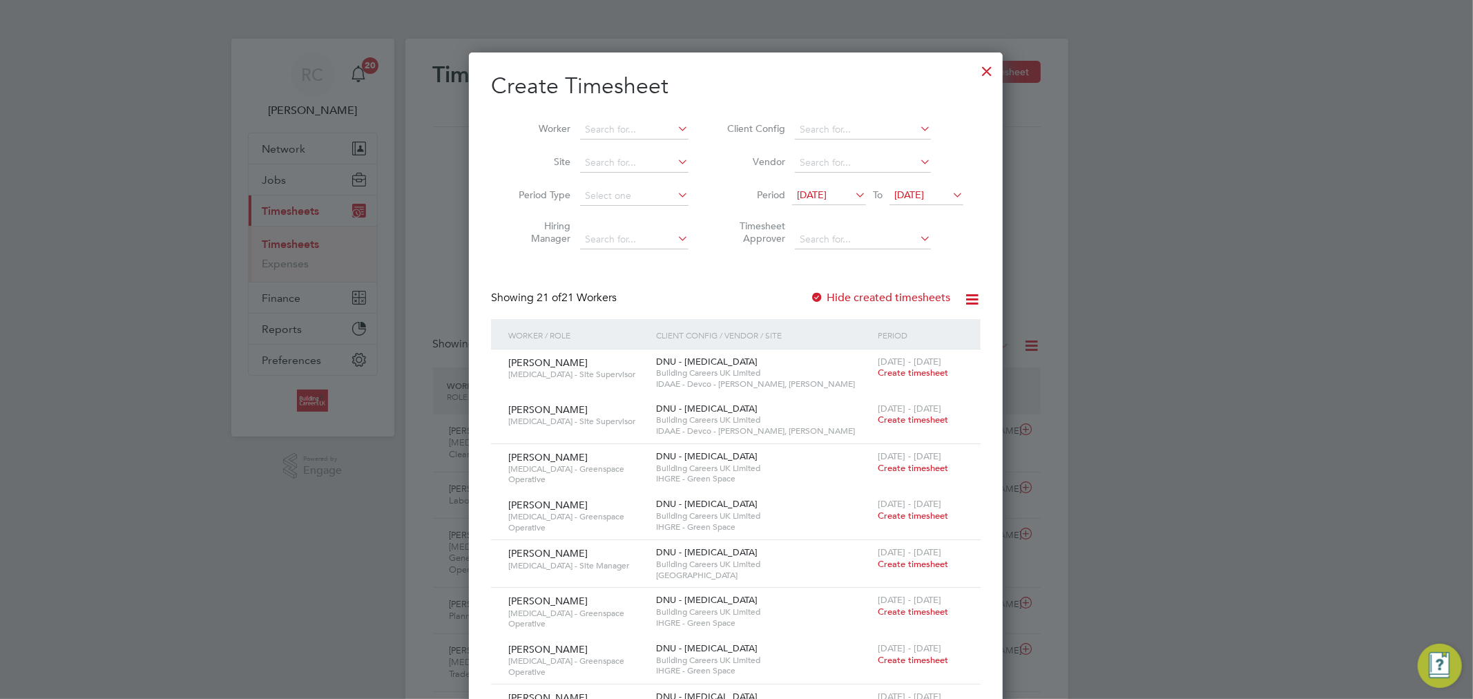
drag, startPoint x: 830, startPoint y: 194, endPoint x: 824, endPoint y: 205, distance: 12.7
click at [826, 194] on span "12 Aug 2025" at bounding box center [812, 194] width 30 height 12
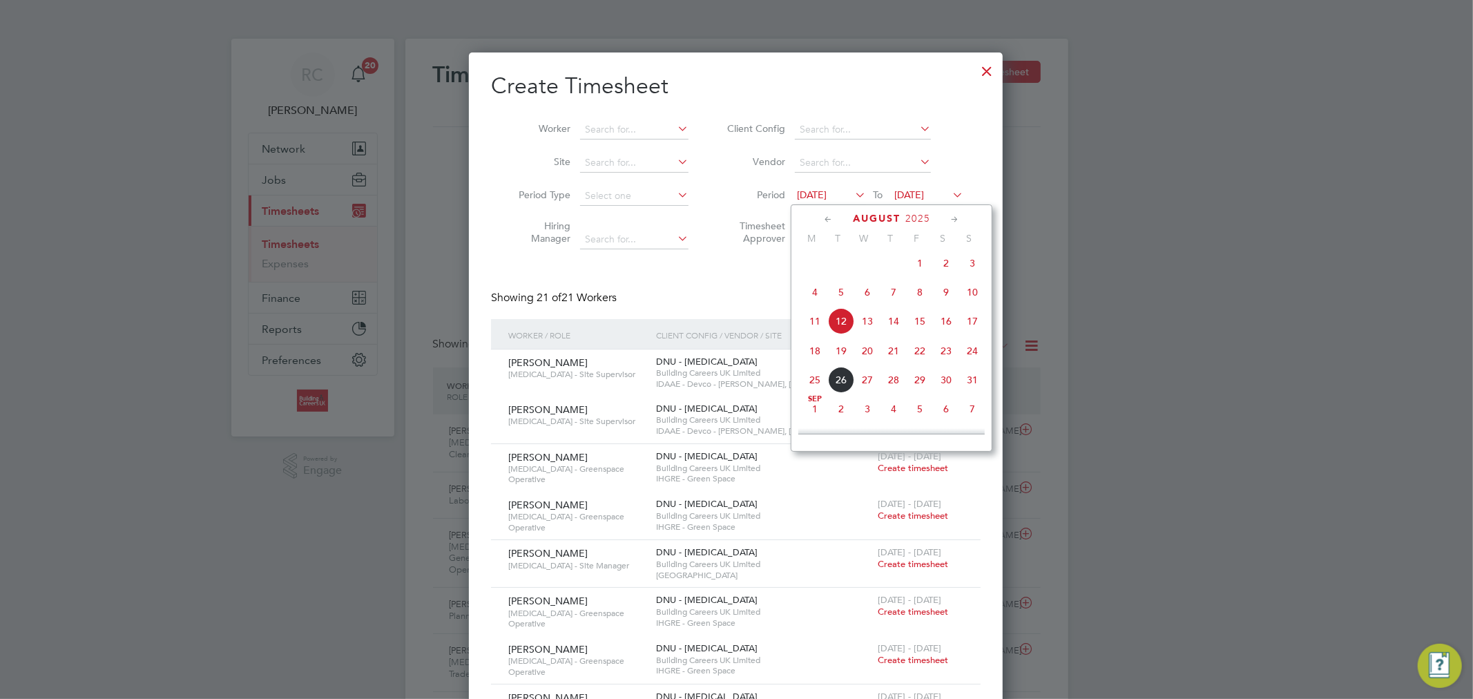
click at [811, 356] on span "18" at bounding box center [815, 351] width 26 height 26
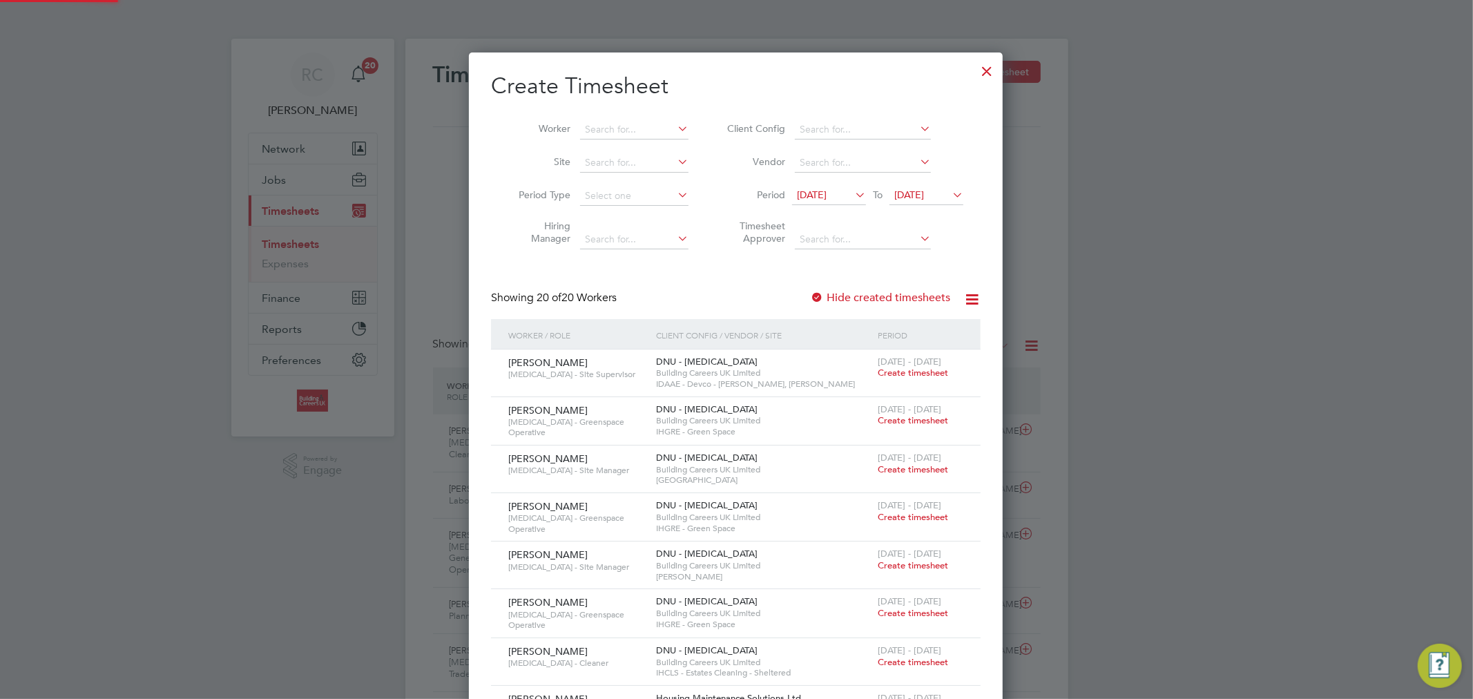
drag, startPoint x: 929, startPoint y: 192, endPoint x: 925, endPoint y: 200, distance: 9.3
click at [924, 192] on span "19 Aug 2025" at bounding box center [909, 194] width 30 height 12
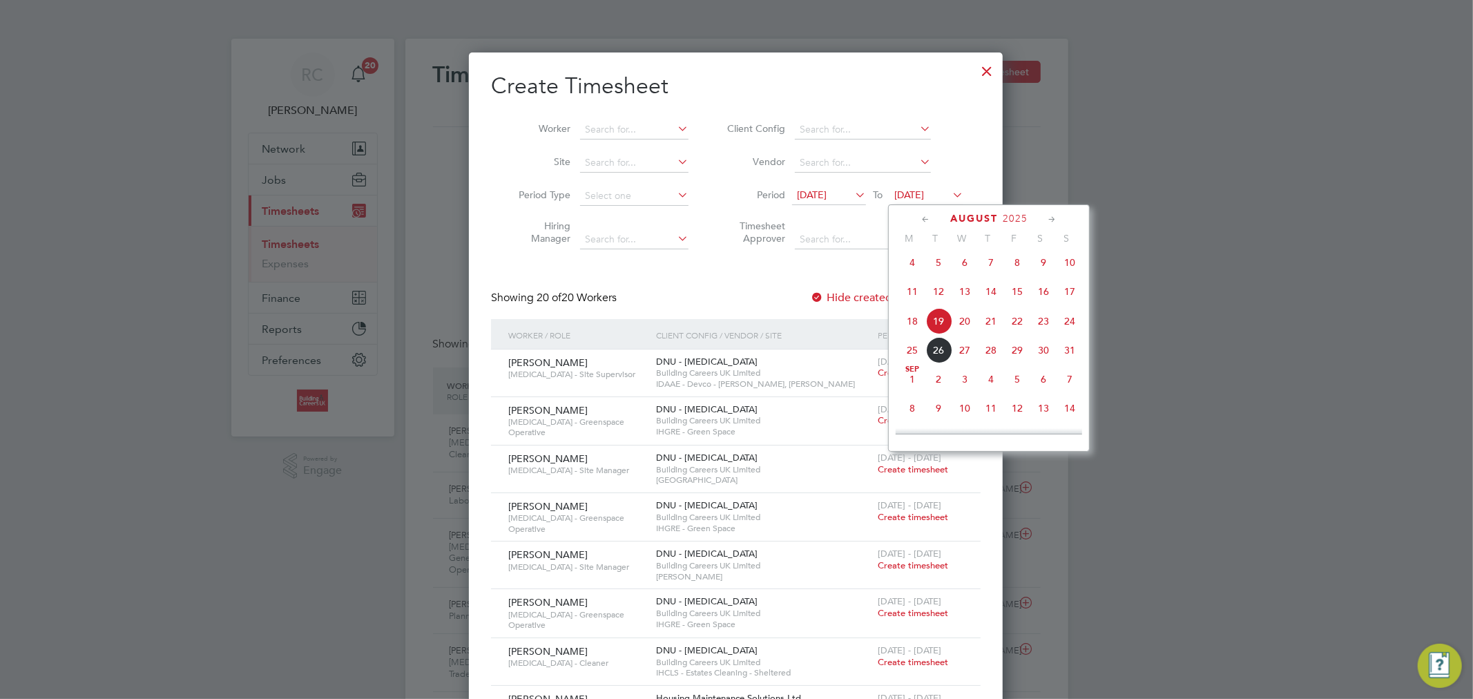
click at [1067, 330] on span "24" at bounding box center [1069, 321] width 26 height 26
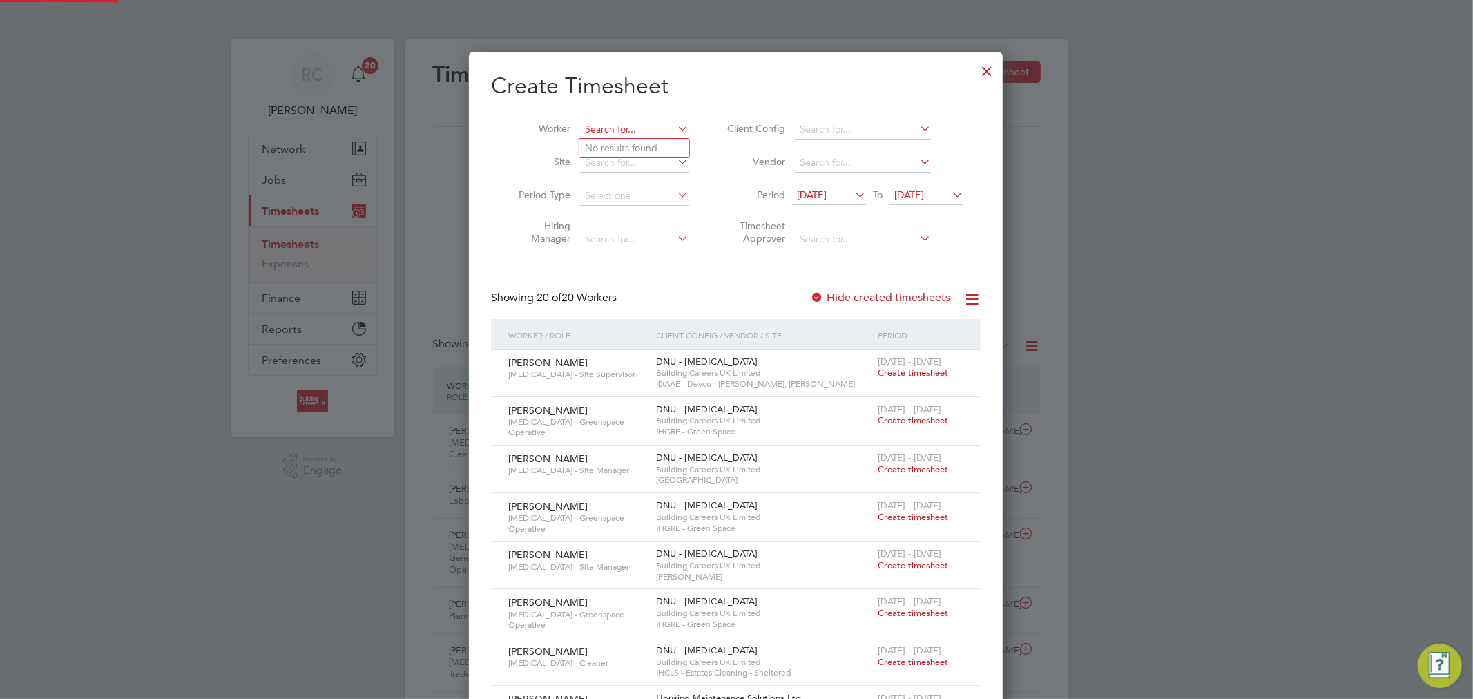
click at [643, 130] on input at bounding box center [634, 129] width 108 height 19
paste input "[PERSON_NAME]"
type input "[PERSON_NAME]"
click at [656, 145] on li "Colin Taylor" at bounding box center [666, 148] width 174 height 19
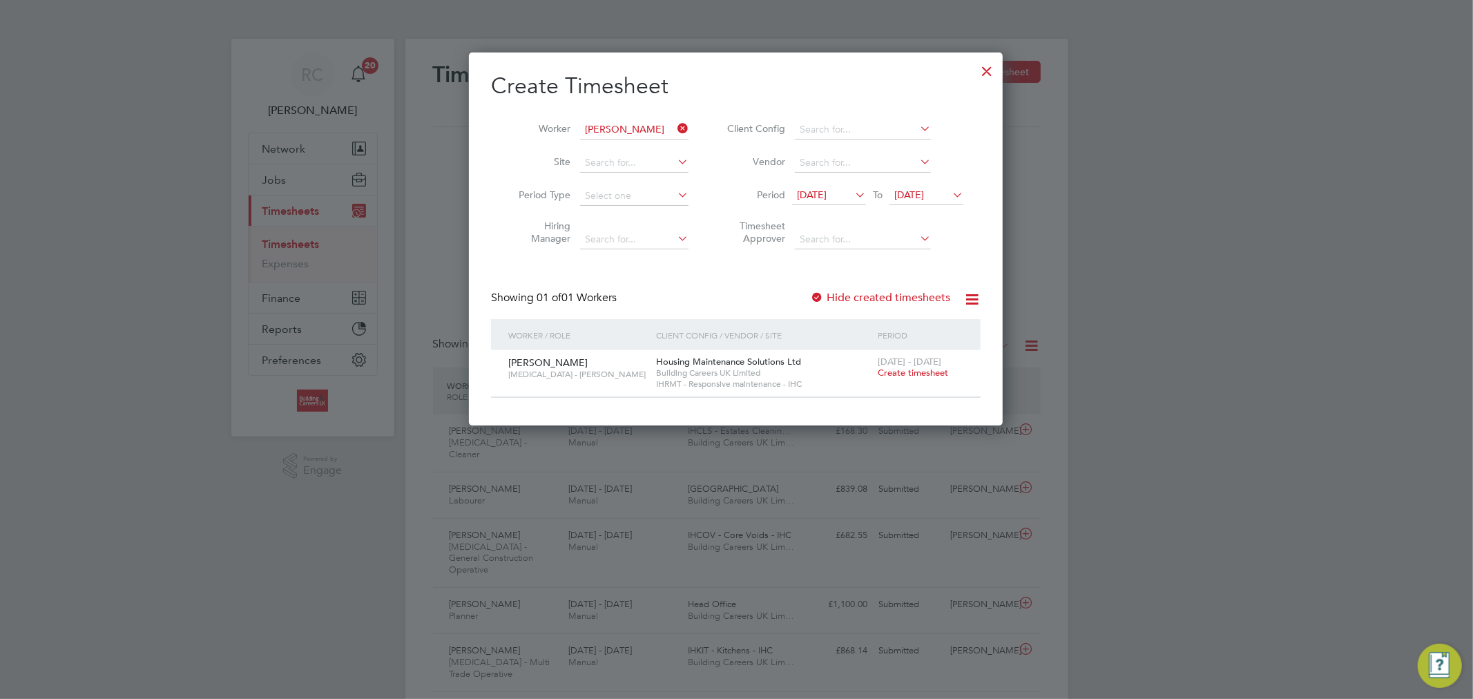
click at [907, 375] on span "Create timesheet" at bounding box center [913, 373] width 70 height 12
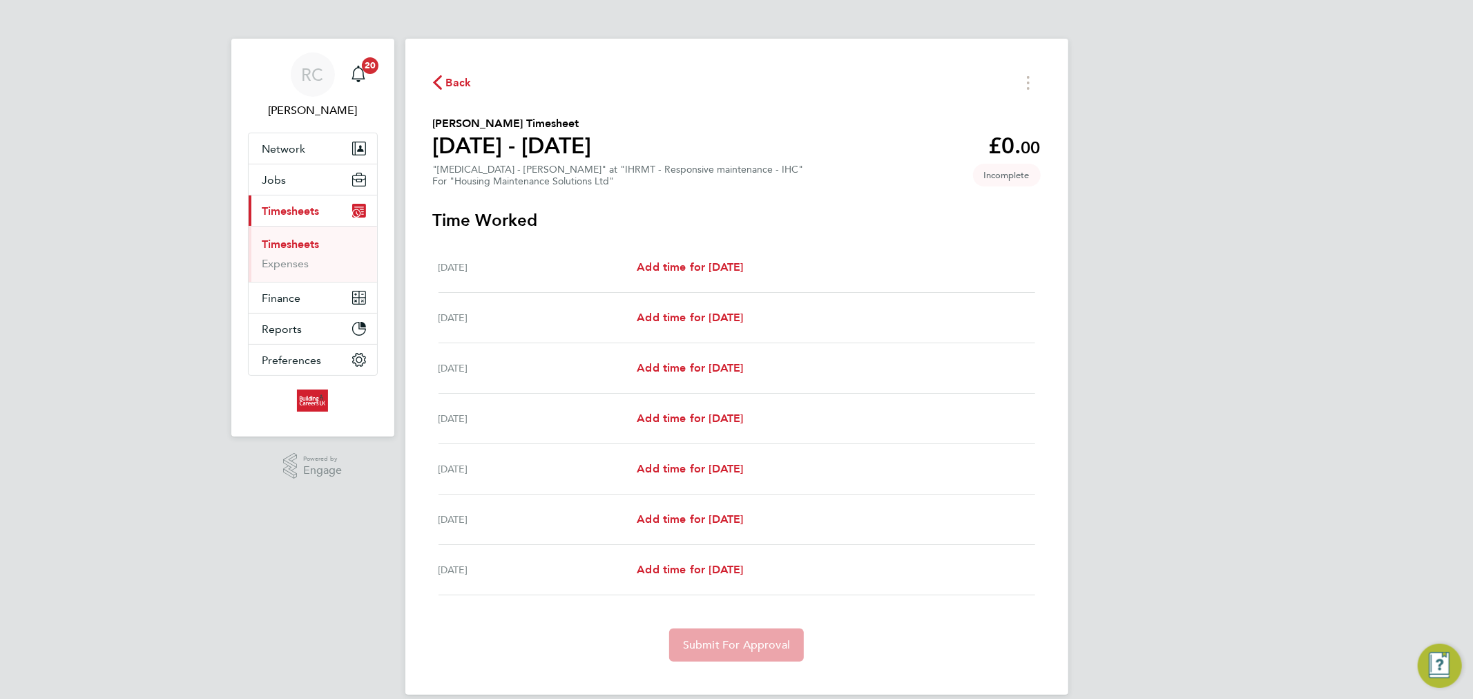
click at [434, 75] on span "Back" at bounding box center [452, 81] width 39 height 13
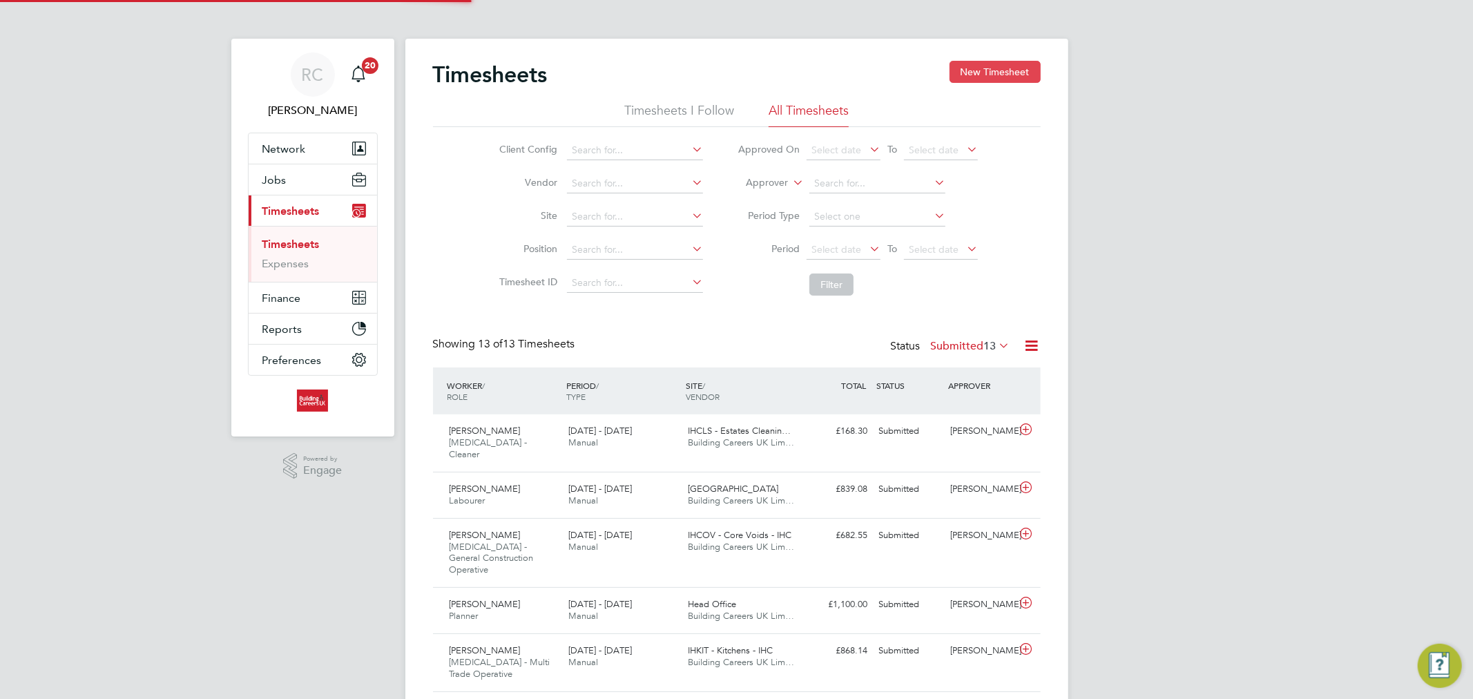
scroll to position [46, 120]
click at [1014, 73] on button "New Timesheet" at bounding box center [994, 72] width 91 height 22
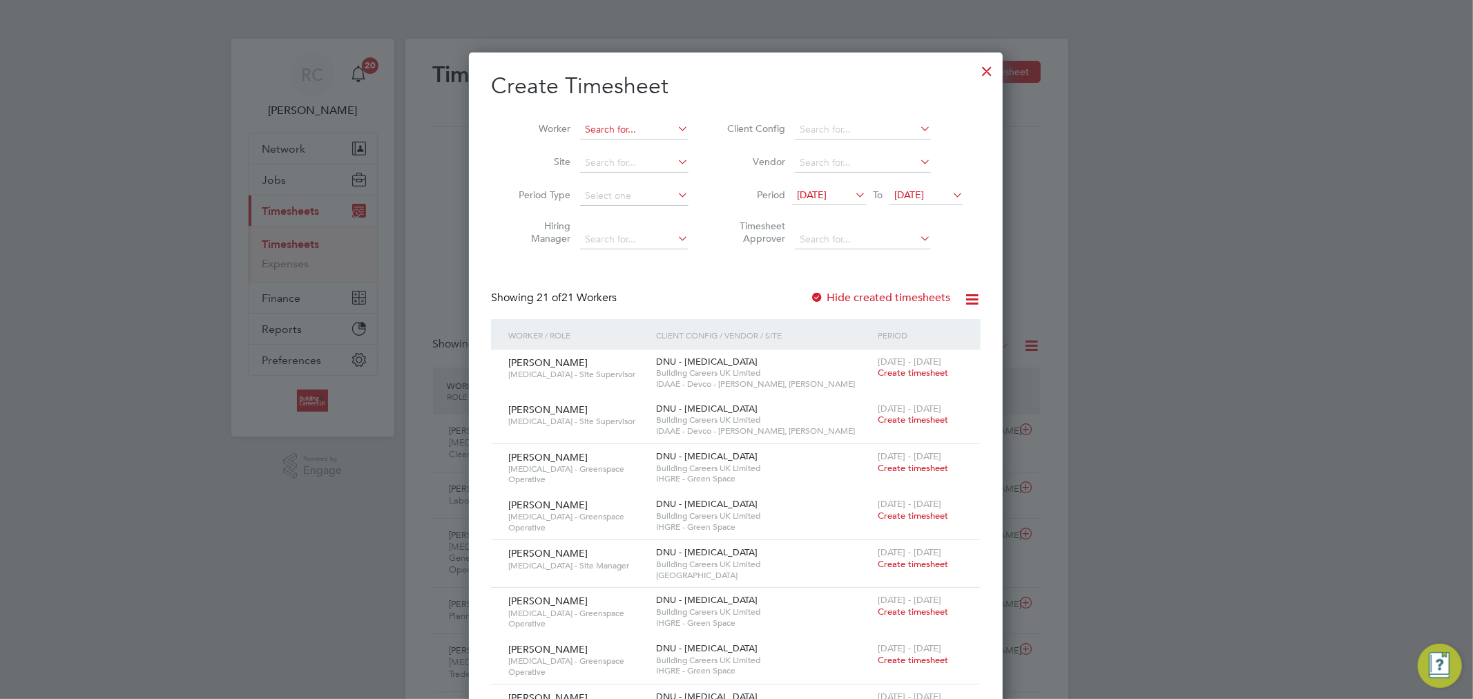
click at [597, 131] on input at bounding box center [634, 129] width 108 height 19
click at [635, 146] on li "Brian Hal pin" at bounding box center [640, 148] width 123 height 19
type input "Brian Halpin"
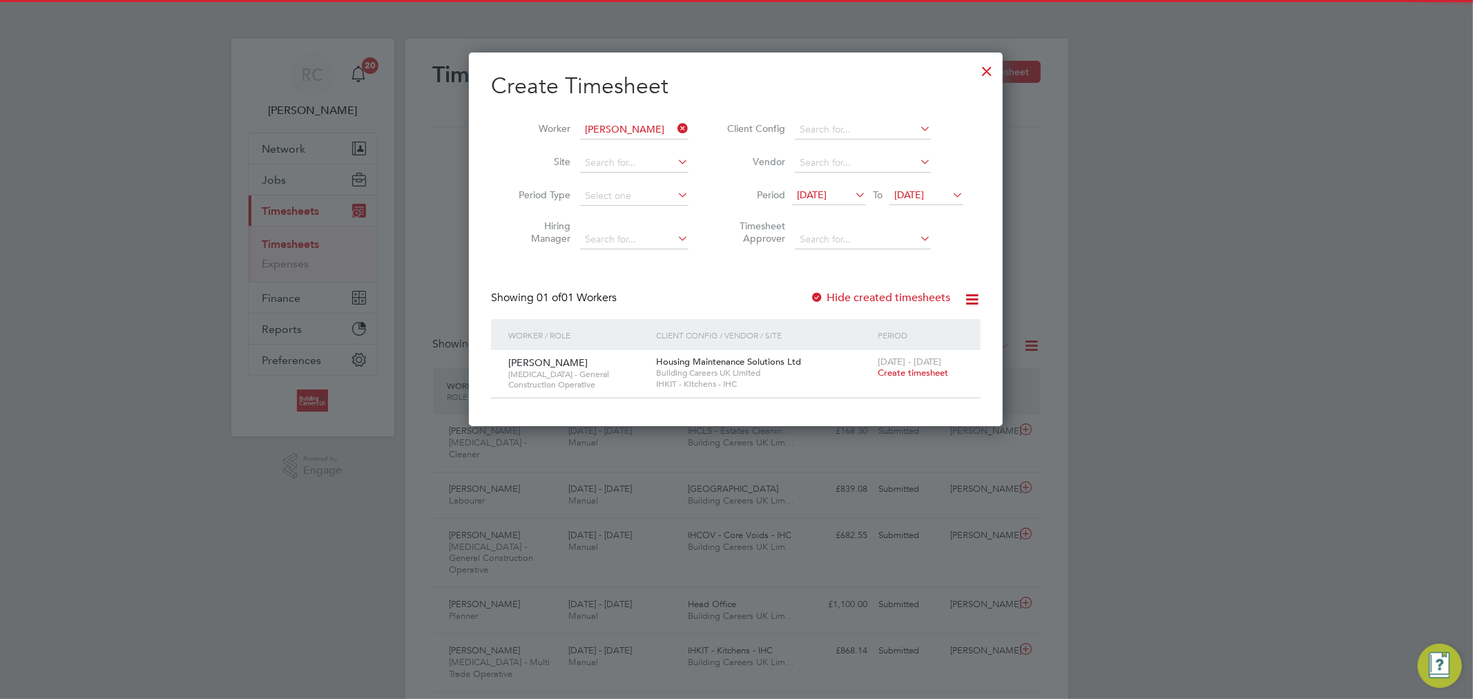
click at [852, 190] on icon at bounding box center [852, 194] width 0 height 19
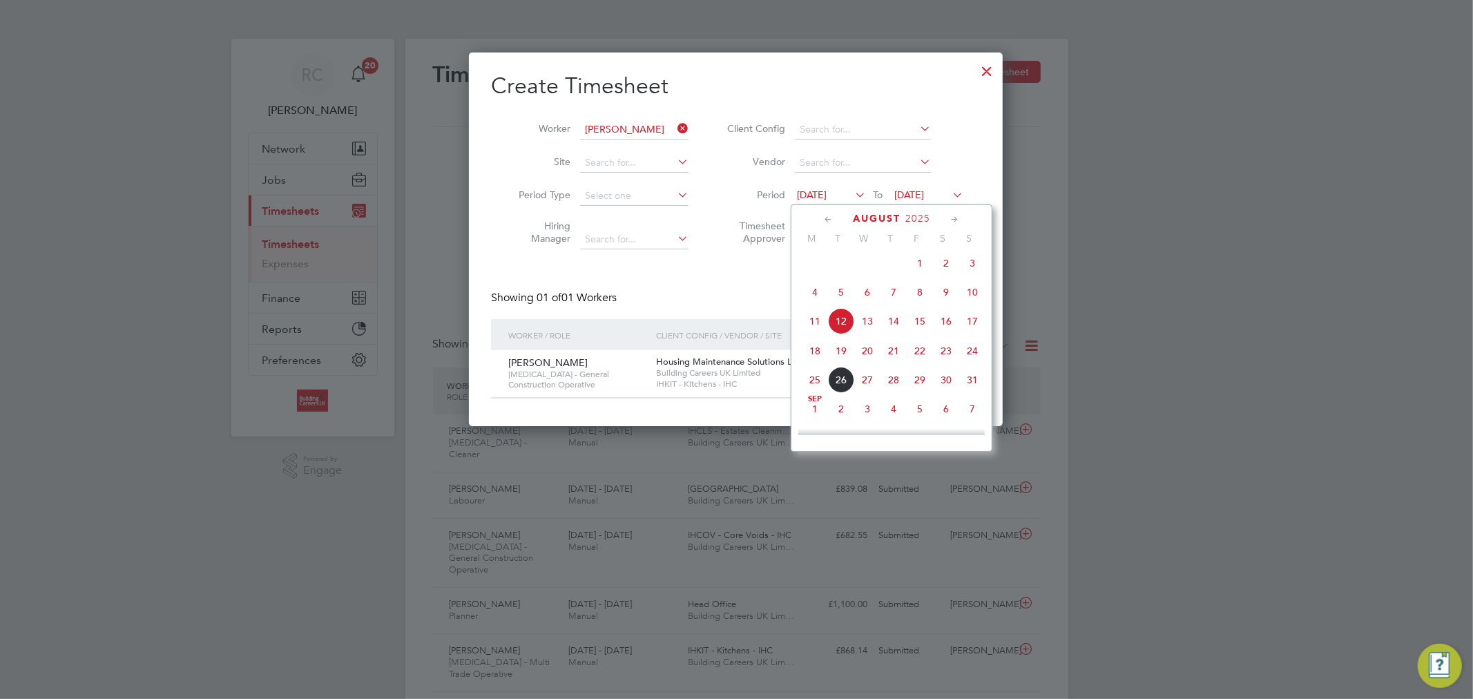
click at [813, 360] on span "18" at bounding box center [815, 351] width 26 height 26
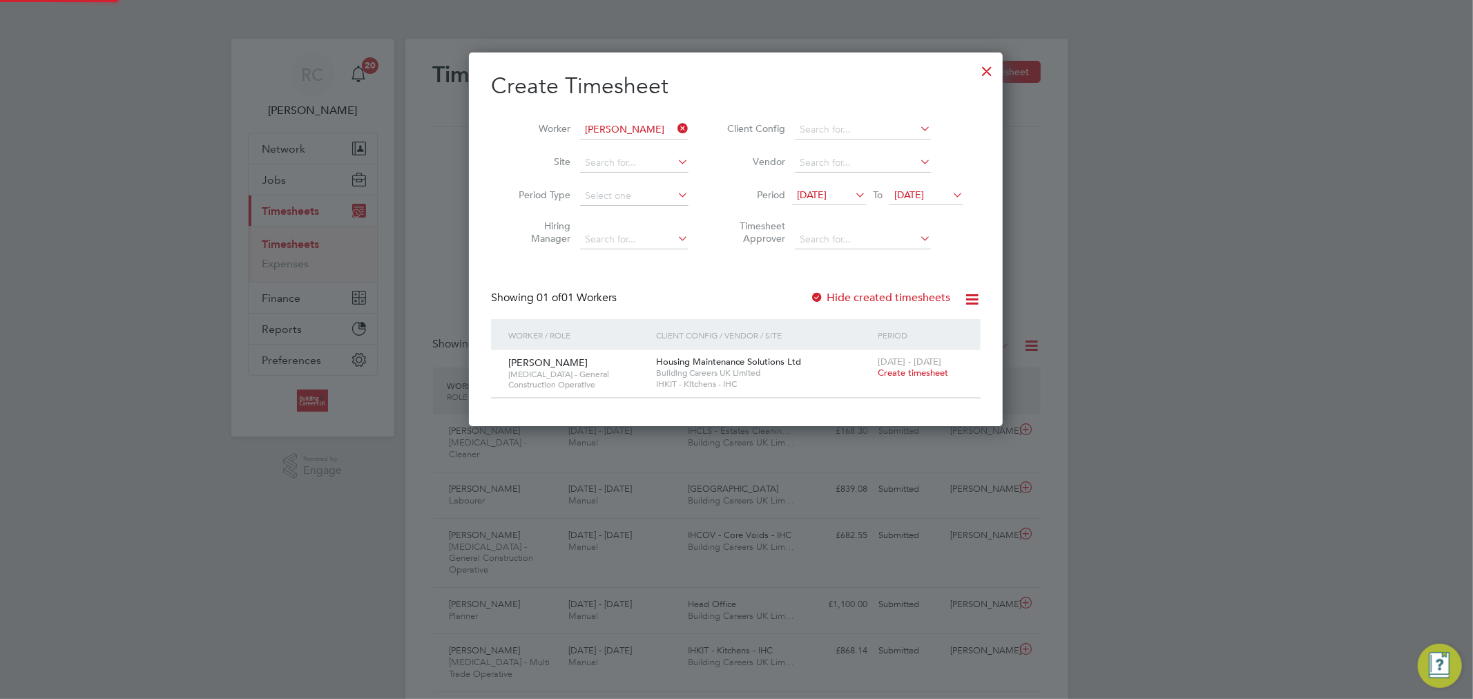
click at [915, 197] on span "19 Aug 2025" at bounding box center [909, 194] width 30 height 12
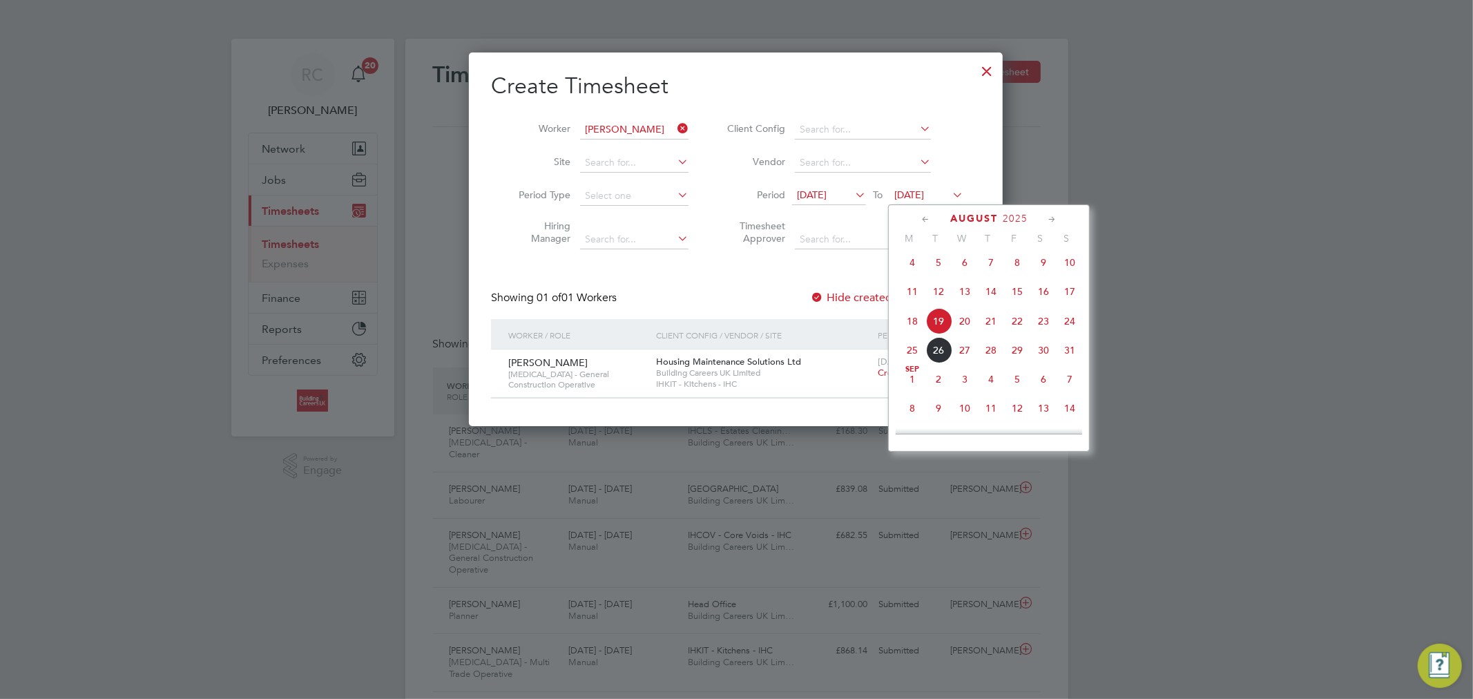
click at [1074, 330] on span "24" at bounding box center [1069, 321] width 26 height 26
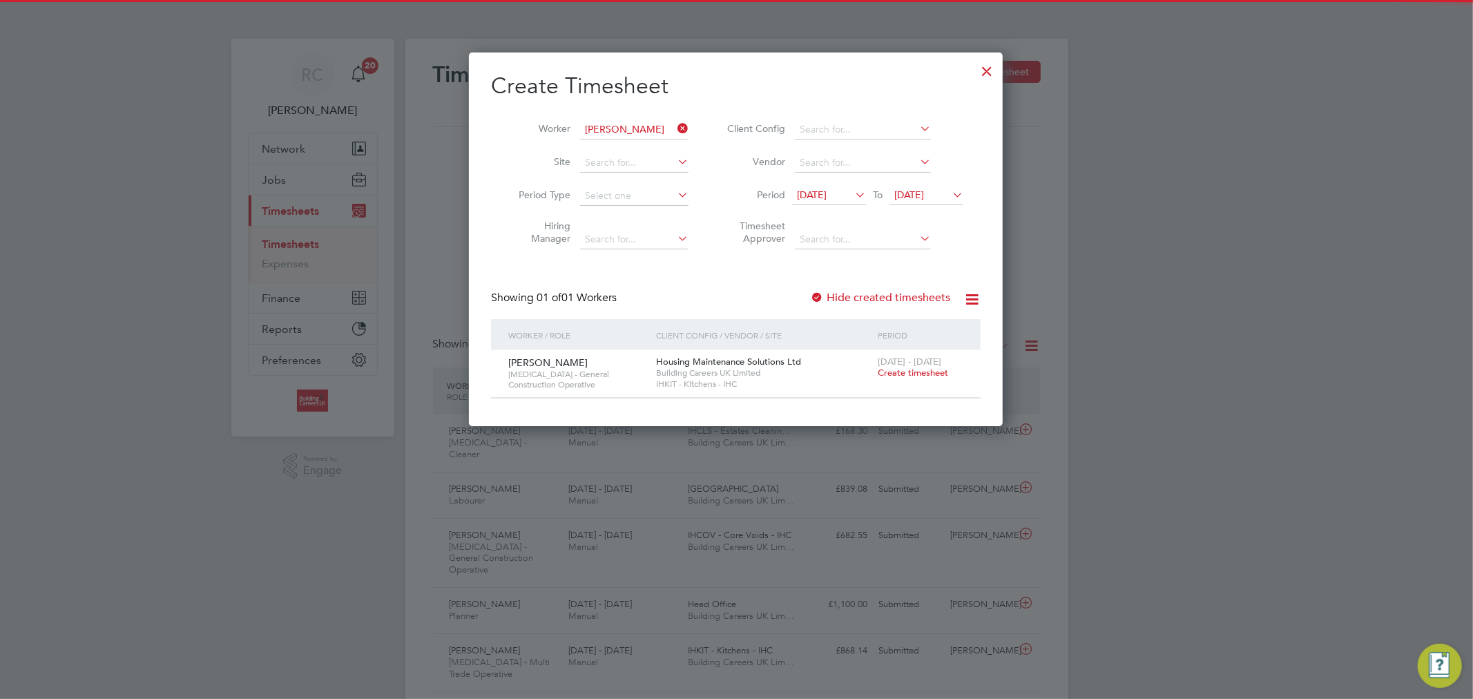
click at [924, 376] on span "Create timesheet" at bounding box center [913, 373] width 70 height 12
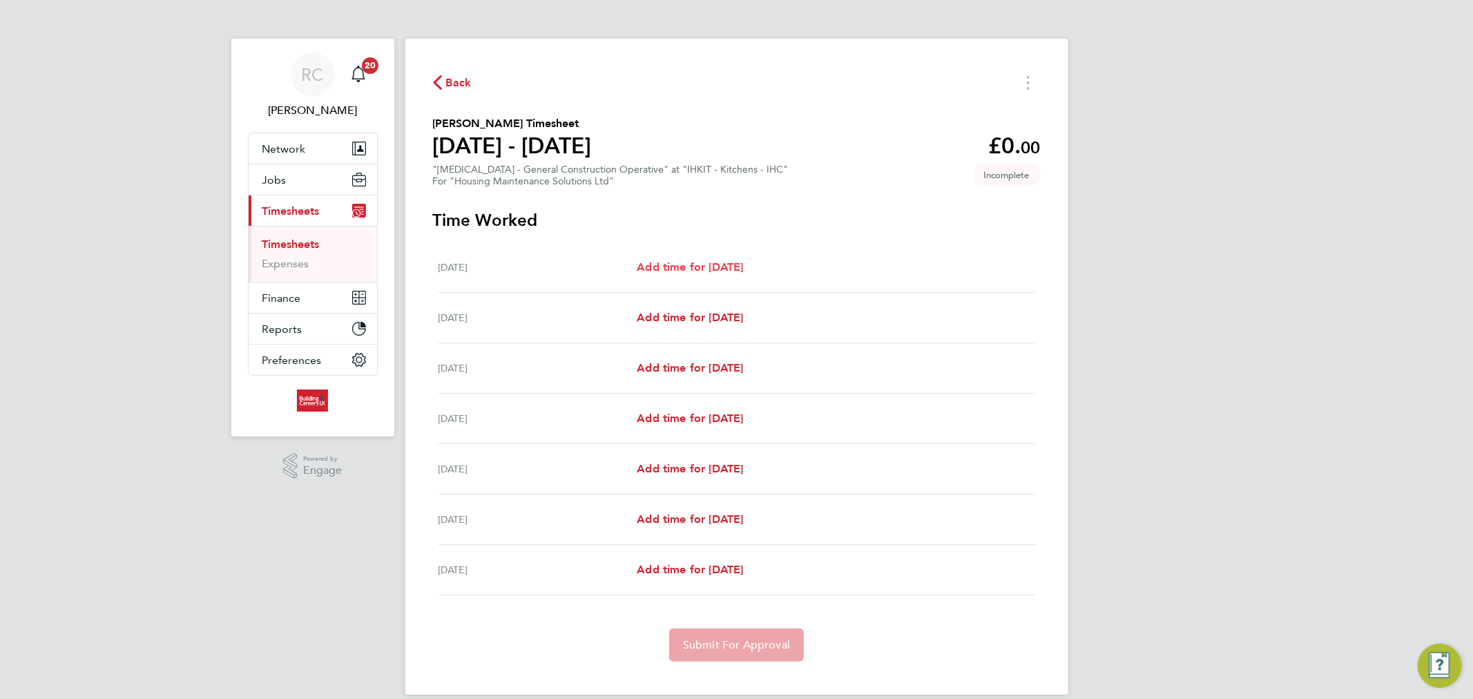
click at [679, 269] on span "Add time for Mon 18 Aug" at bounding box center [690, 266] width 106 height 13
select select "30"
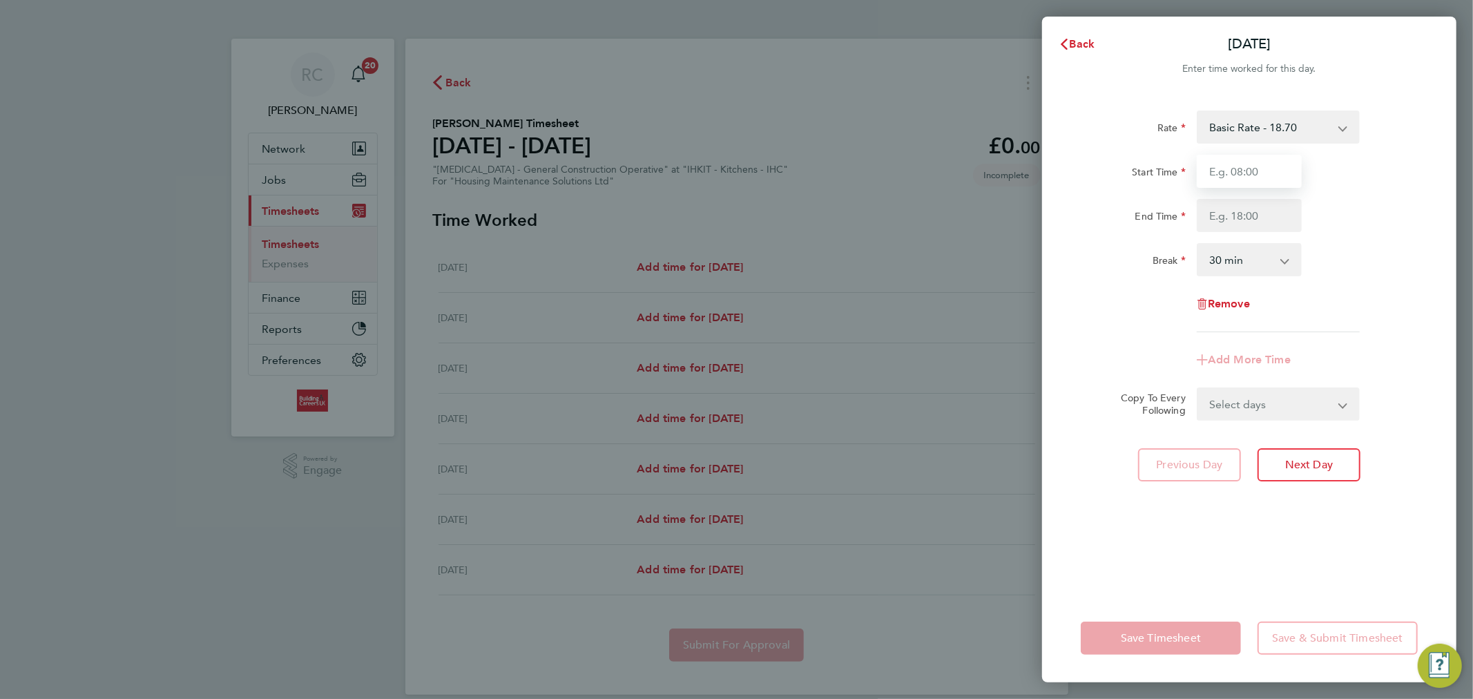
click at [1245, 169] on input "Start Time" at bounding box center [1249, 171] width 105 height 33
type input "08:00"
click at [1236, 221] on input "End Time" at bounding box center [1249, 215] width 105 height 33
type input "16:30"
click at [1229, 412] on select "Select days Day Weekday (Mon-Fri) Weekend (Sat-Sun) Tuesday Wednesday Thursday …" at bounding box center [1270, 404] width 145 height 30
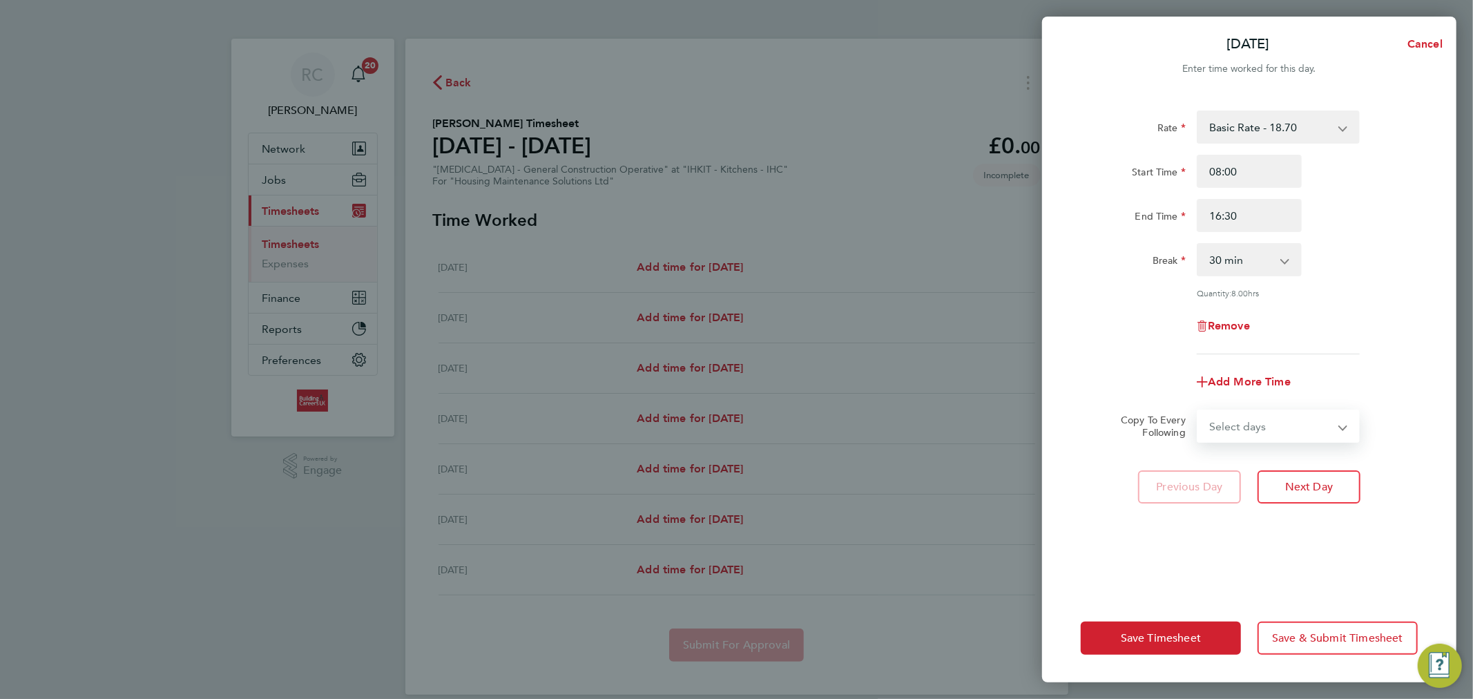
select select "WEEKDAY"
click at [1198, 411] on select "Select days Day Weekday (Mon-Fri) Weekend (Sat-Sun) Tuesday Wednesday Thursday …" at bounding box center [1270, 426] width 145 height 30
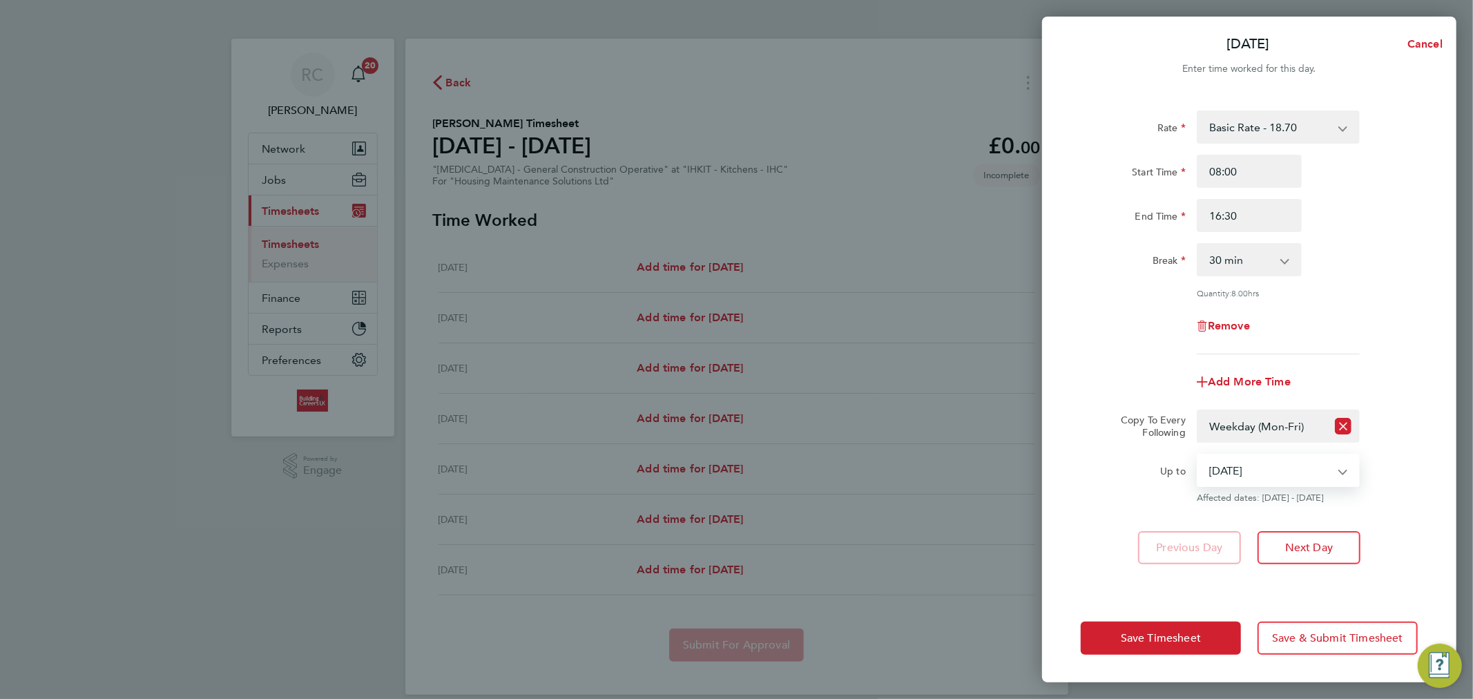
click at [1241, 477] on select "19 Aug 2025 20 Aug 2025 21 Aug 2025 22 Aug 2025 23 Aug 2025 24 Aug 2025" at bounding box center [1270, 470] width 144 height 30
select select "2025-08-22"
click at [1198, 455] on select "19 Aug 2025 20 Aug 2025 21 Aug 2025 22 Aug 2025 23 Aug 2025 24 Aug 2025" at bounding box center [1270, 470] width 144 height 30
click at [1202, 639] on button "Save Timesheet" at bounding box center [1161, 637] width 160 height 33
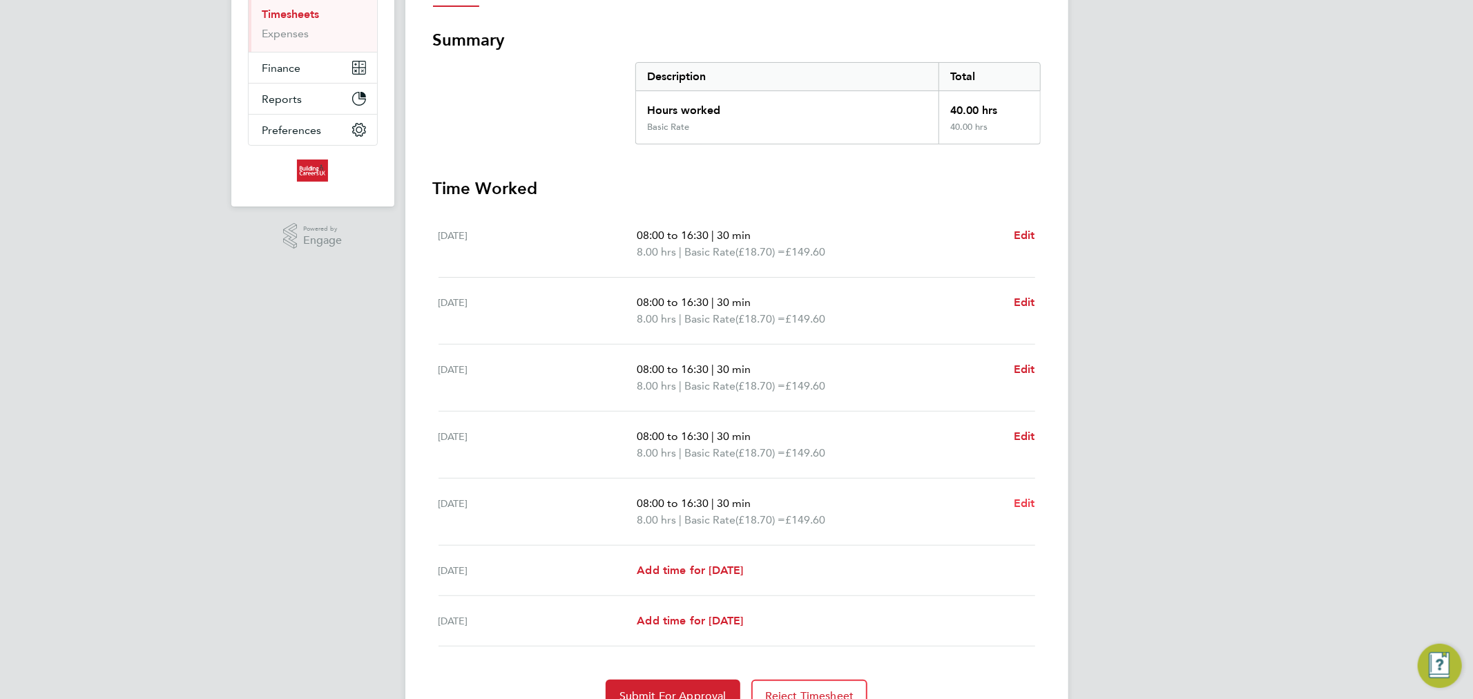
click at [1025, 498] on span "Edit" at bounding box center [1024, 502] width 21 height 13
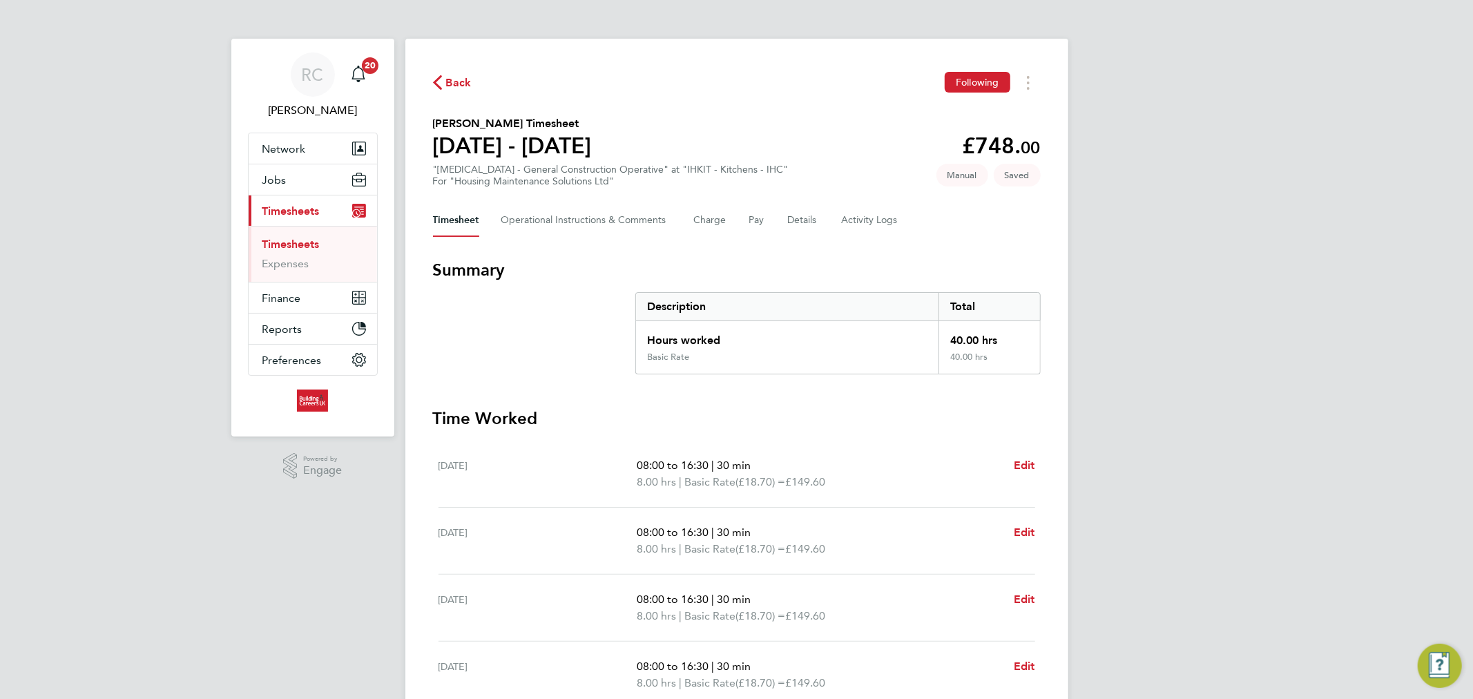
select select "30"
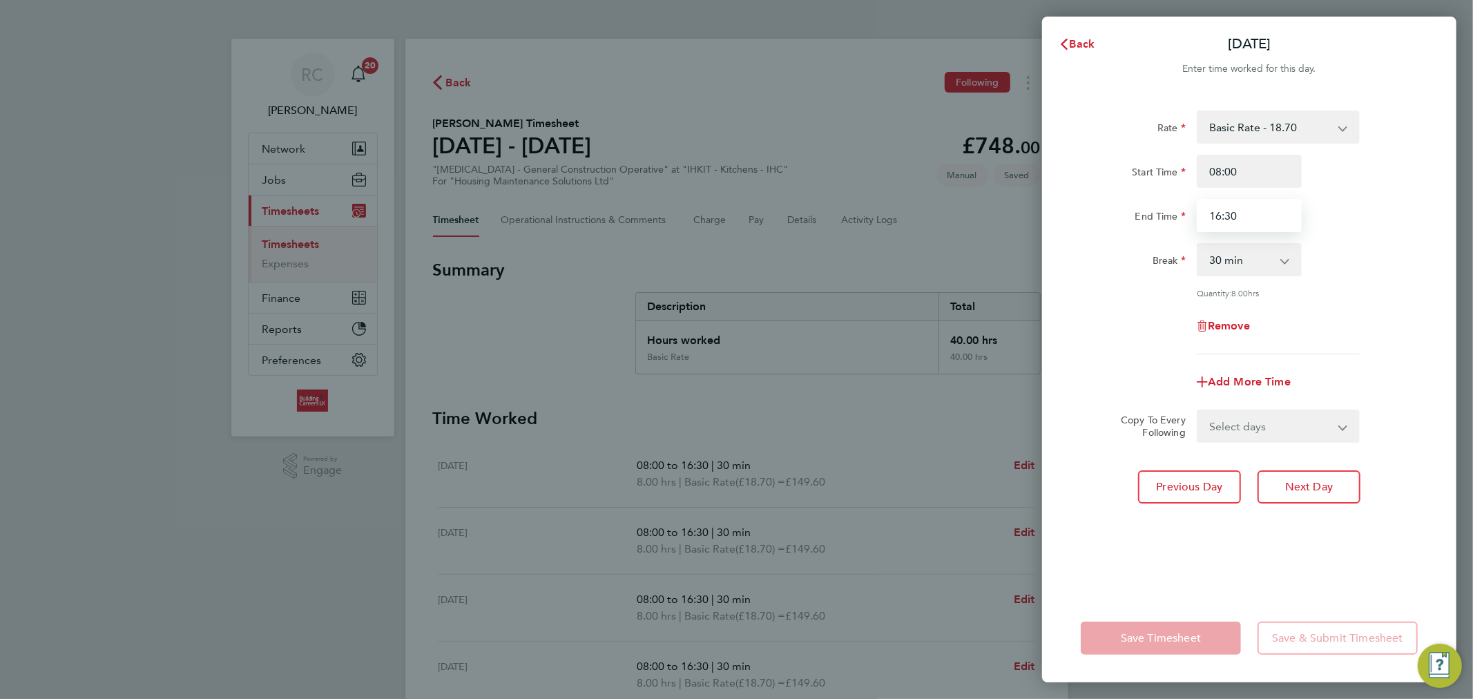
click at [1235, 212] on input "16:30" at bounding box center [1249, 215] width 105 height 33
click at [1208, 213] on input "16:30" at bounding box center [1249, 215] width 105 height 33
type input "15:30"
click at [1373, 202] on div "End Time 15:30" at bounding box center [1249, 215] width 348 height 33
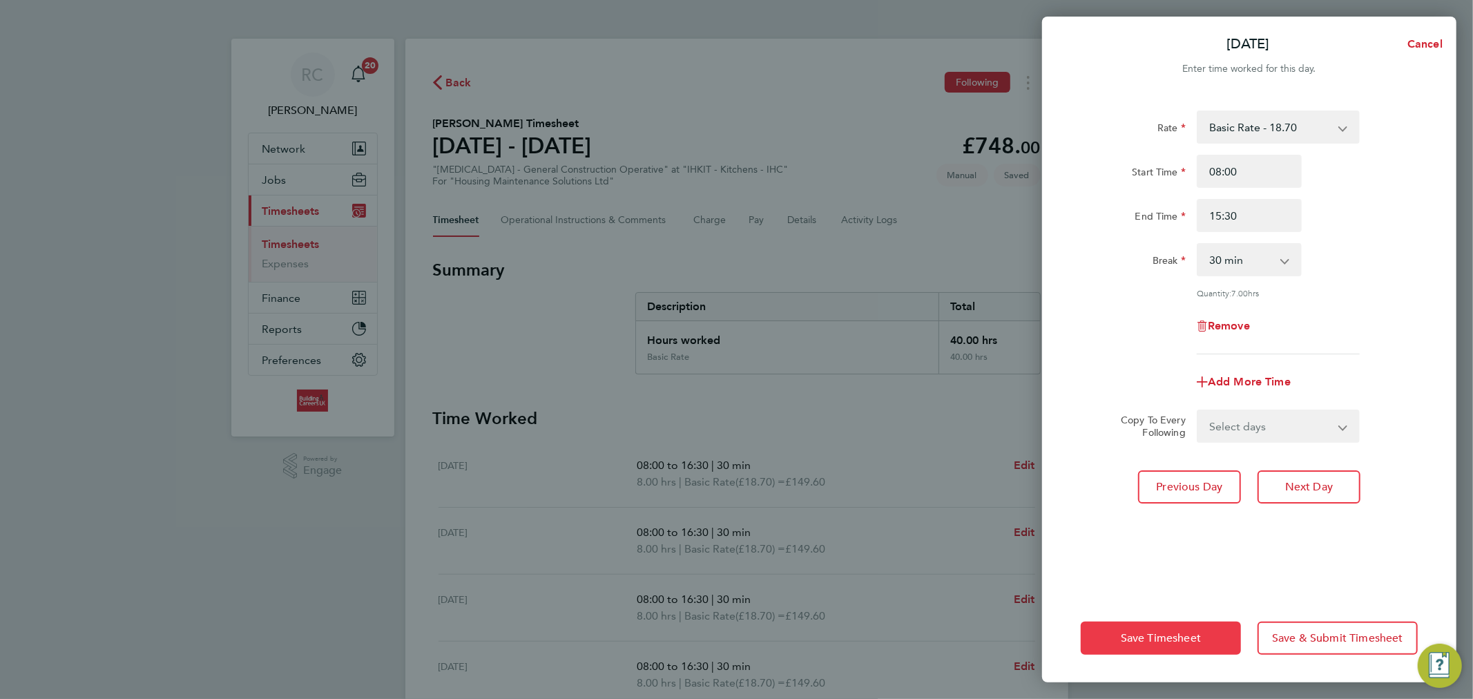
click at [1185, 628] on button "Save Timesheet" at bounding box center [1161, 637] width 160 height 33
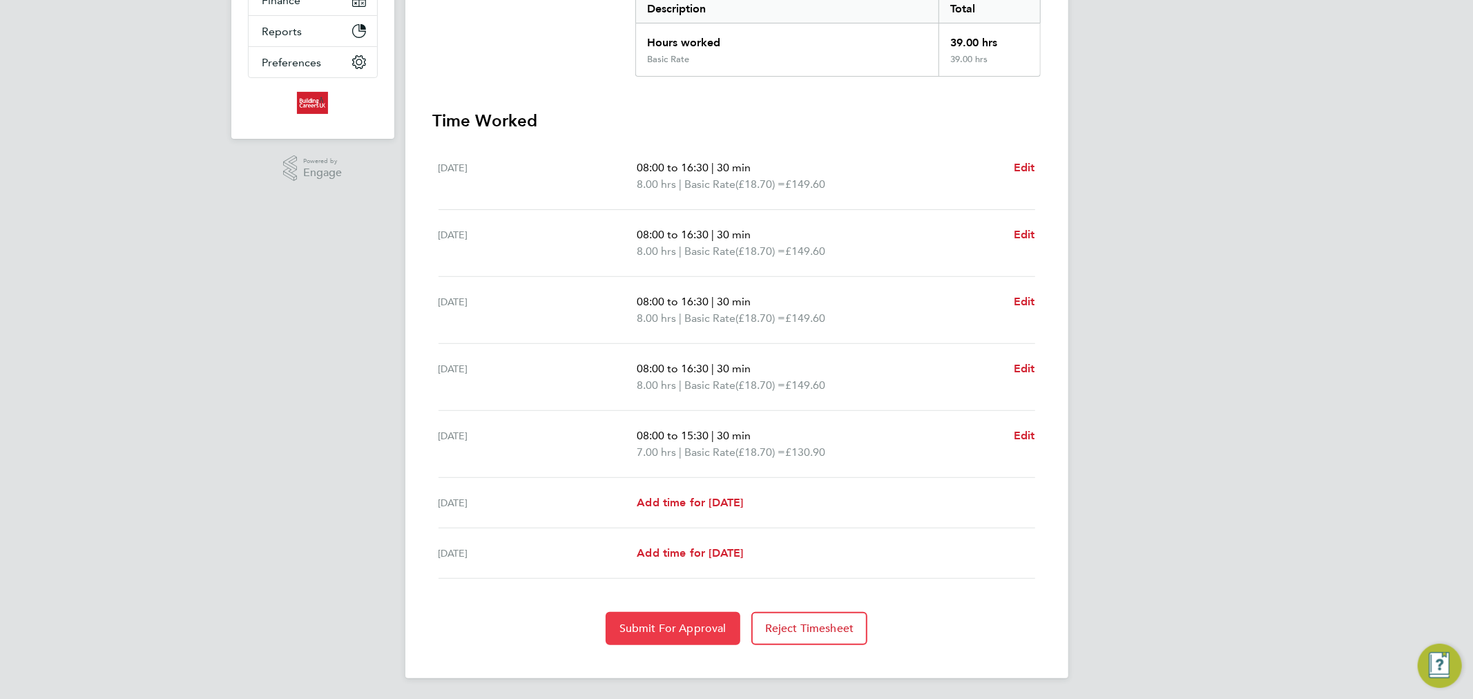
click at [708, 637] on button "Submit For Approval" at bounding box center [673, 628] width 135 height 33
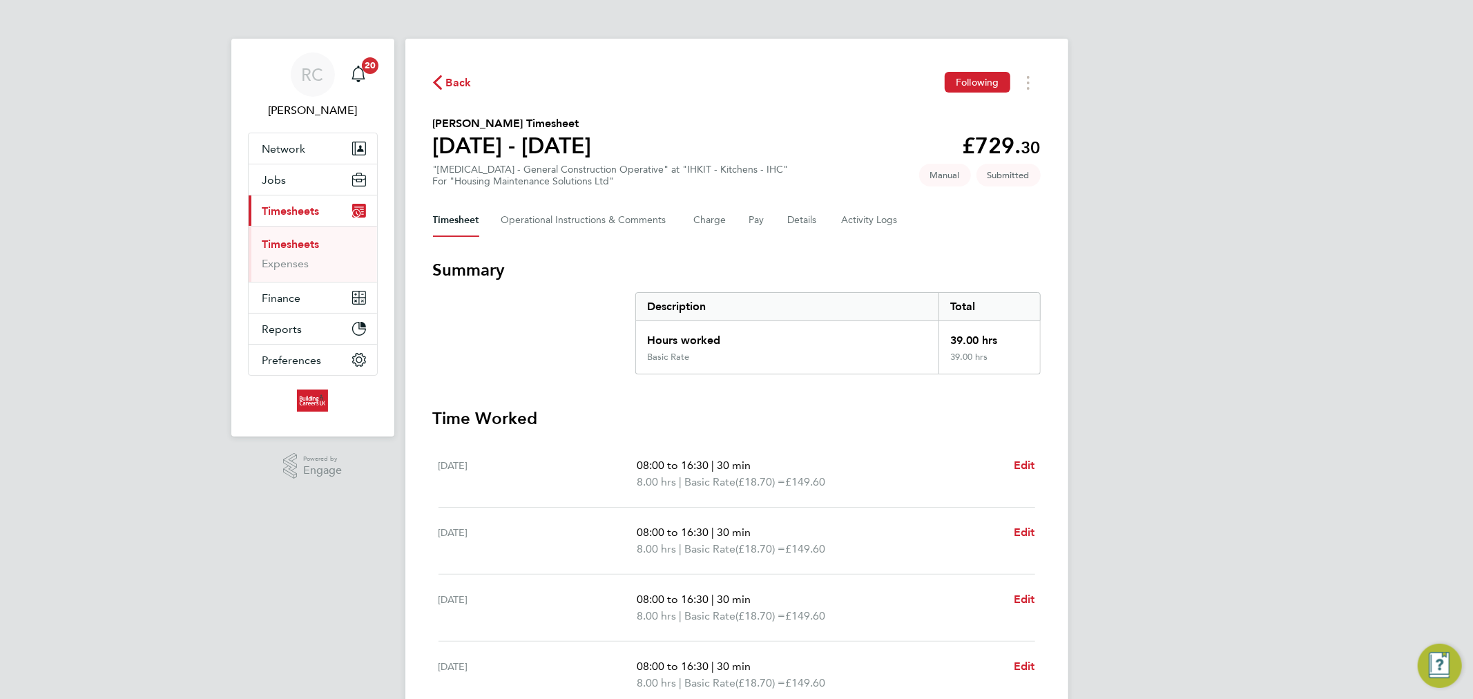
click at [311, 245] on link "Timesheets" at bounding box center [290, 244] width 57 height 13
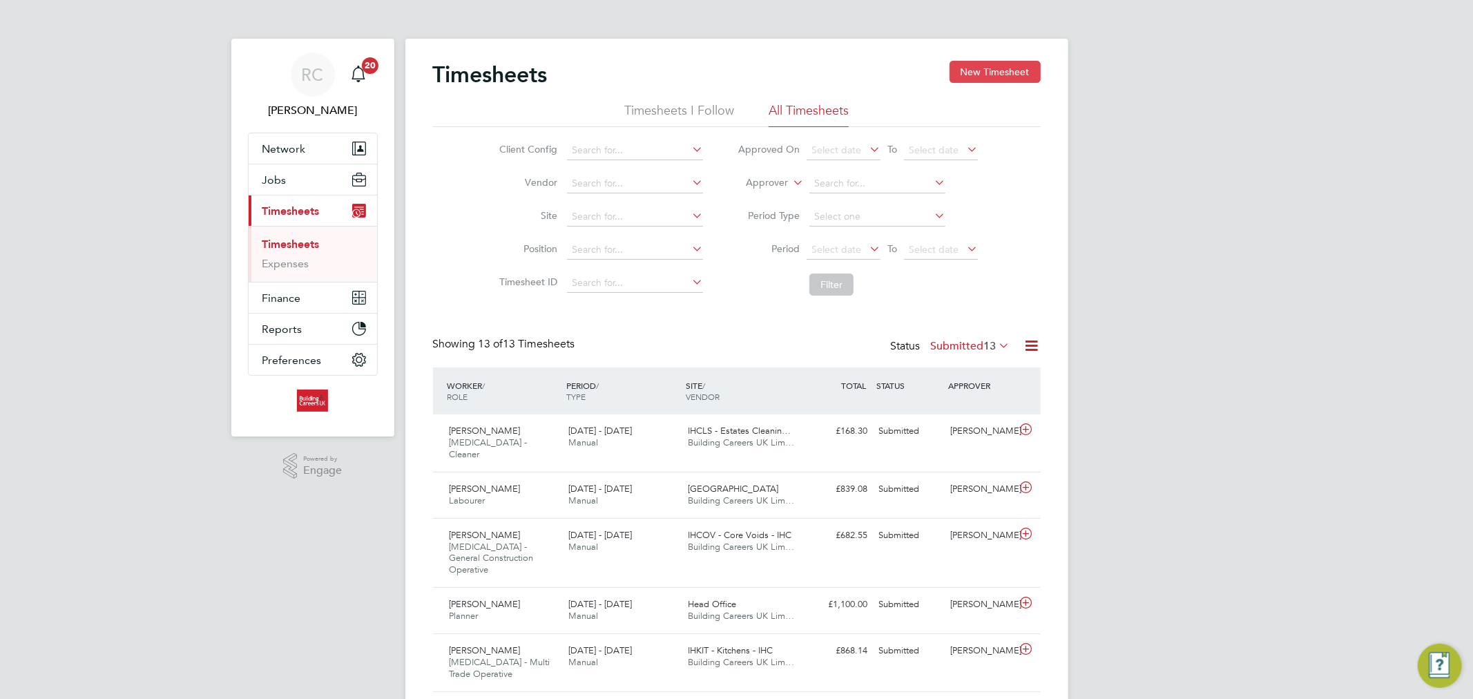
click at [1040, 67] on div "Timesheets New Timesheet Timesheets I Follow All Timesheets Client Config Vendo…" at bounding box center [736, 616] width 663 height 1154
click at [1022, 72] on button "New Timesheet" at bounding box center [994, 72] width 91 height 22
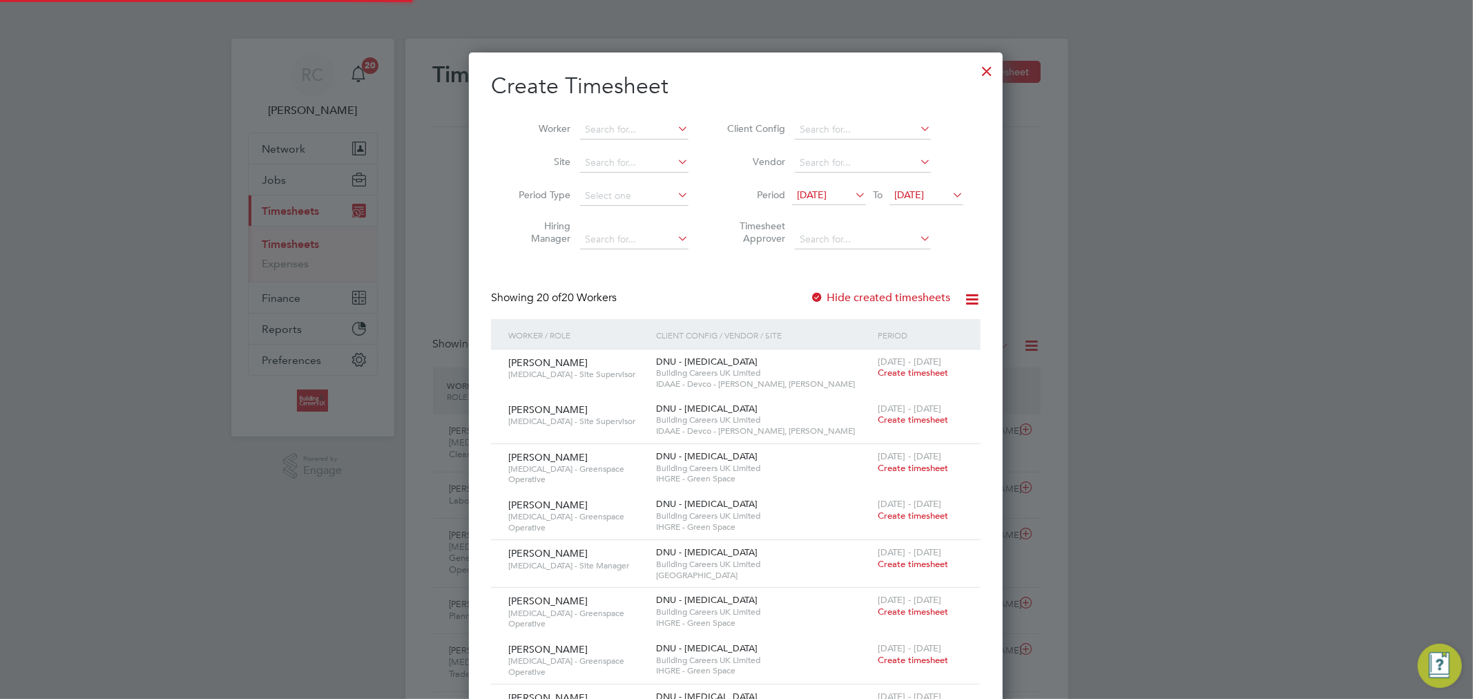
click at [852, 195] on icon at bounding box center [852, 194] width 0 height 19
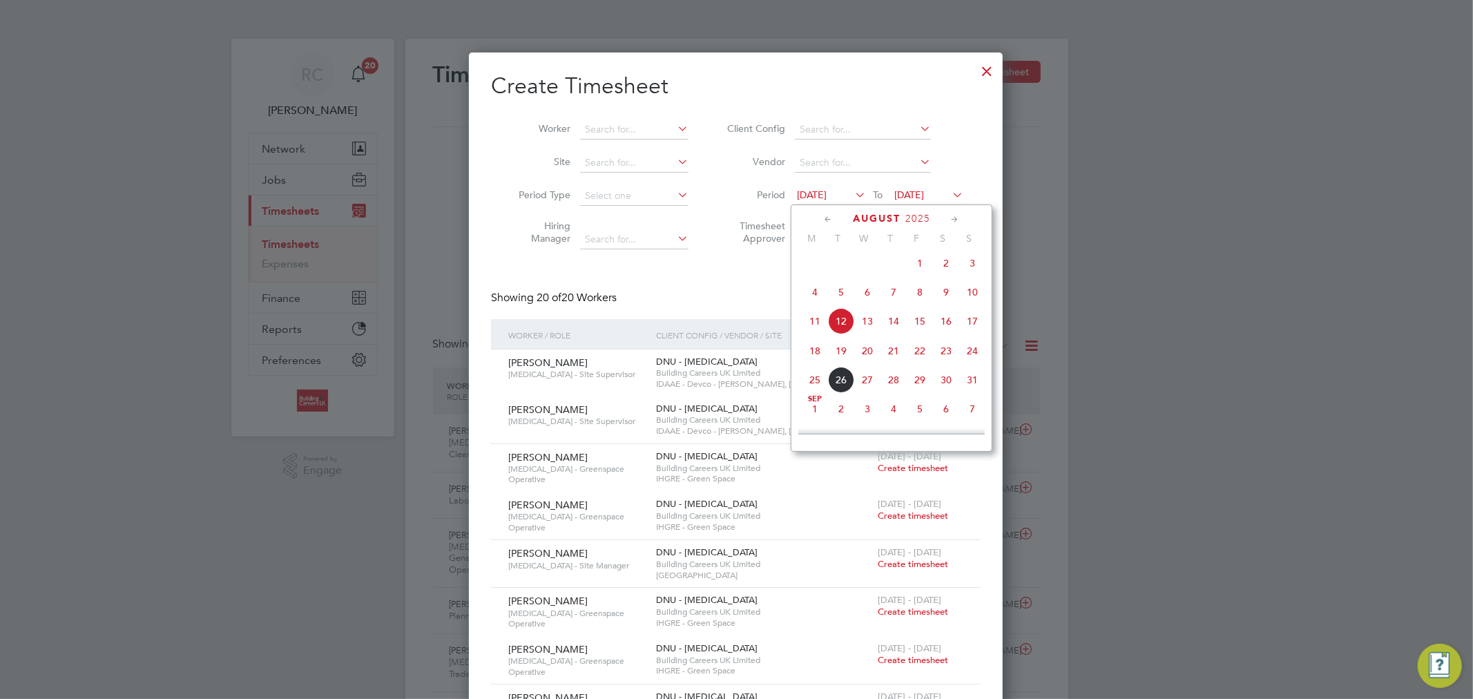
click at [812, 352] on span "18" at bounding box center [815, 351] width 26 height 26
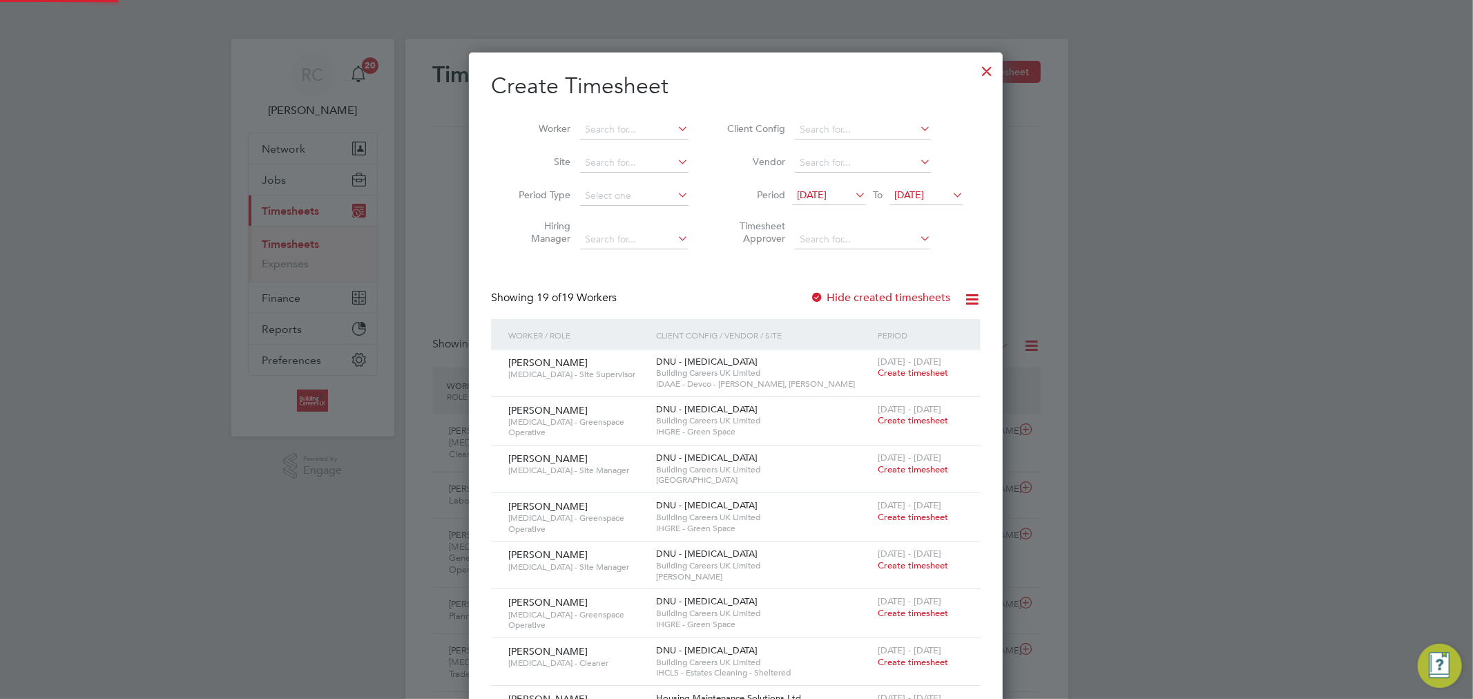
click at [917, 197] on span "19 Aug 2025" at bounding box center [909, 194] width 30 height 12
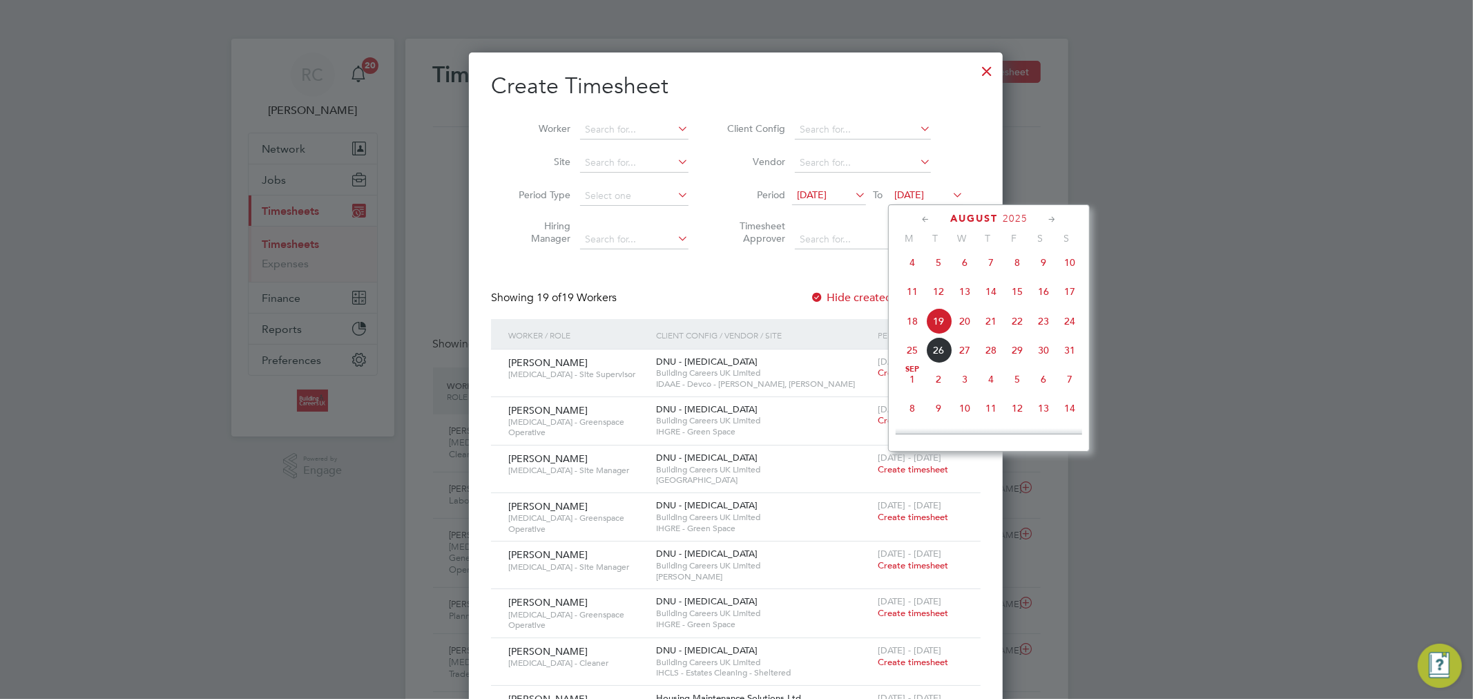
click at [1077, 331] on span "24" at bounding box center [1069, 321] width 26 height 26
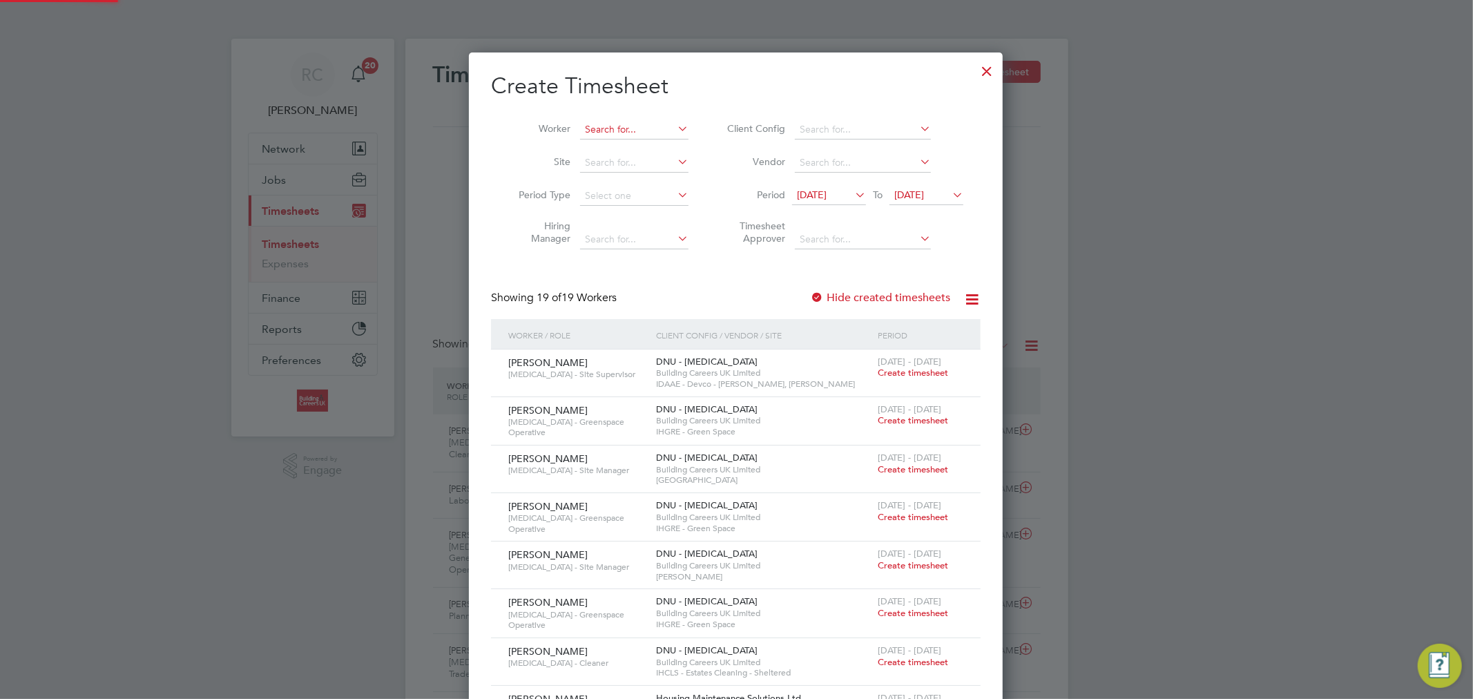
click at [621, 125] on input at bounding box center [634, 129] width 108 height 19
click at [668, 142] on b "Taylor" at bounding box center [708, 148] width 80 height 12
type input "[PERSON_NAME]"
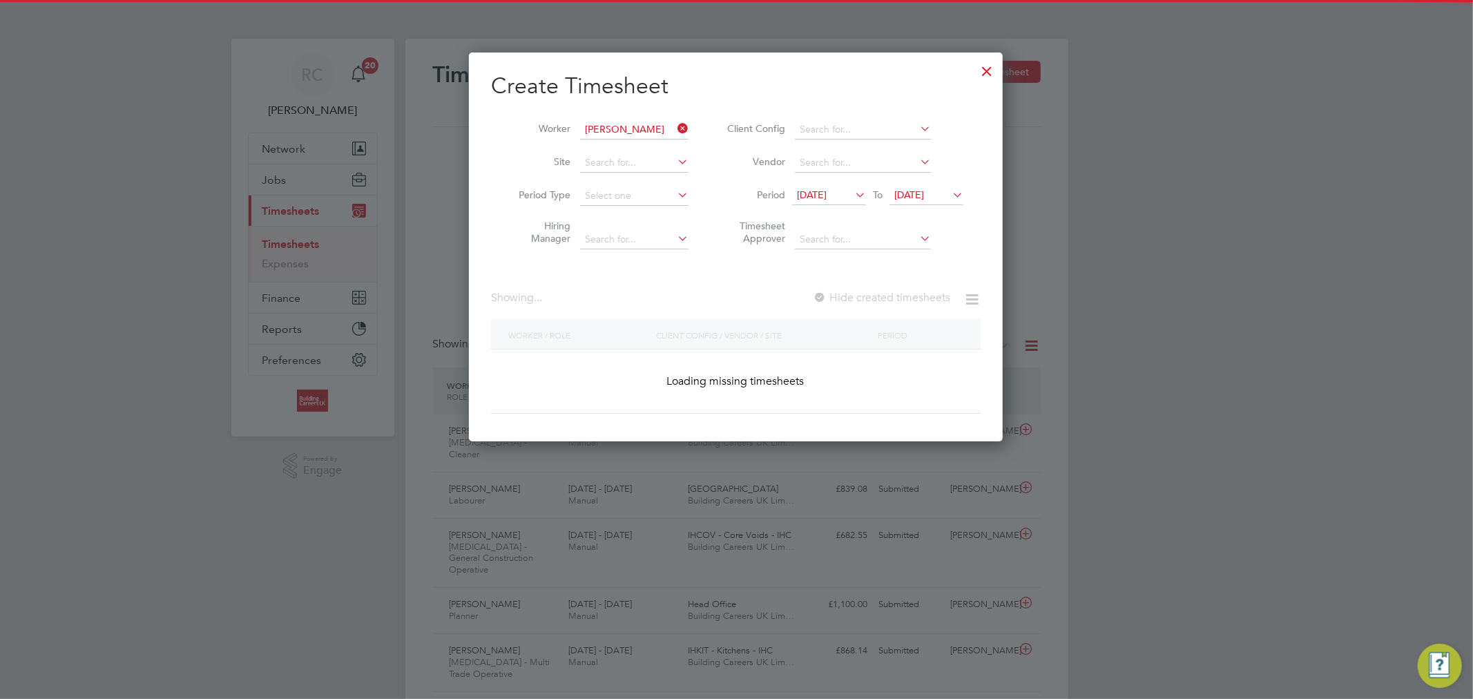
scroll to position [373, 534]
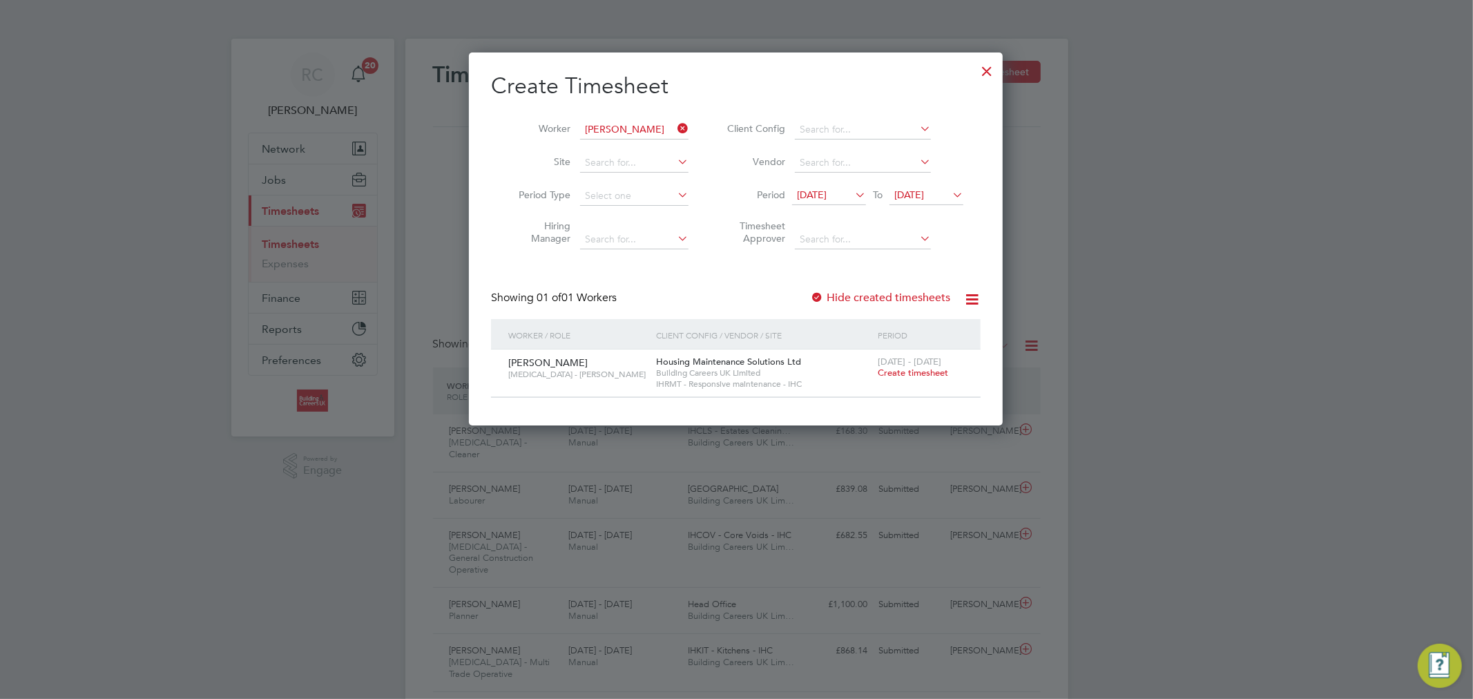
click at [882, 296] on label "Hide created timesheets" at bounding box center [880, 298] width 140 height 14
click at [882, 297] on label "Hide created timesheets" at bounding box center [880, 298] width 140 height 14
click at [914, 370] on span "Create timesheet" at bounding box center [913, 373] width 70 height 12
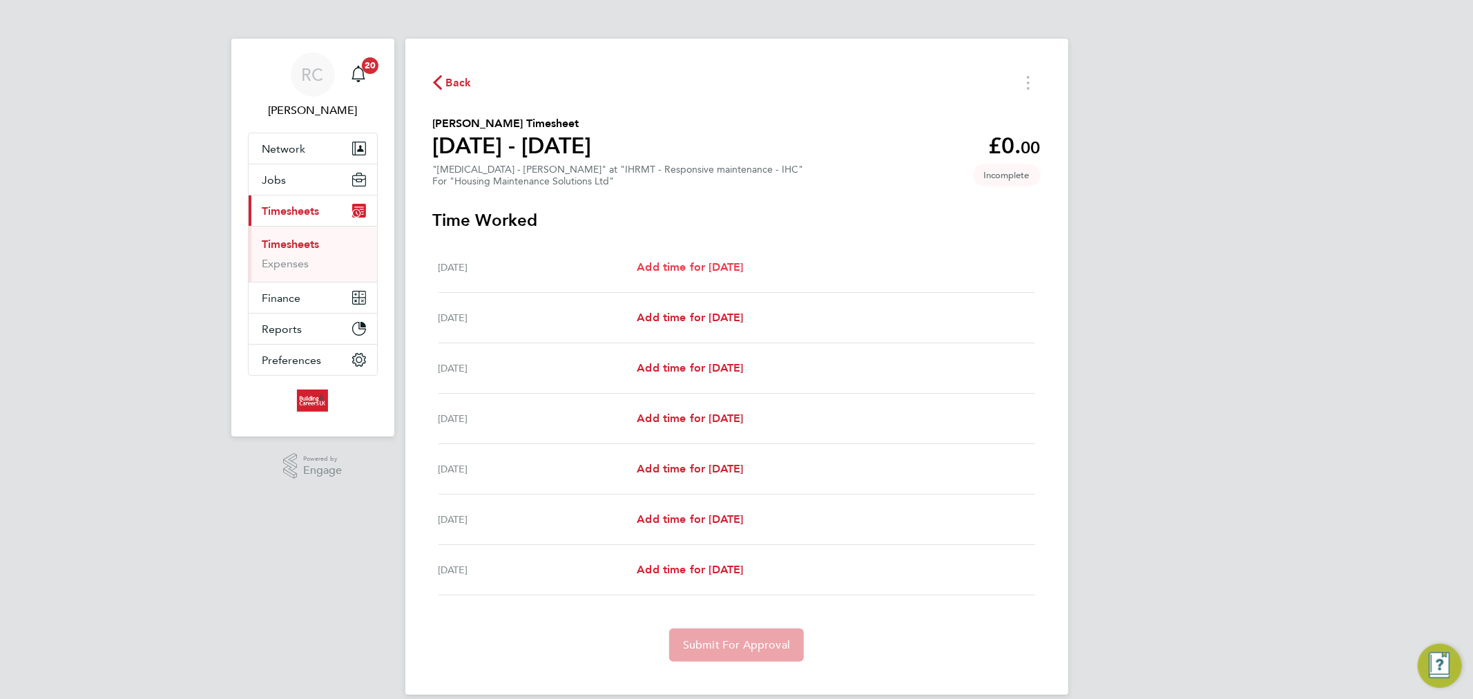
click at [681, 266] on span "Add time for Mon 18 Aug" at bounding box center [690, 266] width 106 height 13
select select "30"
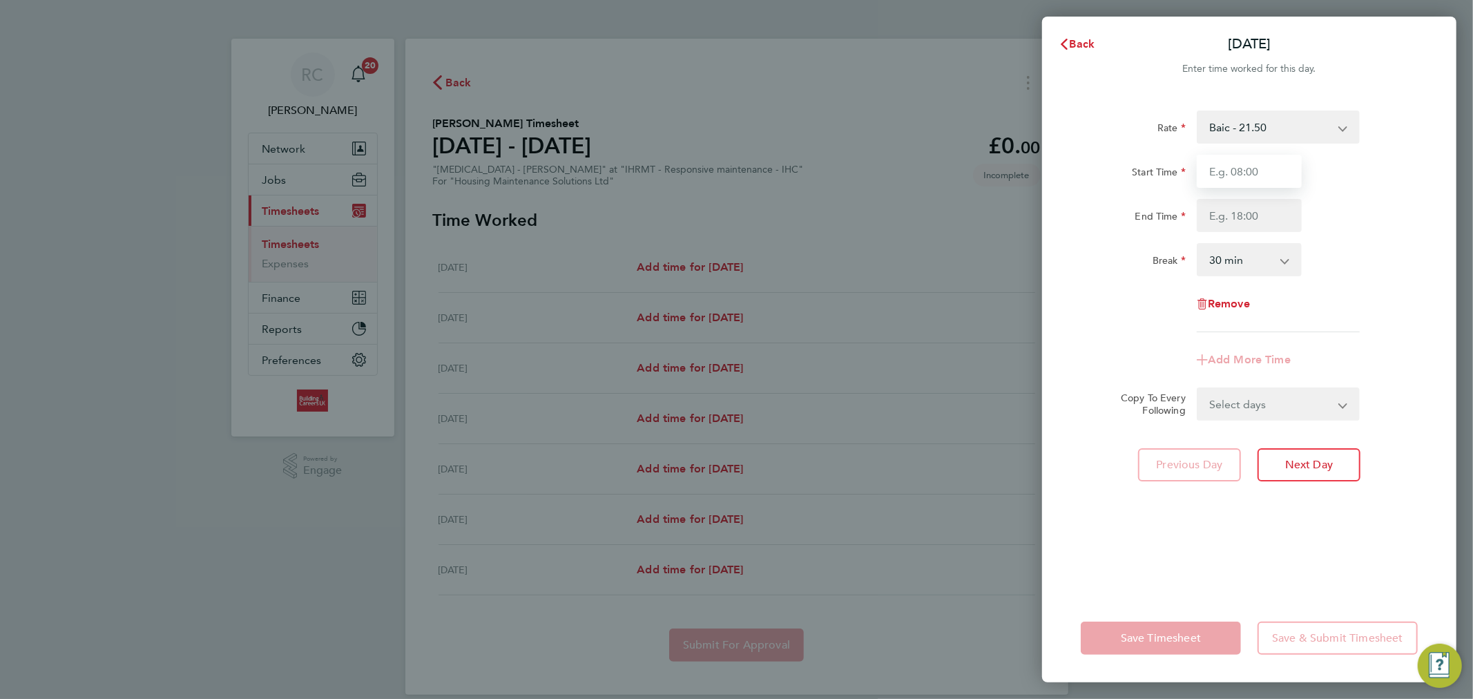
click at [1227, 177] on input "Start Time" at bounding box center [1249, 171] width 105 height 33
type input "08:00"
click at [1216, 214] on input "End Time" at bounding box center [1249, 215] width 105 height 33
type input "16:30"
click at [1299, 309] on div "Remove" at bounding box center [1249, 303] width 116 height 33
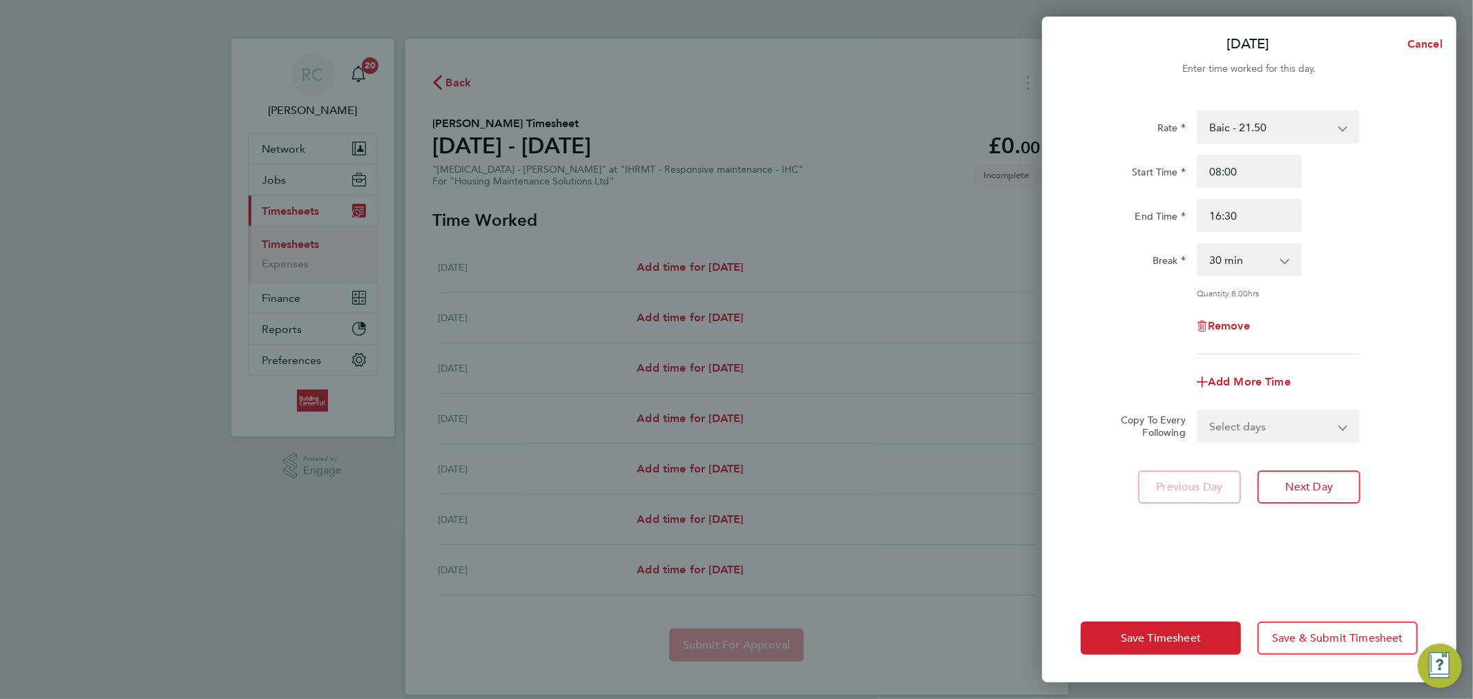
click at [1310, 413] on select "Select days Day Weekday (Mon-Fri) Weekend (Sat-Sun) Tuesday Wednesday Thursday …" at bounding box center [1270, 426] width 145 height 30
select select "WEEKDAY"
click at [1198, 411] on select "Select days Day Weekday (Mon-Fri) Weekend (Sat-Sun) Tuesday Wednesday Thursday …" at bounding box center [1270, 426] width 145 height 30
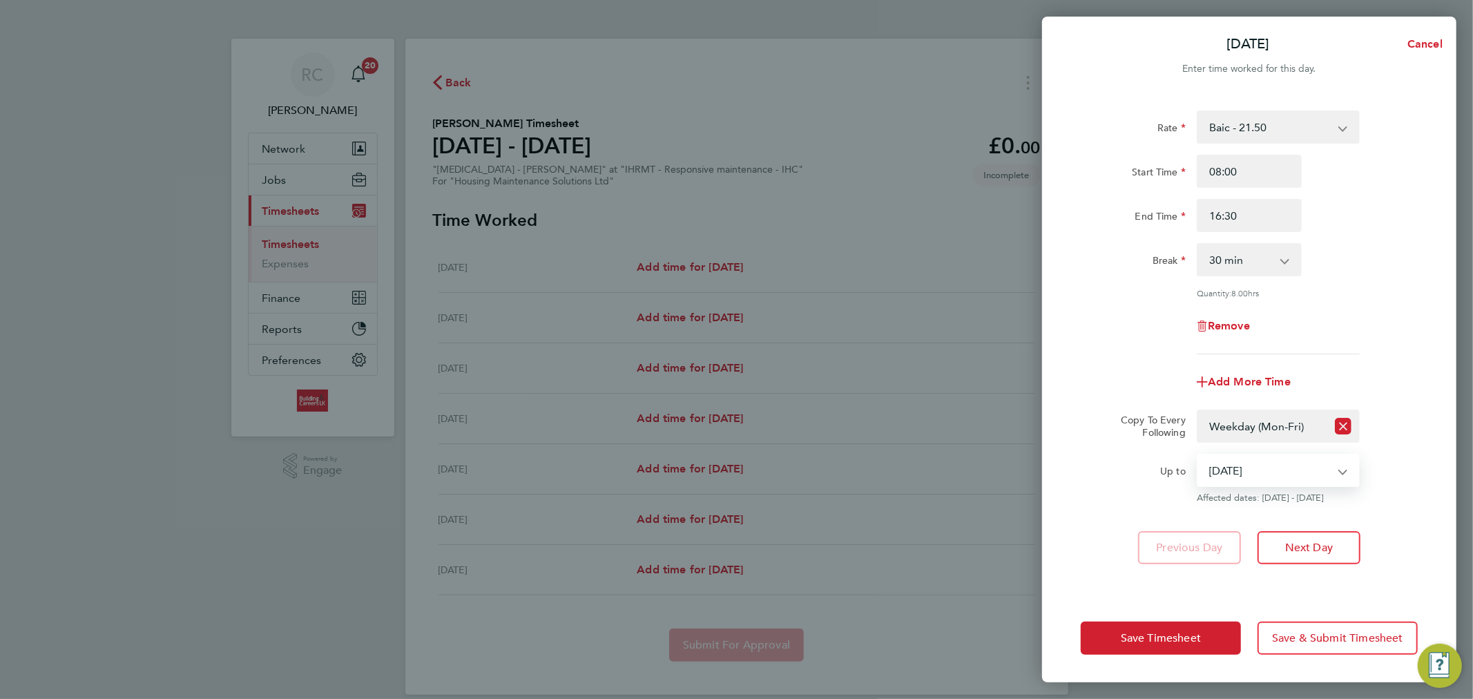
click at [1264, 471] on select "19 Aug 2025 20 Aug 2025 21 Aug 2025 22 Aug 2025 23 Aug 2025 24 Aug 2025" at bounding box center [1270, 470] width 144 height 30
select select "2025-08-22"
click at [1198, 455] on select "19 Aug 2025 20 Aug 2025 21 Aug 2025 22 Aug 2025 23 Aug 2025 24 Aug 2025" at bounding box center [1270, 470] width 144 height 30
click at [1183, 638] on span "Save Timesheet" at bounding box center [1161, 638] width 80 height 14
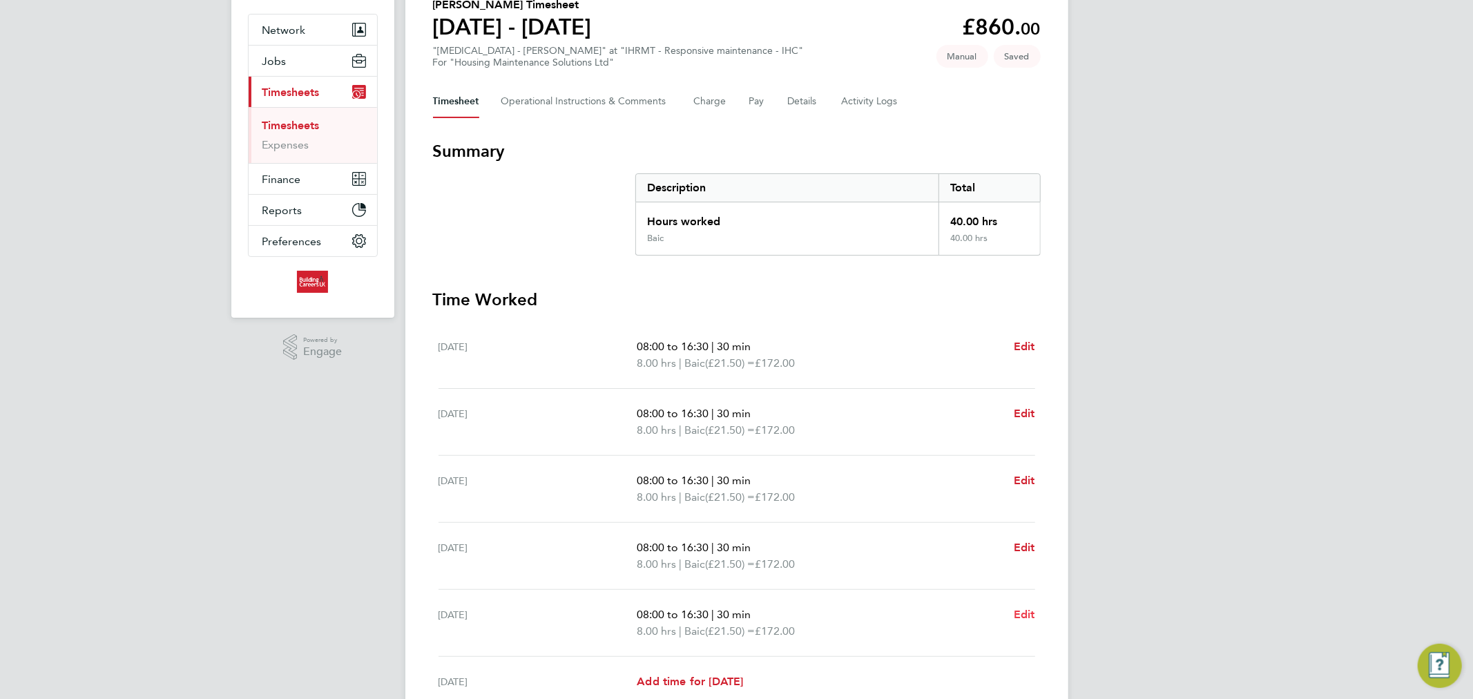
scroll to position [230, 0]
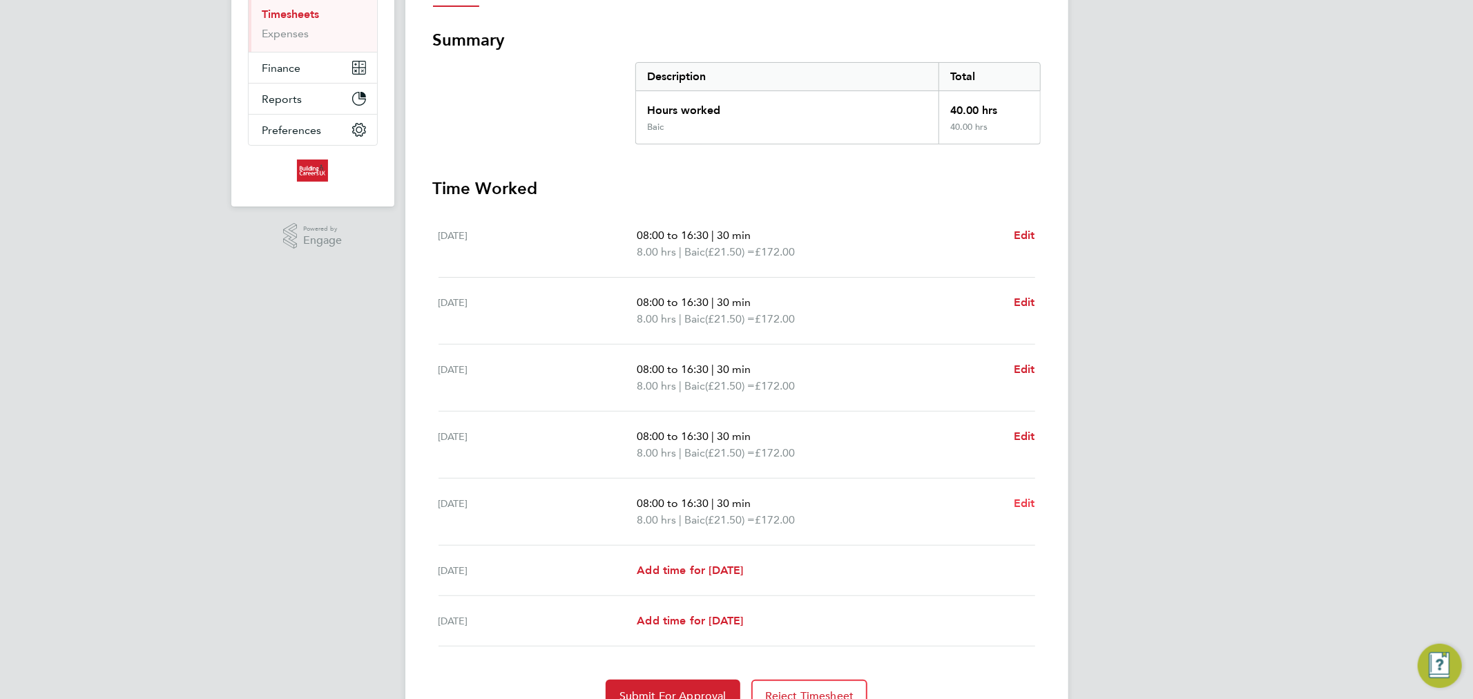
click at [1033, 498] on span "Edit" at bounding box center [1024, 502] width 21 height 13
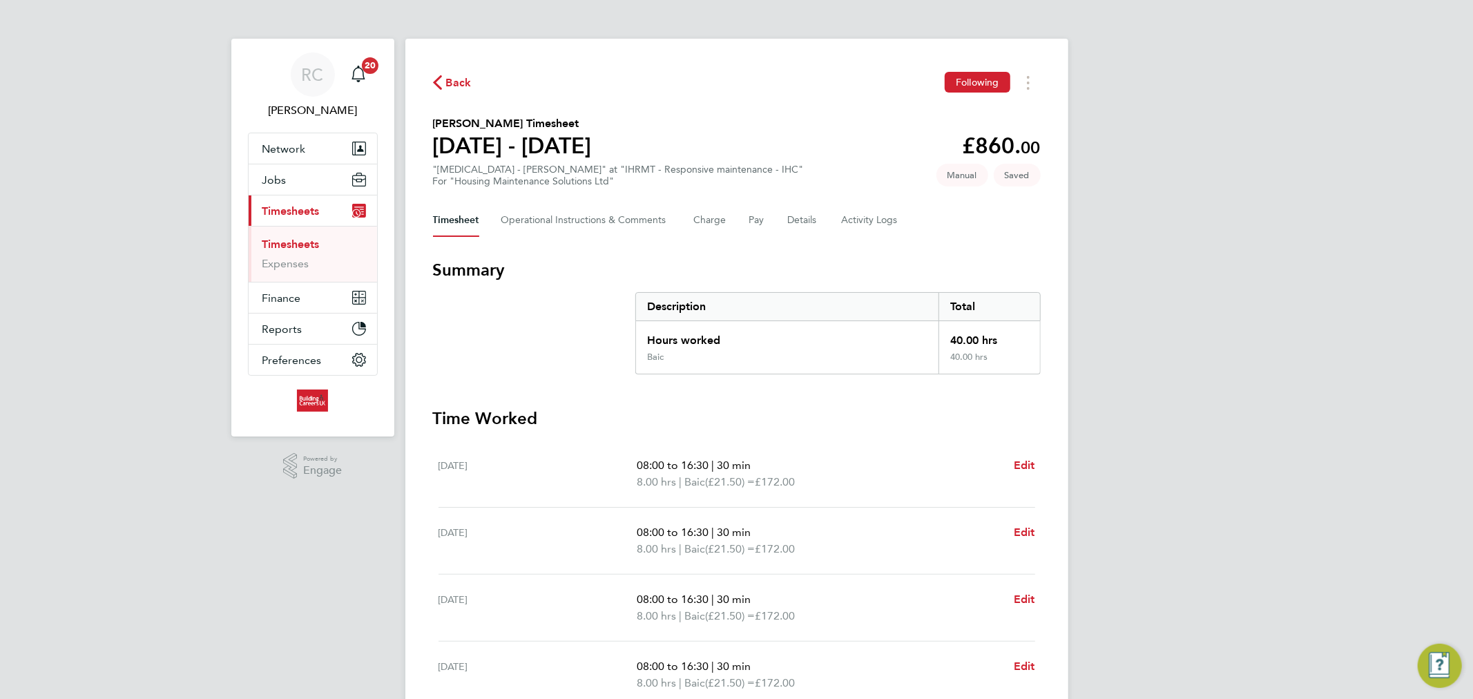
select select "30"
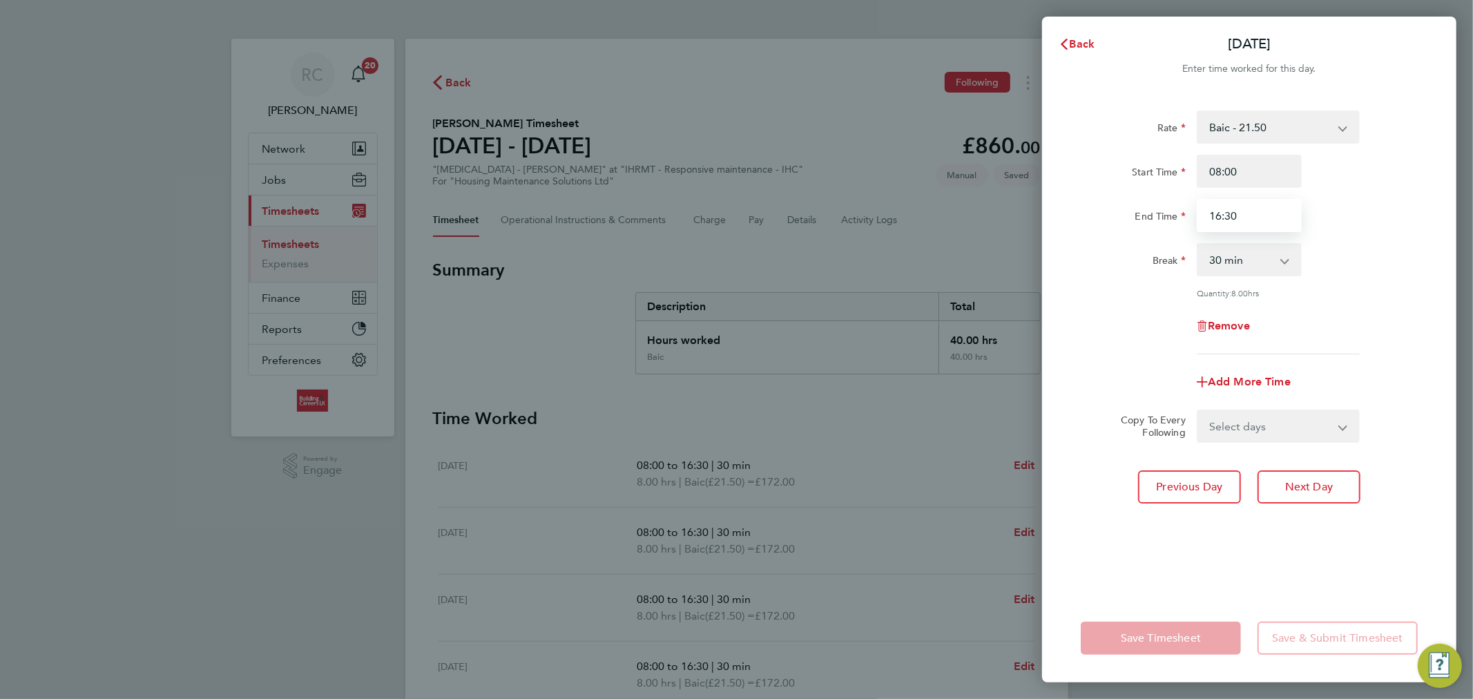
click at [1211, 215] on input "16:30" at bounding box center [1249, 215] width 105 height 33
type input "15:30"
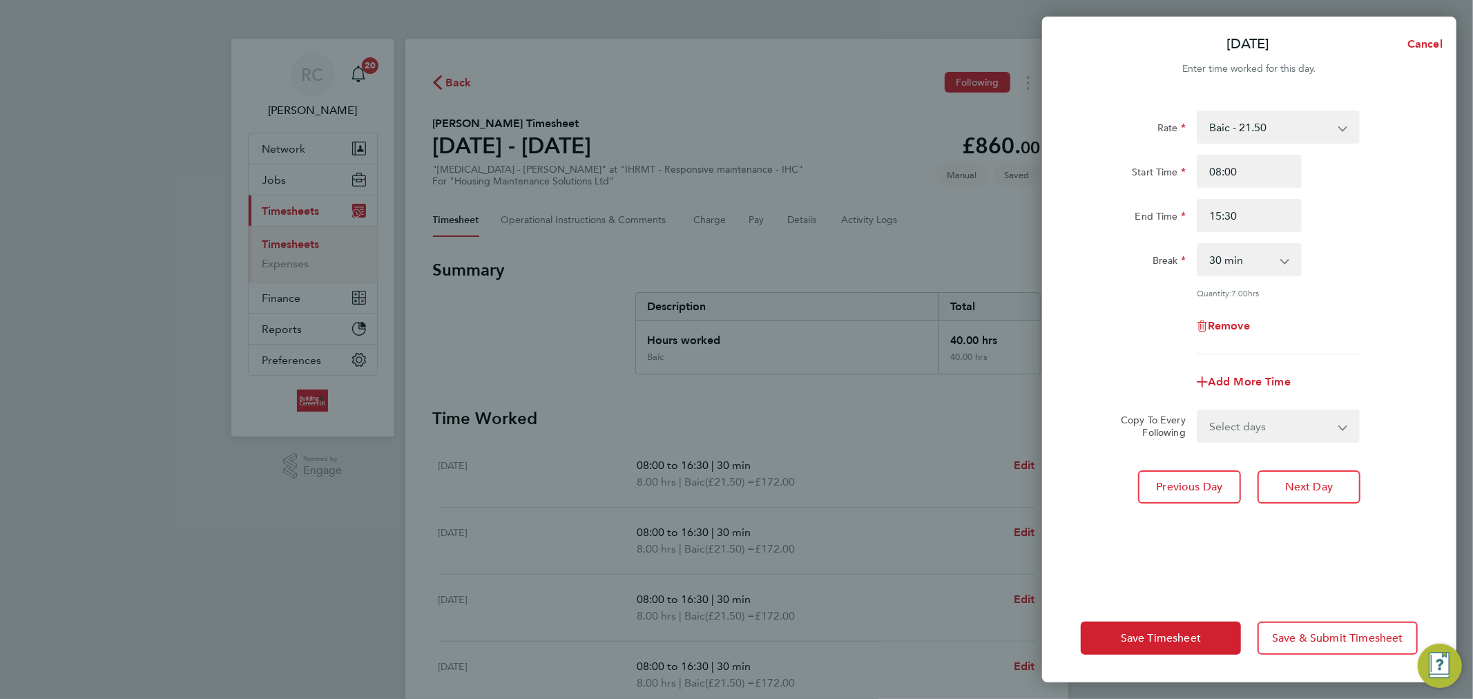
click at [1364, 287] on div "Quantity: 7.00 hrs" at bounding box center [1278, 292] width 174 height 11
click at [1185, 633] on span "Save Timesheet" at bounding box center [1161, 638] width 80 height 14
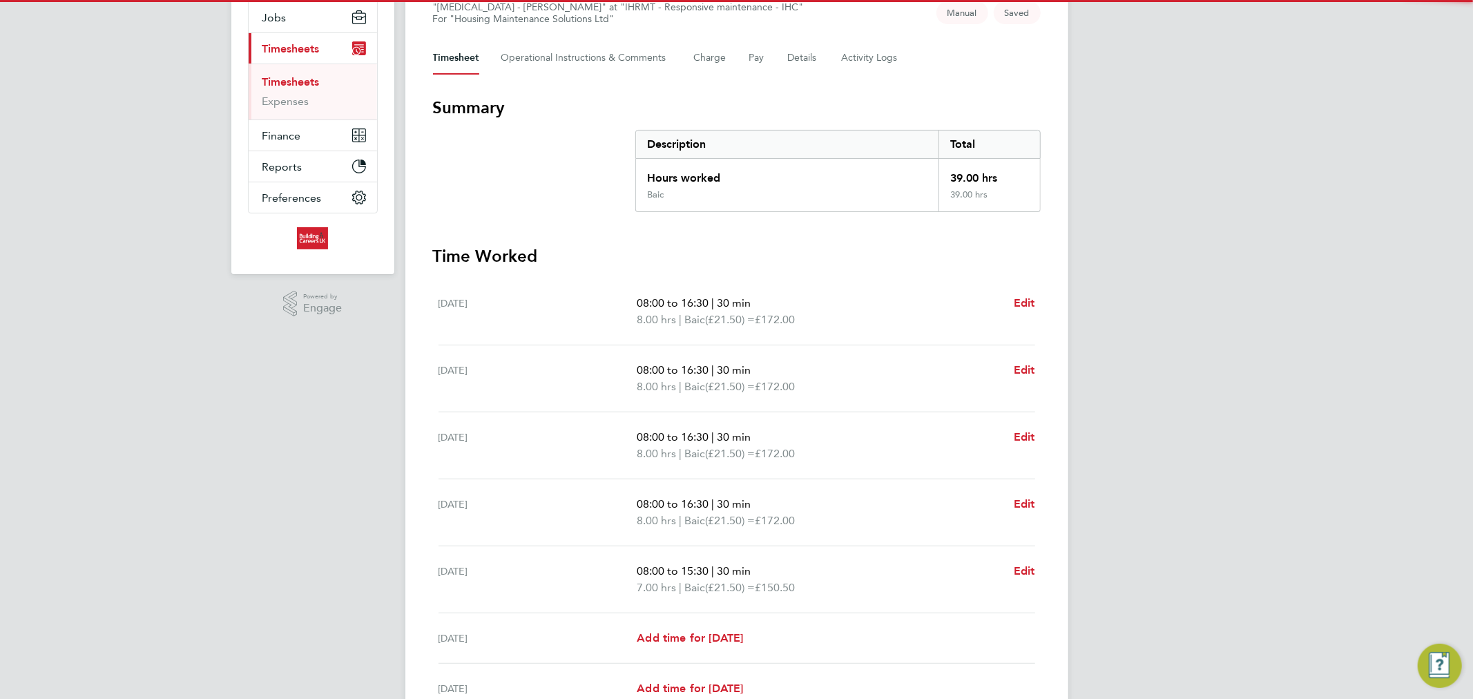
scroll to position [298, 0]
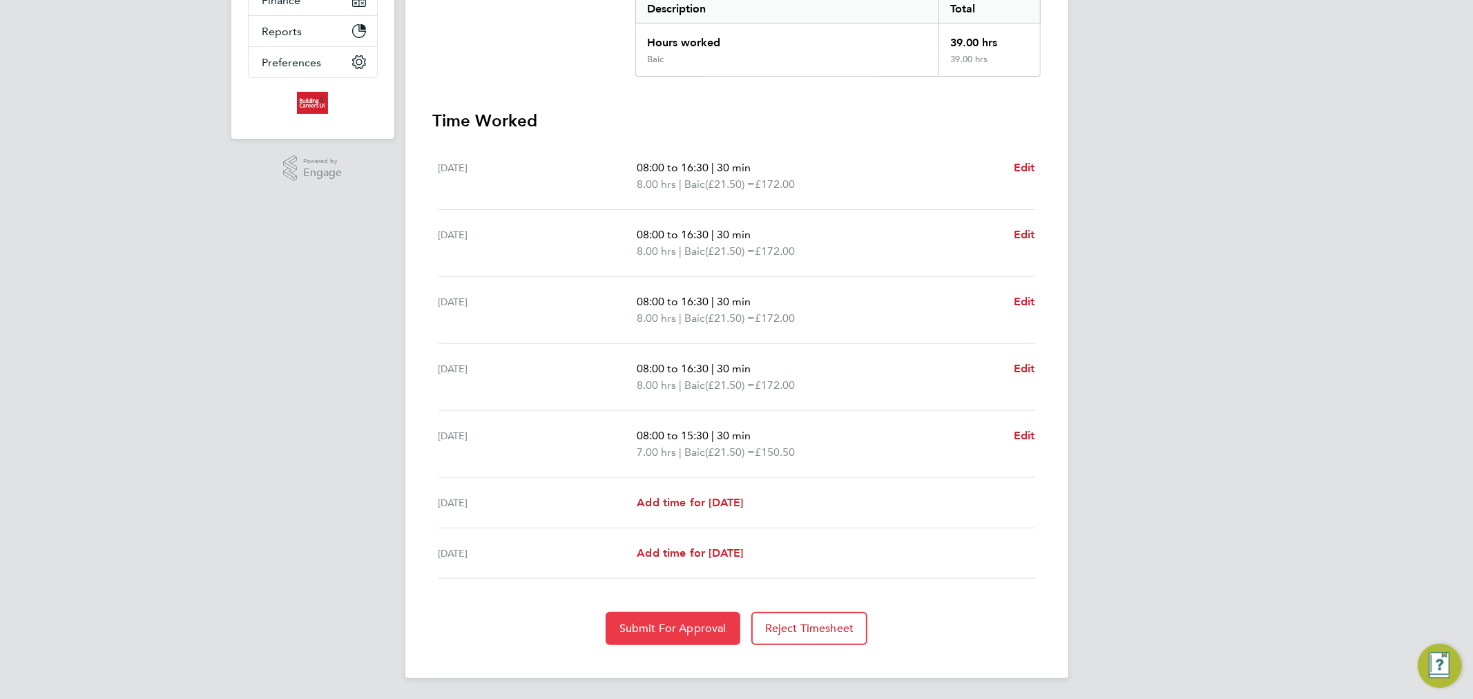
click at [709, 622] on span "Submit For Approval" at bounding box center [672, 628] width 107 height 14
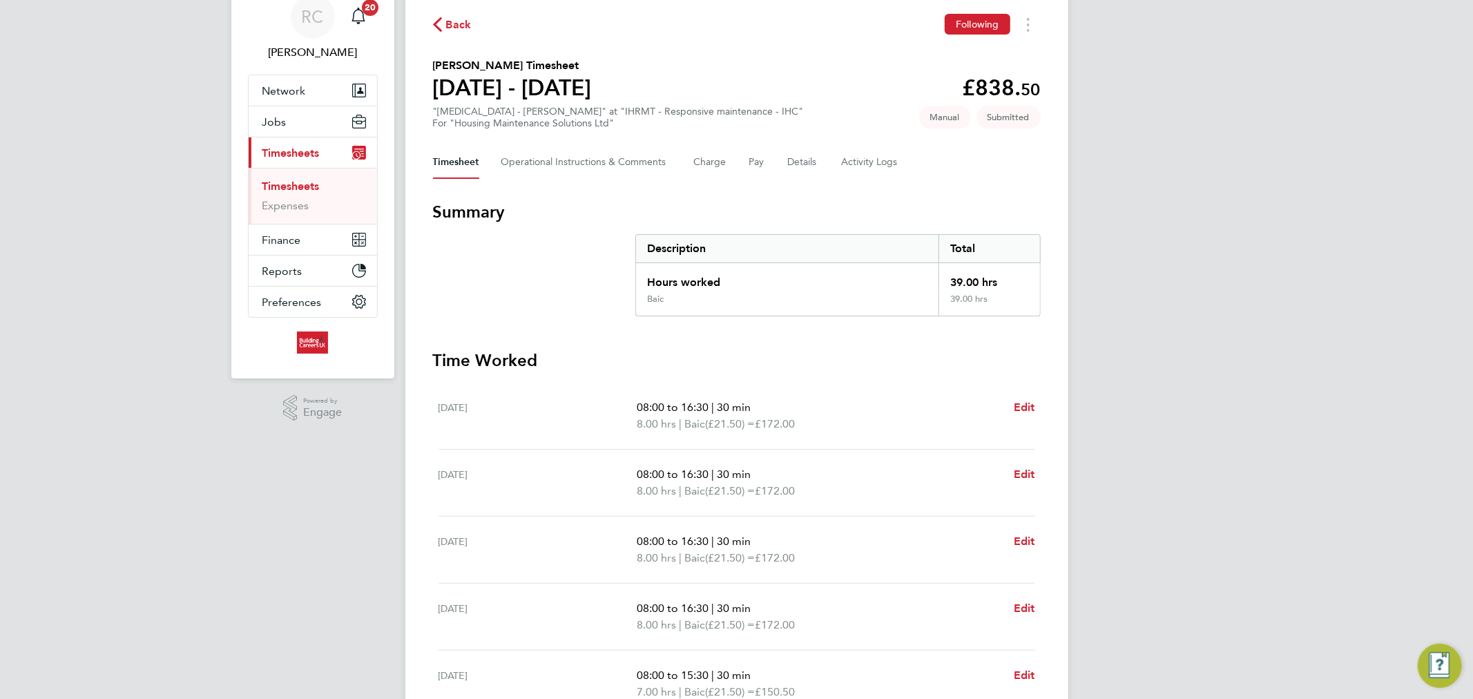
scroll to position [0, 0]
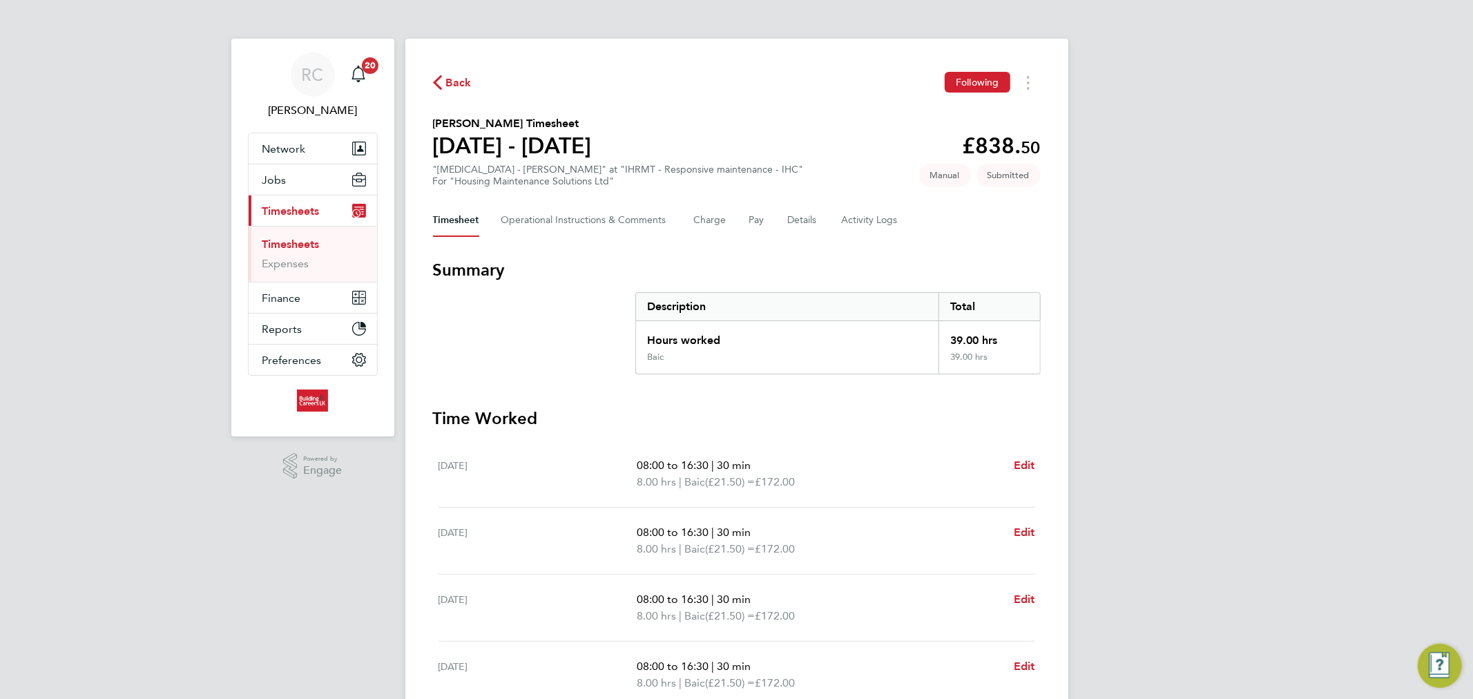
click at [264, 245] on link "Timesheets" at bounding box center [290, 244] width 57 height 13
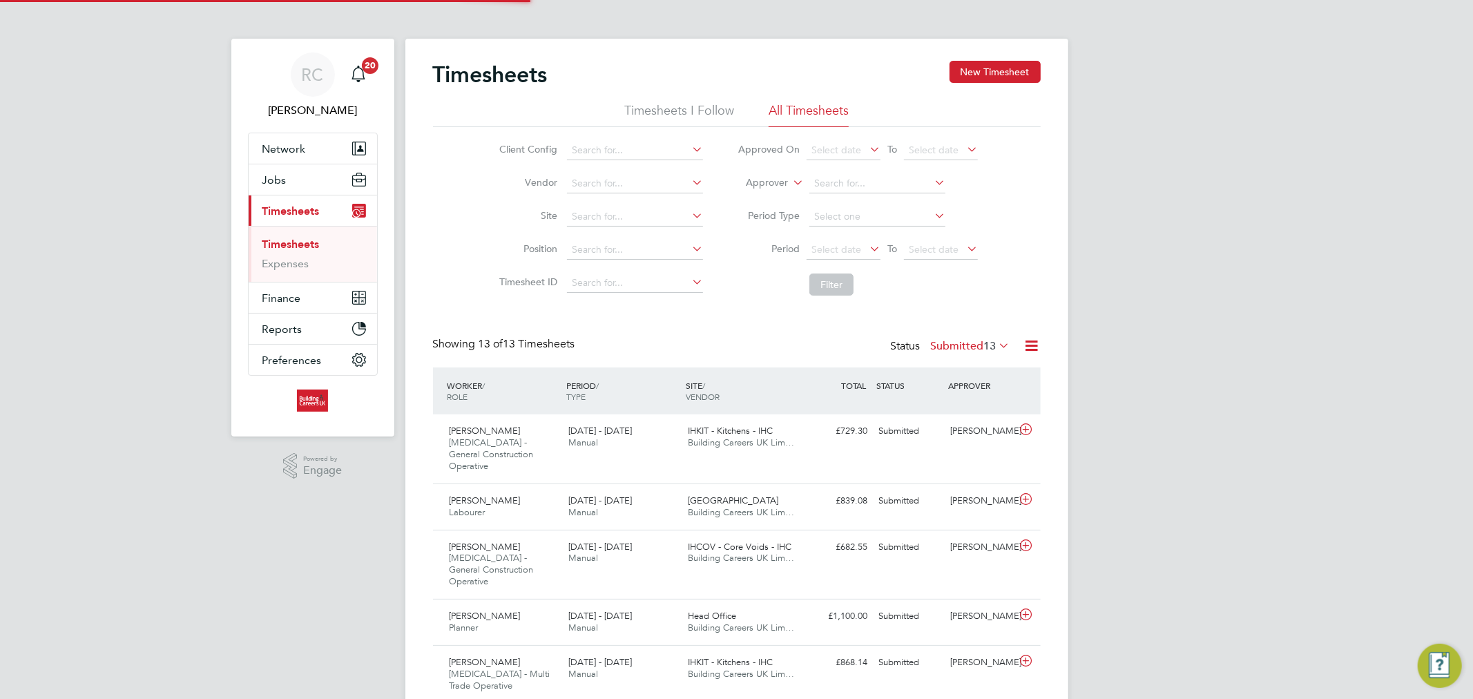
scroll to position [46, 120]
click at [990, 64] on button "New Timesheet" at bounding box center [994, 72] width 91 height 22
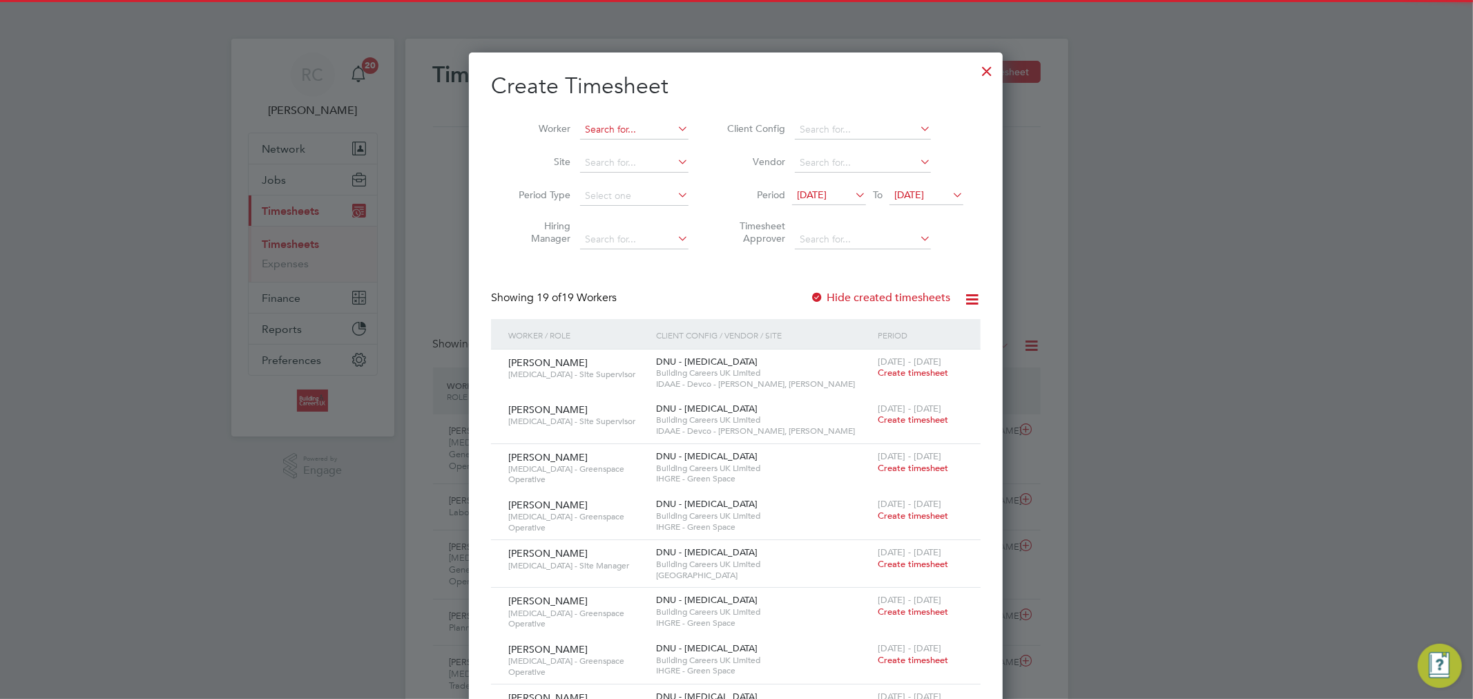
click at [658, 120] on input at bounding box center [634, 129] width 108 height 19
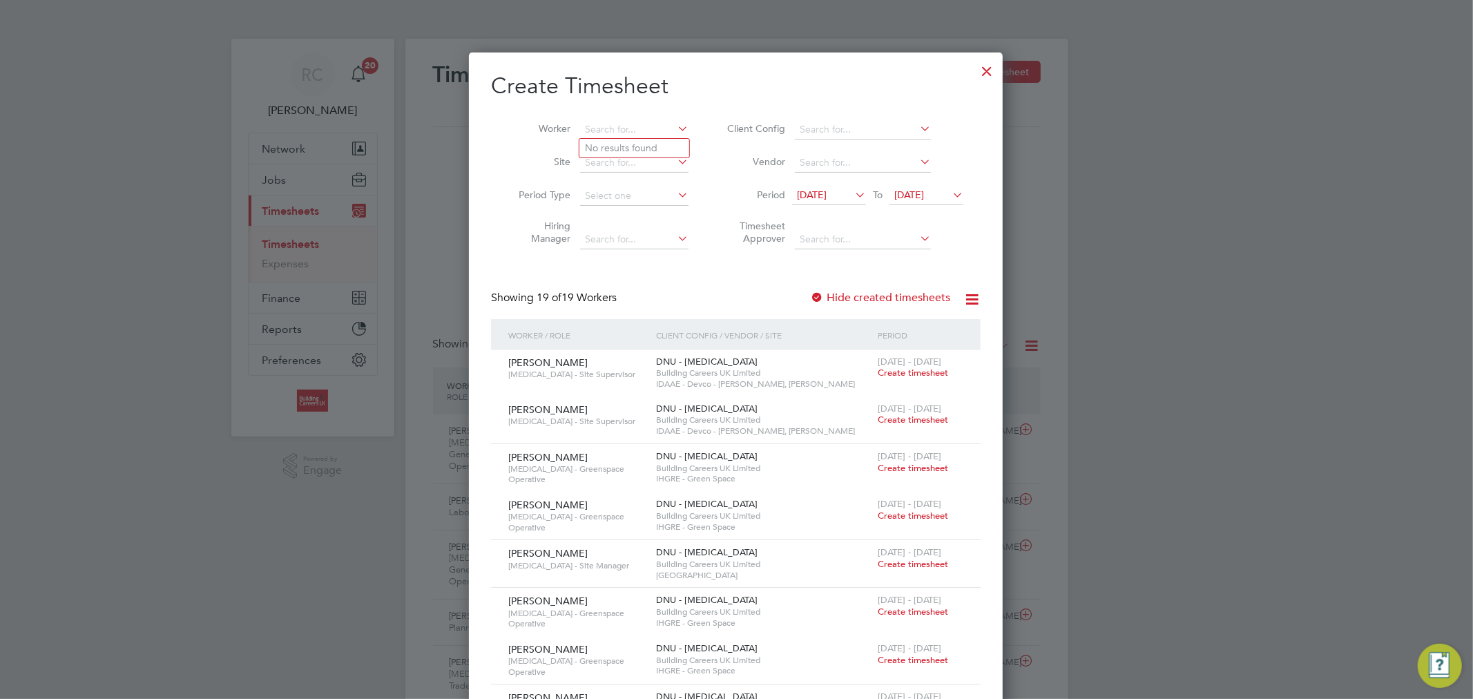
paste input "[PERSON_NAME]"
type input "[PERSON_NAME]"
click at [668, 148] on b "Taylor" at bounding box center [708, 148] width 80 height 12
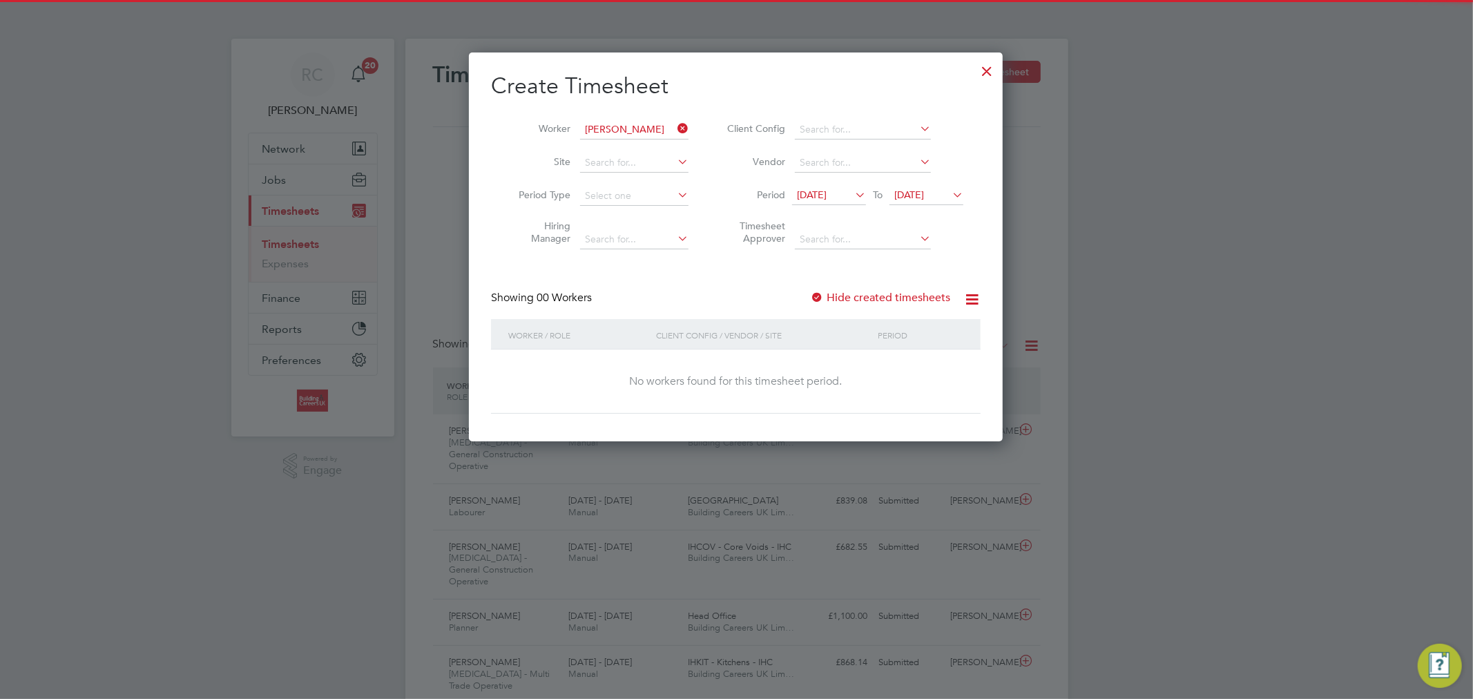
click at [820, 197] on span "12 Aug 2025" at bounding box center [812, 194] width 30 height 12
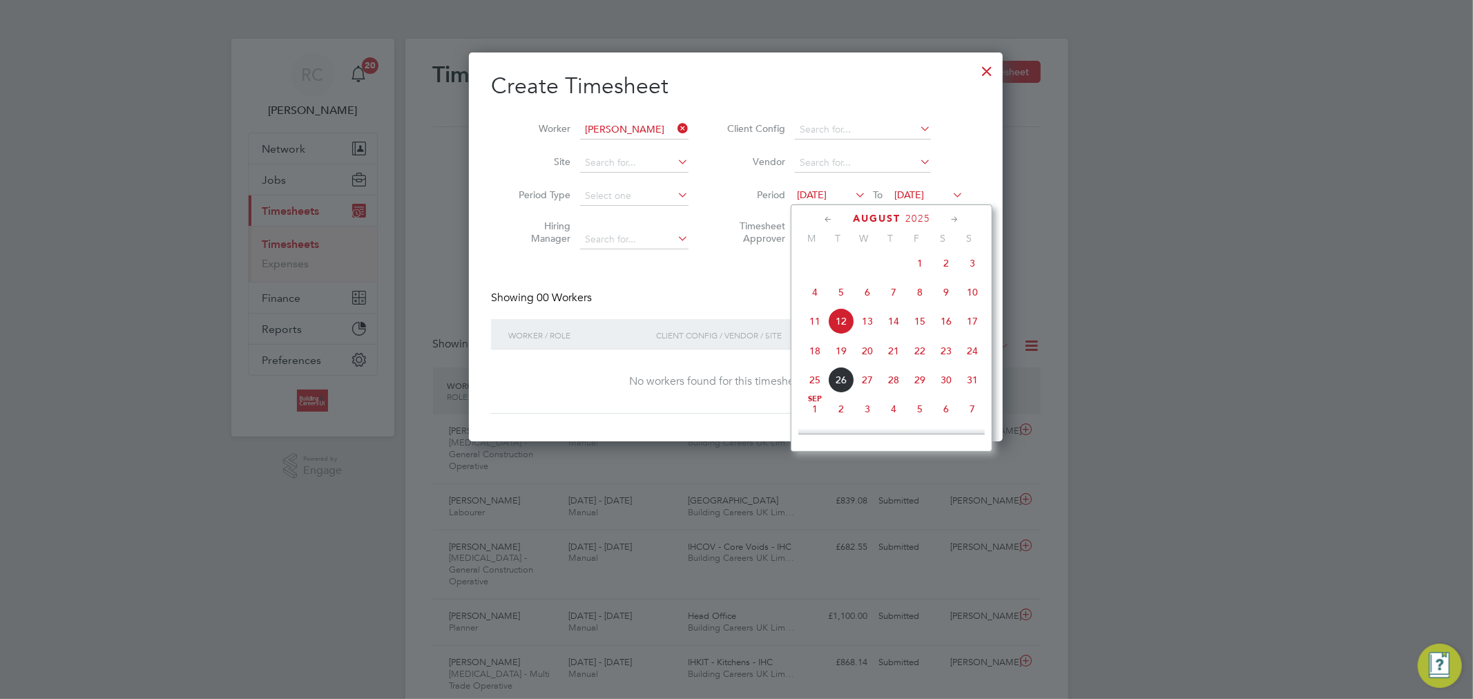
click at [817, 360] on span "18" at bounding box center [815, 351] width 26 height 26
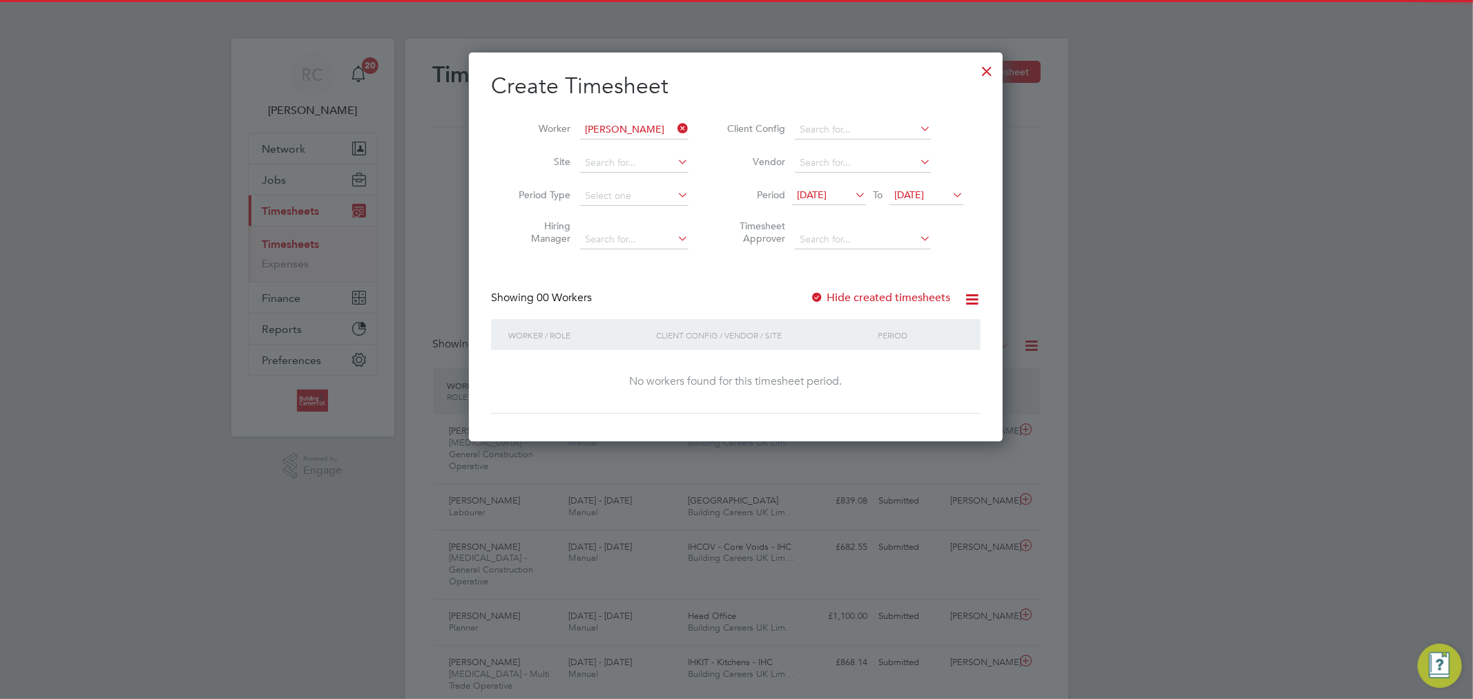
click at [924, 195] on span "19 Aug 2025" at bounding box center [909, 194] width 30 height 12
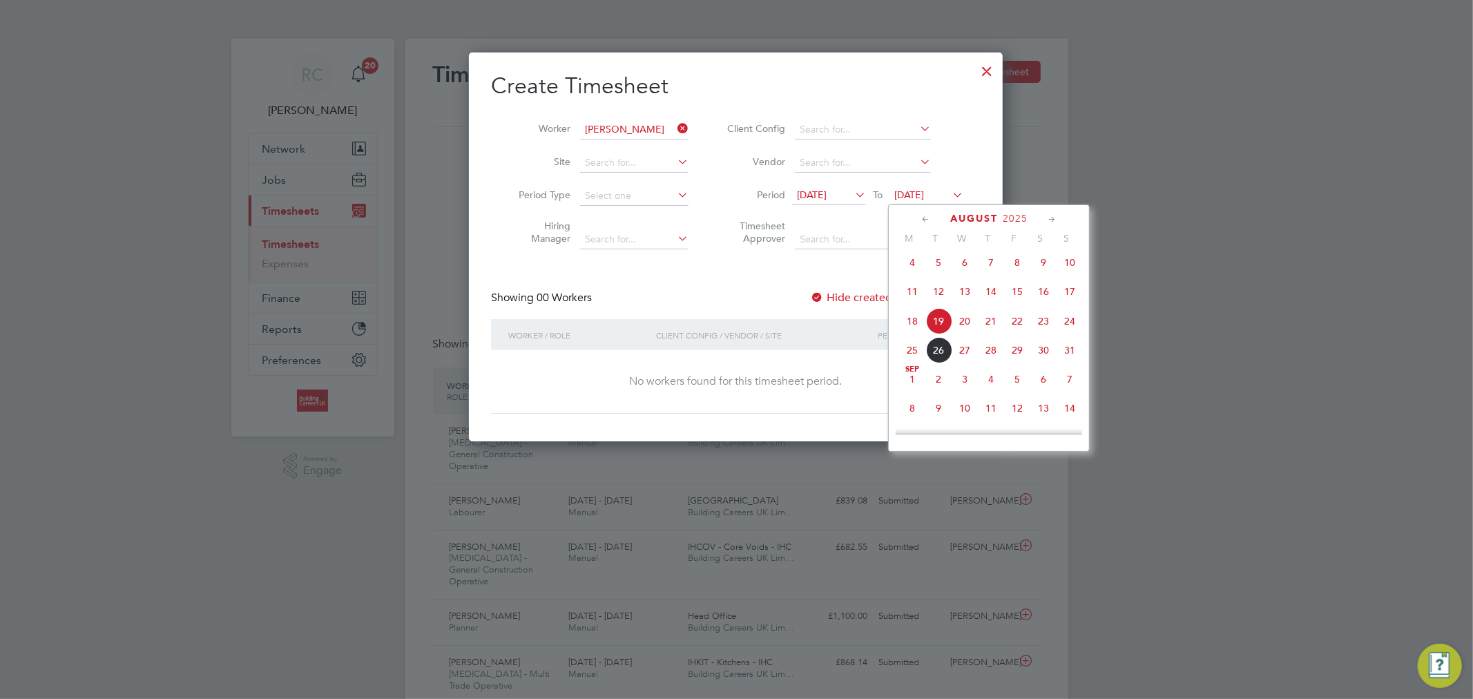
click at [1073, 329] on span "24" at bounding box center [1069, 321] width 26 height 26
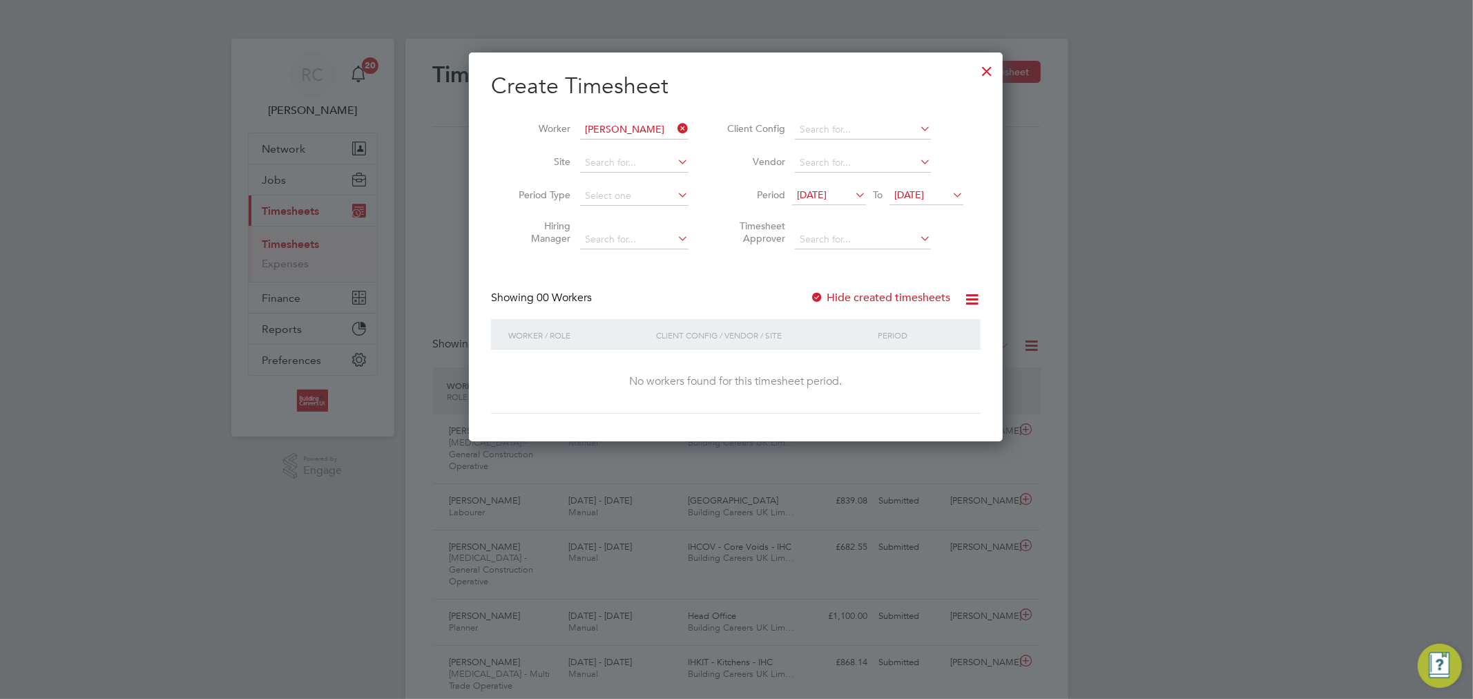
click at [920, 291] on label "Hide created timesheets" at bounding box center [880, 298] width 140 height 14
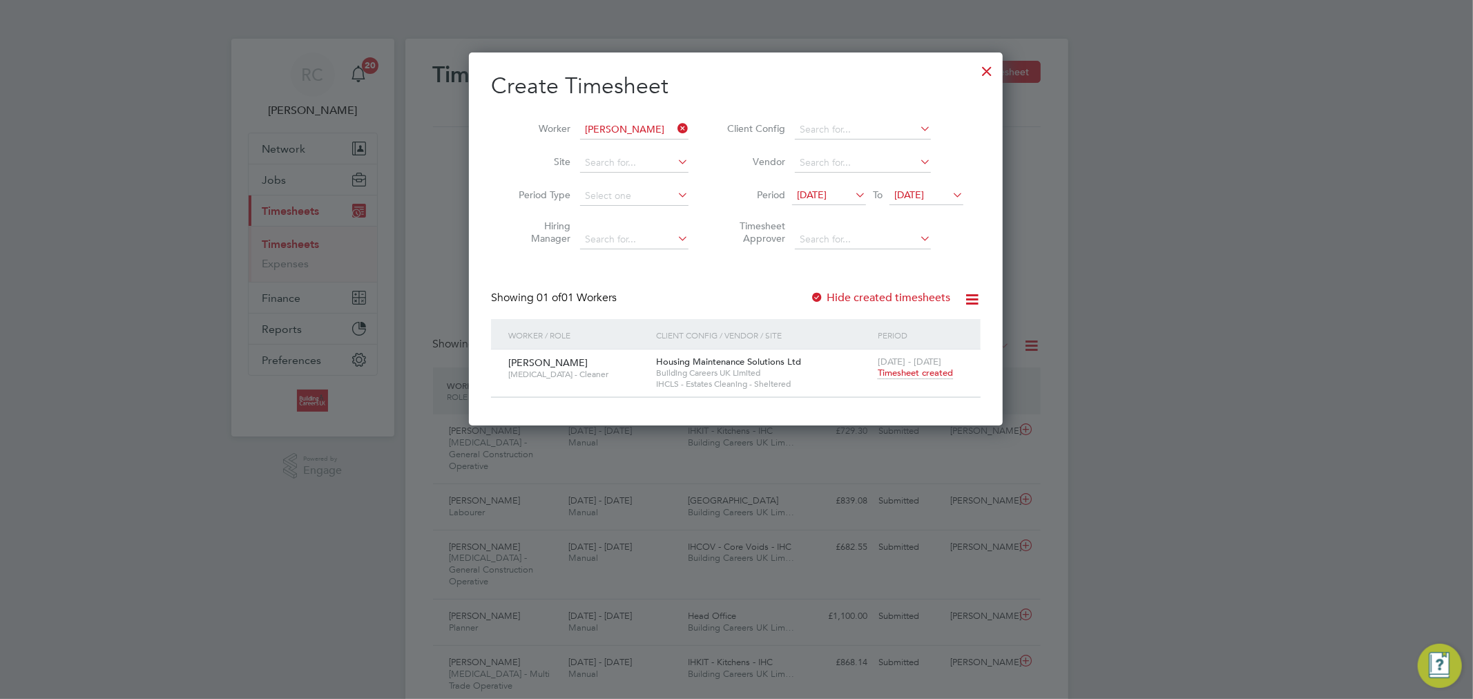
click at [924, 376] on span "Timesheet created" at bounding box center [915, 373] width 75 height 12
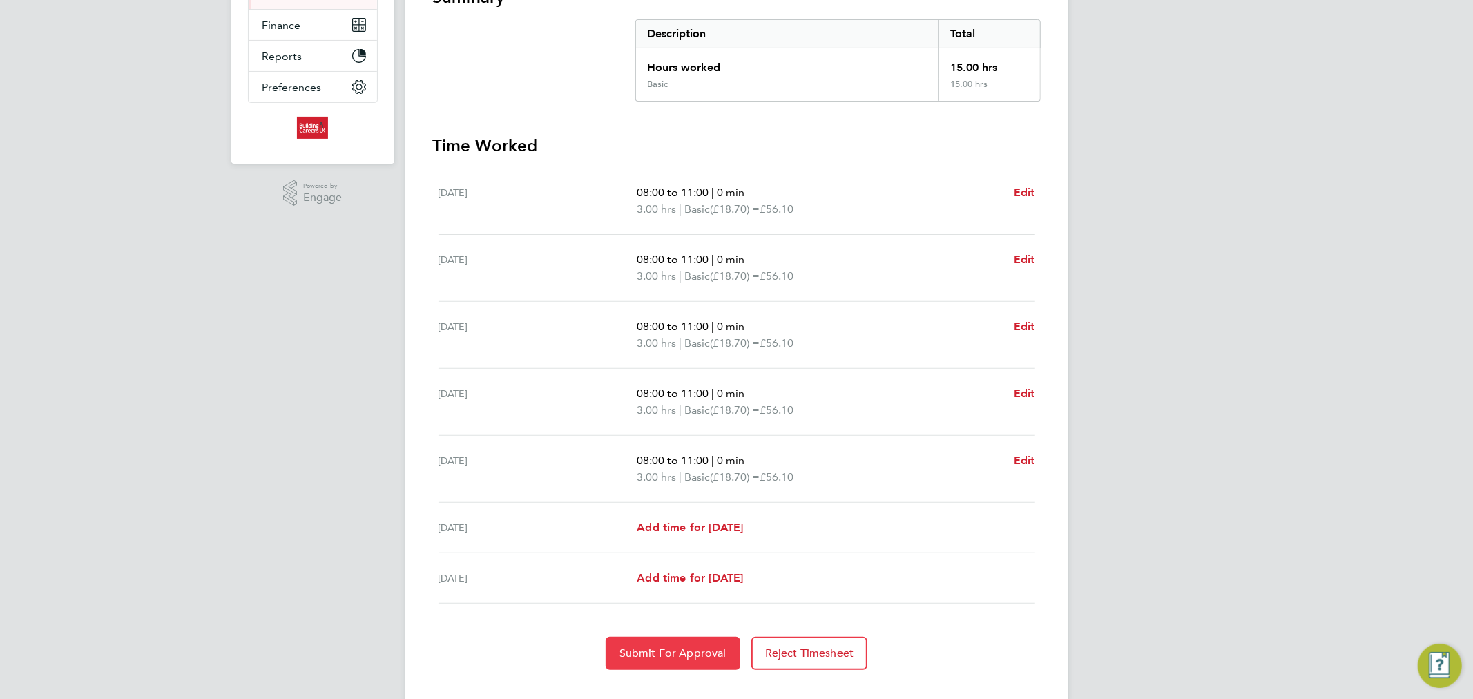
scroll to position [298, 0]
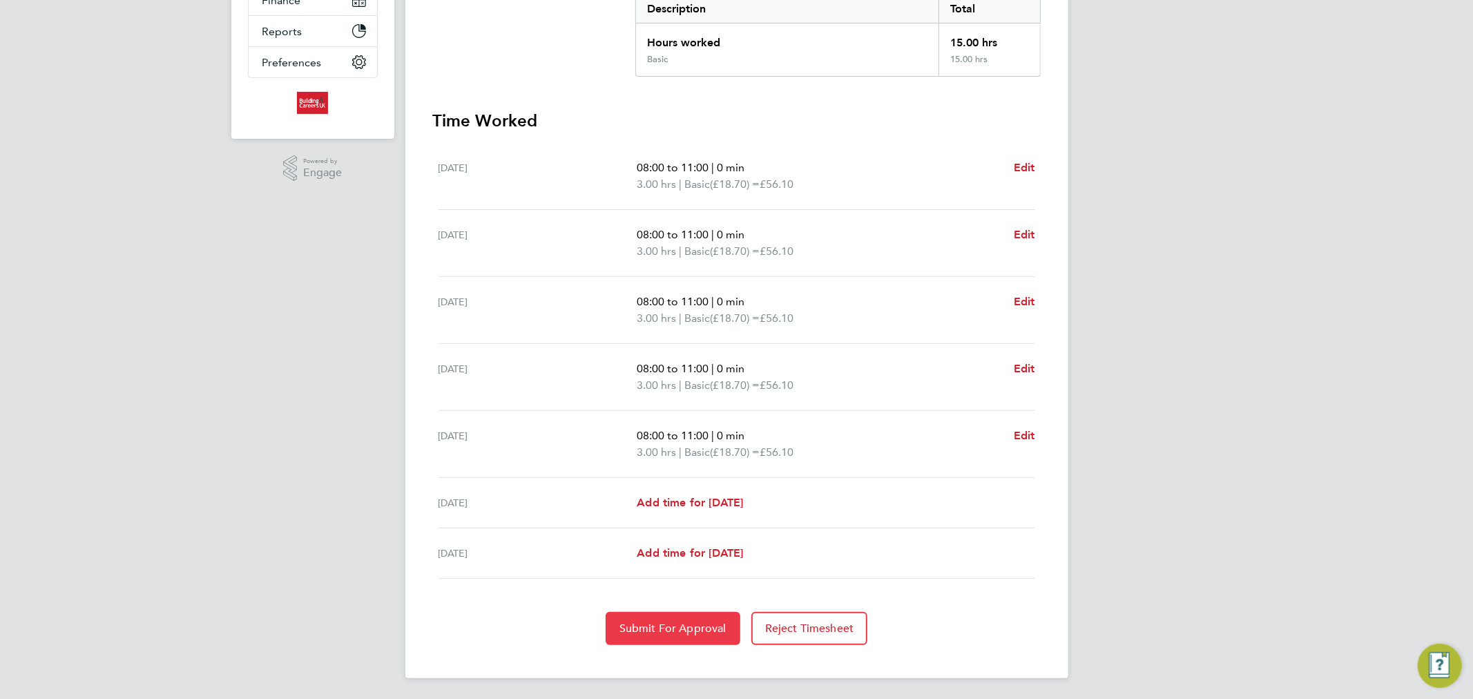
click at [678, 630] on span "Submit For Approval" at bounding box center [672, 628] width 107 height 14
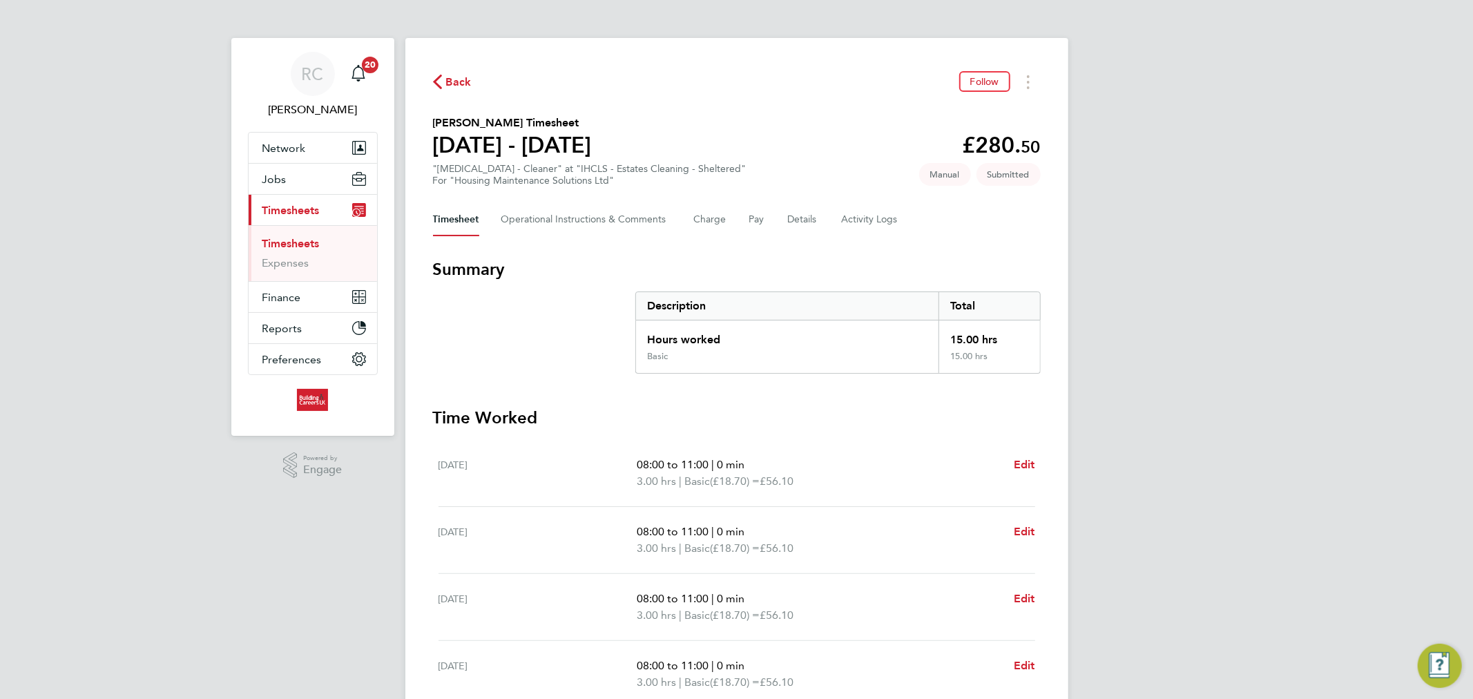
scroll to position [0, 0]
click at [447, 77] on span "Back" at bounding box center [459, 83] width 26 height 17
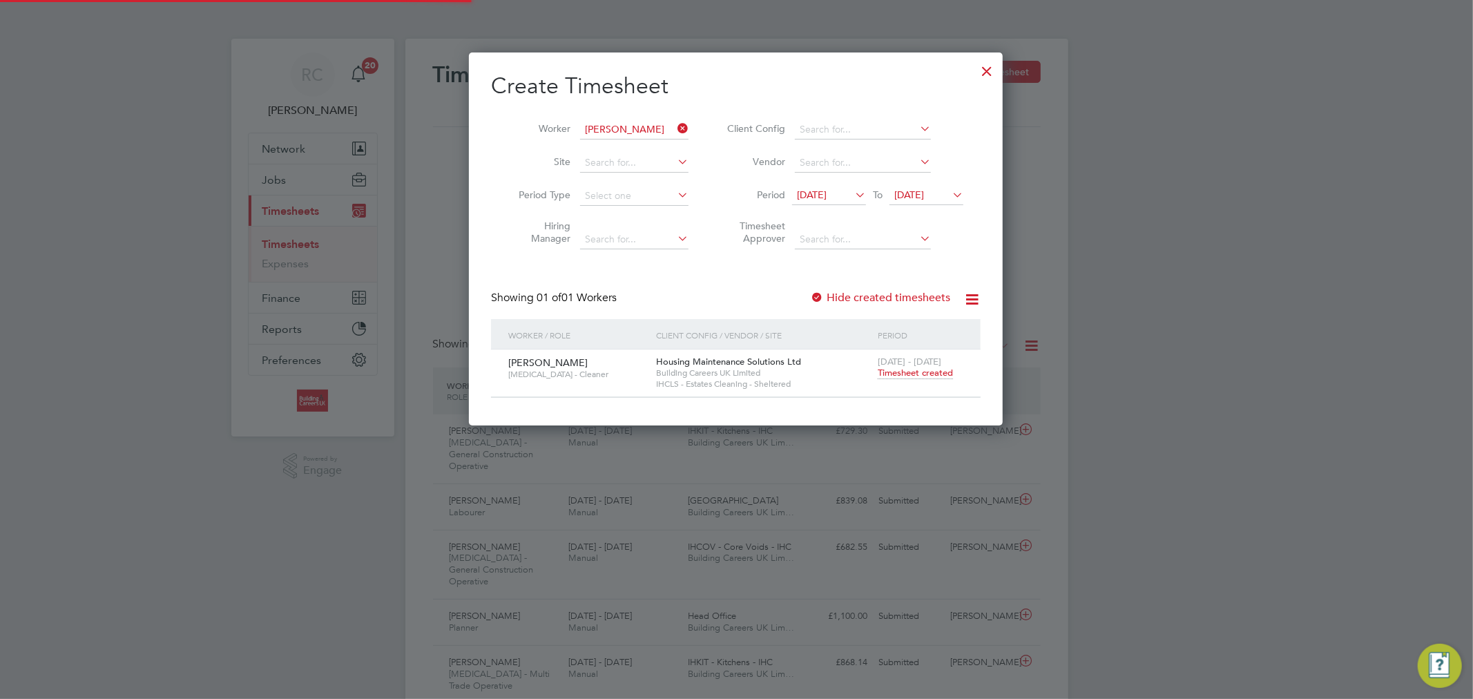
scroll to position [35, 120]
click at [675, 128] on icon at bounding box center [675, 128] width 0 height 19
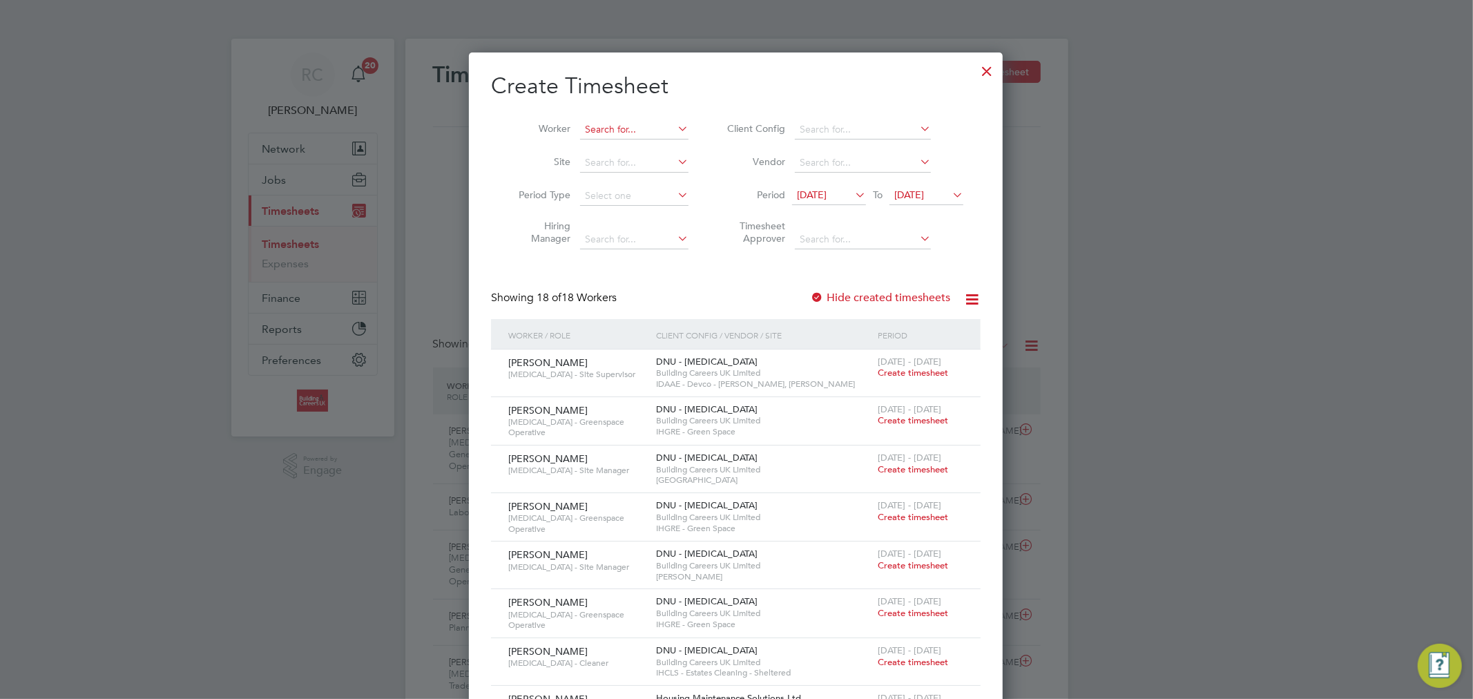
click at [650, 133] on input at bounding box center [634, 129] width 108 height 19
click at [820, 189] on span "[DATE]" at bounding box center [812, 194] width 30 height 12
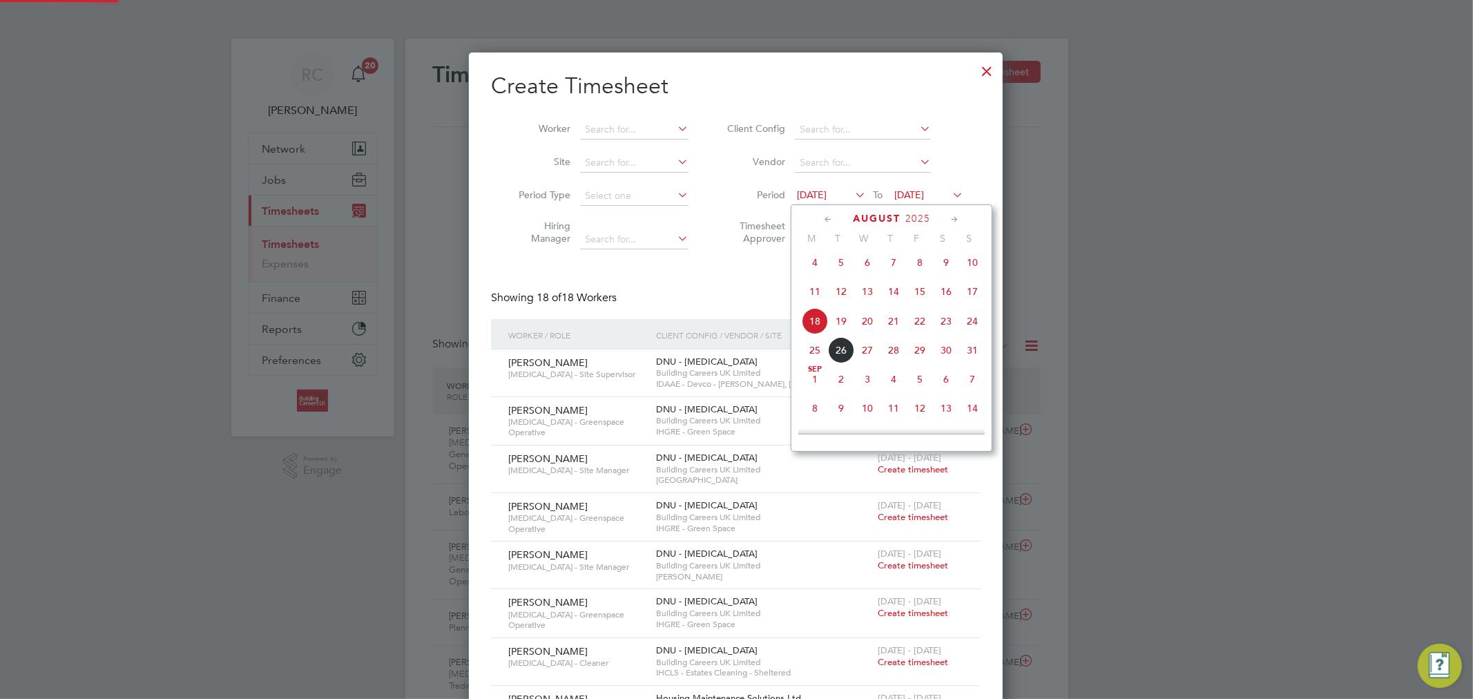
scroll to position [1184, 534]
click at [640, 129] on input at bounding box center [634, 129] width 108 height 19
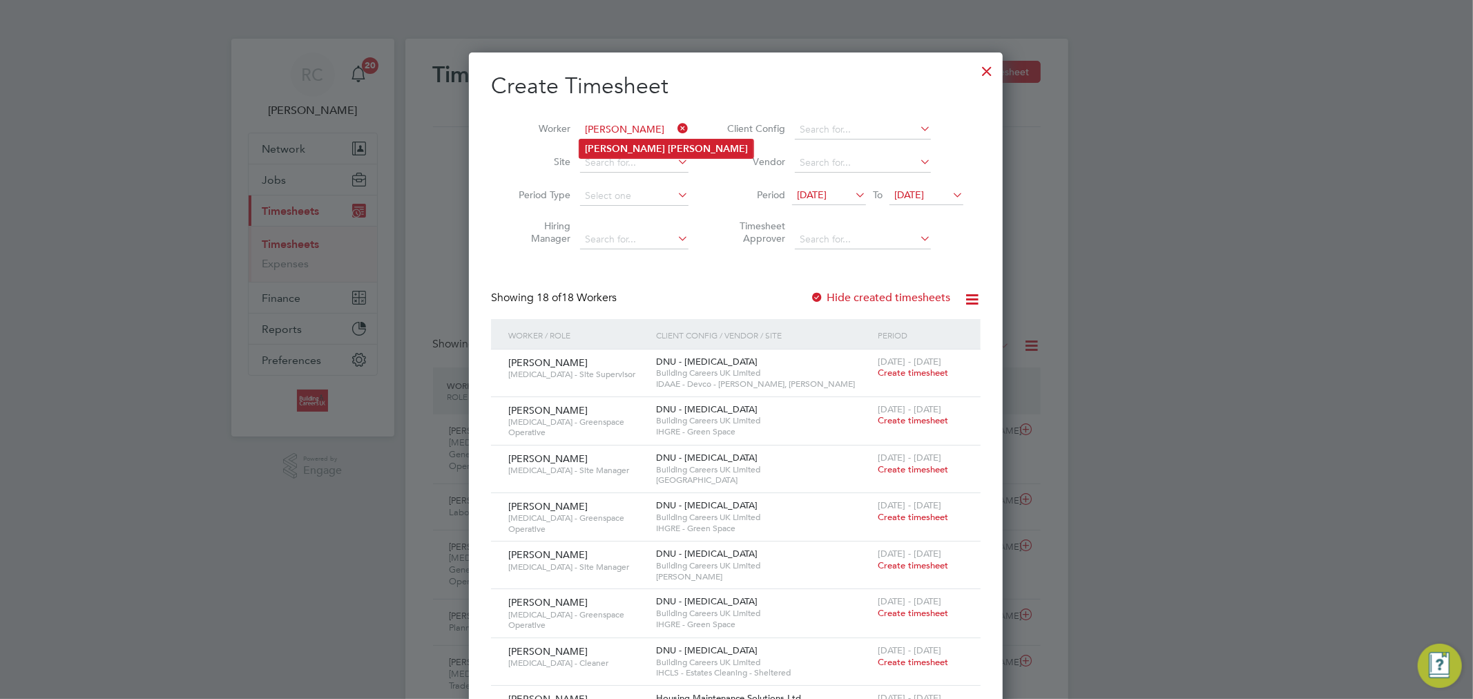
click at [619, 148] on b "Brandon" at bounding box center [625, 149] width 80 height 12
type input "[PERSON_NAME]"
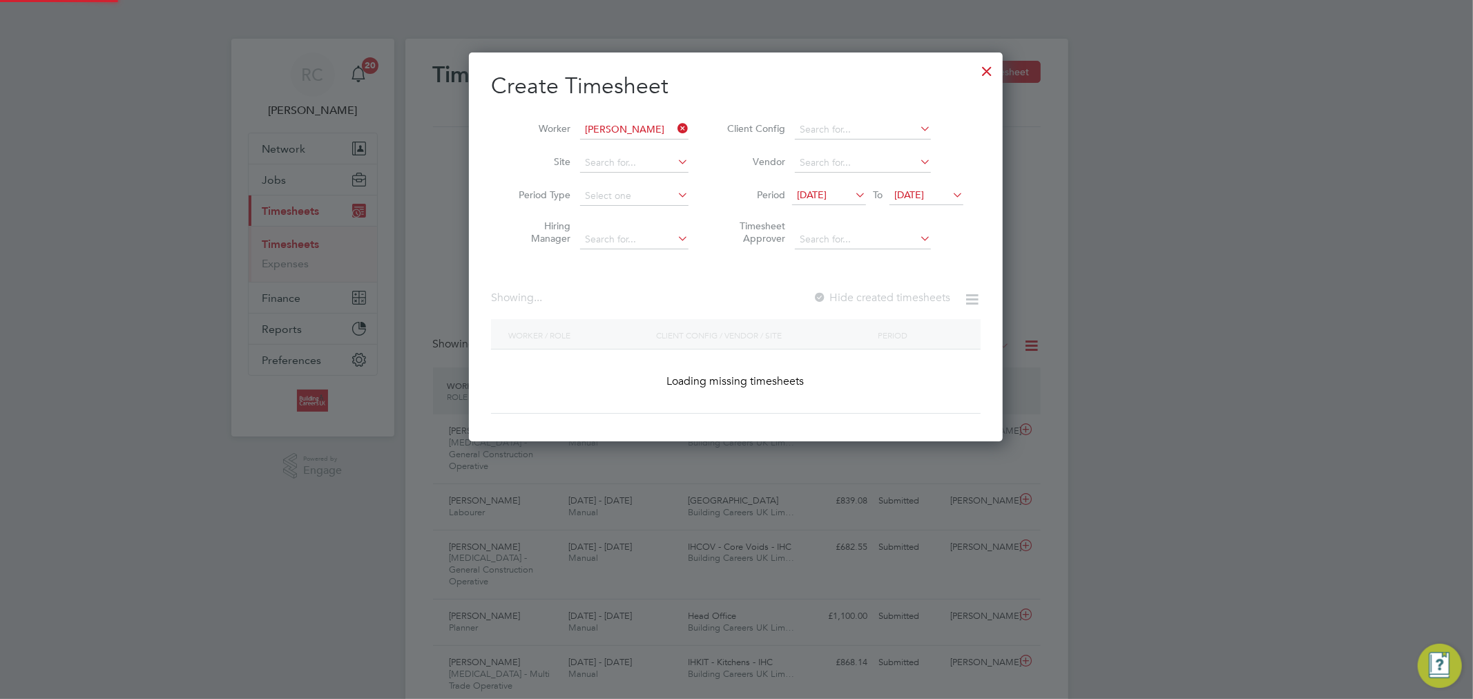
scroll to position [389, 534]
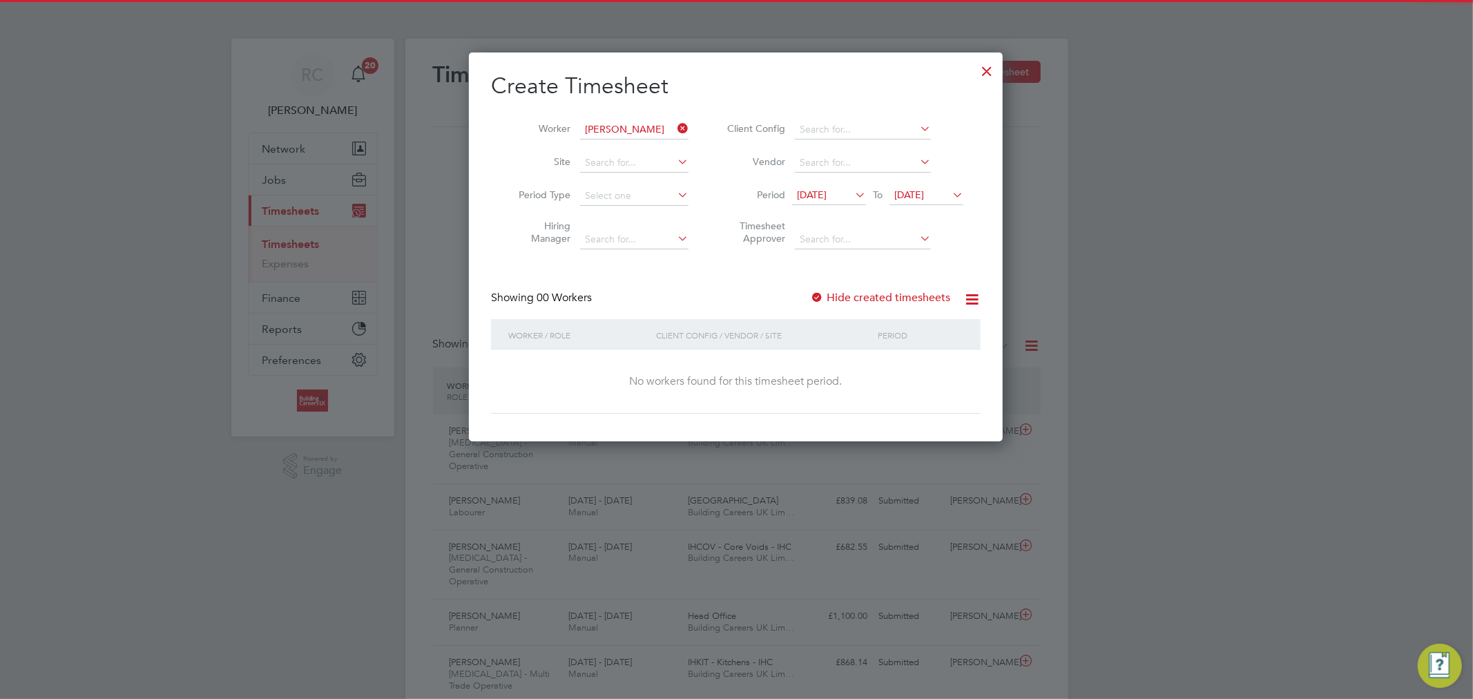
click at [826, 194] on span "[DATE]" at bounding box center [812, 194] width 30 height 12
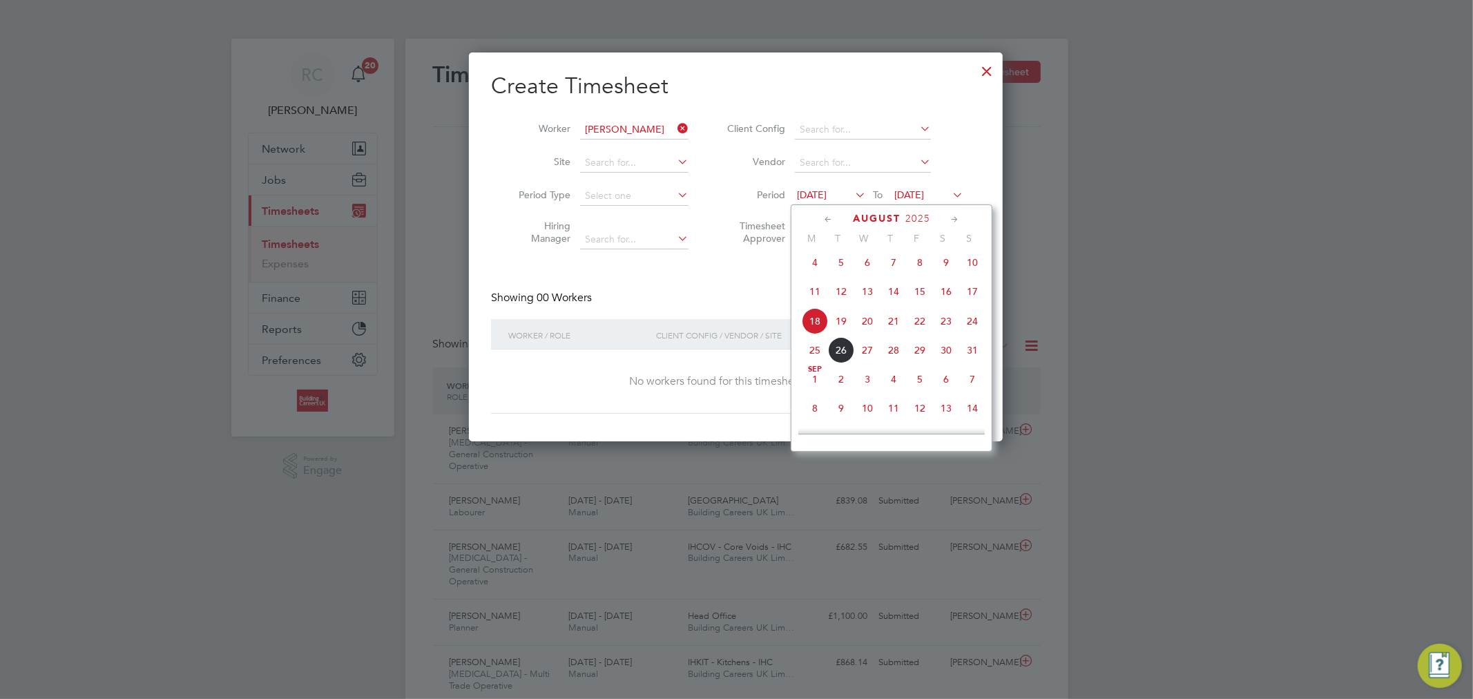
click at [810, 320] on span "18" at bounding box center [815, 321] width 26 height 26
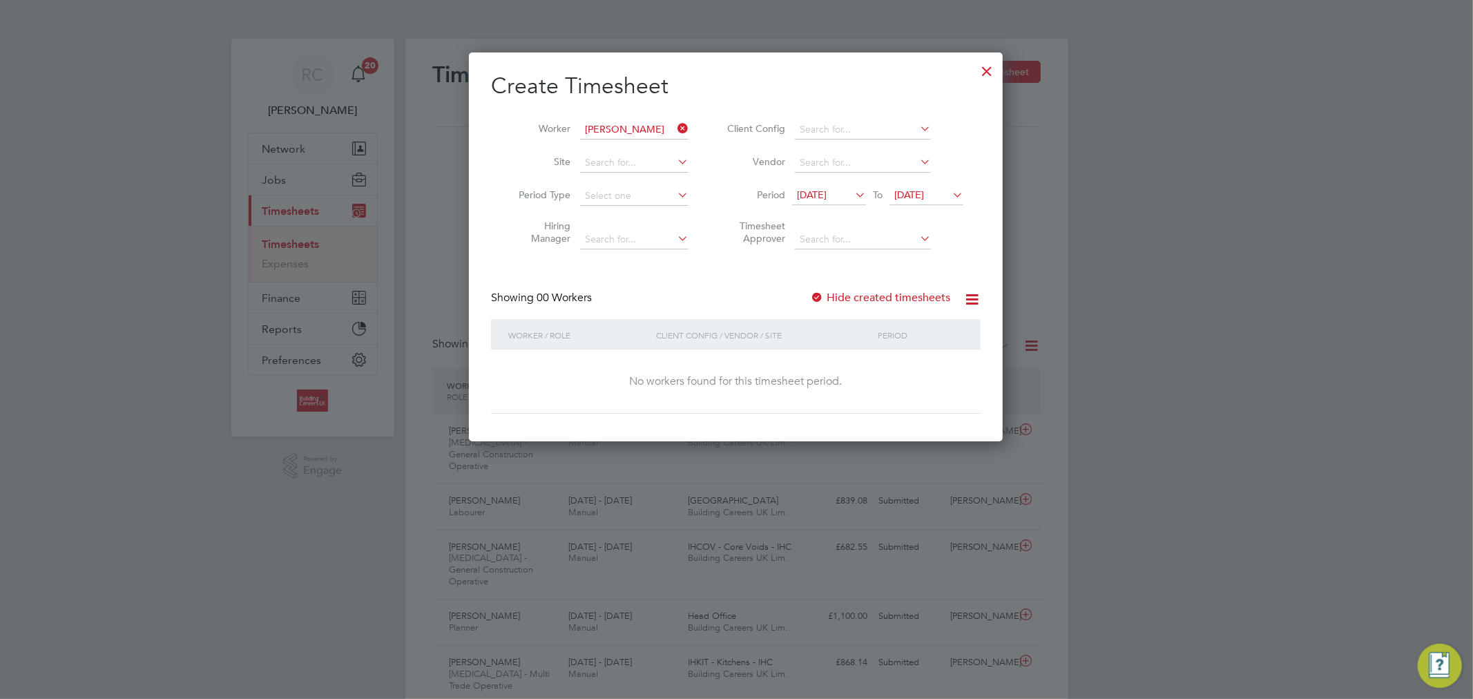
click at [858, 292] on label "Hide created timesheets" at bounding box center [880, 298] width 140 height 14
click at [857, 285] on div "Create Timesheet Worker Brandon Taylor Site Period Type Hiring Manager Client C…" at bounding box center [736, 243] width 490 height 342
click at [857, 291] on label "Hide created timesheets" at bounding box center [880, 298] width 140 height 14
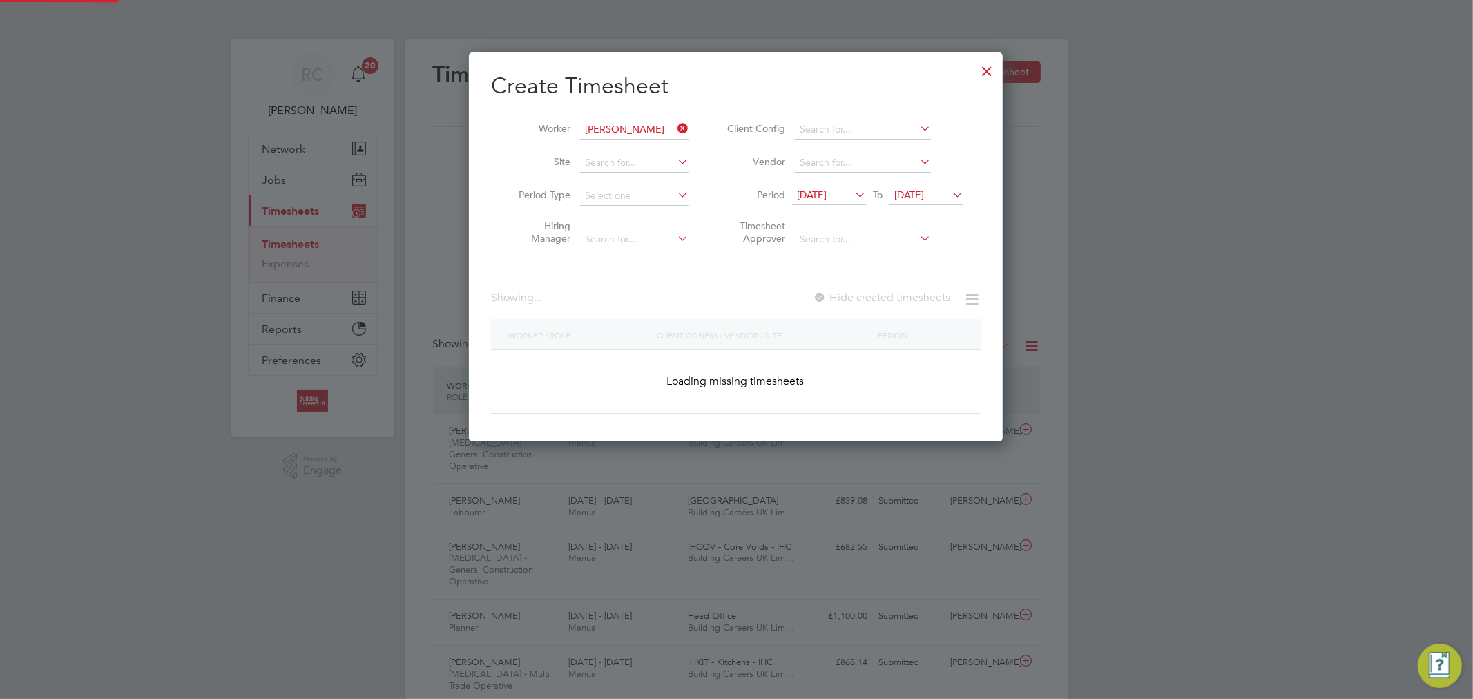
scroll to position [373, 534]
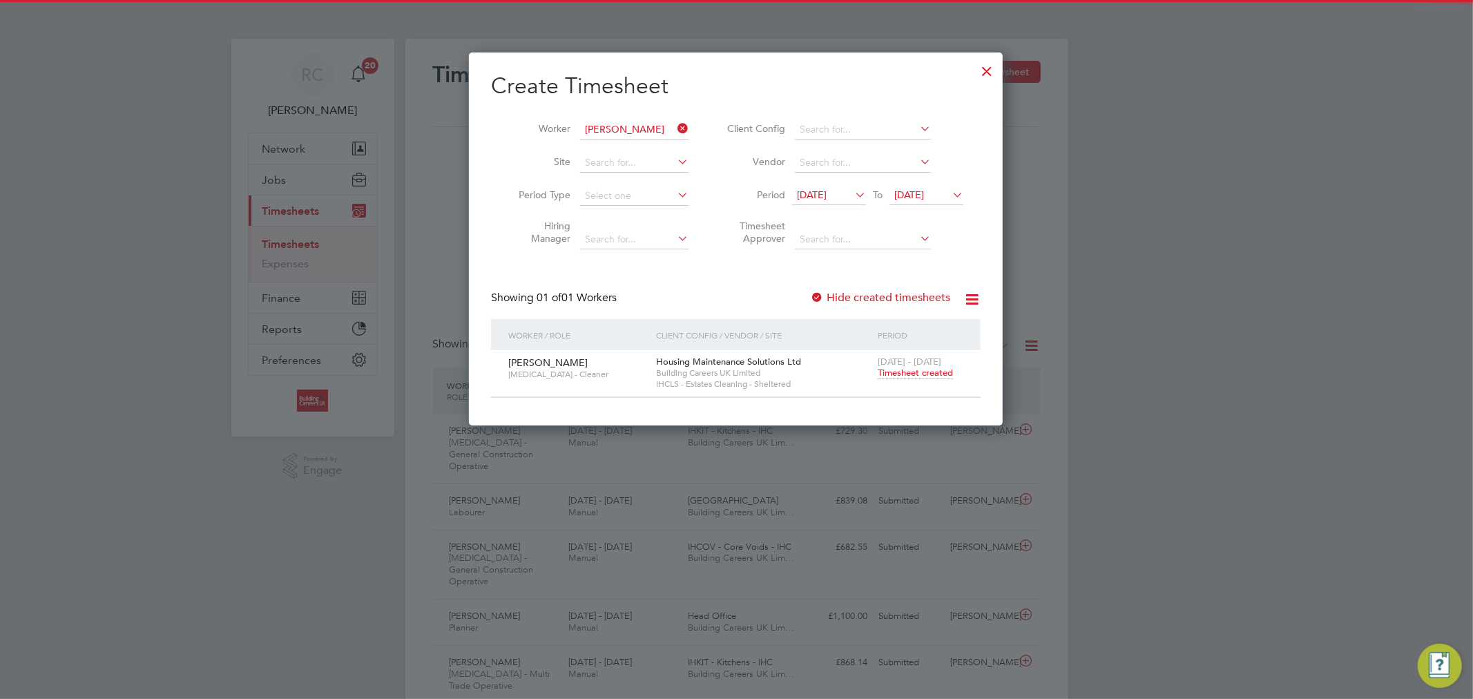
click at [900, 374] on span "Timesheet created" at bounding box center [915, 373] width 75 height 12
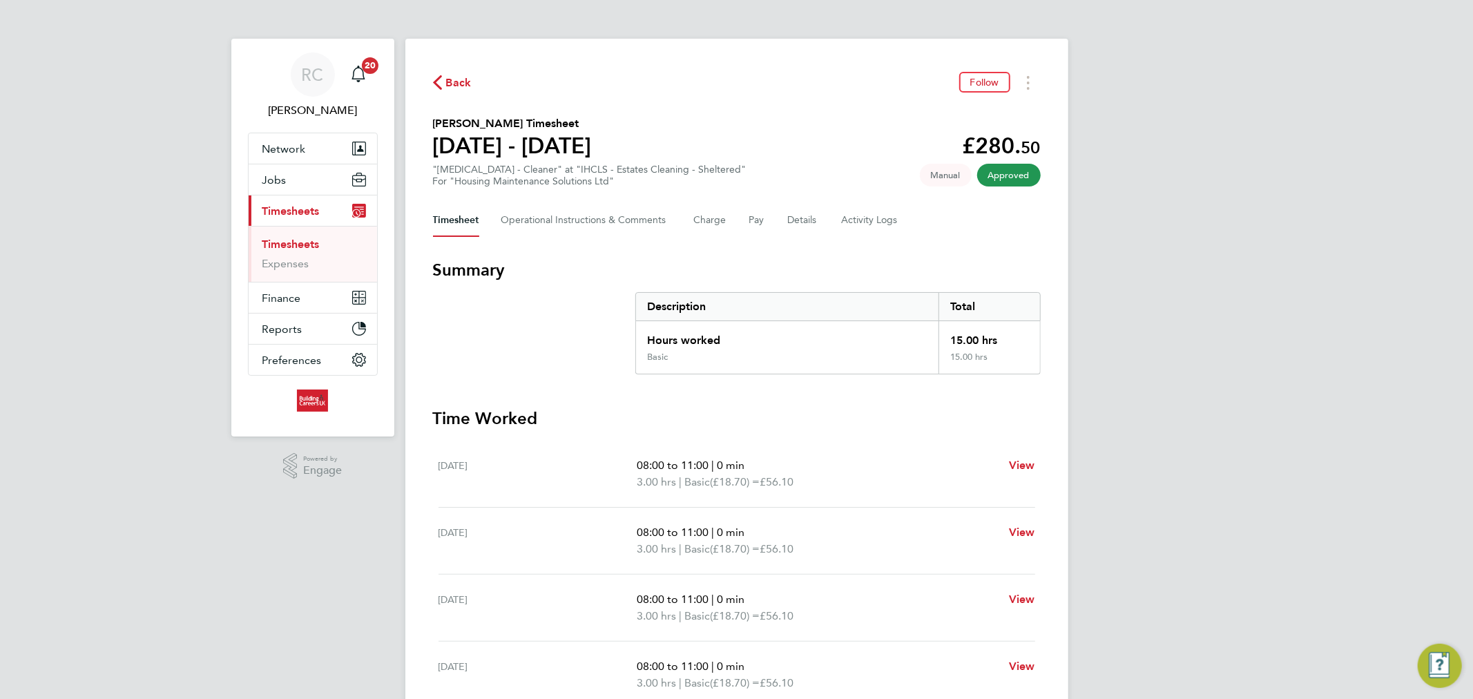
click at [468, 66] on div "Back Follow Brandon Taylor's Timesheet 18 - 24 Aug 2025 £280. 50 "HMS - Cleaner…" at bounding box center [736, 507] width 663 height 937
drag, startPoint x: 313, startPoint y: 245, endPoint x: 489, endPoint y: 185, distance: 186.0
click at [313, 245] on link "Timesheets" at bounding box center [290, 244] width 57 height 13
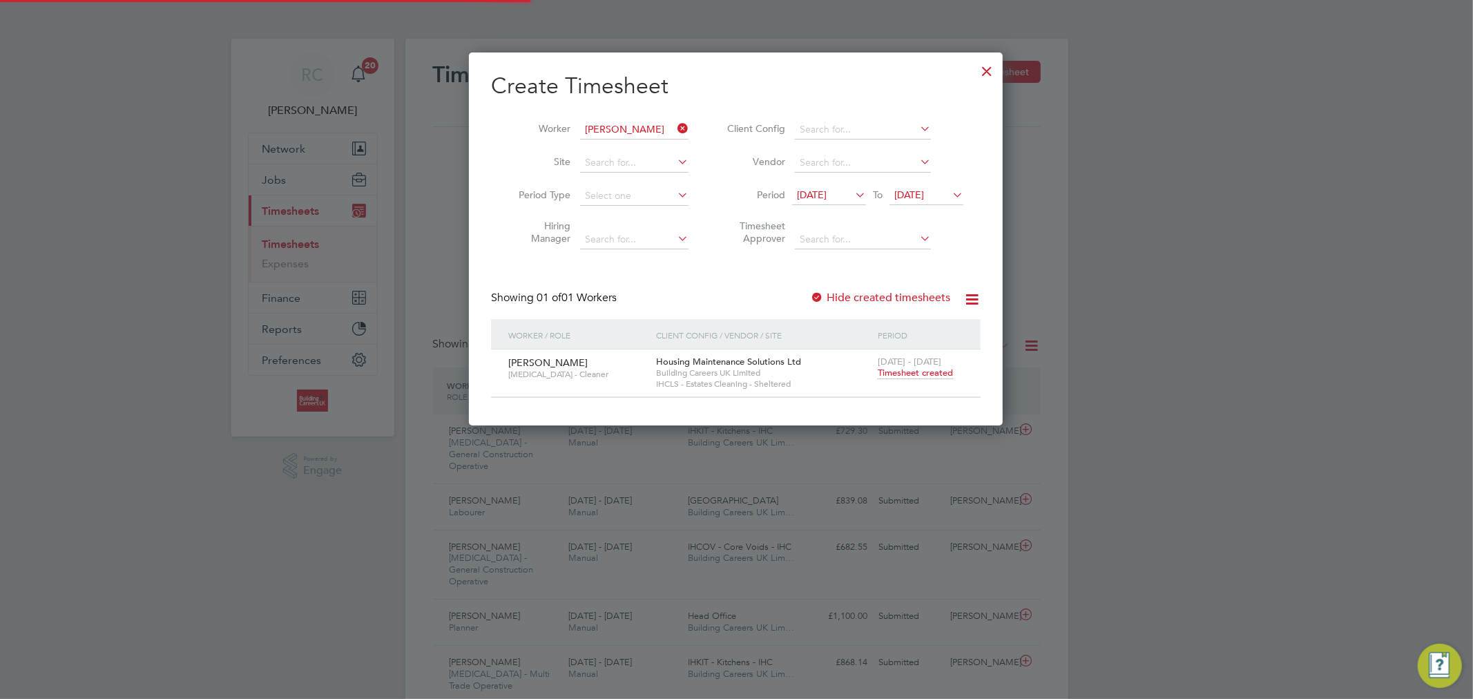
scroll to position [35, 120]
click at [675, 127] on icon at bounding box center [675, 128] width 0 height 19
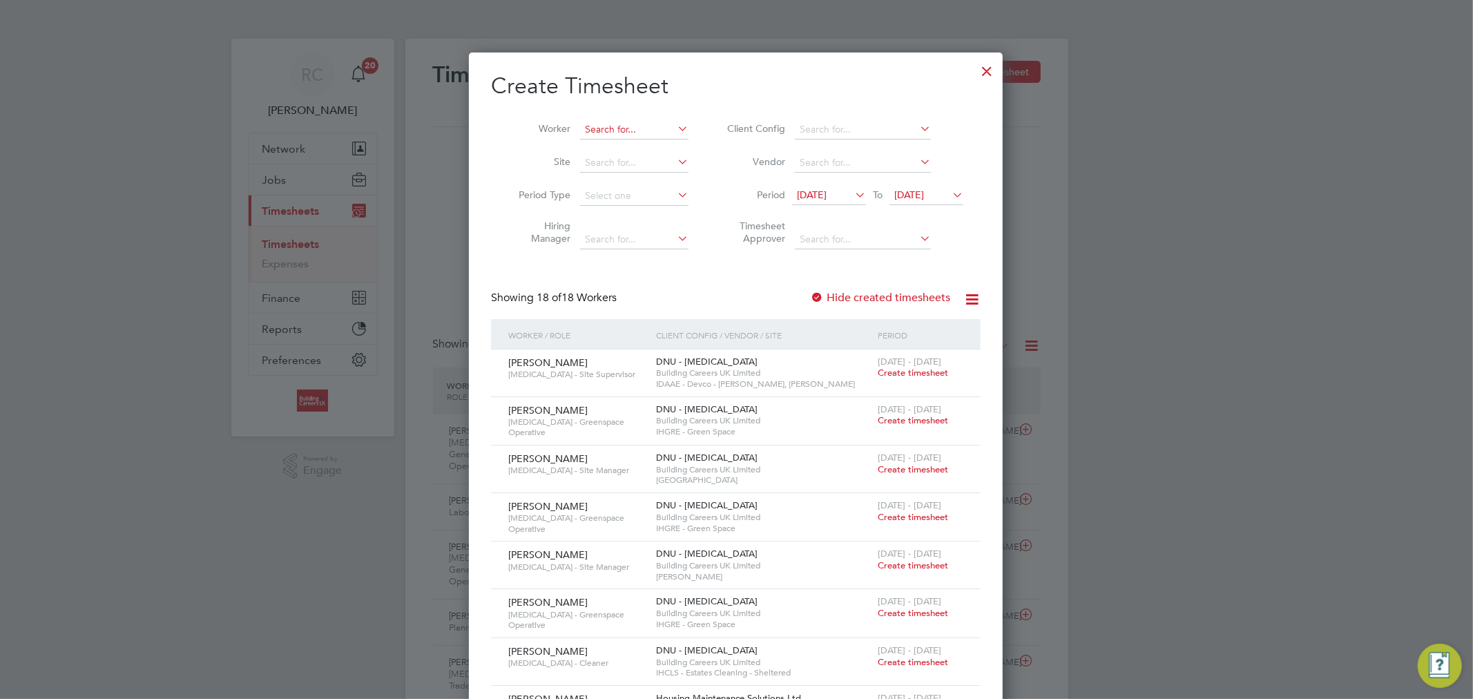
click at [626, 131] on input at bounding box center [634, 129] width 108 height 19
paste input "Jak Cottington"
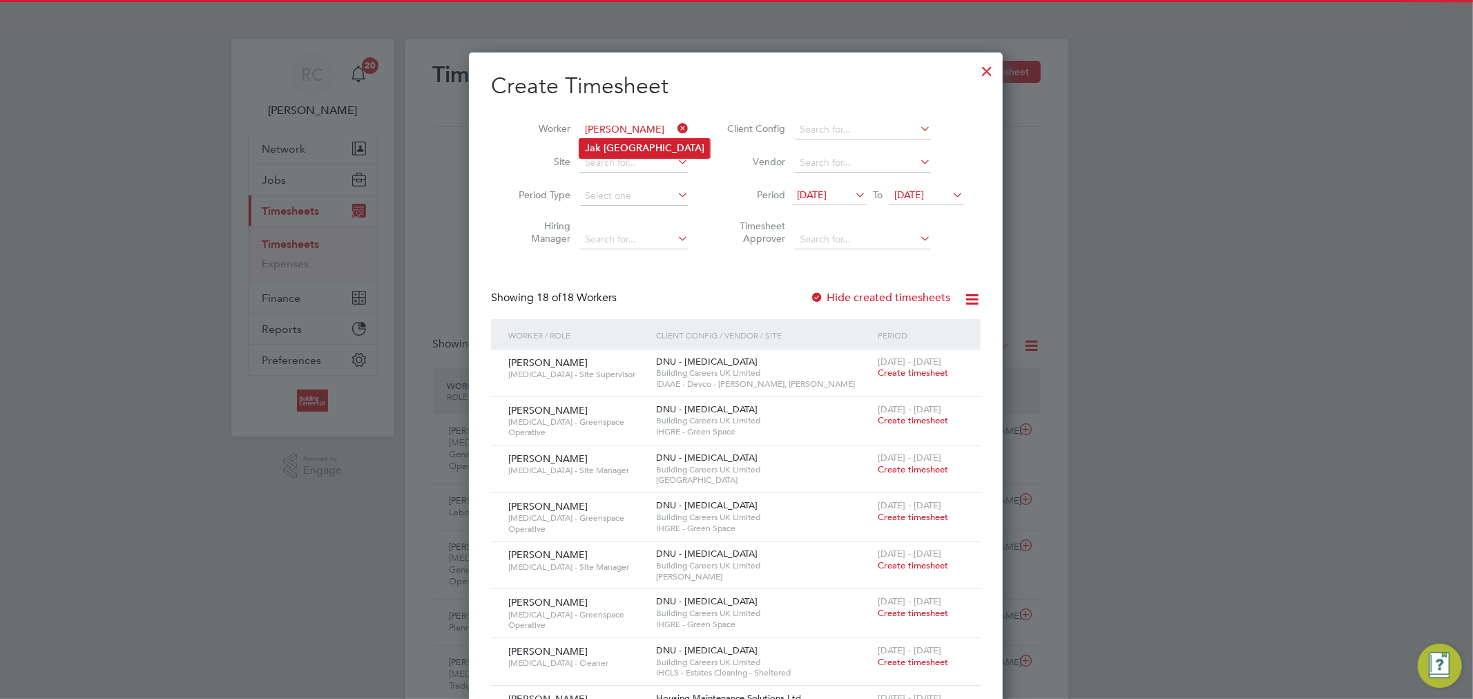
type input "Jak Cottington"
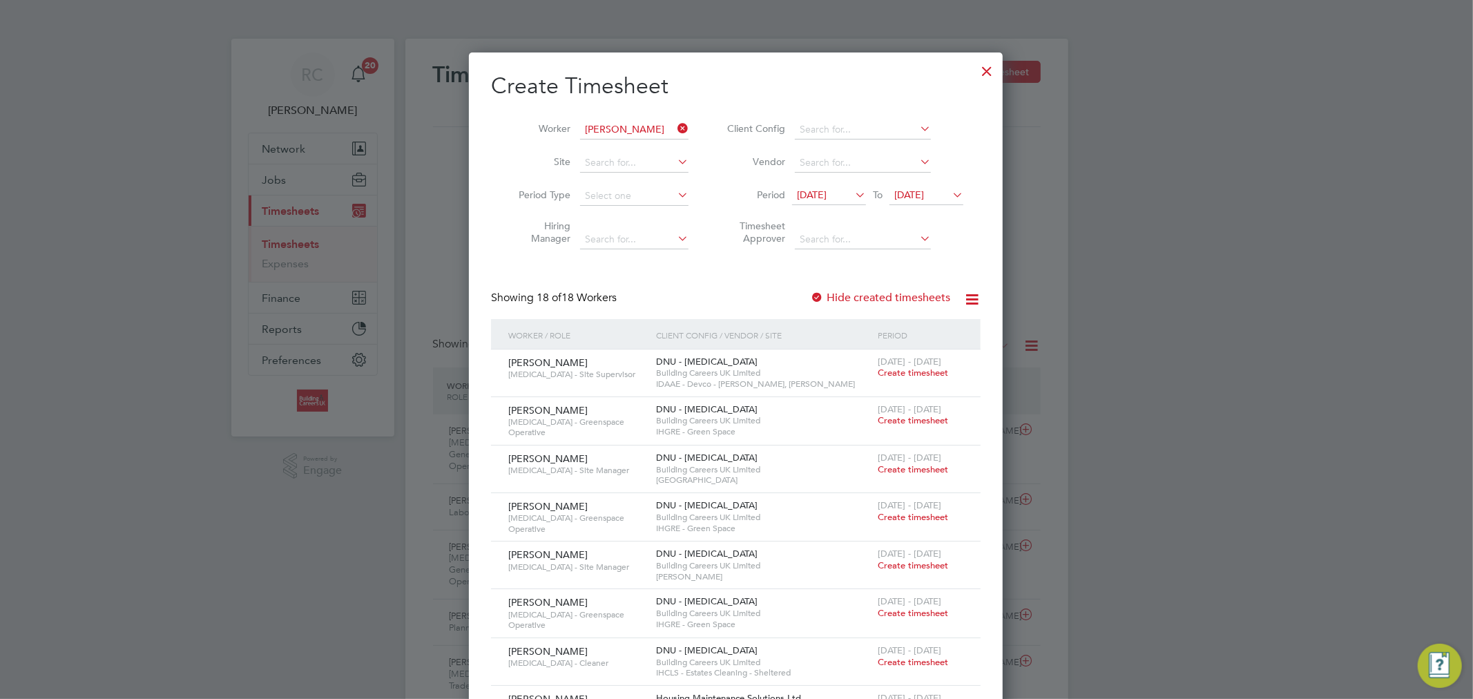
click at [652, 149] on b "Cottington" at bounding box center [653, 148] width 101 height 12
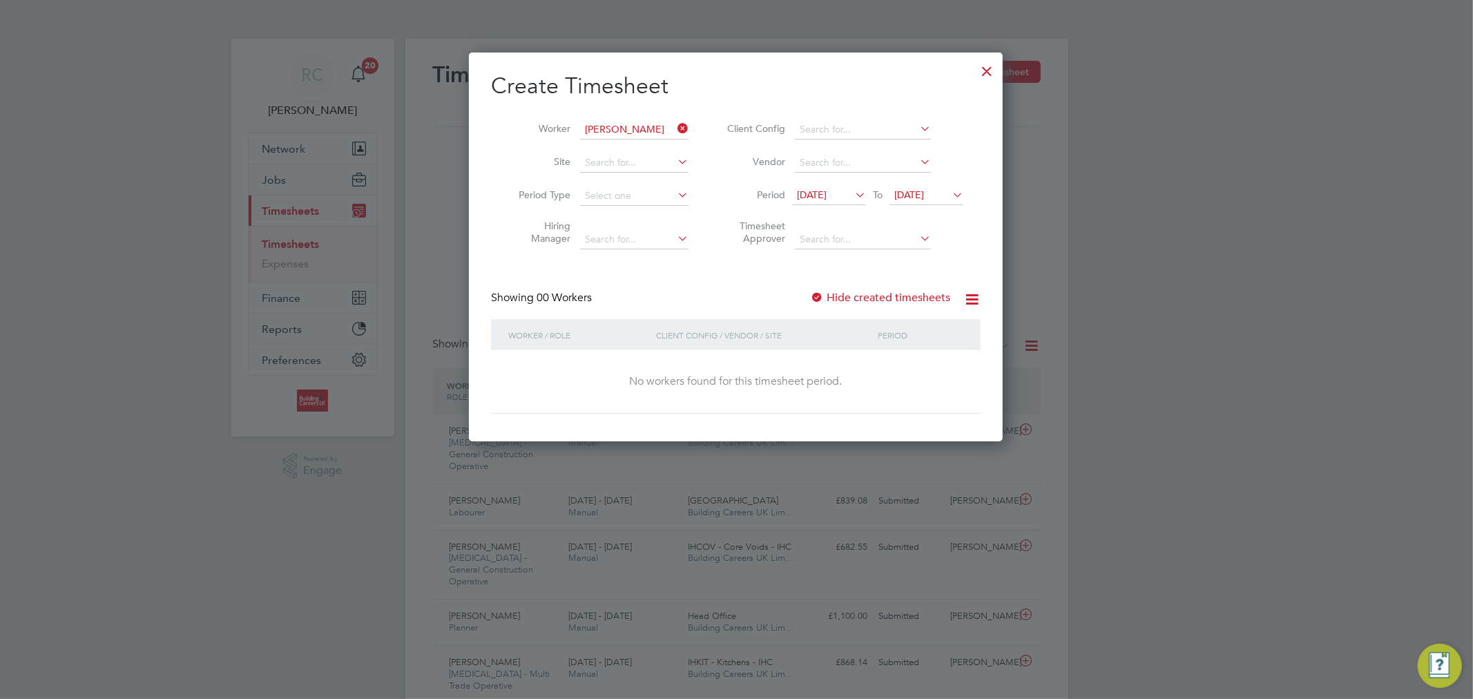
click at [820, 190] on span "[DATE]" at bounding box center [812, 194] width 30 height 12
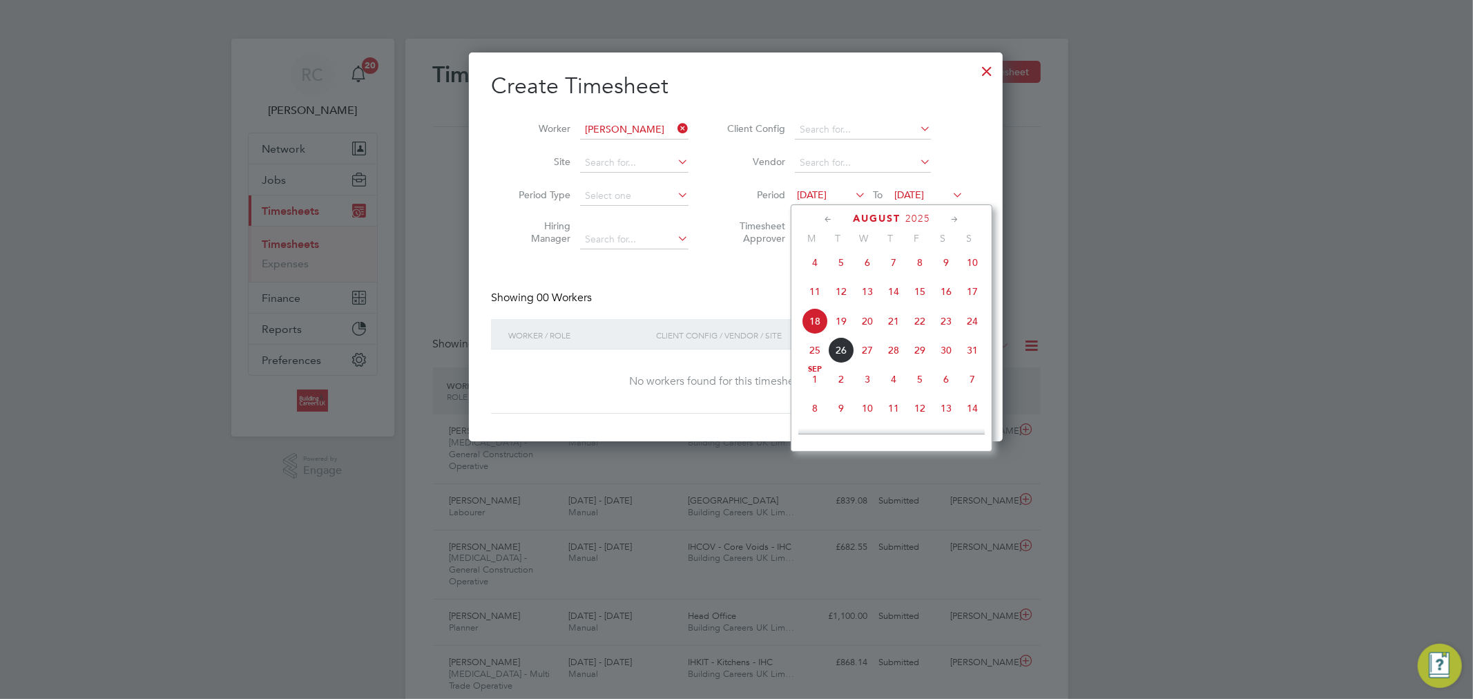
click at [817, 322] on span "18" at bounding box center [815, 321] width 26 height 26
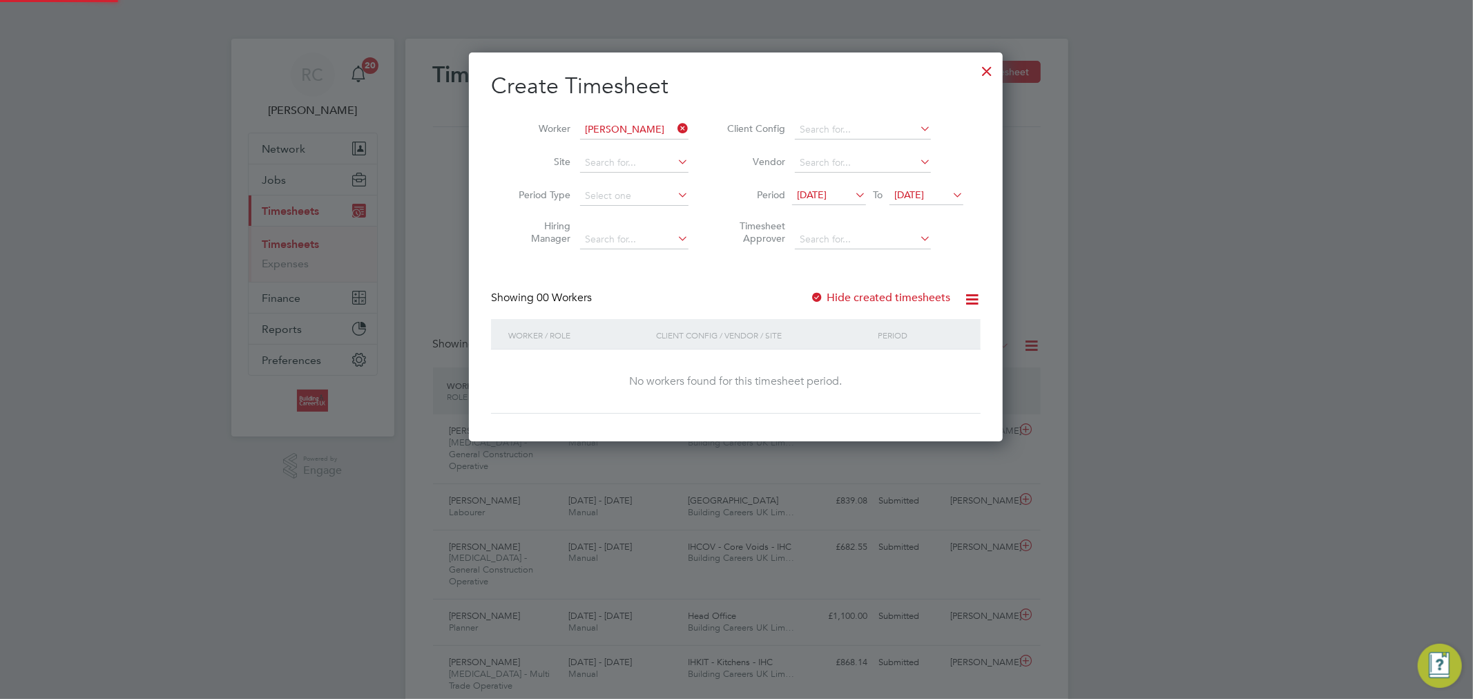
click at [949, 191] on icon at bounding box center [949, 194] width 0 height 19
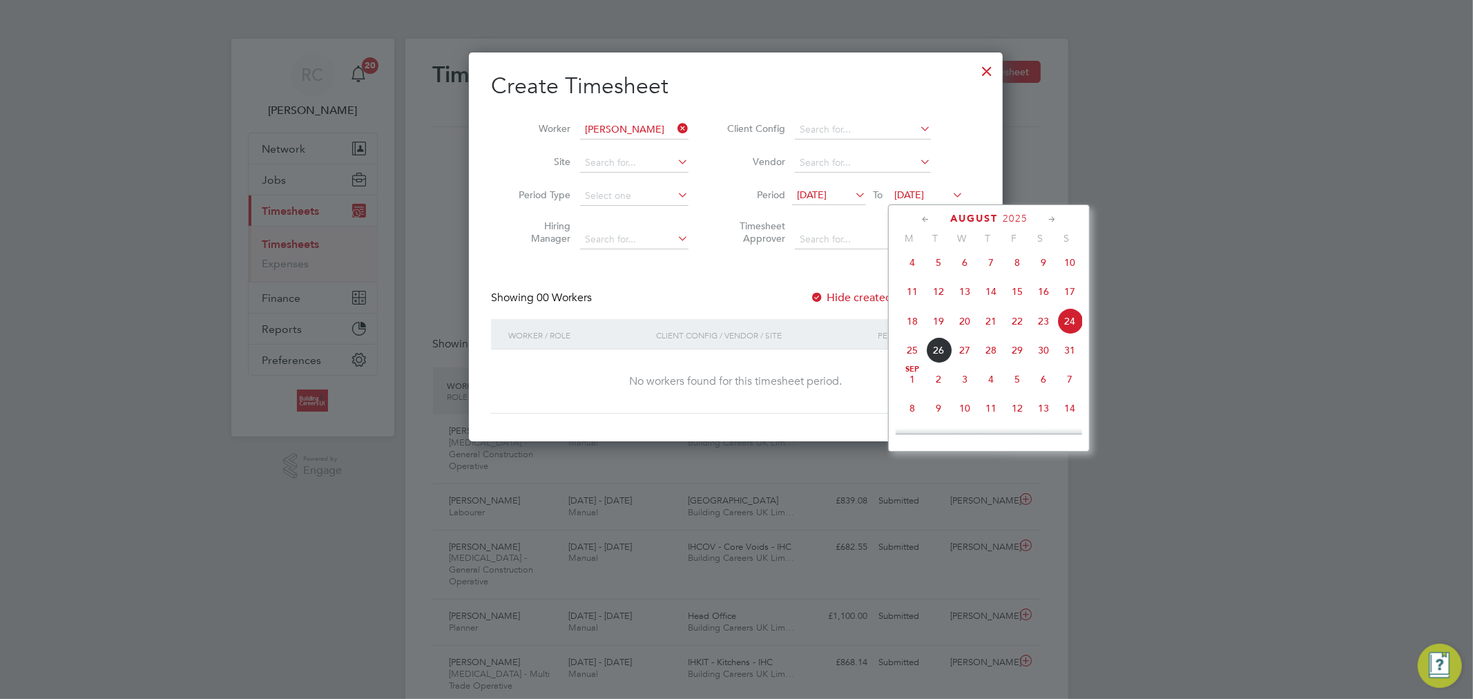
click at [1065, 326] on span "24" at bounding box center [1069, 321] width 26 height 26
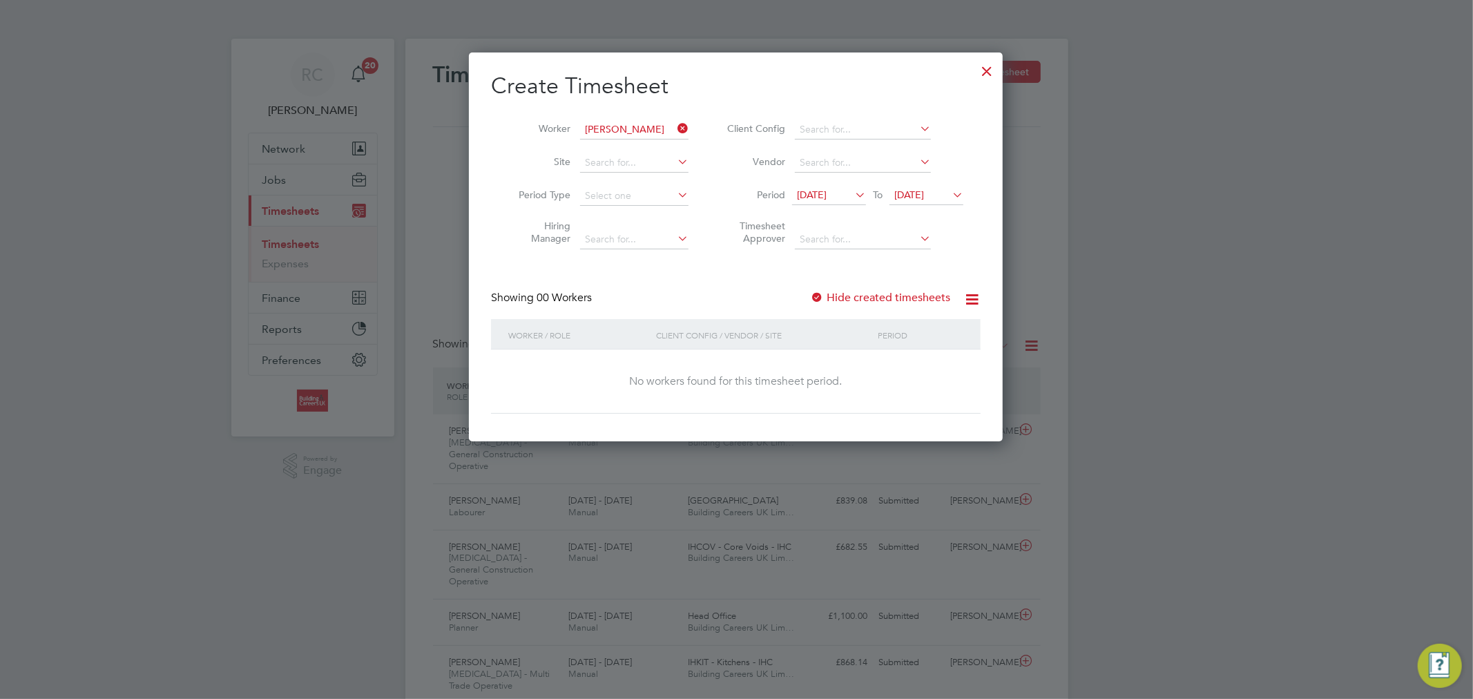
click at [853, 292] on label "Hide created timesheets" at bounding box center [880, 298] width 140 height 14
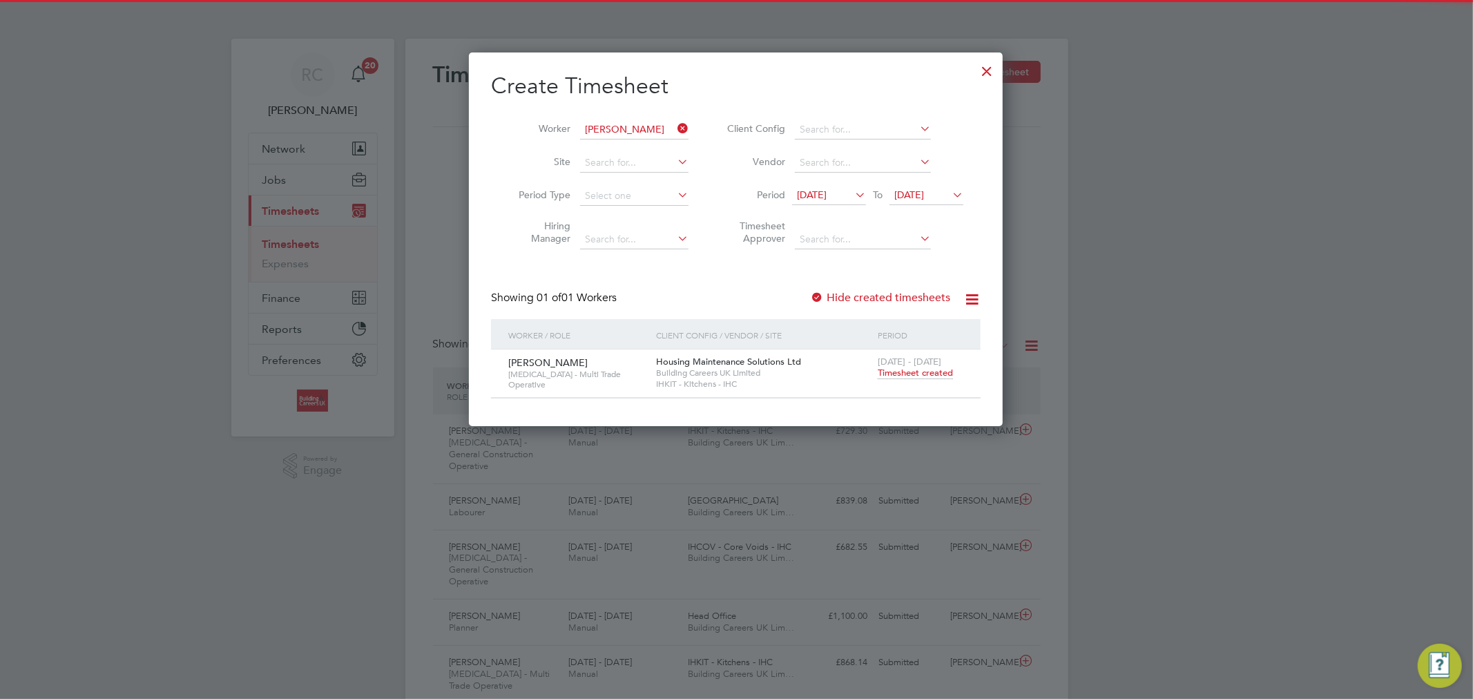
click at [934, 373] on span "Timesheet created" at bounding box center [915, 373] width 75 height 12
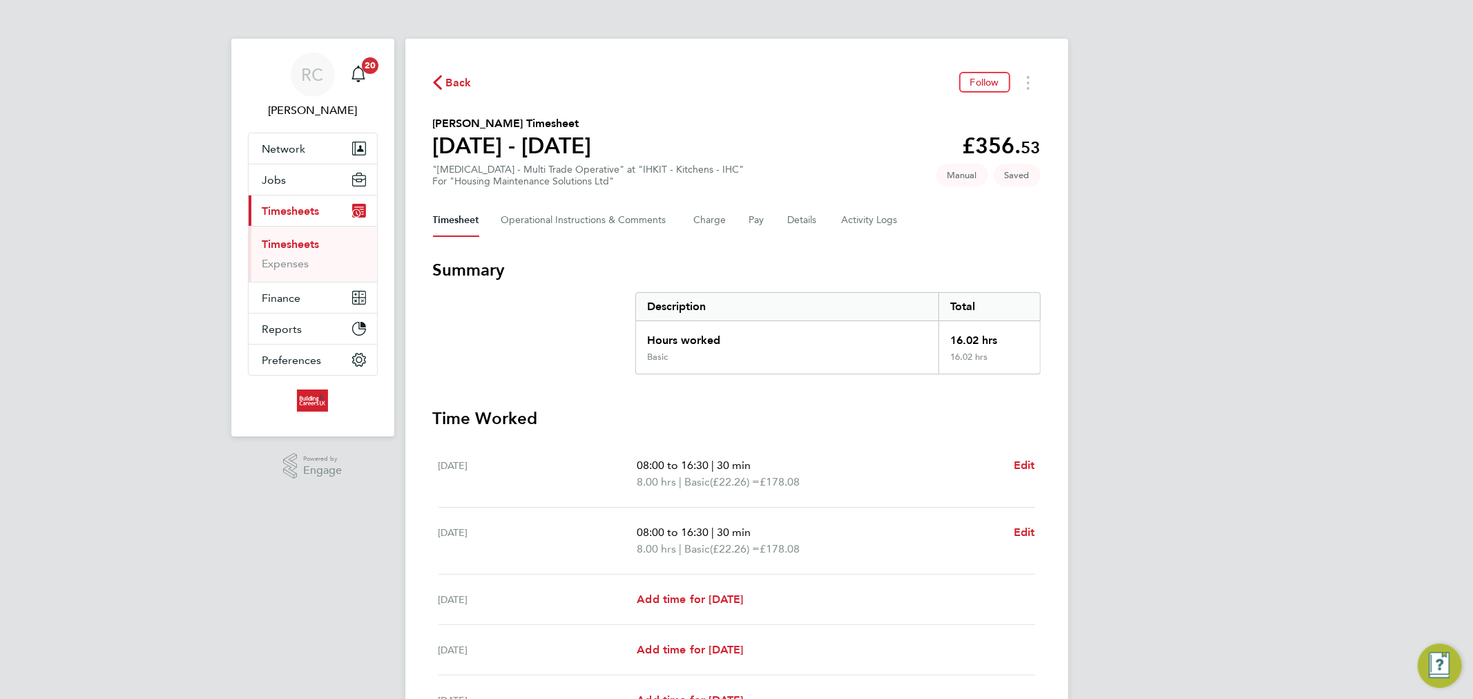
click at [311, 244] on link "Timesheets" at bounding box center [290, 244] width 57 height 13
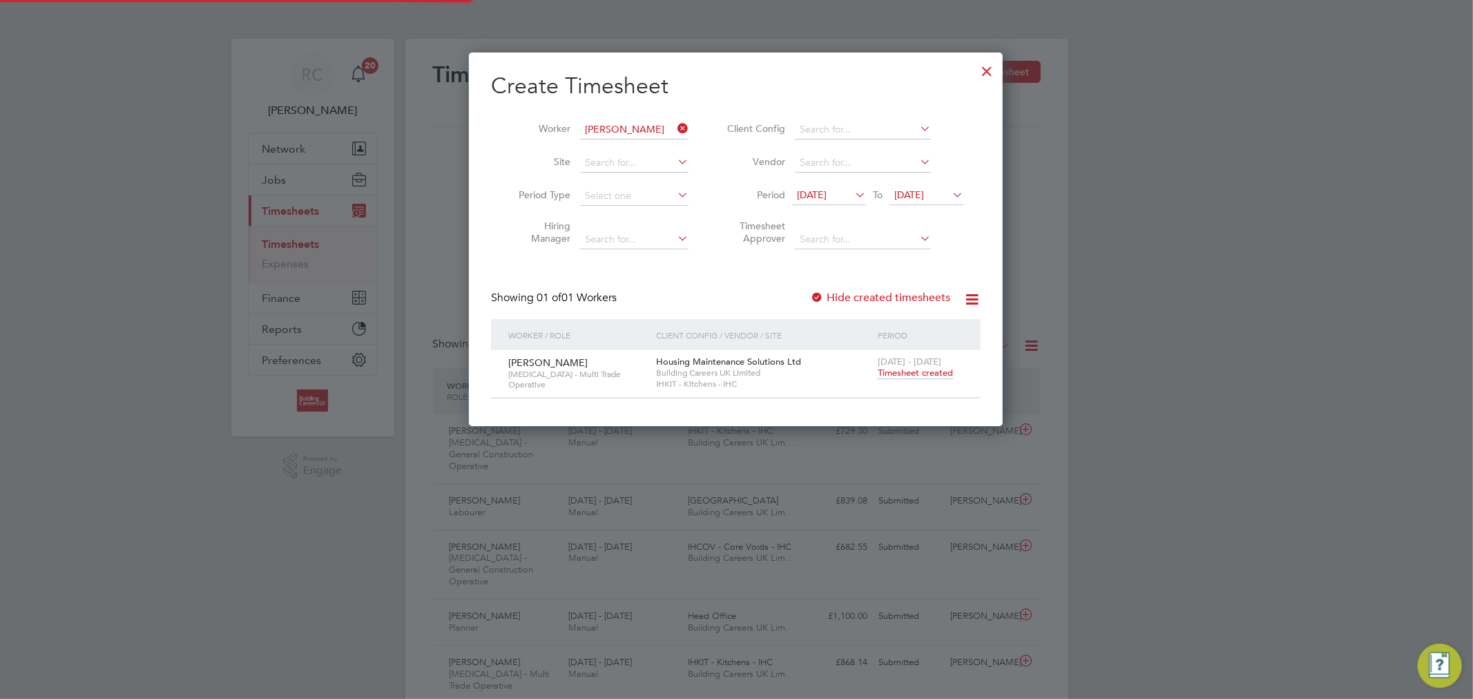
scroll to position [35, 120]
click at [675, 130] on icon at bounding box center [675, 128] width 0 height 19
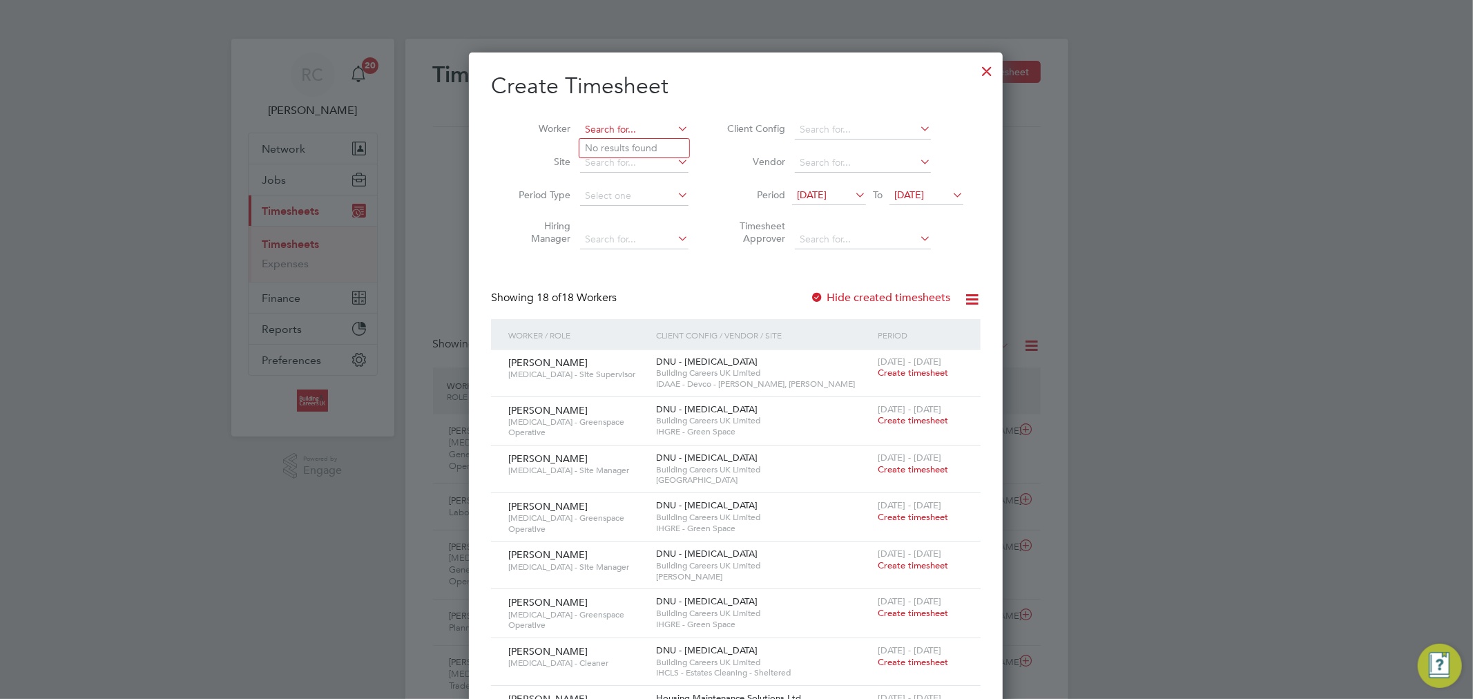
click at [668, 135] on input at bounding box center [634, 129] width 108 height 19
paste input "Jak Cottington"
drag, startPoint x: 641, startPoint y: 127, endPoint x: 516, endPoint y: 126, distance: 124.3
click at [516, 126] on li "Worker Jak Cottington" at bounding box center [598, 129] width 215 height 33
click at [626, 143] on li "Zak Collinson" at bounding box center [634, 148] width 111 height 19
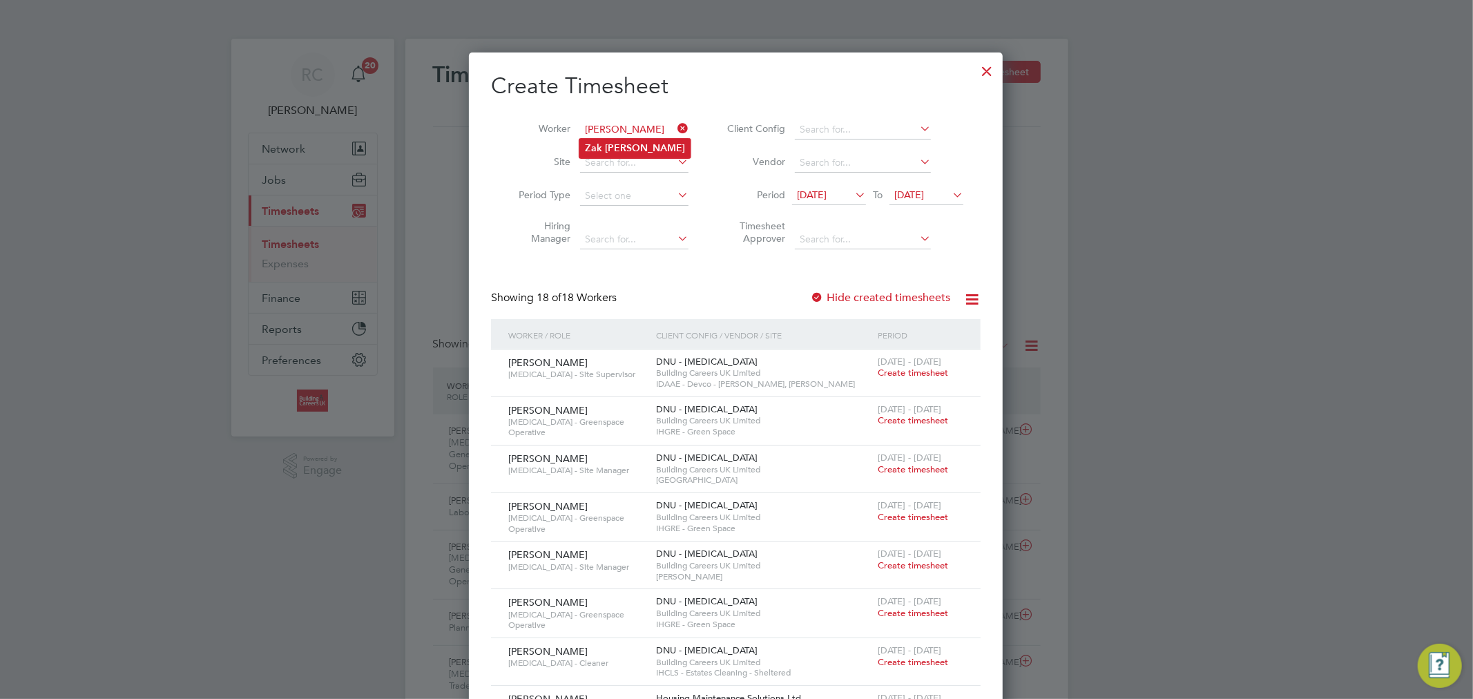
type input "Zak Collinson"
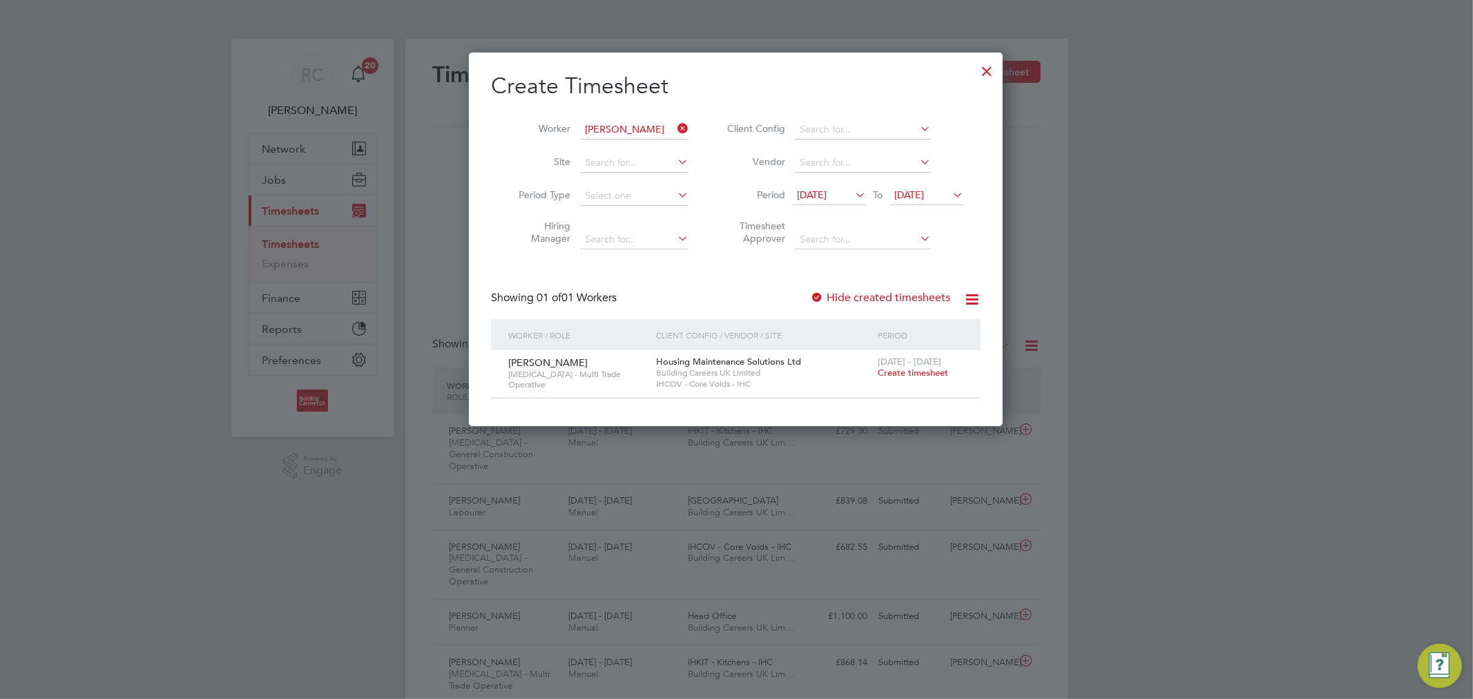
click at [911, 376] on span "Create timesheet" at bounding box center [913, 373] width 70 height 12
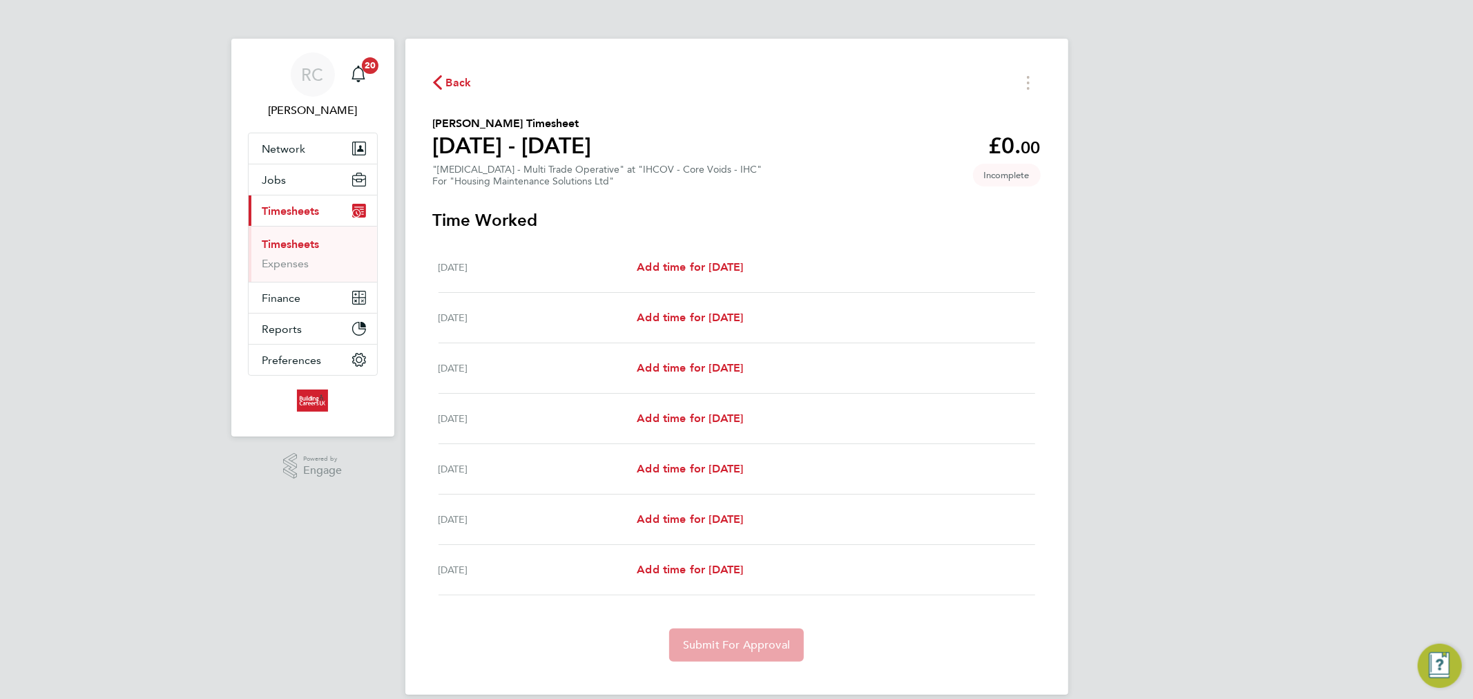
click at [301, 243] on link "Timesheets" at bounding box center [290, 244] width 57 height 13
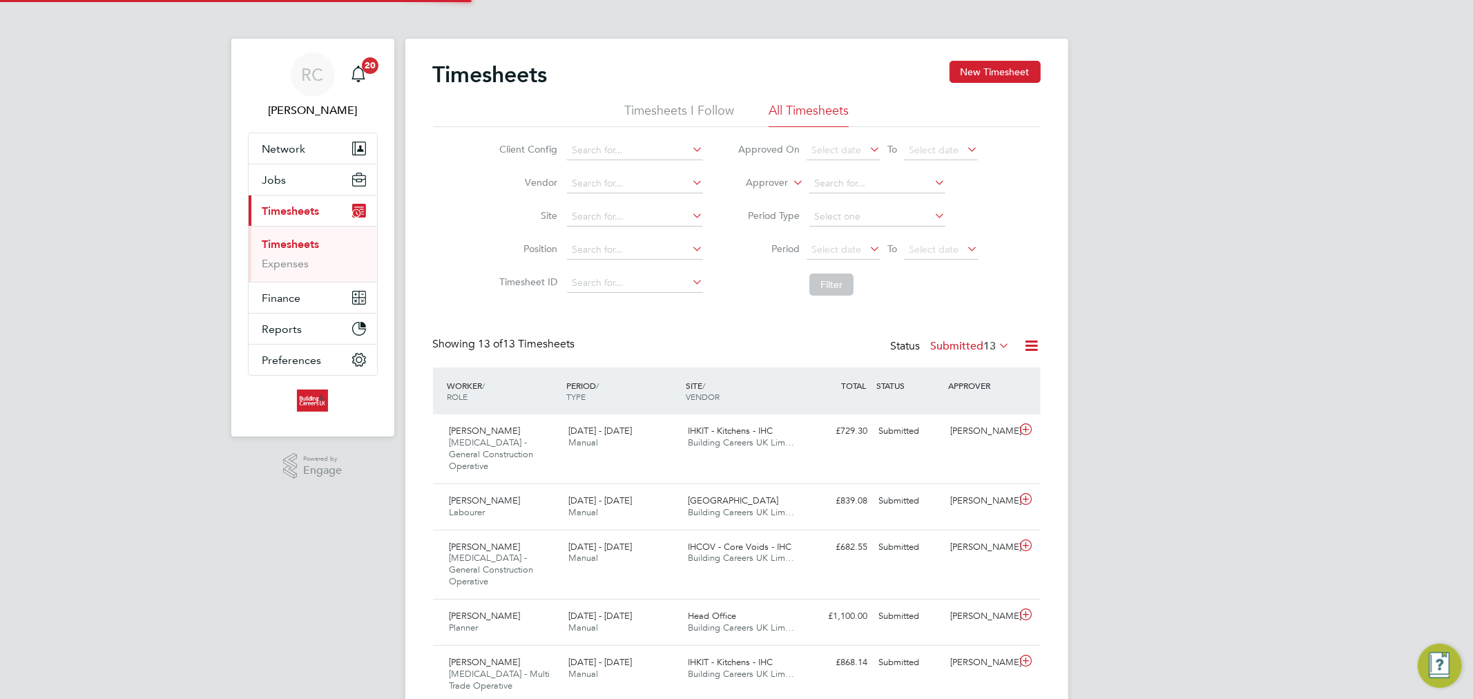
scroll to position [46, 120]
click at [960, 77] on button "New Timesheet" at bounding box center [994, 72] width 91 height 22
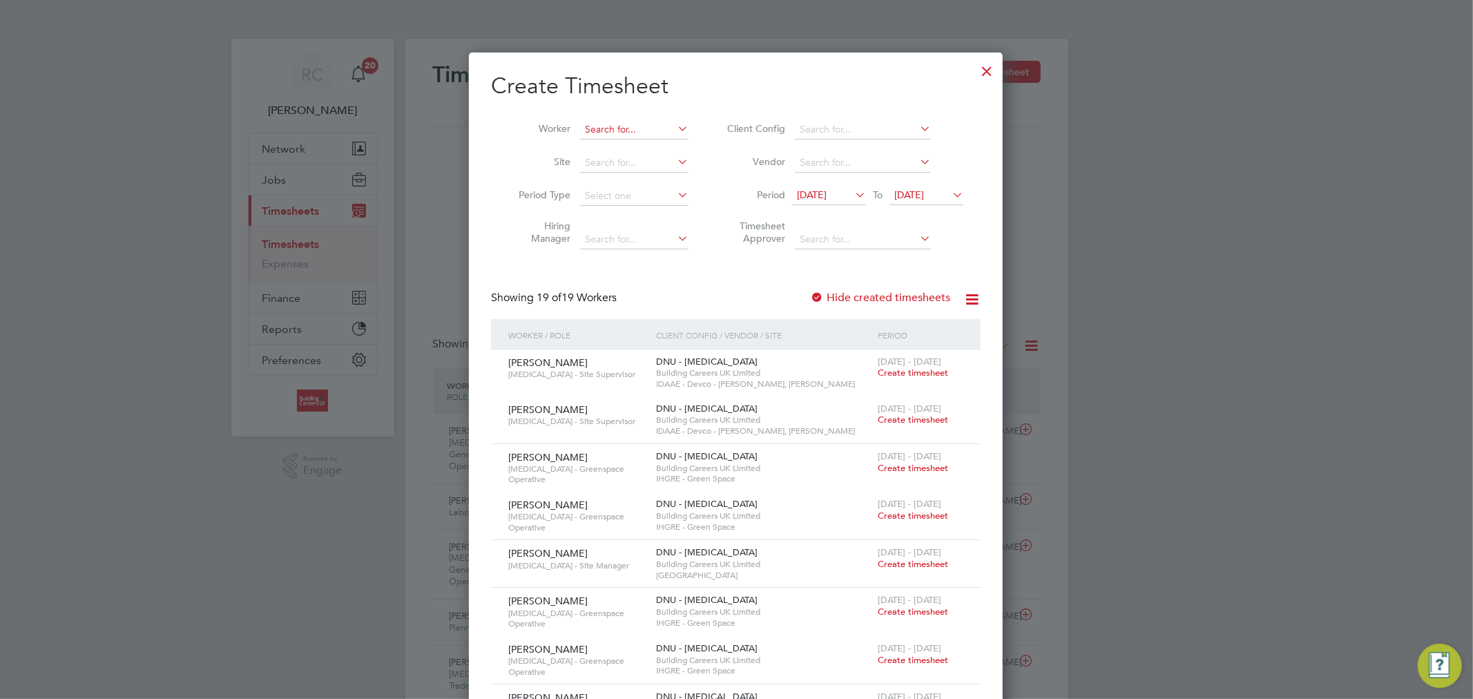
click at [643, 126] on input at bounding box center [634, 129] width 108 height 19
paste input "[PERSON_NAME]"
type input "[PERSON_NAME]"
click at [668, 144] on b "Hogan" at bounding box center [708, 148] width 80 height 12
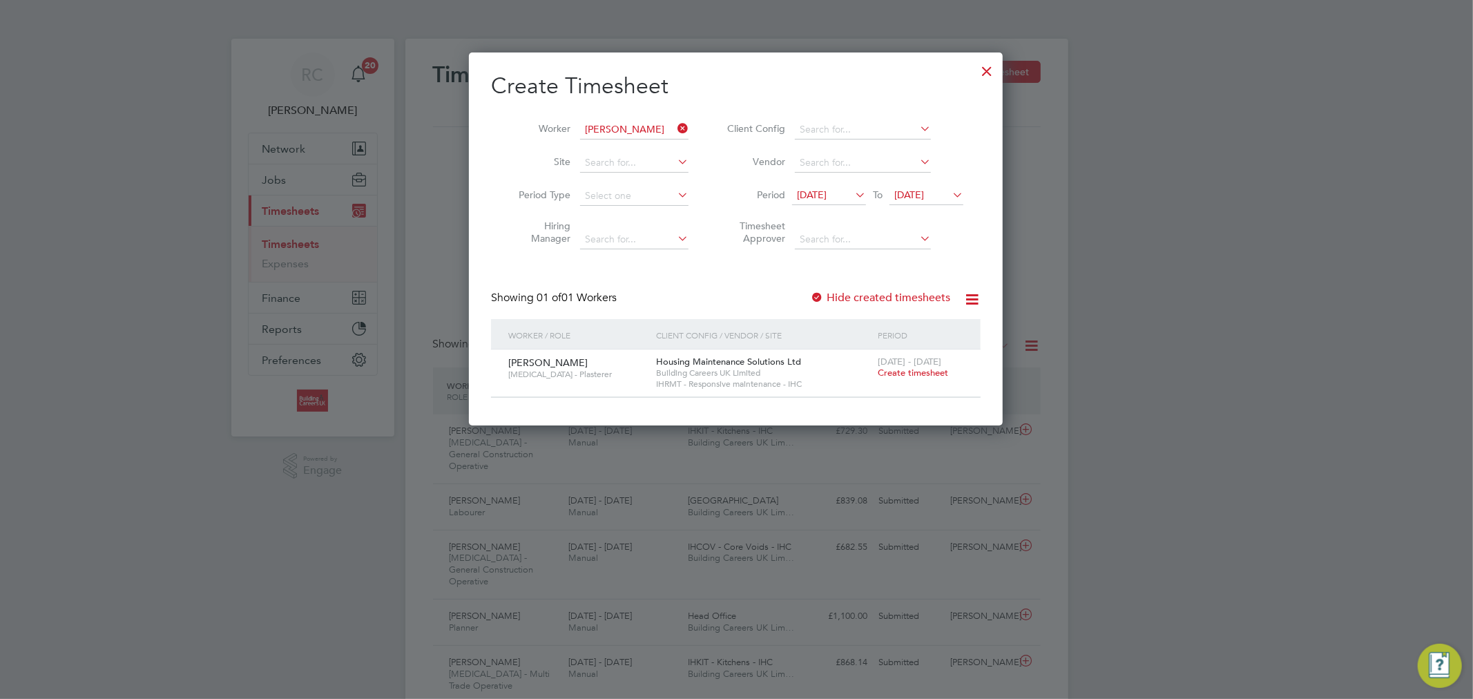
click at [826, 199] on span "12 Aug 2025" at bounding box center [812, 194] width 30 height 12
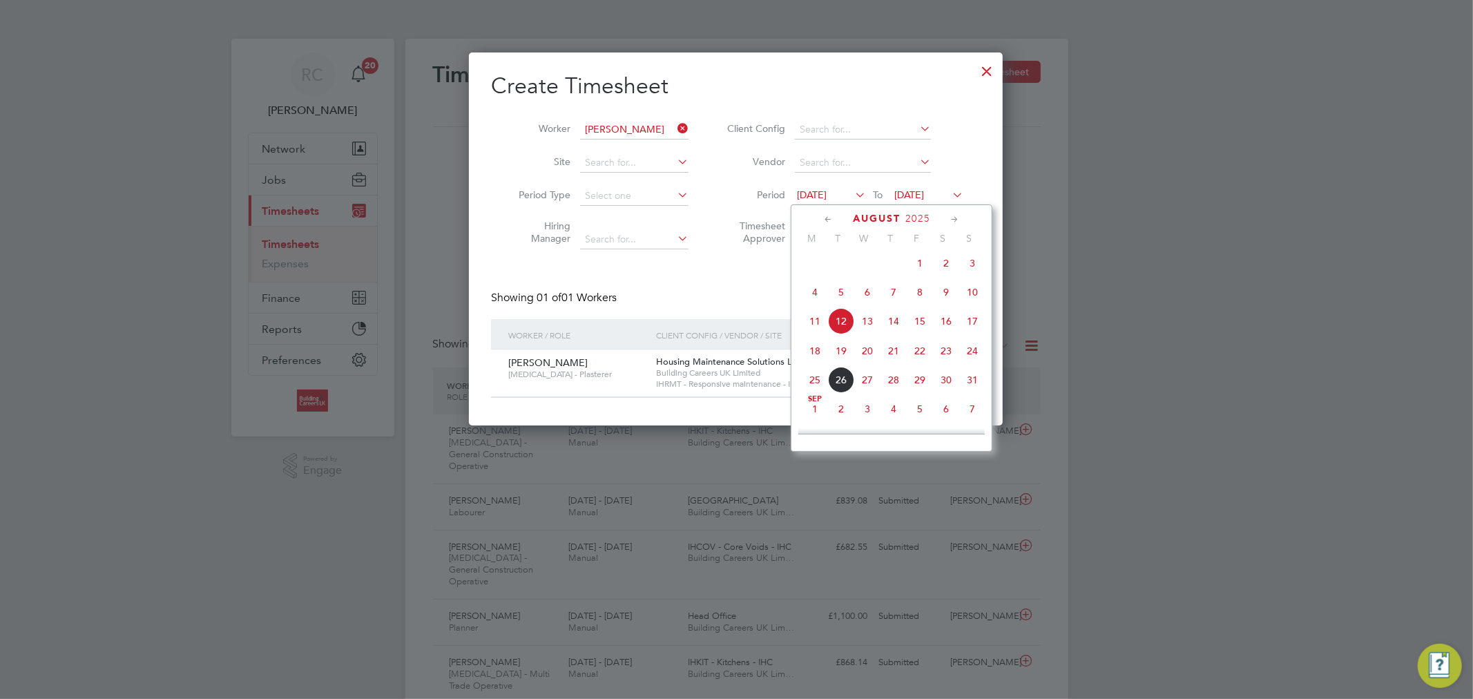
click at [817, 362] on span "18" at bounding box center [815, 351] width 26 height 26
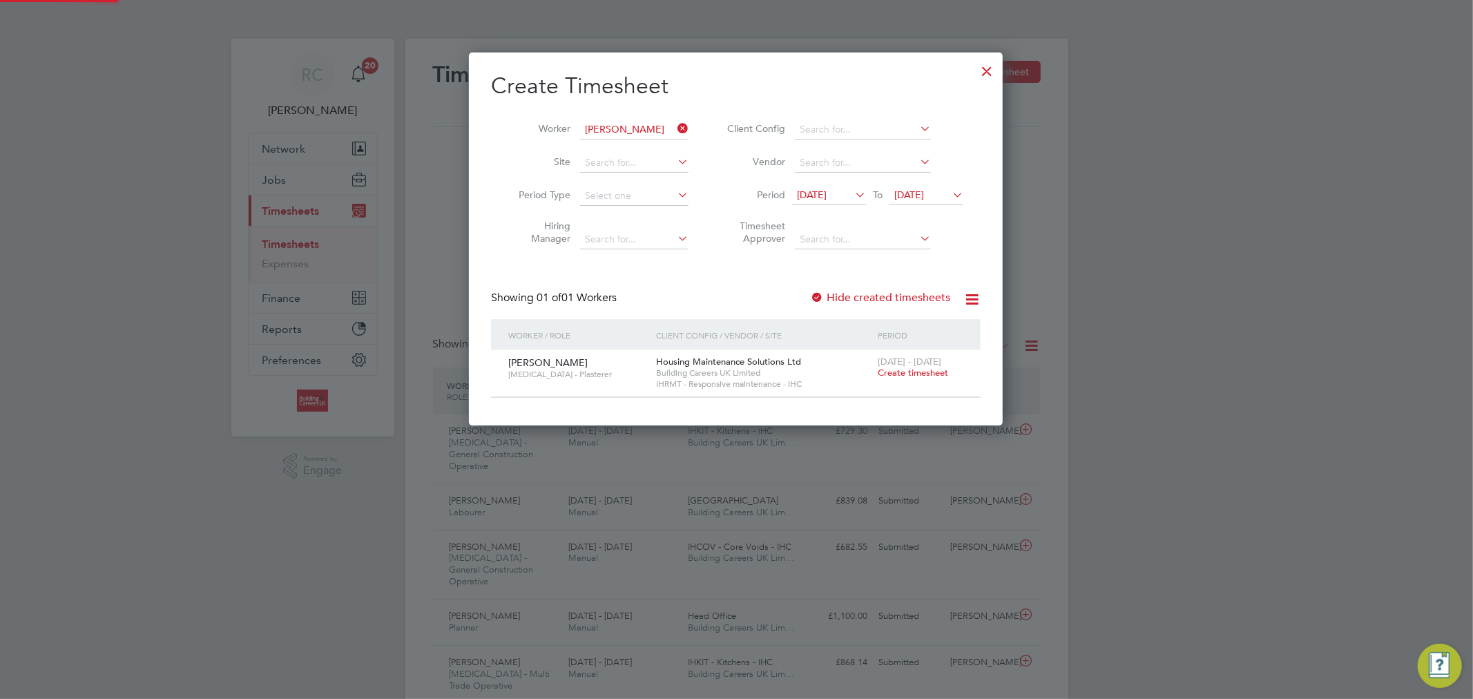
click at [915, 197] on span "19 Aug 2025" at bounding box center [909, 194] width 30 height 12
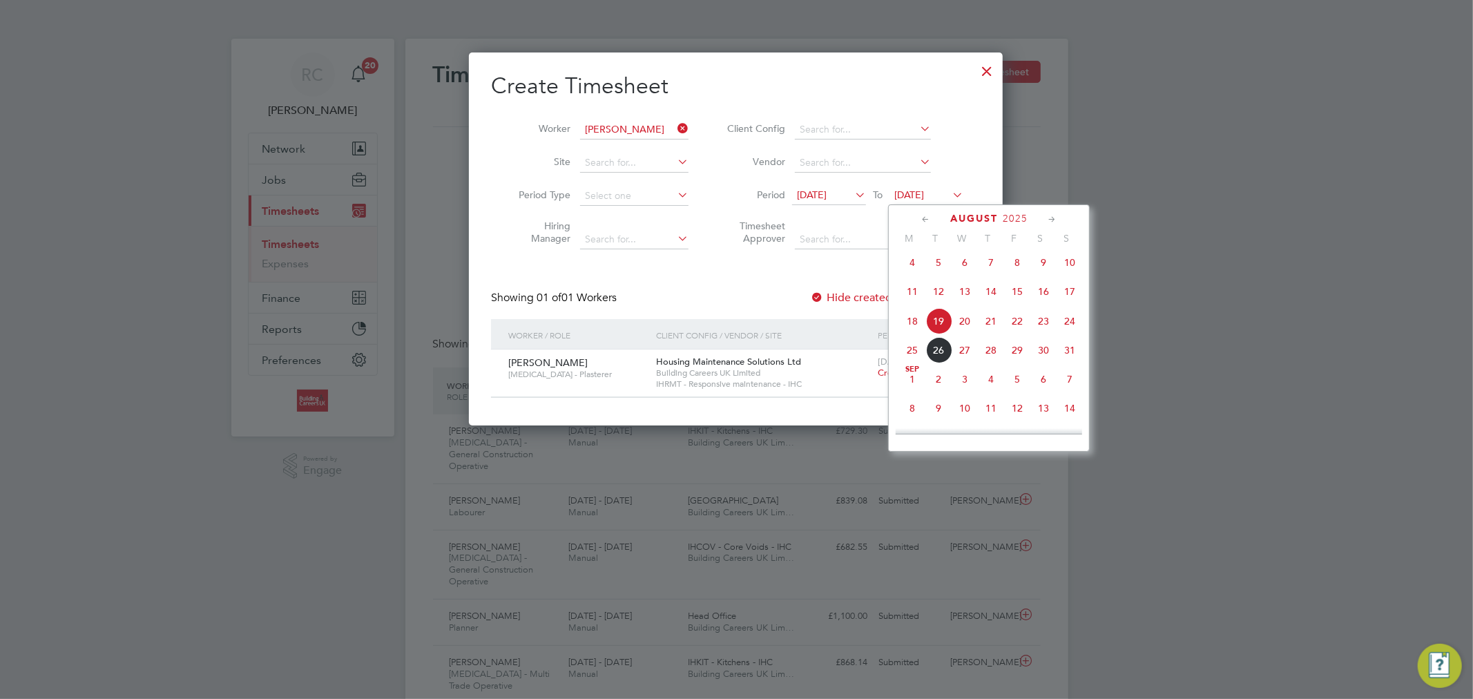
click at [1071, 329] on span "24" at bounding box center [1069, 321] width 26 height 26
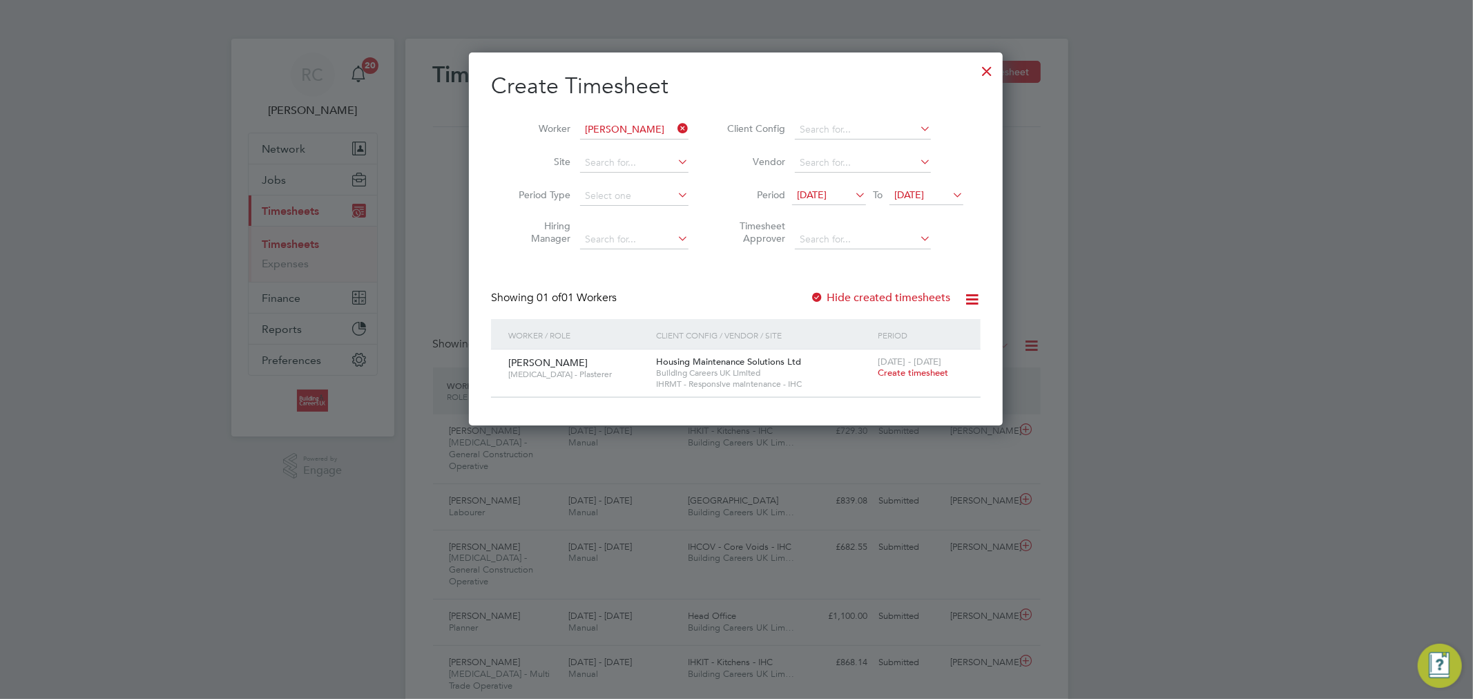
click at [920, 371] on span "Create timesheet" at bounding box center [913, 373] width 70 height 12
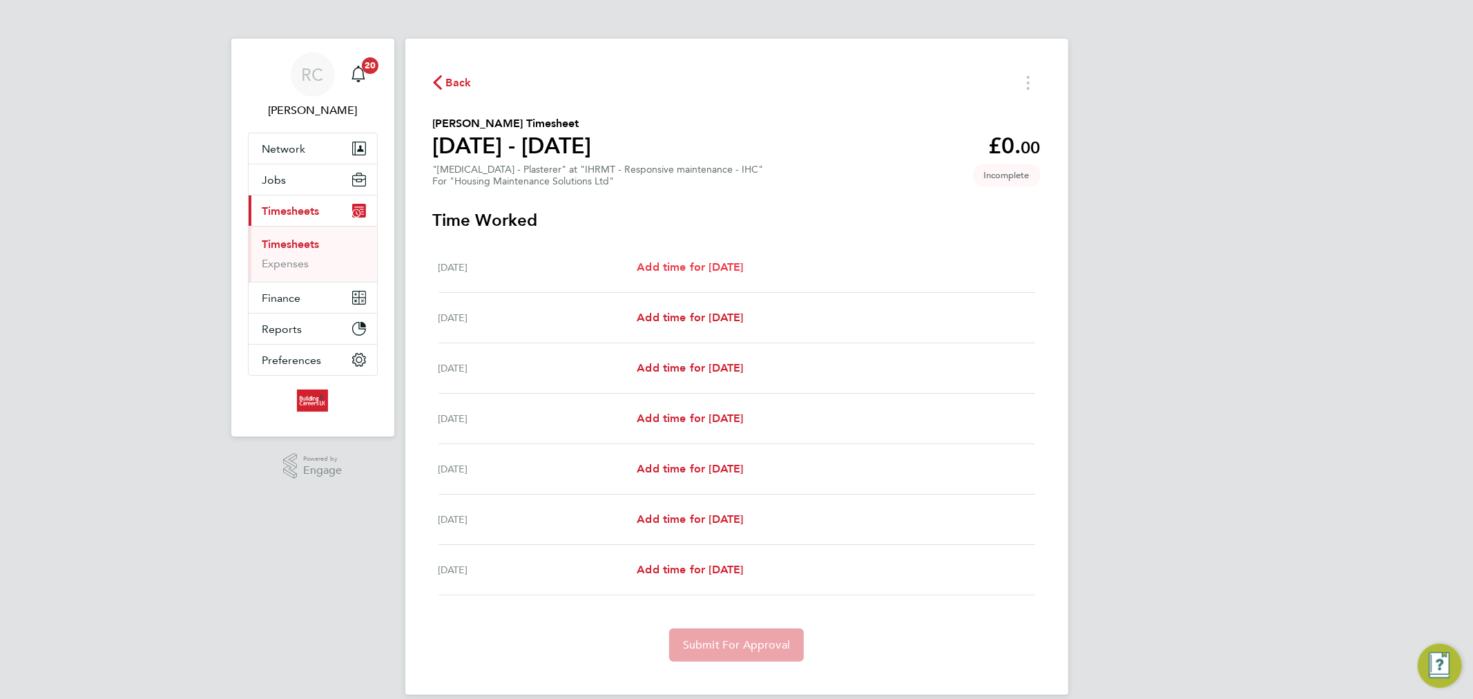
click at [679, 267] on span "Add time for Mon 18 Aug" at bounding box center [690, 266] width 106 height 13
select select "30"
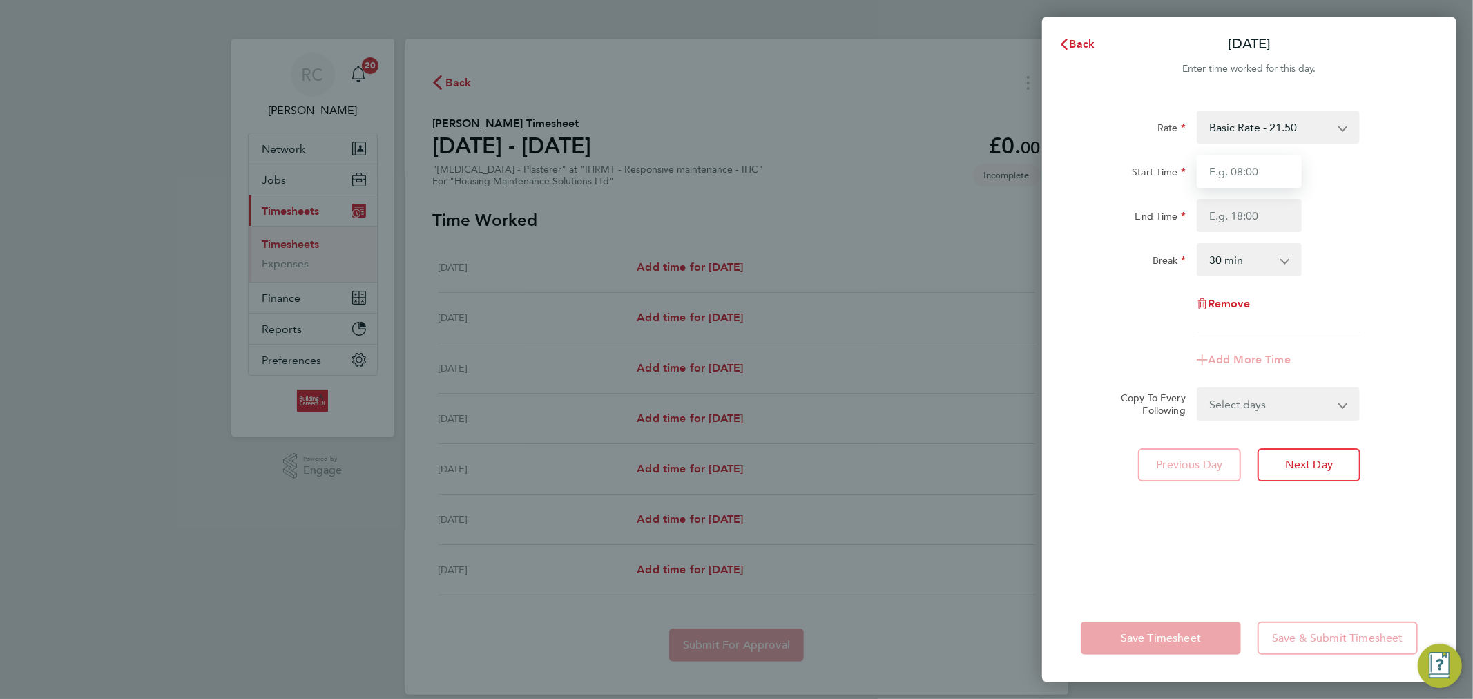
click at [1226, 162] on input "Start Time" at bounding box center [1249, 171] width 105 height 33
click at [1085, 47] on span "Back" at bounding box center [1083, 43] width 26 height 13
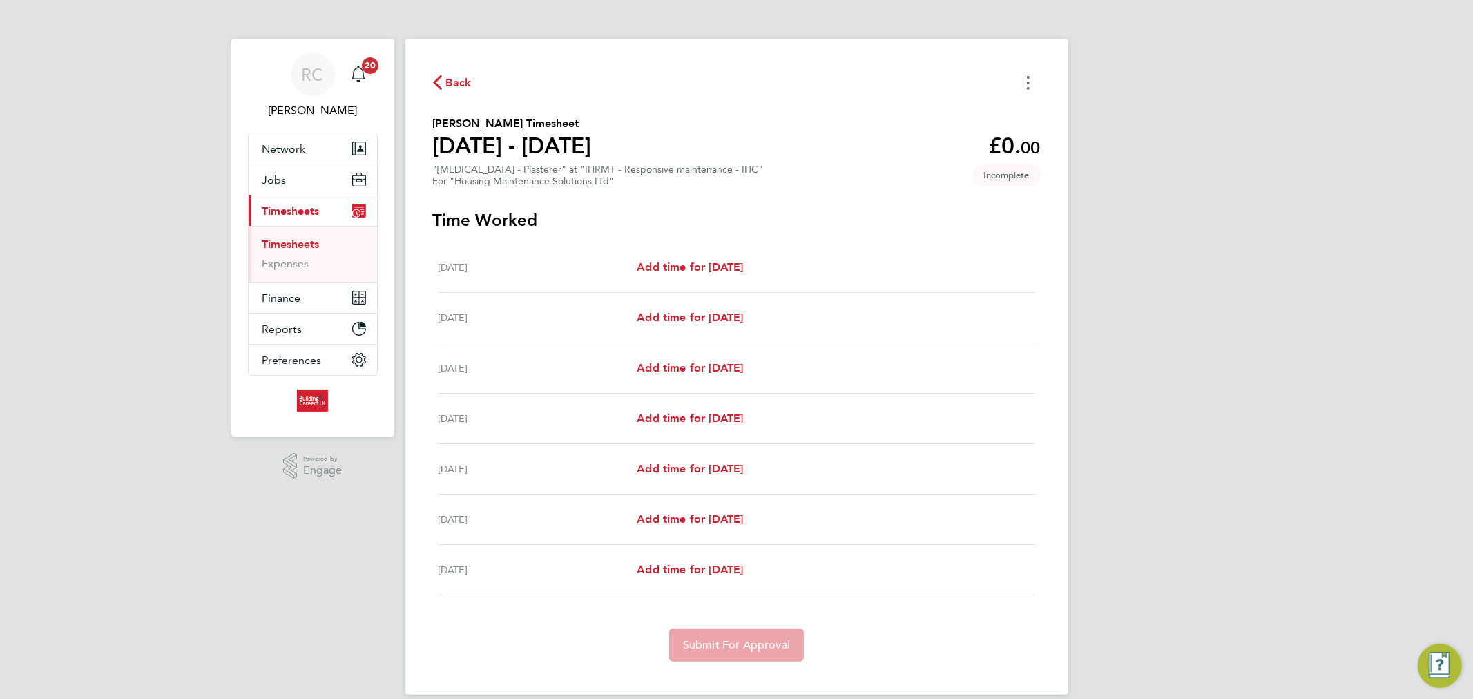
click at [1023, 85] on button "Timesheets Menu" at bounding box center [1028, 82] width 25 height 21
click at [960, 108] on button "Mark as absent" at bounding box center [958, 113] width 166 height 28
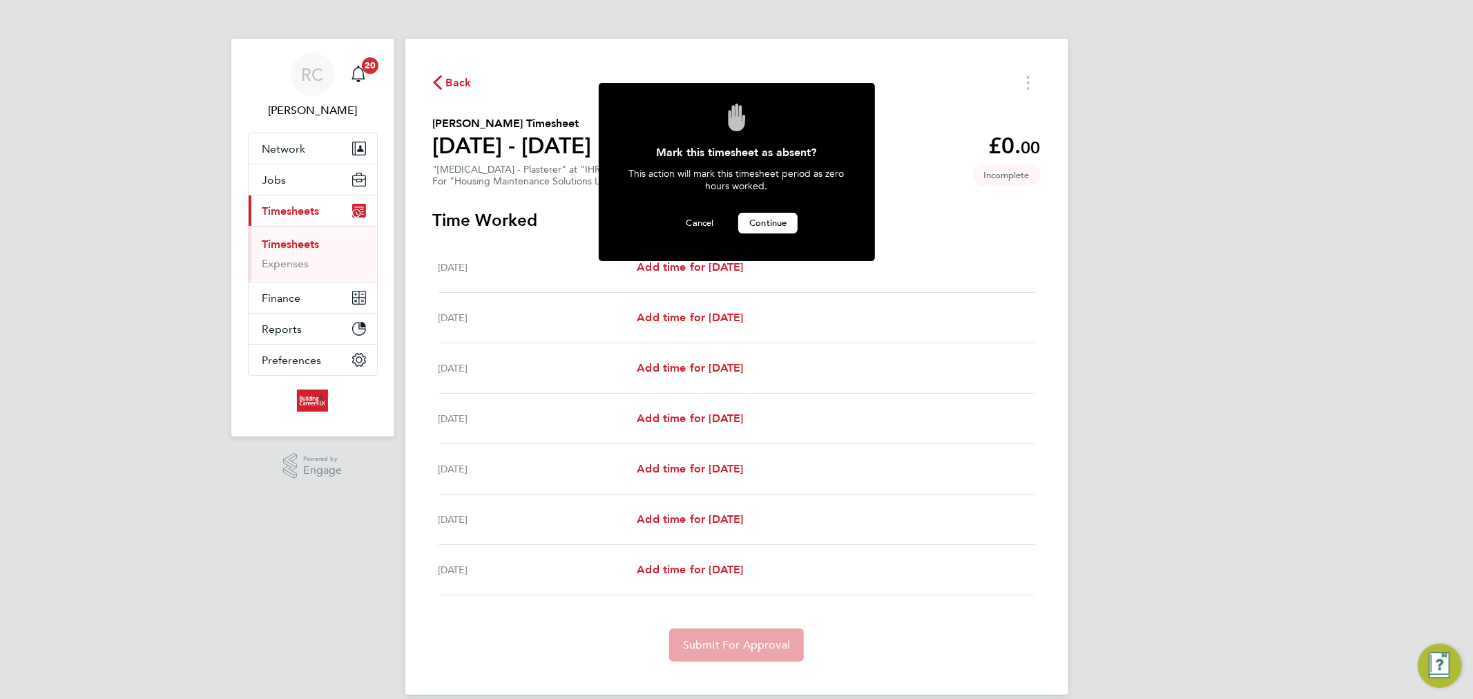
click at [758, 225] on span "Continue" at bounding box center [767, 223] width 37 height 12
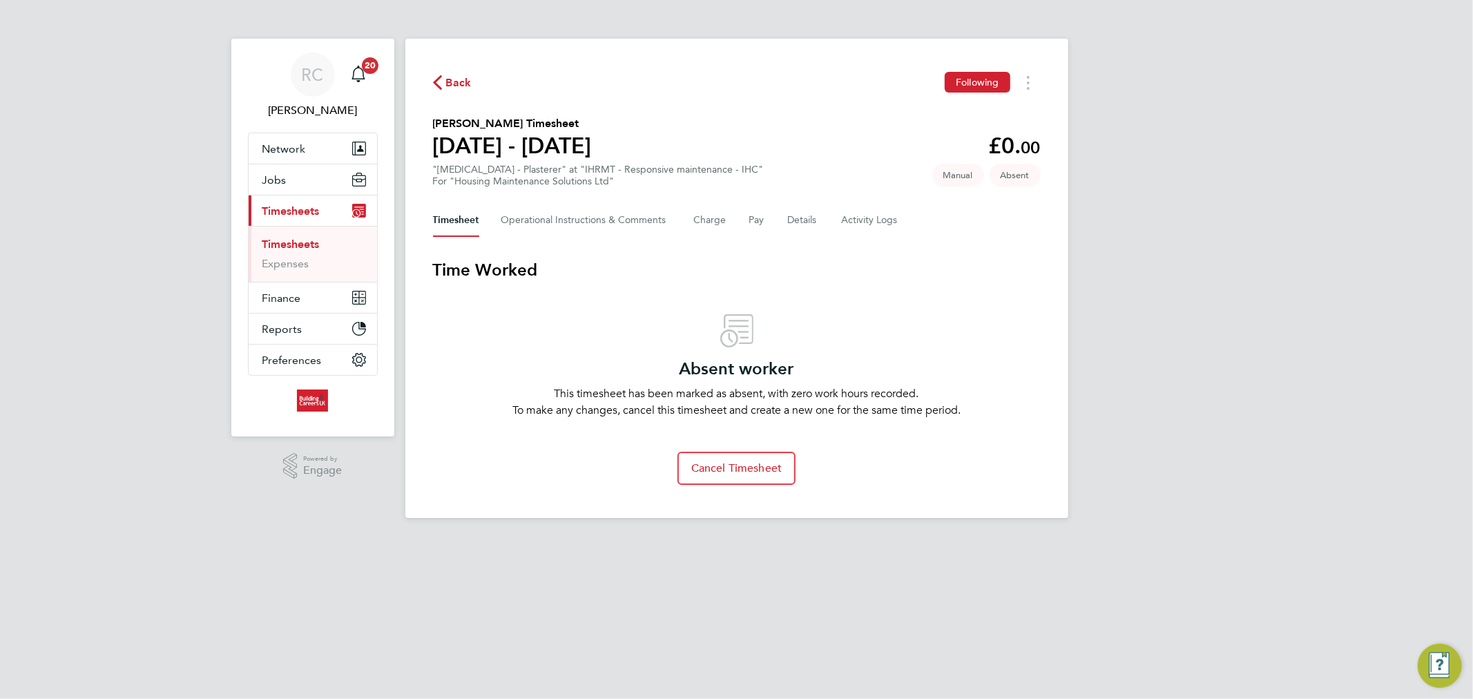
click at [298, 244] on link "Timesheets" at bounding box center [290, 244] width 57 height 13
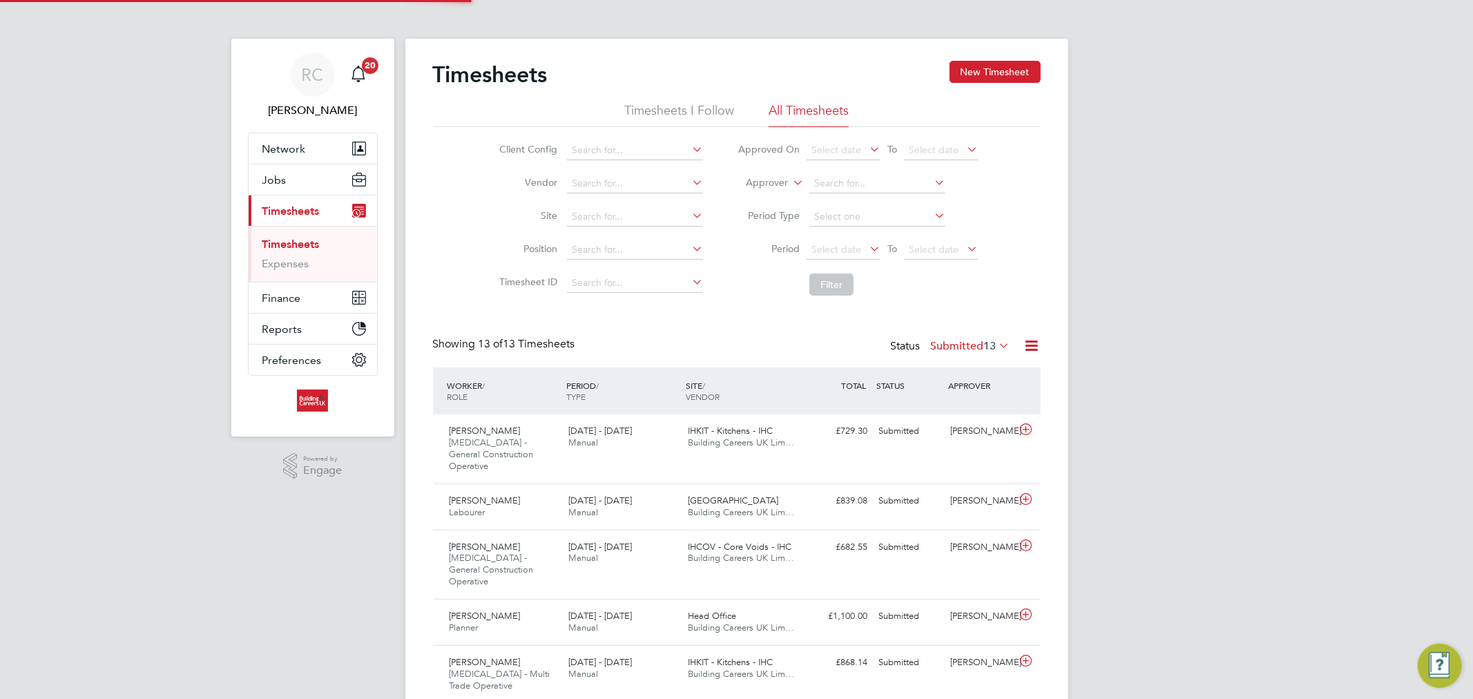
scroll to position [46, 120]
click at [322, 151] on button "Network" at bounding box center [313, 148] width 128 height 30
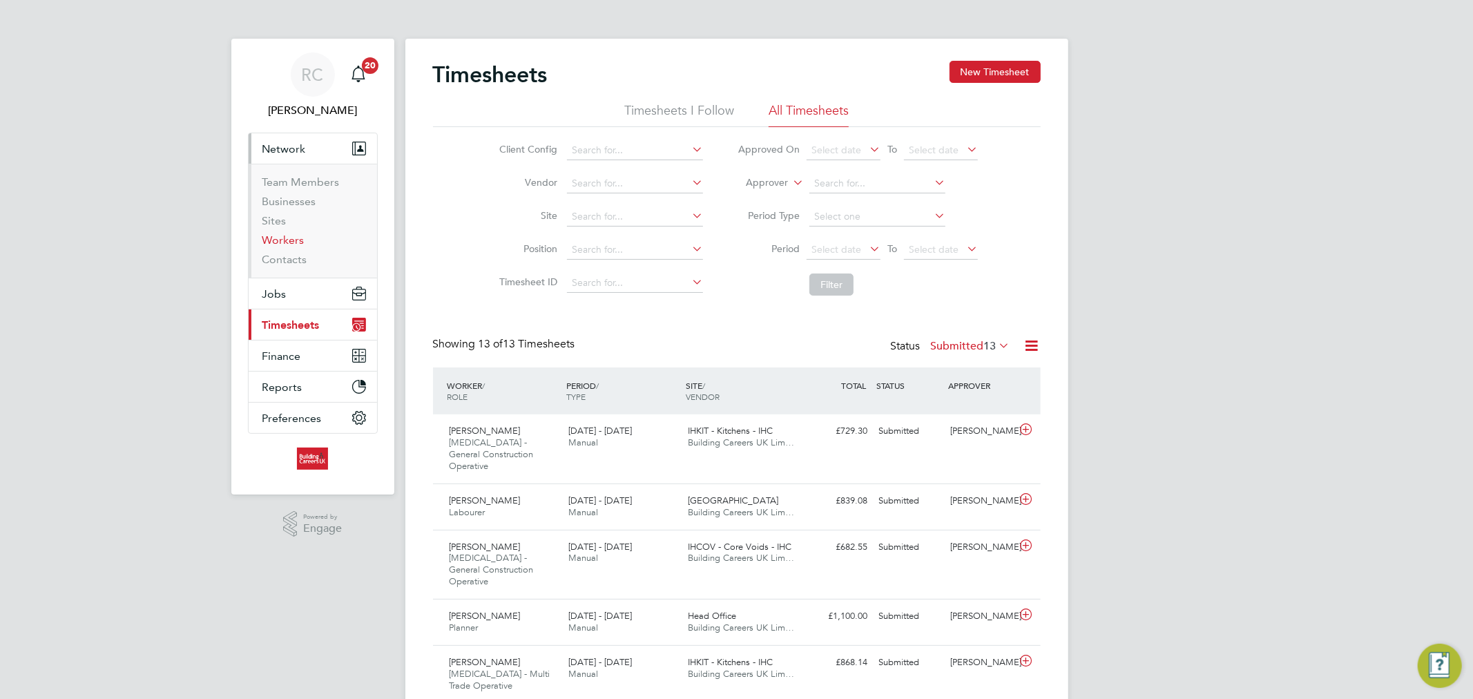
click at [295, 235] on link "Workers" at bounding box center [283, 239] width 42 height 13
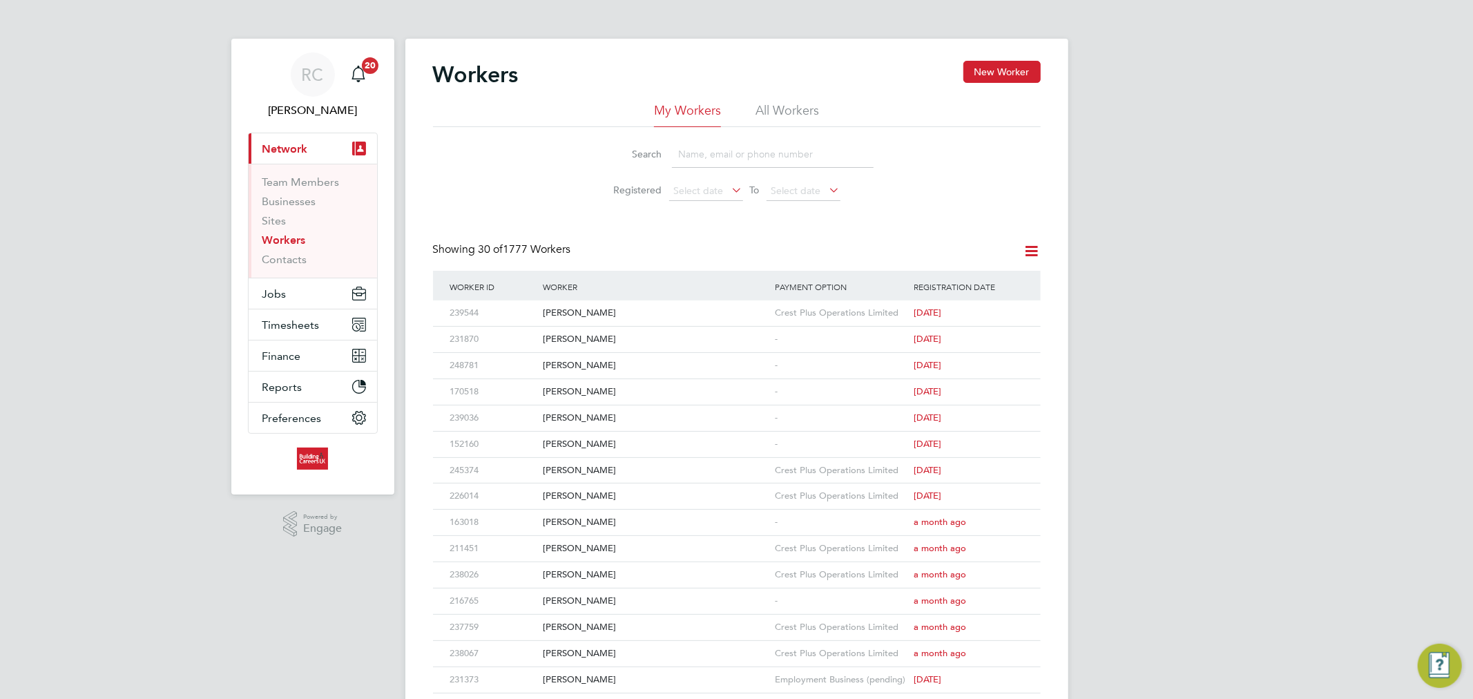
click at [768, 108] on li "All Workers" at bounding box center [787, 114] width 64 height 25
click at [704, 161] on input at bounding box center [773, 154] width 202 height 27
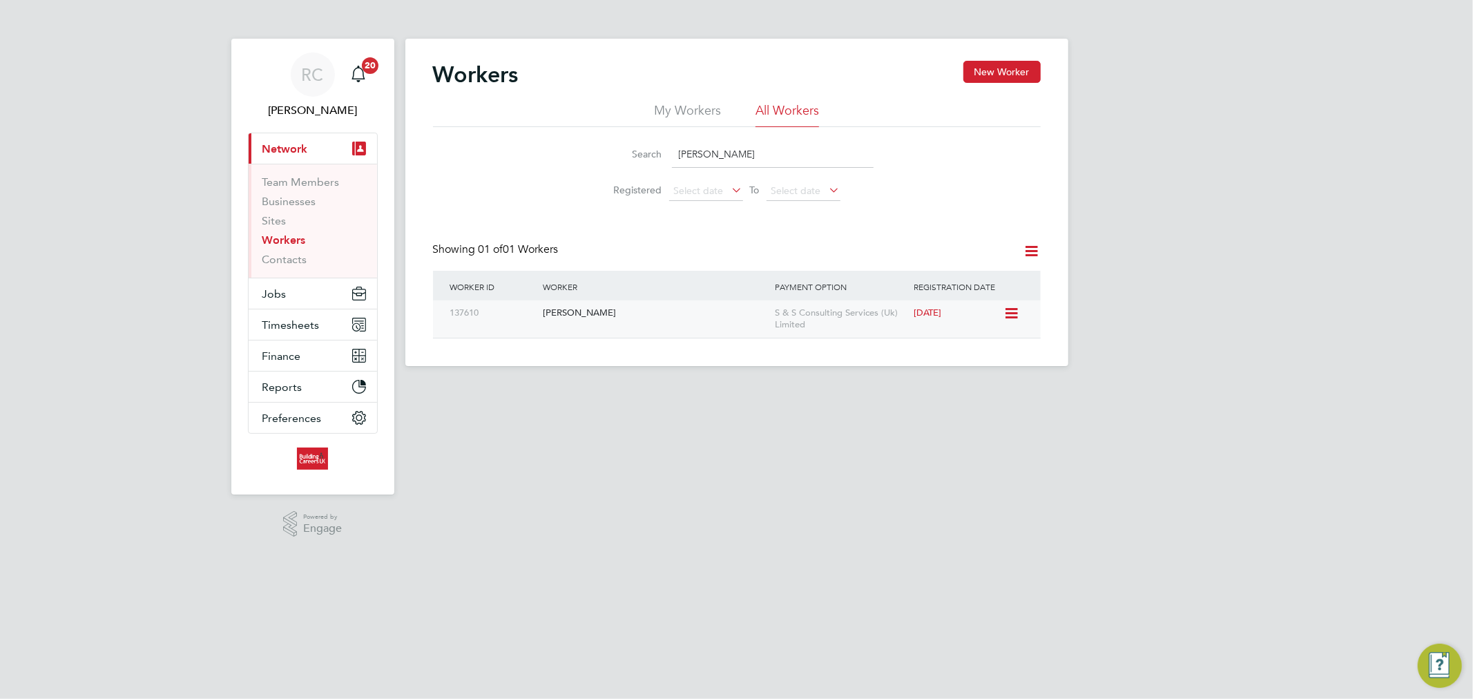
type input "william hogan"
click at [675, 321] on div "[PERSON_NAME]" at bounding box center [655, 313] width 232 height 26
drag, startPoint x: 748, startPoint y: 159, endPoint x: 643, endPoint y: 161, distance: 104.3
click at [643, 161] on div "Search william hogan" at bounding box center [736, 154] width 273 height 27
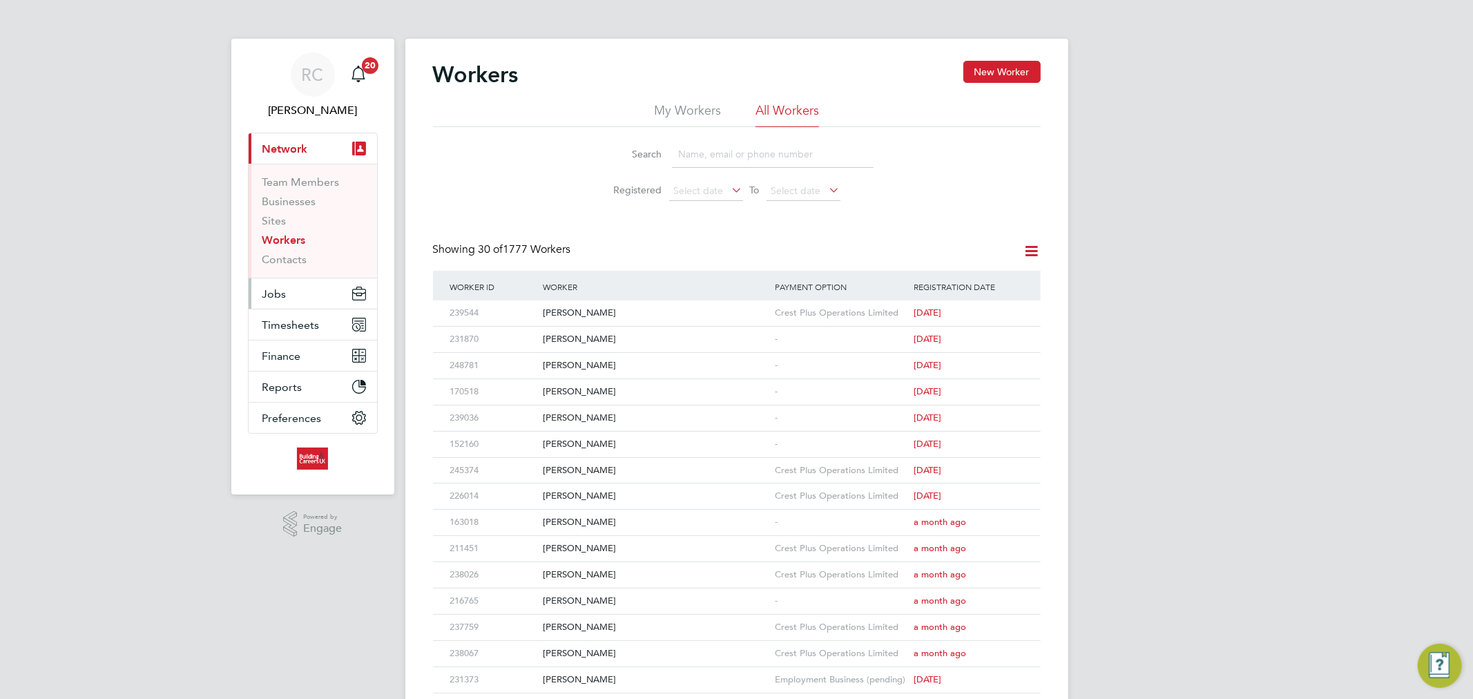
click at [298, 295] on button "Jobs" at bounding box center [313, 293] width 128 height 30
click at [280, 236] on link "Workers" at bounding box center [283, 239] width 43 height 13
click at [309, 294] on button "Jobs" at bounding box center [313, 293] width 128 height 30
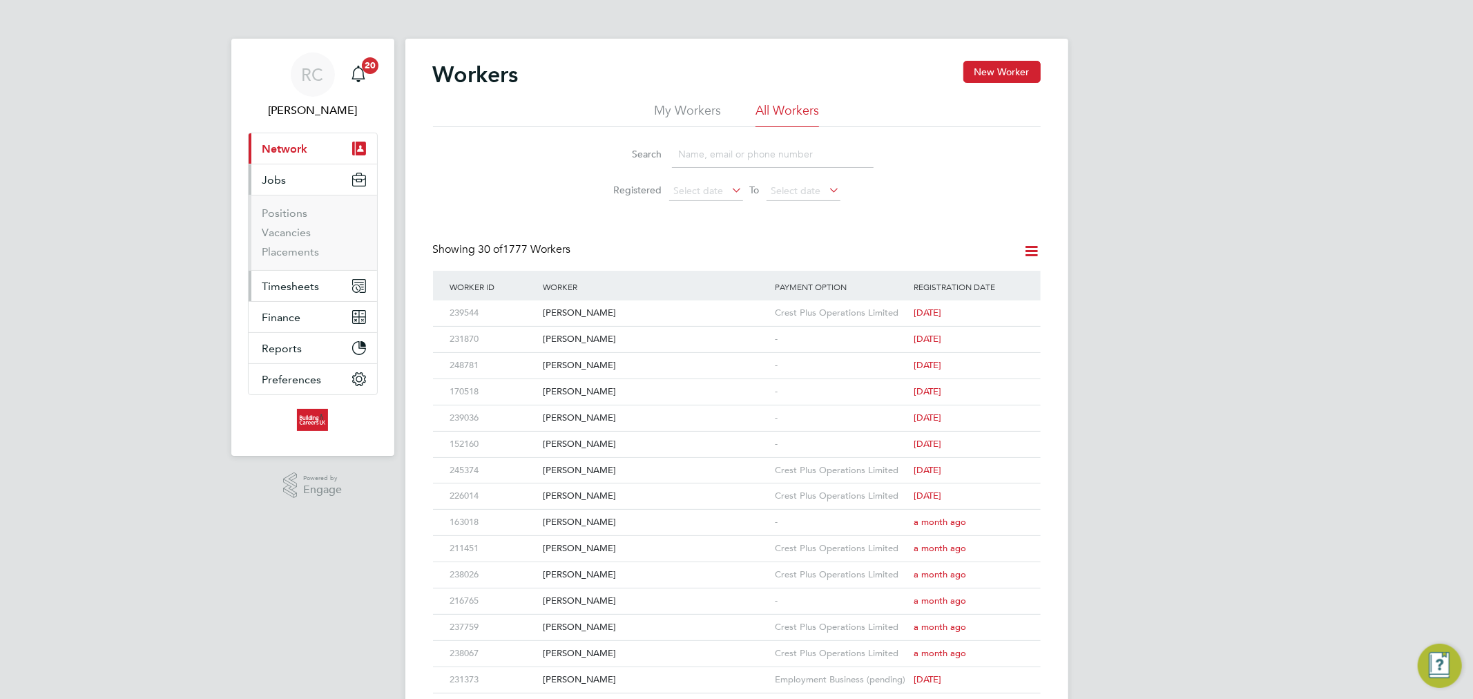
click at [297, 280] on span "Timesheets" at bounding box center [290, 286] width 57 height 13
click at [301, 246] on link "Timesheets" at bounding box center [290, 244] width 57 height 13
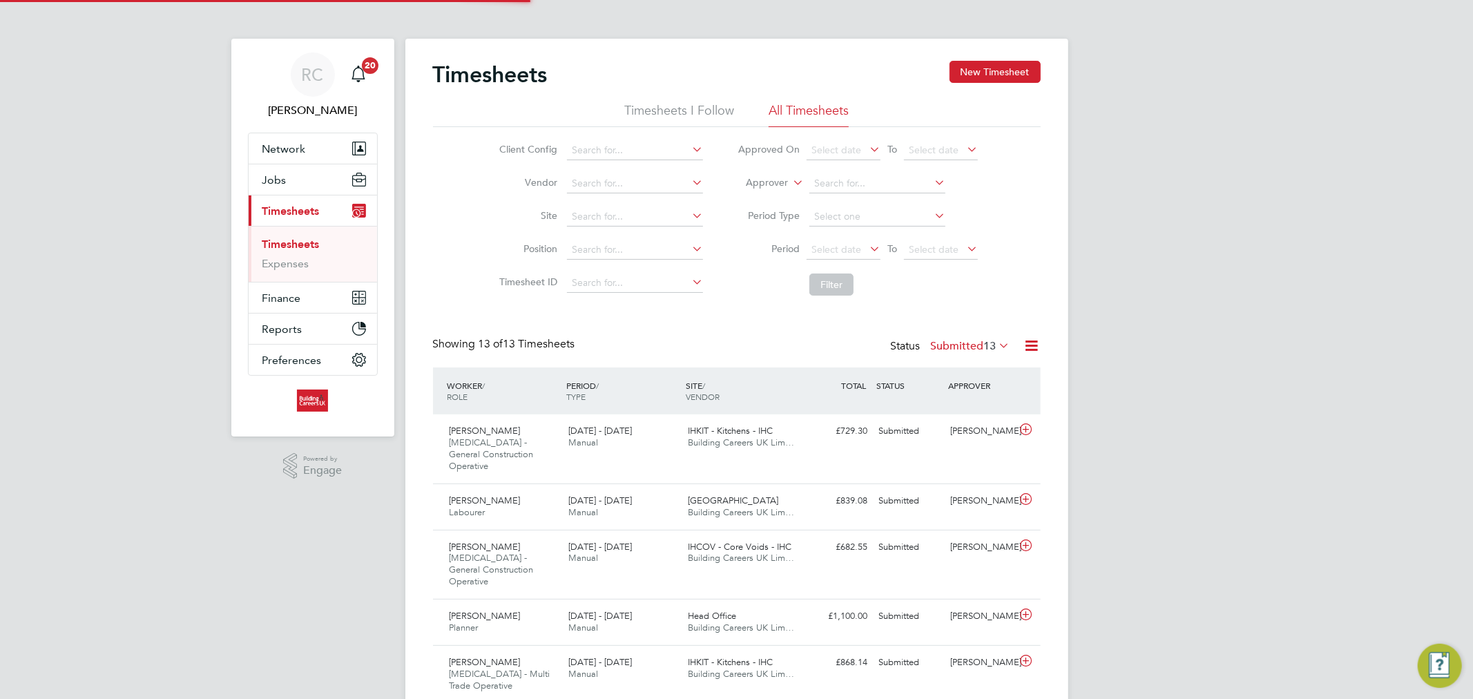
scroll to position [46, 120]
click at [610, 147] on input at bounding box center [635, 150] width 136 height 19
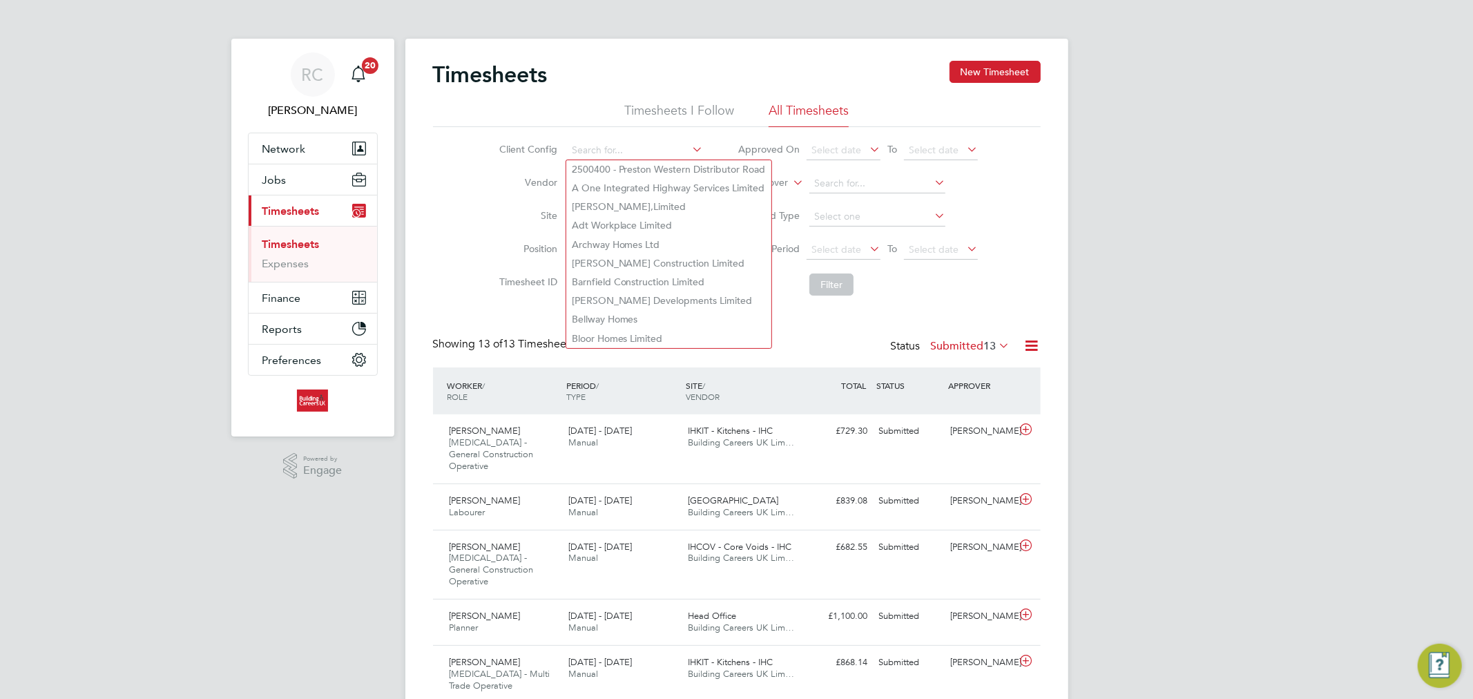
click at [481, 216] on li "Site" at bounding box center [599, 216] width 242 height 33
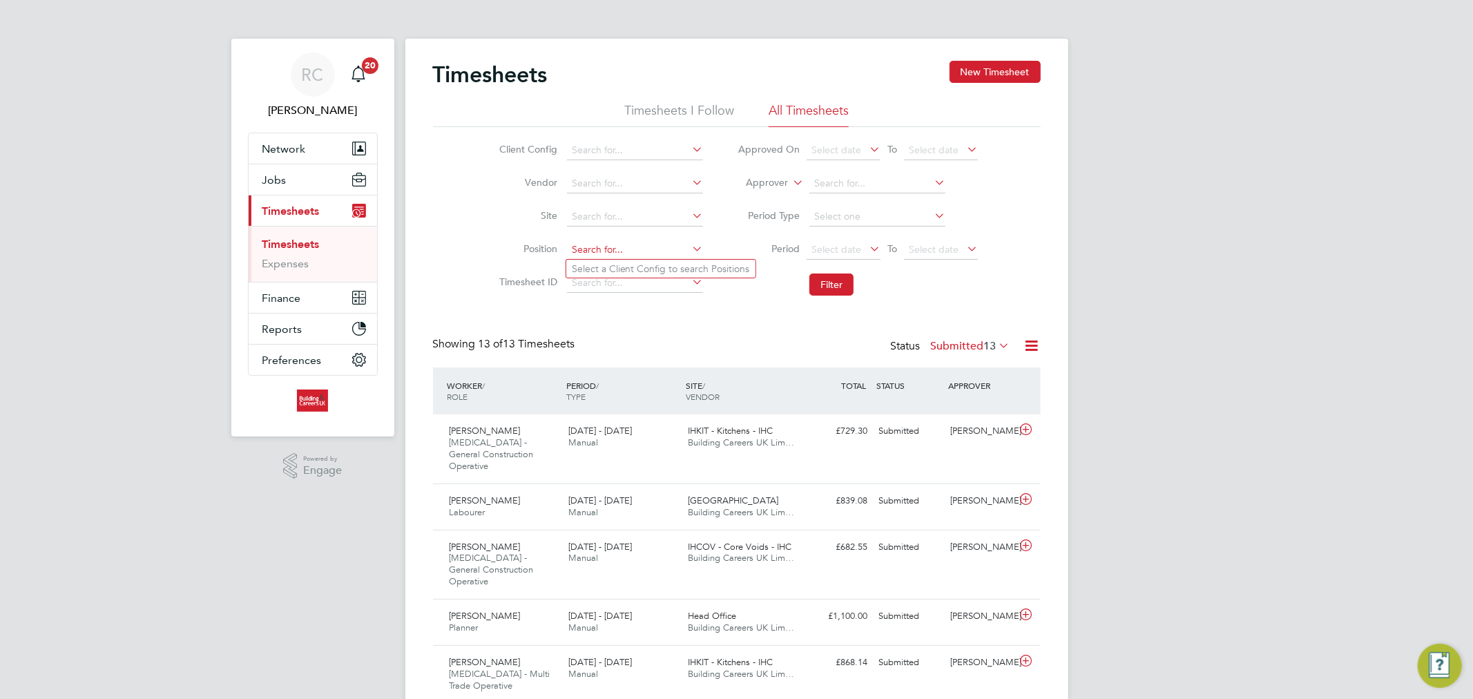
click at [580, 249] on input at bounding box center [635, 249] width 136 height 19
click at [971, 69] on button "New Timesheet" at bounding box center [994, 72] width 91 height 22
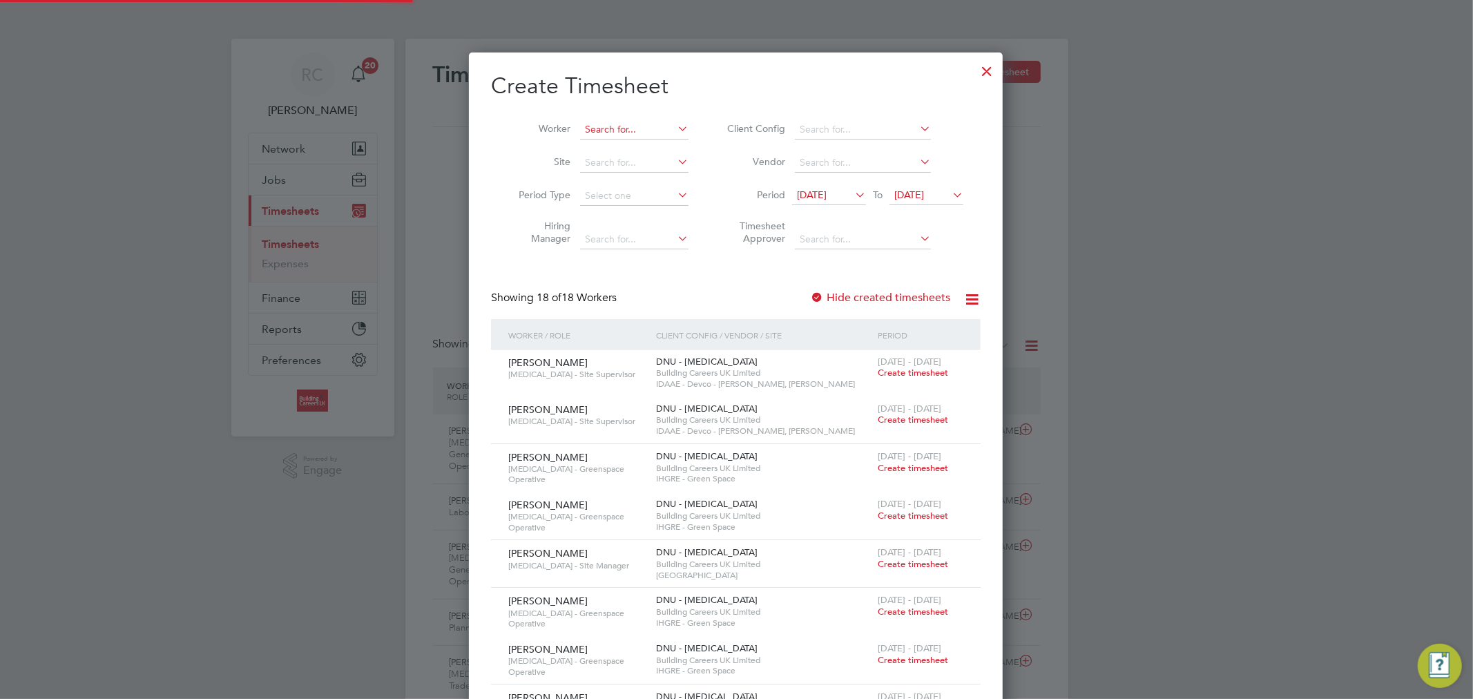
click at [597, 130] on input at bounding box center [634, 129] width 108 height 19
type input "jak cott"
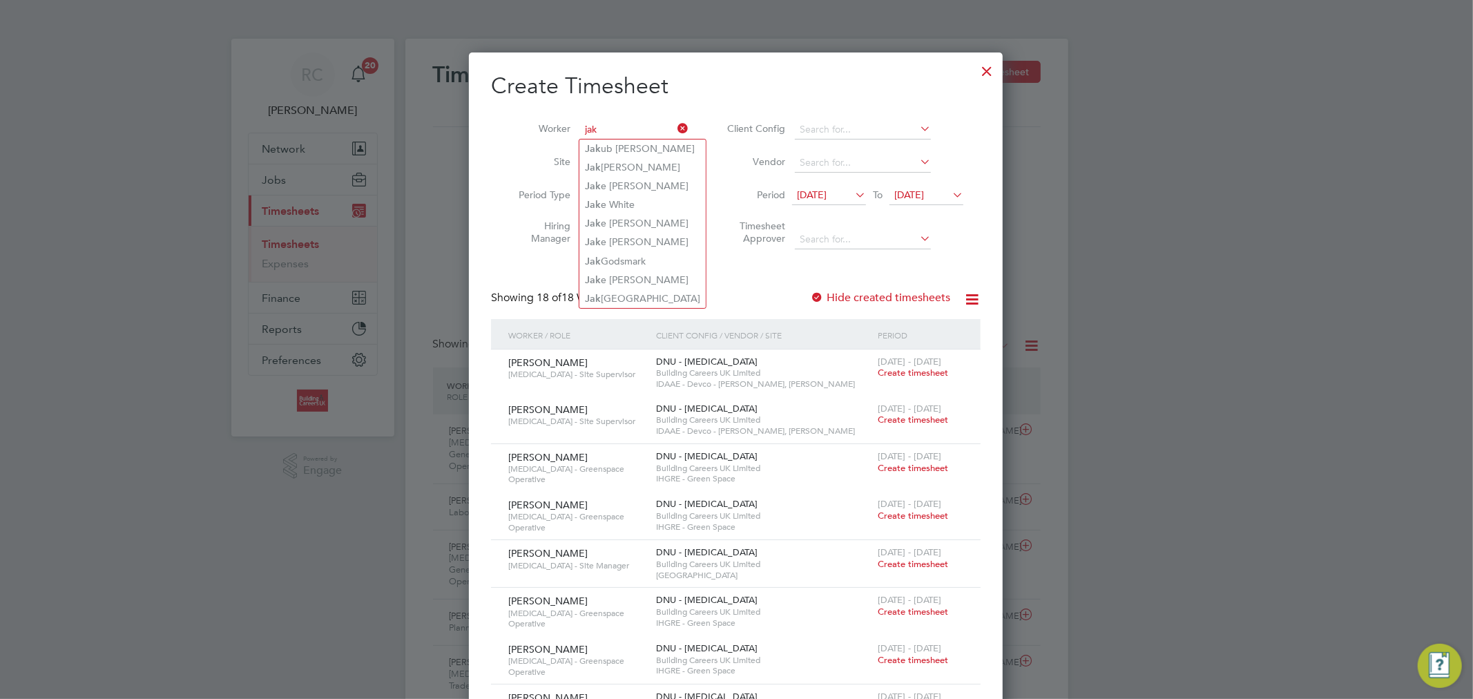
type input "jak"
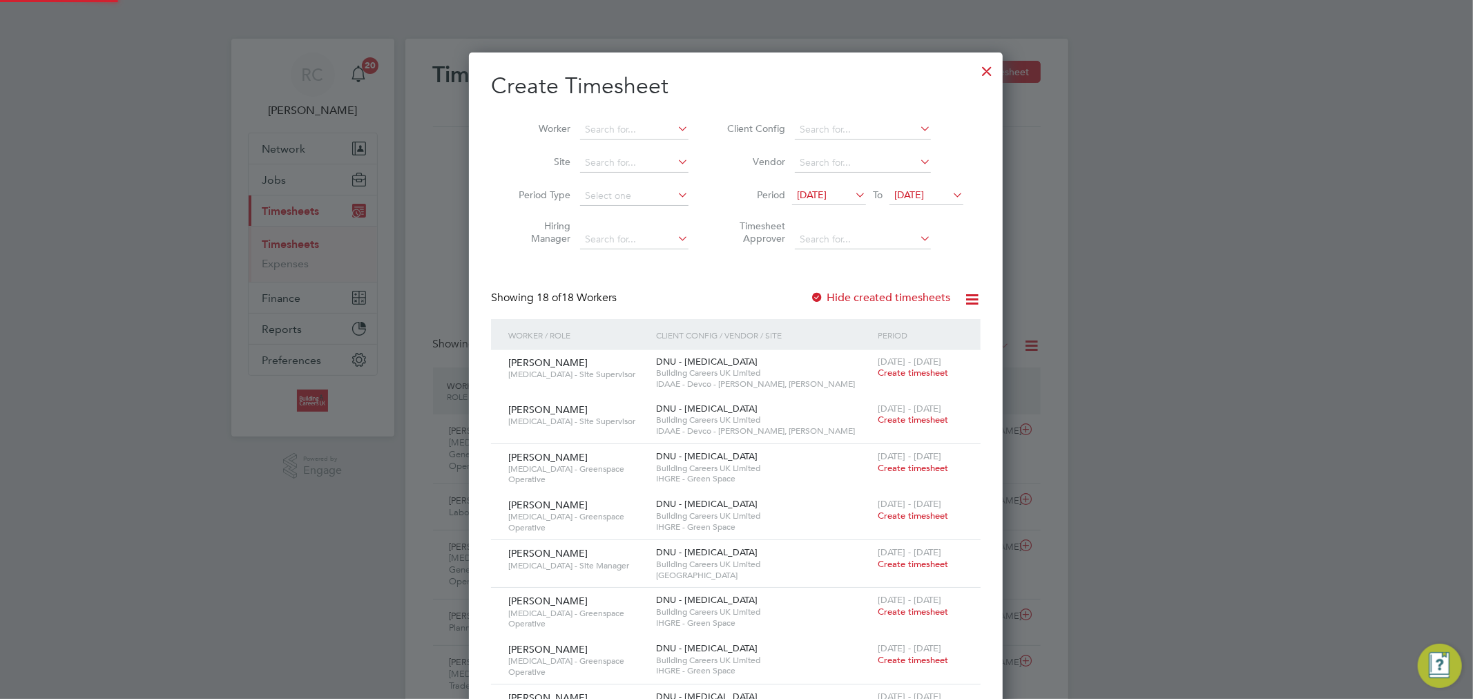
scroll to position [1701, 534]
click at [655, 122] on input at bounding box center [634, 129] width 108 height 19
click at [606, 146] on b "Co" at bounding box center [609, 149] width 13 height 12
type input "Jak Cottington"
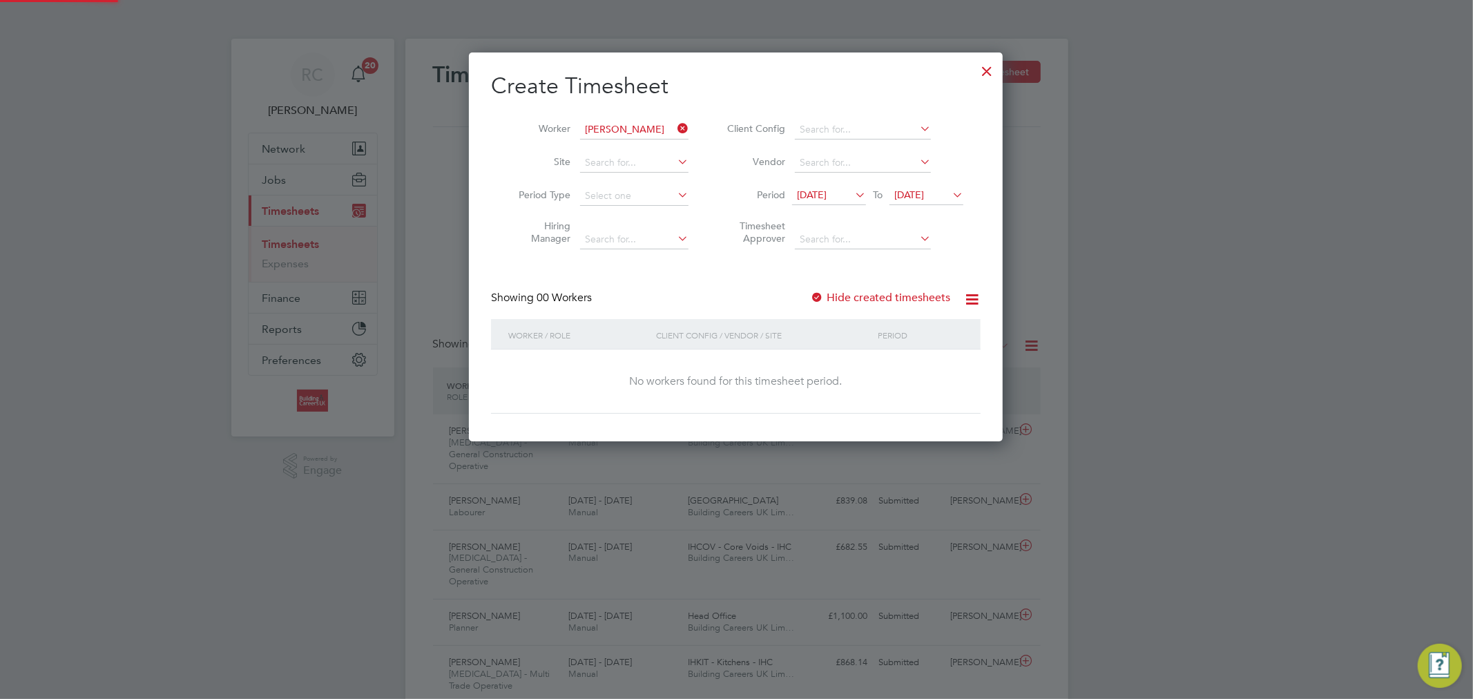
scroll to position [389, 534]
click at [815, 191] on span "12 Aug 2025" at bounding box center [812, 194] width 30 height 12
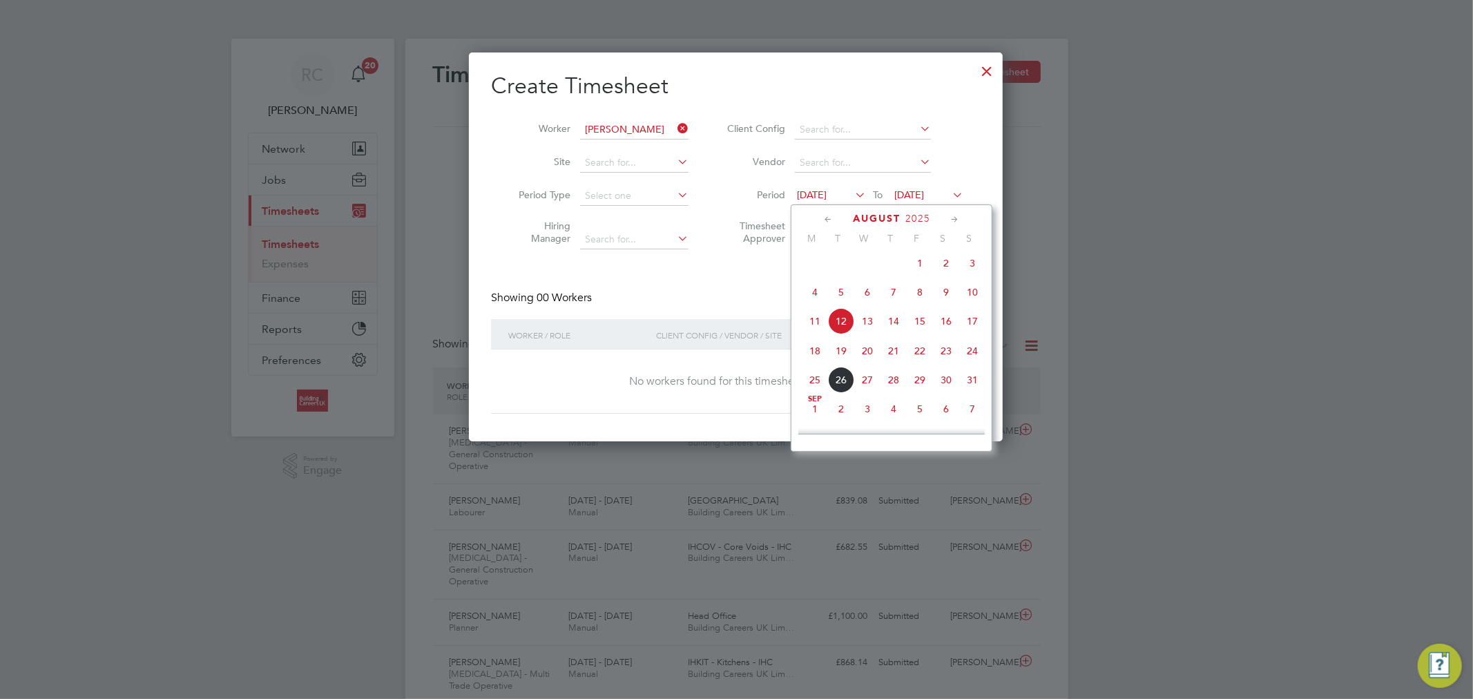
click at [813, 354] on span "18" at bounding box center [815, 351] width 26 height 26
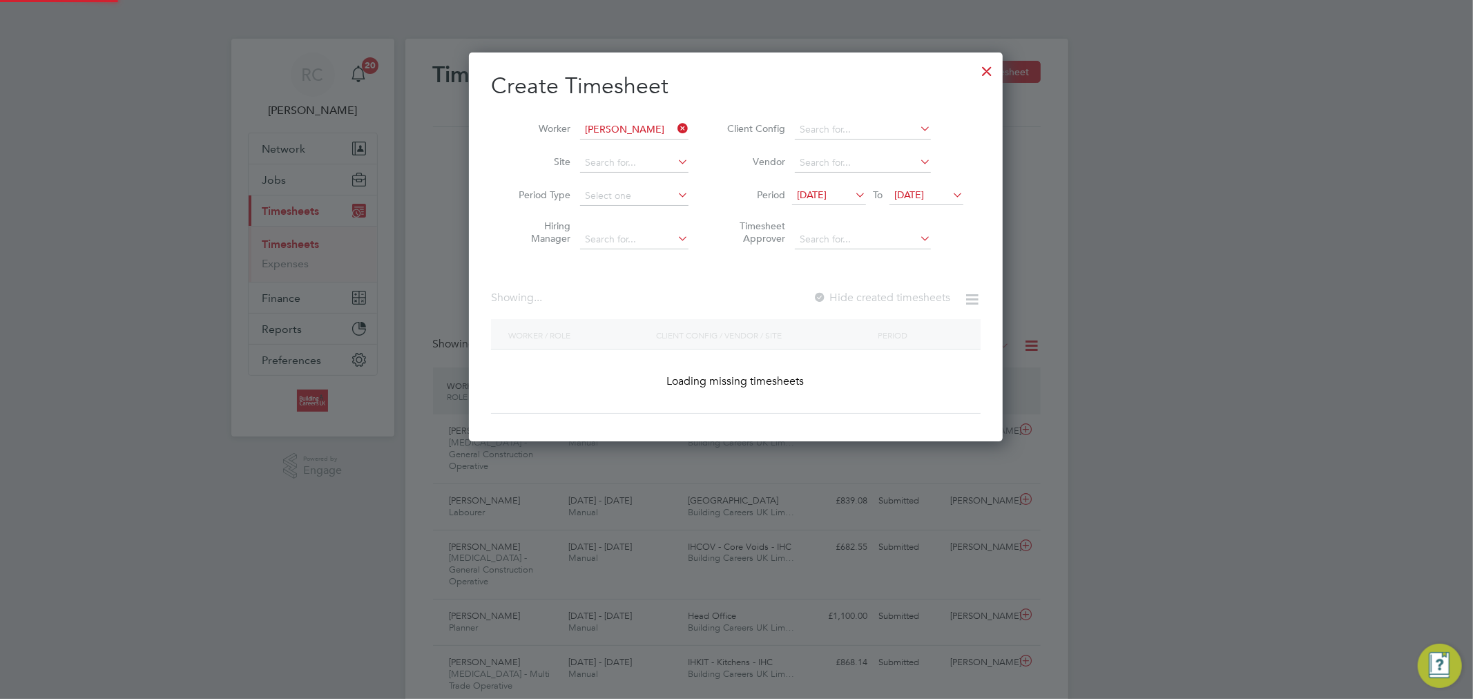
scroll to position [389, 534]
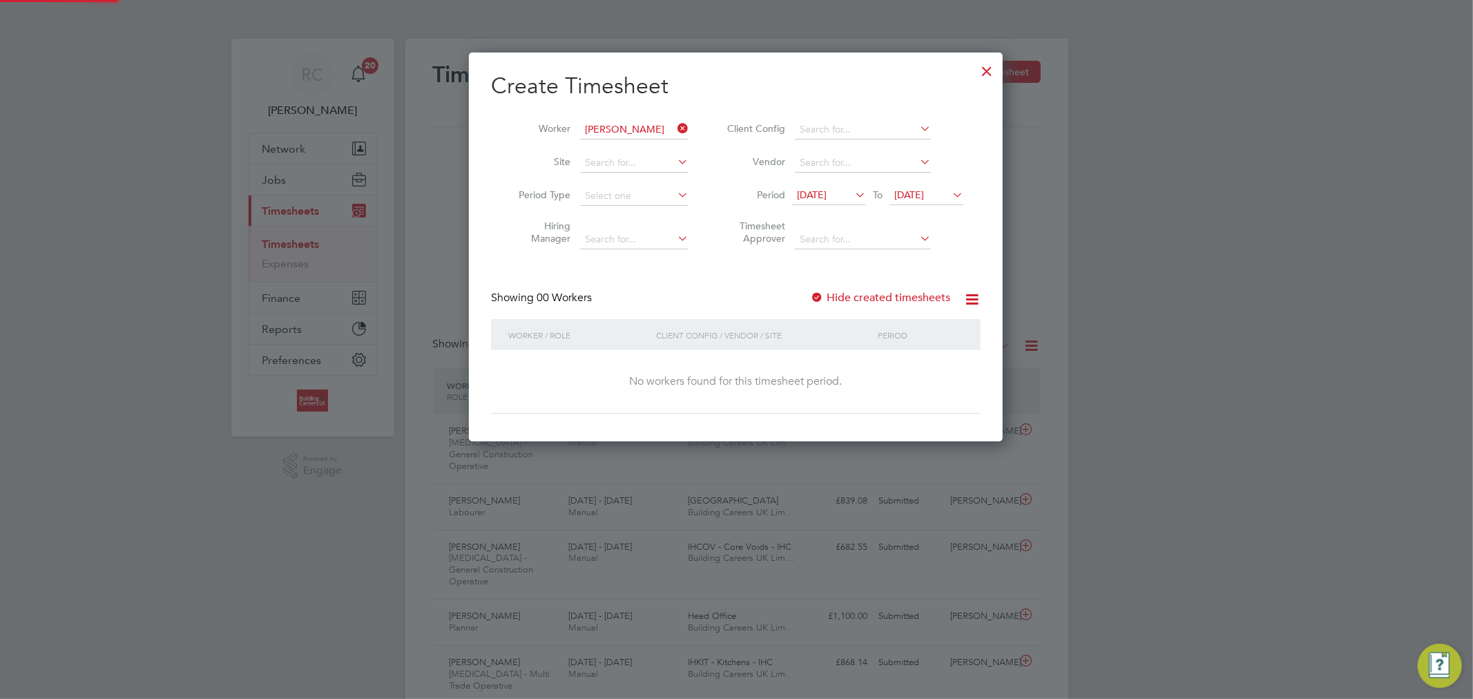
click at [917, 195] on span "19 Aug 2025" at bounding box center [909, 194] width 30 height 12
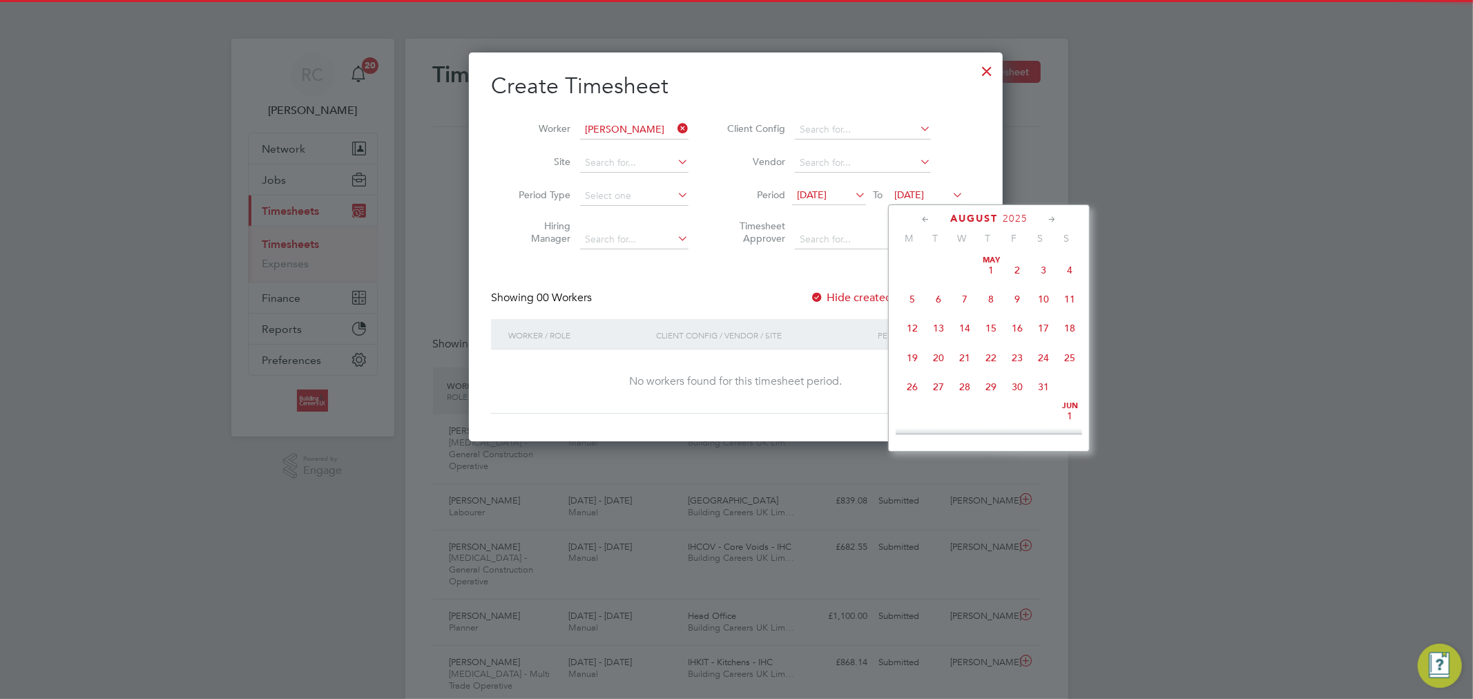
scroll to position [503, 0]
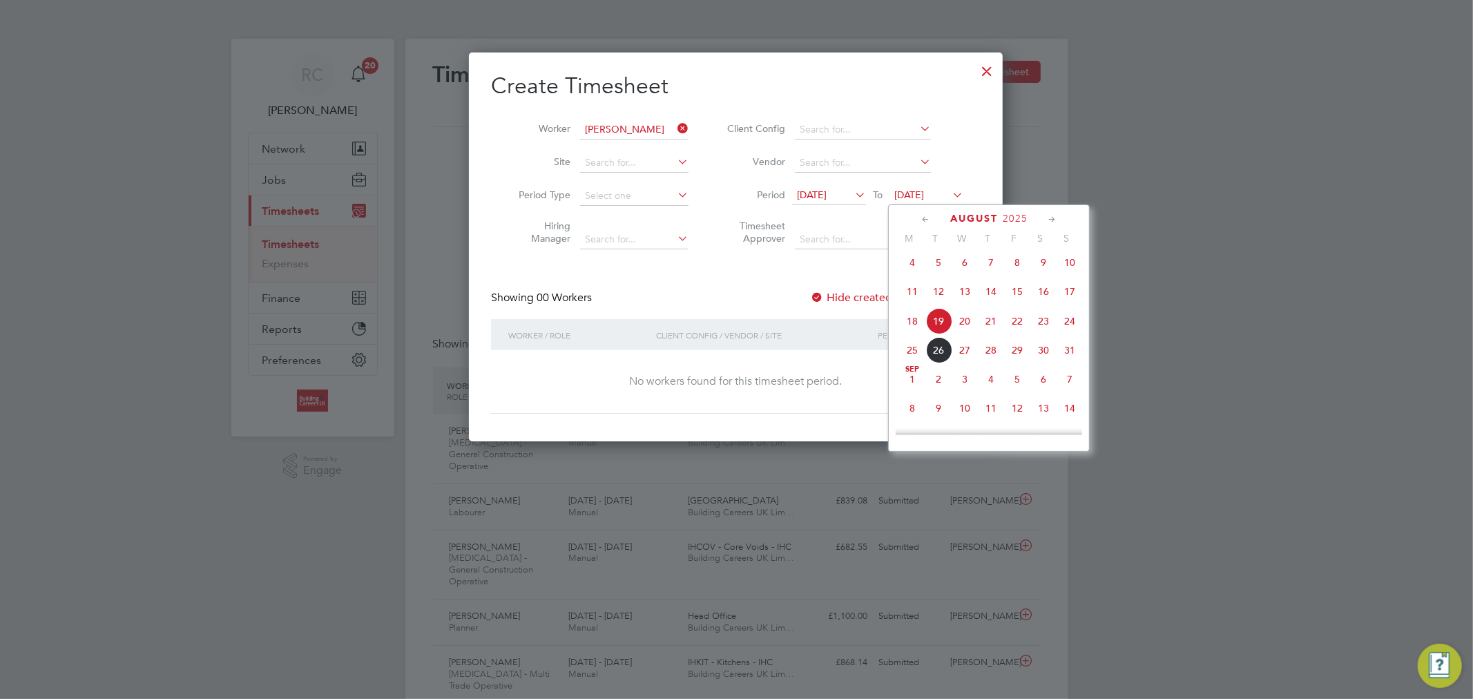
drag, startPoint x: 1067, startPoint y: 328, endPoint x: 1030, endPoint y: 320, distance: 38.2
click at [1068, 328] on span "24" at bounding box center [1069, 321] width 26 height 26
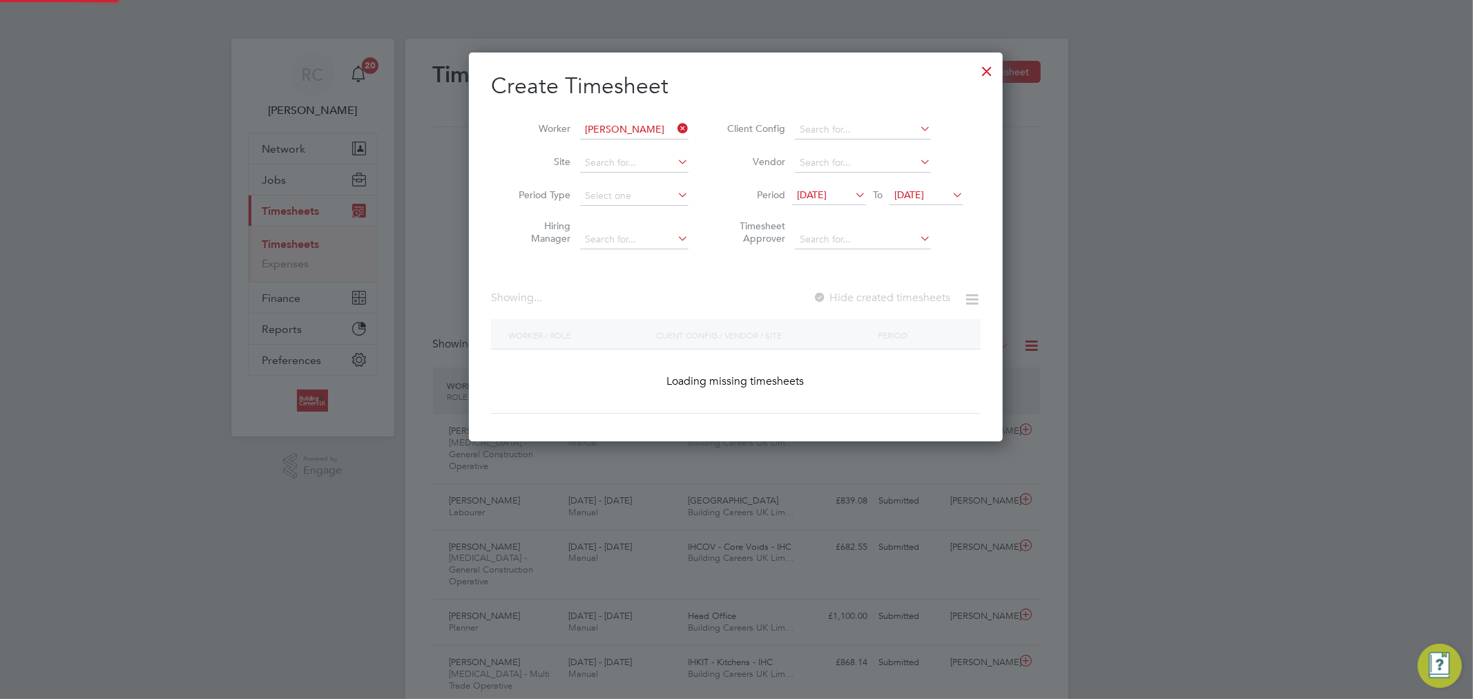
scroll to position [389, 534]
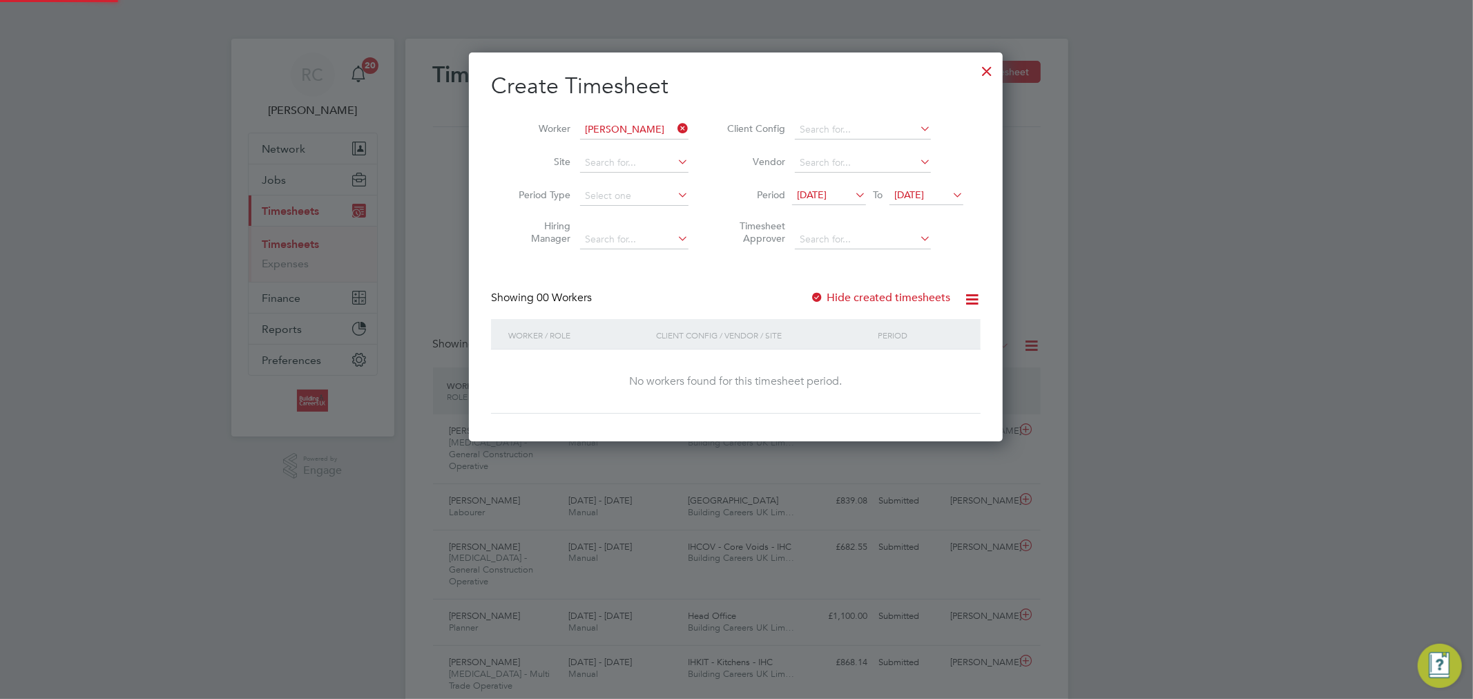
click at [869, 293] on label "Hide created timesheets" at bounding box center [880, 298] width 140 height 14
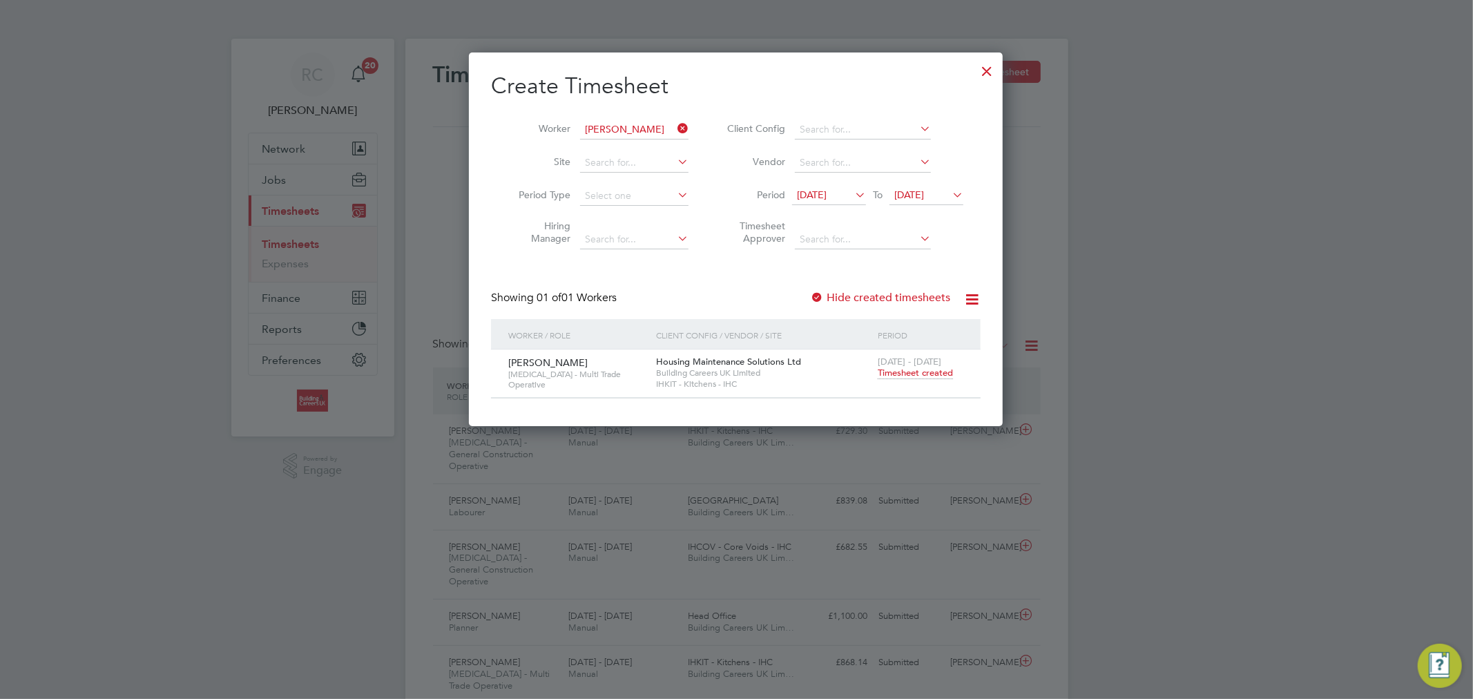
scroll to position [373, 534]
click at [907, 375] on span "Timesheet created" at bounding box center [915, 373] width 75 height 12
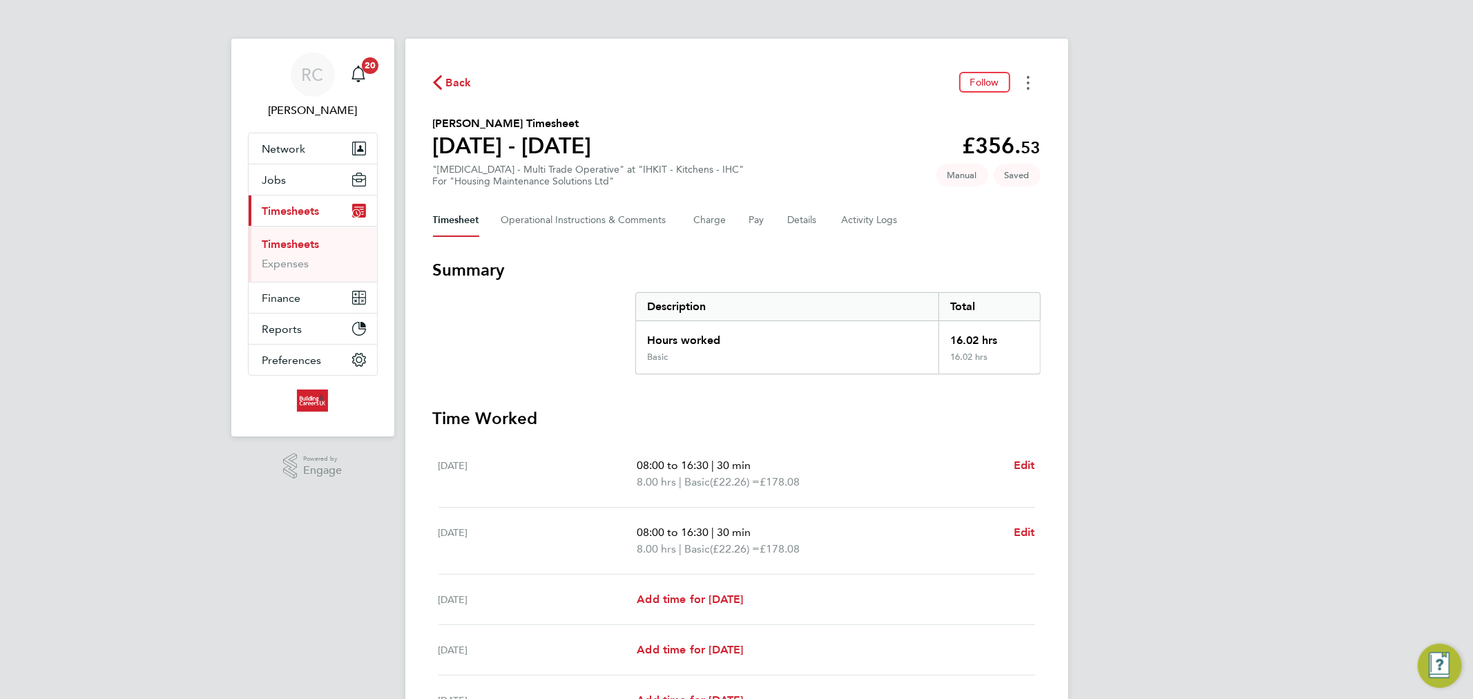
click at [1032, 85] on button "Timesheets Menu" at bounding box center [1028, 82] width 25 height 21
click at [840, 261] on h3 "Summary" at bounding box center [737, 270] width 608 height 22
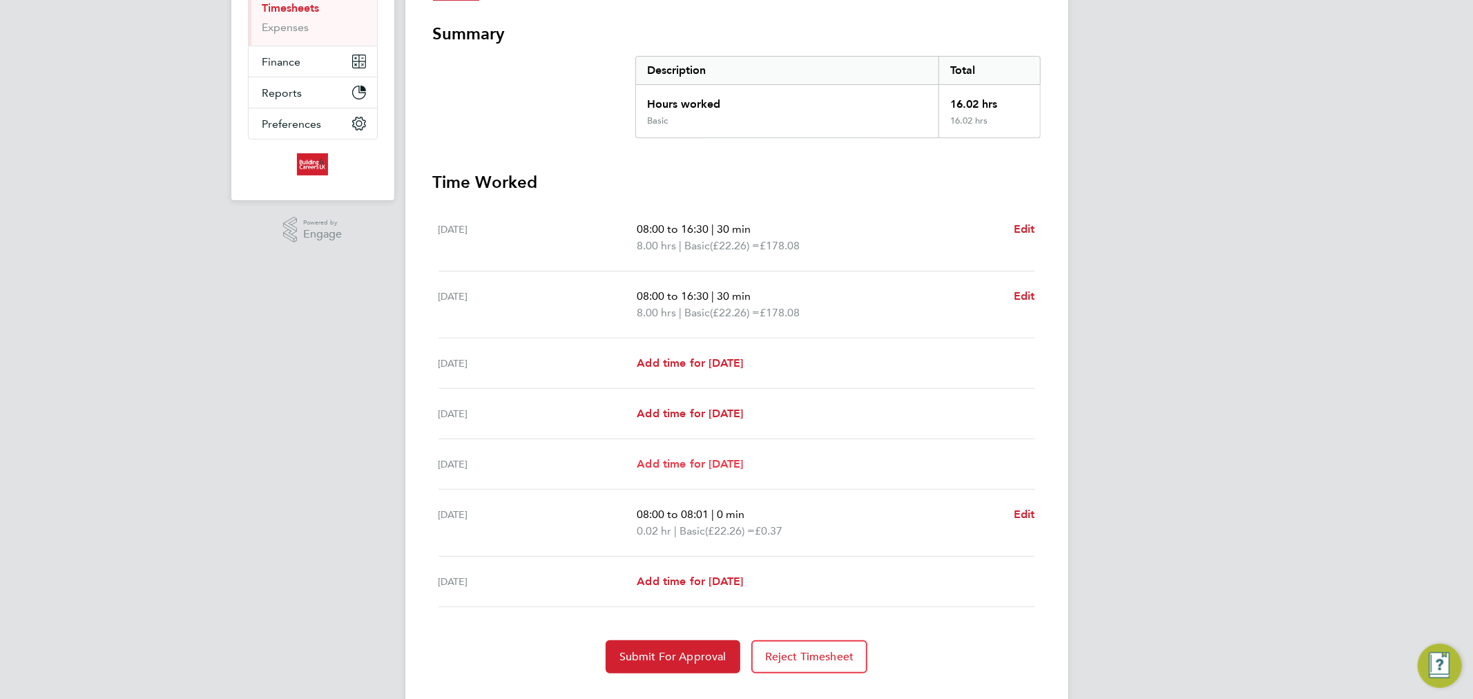
scroll to position [188, 0]
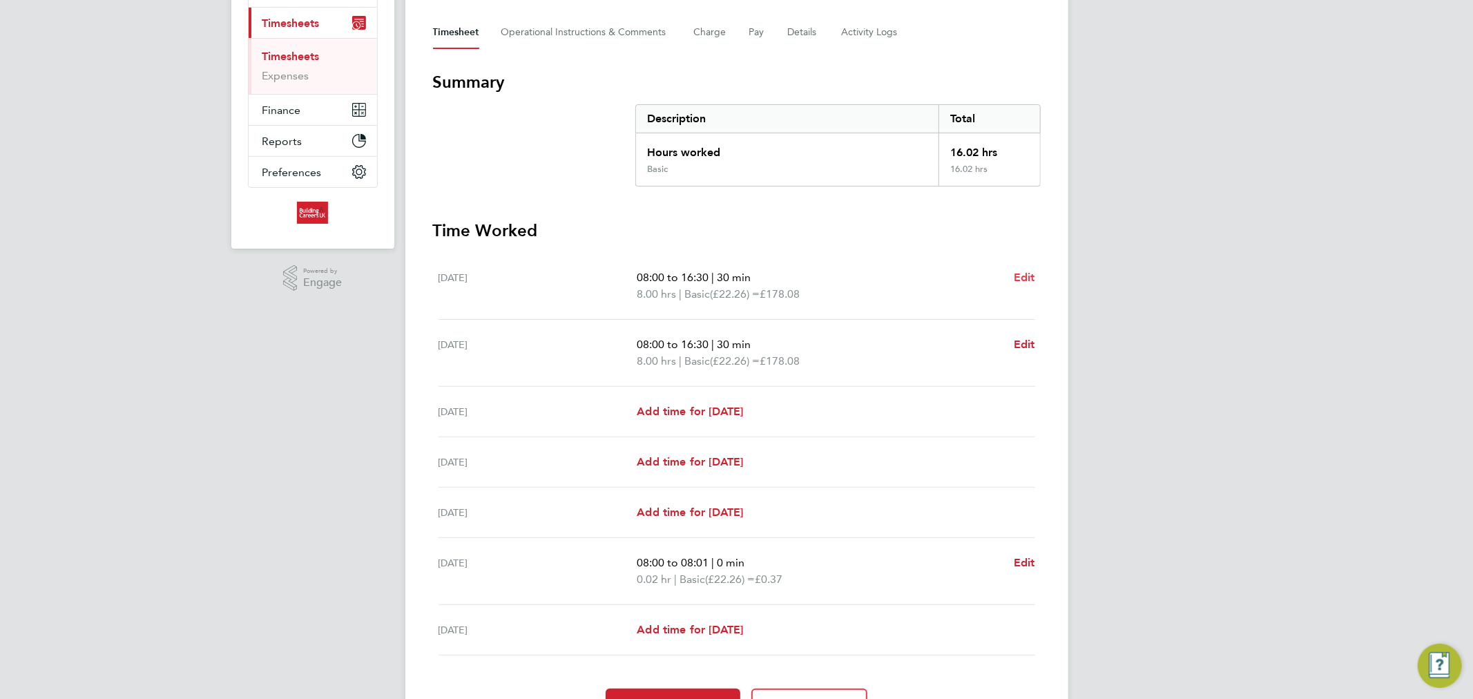
click at [1023, 277] on span "Edit" at bounding box center [1024, 277] width 21 height 13
select select "30"
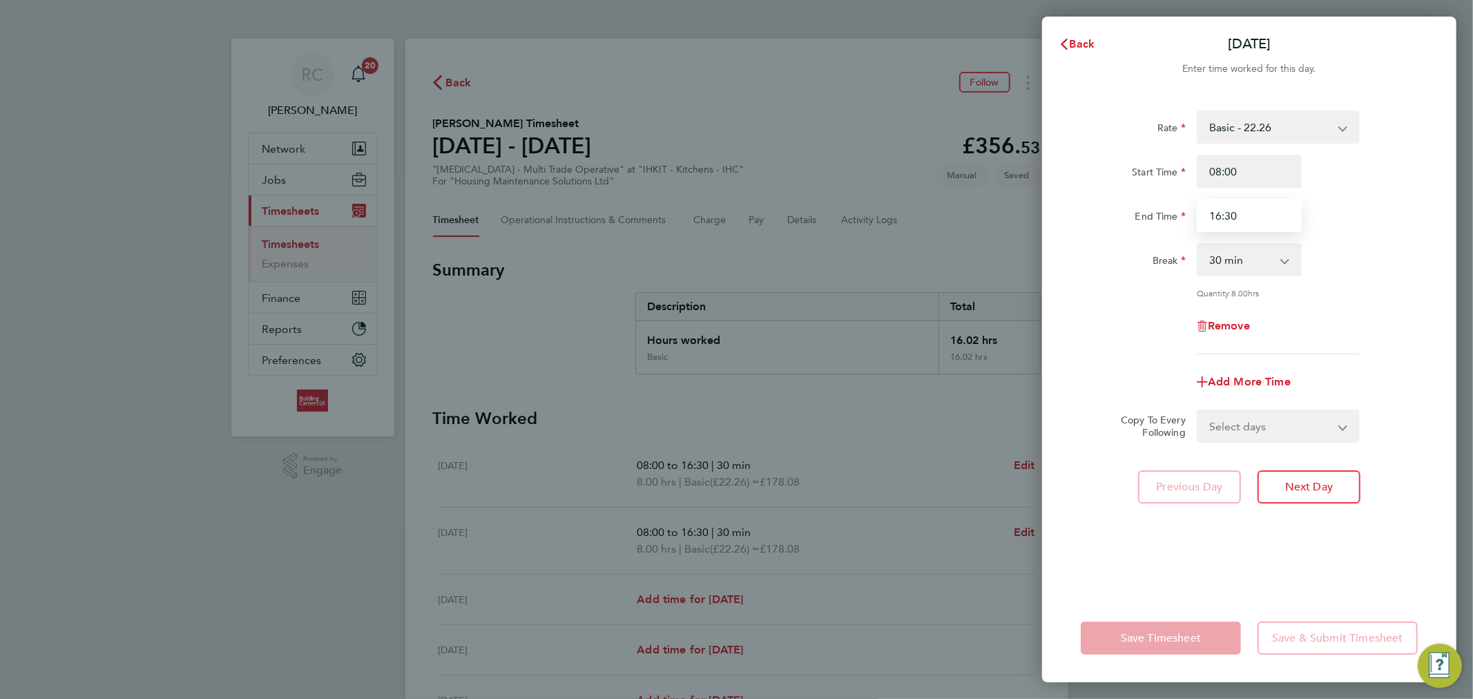
click at [1251, 214] on input "16:30" at bounding box center [1249, 215] width 105 height 33
click at [1259, 260] on select "0 min 15 min 30 min 45 min 60 min 75 min 90 min" at bounding box center [1241, 259] width 86 height 30
click at [1371, 242] on div "Rate Basic - 22.26 Start Time 08:00 End Time 16:30 Break 0 min 15 min 30 min 45…" at bounding box center [1249, 232] width 337 height 244
click at [1254, 417] on select "Select days Day Weekday (Mon-Fri) Weekend (Sat-Sun) Tuesday Wednesday Thursday …" at bounding box center [1270, 426] width 145 height 30
select select "WEEKDAY"
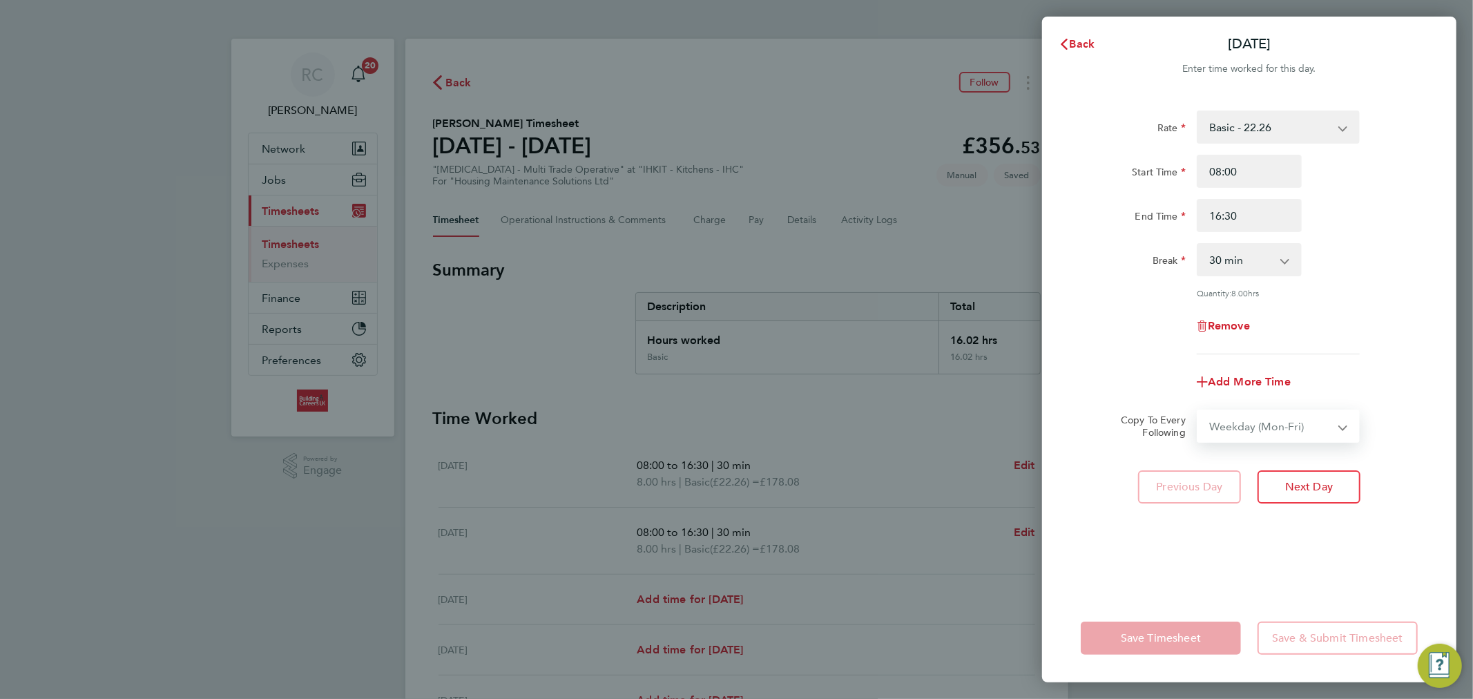
click at [1198, 411] on select "Select days Day Weekday (Mon-Fri) Weekend (Sat-Sun) Tuesday Wednesday Thursday …" at bounding box center [1270, 426] width 145 height 30
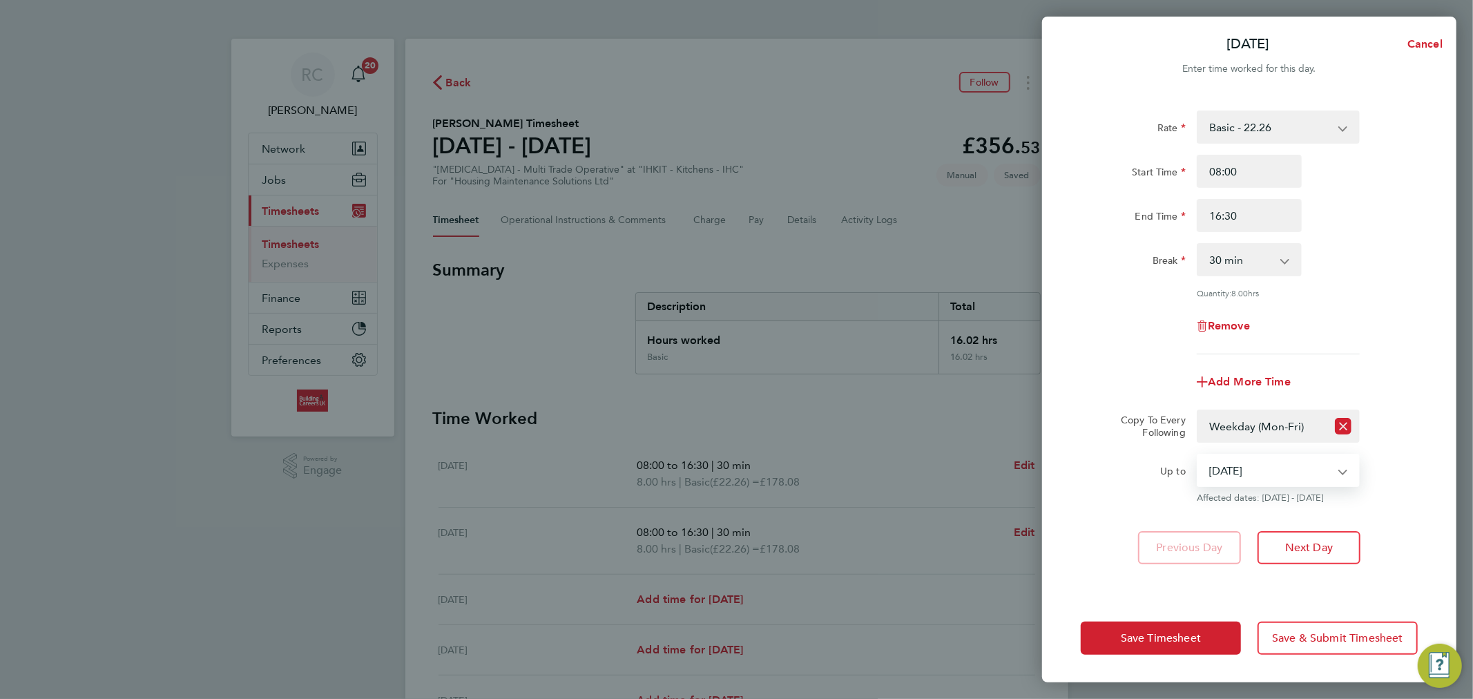
click at [1261, 481] on select "19 Aug 2025 20 Aug 2025 21 Aug 2025 22 Aug 2025 23 Aug 2025 24 Aug 2025" at bounding box center [1270, 470] width 144 height 30
click at [1291, 471] on select "19 Aug 2025 20 Aug 2025 21 Aug 2025 22 Aug 2025 23 Aug 2025 24 Aug 2025" at bounding box center [1270, 470] width 144 height 30
select select "2025-08-21"
click at [1198, 455] on select "19 Aug 2025 20 Aug 2025 21 Aug 2025 22 Aug 2025 23 Aug 2025 24 Aug 2025" at bounding box center [1270, 470] width 144 height 30
click at [1127, 293] on div "Quantity: 8.00 hrs" at bounding box center [1249, 292] width 348 height 11
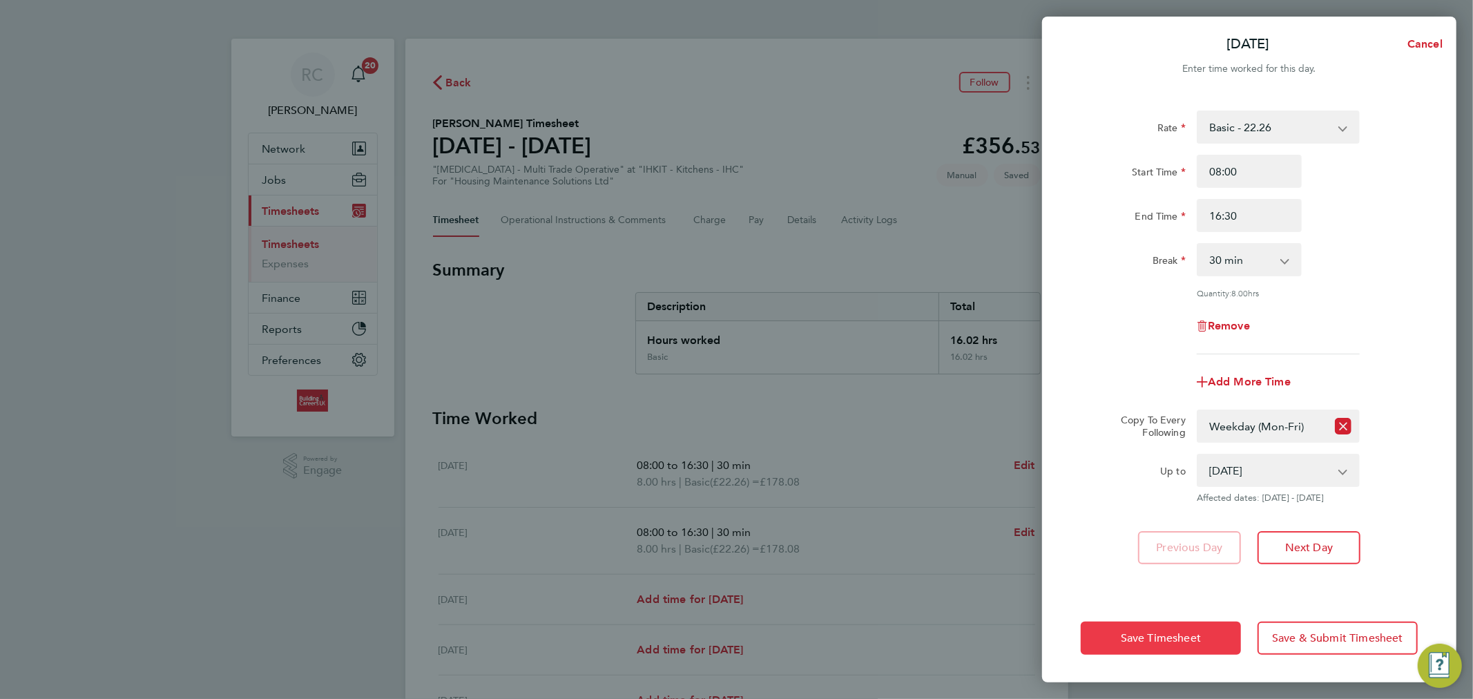
click at [1127, 641] on span "Save Timesheet" at bounding box center [1161, 638] width 80 height 14
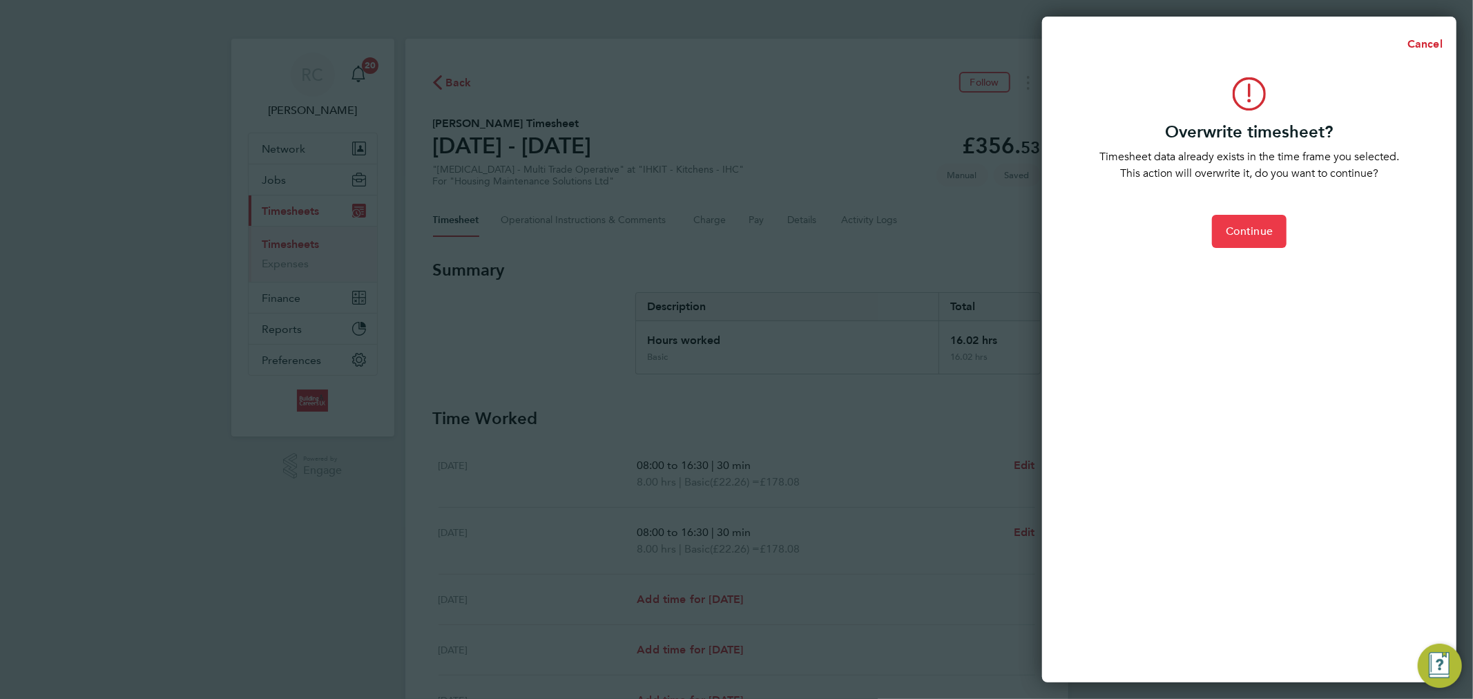
click at [1271, 229] on span "Continue" at bounding box center [1249, 231] width 47 height 14
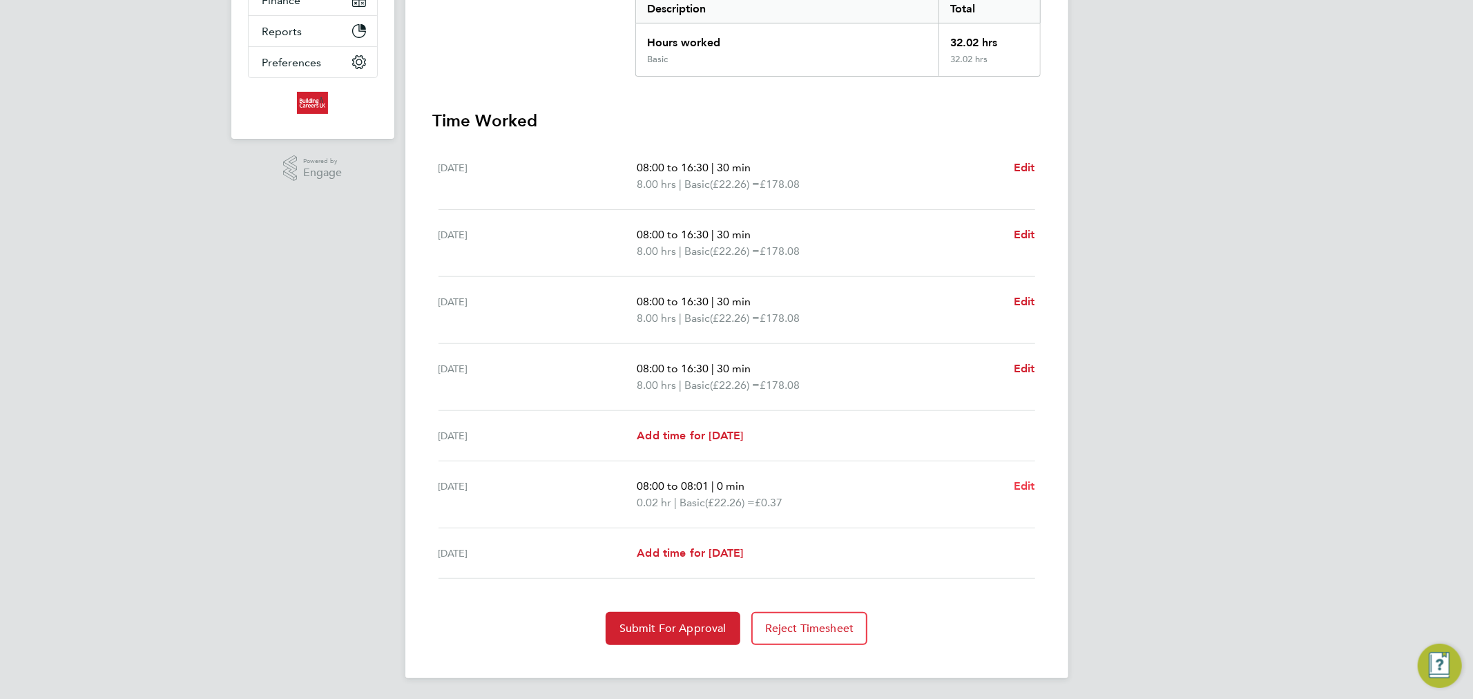
click at [1024, 479] on span "Edit" at bounding box center [1024, 485] width 21 height 13
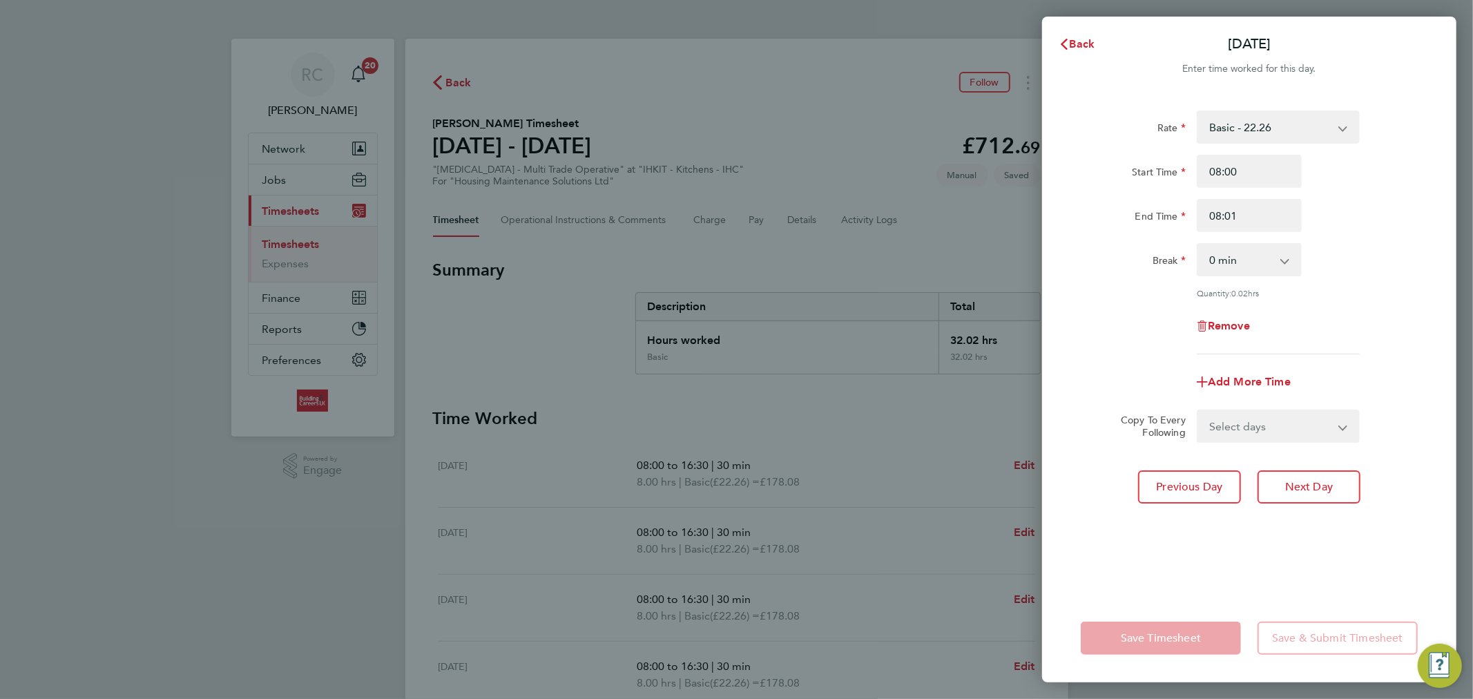
click at [1102, 338] on div "Remove" at bounding box center [1249, 325] width 348 height 33
click at [1215, 321] on span "Remove" at bounding box center [1229, 325] width 42 height 13
select select "null"
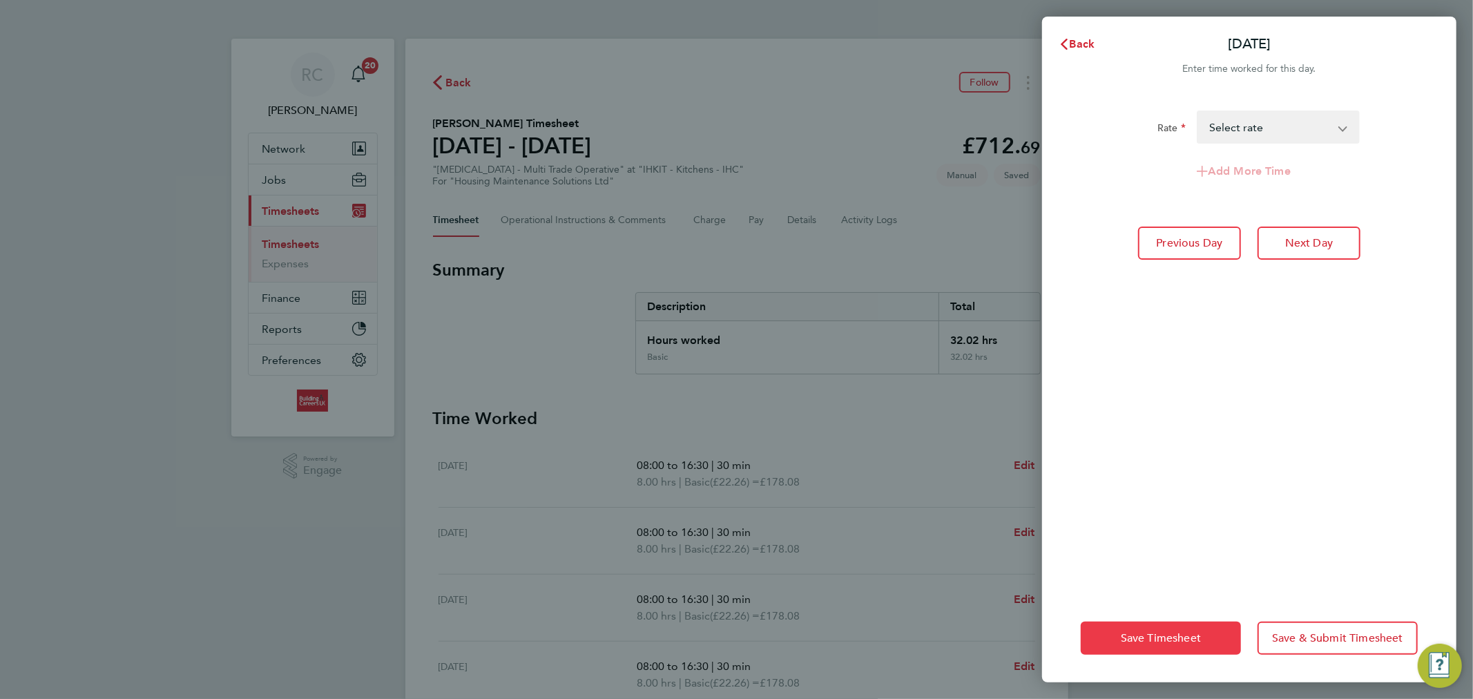
click at [1176, 641] on span "Save Timesheet" at bounding box center [1161, 638] width 80 height 14
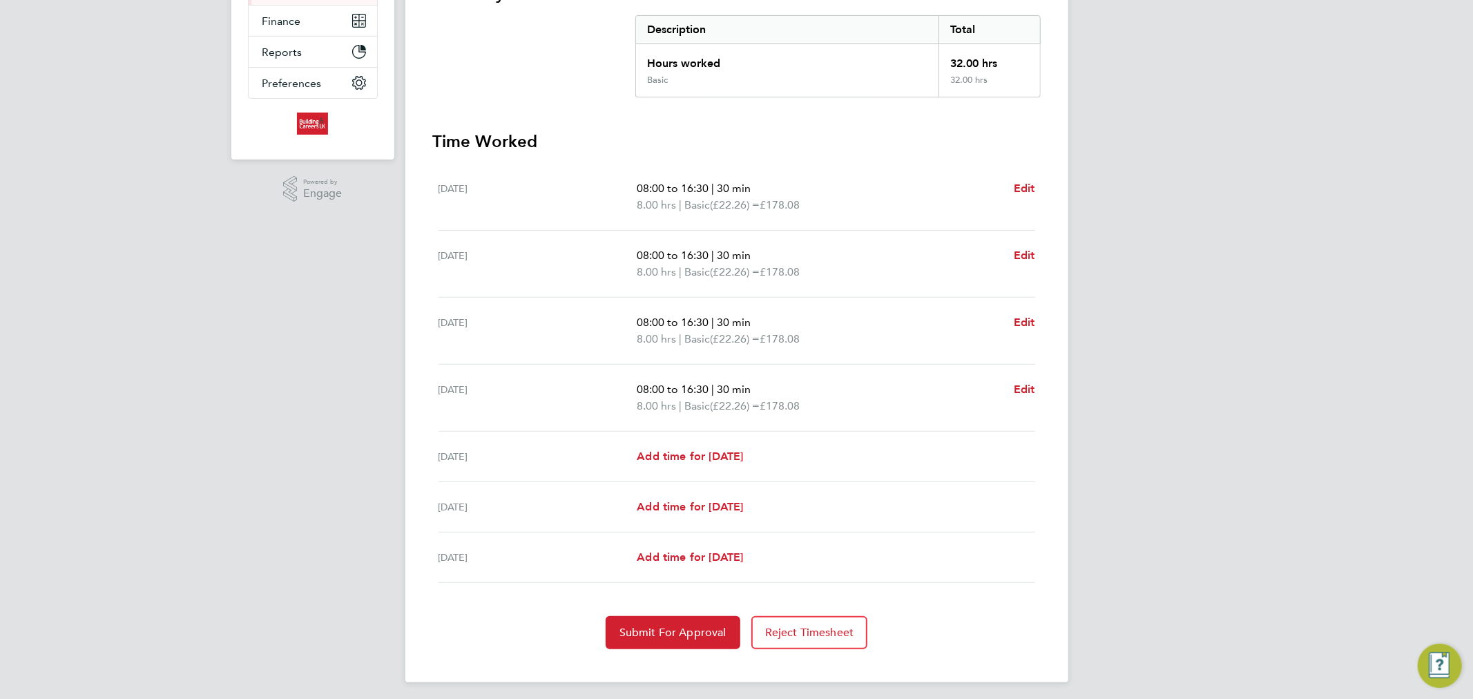
scroll to position [280, 0]
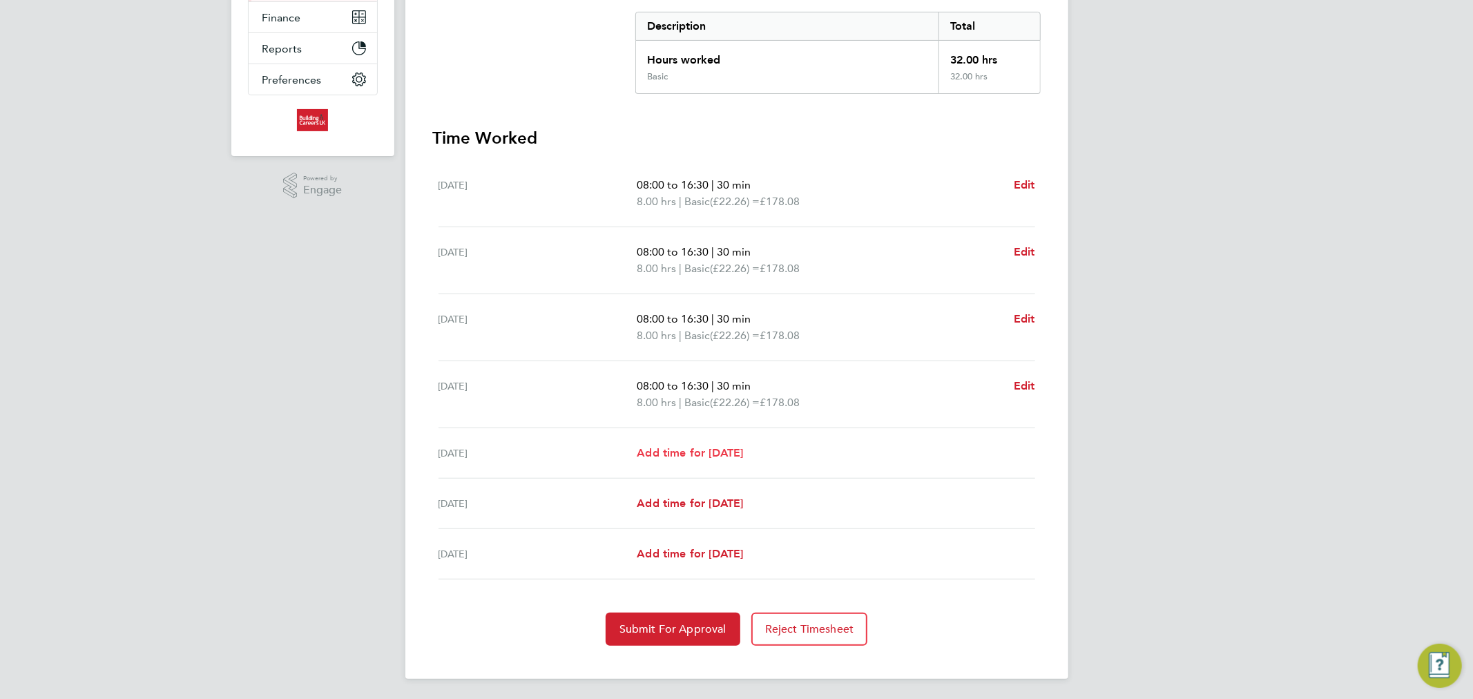
click at [740, 456] on span "Add time for Fri 22 Aug" at bounding box center [690, 452] width 106 height 13
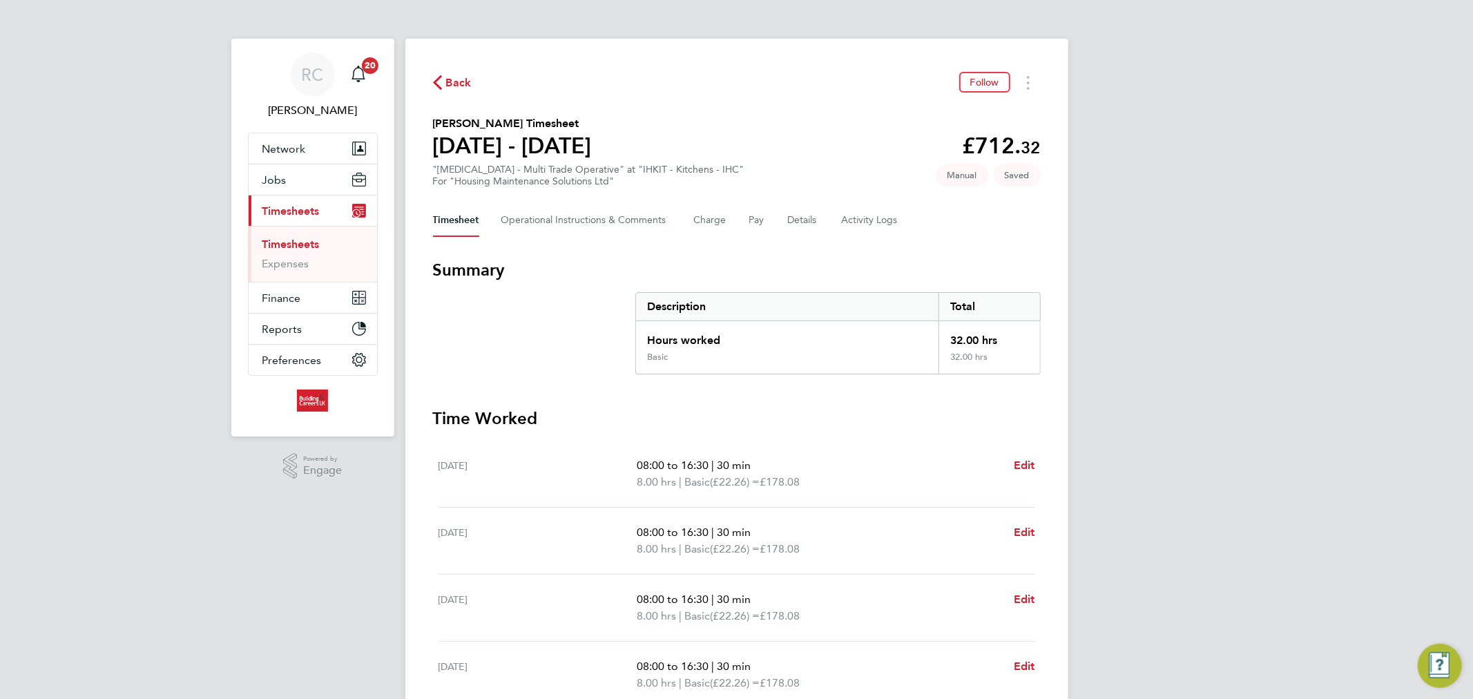
select select "30"
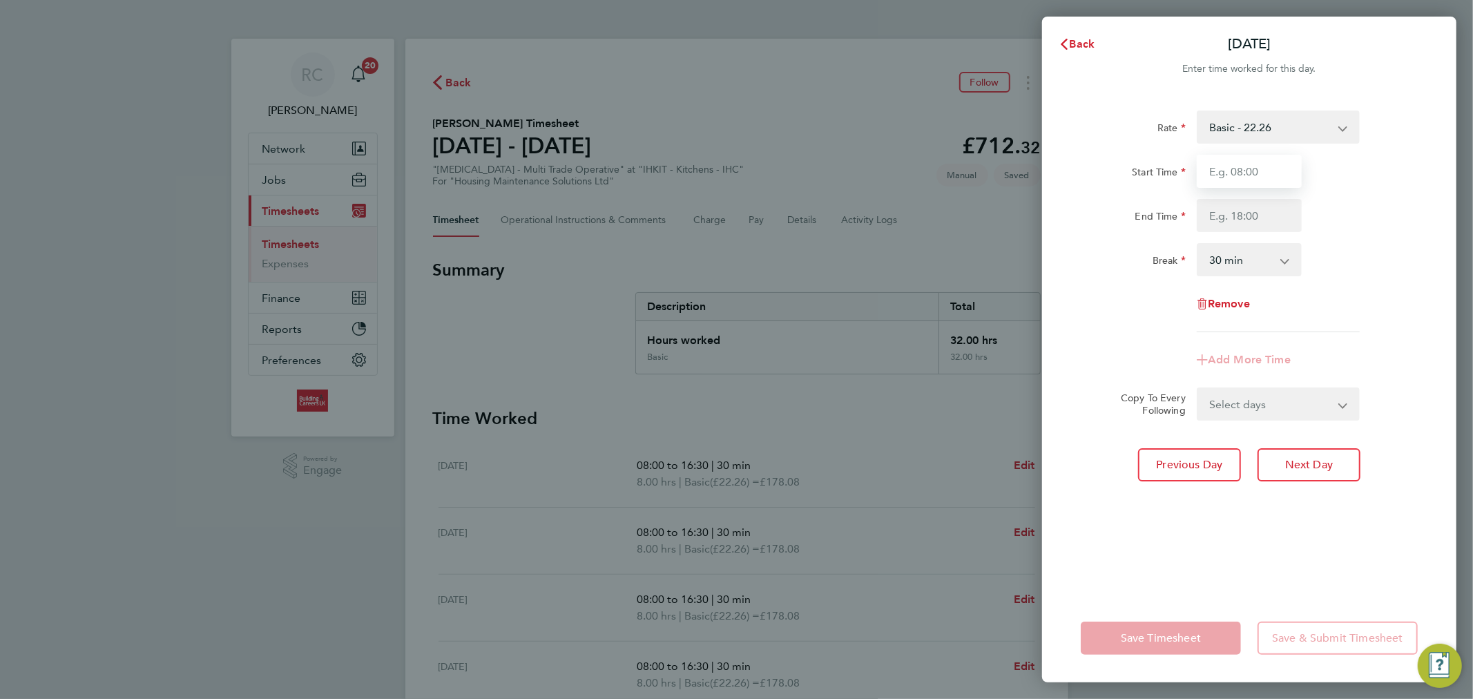
click at [1266, 177] on input "Start Time" at bounding box center [1249, 171] width 105 height 33
type input "08:00"
click at [1286, 230] on input "End Time" at bounding box center [1249, 215] width 105 height 33
click at [1212, 216] on input "16:30" at bounding box center [1249, 215] width 105 height 33
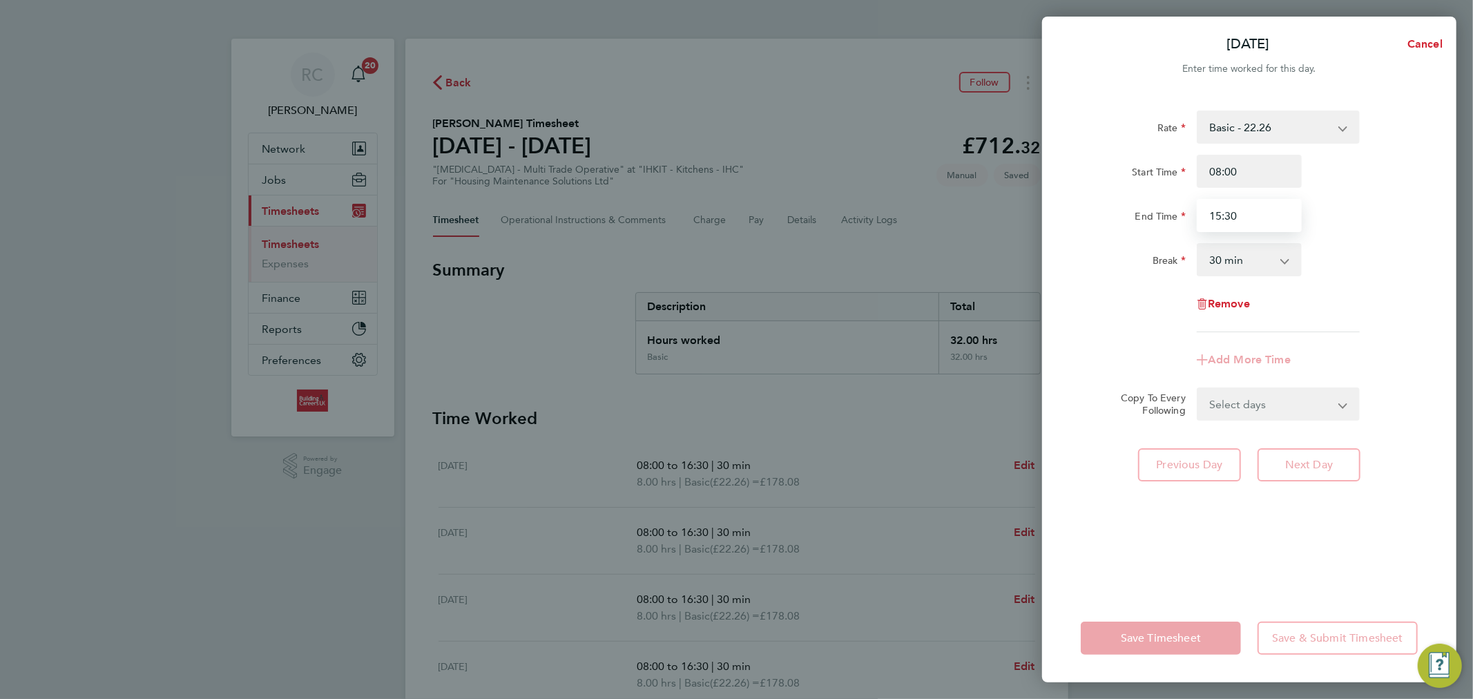
type input "15:30"
click at [1340, 185] on div "Start Time 08:00" at bounding box center [1249, 171] width 348 height 33
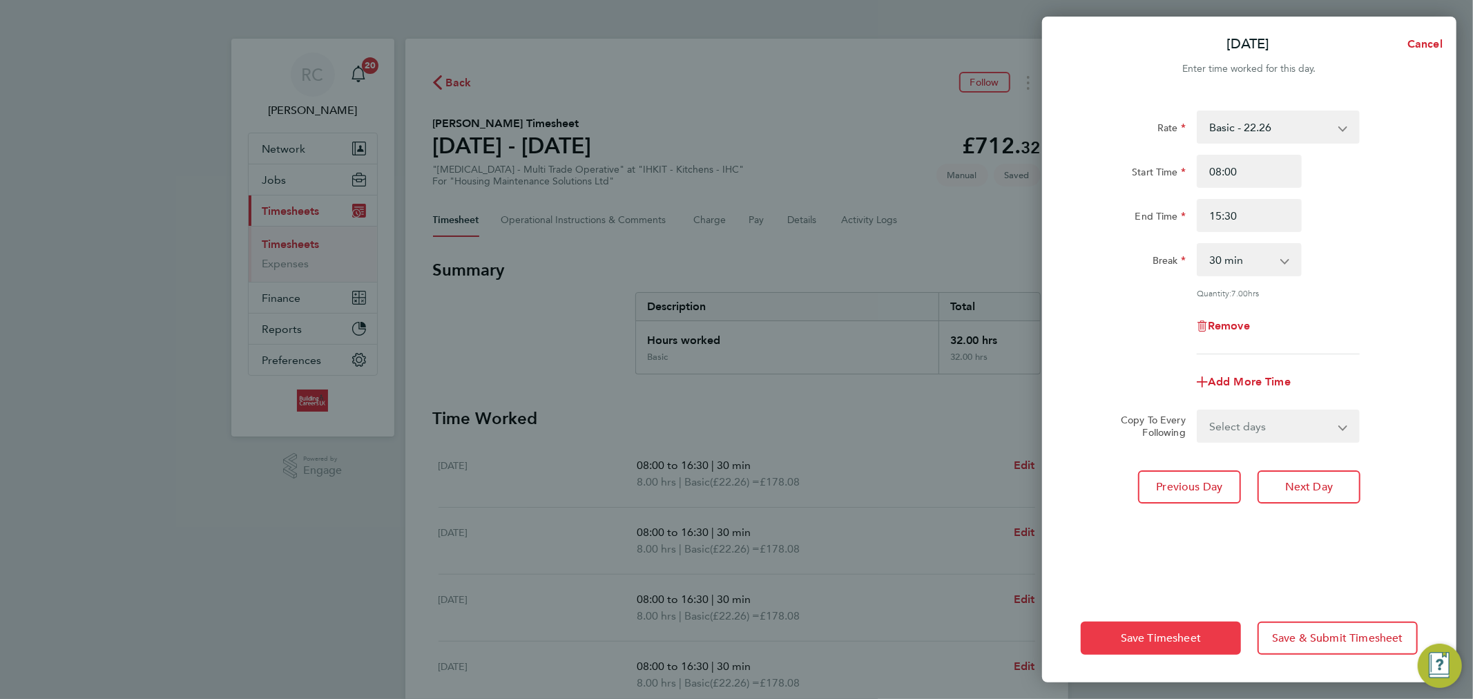
click at [1165, 637] on span "Save Timesheet" at bounding box center [1161, 638] width 80 height 14
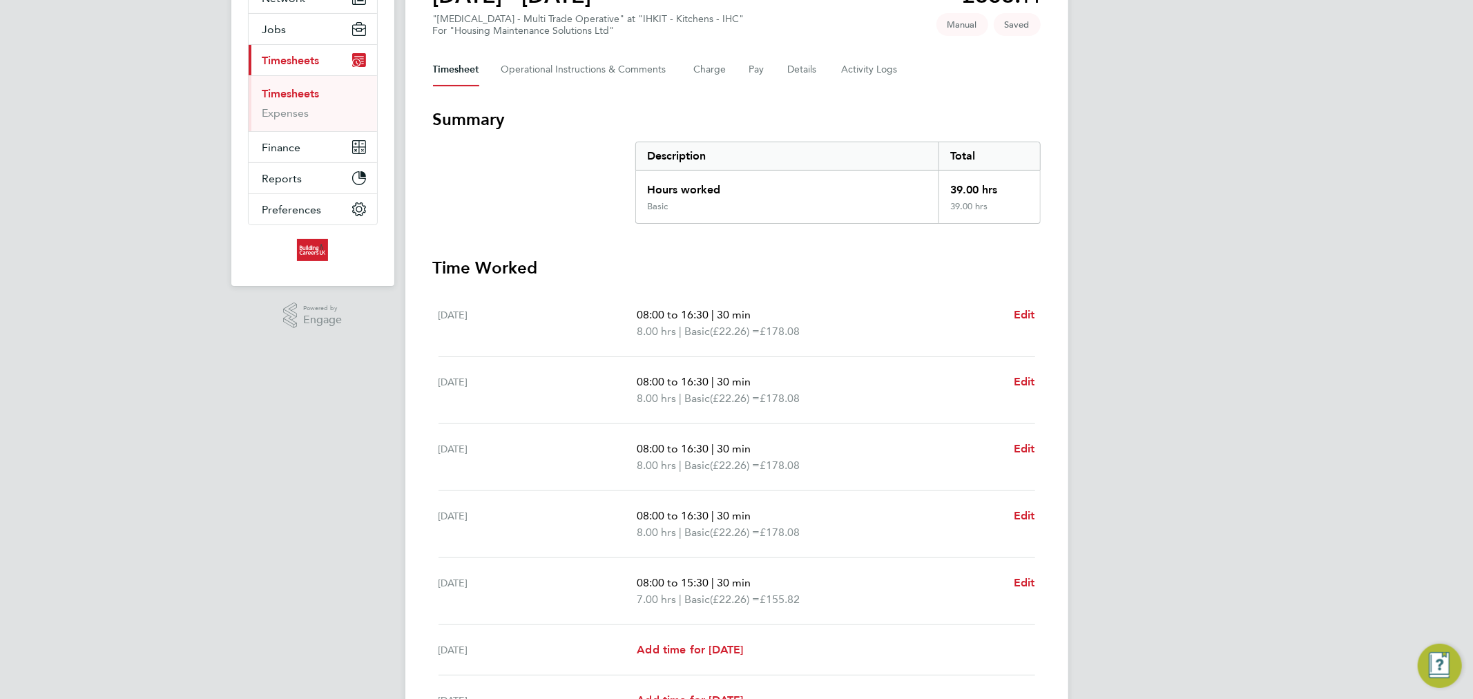
scroll to position [144, 0]
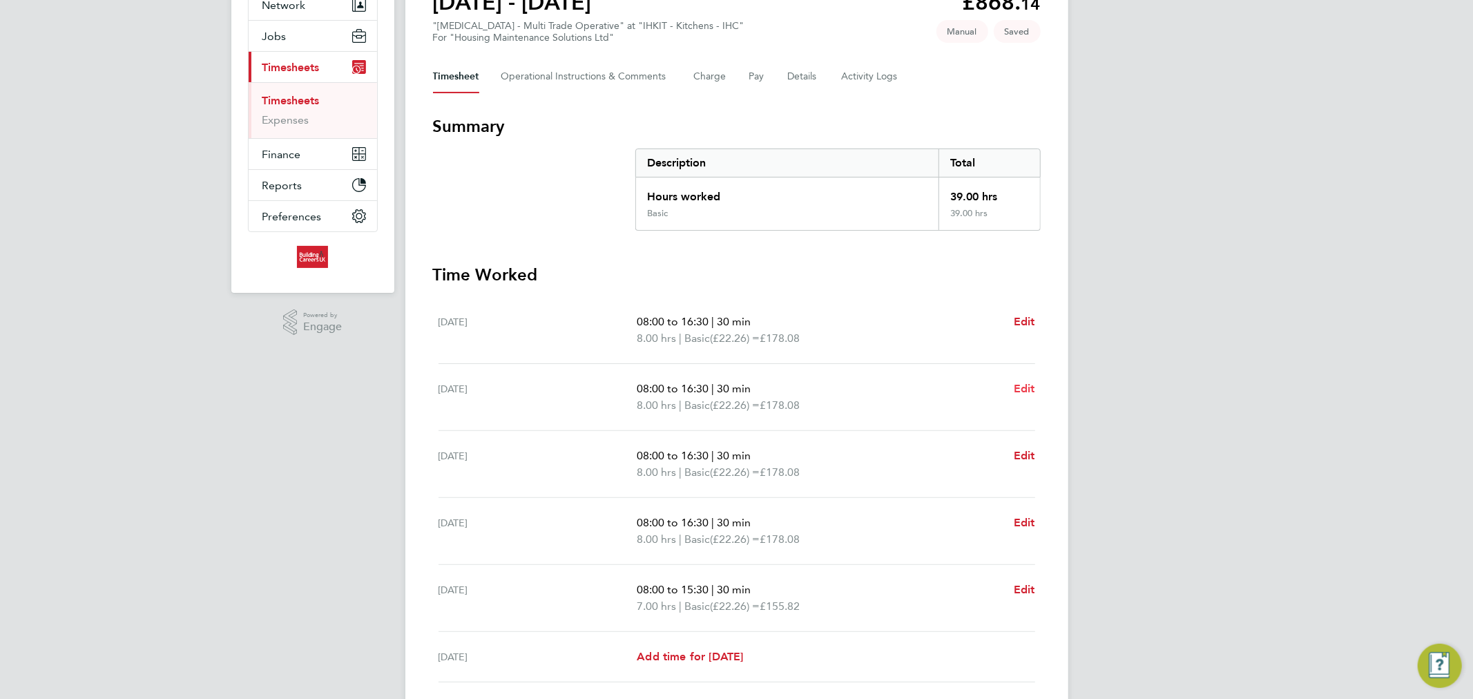
click at [1025, 385] on span "Edit" at bounding box center [1024, 388] width 21 height 13
select select "30"
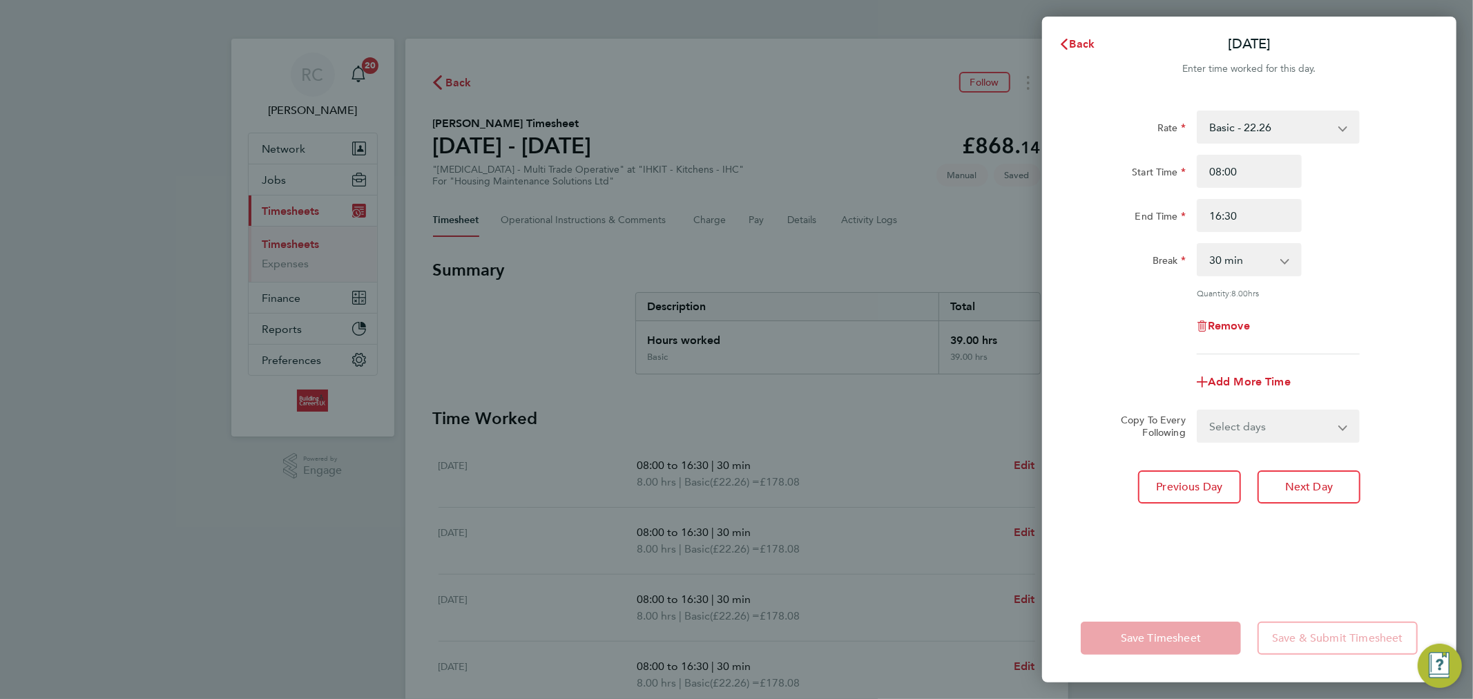
click at [1230, 337] on div "Remove" at bounding box center [1249, 325] width 116 height 33
click at [1230, 327] on span "Remove" at bounding box center [1229, 325] width 42 height 13
select select "null"
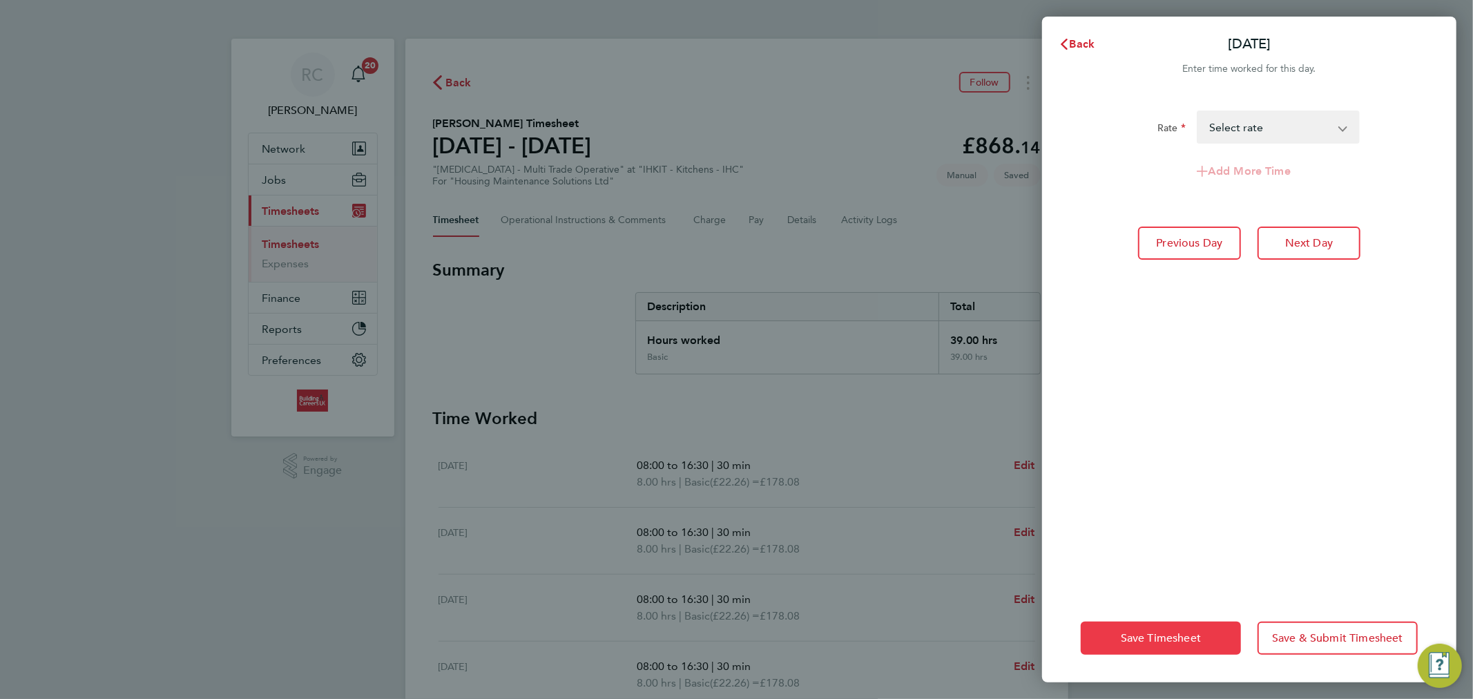
click at [1157, 630] on button "Save Timesheet" at bounding box center [1161, 637] width 160 height 33
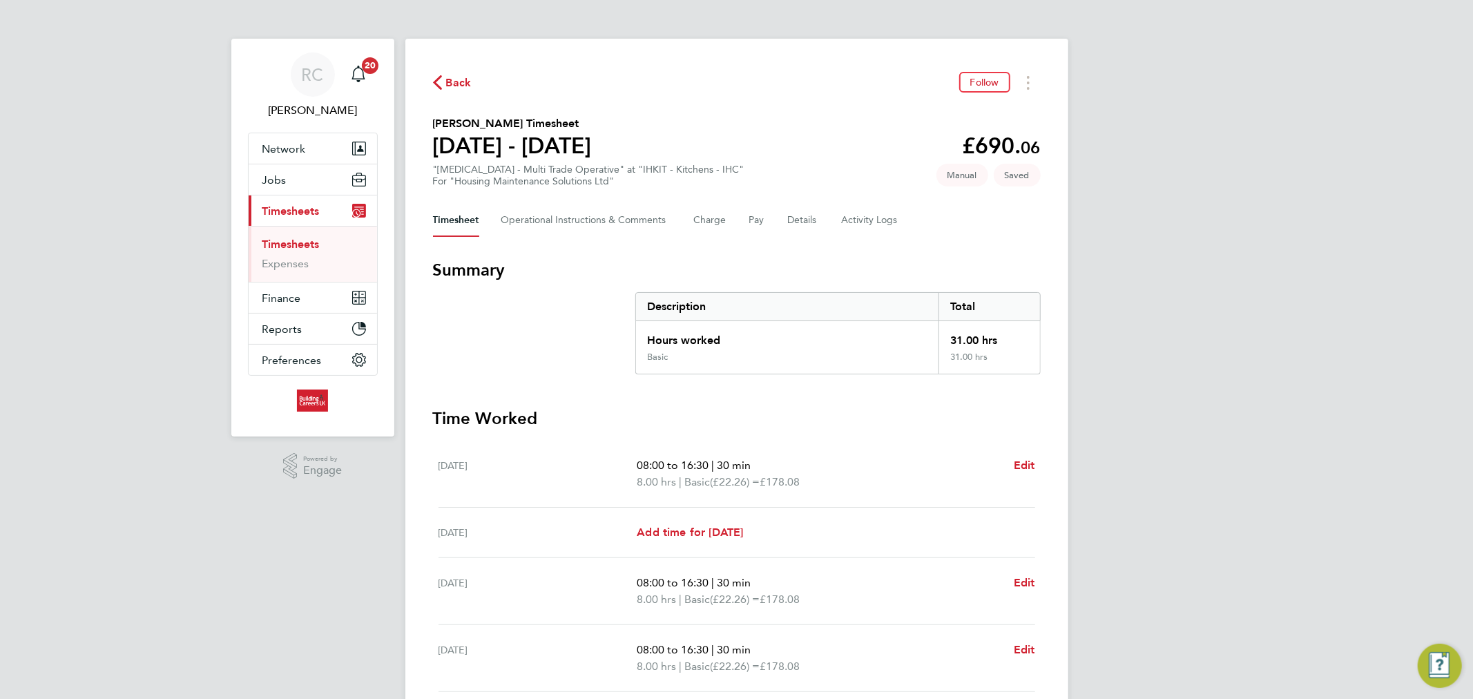
click at [1274, 409] on div "RC Rhys Cook Notifications 20 Applications: Network Team Members Businesses Sit…" at bounding box center [736, 490] width 1473 height 981
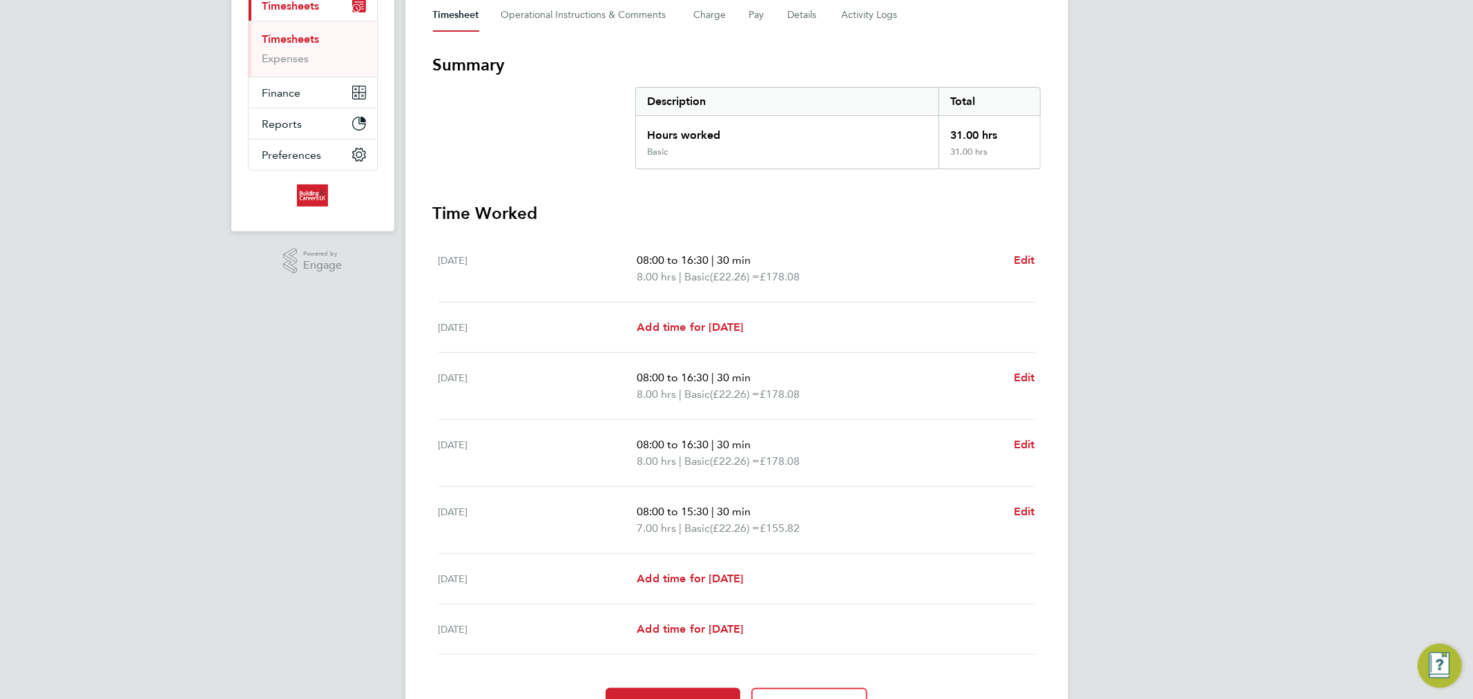
scroll to position [280, 0]
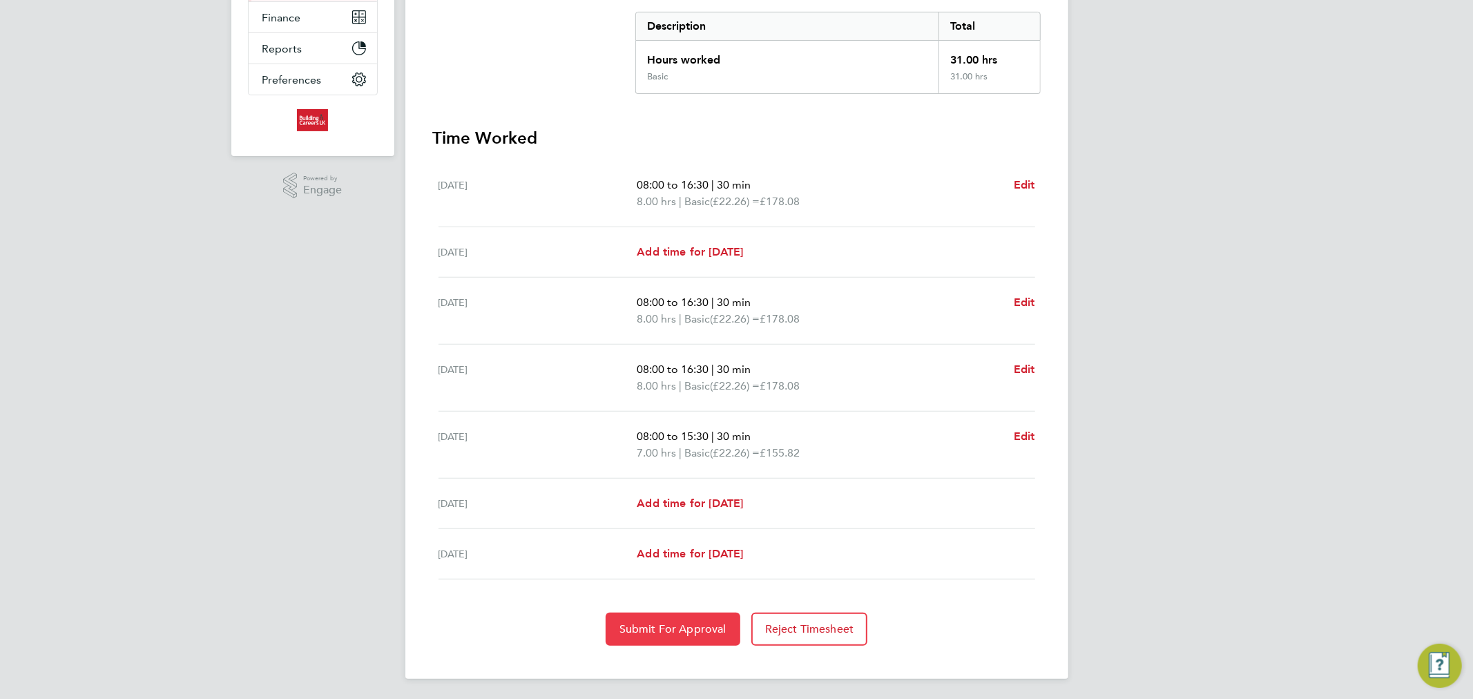
click at [666, 630] on span "Submit For Approval" at bounding box center [672, 629] width 107 height 14
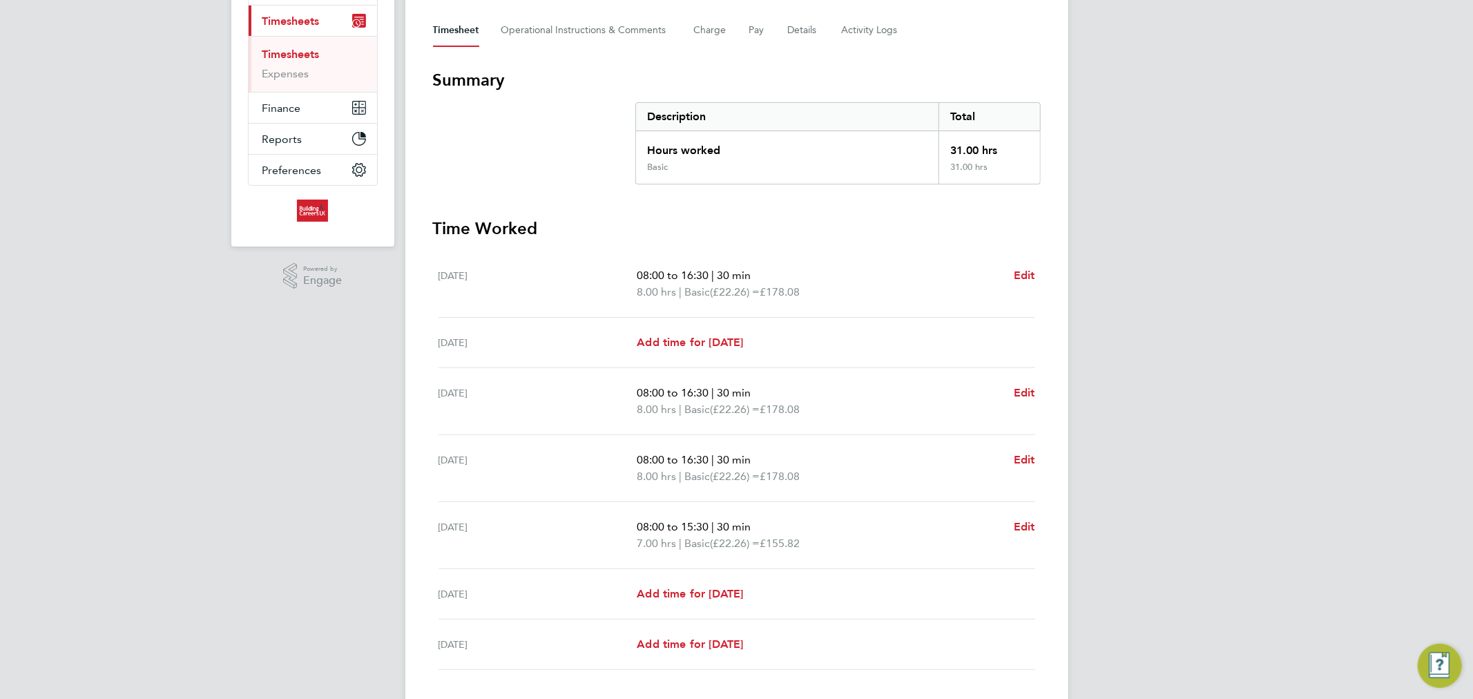
scroll to position [0, 0]
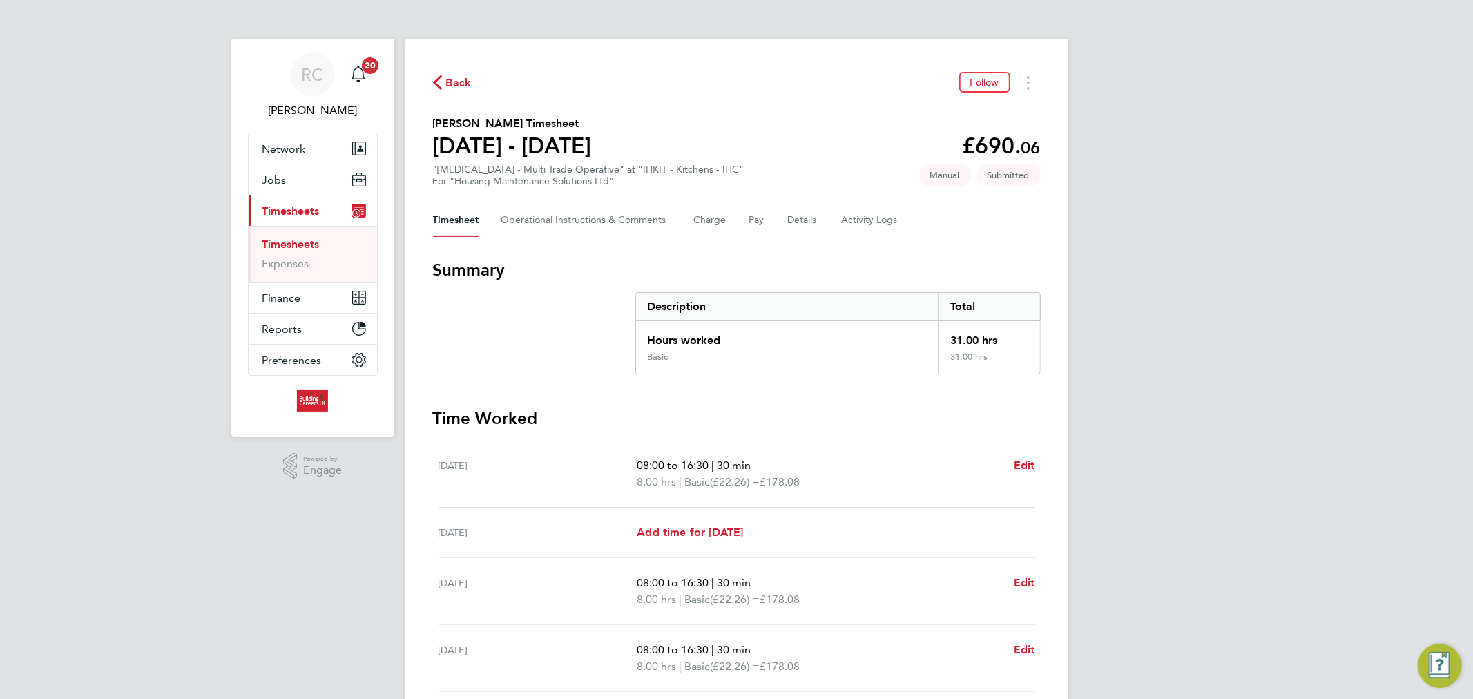
click at [465, 80] on span "Back" at bounding box center [459, 83] width 26 height 17
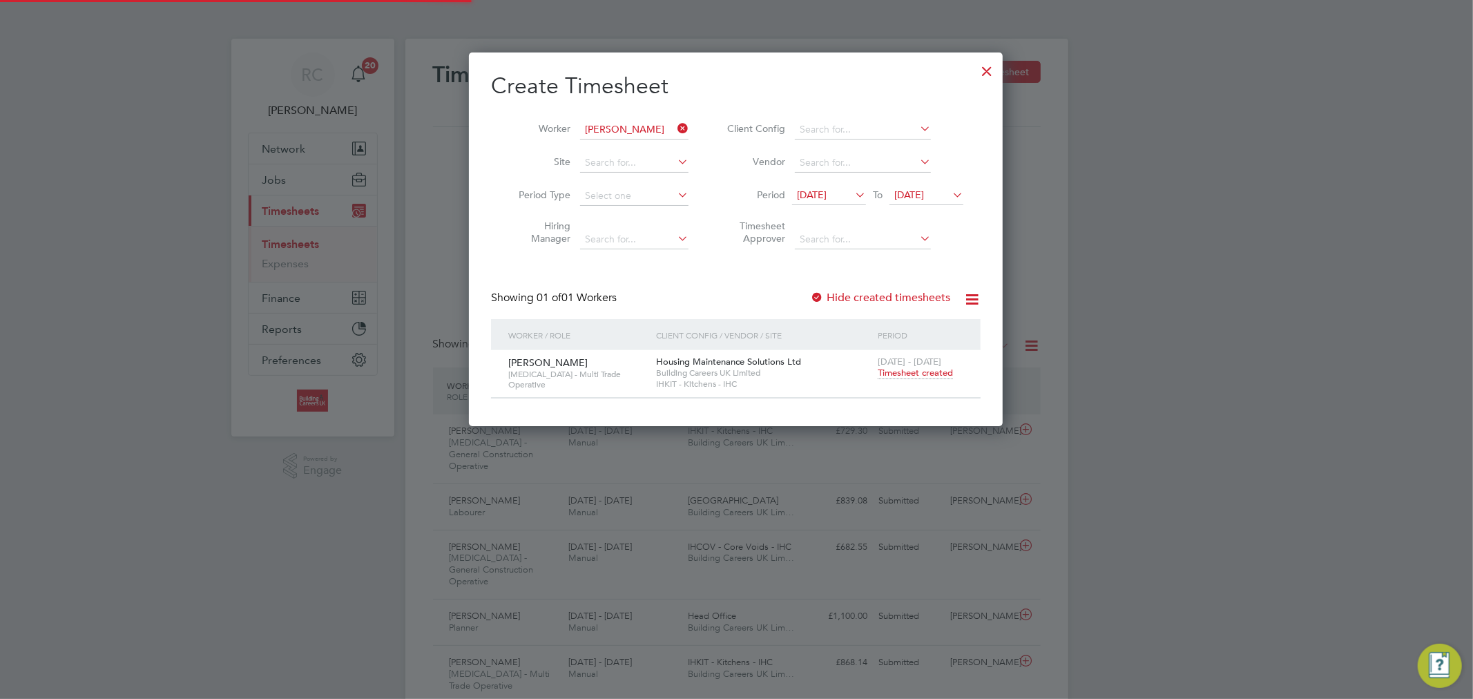
scroll to position [35, 120]
click at [990, 68] on div at bounding box center [986, 67] width 25 height 25
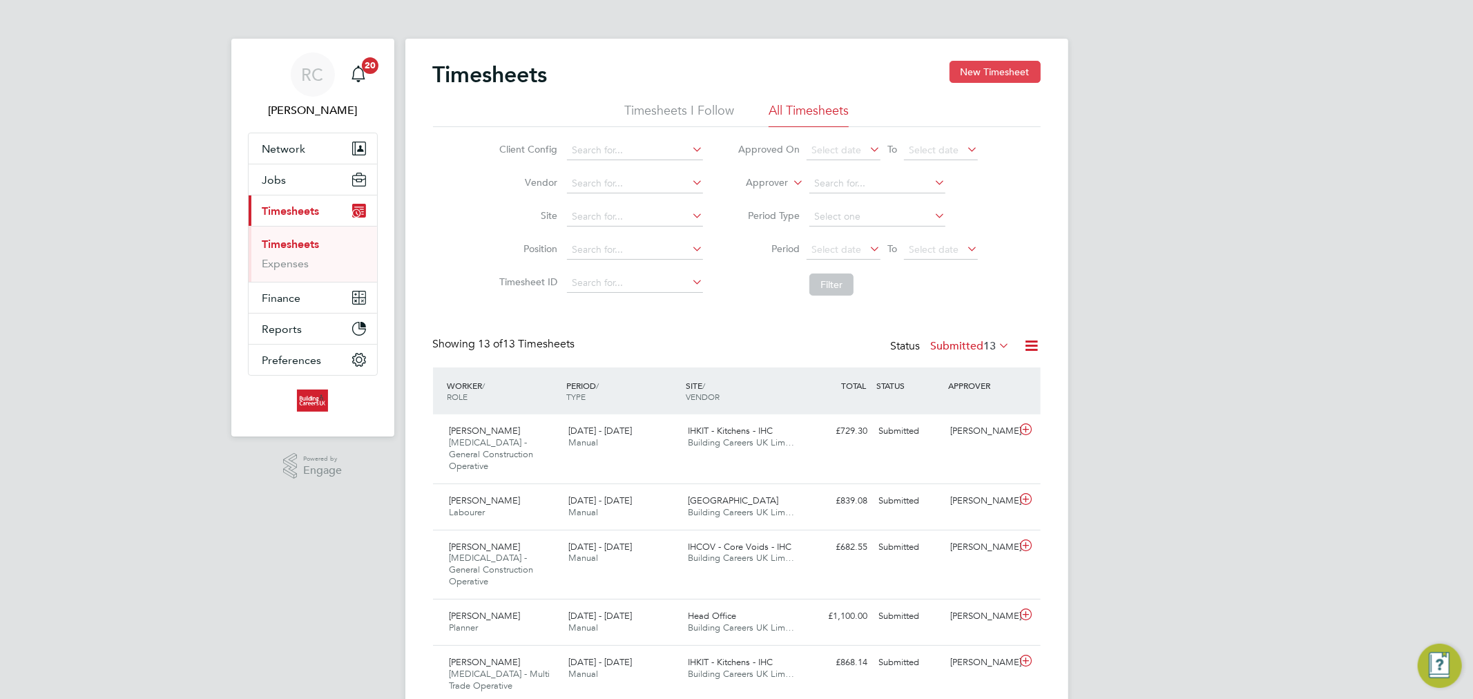
click at [1002, 72] on button "New Timesheet" at bounding box center [994, 72] width 91 height 22
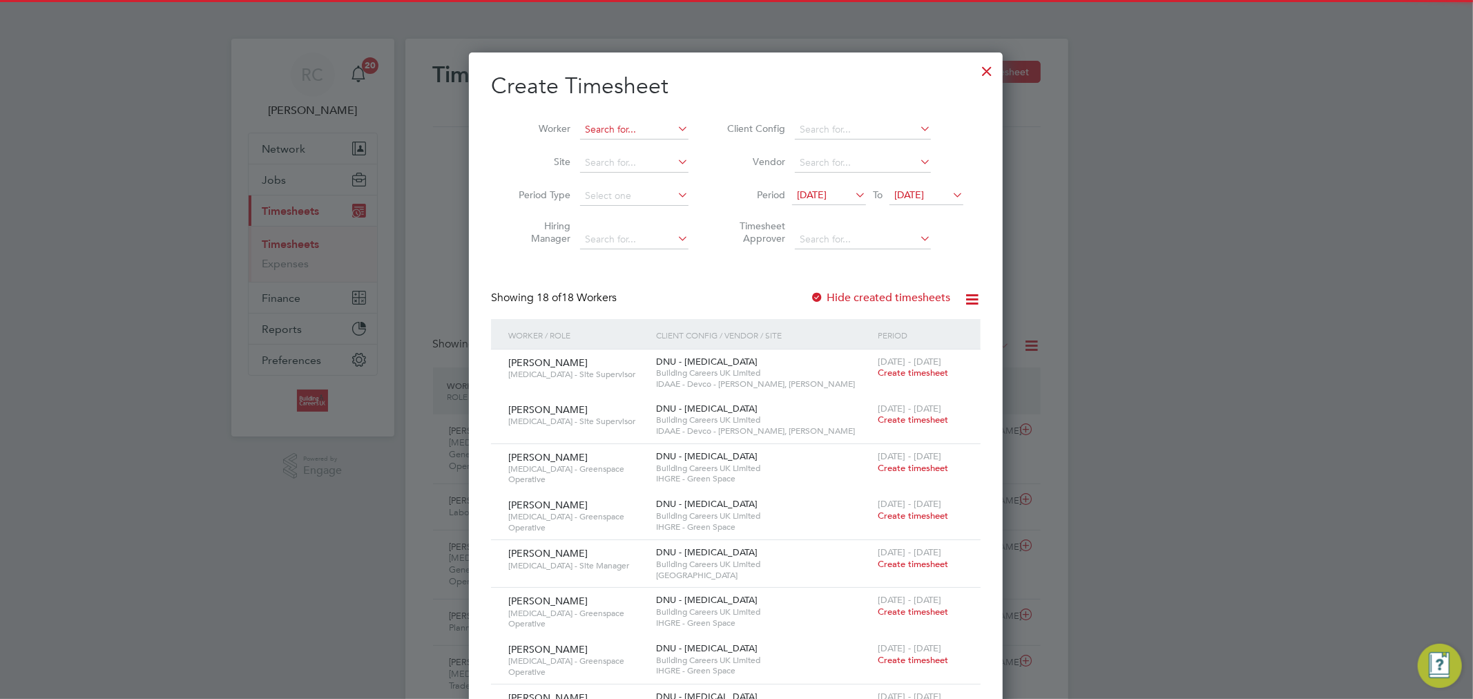
click at [610, 134] on input at bounding box center [634, 129] width 108 height 19
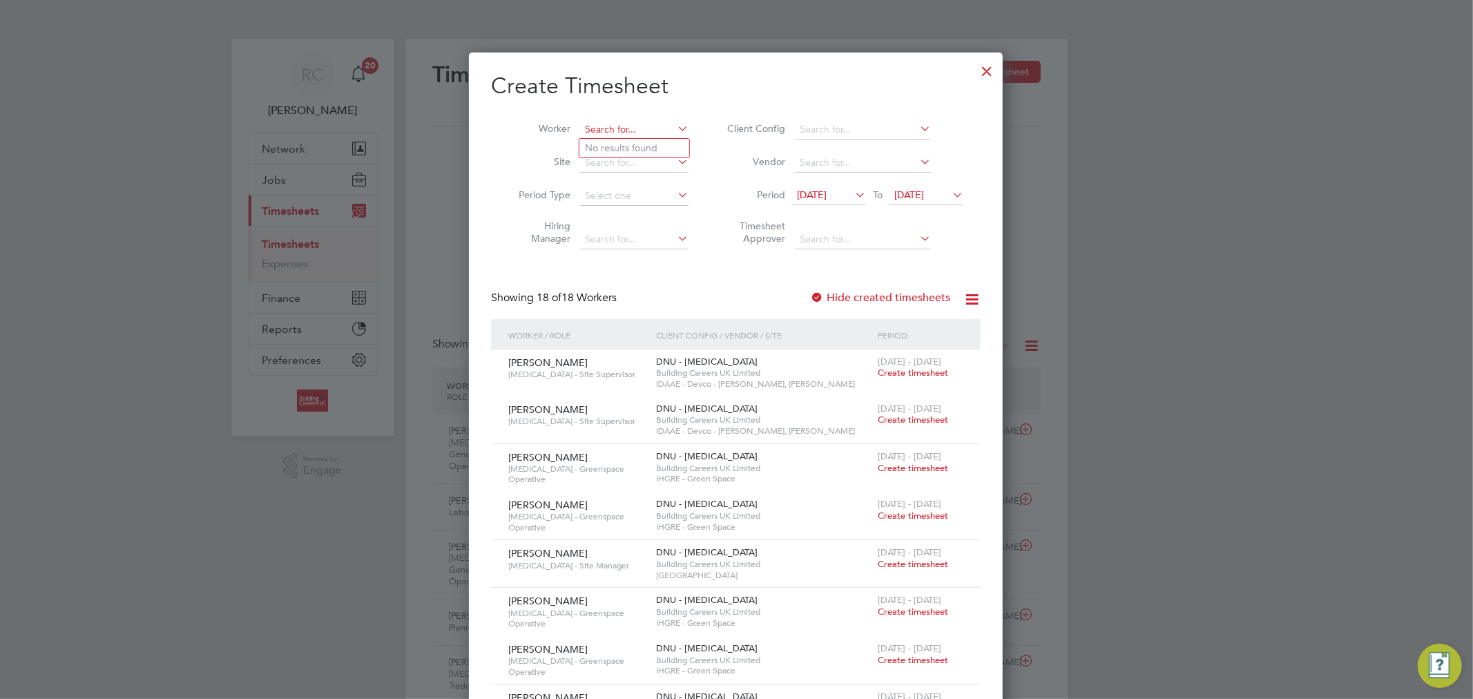
paste input "[PERSON_NAME]"
type input "[PERSON_NAME]"
click at [668, 148] on b "Lythgoe" at bounding box center [686, 148] width 37 height 12
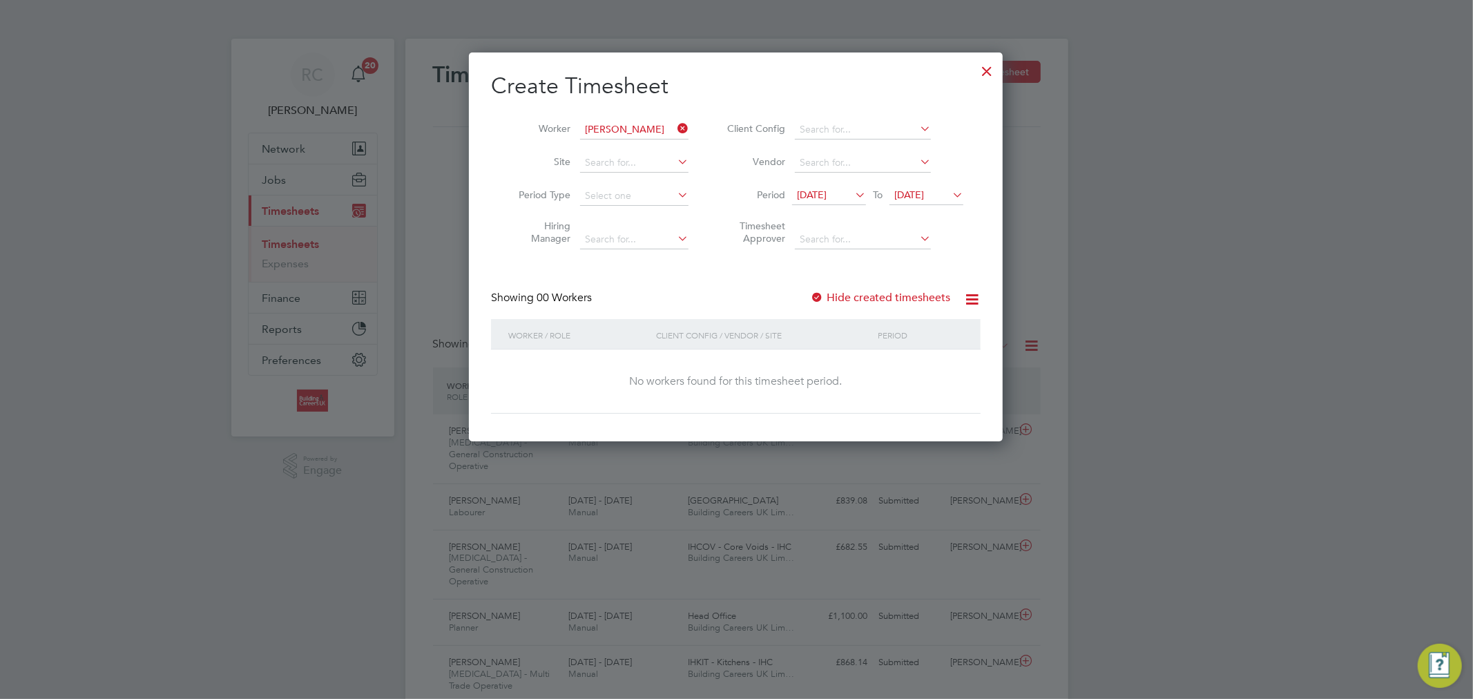
click at [826, 192] on span "12 Aug 2025" at bounding box center [812, 194] width 30 height 12
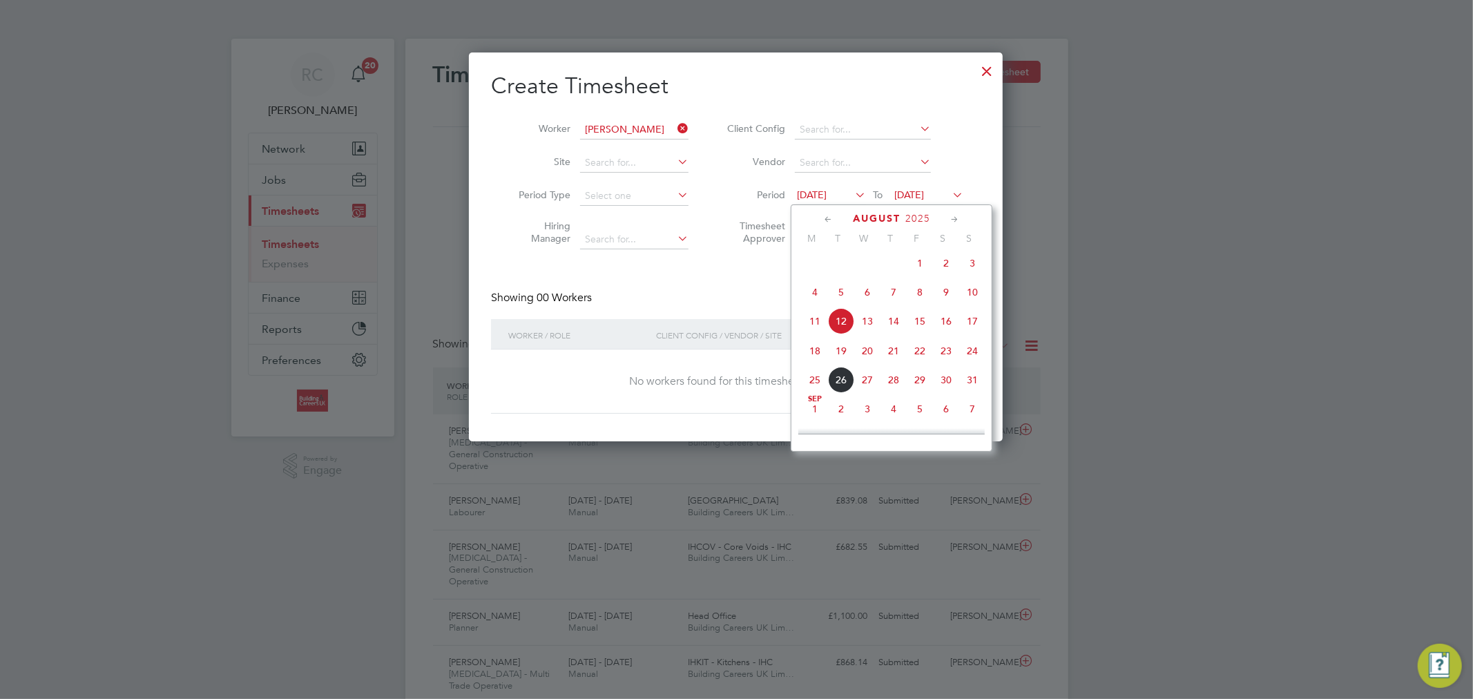
click at [810, 354] on span "18" at bounding box center [815, 351] width 26 height 26
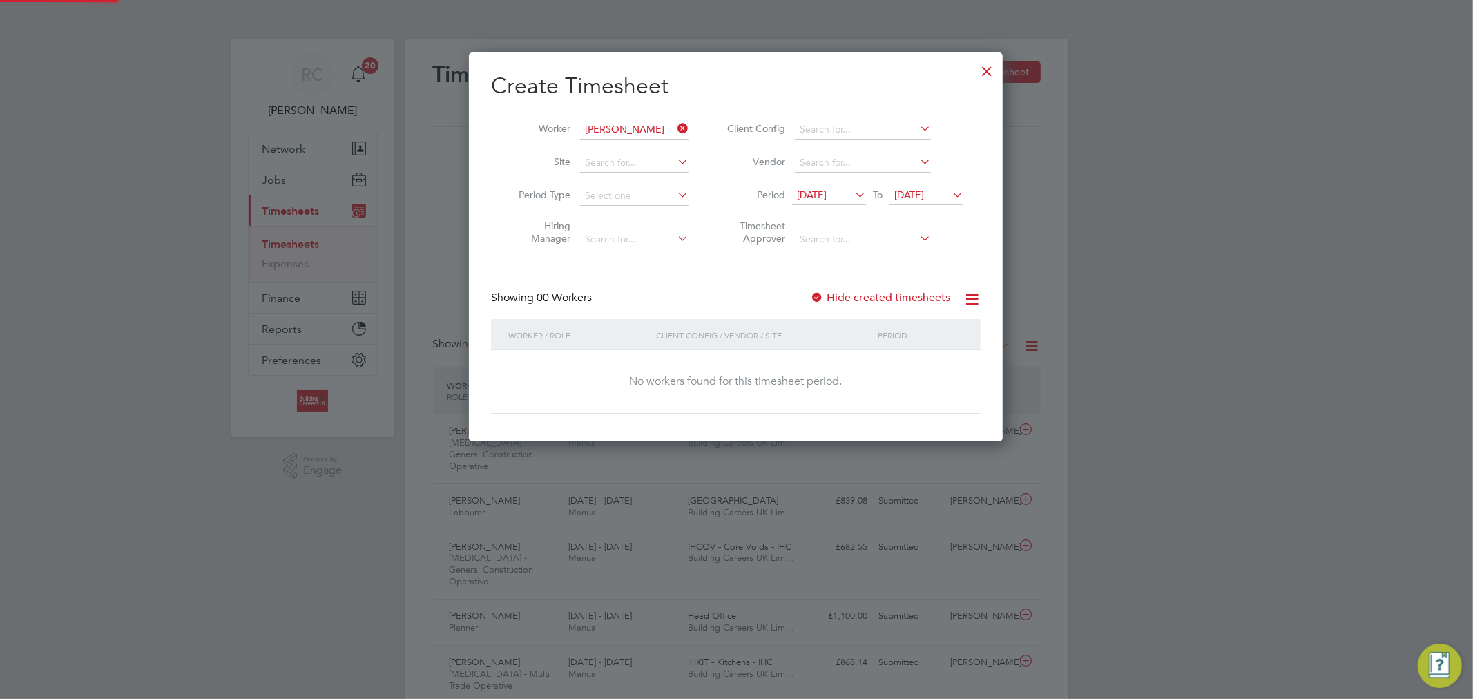
click at [911, 184] on li "Period 18 Aug 2025 To 19 Aug 2025" at bounding box center [843, 196] width 275 height 33
click at [914, 197] on span "19 Aug 2025" at bounding box center [909, 194] width 30 height 12
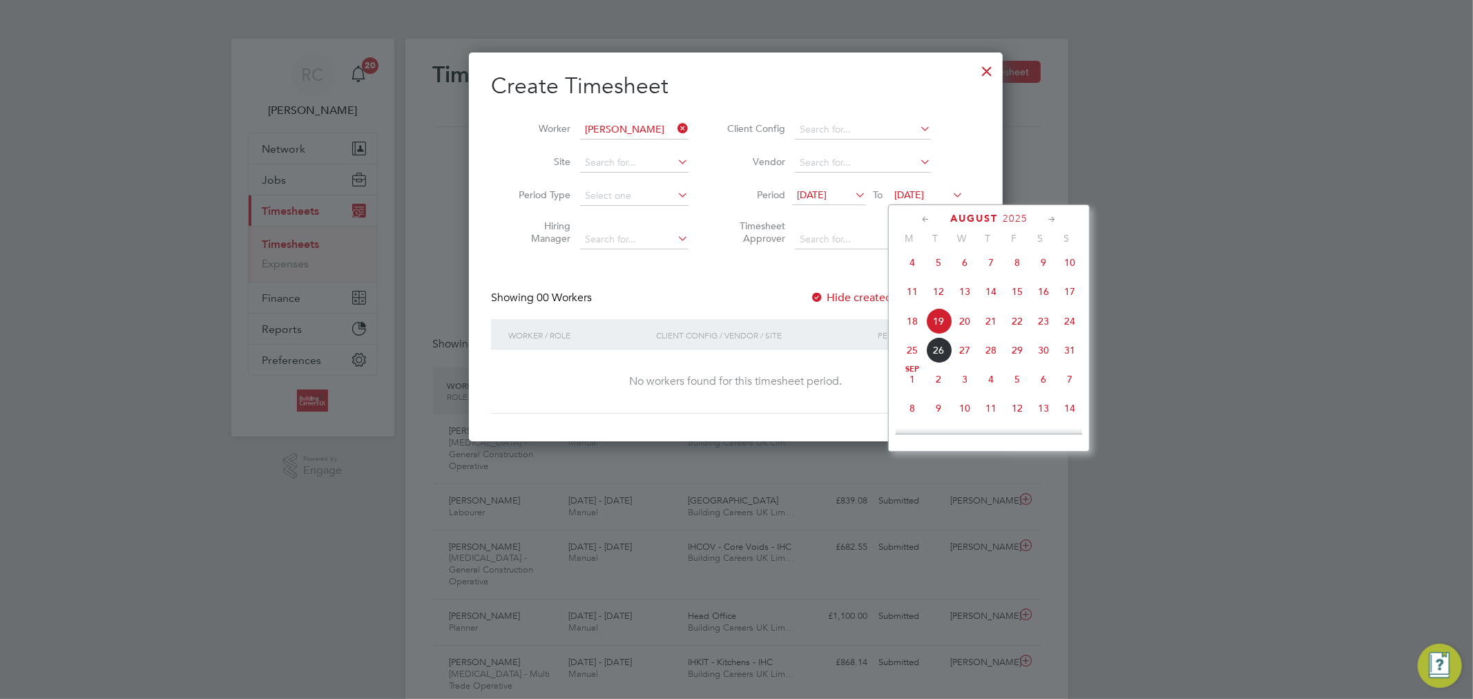
click at [1065, 329] on span "24" at bounding box center [1069, 321] width 26 height 26
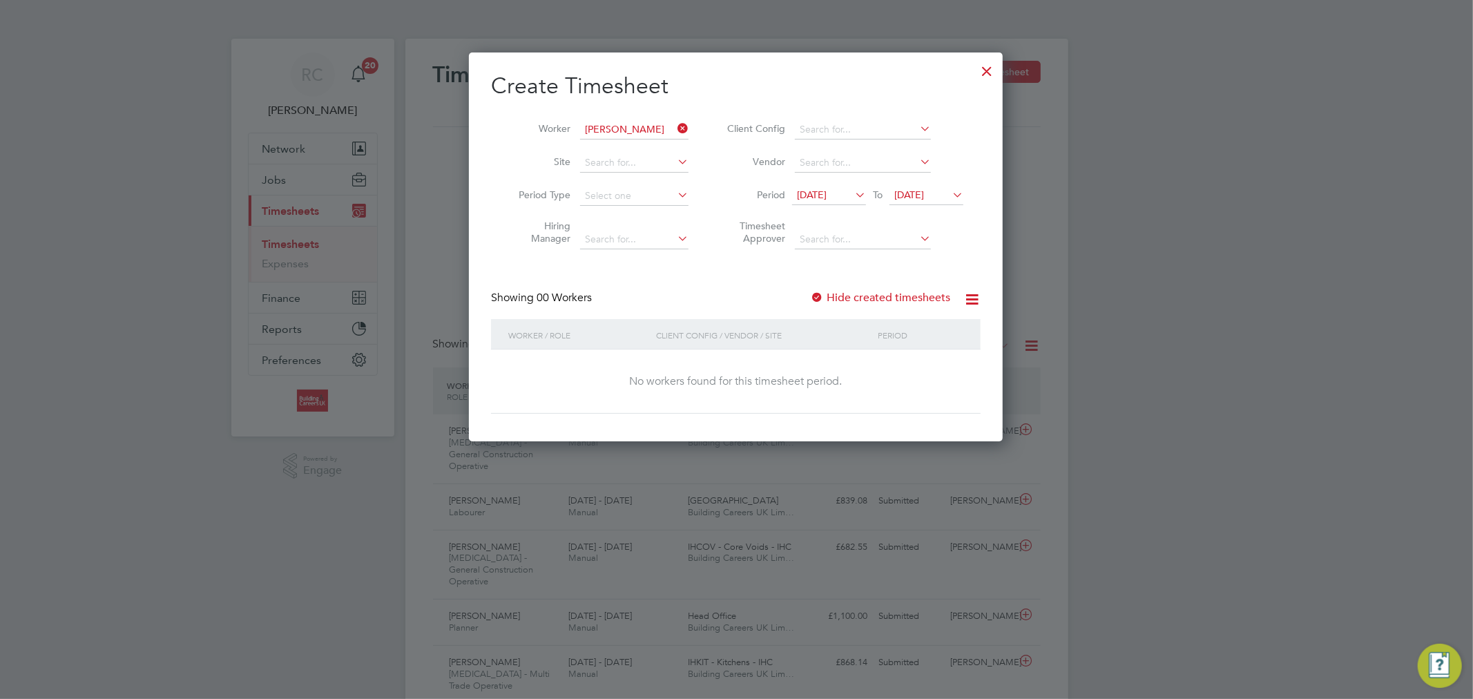
click at [837, 295] on label "Hide created timesheets" at bounding box center [880, 298] width 140 height 14
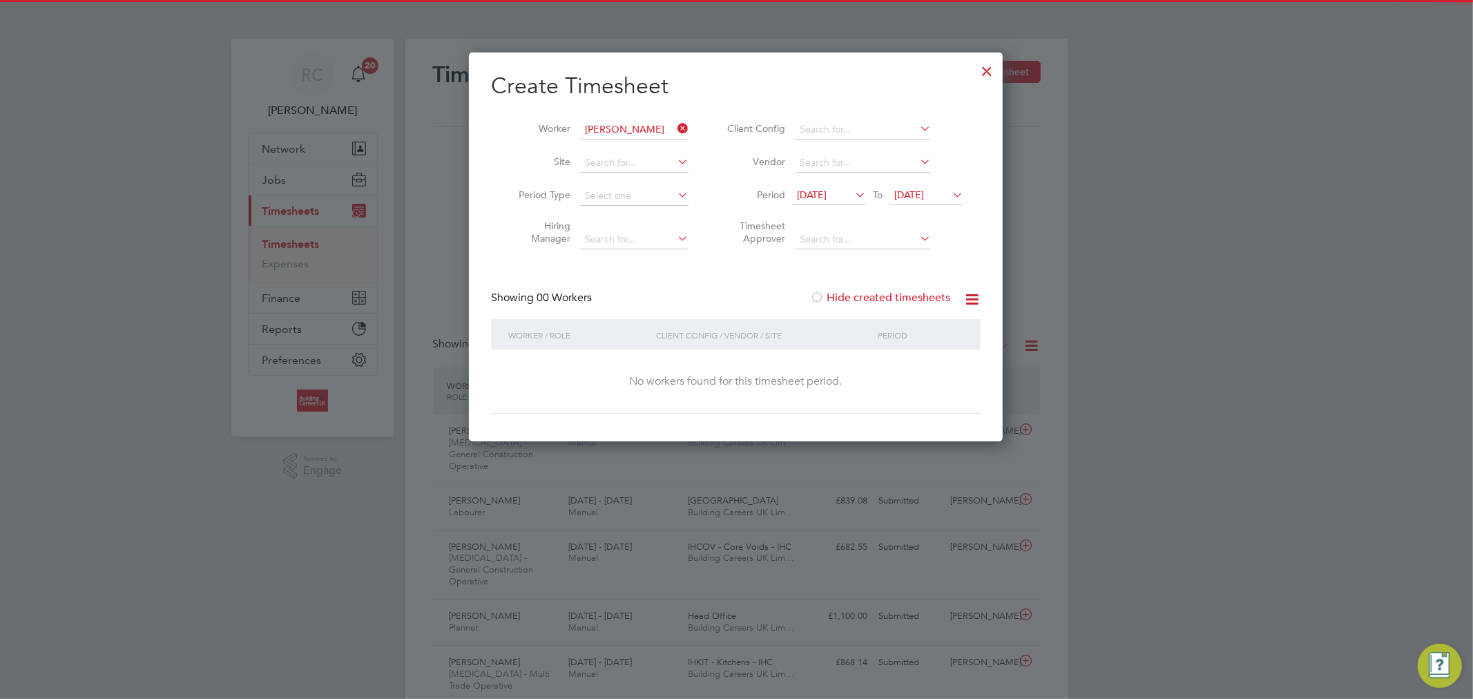
click at [836, 296] on label "Hide created timesheets" at bounding box center [880, 298] width 140 height 14
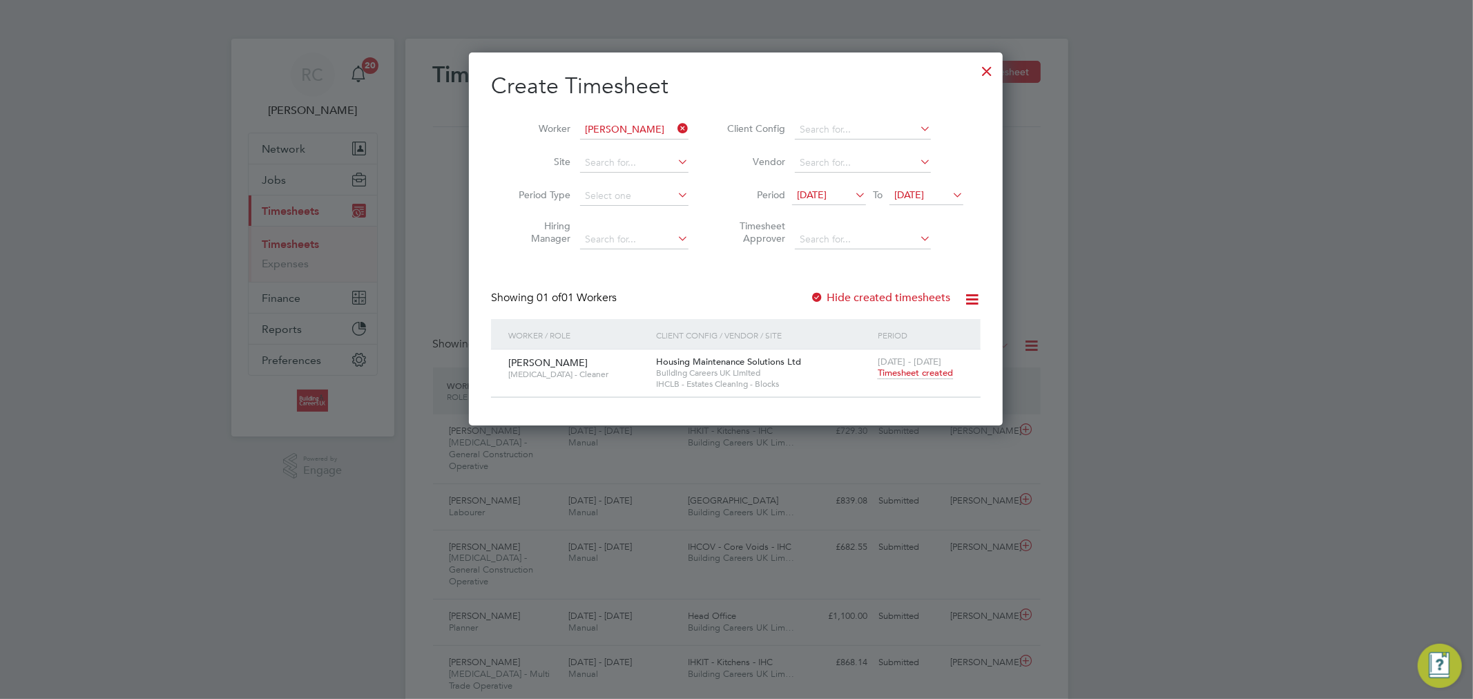
scroll to position [373, 534]
click at [926, 376] on span "Timesheet created" at bounding box center [915, 373] width 75 height 12
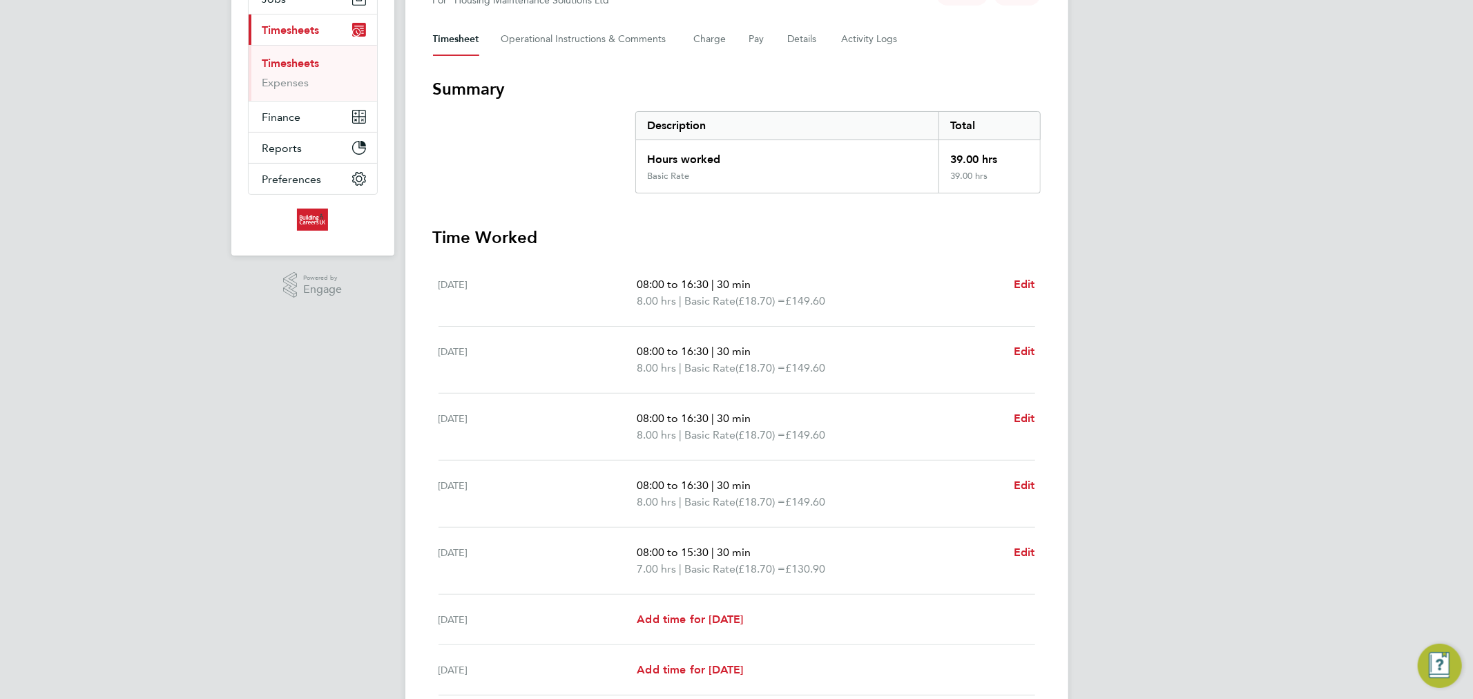
scroll to position [298, 0]
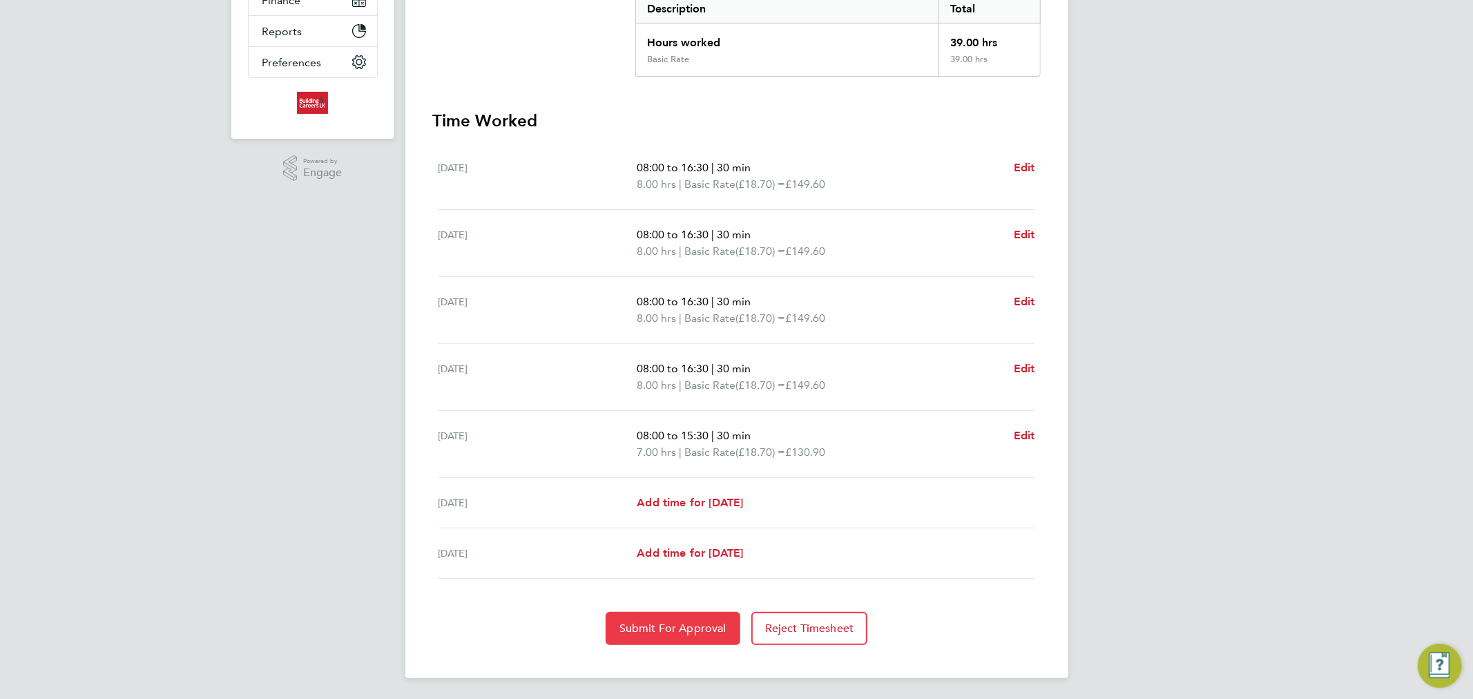
click at [643, 630] on span "Submit For Approval" at bounding box center [672, 628] width 107 height 14
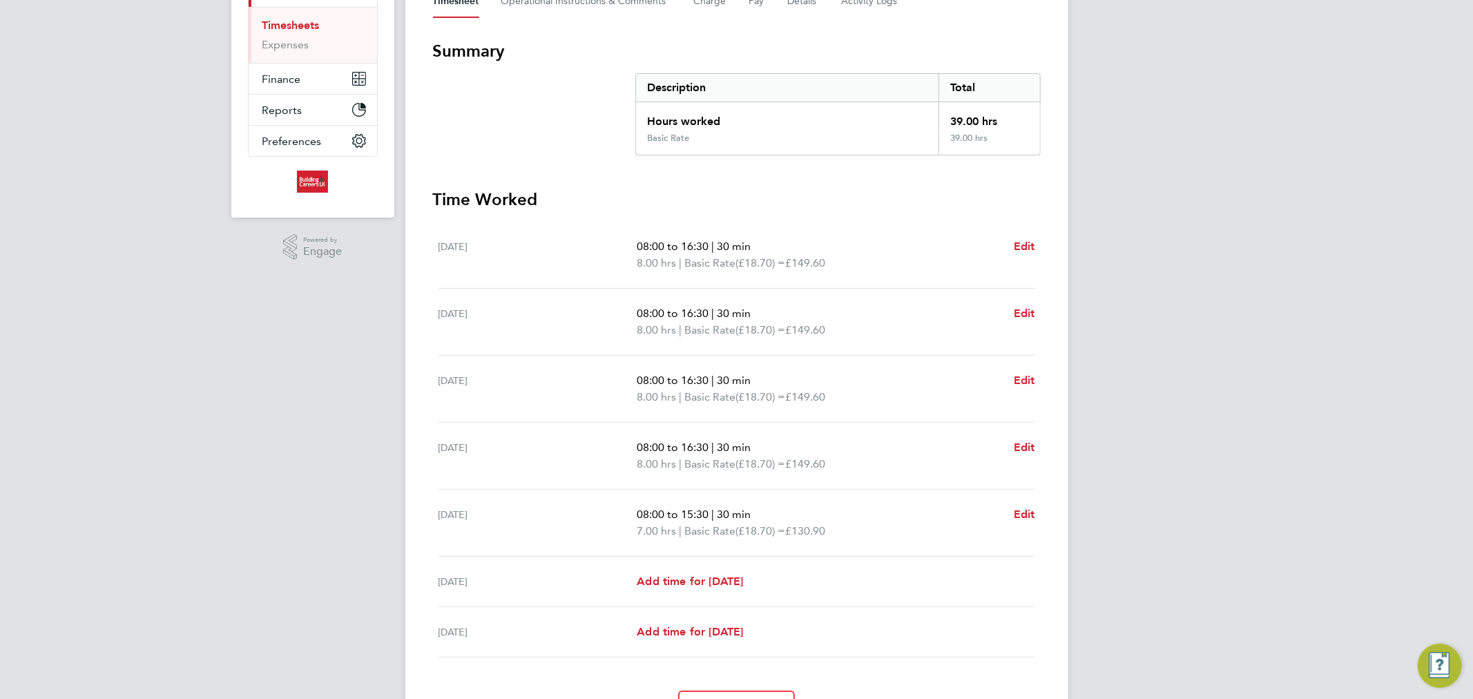
scroll to position [0, 0]
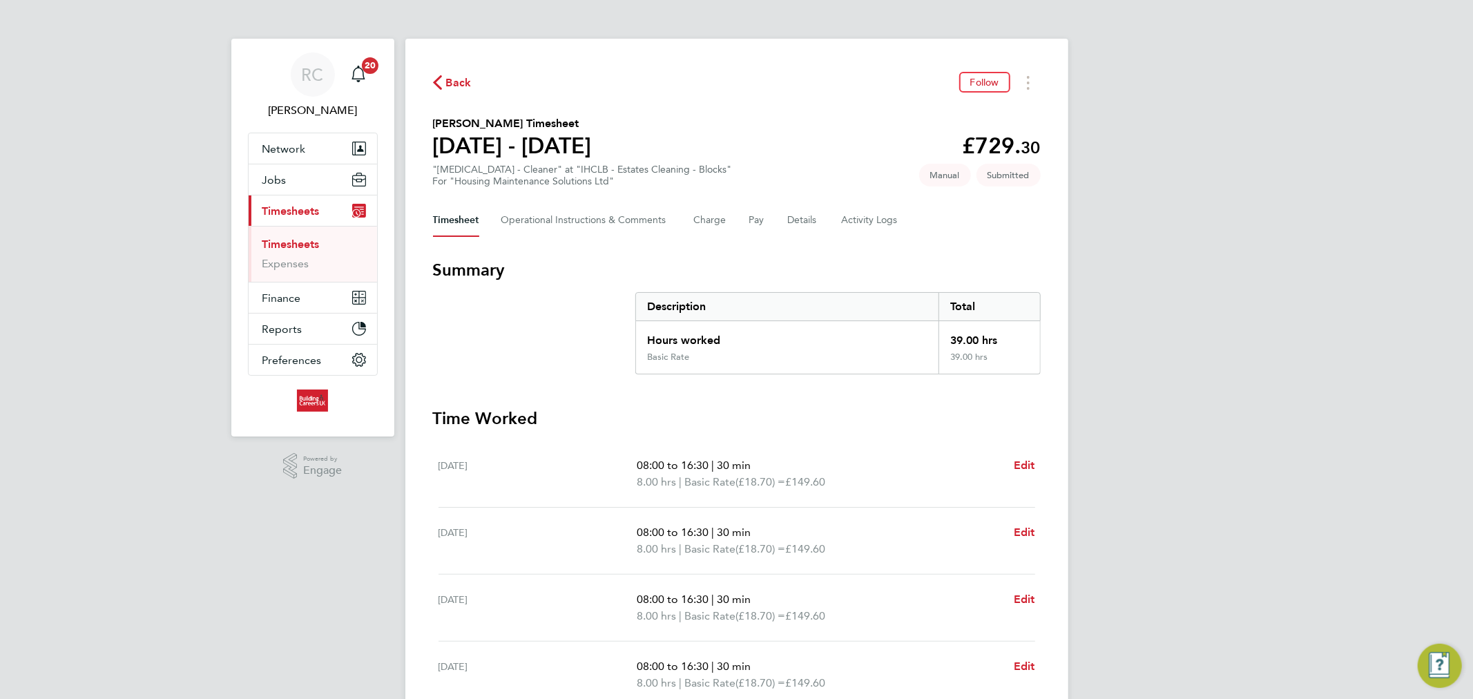
click at [459, 83] on span "Back" at bounding box center [459, 83] width 26 height 17
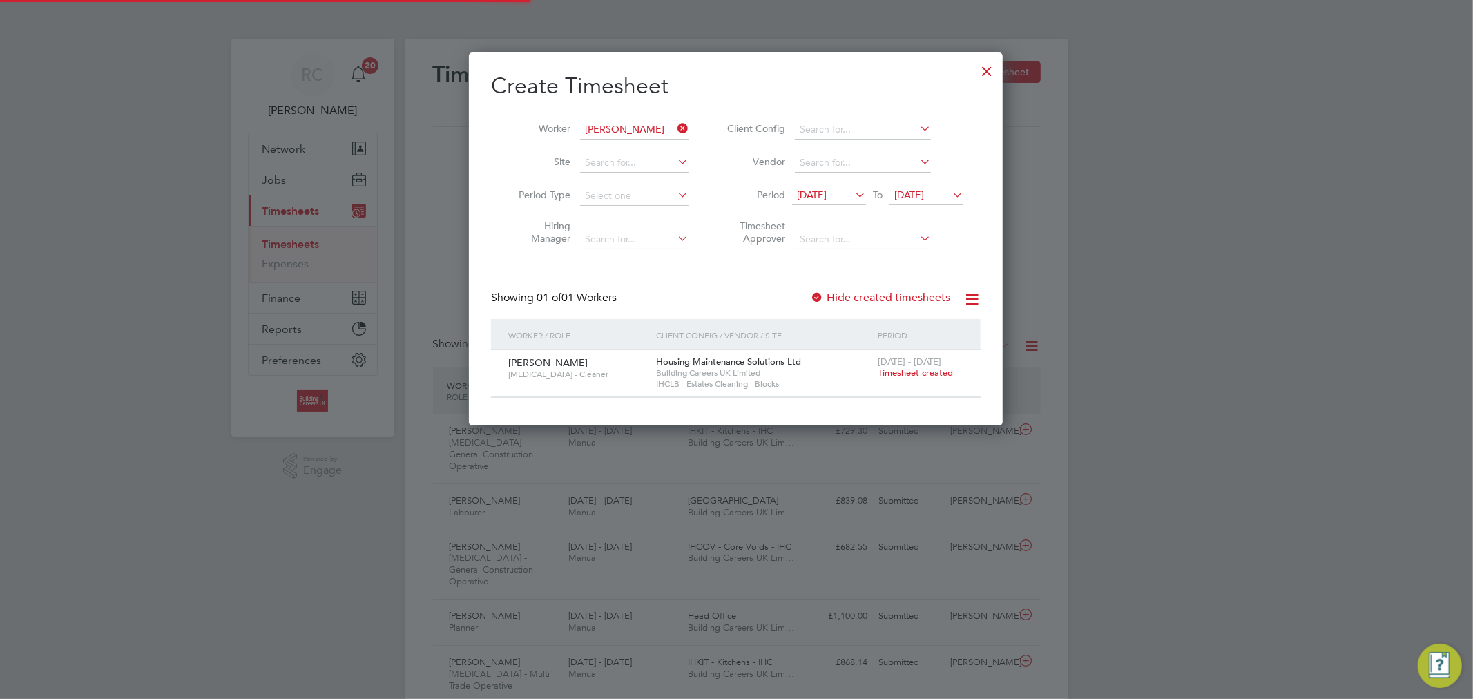
scroll to position [35, 120]
click at [990, 67] on div at bounding box center [986, 67] width 25 height 25
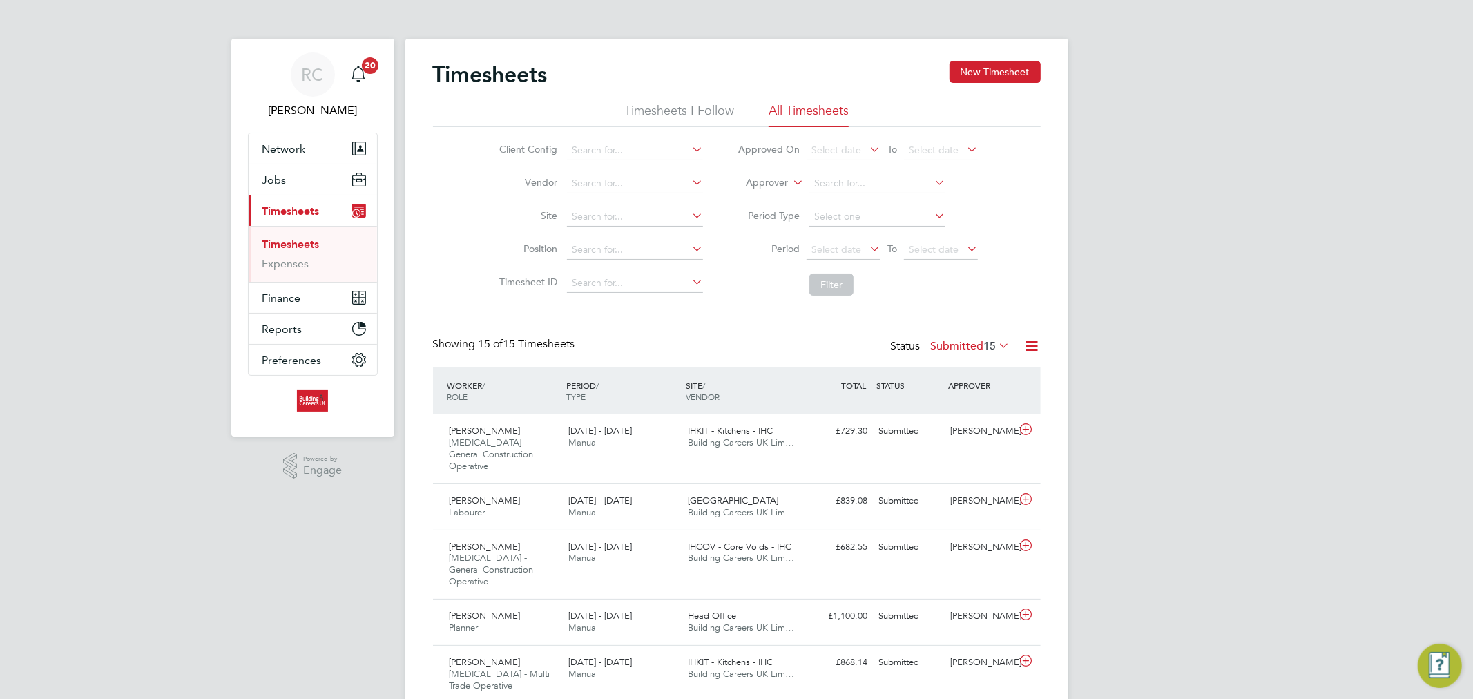
click at [958, 342] on label "Submitted 15" at bounding box center [970, 346] width 79 height 14
click at [631, 157] on input at bounding box center [635, 150] width 136 height 19
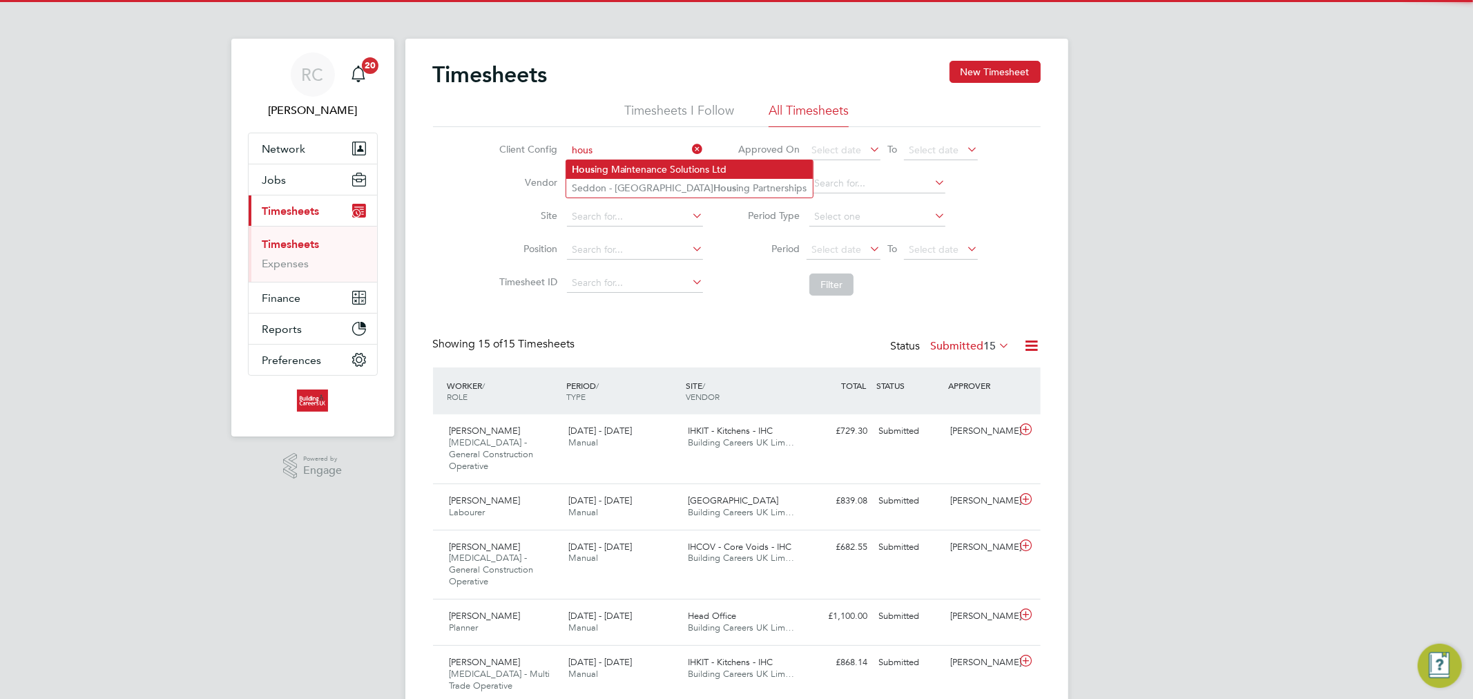
click at [635, 166] on li "Hous ing Maintenance Solutions Ltd" at bounding box center [689, 169] width 246 height 19
type input "Housing Maintenance Solutions Ltd"
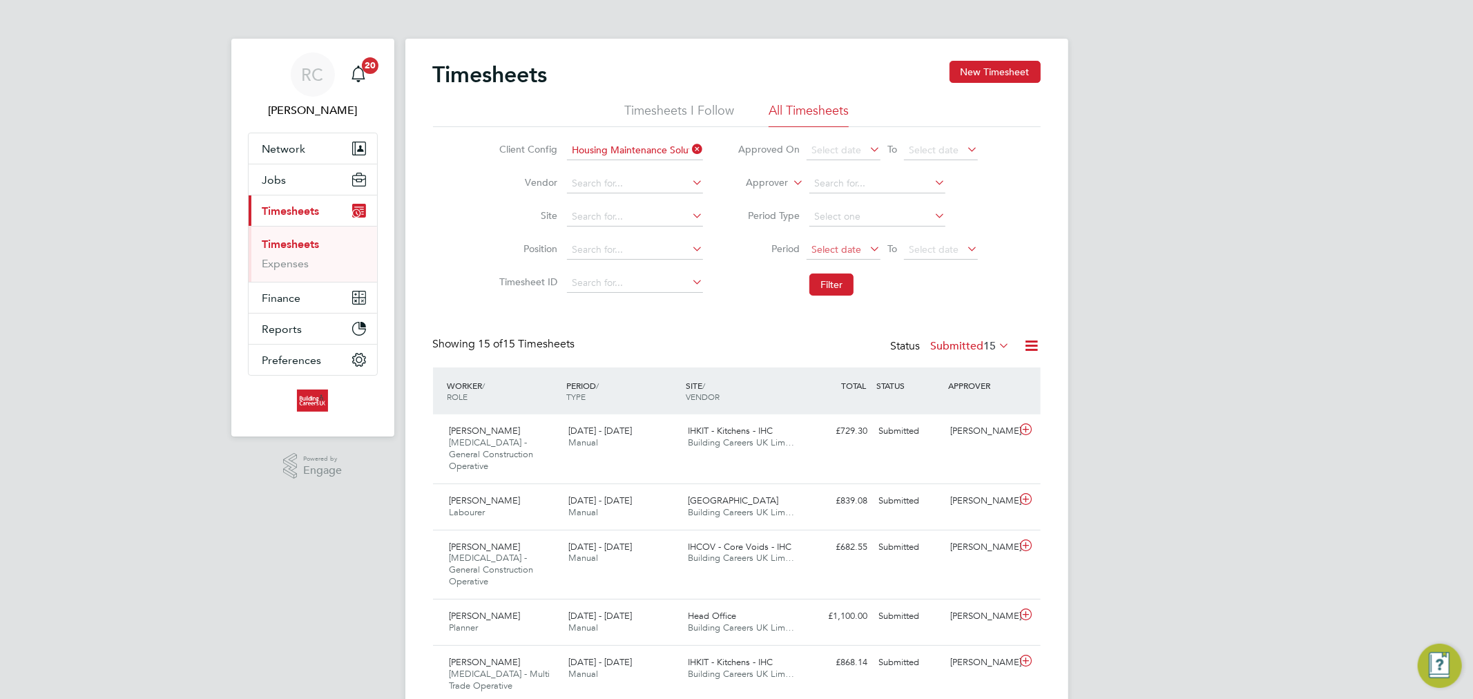
click at [833, 250] on span "Select date" at bounding box center [836, 249] width 50 height 12
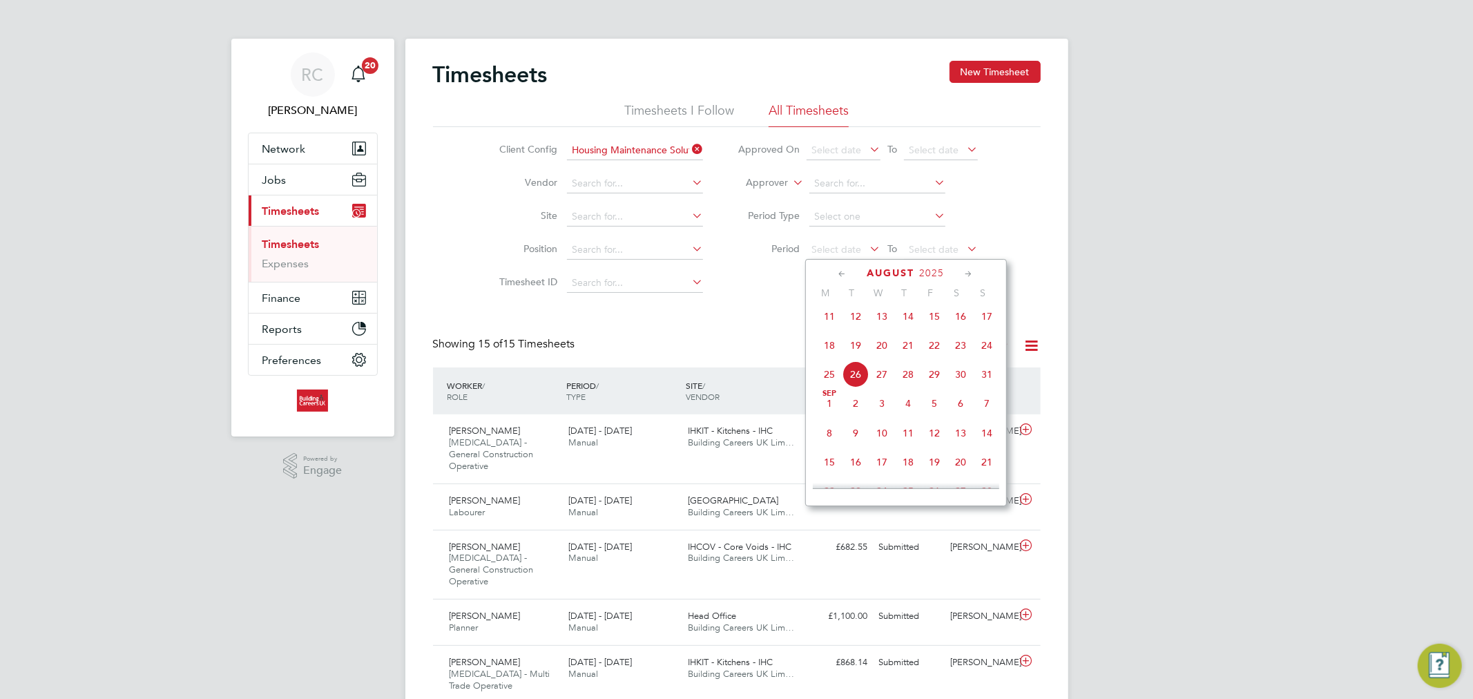
click at [831, 358] on span "18" at bounding box center [829, 345] width 26 height 26
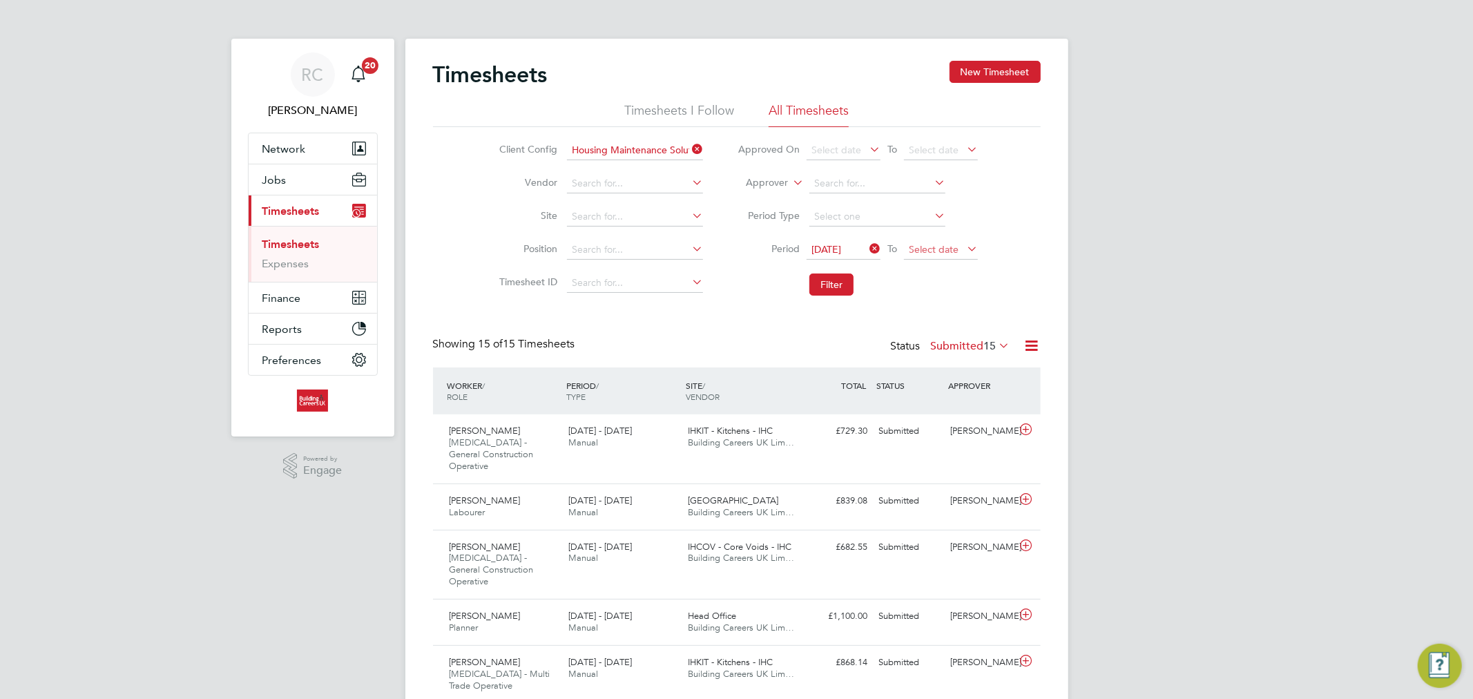
click at [942, 252] on span "Select date" at bounding box center [934, 249] width 50 height 12
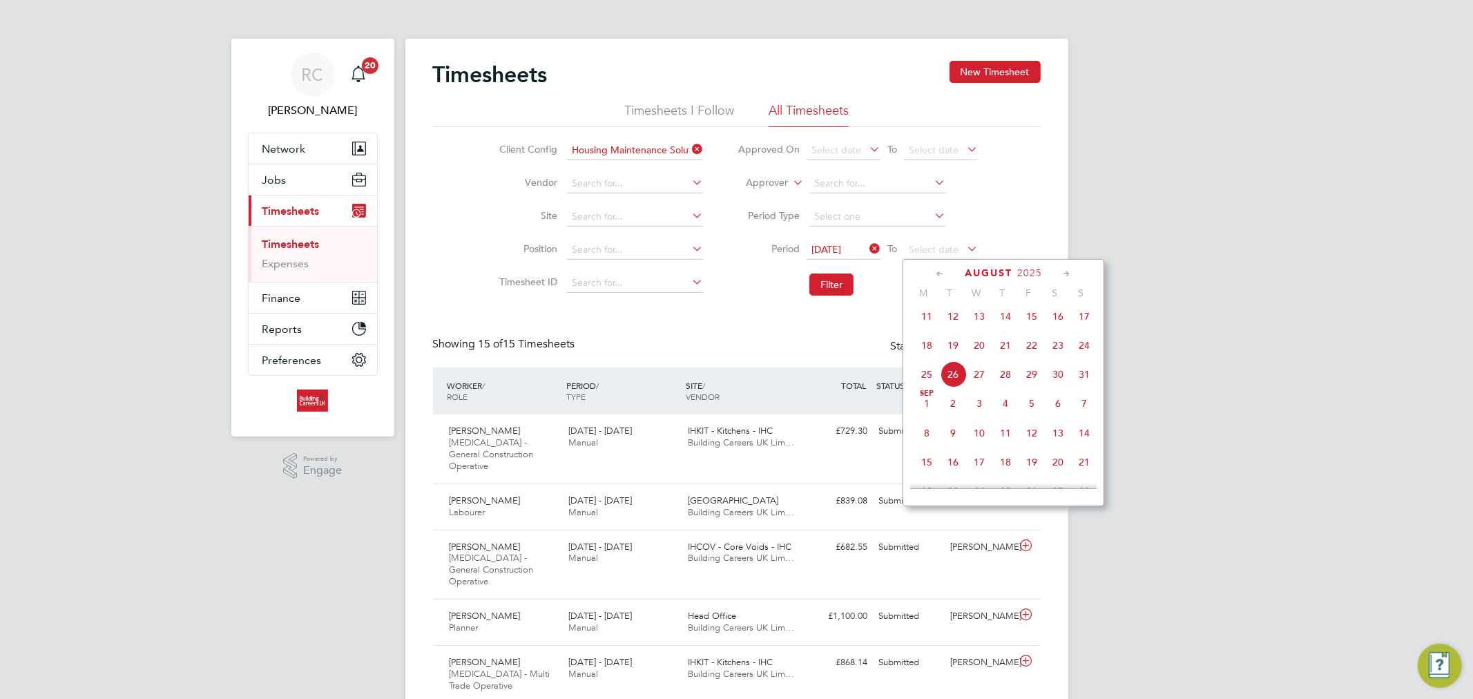
click at [1084, 358] on span "24" at bounding box center [1084, 345] width 26 height 26
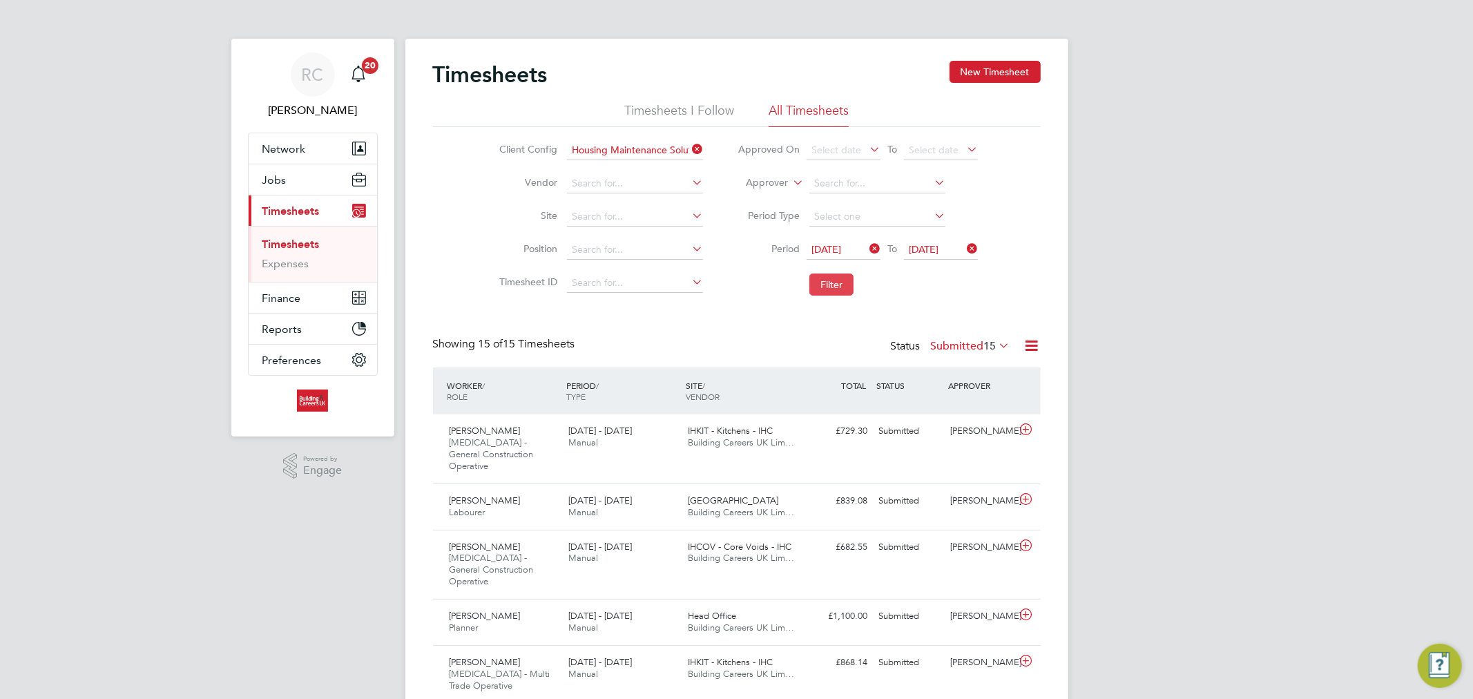
click at [838, 285] on button "Filter" at bounding box center [831, 284] width 44 height 22
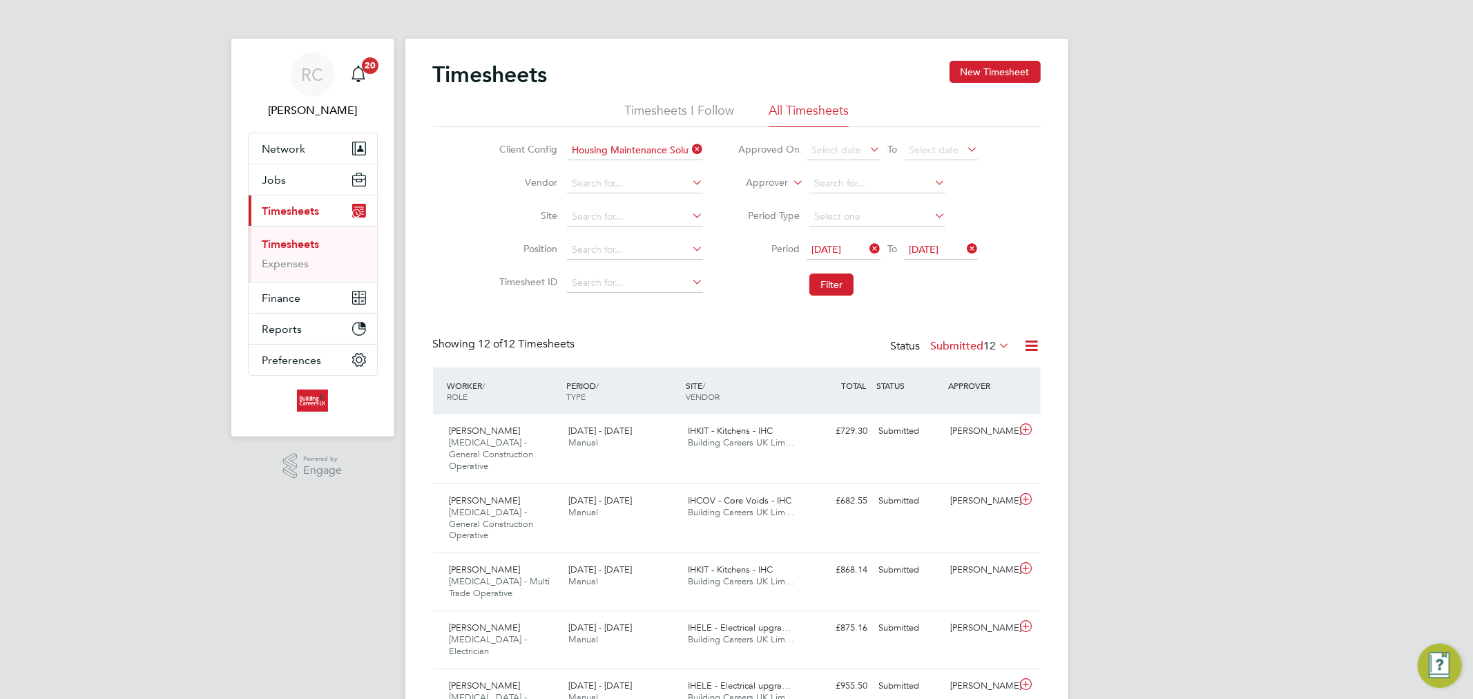
click at [971, 344] on label "Submitted 12" at bounding box center [970, 346] width 79 height 14
click at [976, 428] on li "Approved" at bounding box center [966, 428] width 64 height 19
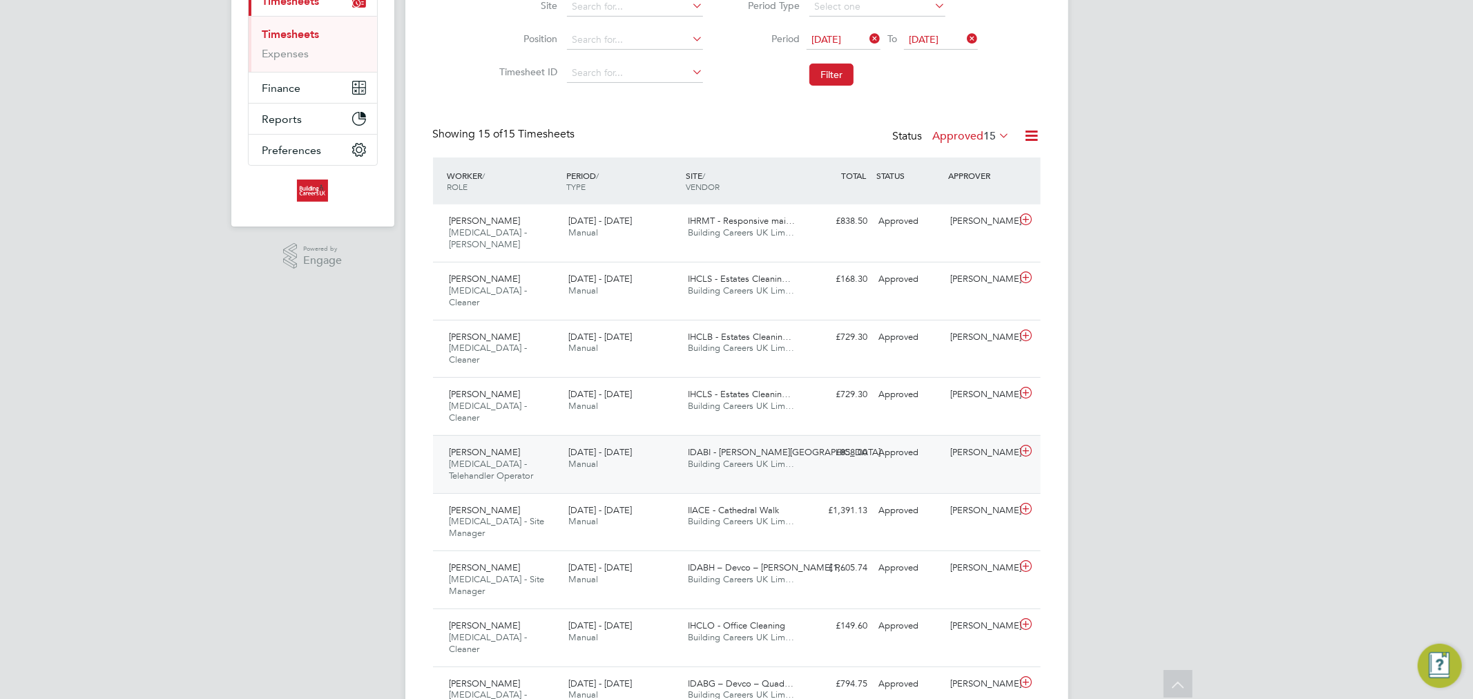
scroll to position [0, 0]
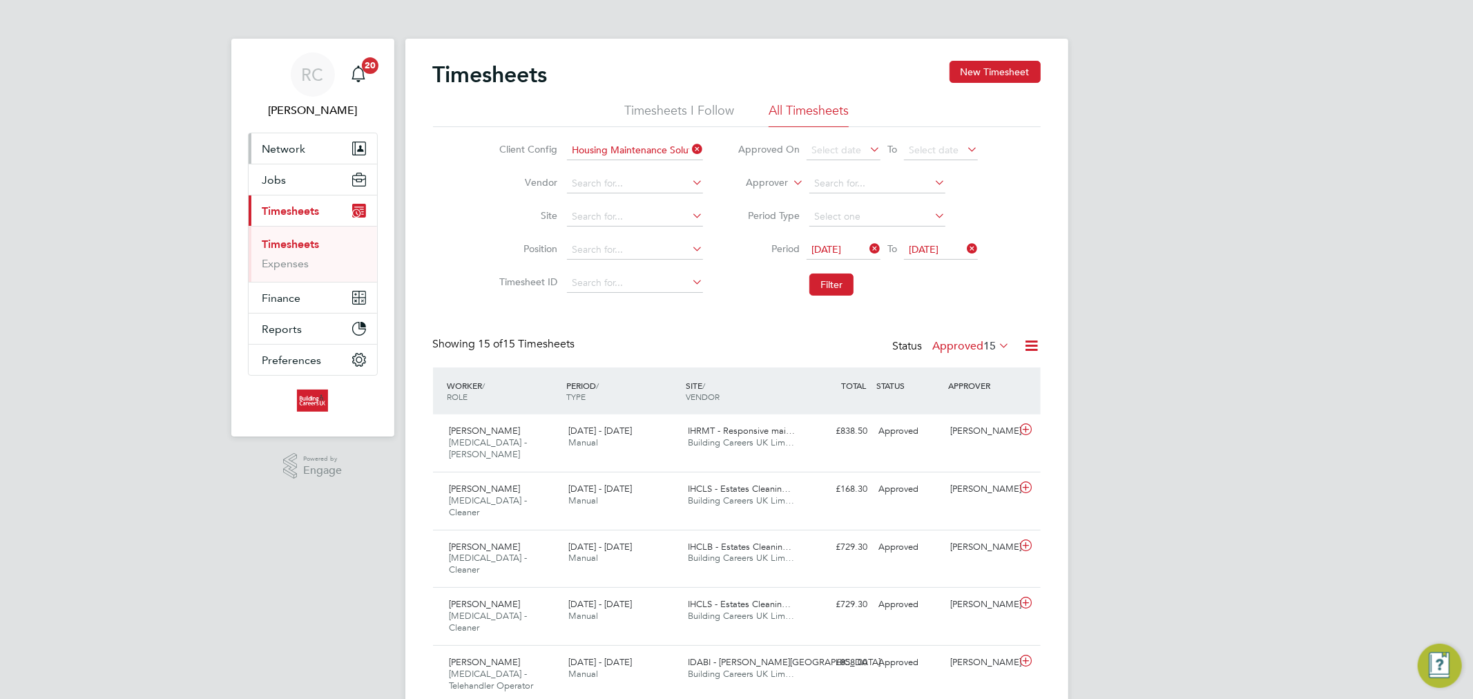
click at [291, 142] on span "Network" at bounding box center [283, 148] width 43 height 13
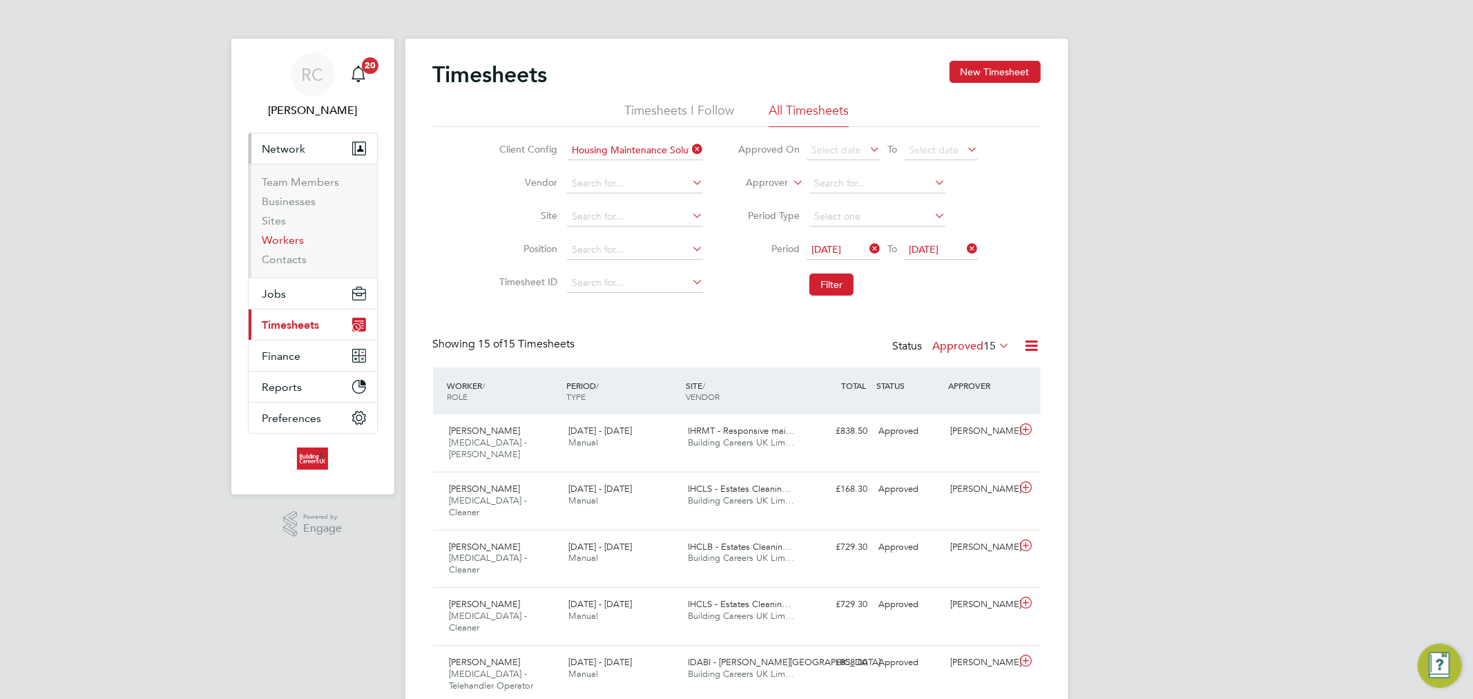
click at [283, 238] on link "Workers" at bounding box center [283, 239] width 42 height 13
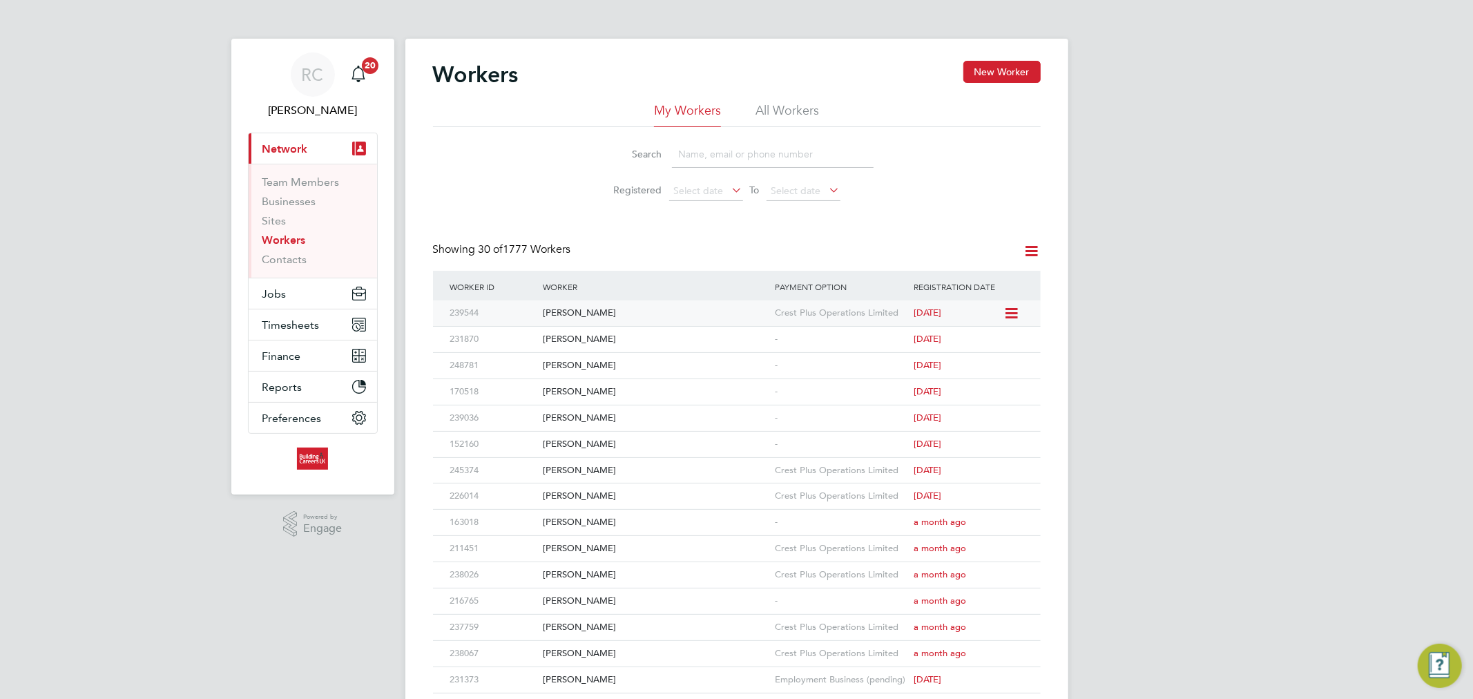
click at [574, 311] on div "[PERSON_NAME]" at bounding box center [655, 313] width 232 height 26
click at [764, 115] on li "All Workers" at bounding box center [787, 114] width 64 height 25
click at [273, 237] on link "Workers" at bounding box center [283, 239] width 43 height 13
click at [267, 237] on link "Workers" at bounding box center [283, 239] width 43 height 13
click at [302, 240] on link "Workers" at bounding box center [283, 239] width 43 height 13
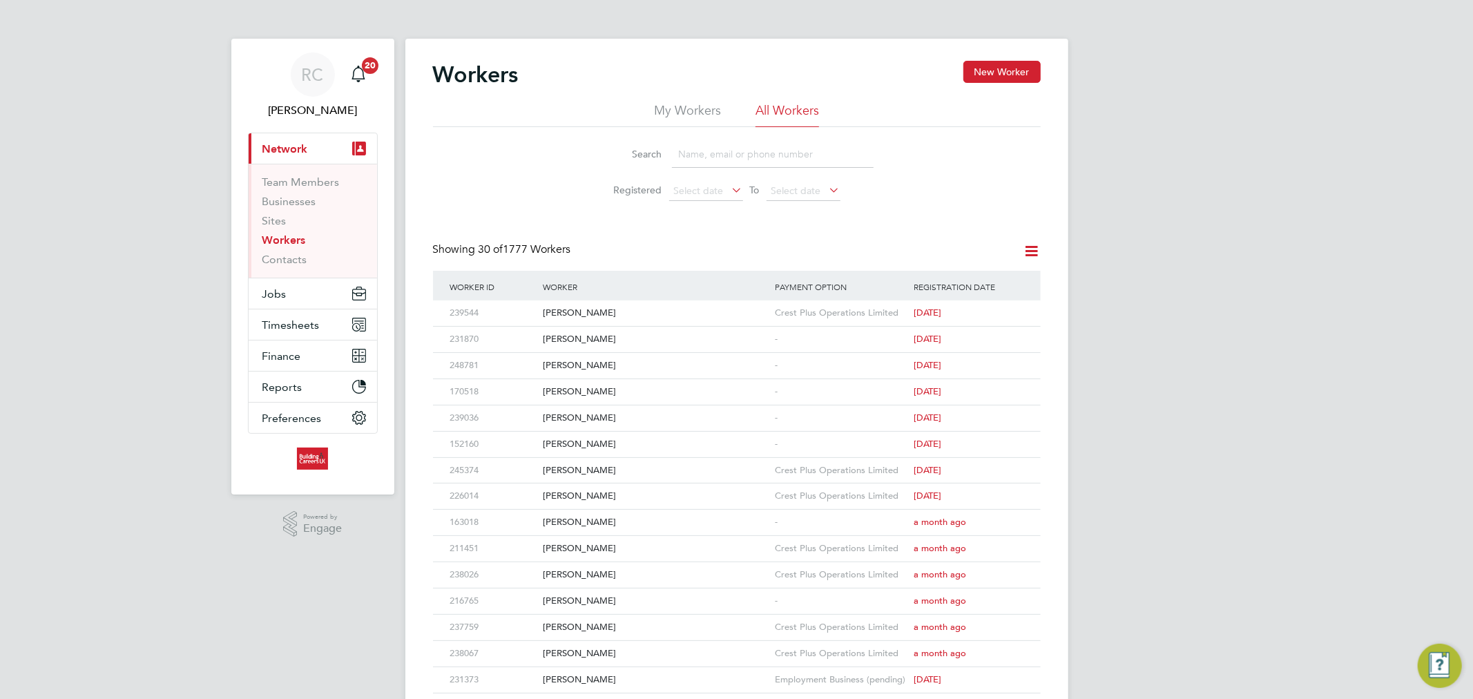
click at [784, 105] on li "All Workers" at bounding box center [787, 114] width 64 height 25
click at [681, 164] on input at bounding box center [773, 154] width 202 height 27
click at [288, 299] on button "Jobs" at bounding box center [313, 293] width 128 height 30
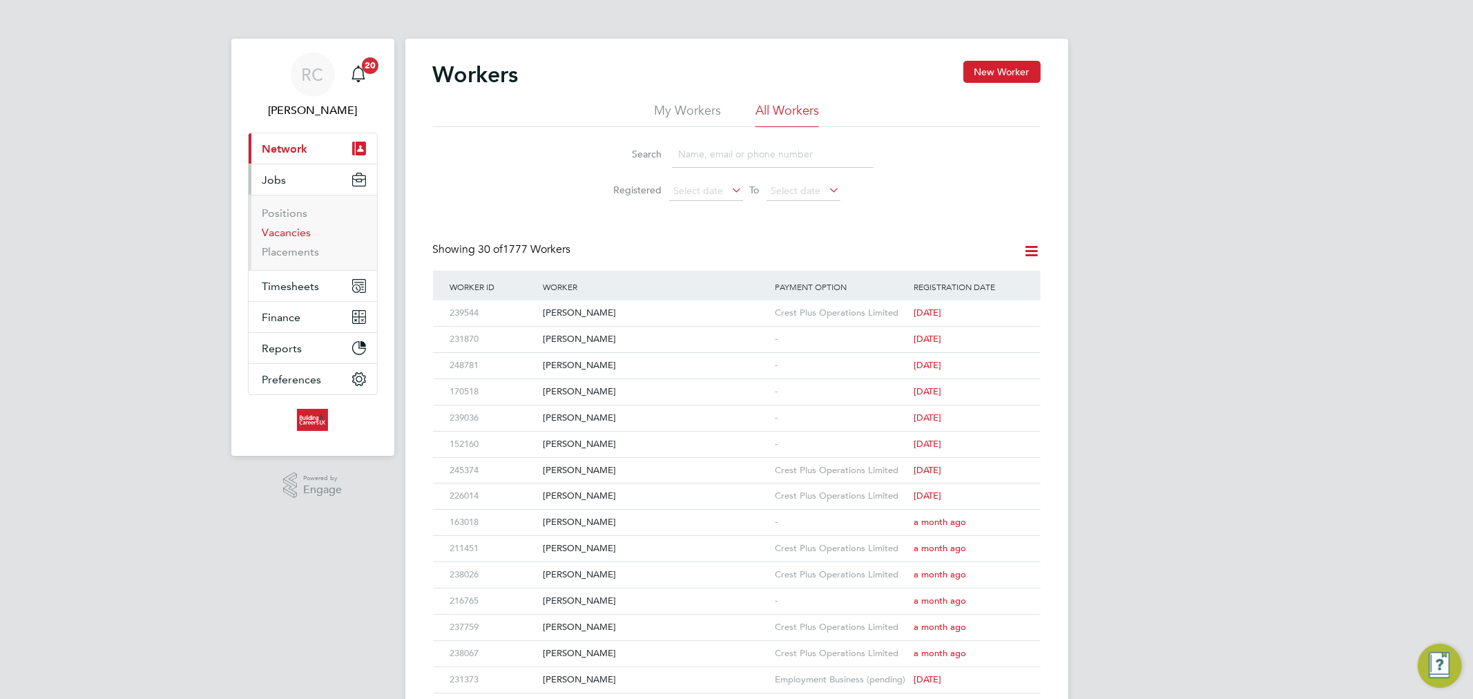
click at [293, 230] on link "Vacancies" at bounding box center [286, 232] width 49 height 13
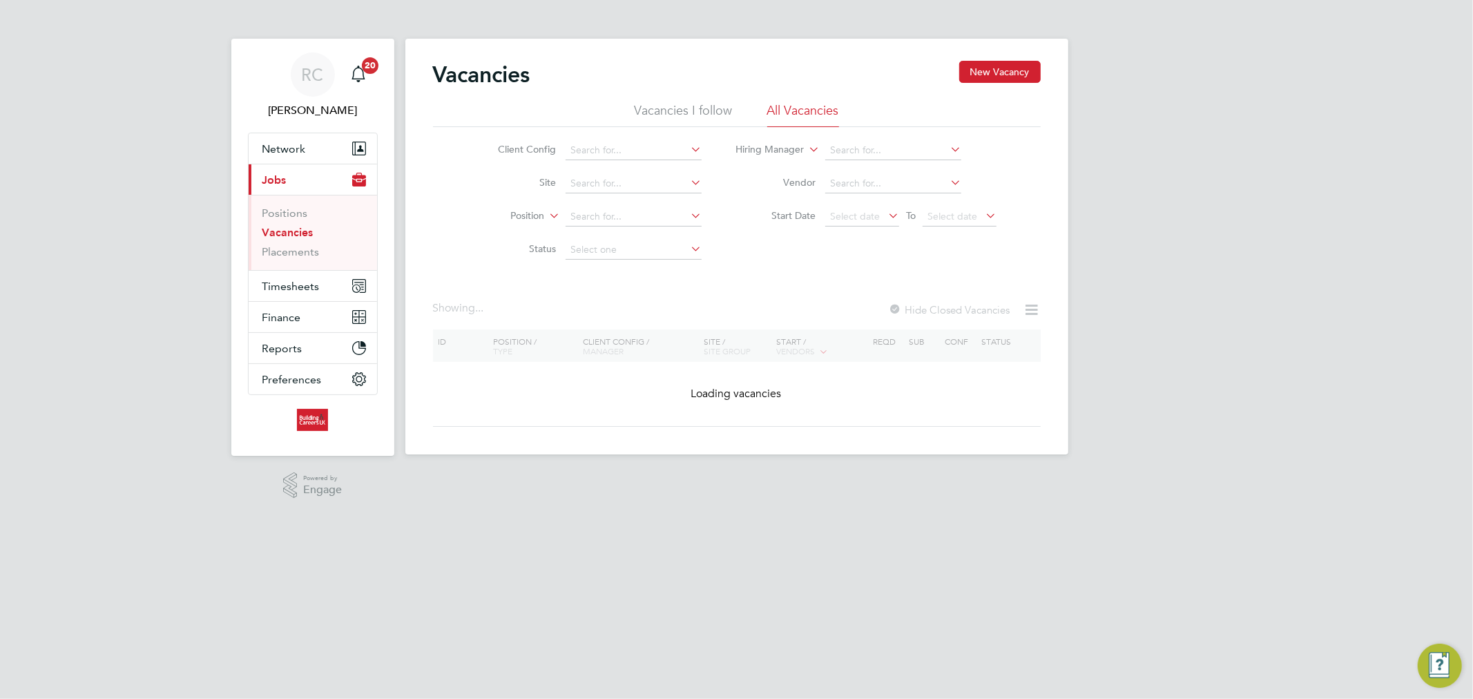
click at [798, 102] on li "All Vacancies" at bounding box center [803, 114] width 72 height 25
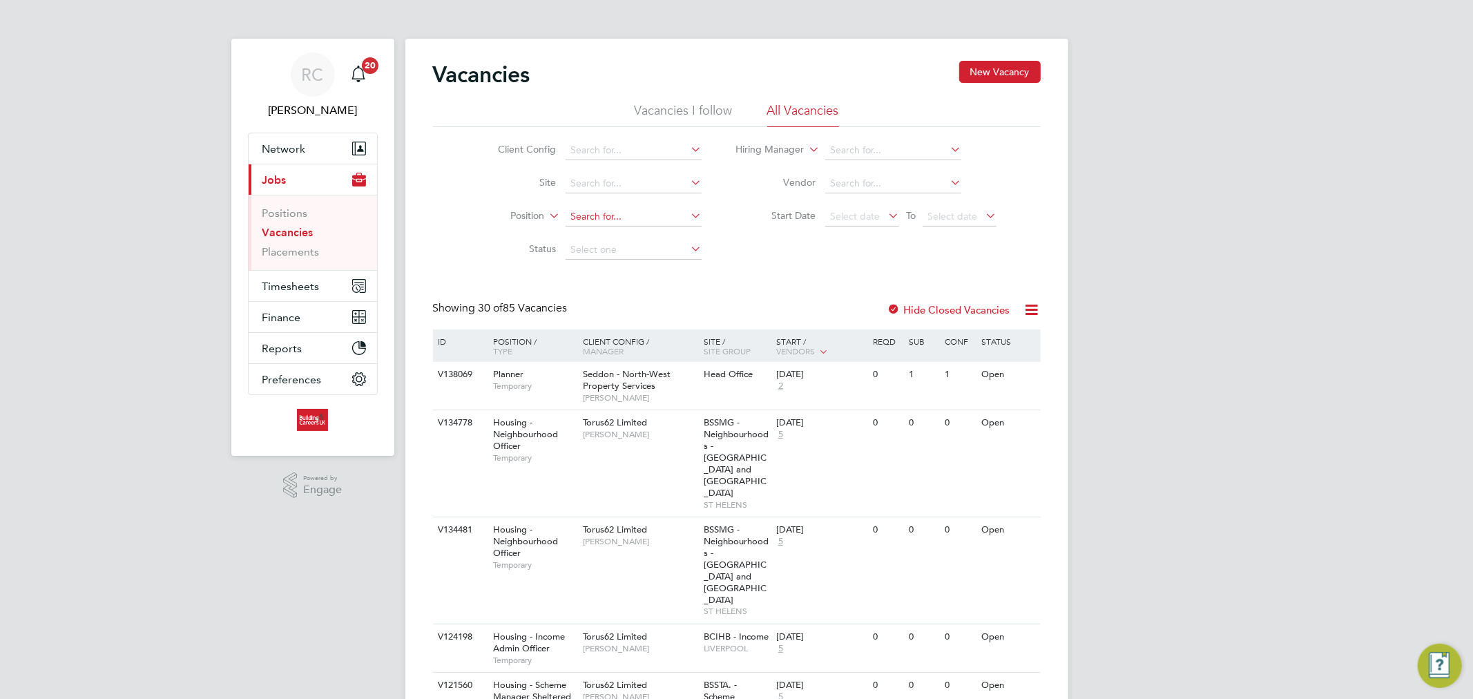
click at [636, 214] on input at bounding box center [633, 216] width 136 height 19
type input "j"
type input "thomas mawdsley"
click at [688, 210] on icon at bounding box center [688, 215] width 0 height 19
click at [601, 153] on input at bounding box center [633, 150] width 136 height 19
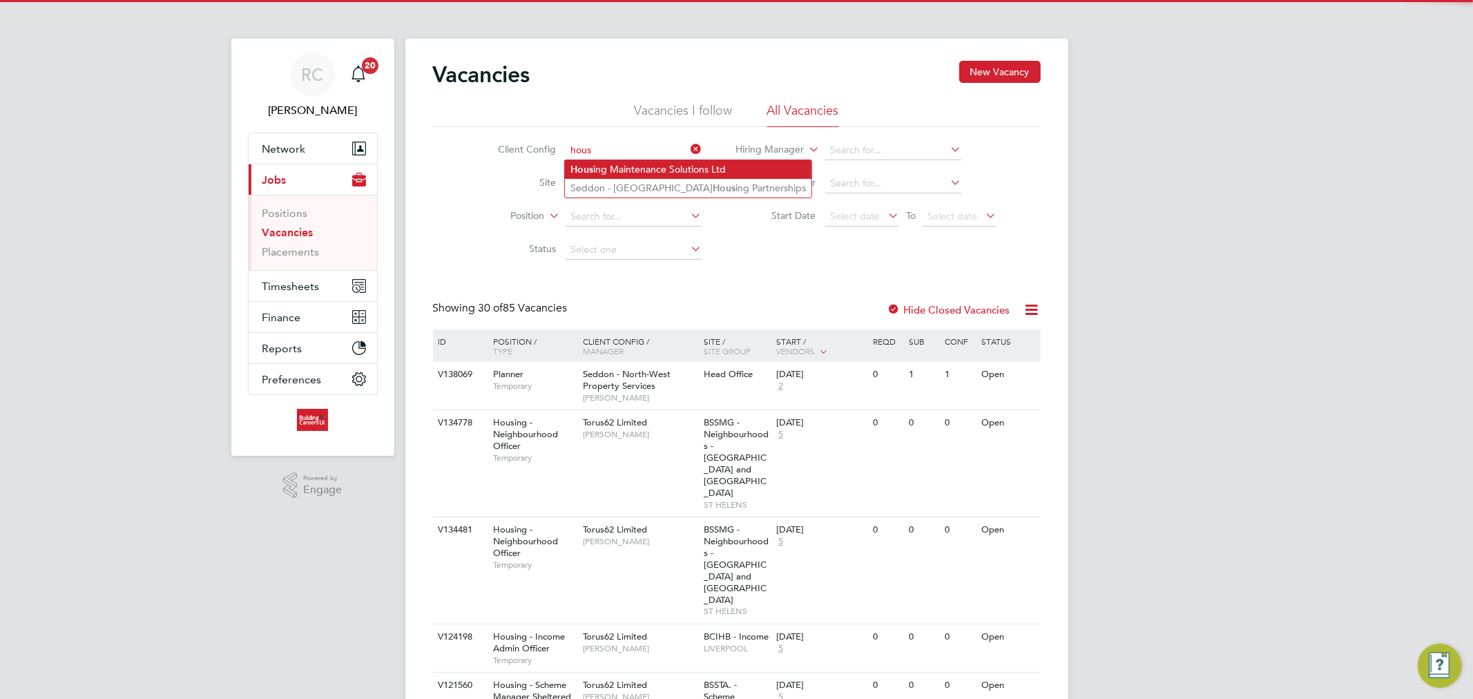
click at [693, 163] on li "Hous ing Maintenance Solutions Ltd" at bounding box center [688, 169] width 246 height 19
type input "Housing Maintenance Solutions Ltd"
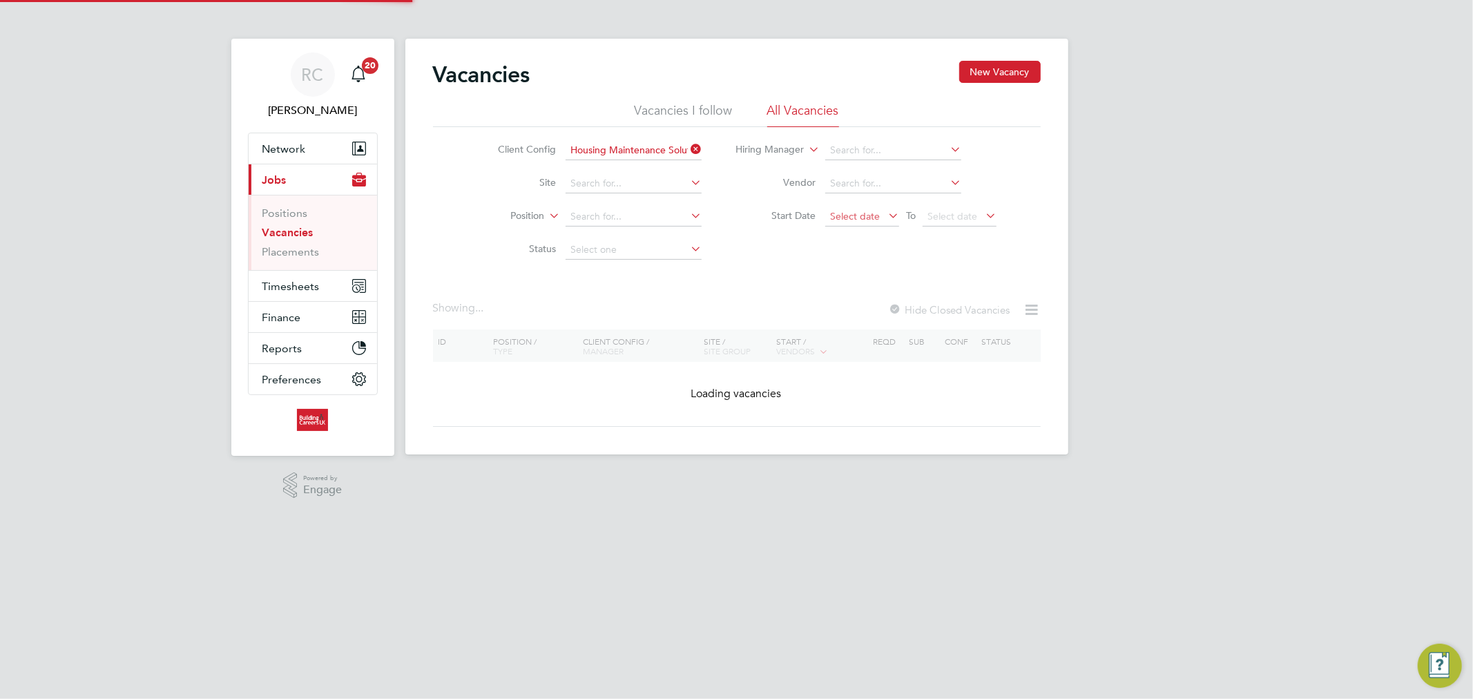
click at [856, 215] on span "Select date" at bounding box center [855, 216] width 50 height 12
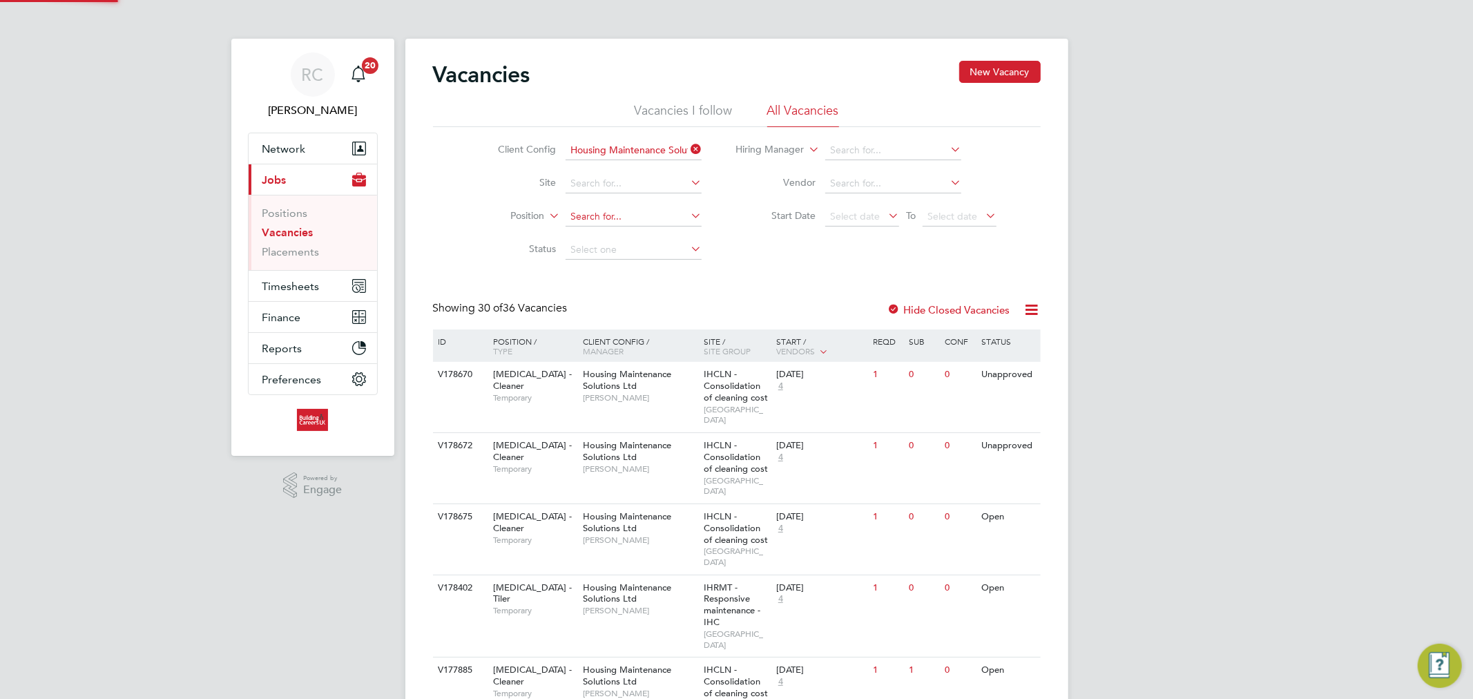
click at [613, 221] on input at bounding box center [633, 216] width 136 height 19
click at [846, 262] on div "Client Config Housing Maintenance Solutions Ltd Site Position Status Hiring Man…" at bounding box center [737, 196] width 608 height 139
click at [643, 251] on input at bounding box center [633, 249] width 136 height 19
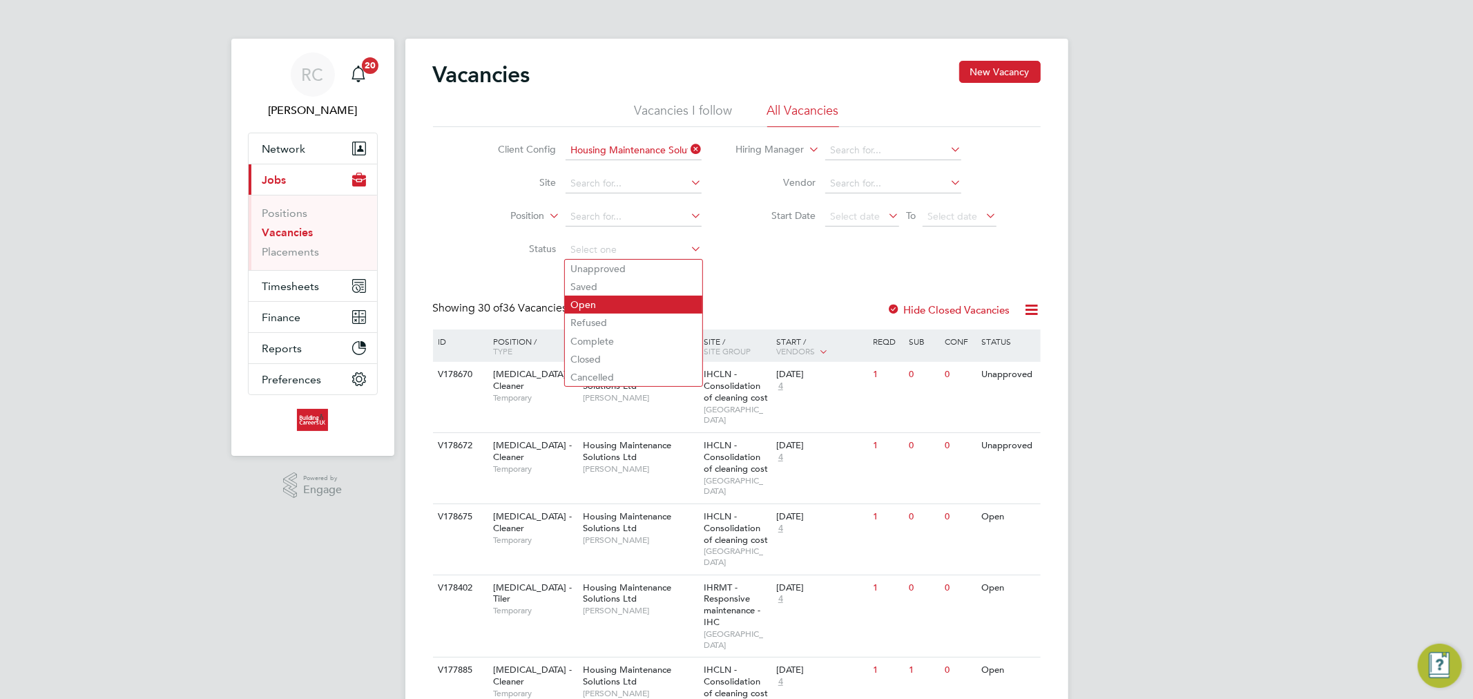
click at [639, 302] on li "Open" at bounding box center [633, 305] width 137 height 18
type input "Open"
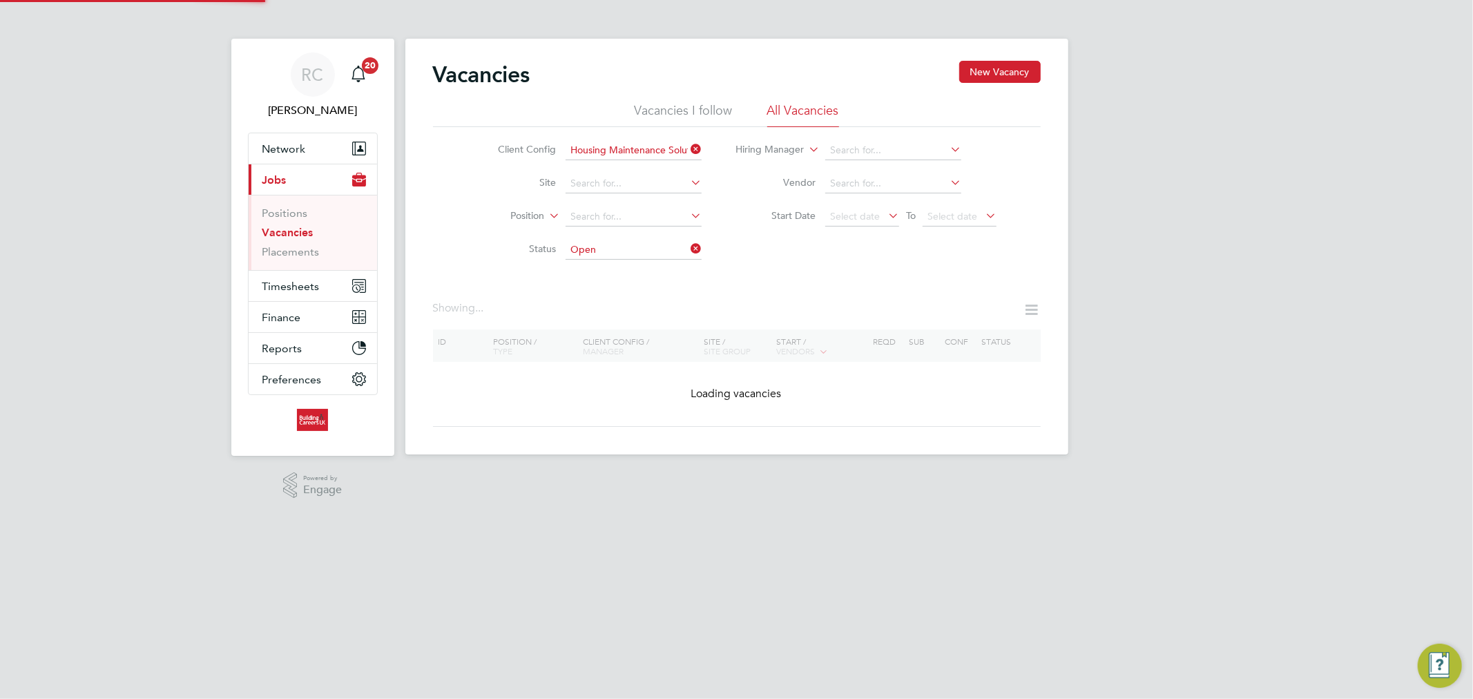
click at [832, 291] on div "Vacancies New Vacancy Vacancies I follow All Vacancies Client Config Housing Ma…" at bounding box center [737, 244] width 608 height 366
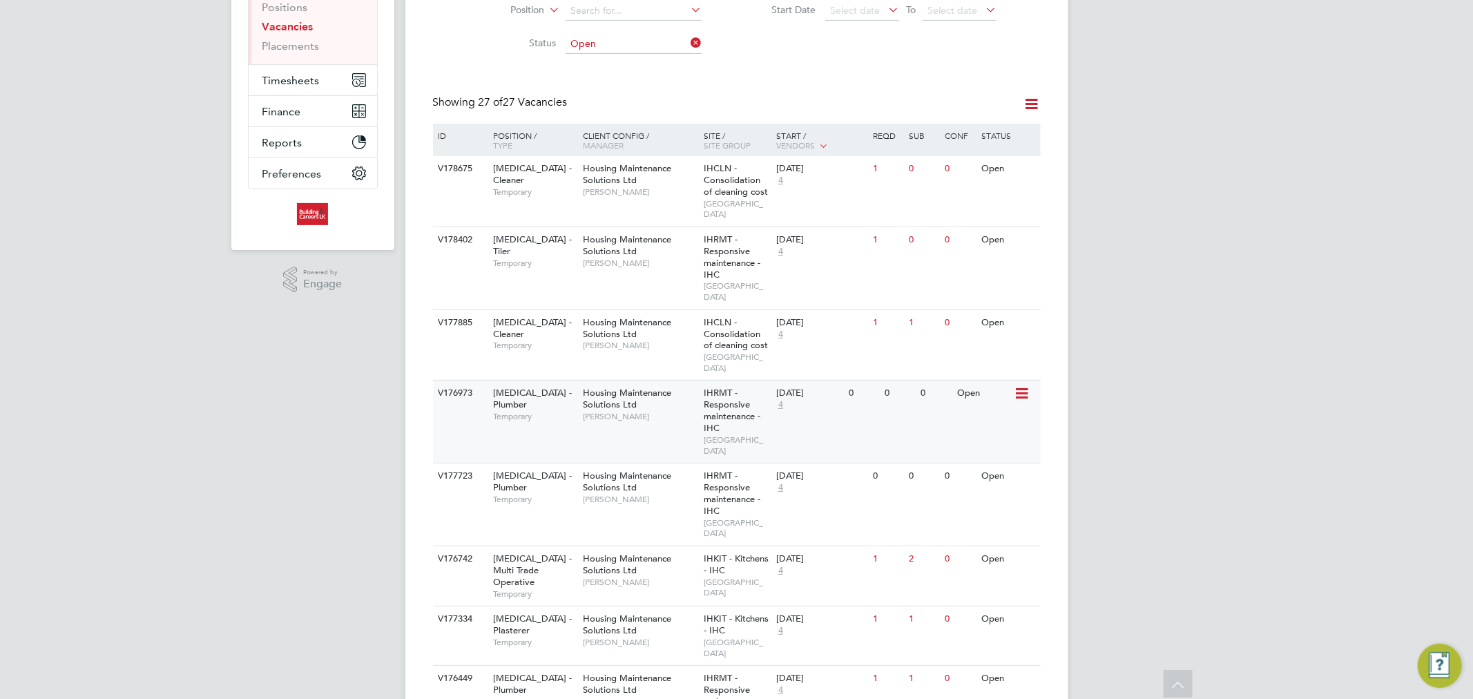
scroll to position [230, 0]
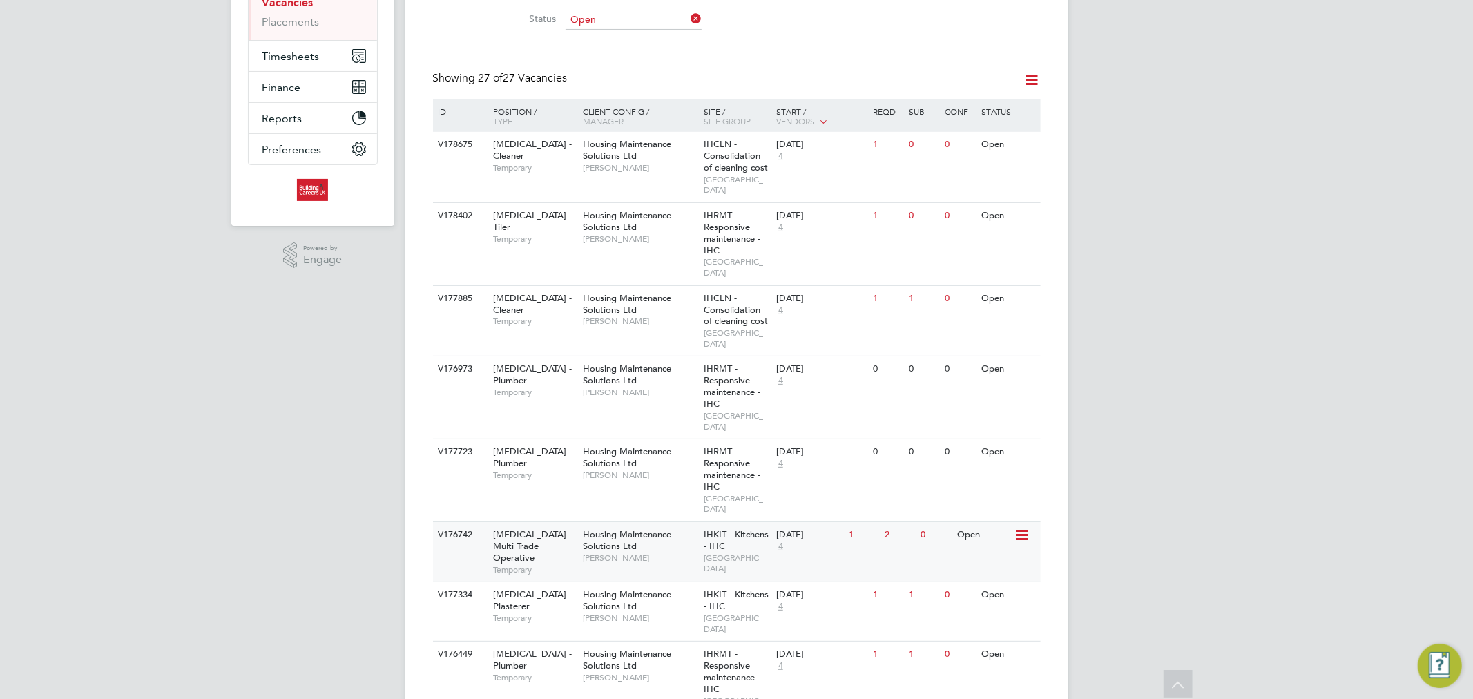
click at [648, 552] on span "[PERSON_NAME]" at bounding box center [640, 557] width 114 height 11
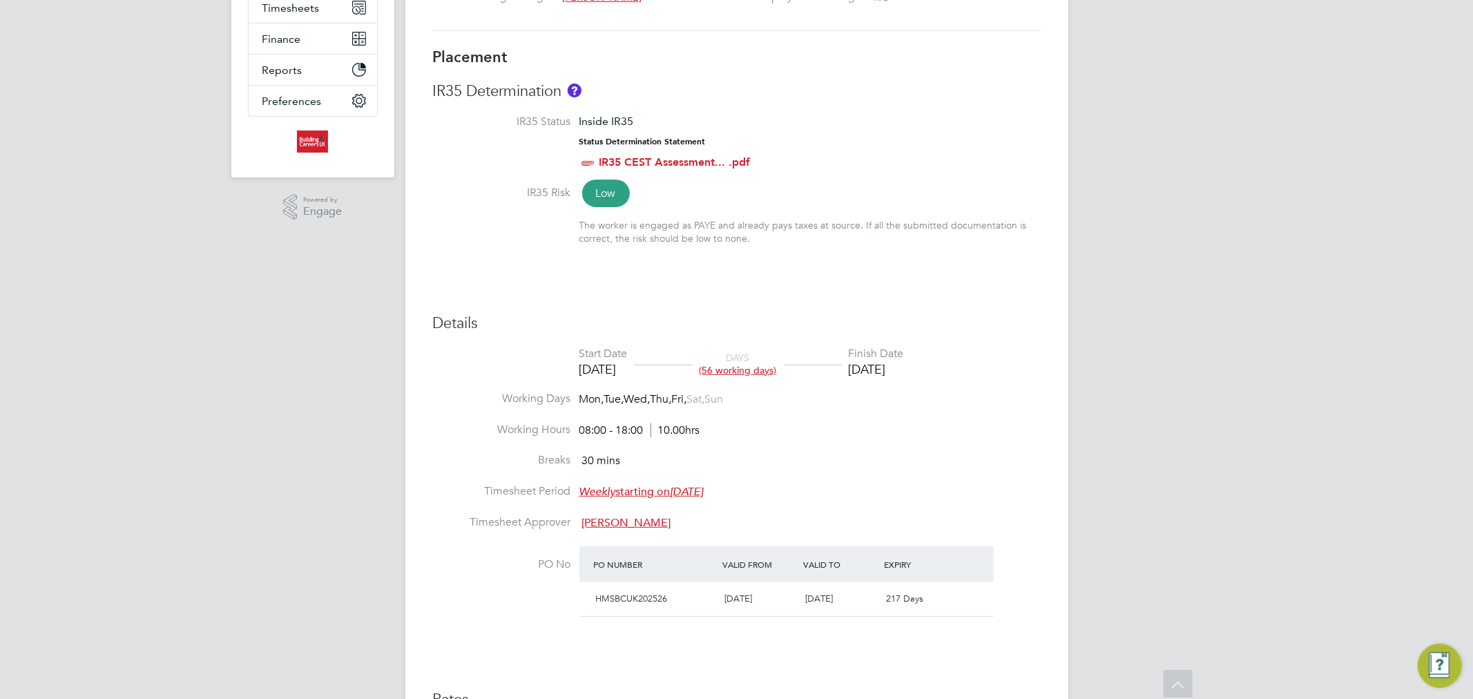
scroll to position [70, 0]
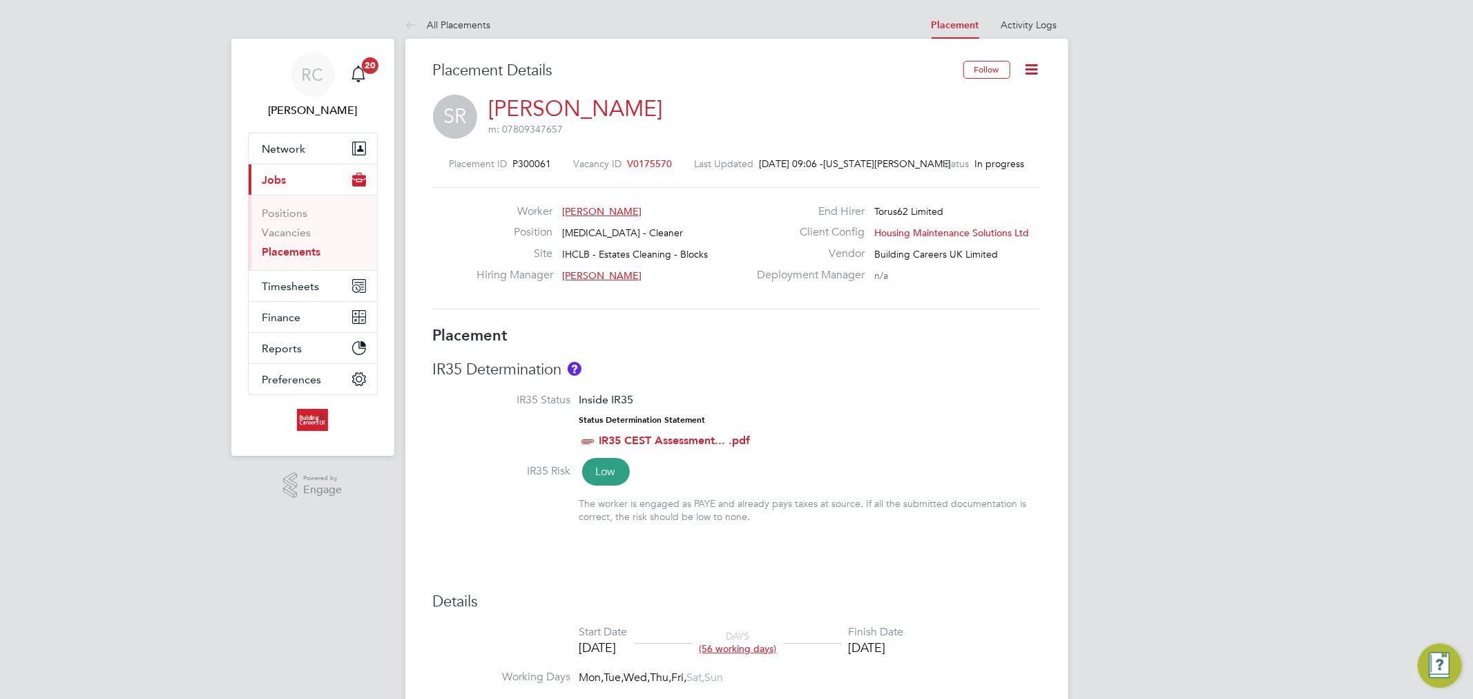
click at [1029, 70] on icon at bounding box center [1031, 69] width 17 height 17
click at [974, 98] on li "Edit Placement e" at bounding box center [986, 102] width 101 height 19
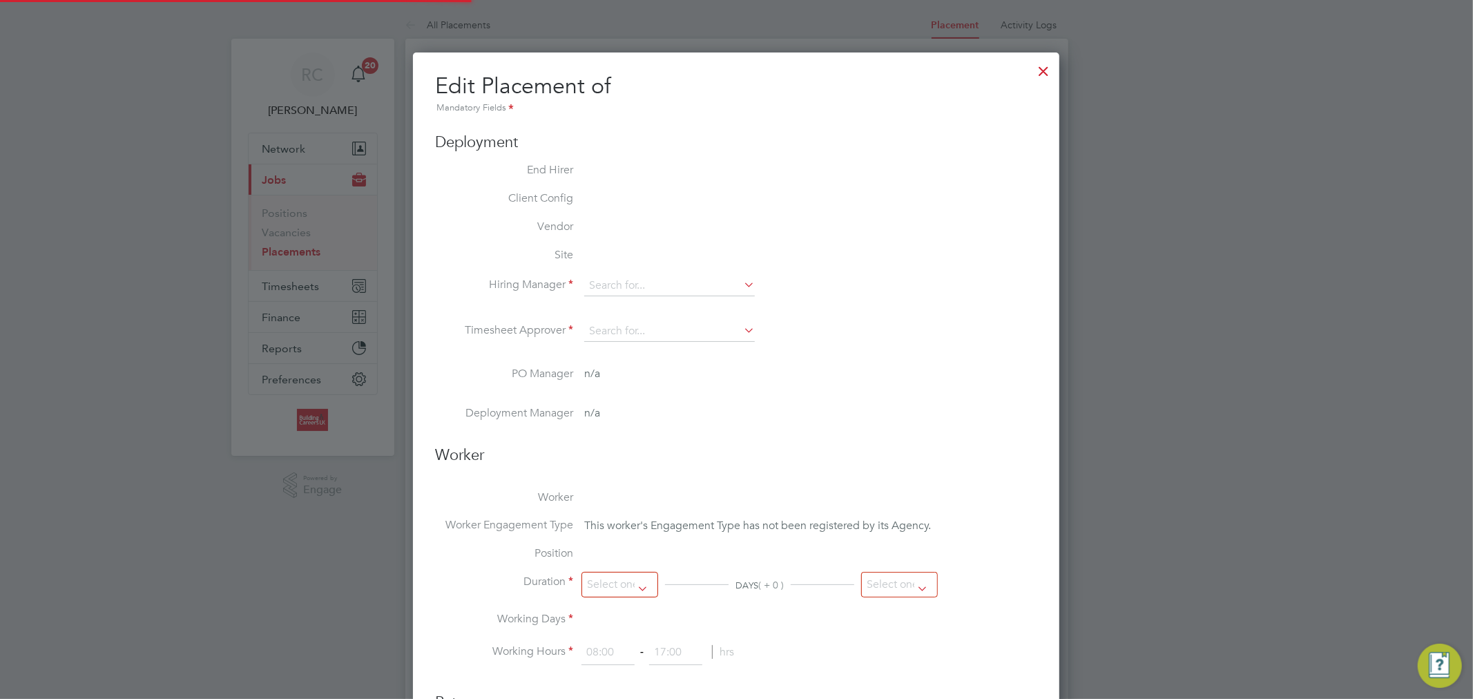
type input "[PERSON_NAME]"
type input "[DATE]"
type input "08:00"
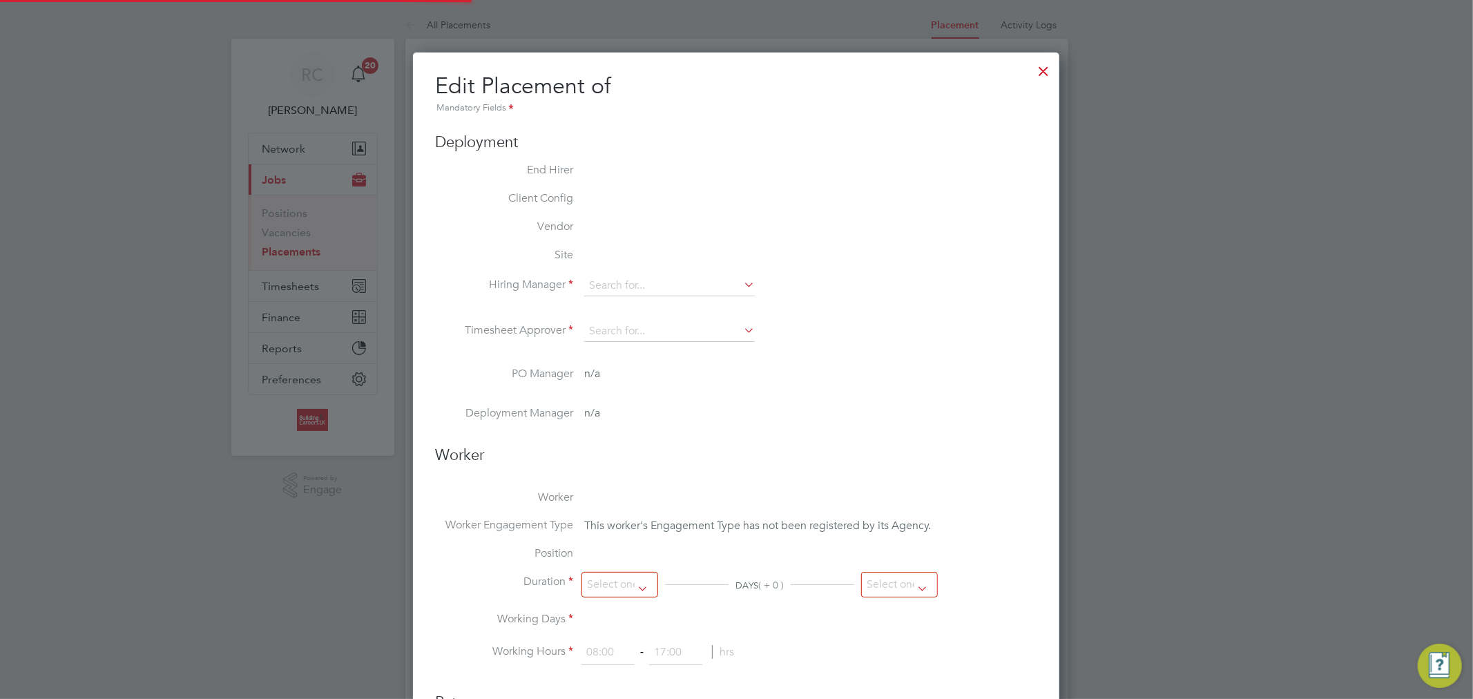
type input "18:00"
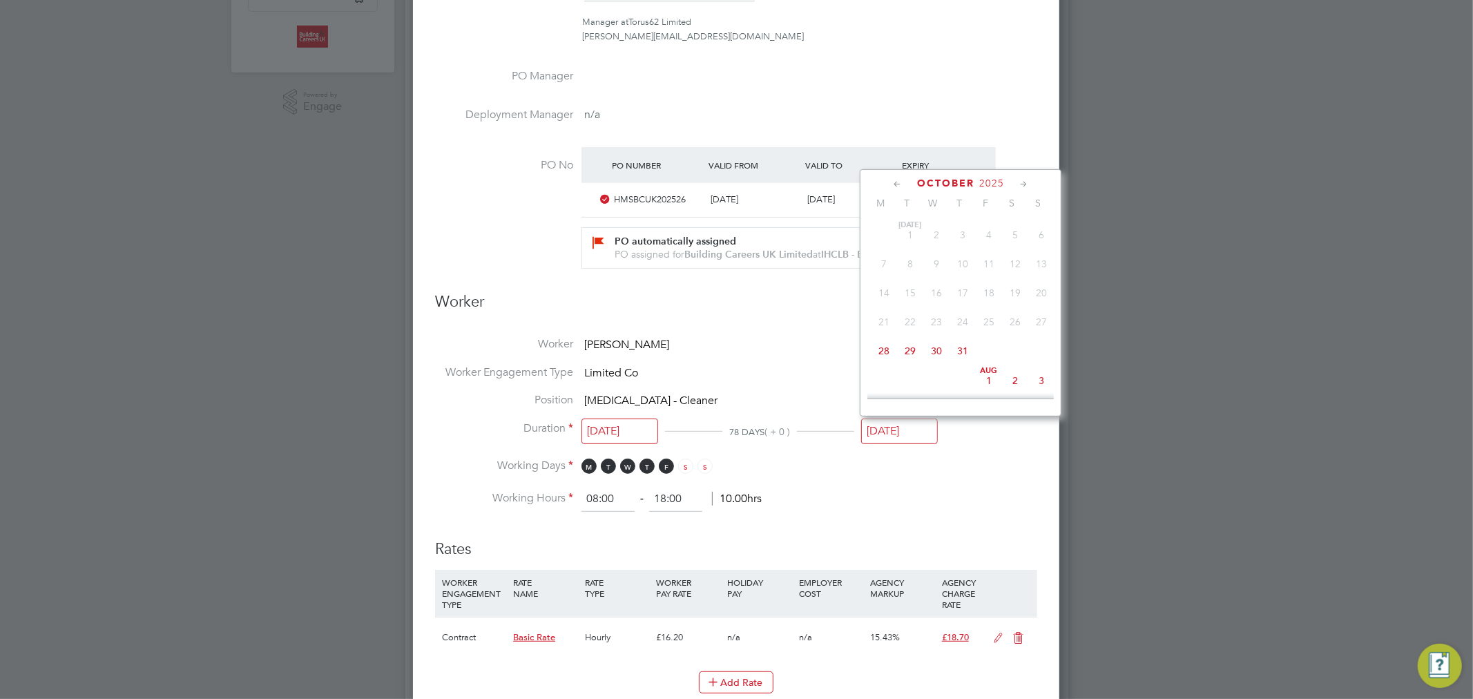
click at [926, 425] on input "[DATE]" at bounding box center [899, 431] width 77 height 26
click at [891, 360] on span "25" at bounding box center [884, 360] width 26 height 26
type input "[DATE]"
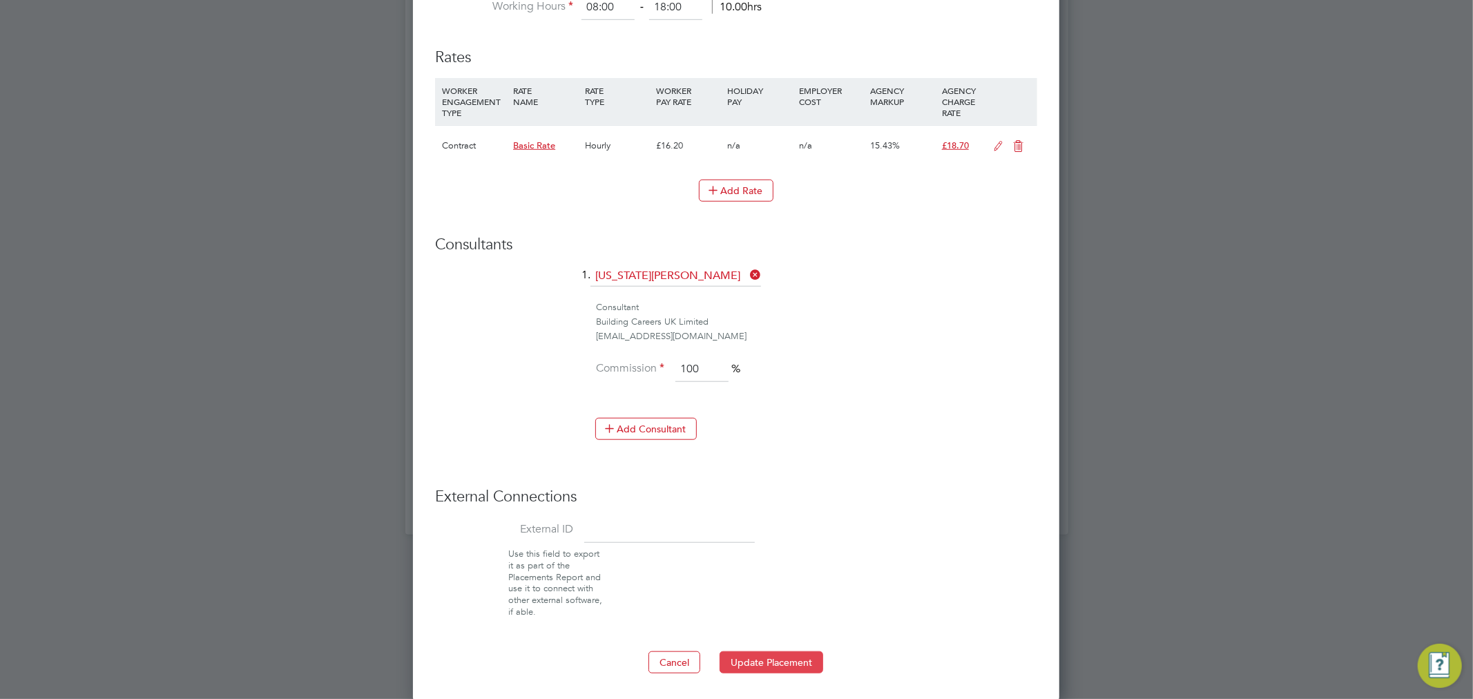
click at [772, 655] on button "Update Placement" at bounding box center [771, 662] width 104 height 22
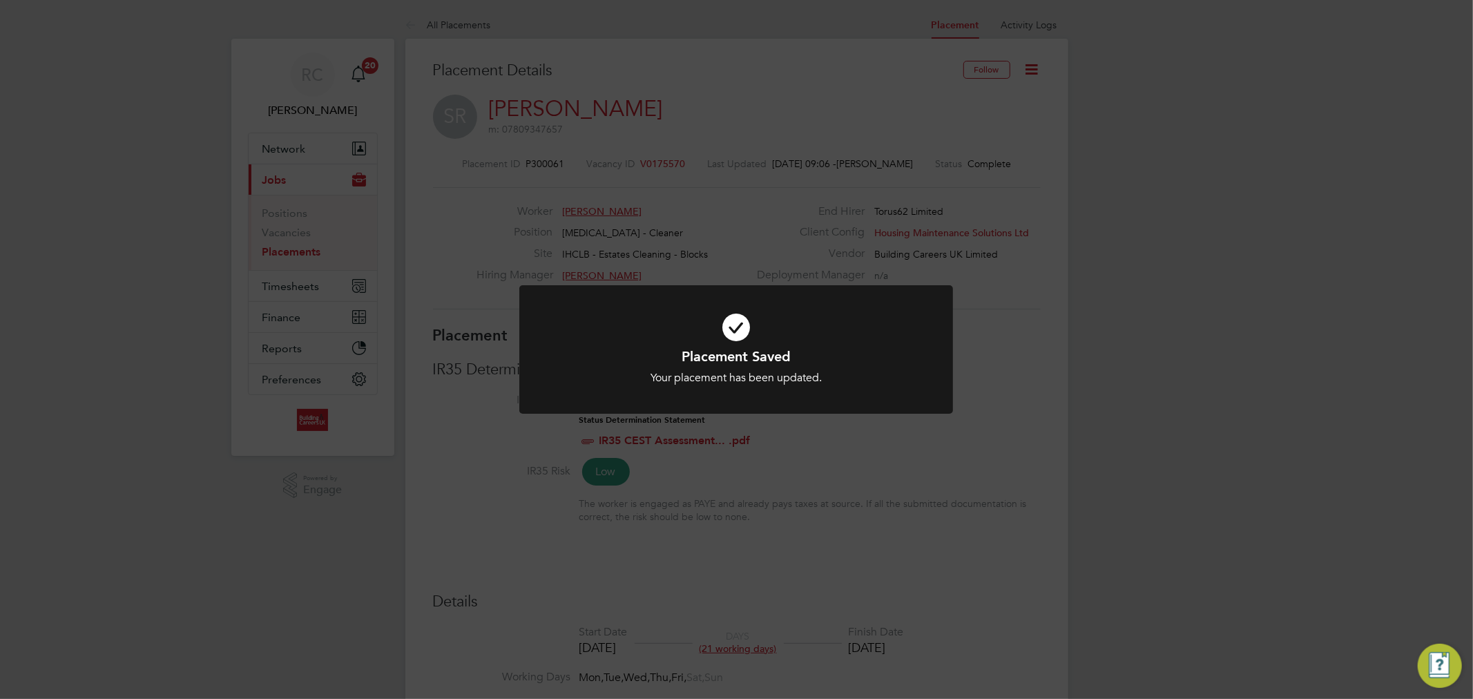
click at [725, 325] on icon at bounding box center [735, 327] width 359 height 54
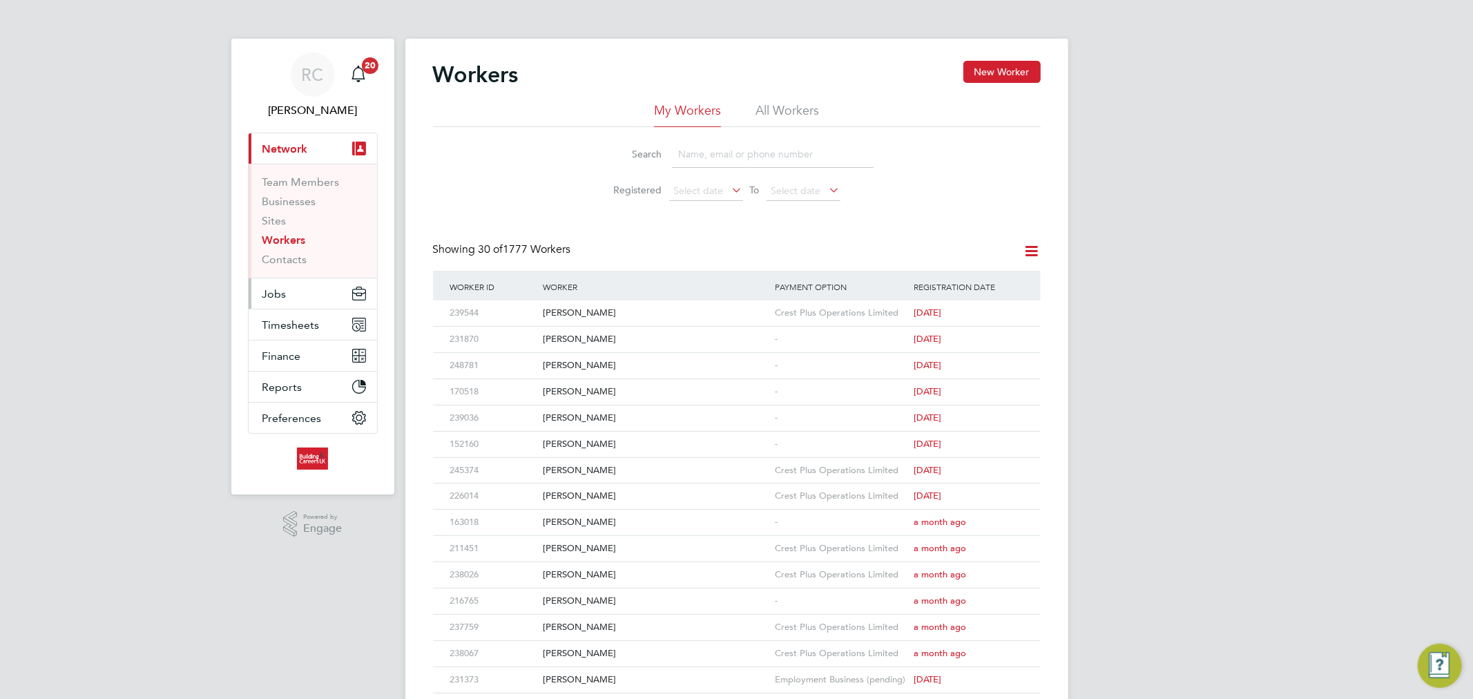
click at [300, 284] on button "Jobs" at bounding box center [313, 293] width 128 height 30
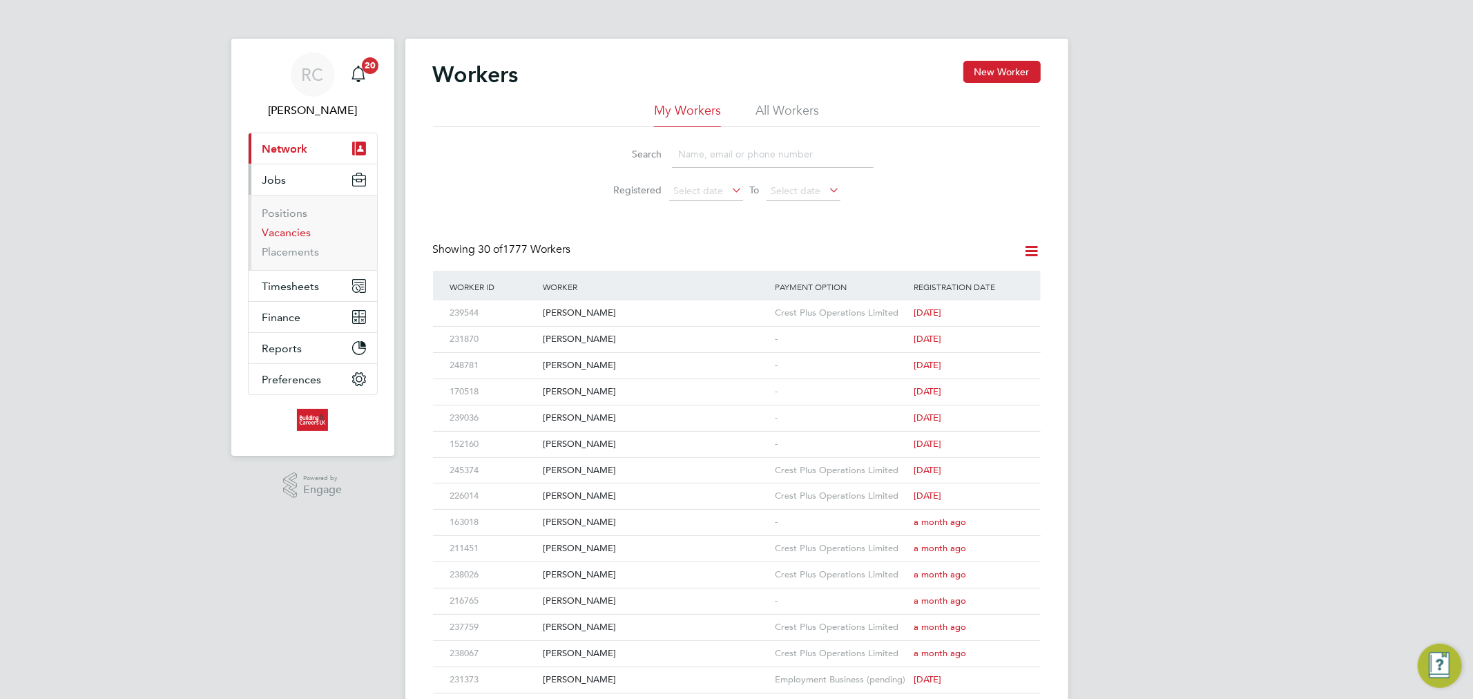
click at [293, 231] on link "Vacancies" at bounding box center [286, 232] width 49 height 13
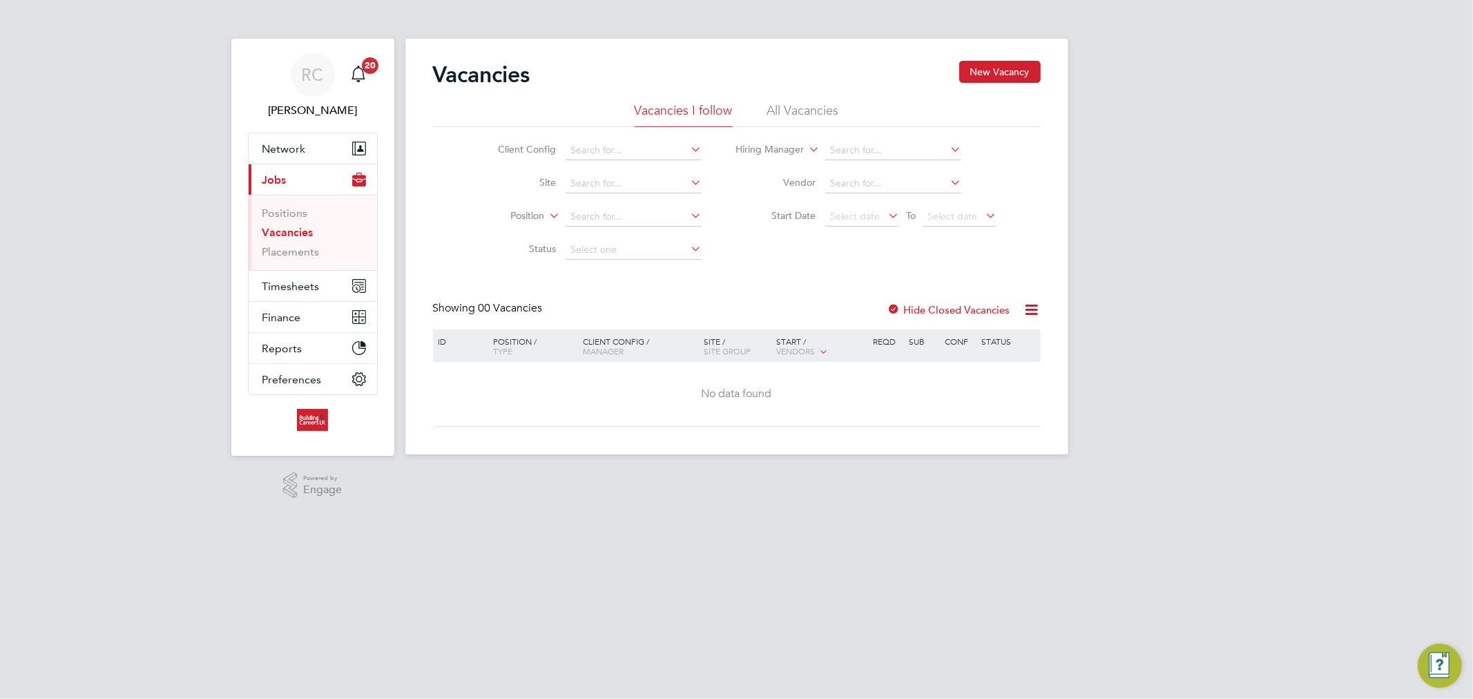
click at [783, 112] on li "All Vacancies" at bounding box center [803, 114] width 72 height 25
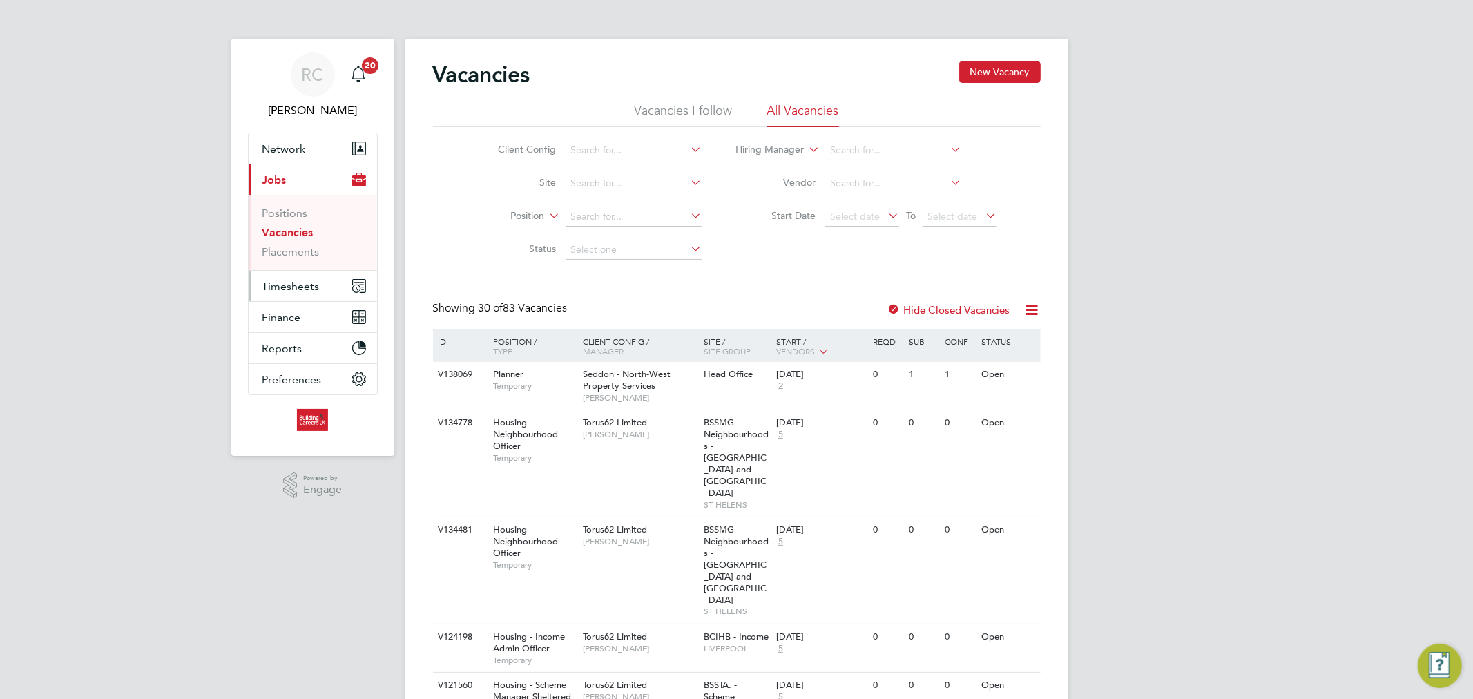
click at [293, 280] on span "Timesheets" at bounding box center [290, 286] width 57 height 13
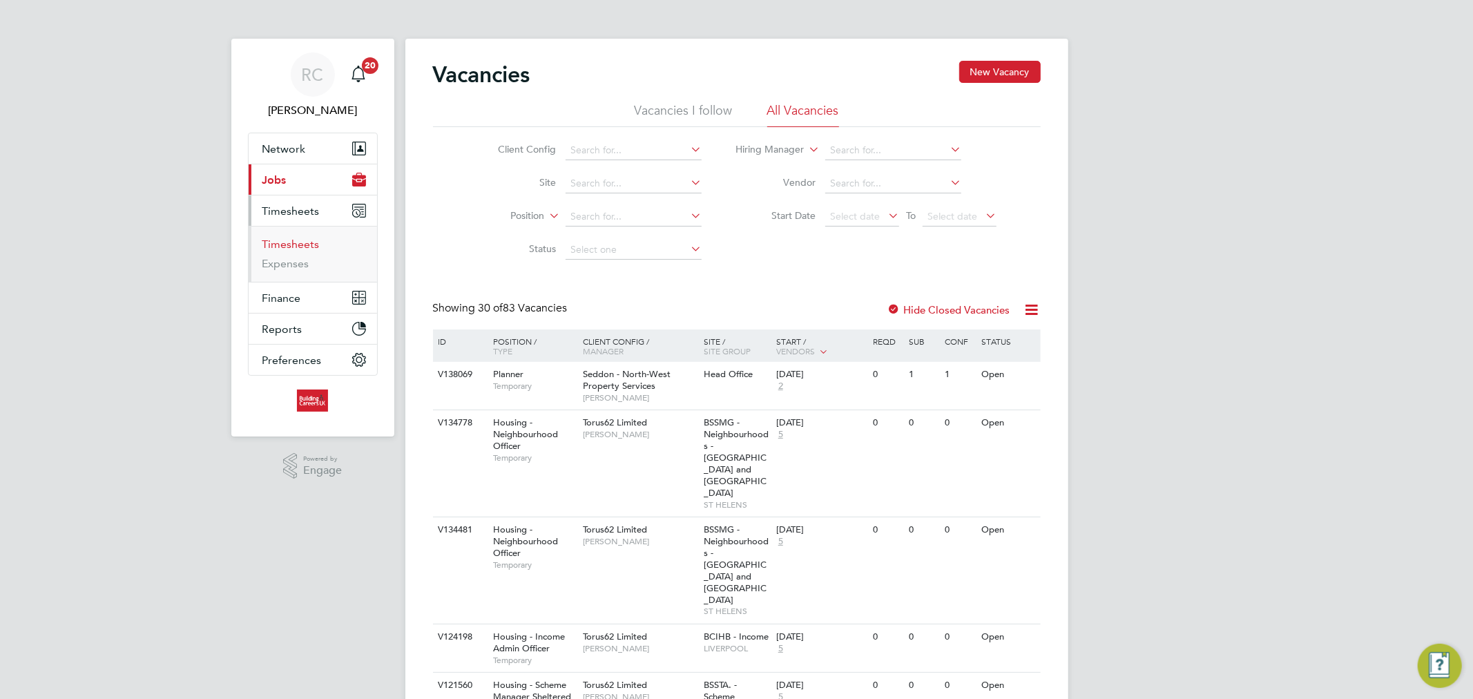
click at [290, 244] on link "Timesheets" at bounding box center [290, 244] width 57 height 13
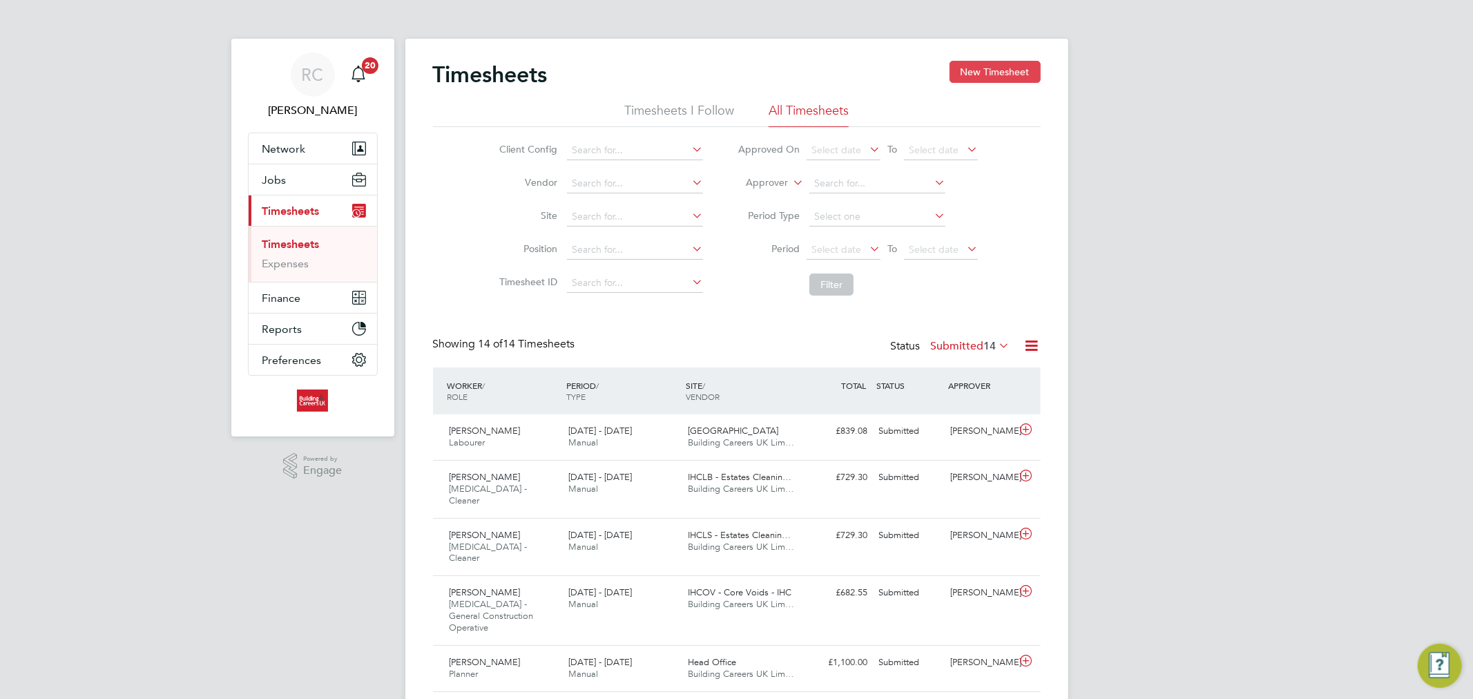
click at [974, 79] on button "New Timesheet" at bounding box center [994, 72] width 91 height 22
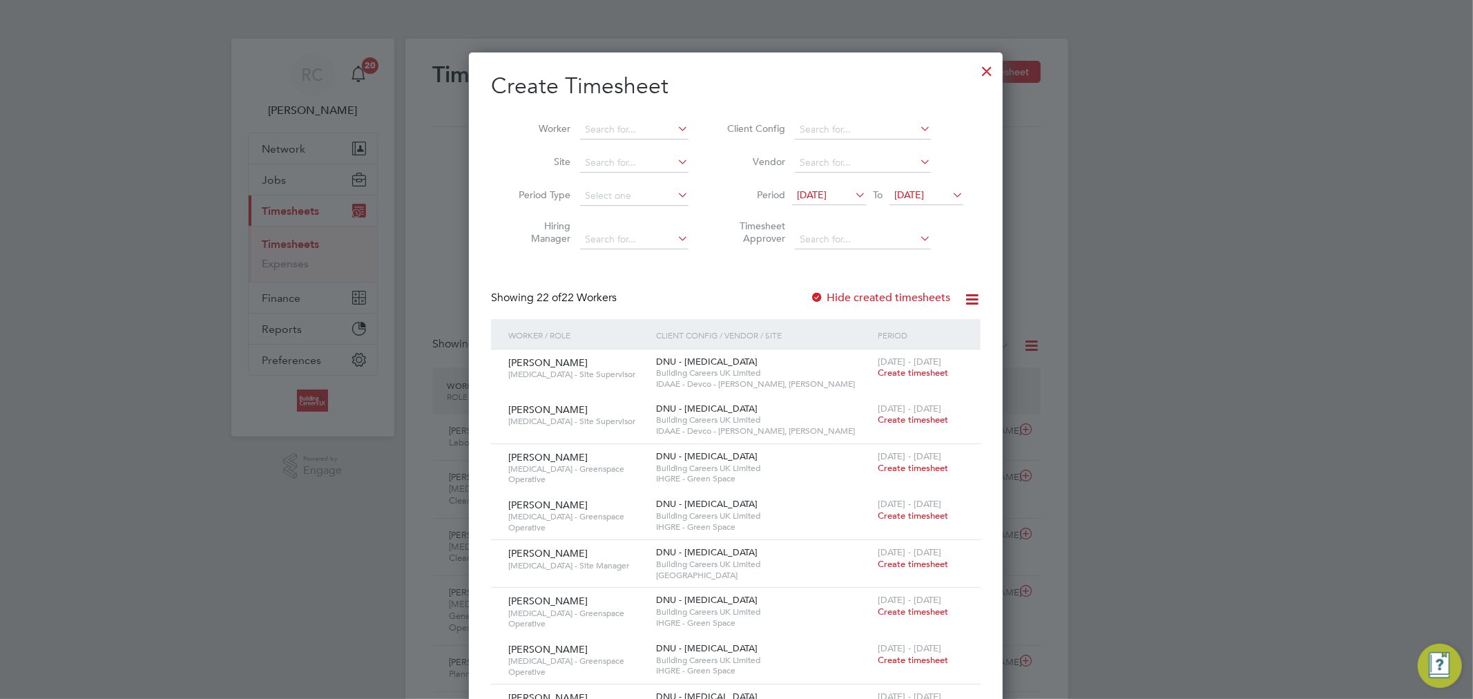
click at [826, 193] on span "[DATE]" at bounding box center [812, 194] width 30 height 12
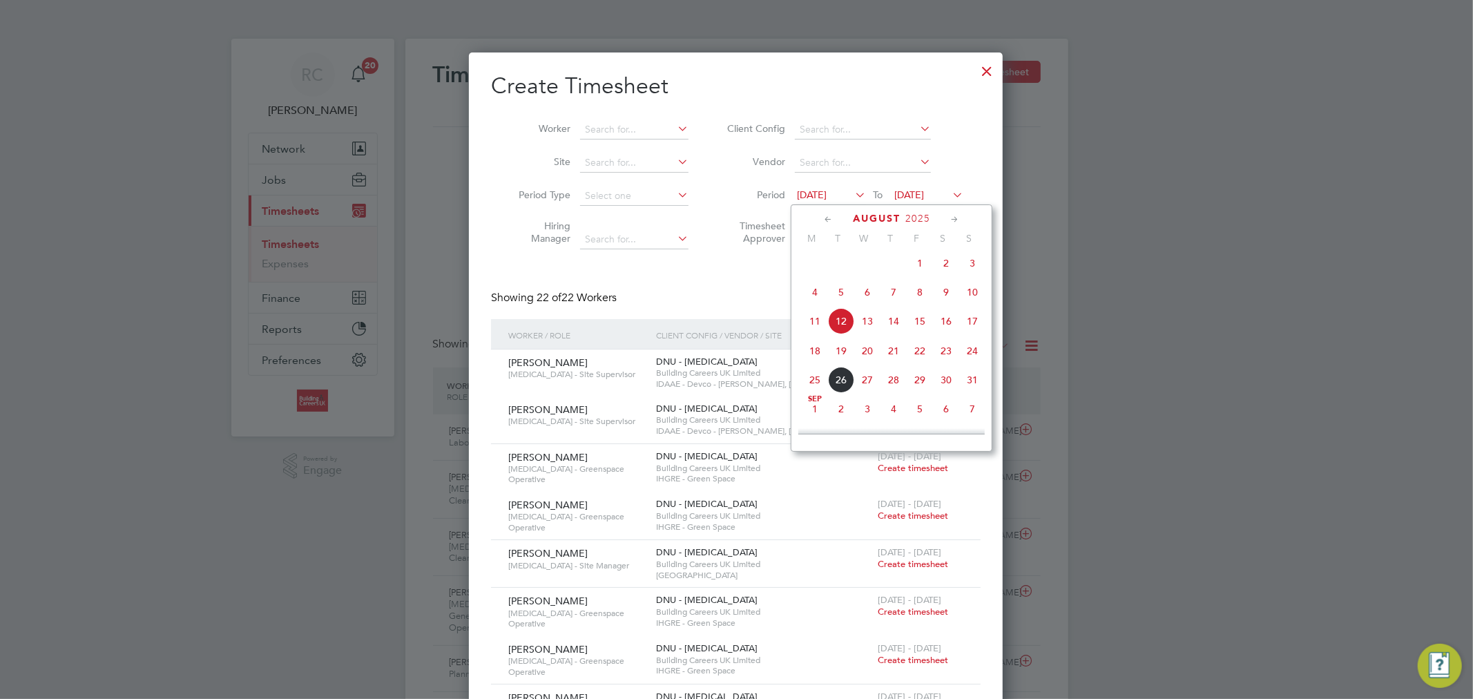
click at [812, 360] on span "18" at bounding box center [815, 351] width 26 height 26
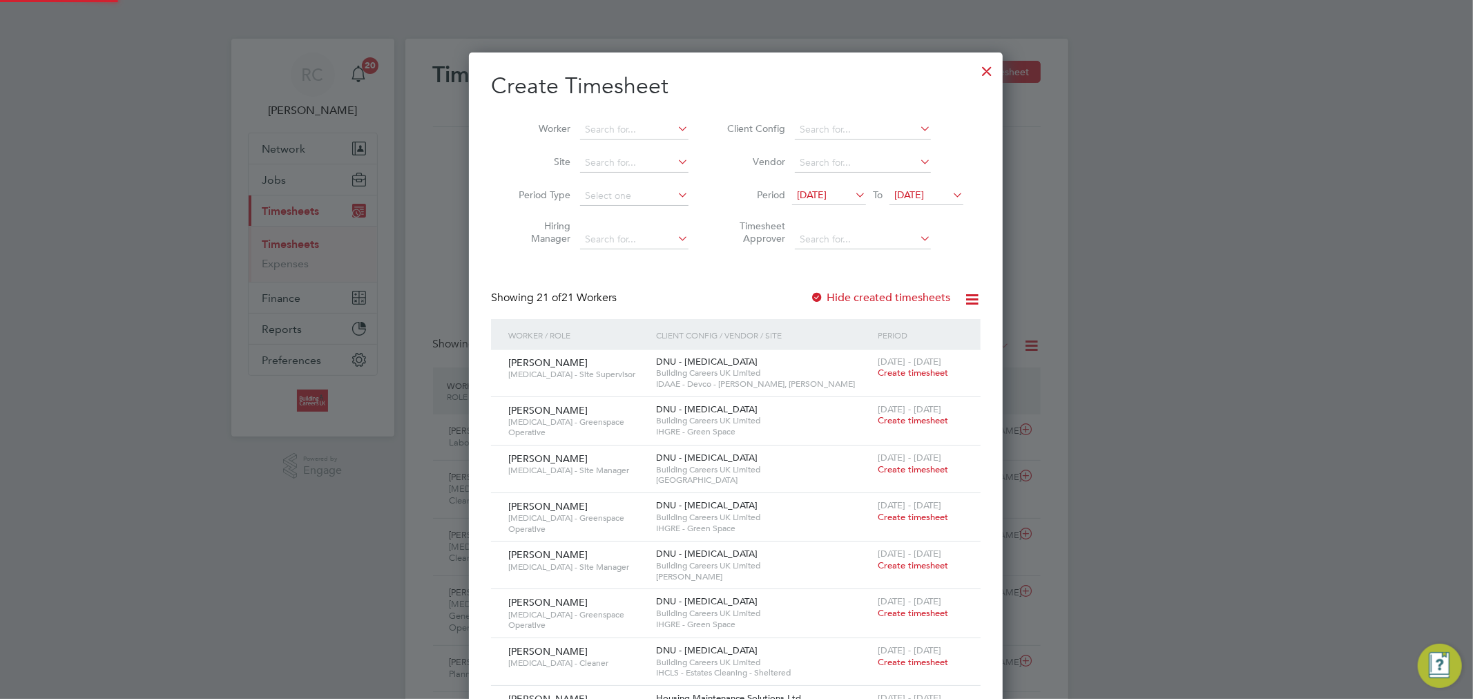
click at [924, 196] on span "19 Aug 2025" at bounding box center [909, 194] width 30 height 12
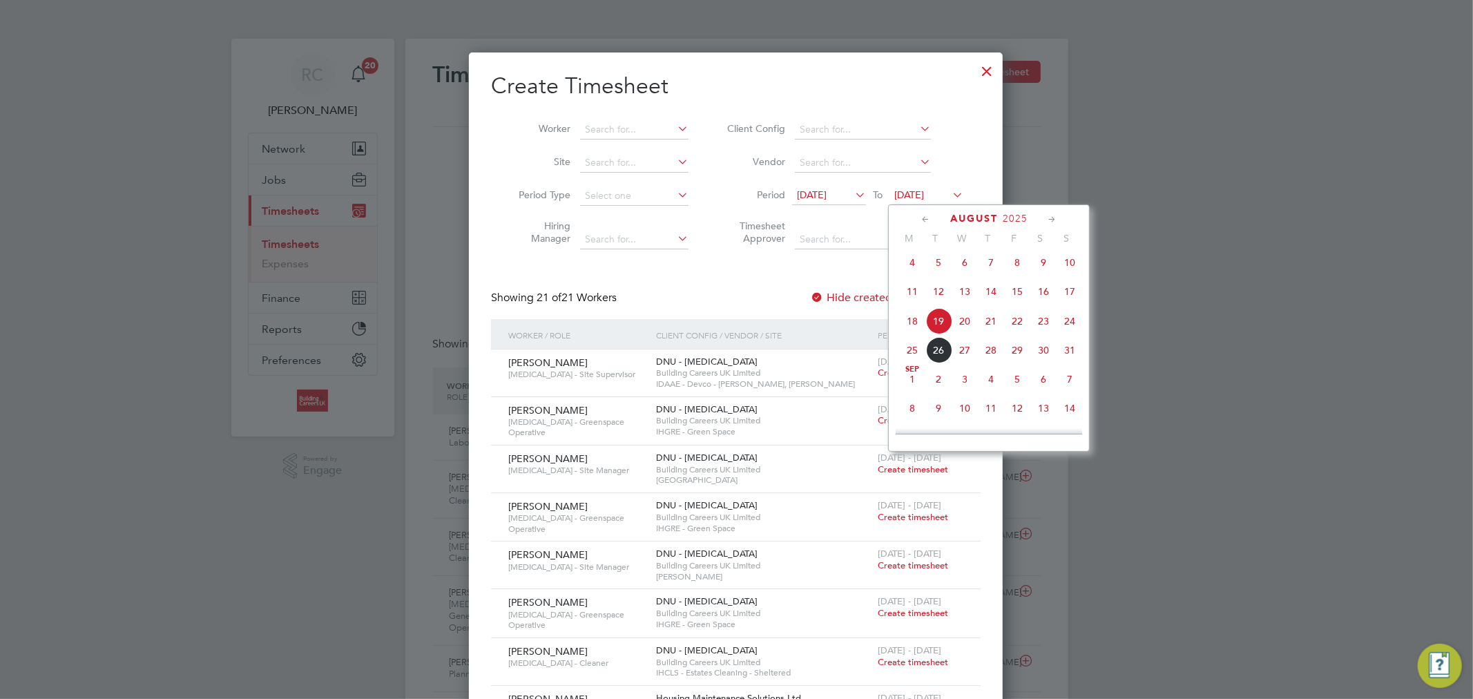
click at [1067, 327] on span "24" at bounding box center [1069, 321] width 26 height 26
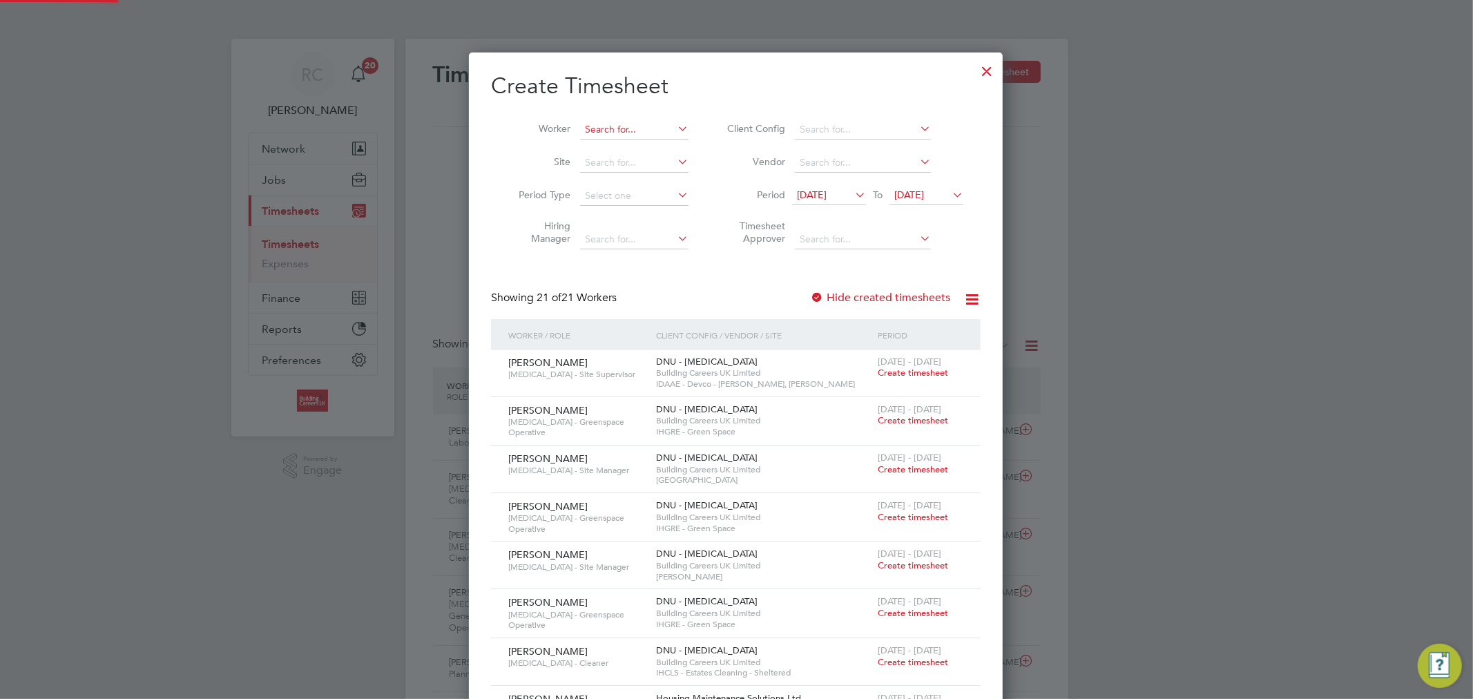
click at [631, 130] on input at bounding box center [634, 129] width 108 height 19
click at [670, 148] on b "Dunning" at bounding box center [710, 148] width 80 height 12
type input "Kerry Dunning"
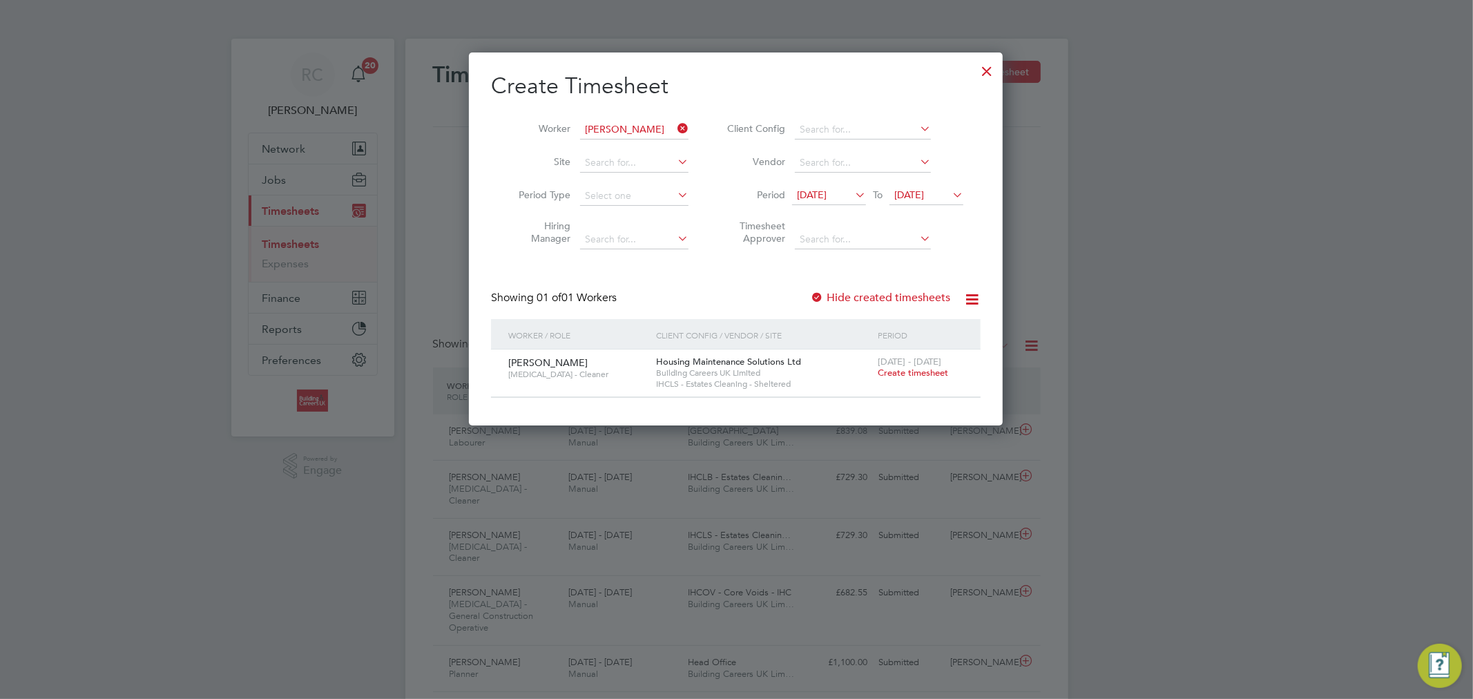
click at [896, 370] on span "Create timesheet" at bounding box center [913, 373] width 70 height 12
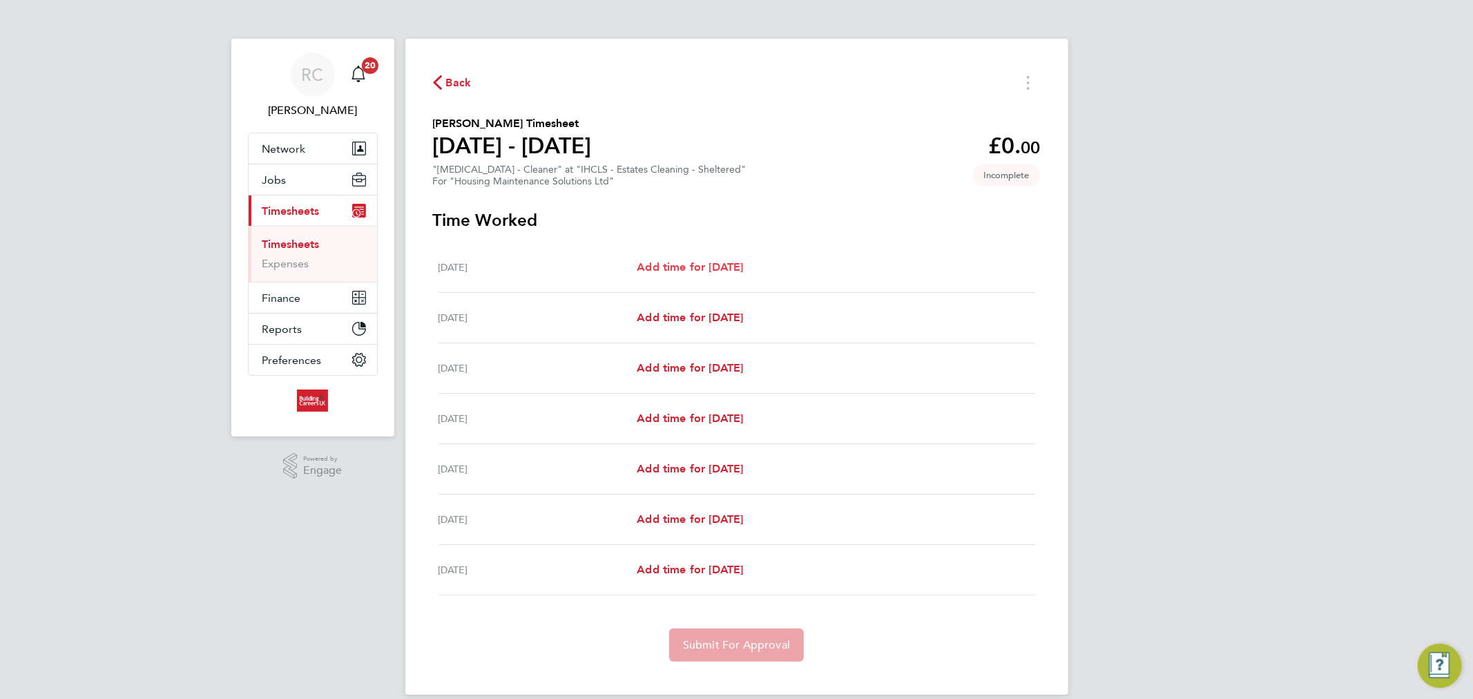
click at [709, 271] on span "Add time for Mon 18 Aug" at bounding box center [690, 266] width 106 height 13
select select "30"
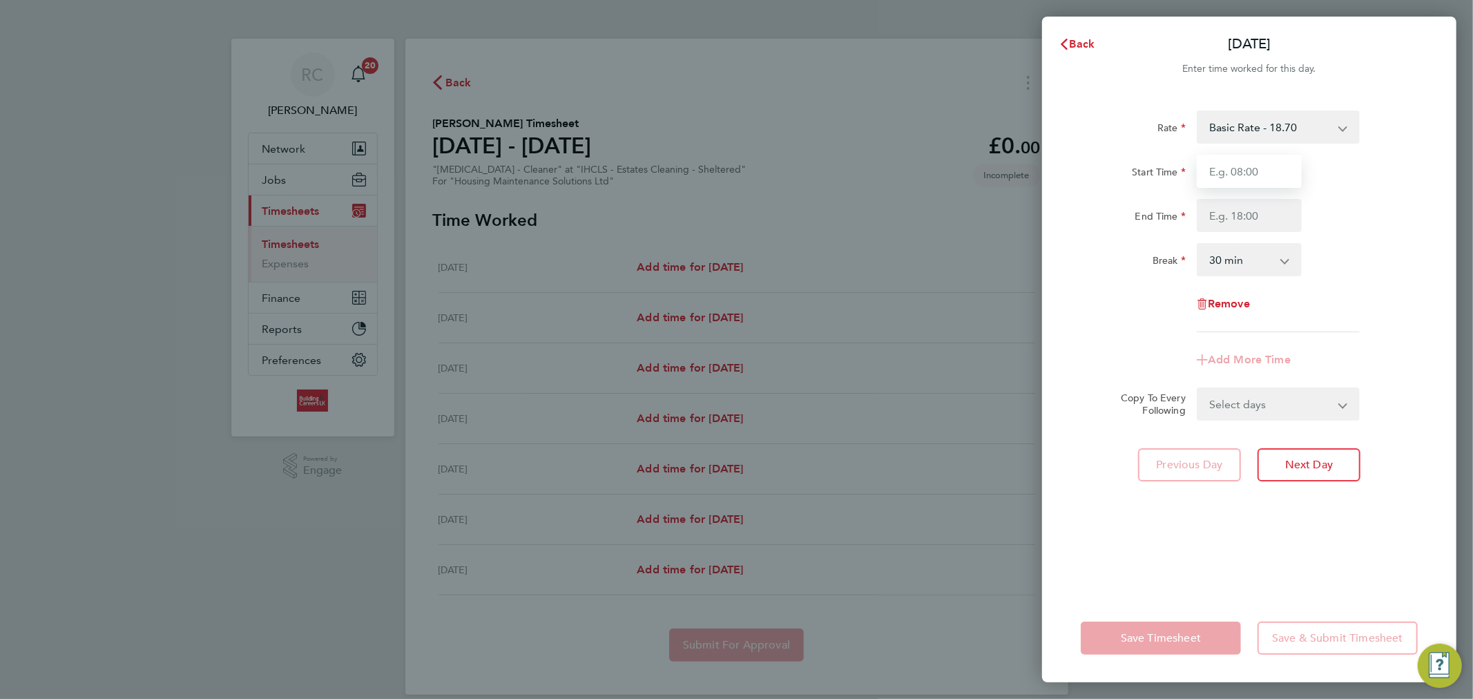
click at [1214, 175] on input "Start Time" at bounding box center [1249, 171] width 105 height 33
type input "09:00"
click at [1223, 211] on input "End Time" at bounding box center [1249, 215] width 105 height 33
type input "12:00"
click at [1237, 360] on app-timesheet-line-form-group "Rate Basic Rate - 18.70 Start Time 09:00 End Time 12:00 Break 0 min 15 min 30 m…" at bounding box center [1249, 243] width 337 height 266
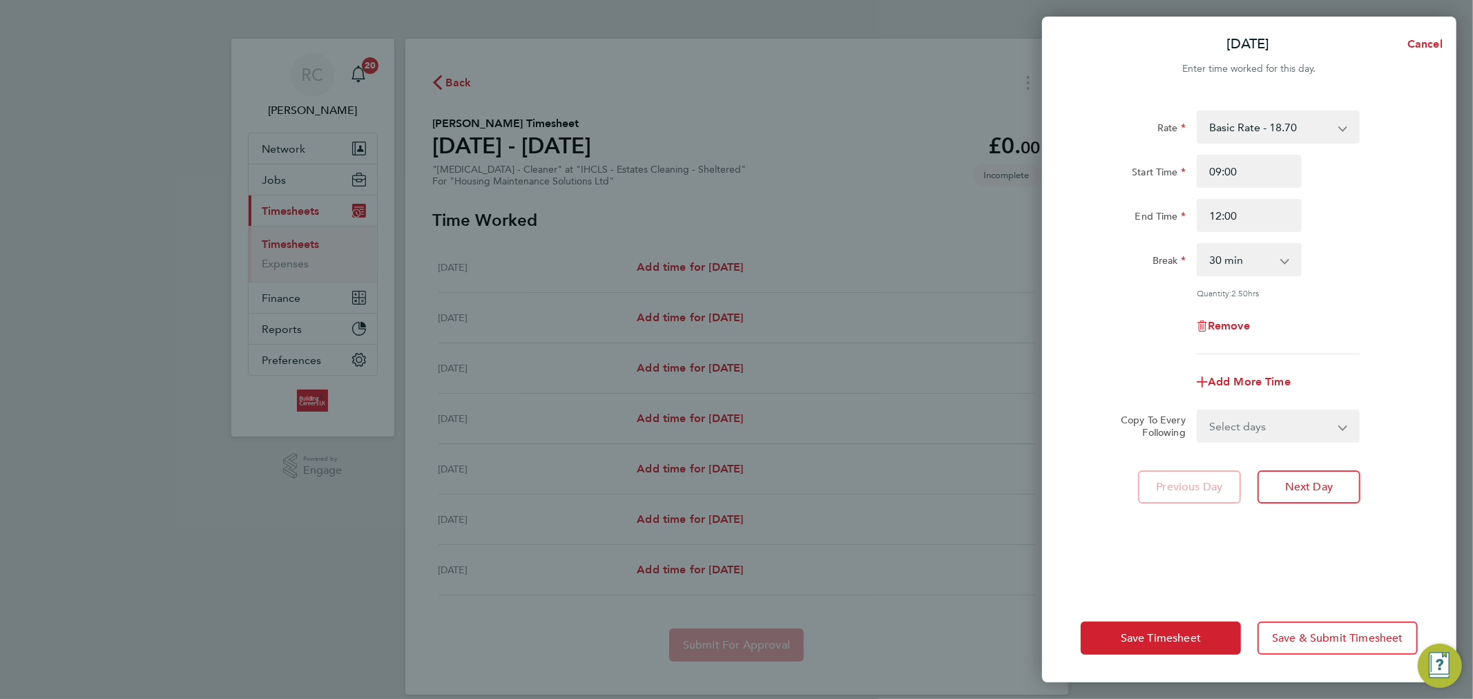
click at [1232, 253] on select "0 min 15 min 30 min 45 min 60 min 75 min 90 min" at bounding box center [1241, 259] width 86 height 30
select select "0"
click at [1198, 244] on select "0 min 15 min 30 min 45 min 60 min 75 min 90 min" at bounding box center [1241, 259] width 86 height 30
click at [1252, 420] on select "Select days Day Weekday (Mon-Fri) Weekend (Sat-Sun) Tuesday Wednesday Thursday …" at bounding box center [1270, 426] width 145 height 30
select select "WEEKDAY"
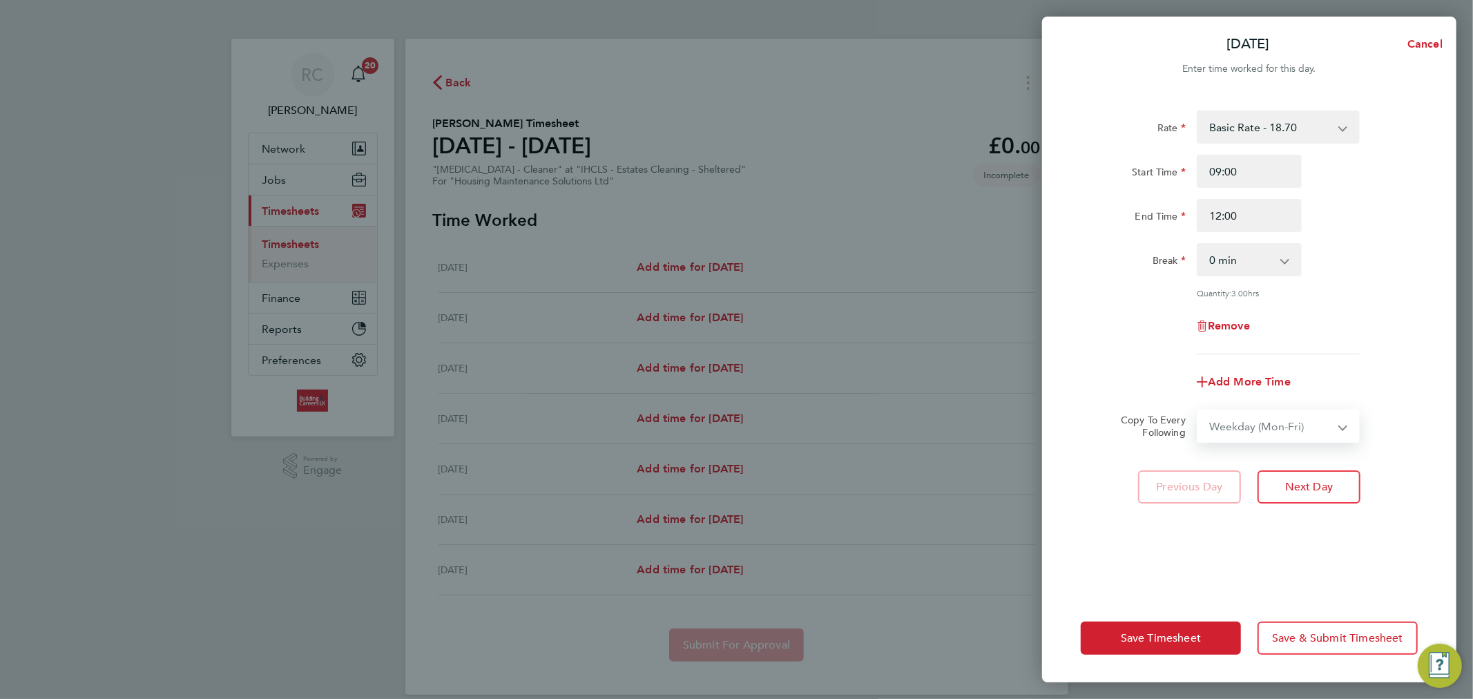
click at [1198, 411] on select "Select days Day Weekday (Mon-Fri) Weekend (Sat-Sun) Tuesday Wednesday Thursday …" at bounding box center [1270, 426] width 145 height 30
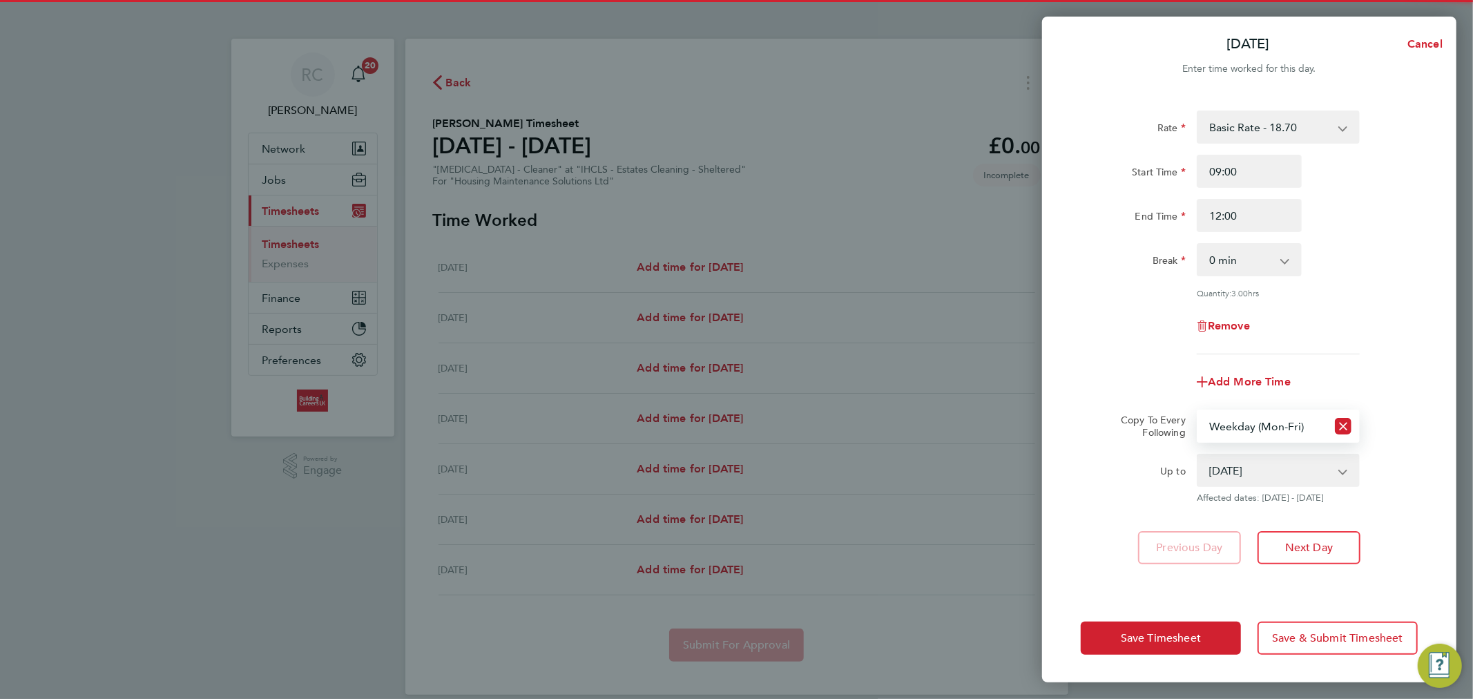
click at [1252, 470] on select "19 Aug 2025 20 Aug 2025 21 Aug 2025 22 Aug 2025 23 Aug 2025 24 Aug 2025" at bounding box center [1270, 470] width 144 height 30
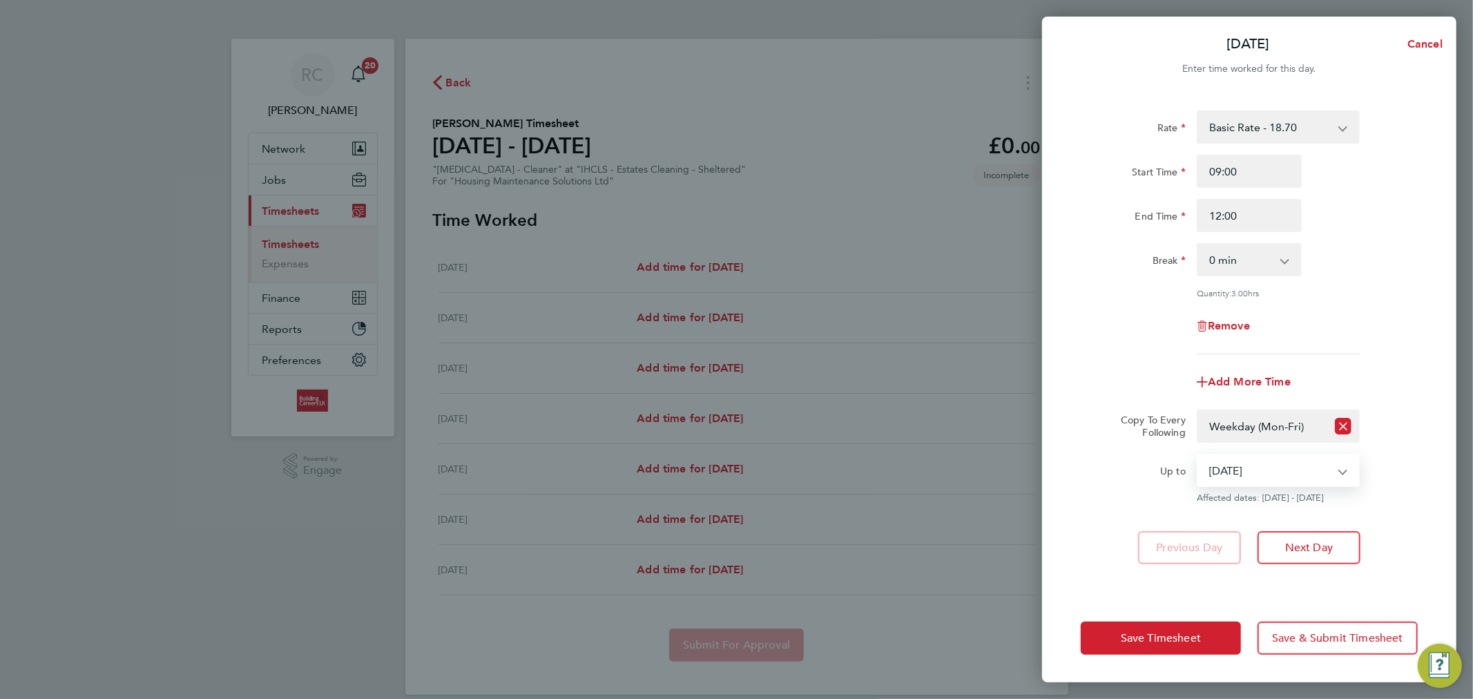
select select "2025-08-20"
click at [1198, 455] on select "19 Aug 2025 20 Aug 2025 21 Aug 2025 22 Aug 2025 23 Aug 2025 24 Aug 2025" at bounding box center [1270, 470] width 144 height 30
click at [1181, 643] on span "Save Timesheet" at bounding box center [1161, 638] width 80 height 14
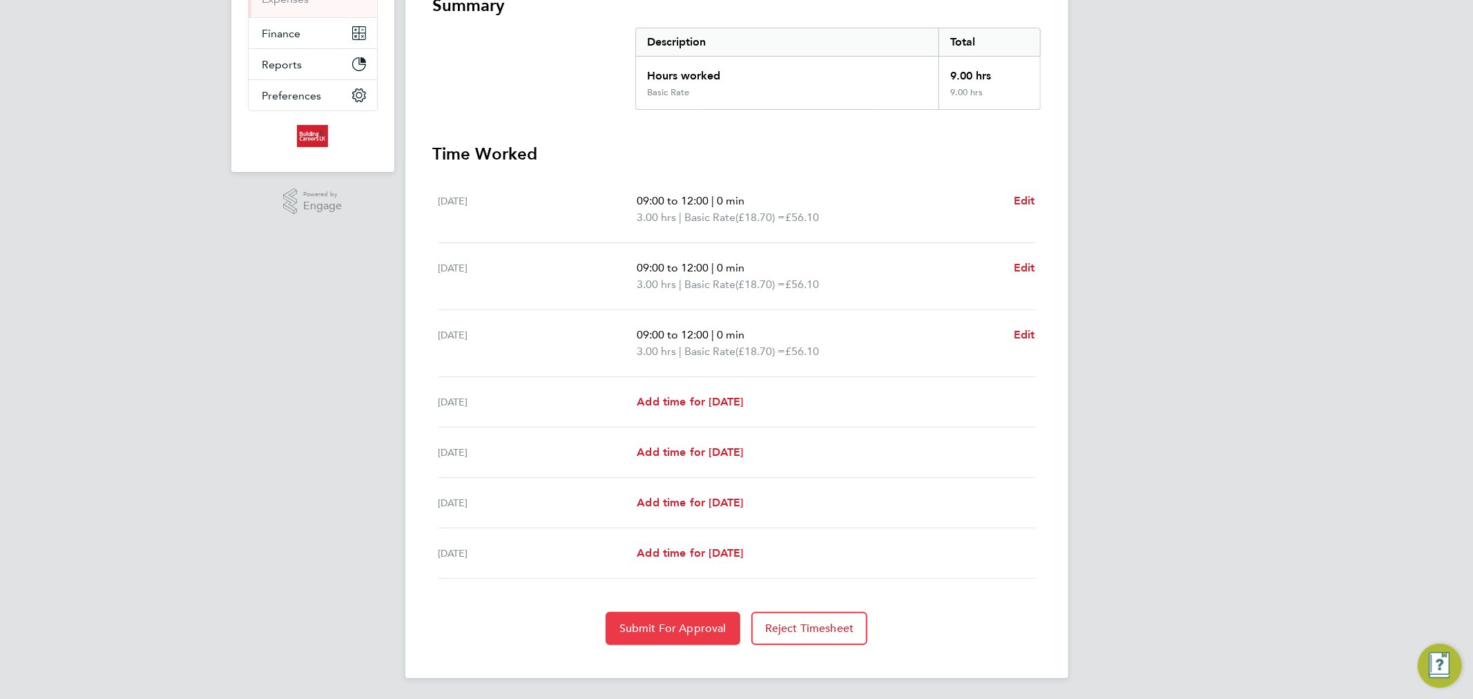
click at [680, 616] on button "Submit For Approval" at bounding box center [673, 628] width 135 height 33
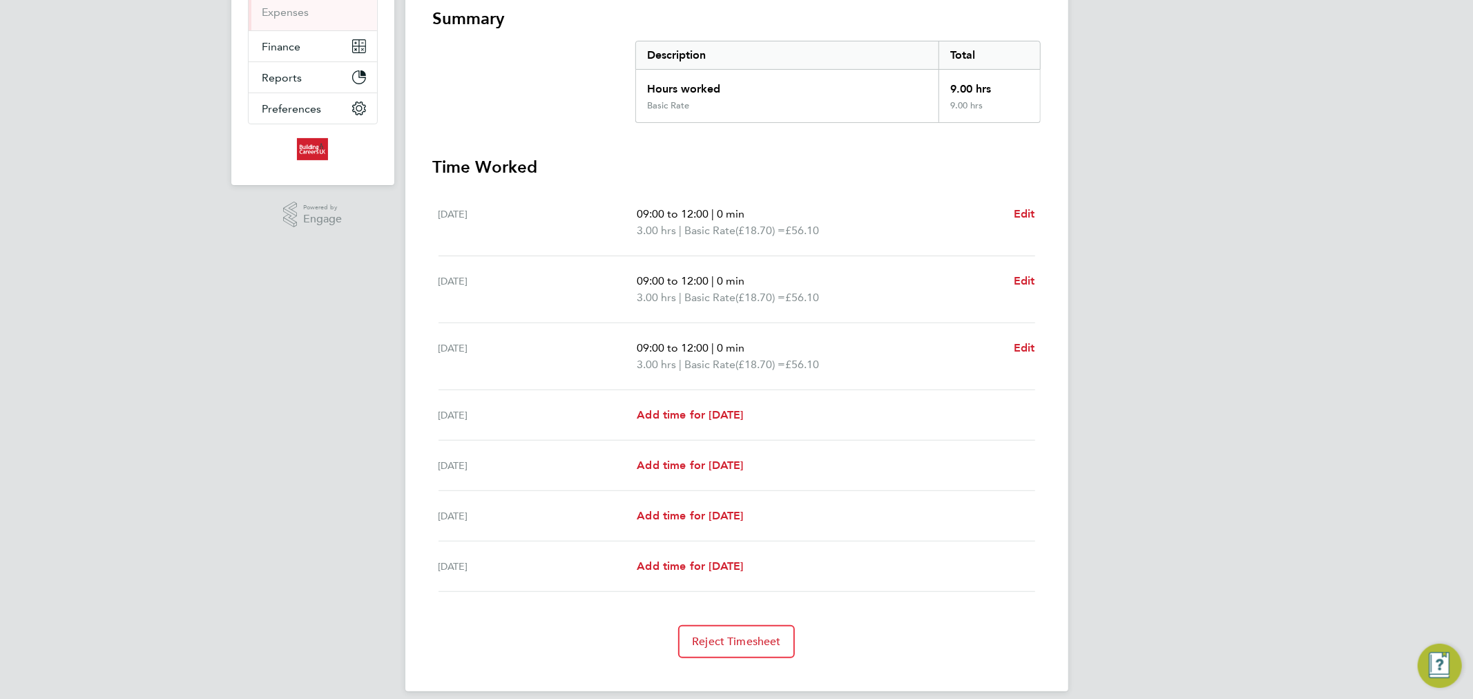
scroll to position [263, 0]
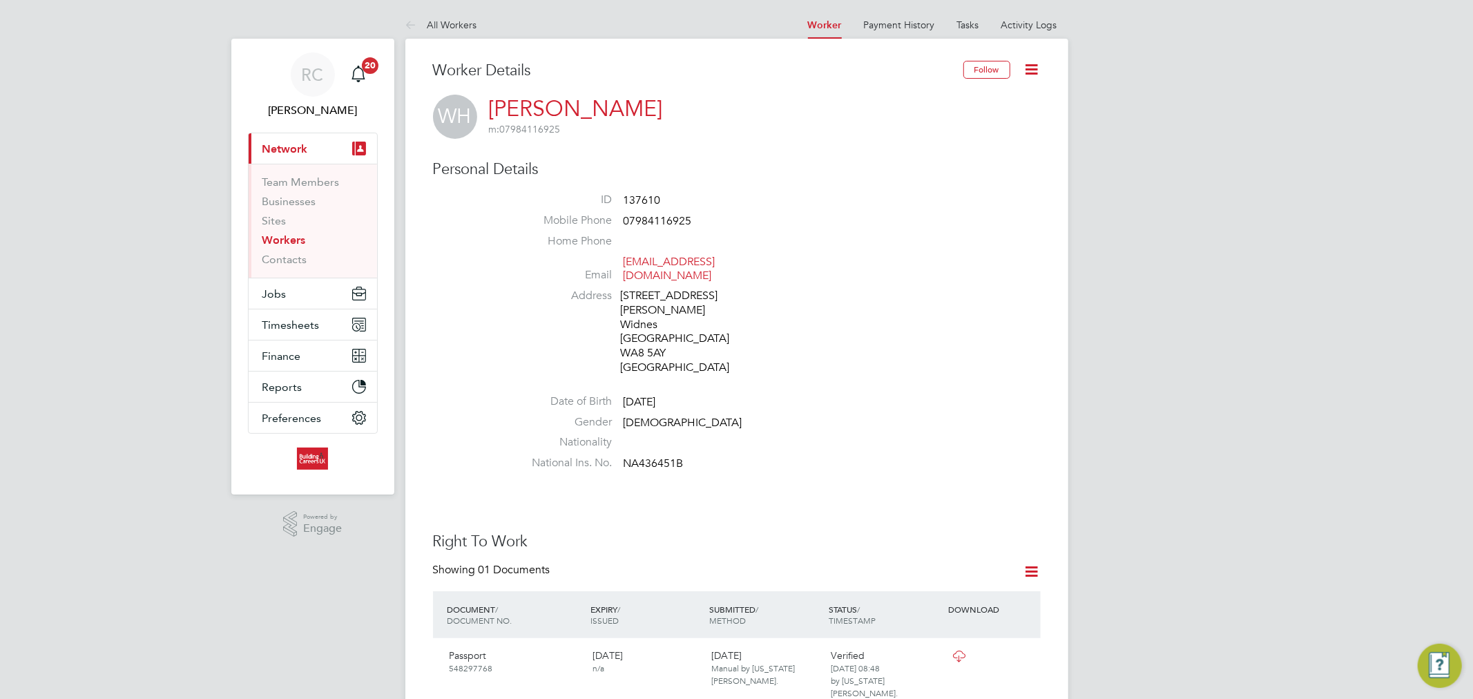
click at [1025, 74] on icon at bounding box center [1031, 69] width 17 height 17
click at [896, 100] on li "Invite Worker" at bounding box center [953, 102] width 173 height 19
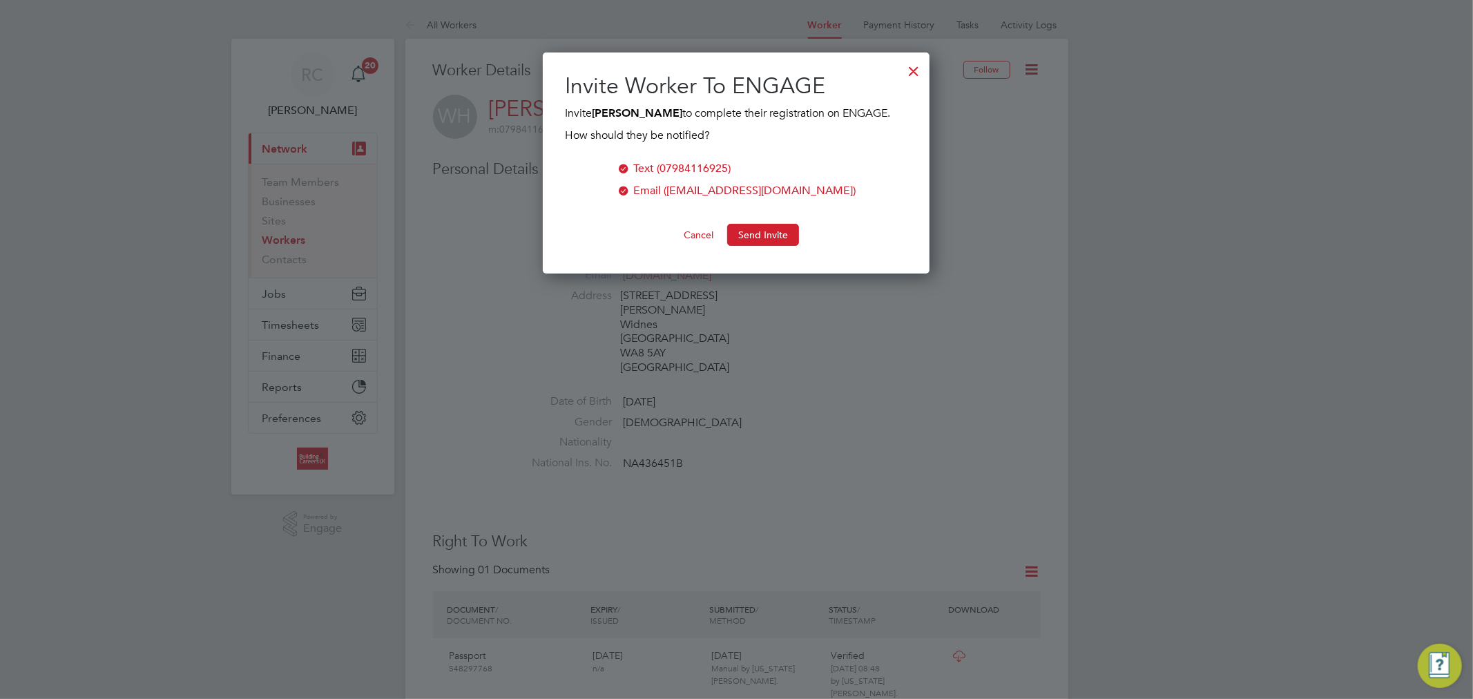
scroll to position [222, 387]
click at [768, 235] on button "Send Invite" at bounding box center [763, 235] width 72 height 22
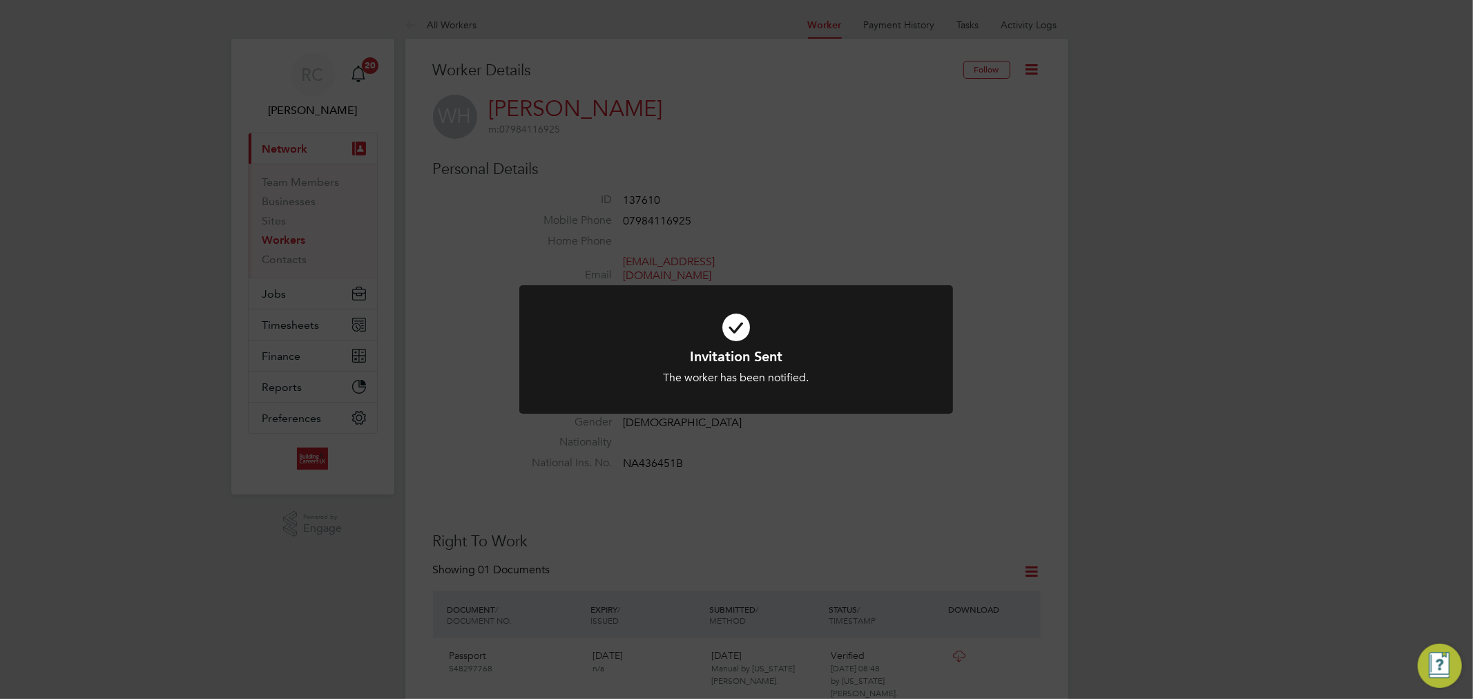
click at [742, 327] on icon at bounding box center [735, 327] width 359 height 54
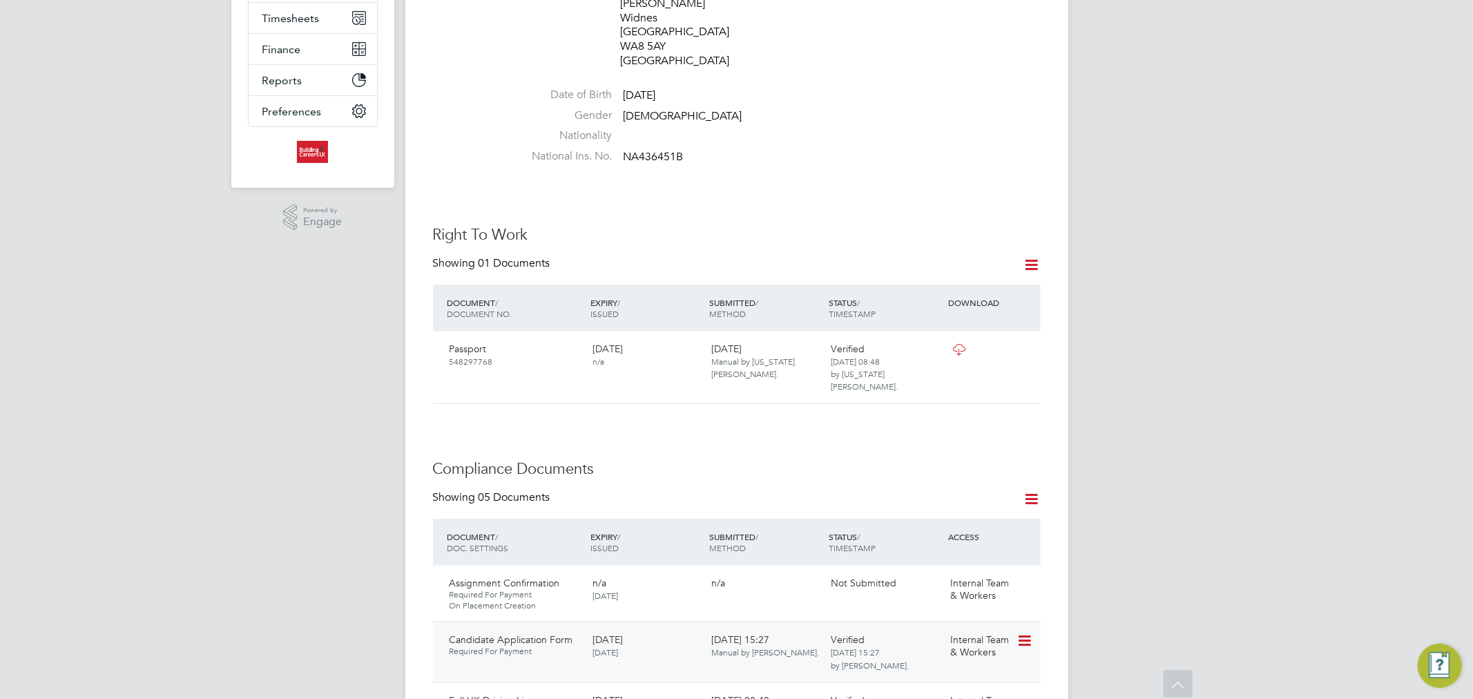
scroll to position [0, 0]
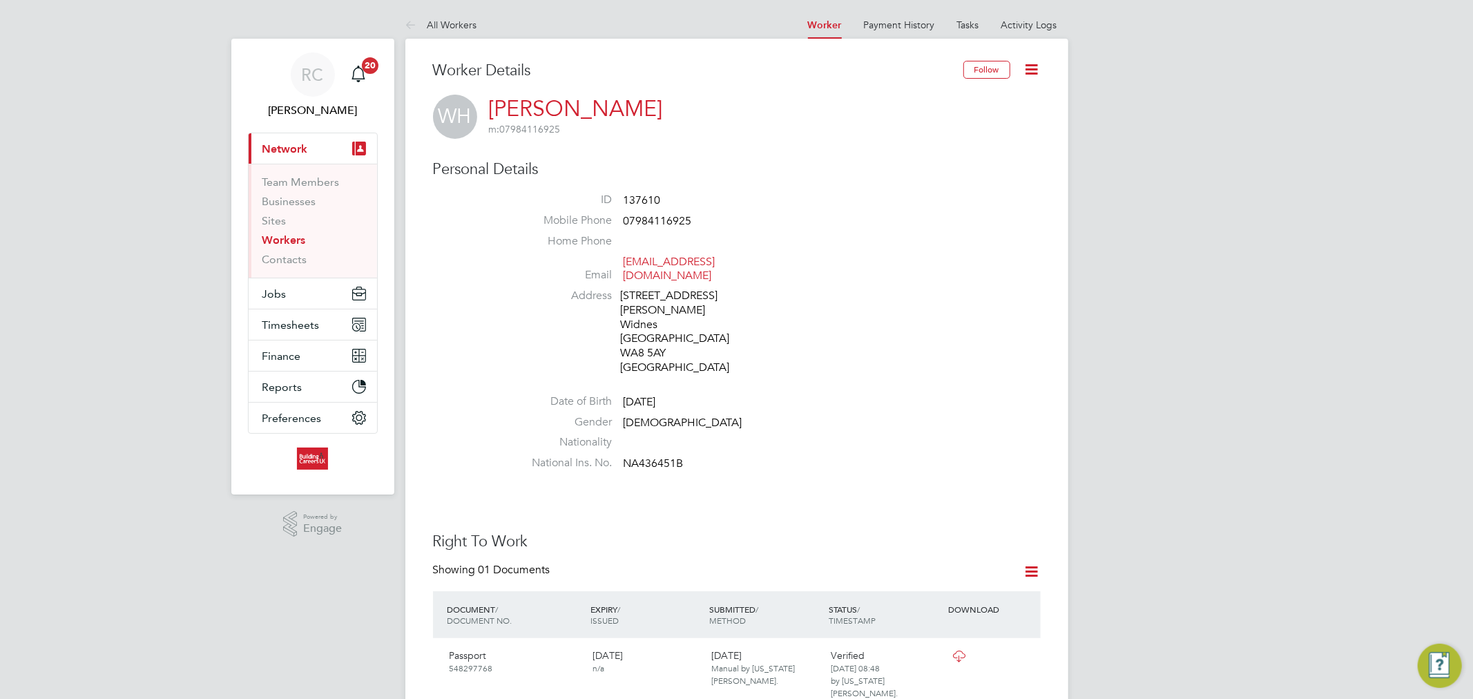
drag, startPoint x: 272, startPoint y: 240, endPoint x: 383, endPoint y: 189, distance: 122.3
click at [273, 240] on link "Workers" at bounding box center [283, 239] width 43 height 13
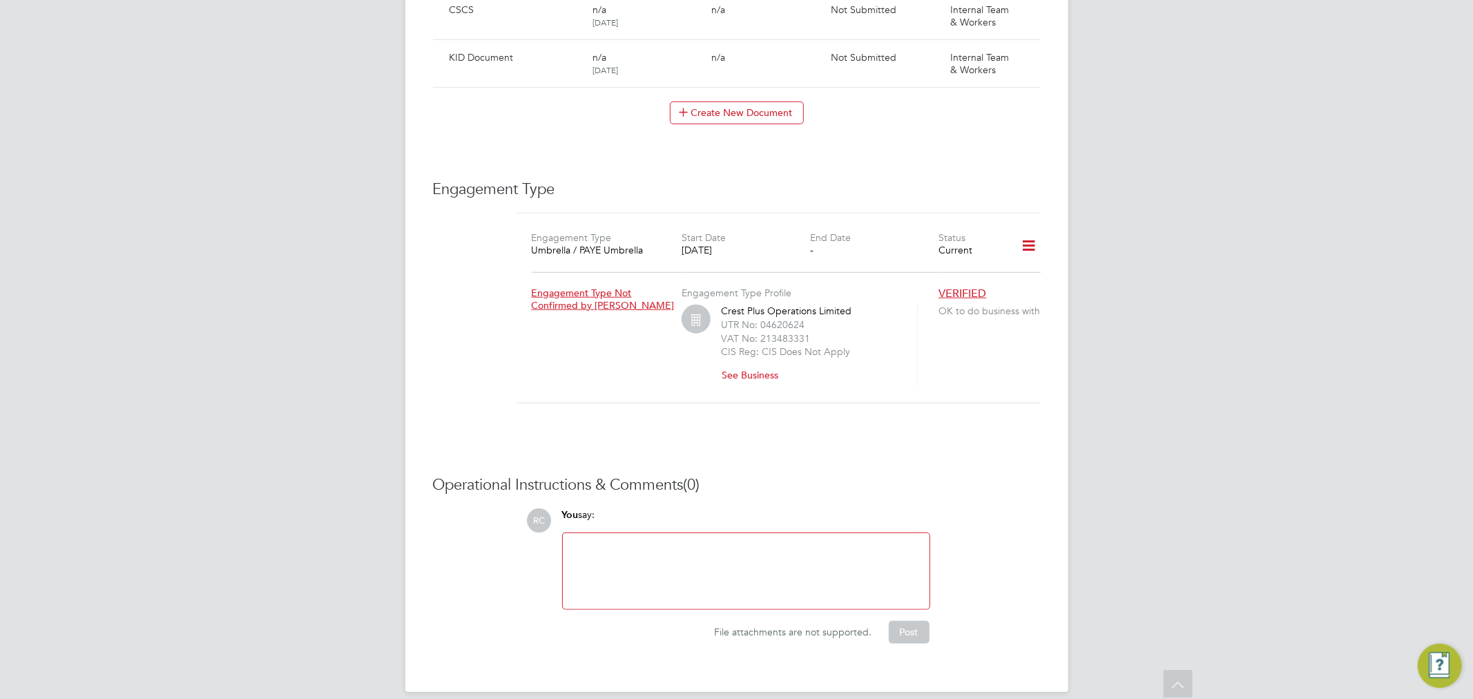
scroll to position [899, 0]
click at [1023, 242] on icon at bounding box center [1028, 245] width 24 height 32
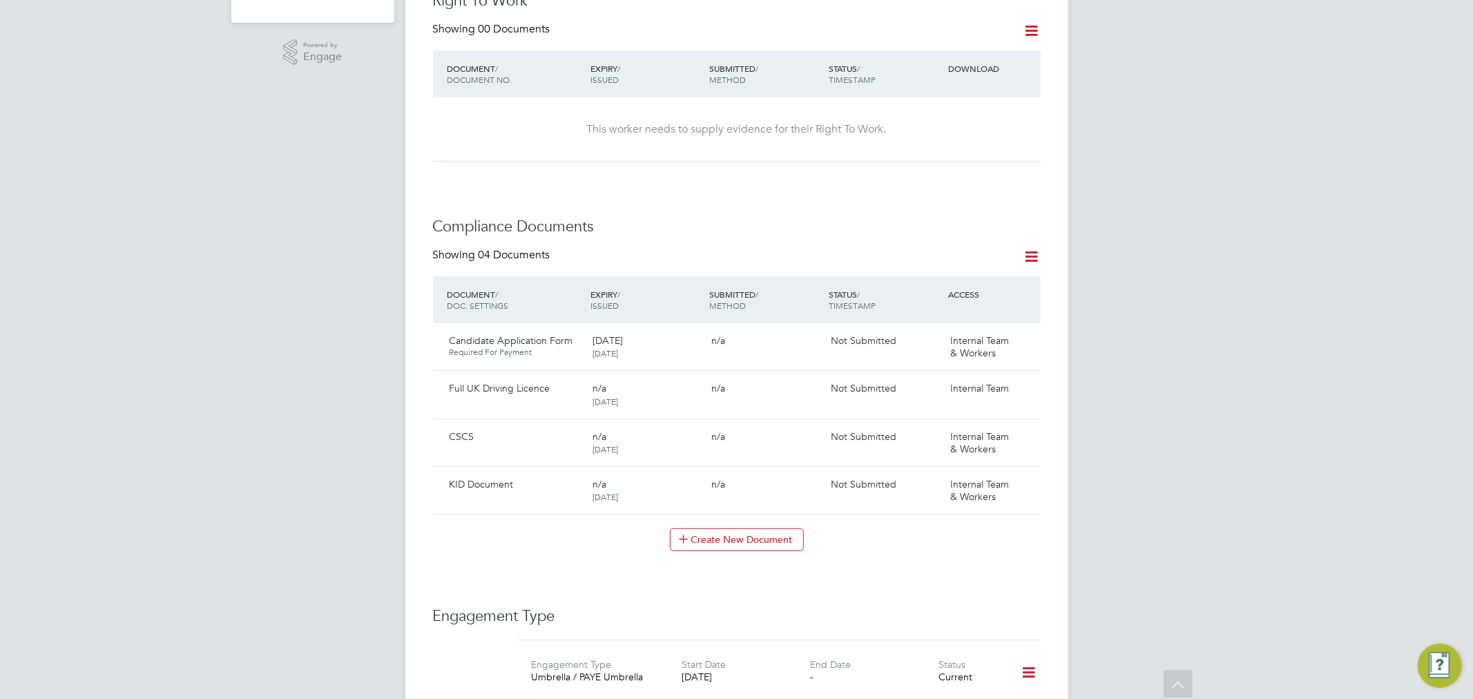
scroll to position [438, 0]
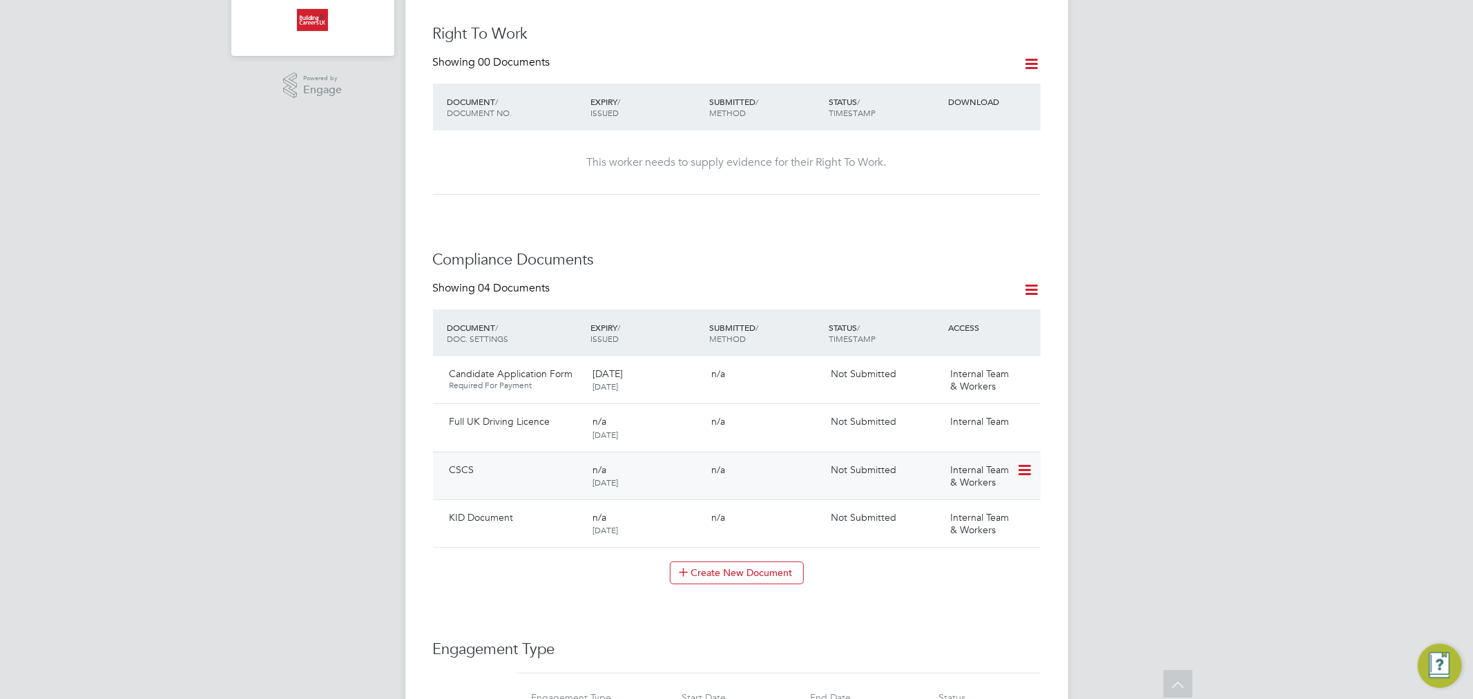
click at [1029, 462] on icon at bounding box center [1023, 470] width 14 height 17
click at [991, 487] on li "Edit Document" at bounding box center [979, 488] width 102 height 19
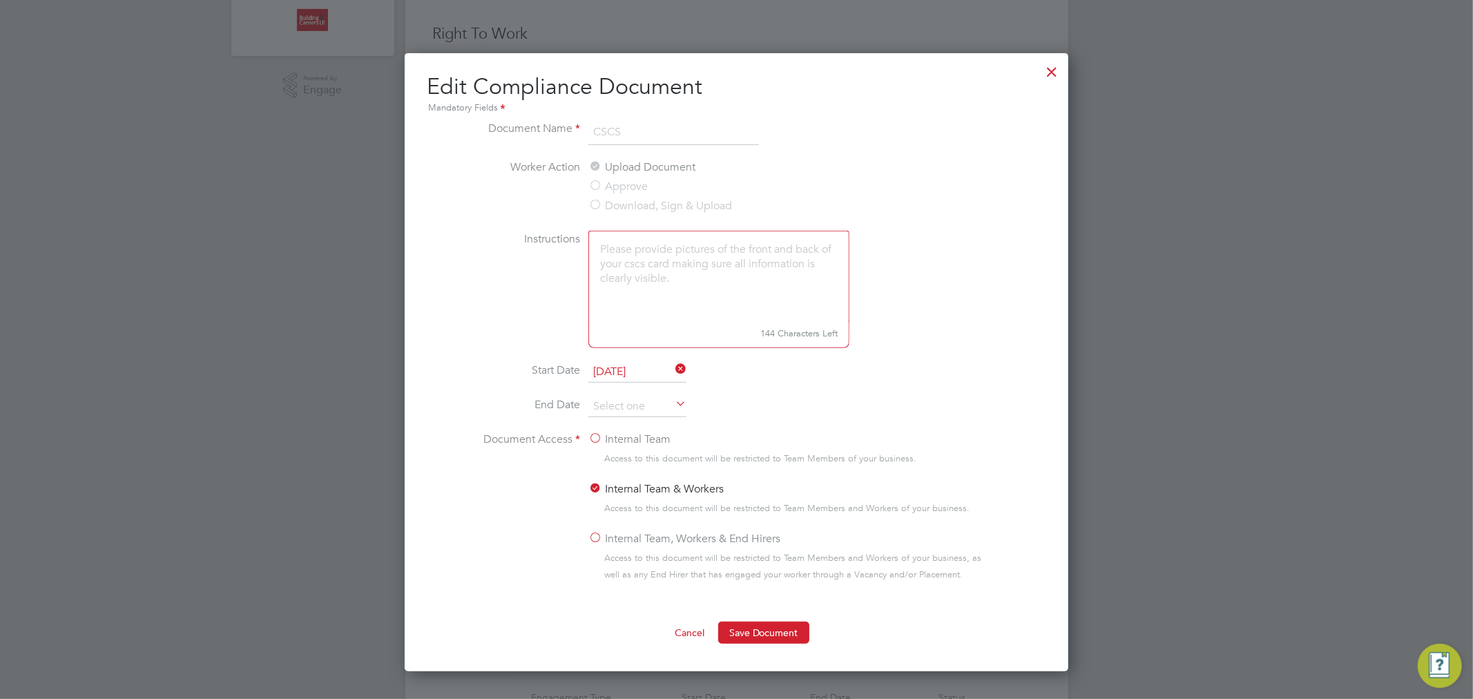
click at [1046, 76] on div at bounding box center [1052, 68] width 25 height 25
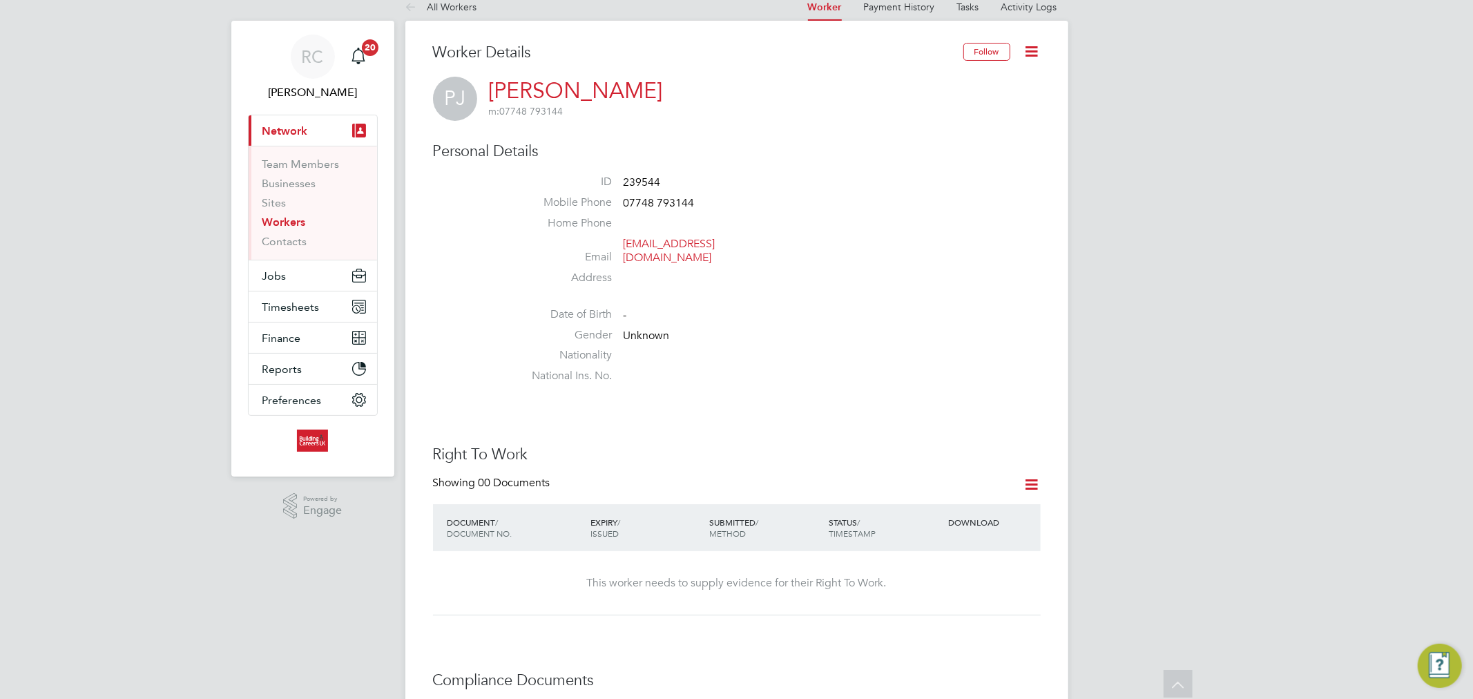
scroll to position [0, 0]
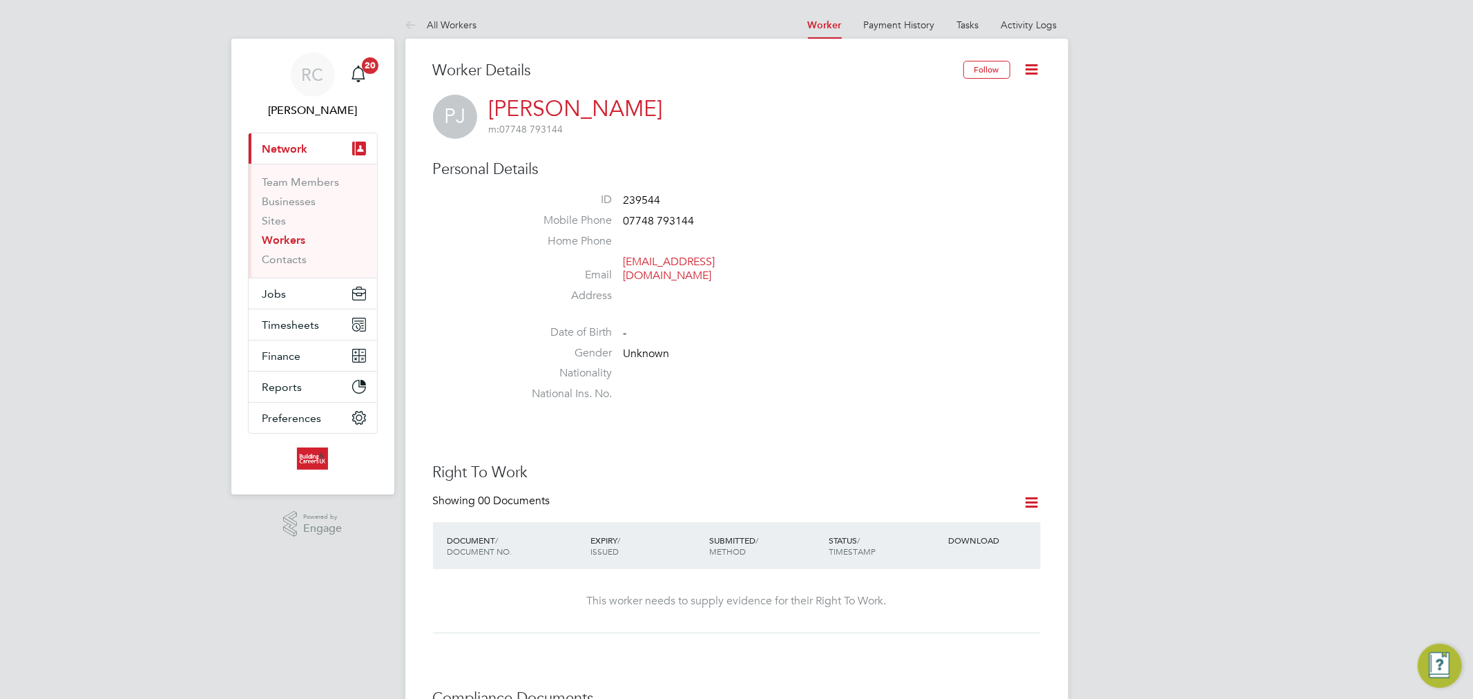
click at [298, 242] on link "Workers" at bounding box center [283, 239] width 43 height 13
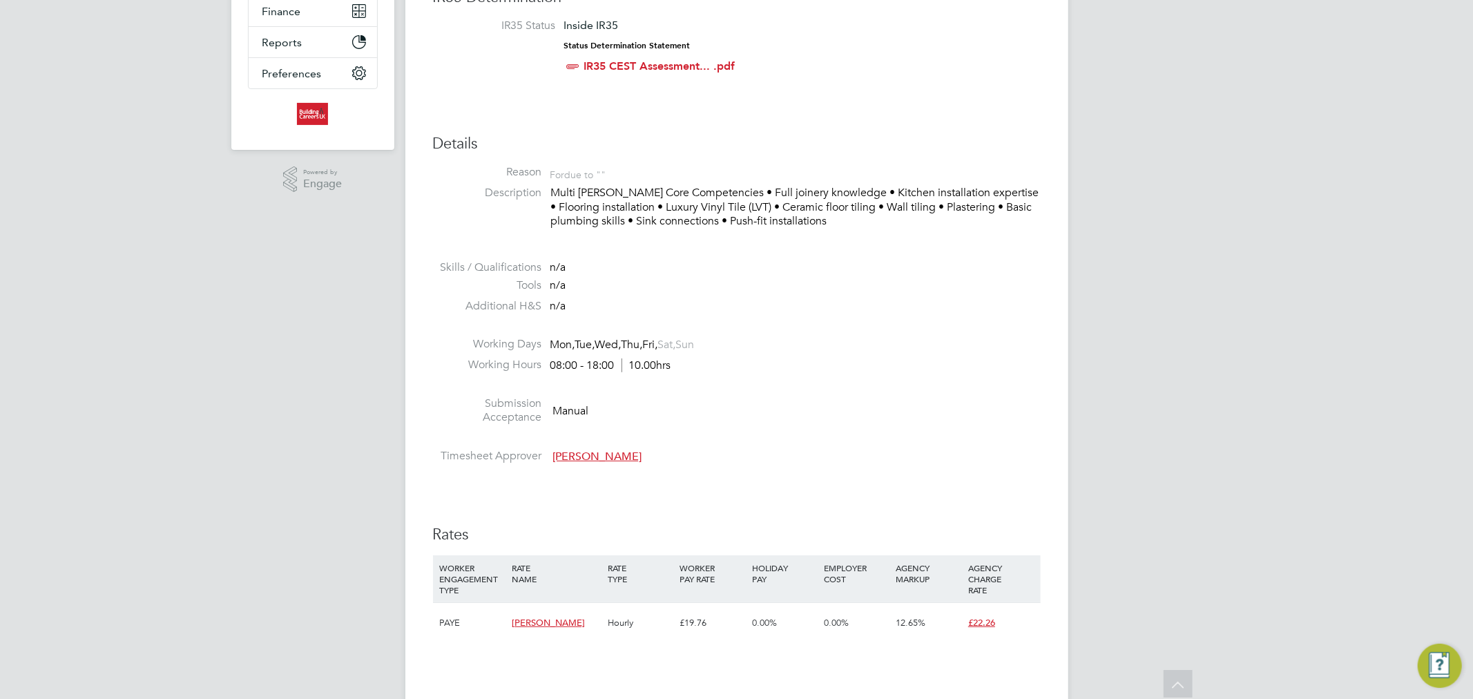
scroll to position [153, 0]
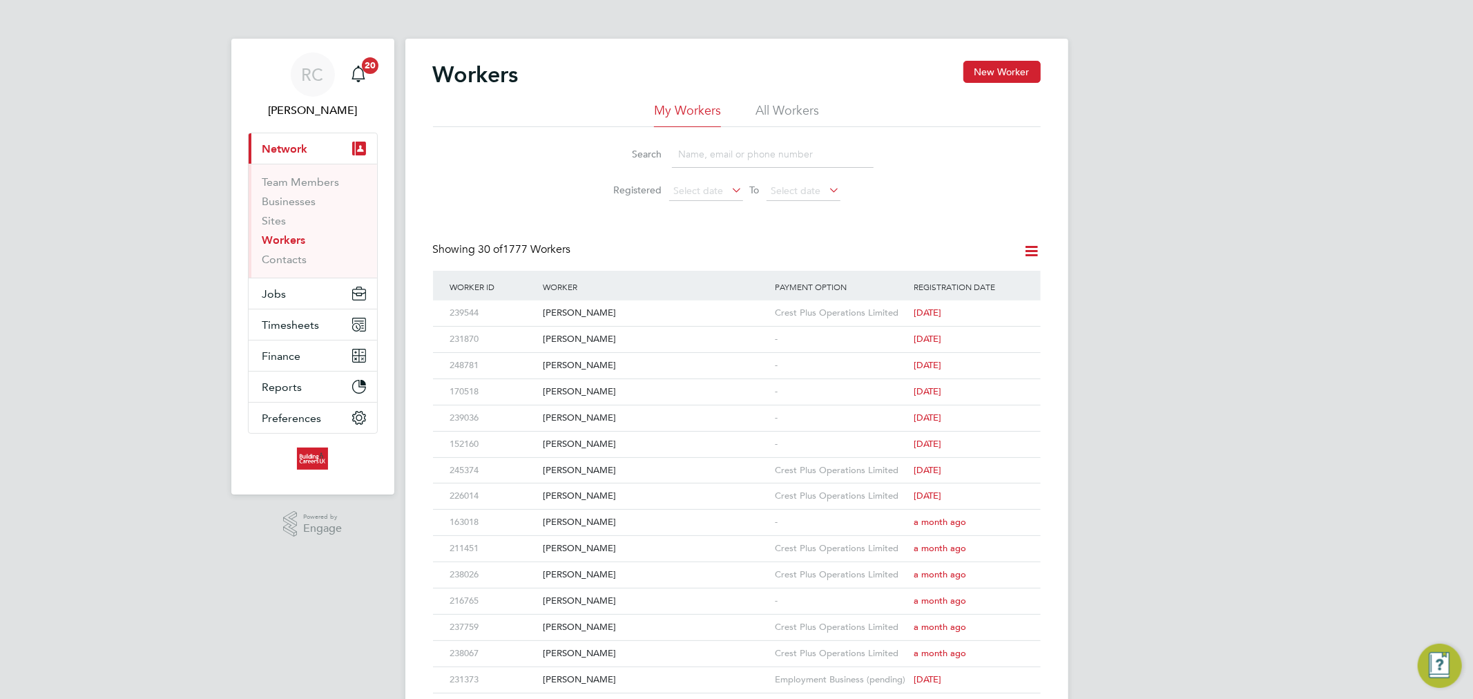
click at [293, 240] on link "Workers" at bounding box center [283, 239] width 43 height 13
click at [291, 290] on button "Jobs" at bounding box center [313, 293] width 128 height 30
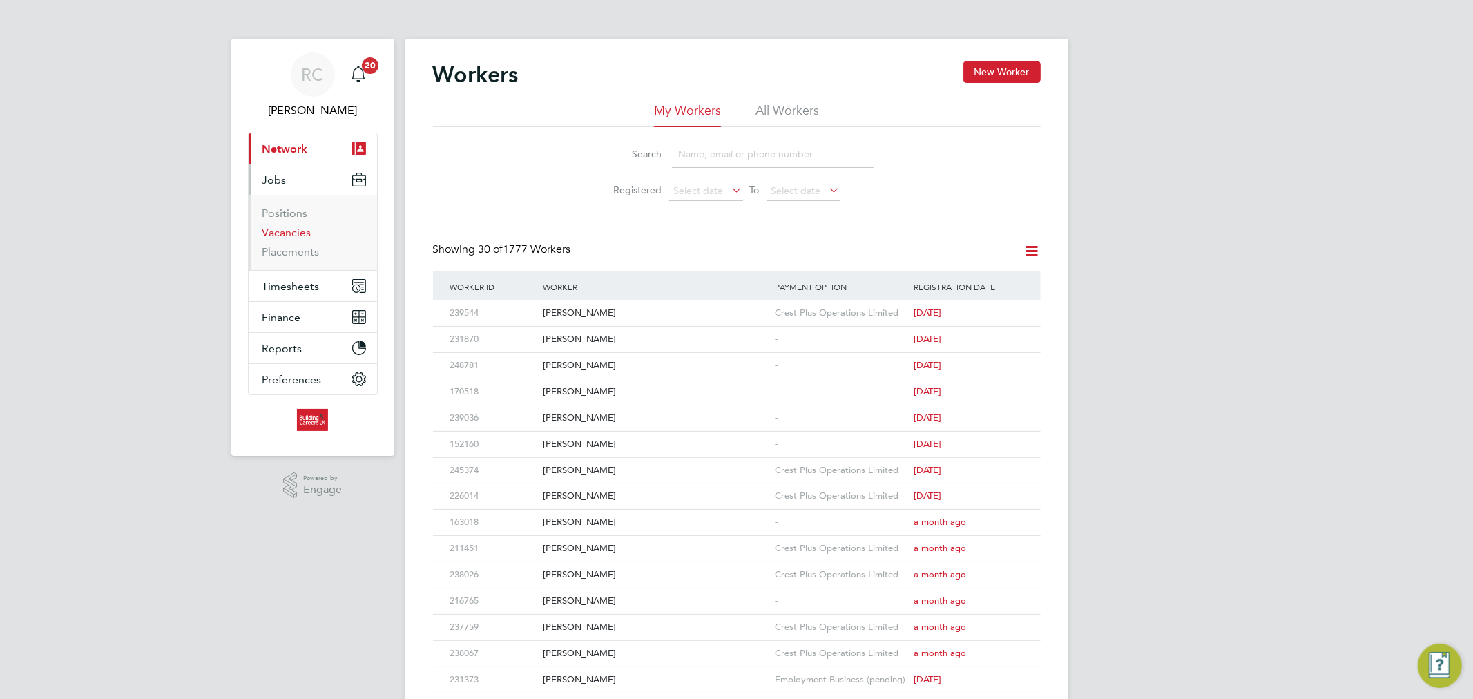
click at [296, 226] on link "Vacancies" at bounding box center [286, 232] width 49 height 13
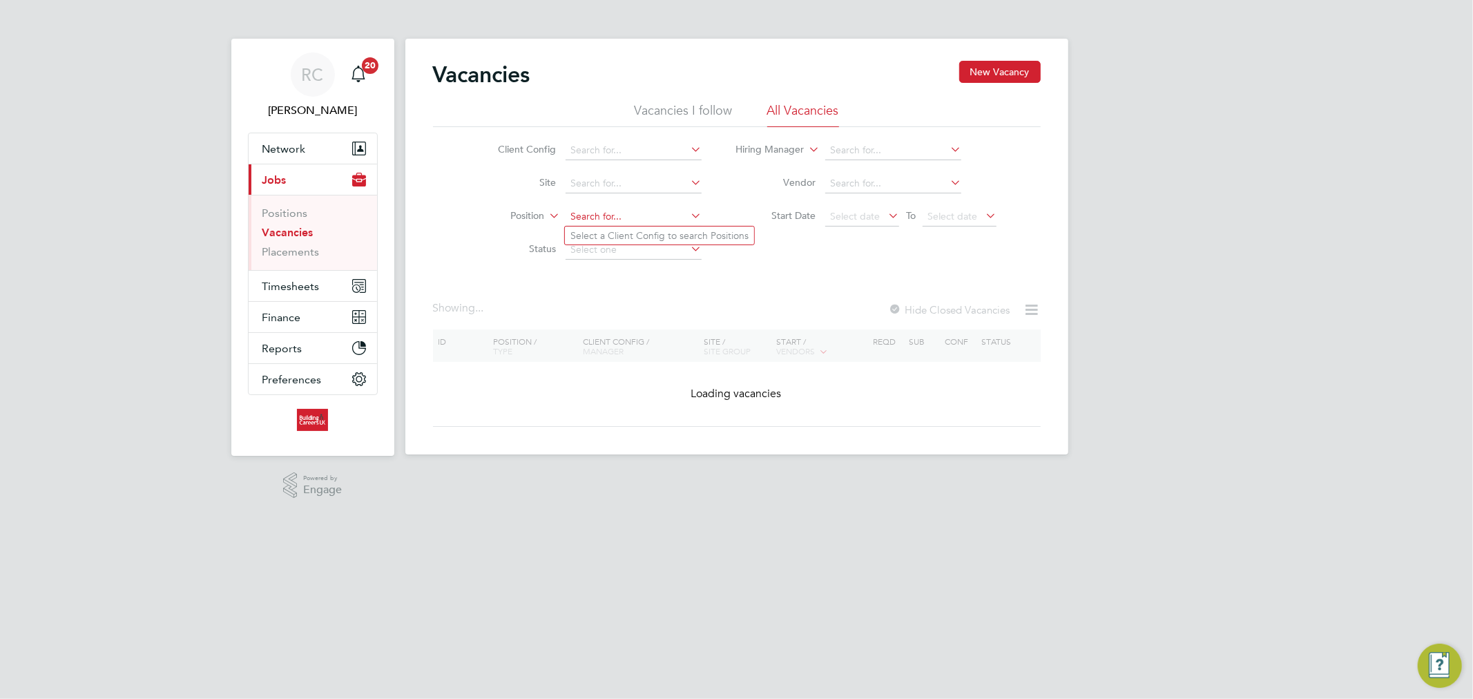
click at [612, 215] on input at bounding box center [633, 216] width 136 height 19
click at [612, 260] on li "Status" at bounding box center [589, 249] width 260 height 33
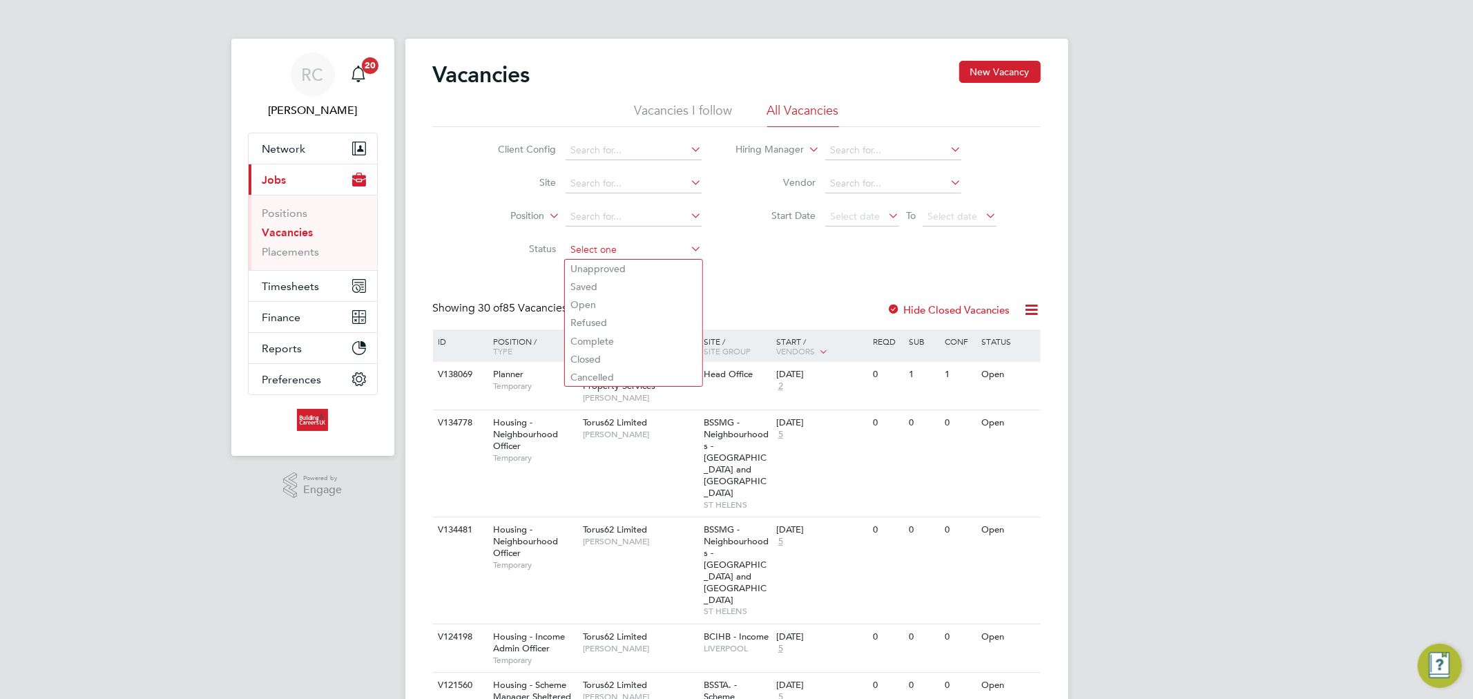
click at [611, 251] on input at bounding box center [633, 249] width 136 height 19
click at [612, 297] on li "Open" at bounding box center [633, 305] width 137 height 18
type input "Open"
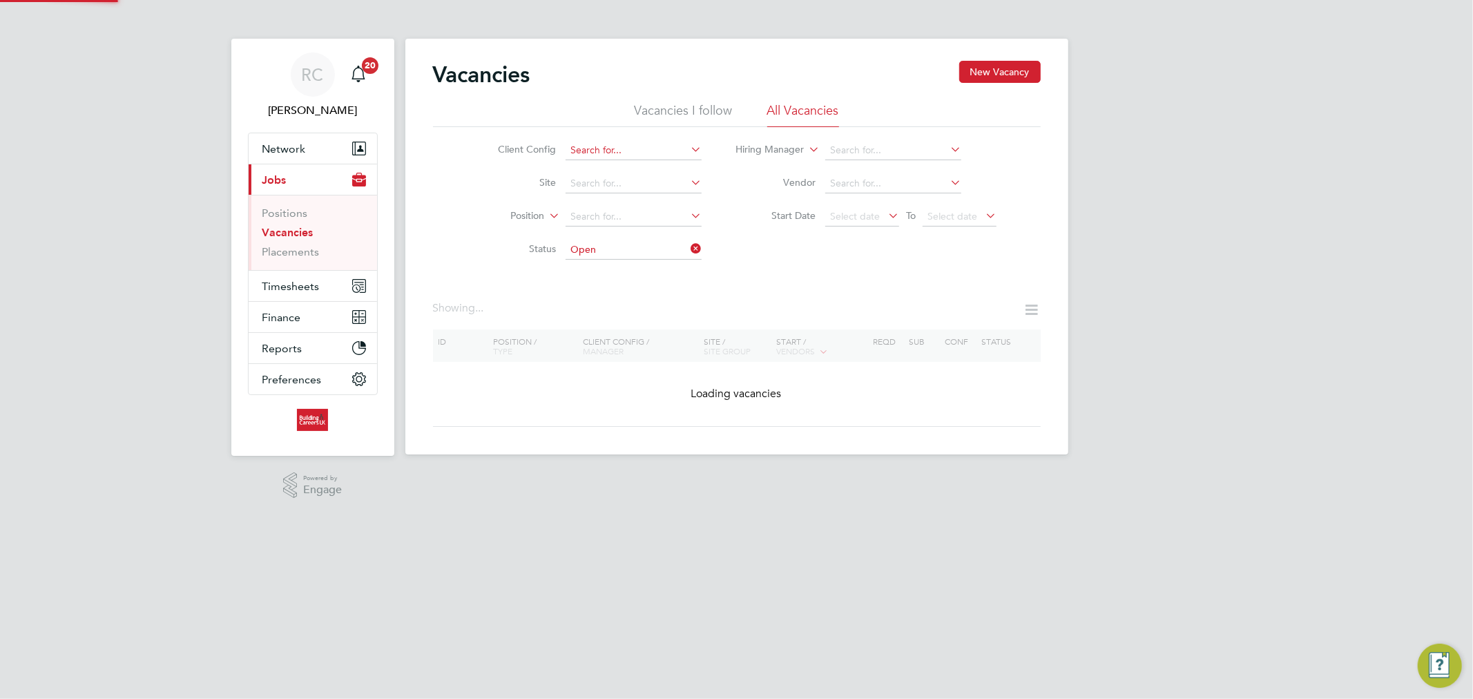
click at [611, 156] on input at bounding box center [633, 150] width 136 height 19
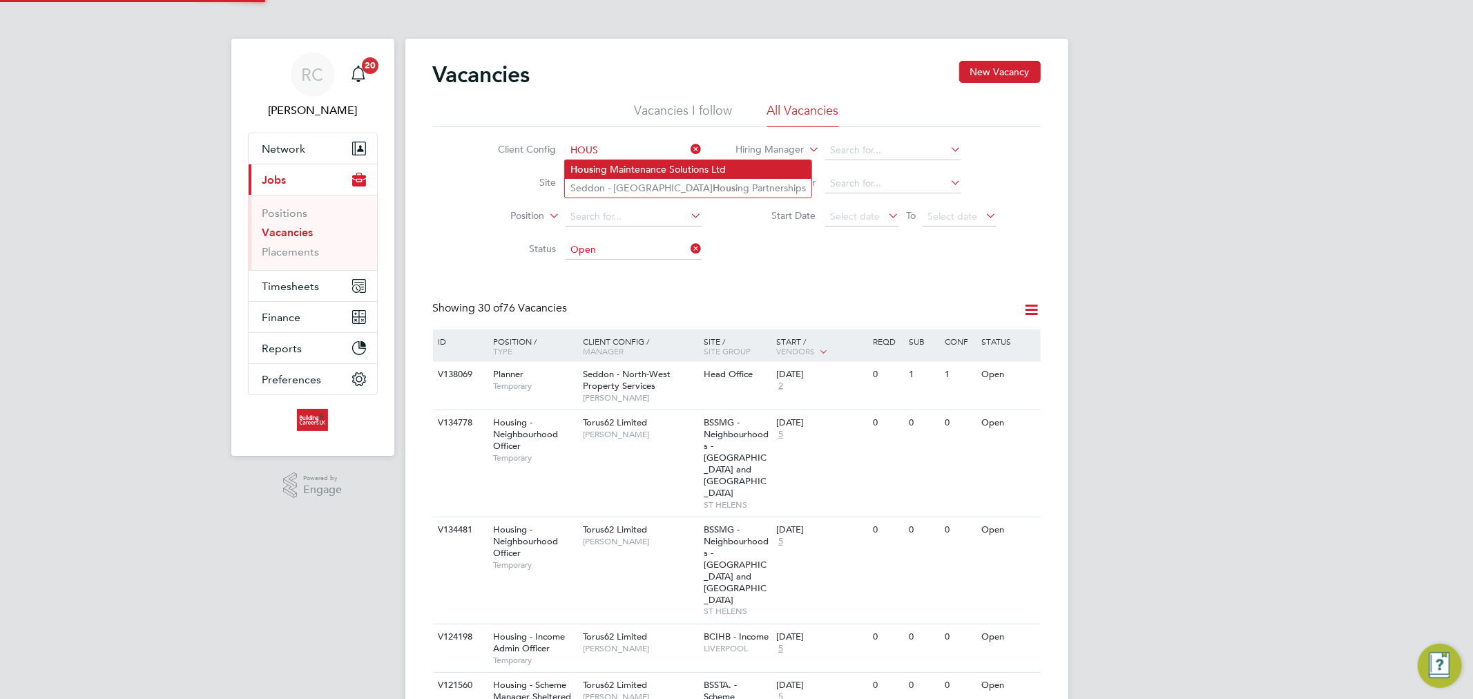
click at [631, 161] on li "Hous ing Maintenance Solutions Ltd" at bounding box center [688, 169] width 246 height 19
type input "Housing Maintenance Solutions Ltd"
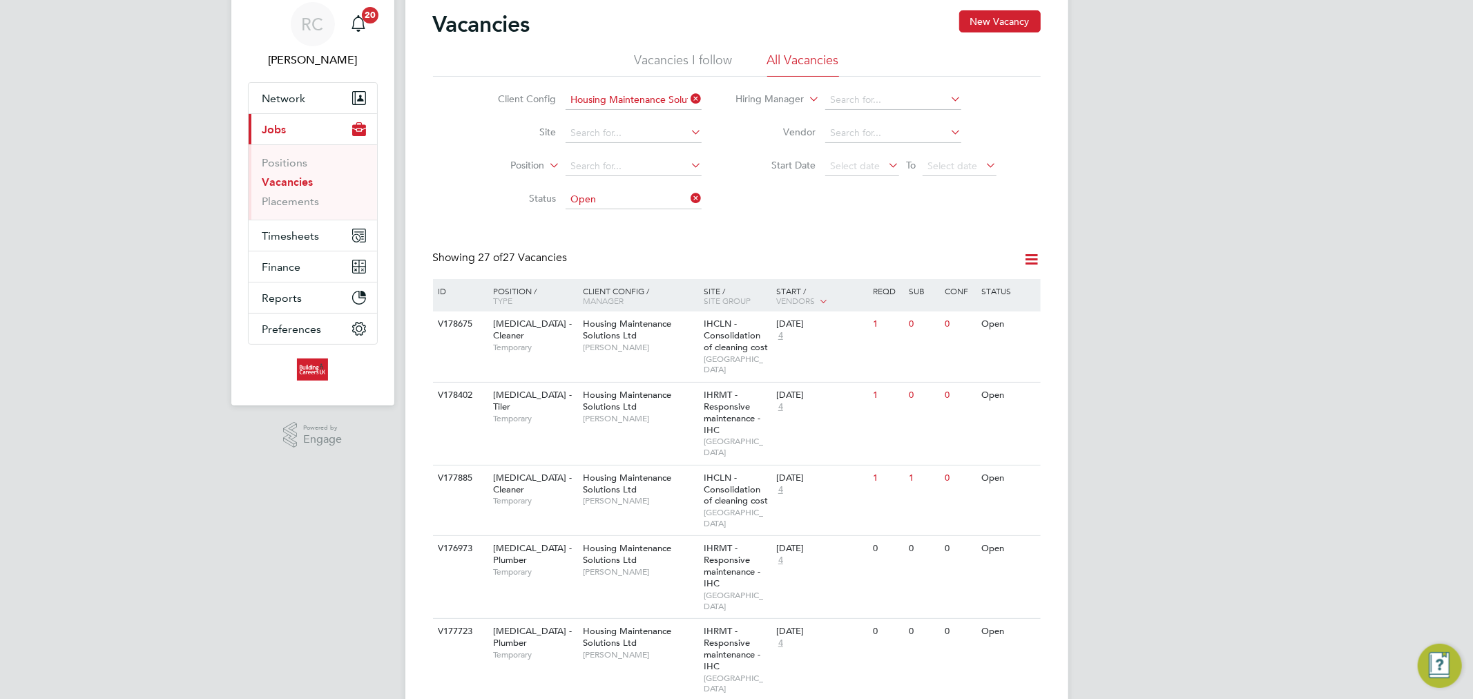
scroll to position [77, 0]
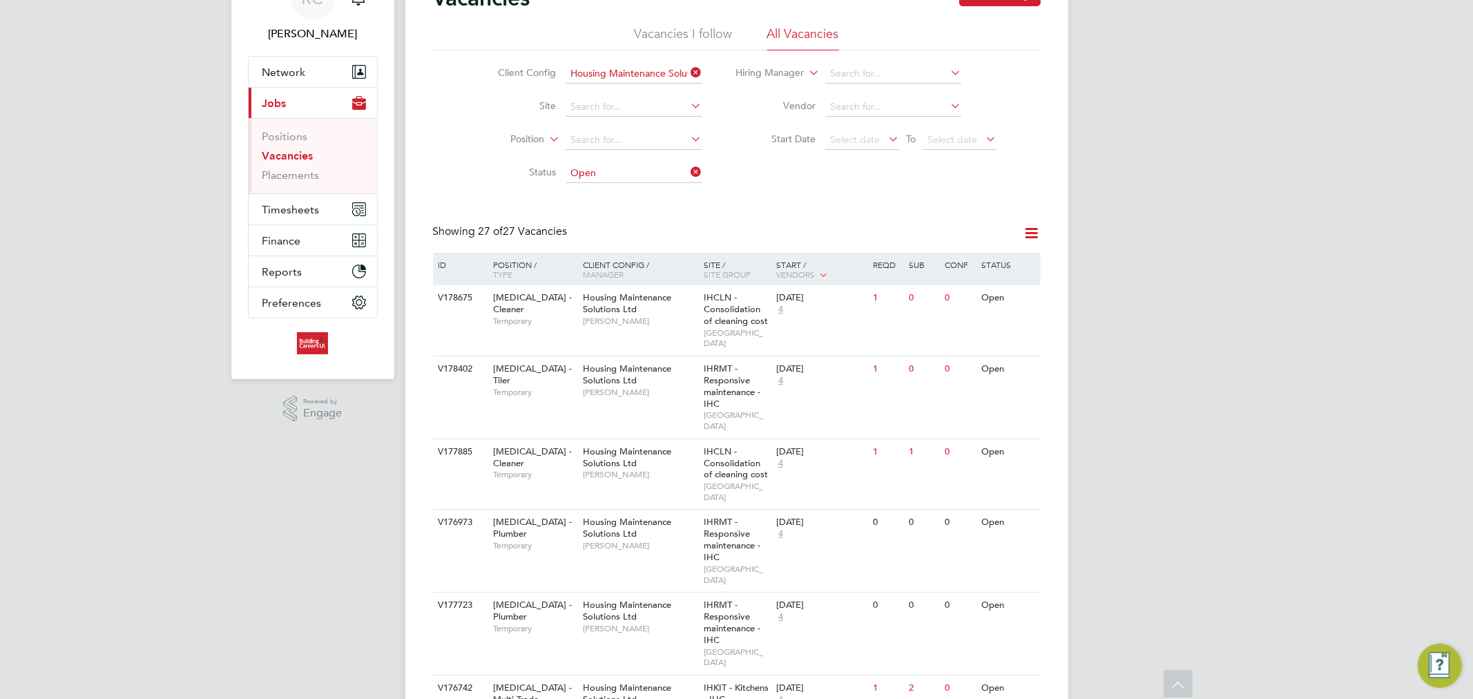
click at [688, 173] on icon at bounding box center [688, 171] width 0 height 19
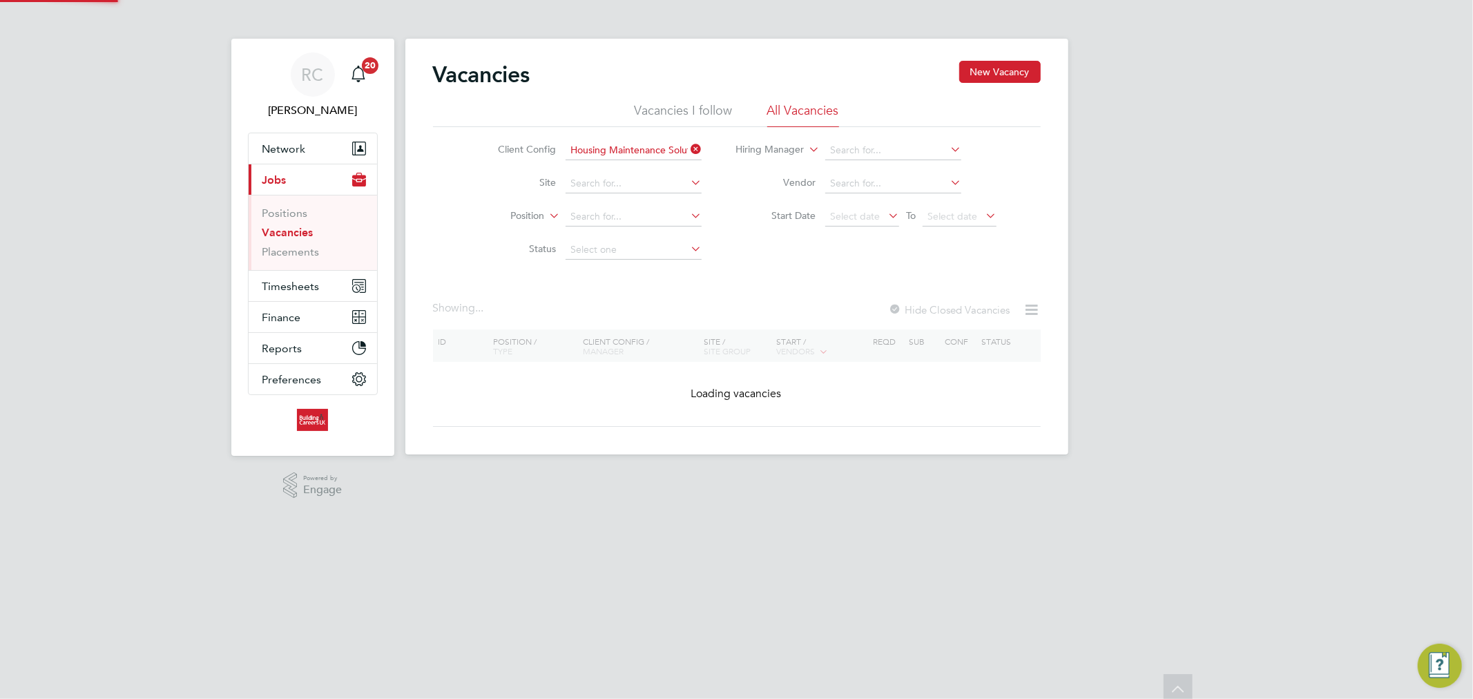
click at [655, 171] on li "Site" at bounding box center [589, 183] width 260 height 33
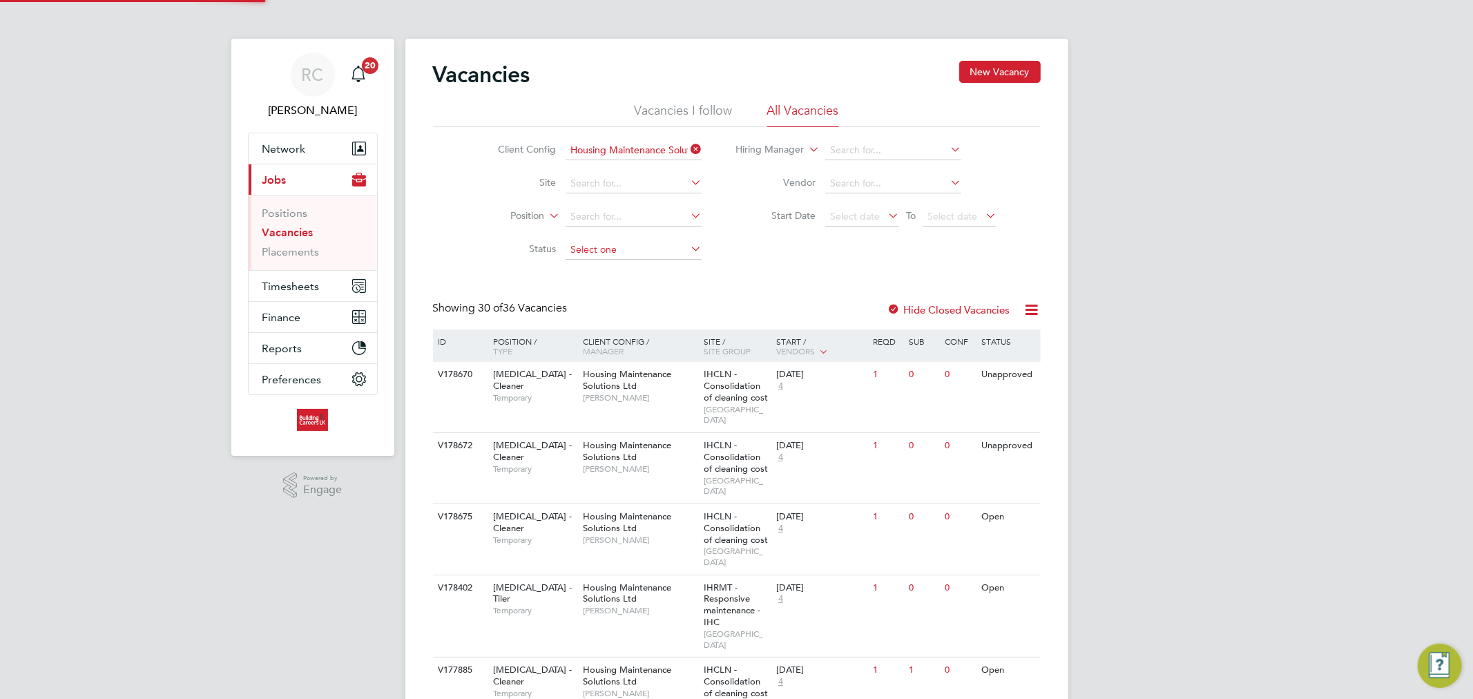
click at [632, 251] on input at bounding box center [633, 249] width 136 height 19
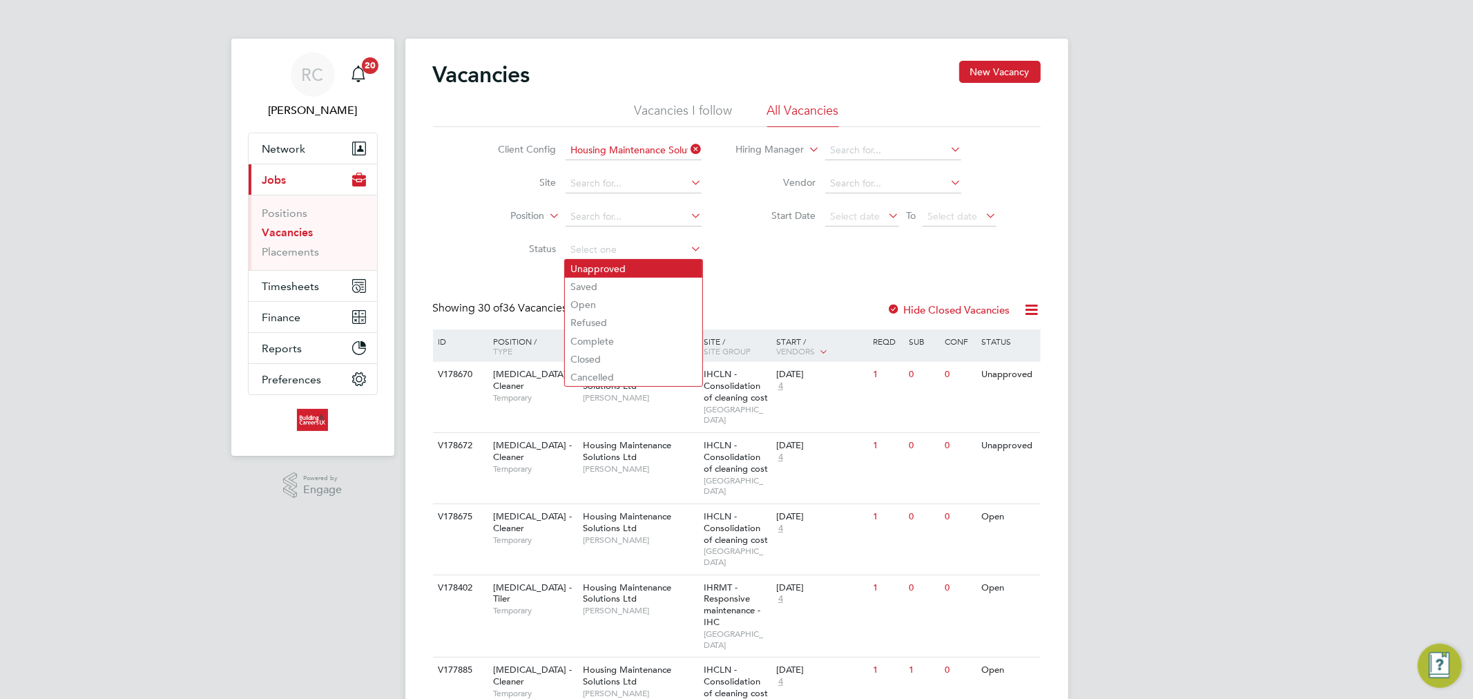
click at [613, 267] on li "Unapproved" at bounding box center [633, 269] width 137 height 18
type input "Unapproved"
